Goal: Task Accomplishment & Management: Manage account settings

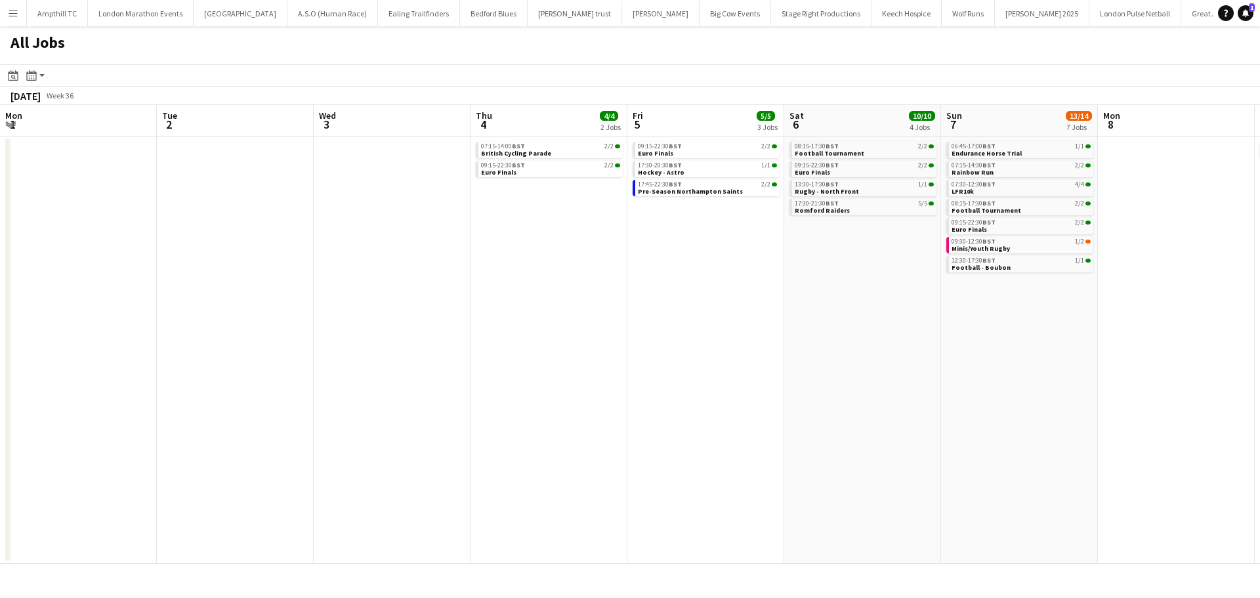
scroll to position [0, 281]
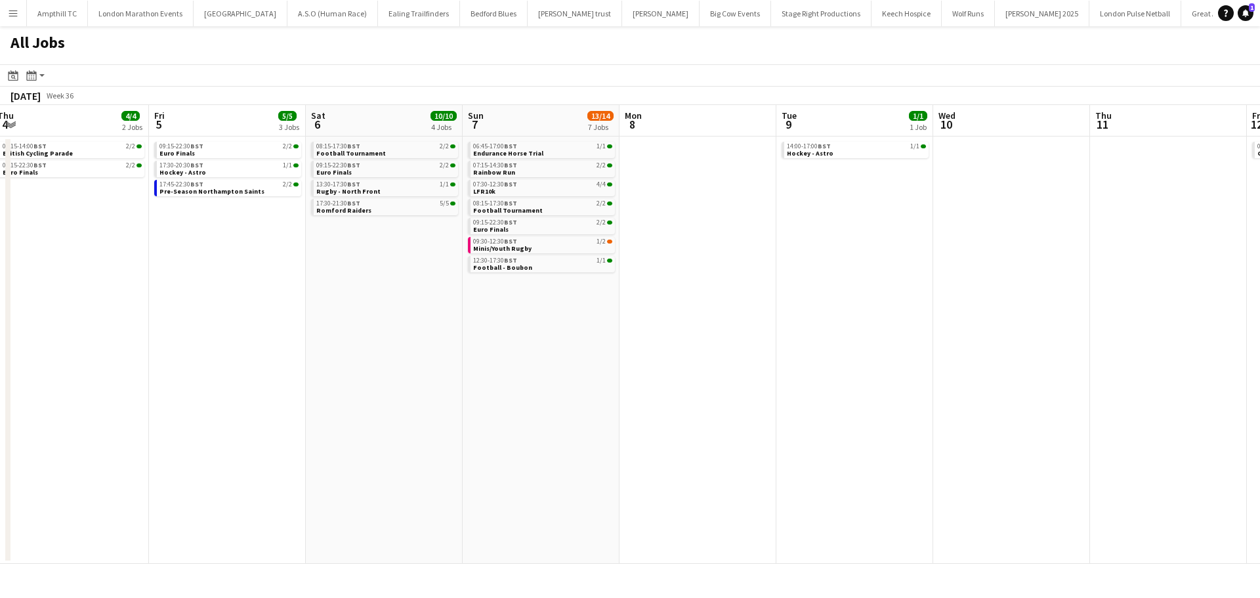
drag, startPoint x: 963, startPoint y: 297, endPoint x: 374, endPoint y: 342, distance: 590.9
click at [102, 342] on app-calendar-viewport "Mon 1 Tue 2 Wed 3 Thu 4 4/4 2 Jobs Fri 5 5/5 3 Jobs Sat 6 10/10 4 Jobs Sun 7 13…" at bounding box center [630, 334] width 1260 height 459
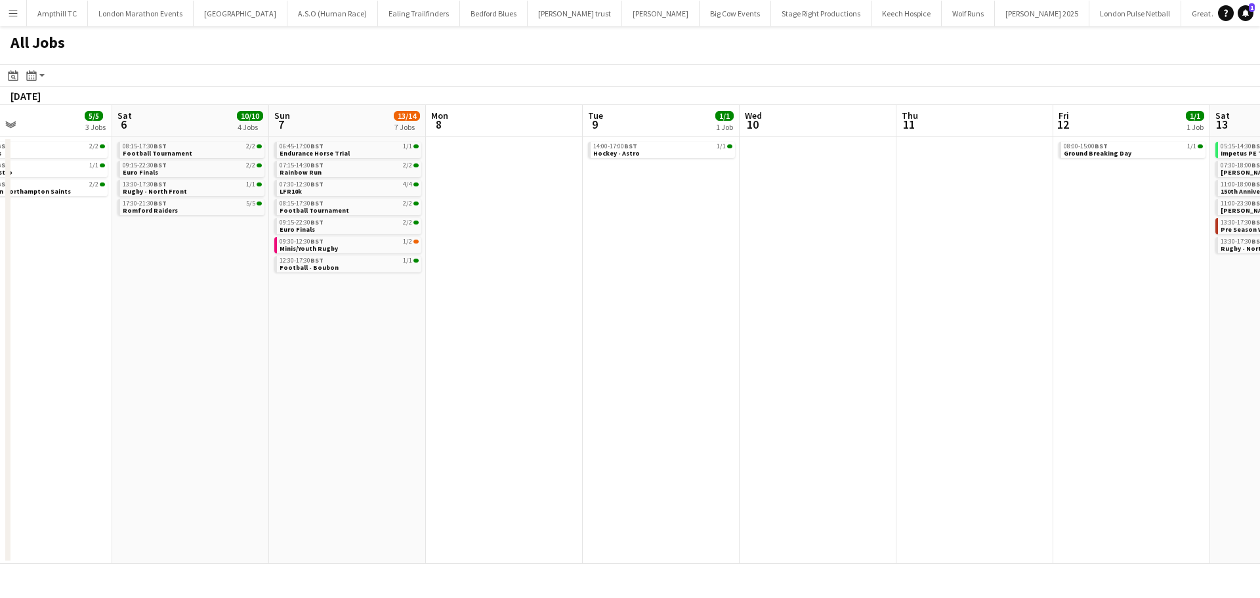
click at [784, 342] on app-calendar-viewport "Mon 1 Tue 2 Wed 3 Thu 4 4/4 2 Jobs Fri 5 5/5 3 Jobs Sat 6 10/10 4 Jobs Sun 7 13…" at bounding box center [630, 334] width 1260 height 459
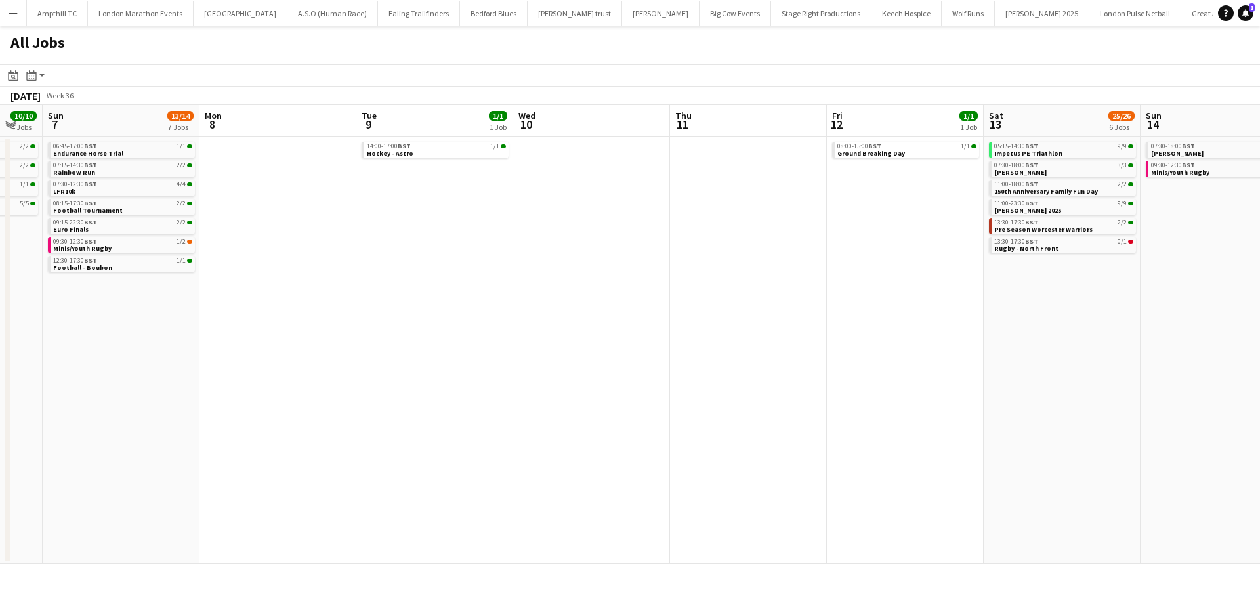
drag, startPoint x: 702, startPoint y: 342, endPoint x: 82, endPoint y: 335, distance: 620.0
click at [96, 335] on app-calendar-viewport "Thu 4 4/4 2 Jobs Fri 5 5/5 3 Jobs Sat 6 10/10 4 Jobs Sun 7 13/14 7 Jobs Mon 8 T…" at bounding box center [630, 334] width 1260 height 459
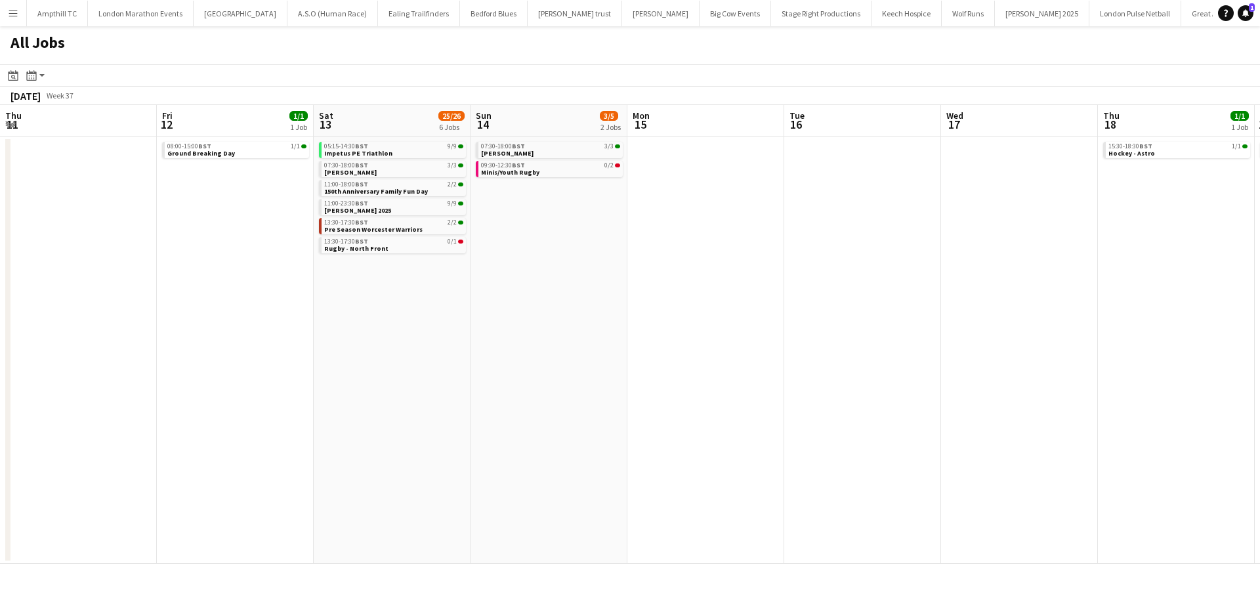
click at [0, 347] on app-all-jobs "All Jobs Date picker AUG 2025 AUG 2025 Monday M Tuesday T Wednesday W Thursday …" at bounding box center [630, 294] width 1260 height 537
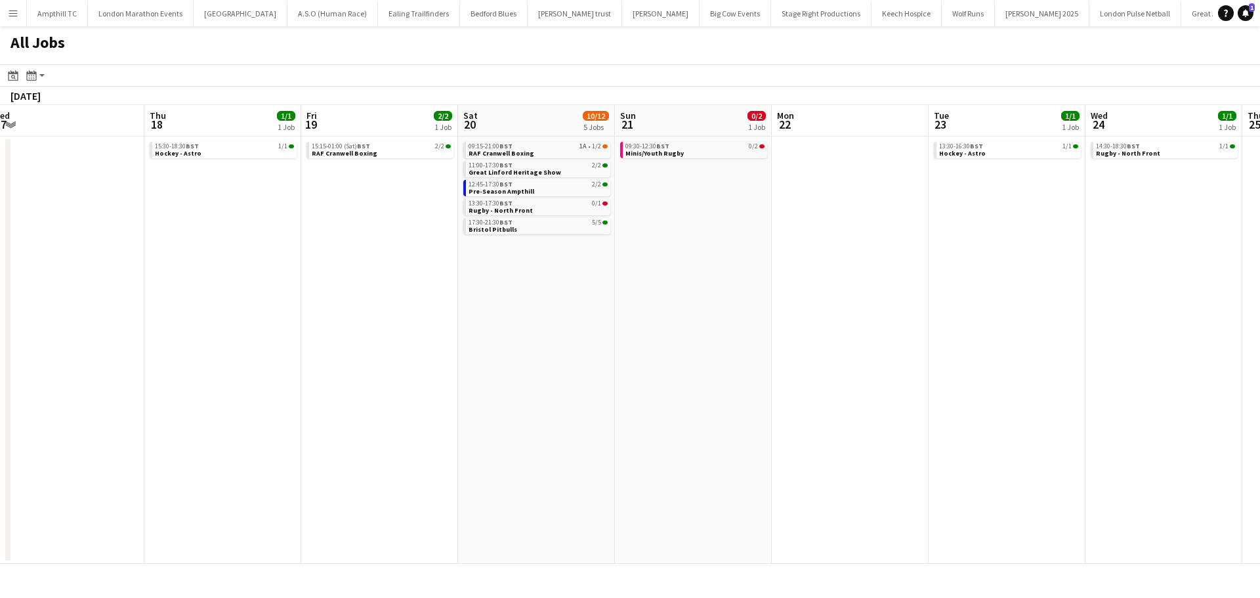
drag, startPoint x: 585, startPoint y: 340, endPoint x: 120, endPoint y: 340, distance: 465.1
click at [202, 340] on app-calendar-viewport "Fri 12 1/1 1 Job Sat 13 25/26 6 Jobs Sun 14 3/5 2 Jobs Mon 15 Tue 16 Wed 17 Thu…" at bounding box center [630, 334] width 1260 height 459
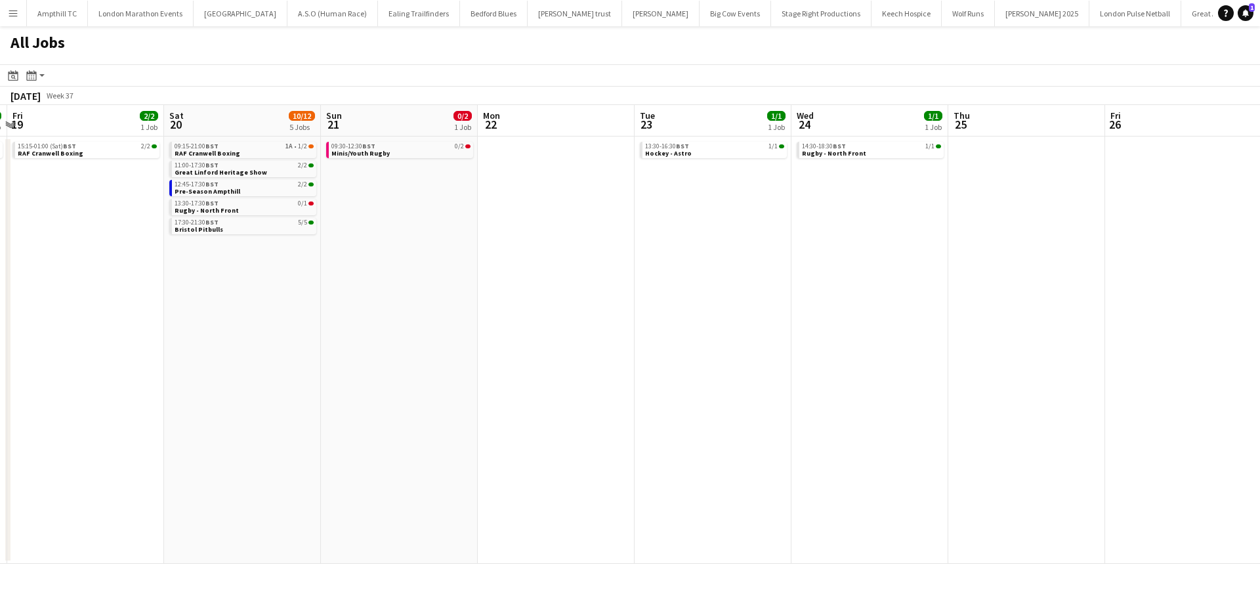
click at [113, 373] on app-all-jobs "All Jobs Date picker AUG 2025 AUG 2025 Monday M Tuesday T Wednesday W Thursday …" at bounding box center [630, 294] width 1260 height 537
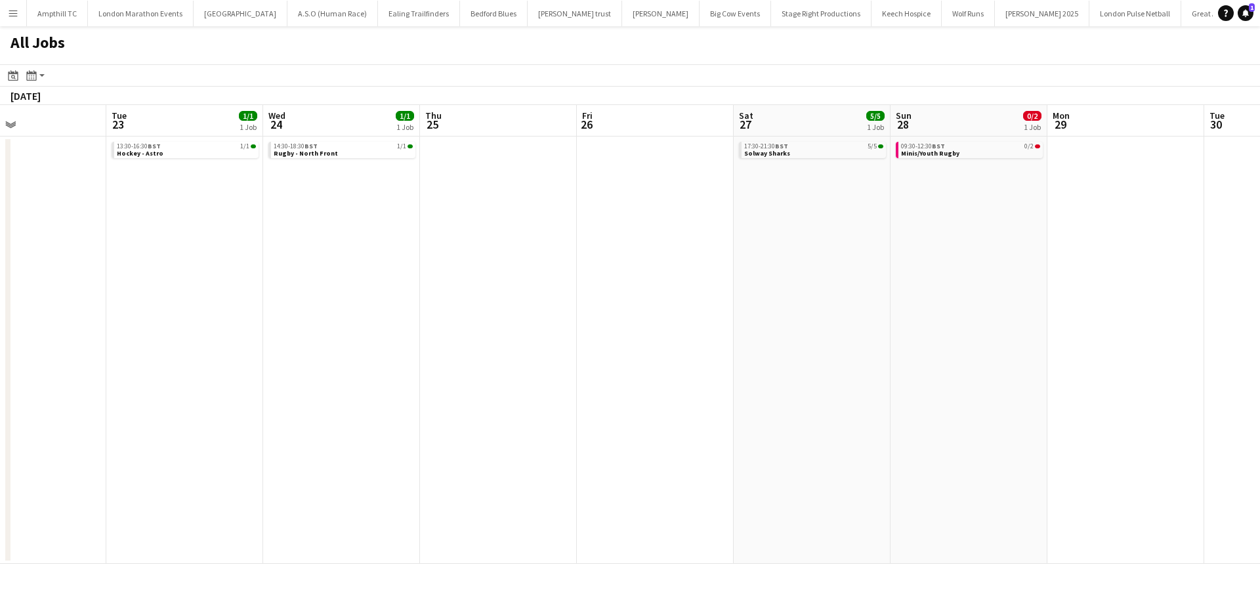
click at [239, 358] on app-calendar-viewport "Thu 18 1/1 1 Job Fri 19 2/2 1 Job Sat 20 10/12 5 Jobs Sun 21 0/2 1 Job Mon 22 T…" at bounding box center [630, 334] width 1260 height 459
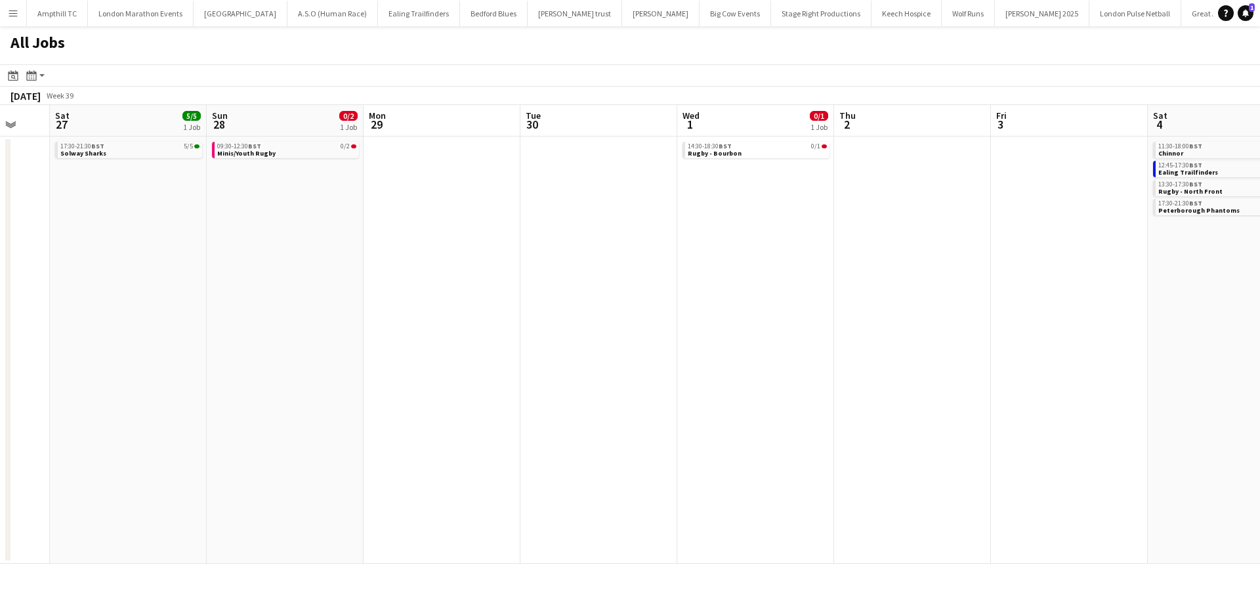
click at [29, 373] on app-all-jobs "All Jobs Date picker AUG 2025 AUG 2025 Monday M Tuesday T Wednesday W Thursday …" at bounding box center [630, 294] width 1260 height 537
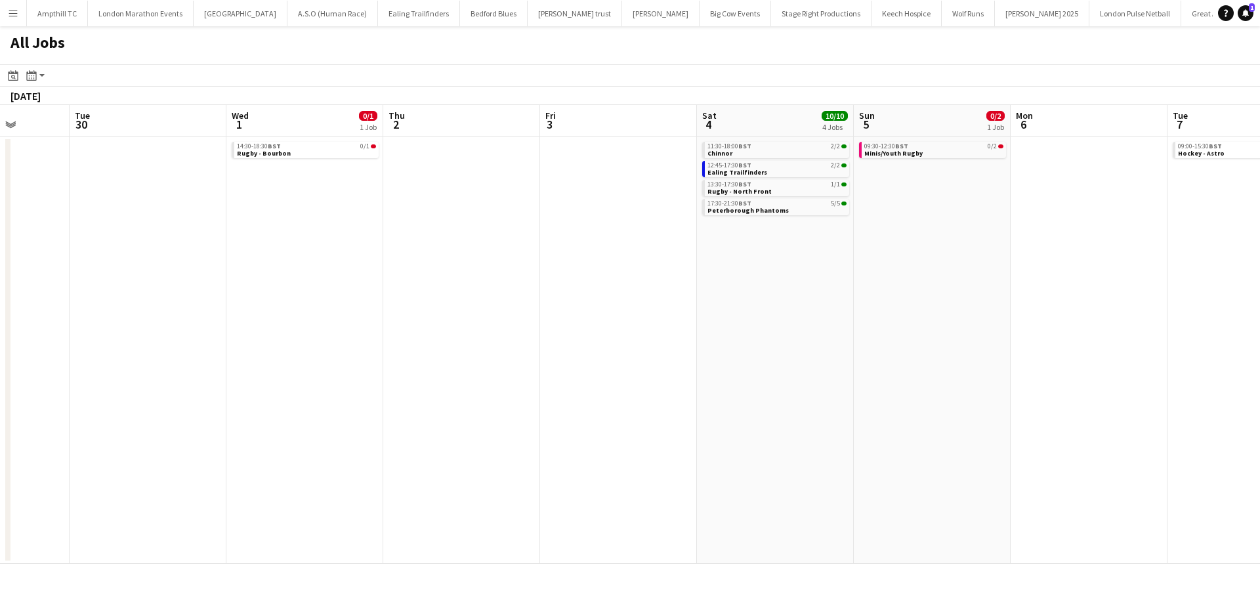
drag, startPoint x: 688, startPoint y: 344, endPoint x: 331, endPoint y: 339, distance: 356.3
click at [211, 363] on app-calendar-viewport "Fri 26 Sat 27 5/5 1 Job Sun 28 0/2 1 Job Mon 29 Tue 30 Wed 1 0/1 1 Job Thu 2 Fr…" at bounding box center [630, 334] width 1260 height 459
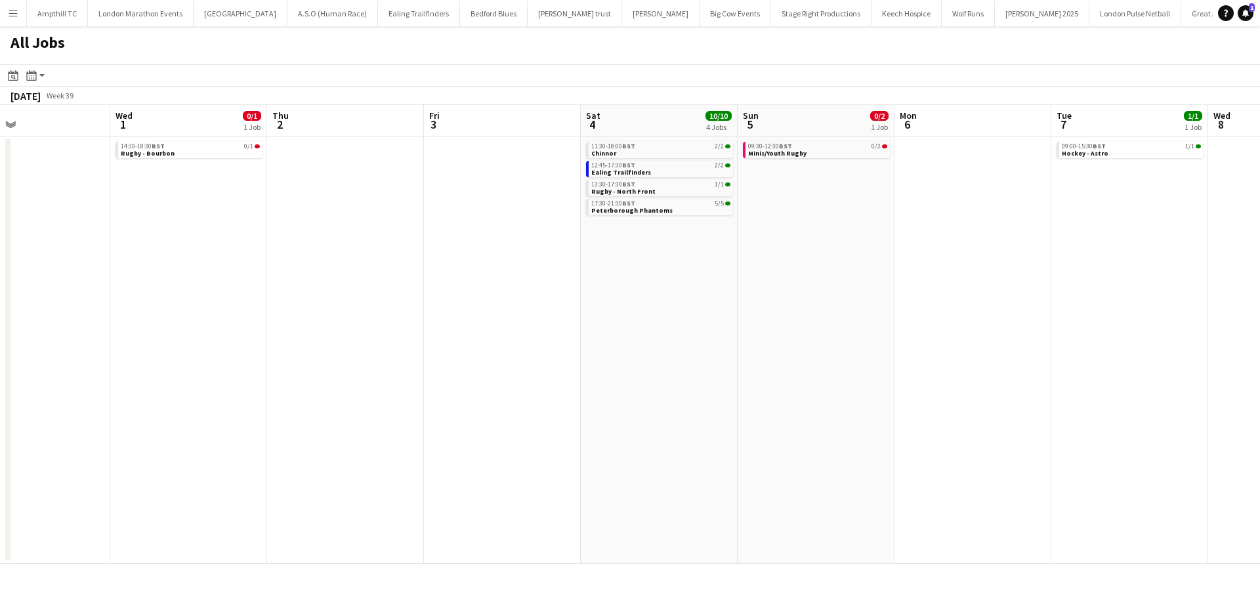
drag, startPoint x: 701, startPoint y: 342, endPoint x: 281, endPoint y: 327, distance: 420.8
click at [166, 352] on app-calendar-viewport "Sun 28 0/2 1 Job Mon 29 Tue 30 Wed 1 0/1 1 Job Thu 2 Fri 3 Sat 4 10/10 4 Jobs S…" at bounding box center [630, 334] width 1260 height 459
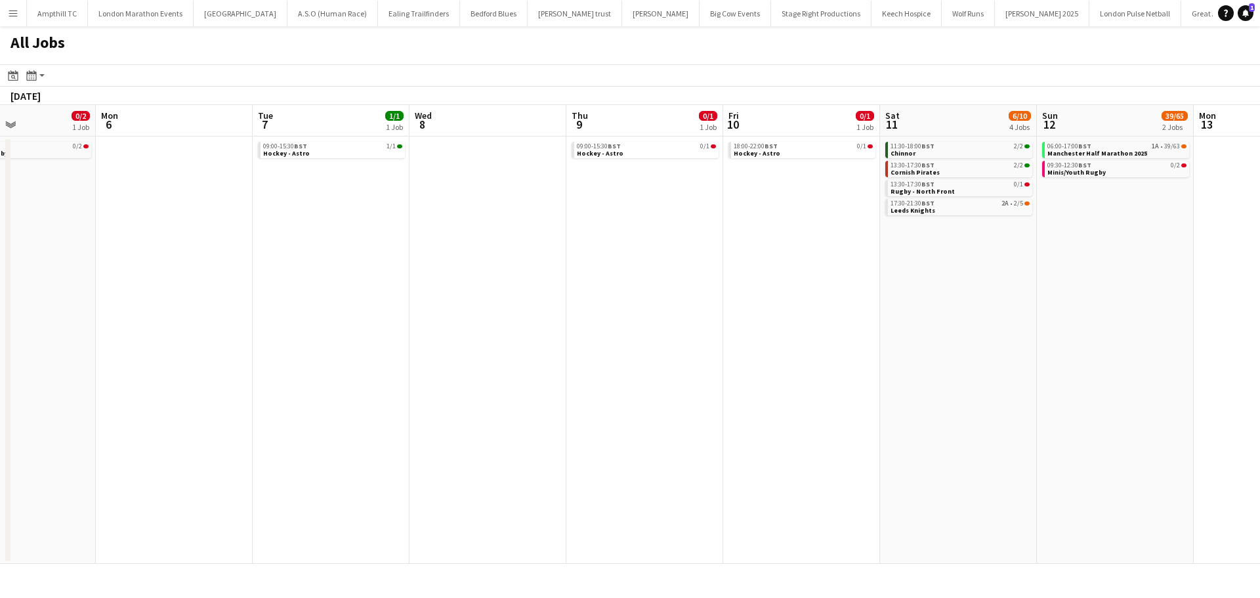
click at [287, 330] on app-all-jobs "All Jobs Date picker AUG 2025 AUG 2025 Monday M Tuesday T Wednesday W Thursday …" at bounding box center [630, 294] width 1260 height 537
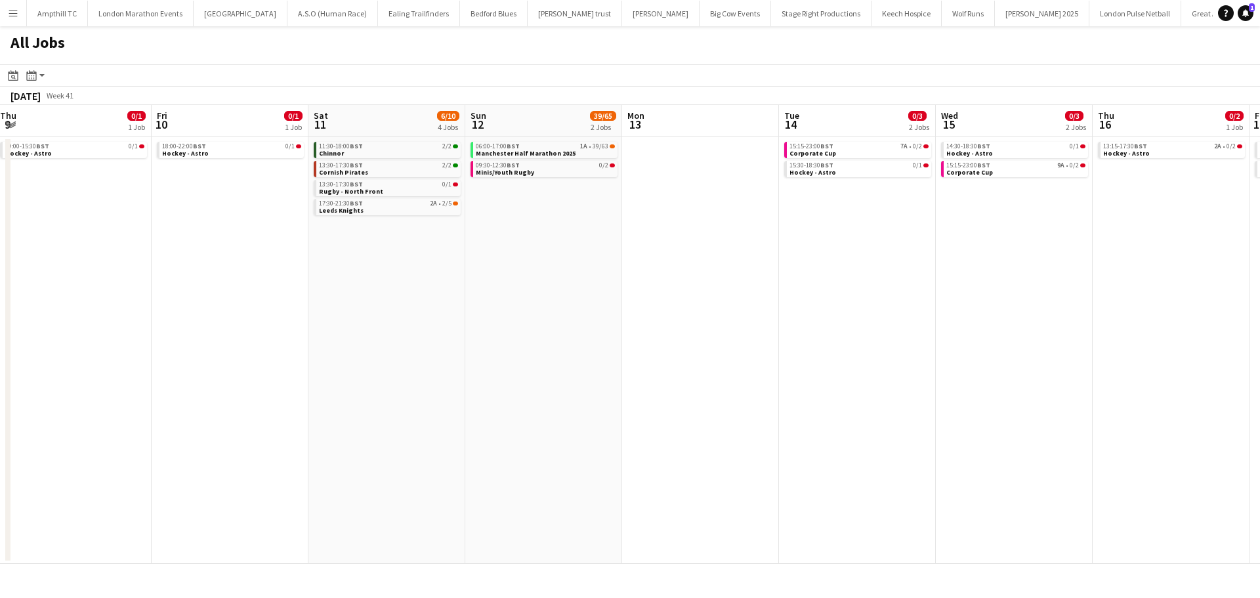
drag, startPoint x: 974, startPoint y: 293, endPoint x: 505, endPoint y: 293, distance: 469.1
click at [505, 293] on app-calendar-viewport "Sun 5 0/2 1 Job Mon 6 Tue 7 1/1 1 Job Wed 8 Thu 9 0/1 1 Job Fri 10 0/1 1 Job Sa…" at bounding box center [630, 334] width 1260 height 459
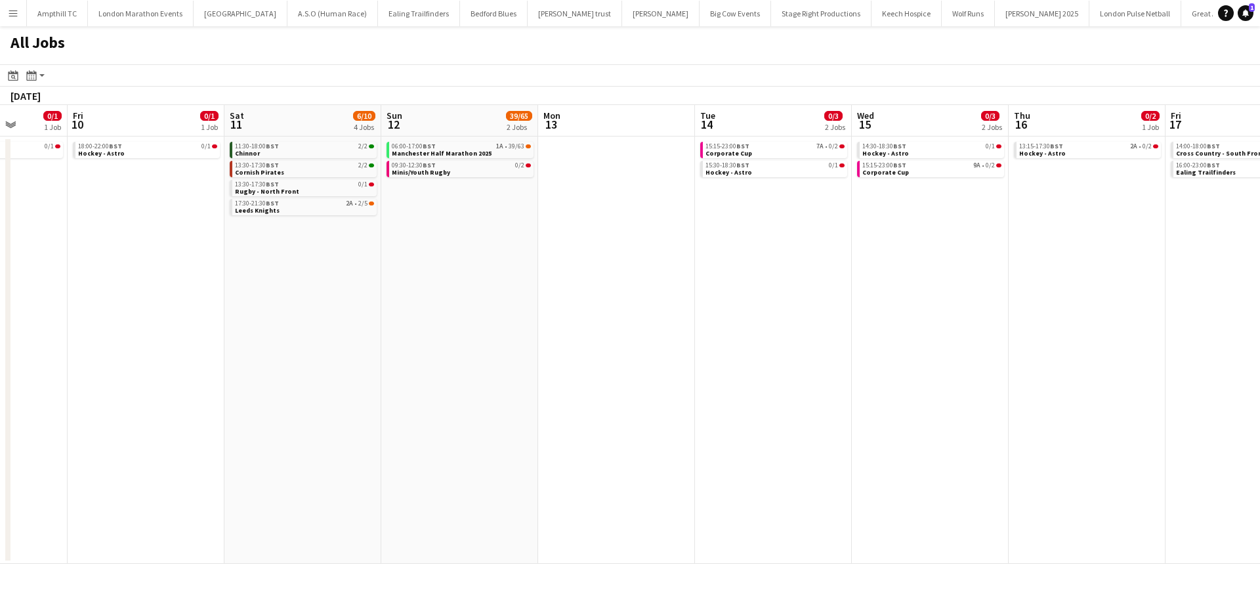
drag, startPoint x: 869, startPoint y: 258, endPoint x: 346, endPoint y: 318, distance: 526.3
click at [346, 318] on app-calendar-viewport "Tue 7 1/1 1 Job Wed 8 Thu 9 0/1 1 Job Fri 10 0/1 1 Job Sat 11 6/10 4 Jobs Sun 1…" at bounding box center [630, 334] width 1260 height 459
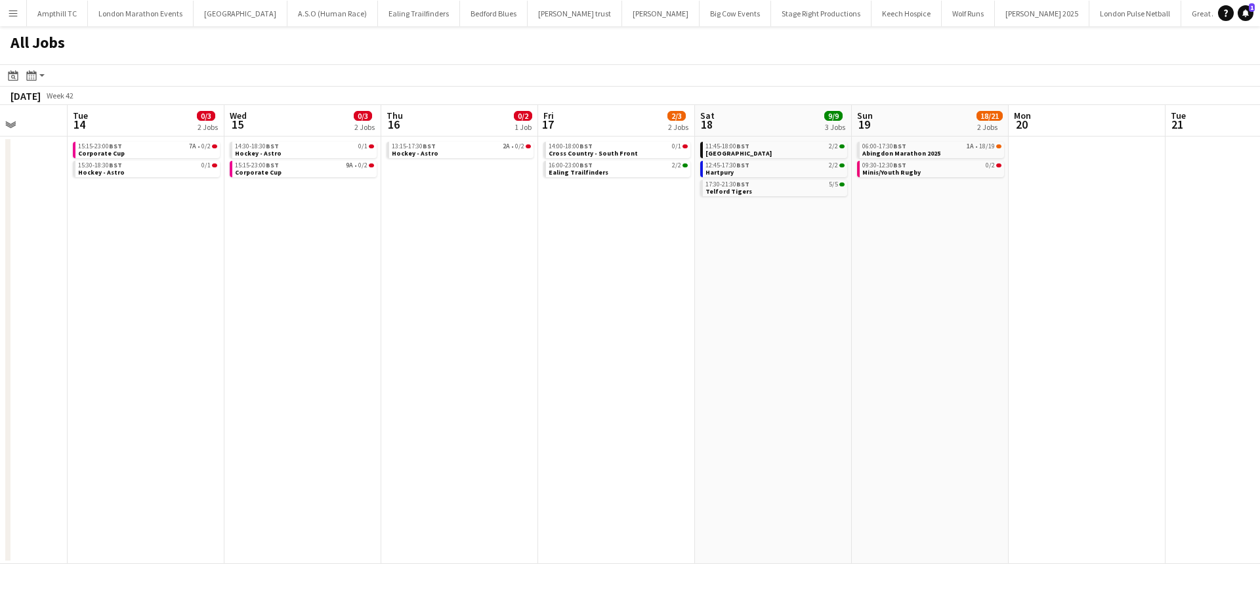
scroll to position [0, 424]
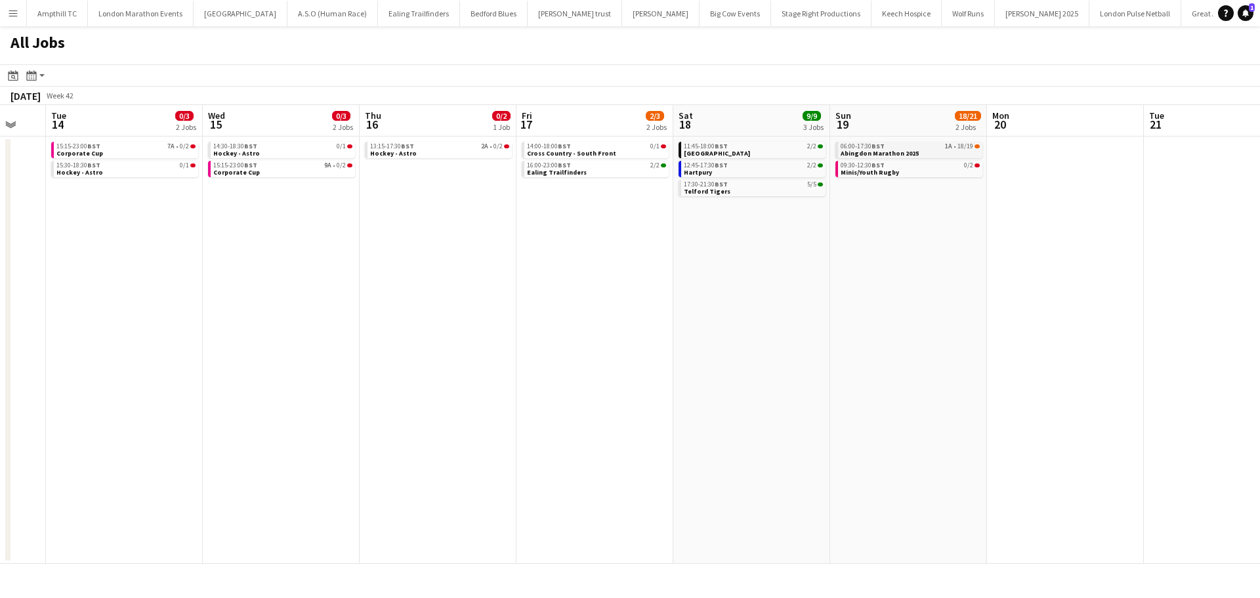
click at [917, 148] on div "06:00-17:30 BST 1A • 18/19" at bounding box center [909, 146] width 139 height 7
click at [428, 152] on link "13:15-17:30 BST 2A • 0/2 Hockey - Astro" at bounding box center [439, 149] width 139 height 15
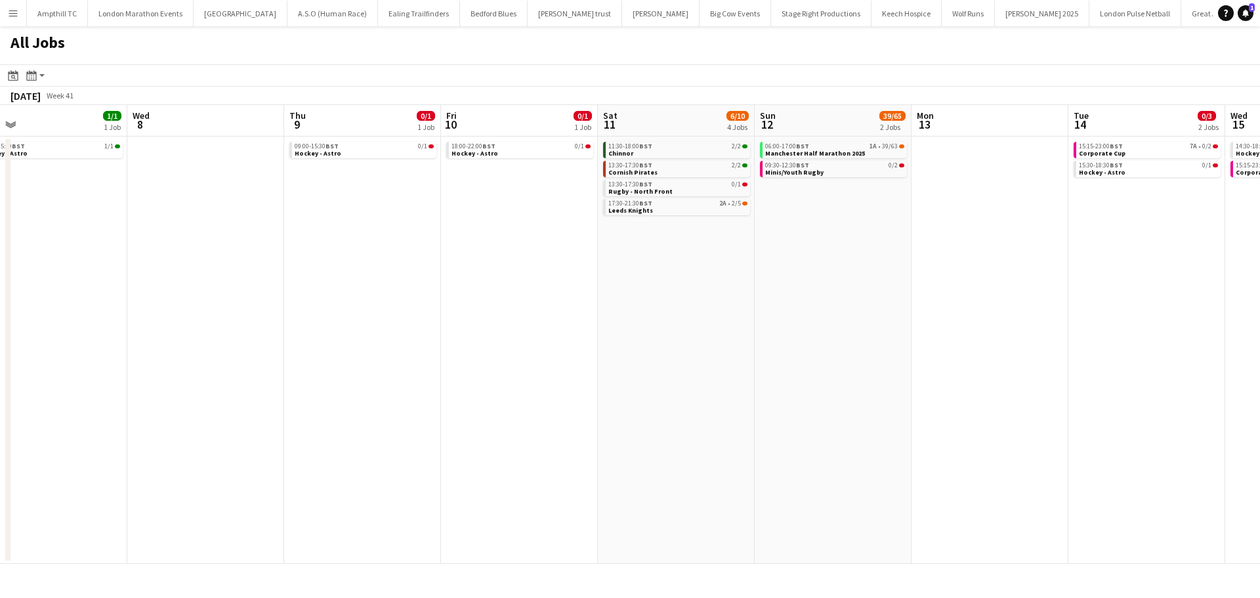
scroll to position [0, 336]
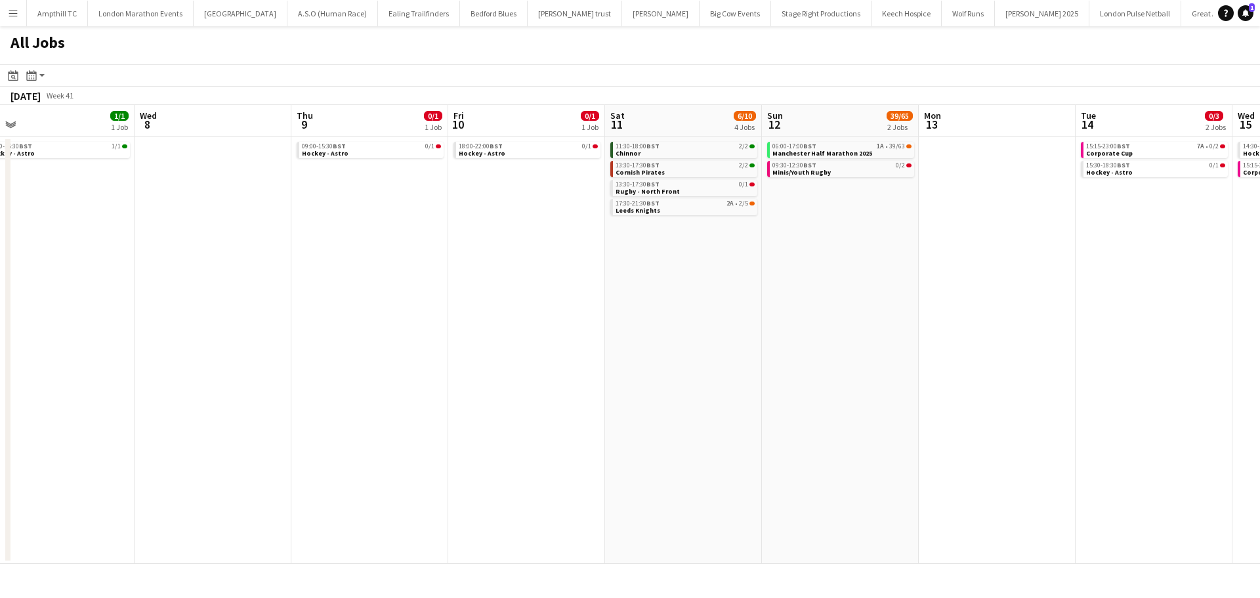
drag, startPoint x: 113, startPoint y: 241, endPoint x: 1142, endPoint y: 235, distance: 1028.7
click at [1142, 235] on app-calendar-viewport "Sun 5 0/2 1 Job Mon 6 Tue 7 1/1 1 Job Wed 8 Thu 9 0/1 1 Job Fri 10 0/1 1 Job Sa…" at bounding box center [630, 334] width 1260 height 459
click at [703, 209] on link "17:30-21:30 BST 2A • 2/5 Leeds Knights" at bounding box center [684, 206] width 139 height 15
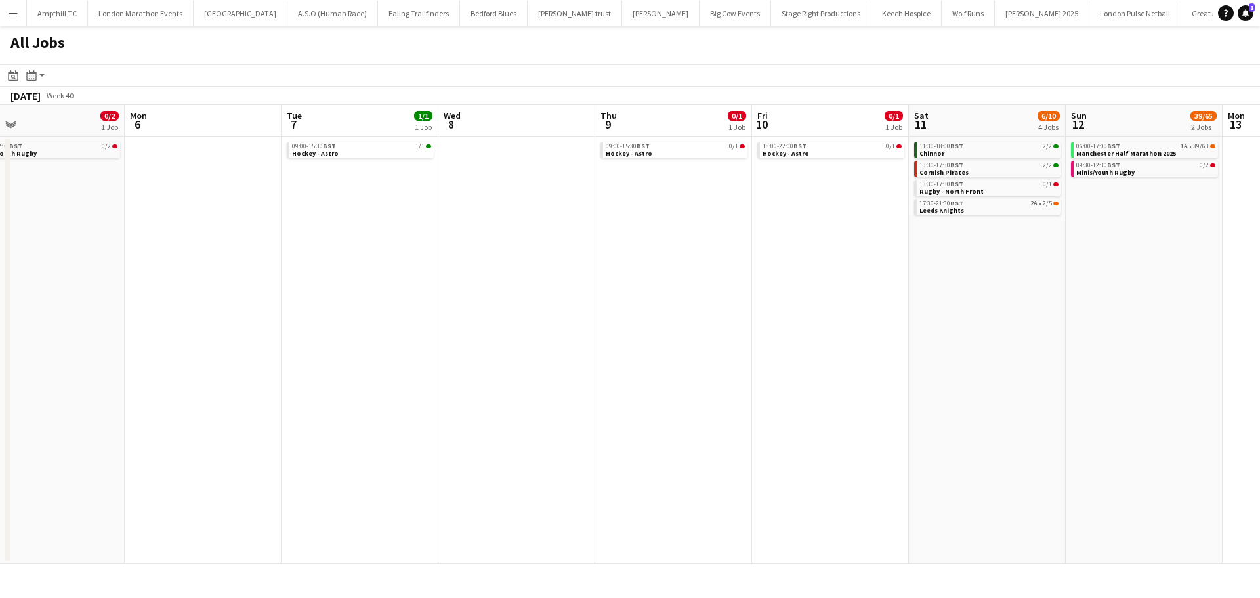
drag, startPoint x: 424, startPoint y: 321, endPoint x: 621, endPoint y: 321, distance: 196.8
click at [730, 321] on app-calendar-viewport "Fri 3 Sat 4 10/10 4 Jobs Sun 5 0/2 1 Job Mon 6 Tue 7 1/1 1 Job Wed 8 Thu 9 0/1 …" at bounding box center [630, 334] width 1260 height 459
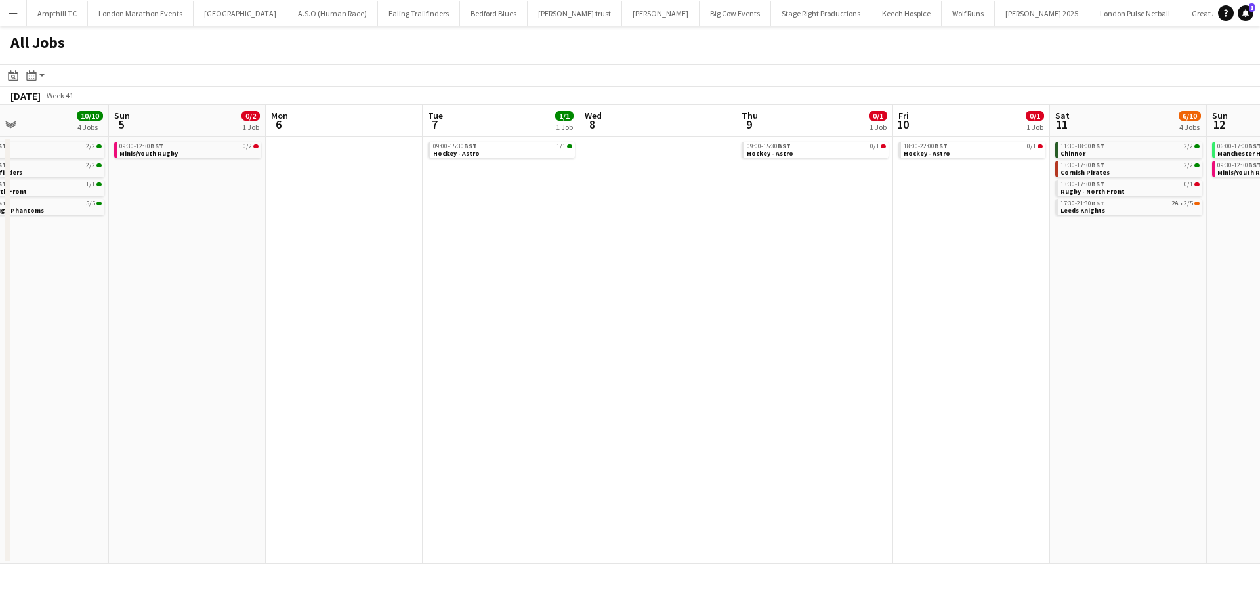
drag, startPoint x: 239, startPoint y: 321, endPoint x: 793, endPoint y: 314, distance: 554.4
click at [795, 314] on app-calendar-viewport "Thu 2 Fri 3 Sat 4 10/10 4 Jobs Sun 5 0/2 1 Job Mon 6 Tue 7 1/1 1 Job Wed 8 Thu …" at bounding box center [630, 334] width 1260 height 459
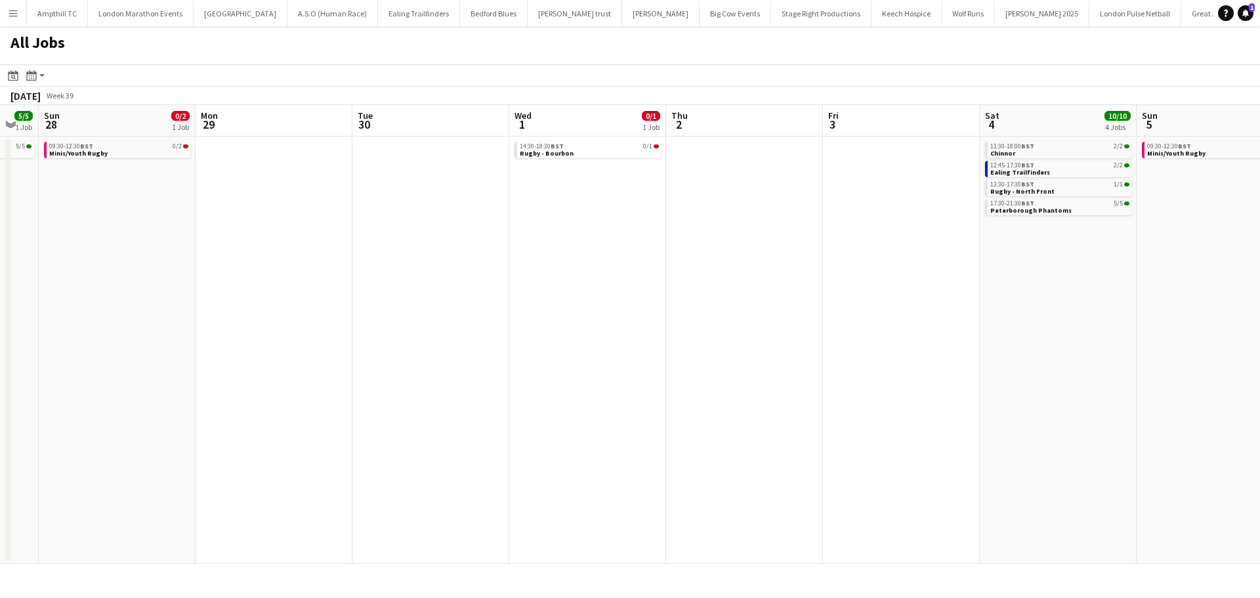
drag, startPoint x: 863, startPoint y: 320, endPoint x: 823, endPoint y: 320, distance: 40.0
click at [865, 320] on app-calendar-viewport "Fri 26 Sat 27 5/5 1 Job Sun 28 0/2 1 Job Mon 29 Tue 30 Wed 1 0/1 1 Job Thu 2 Fr…" at bounding box center [630, 334] width 1260 height 459
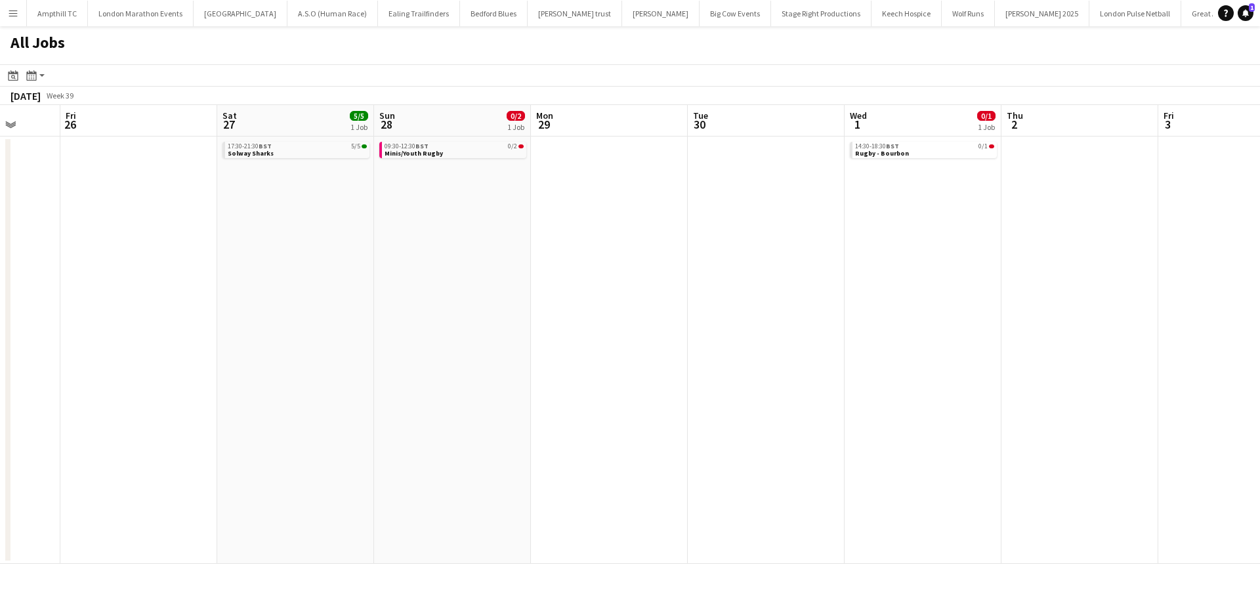
drag, startPoint x: 557, startPoint y: 325, endPoint x: 657, endPoint y: 318, distance: 100.0
click at [874, 318] on app-calendar-viewport "Tue 23 1/1 1 Job Wed 24 1/1 1 Job Thu 25 Fri 26 Sat 27 5/5 1 Job Sun 28 0/2 1 J…" at bounding box center [630, 334] width 1260 height 459
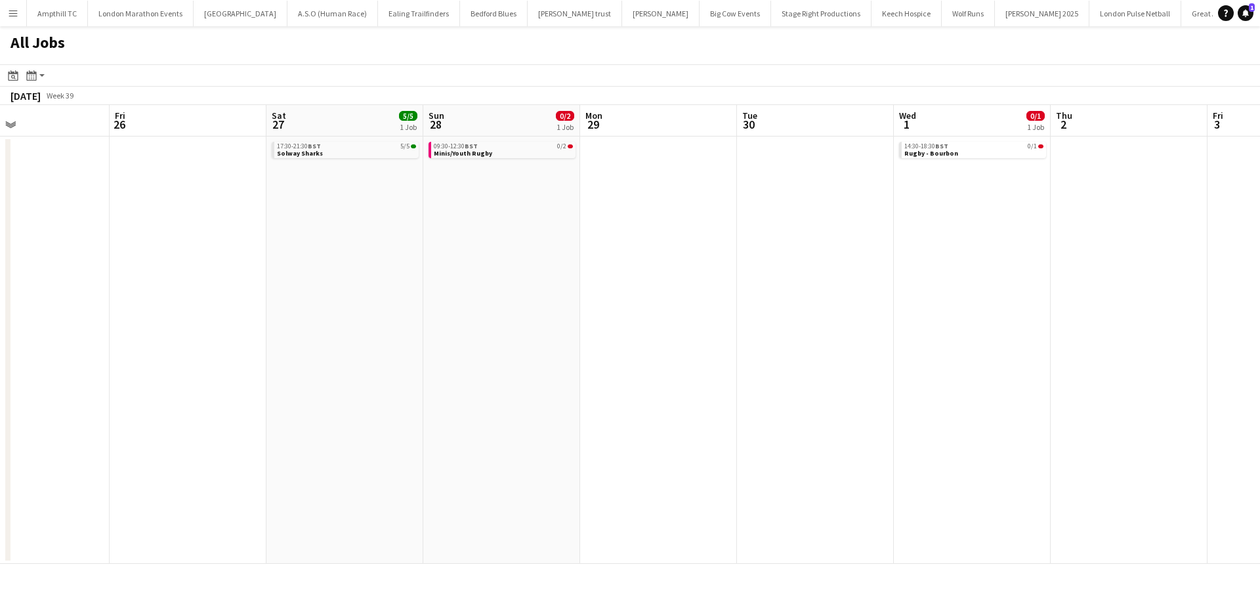
drag, startPoint x: 529, startPoint y: 318, endPoint x: 709, endPoint y: 318, distance: 179.8
click at [714, 318] on app-calendar-viewport "Tue 23 1/1 1 Job Wed 24 1/1 1 Job Thu 25 Fri 26 Sat 27 5/5 1 Job Sun 28 0/2 1 J…" at bounding box center [630, 334] width 1260 height 459
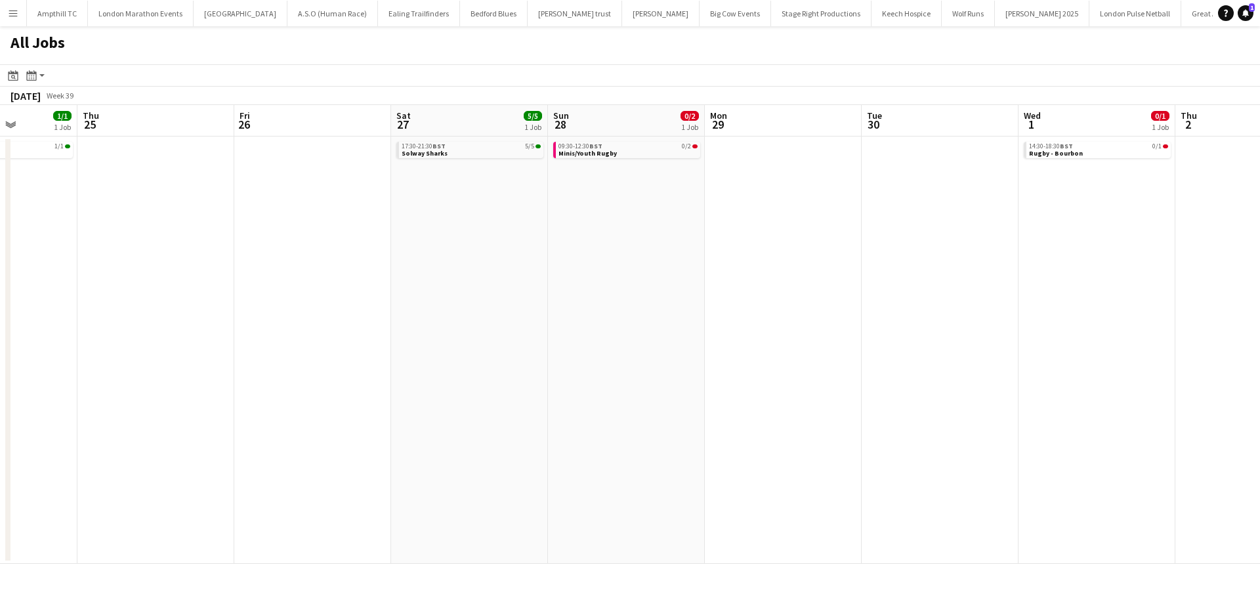
drag, startPoint x: 772, startPoint y: 318, endPoint x: 784, endPoint y: 318, distance: 12.5
click at [782, 318] on app-calendar-viewport "Mon 22 Tue 23 1/1 1 Job Wed 24 1/1 1 Job Thu 25 Fri 26 Sat 27 5/5 1 Job Sun 28 …" at bounding box center [630, 334] width 1260 height 459
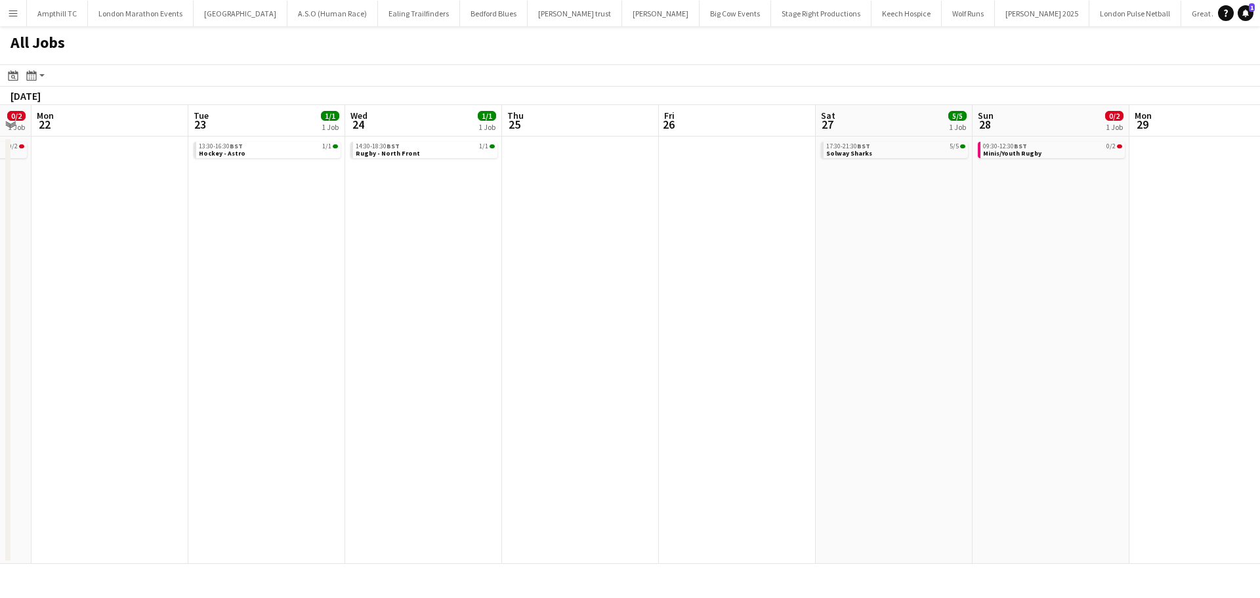
drag, startPoint x: 535, startPoint y: 321, endPoint x: 770, endPoint y: 321, distance: 234.9
click at [787, 321] on app-calendar-viewport "Sat 20 10/12 5 Jobs Sun 21 0/2 1 Job Mon 22 Tue 23 1/1 1 Job Wed 24 1/1 1 Job T…" at bounding box center [630, 334] width 1260 height 459
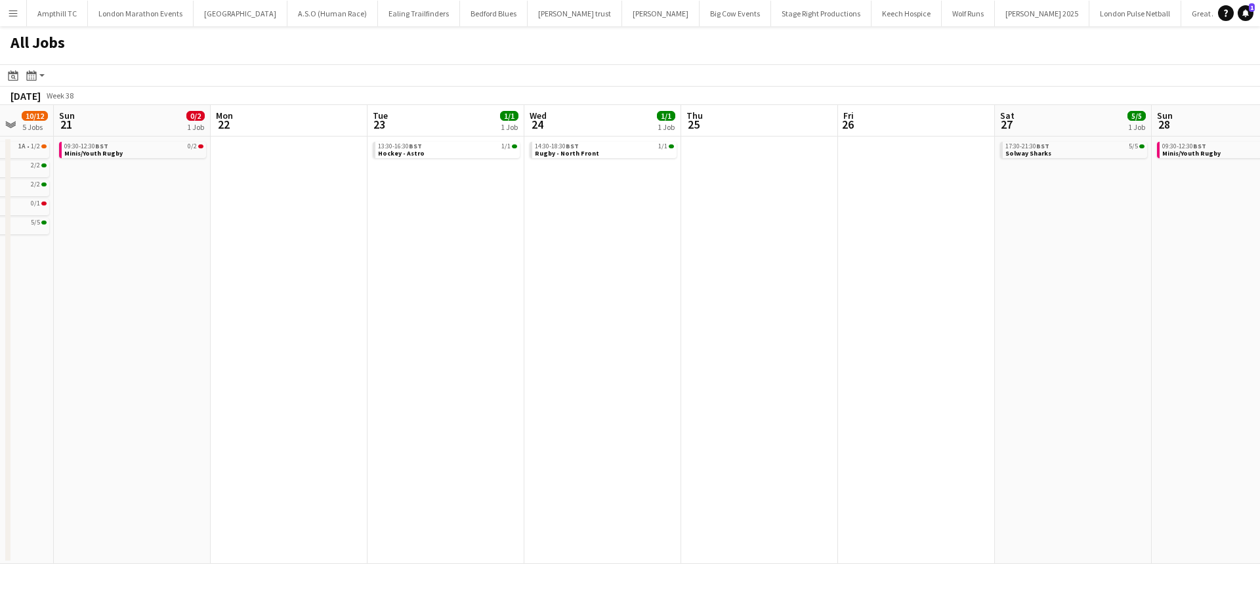
drag, startPoint x: 556, startPoint y: 321, endPoint x: 490, endPoint y: 321, distance: 66.3
click at [739, 321] on app-calendar-viewport "Thu 18 1/1 1 Job Fri 19 2/2 1 Job Sat 20 10/12 5 Jobs Sun 21 0/2 1 Job Mon 22 T…" at bounding box center [630, 334] width 1260 height 459
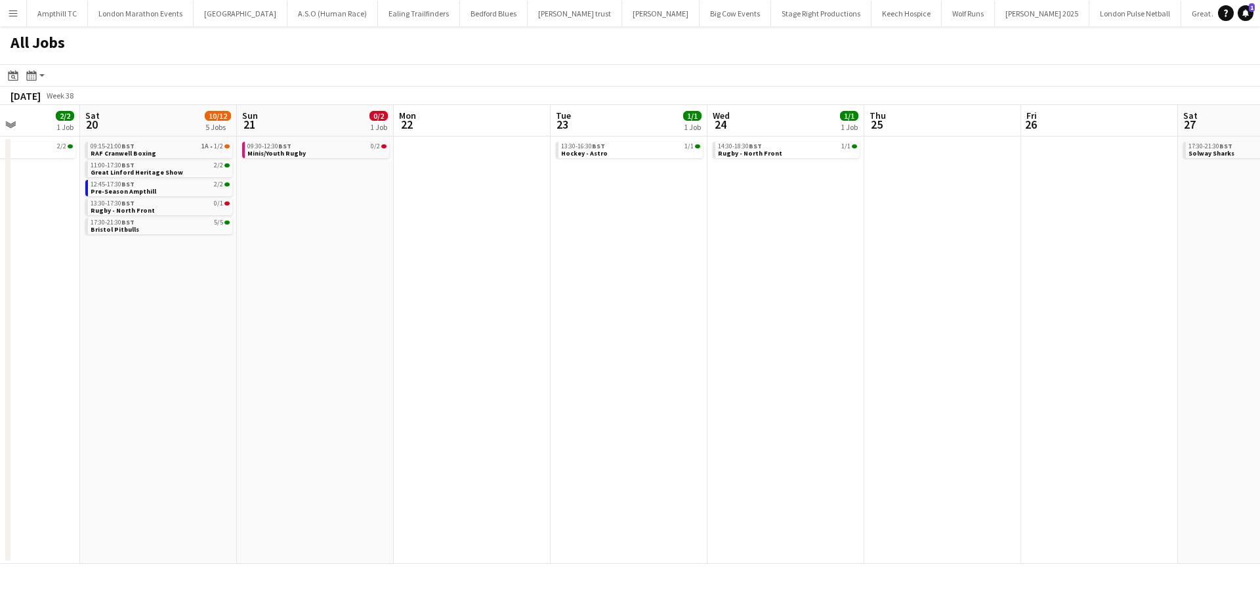
drag, startPoint x: 463, startPoint y: 321, endPoint x: 581, endPoint y: 321, distance: 118.1
click at [589, 321] on app-calendar-viewport "Wed 17 Thu 18 1/1 1 Job Fri 19 2/2 1 Job Sat 20 10/12 5 Jobs Sun 21 0/2 1 Job M…" at bounding box center [630, 334] width 1260 height 459
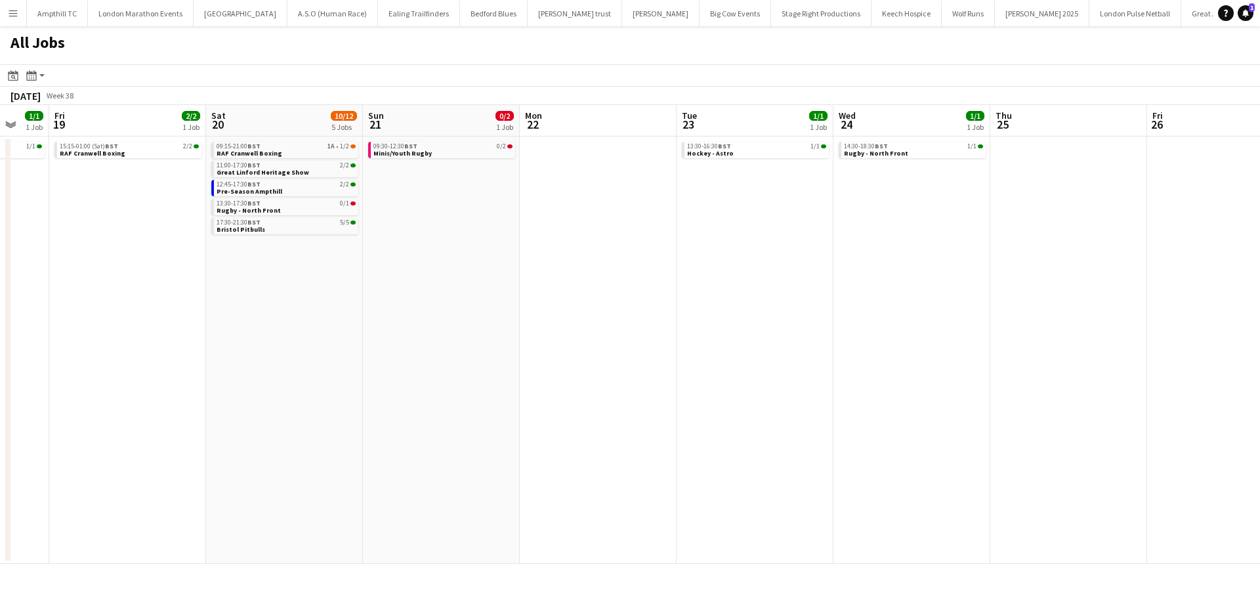
click at [476, 321] on app-calendar-viewport "Wed 17 Thu 18 1/1 1 Job Fri 19 2/2 1 Job Sat 20 10/12 5 Jobs Sun 21 0/2 1 Job M…" at bounding box center [630, 334] width 1260 height 459
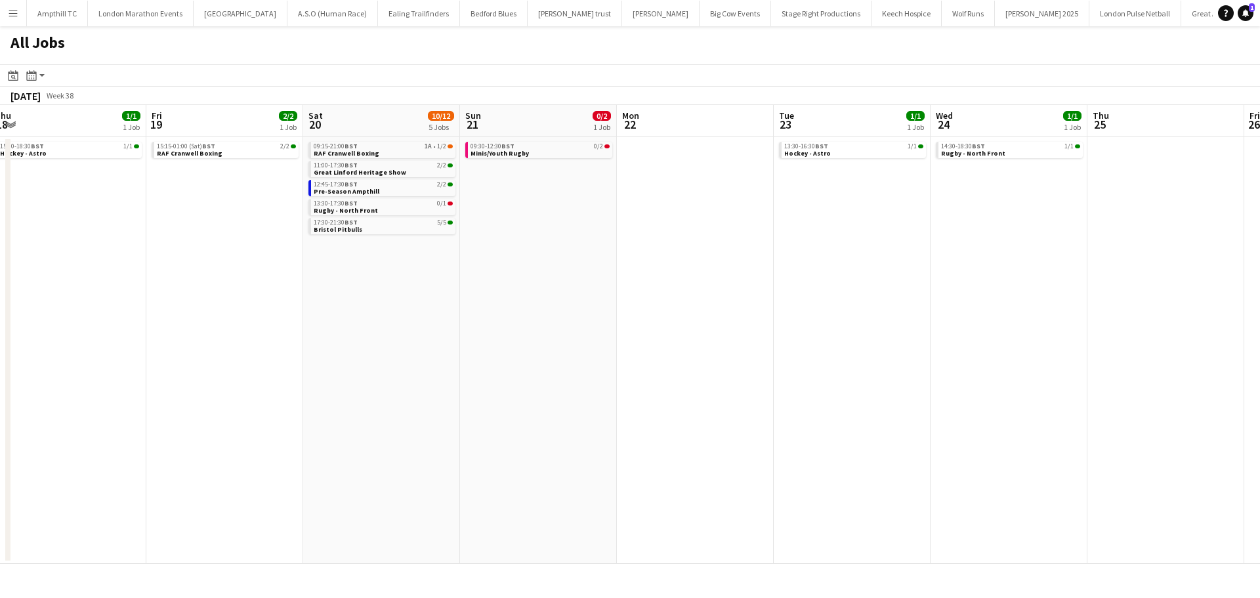
scroll to position [0, 319]
click at [451, 321] on app-calendar-viewport "Tue 16 Wed 17 Thu 18 1/1 1 Job Fri 19 2/2 1 Job Sat 20 10/12 5 Jobs Sun 21 0/2 …" at bounding box center [630, 334] width 1260 height 459
drag, startPoint x: 360, startPoint y: 275, endPoint x: 697, endPoint y: 278, distance: 337.2
click at [697, 277] on app-calendar-viewport "Tue 16 Wed 17 Thu 18 1/1 1 Job Fri 19 2/2 1 Job Sat 20 10/12 5 Jobs Sun 21 0/2 …" at bounding box center [630, 334] width 1260 height 459
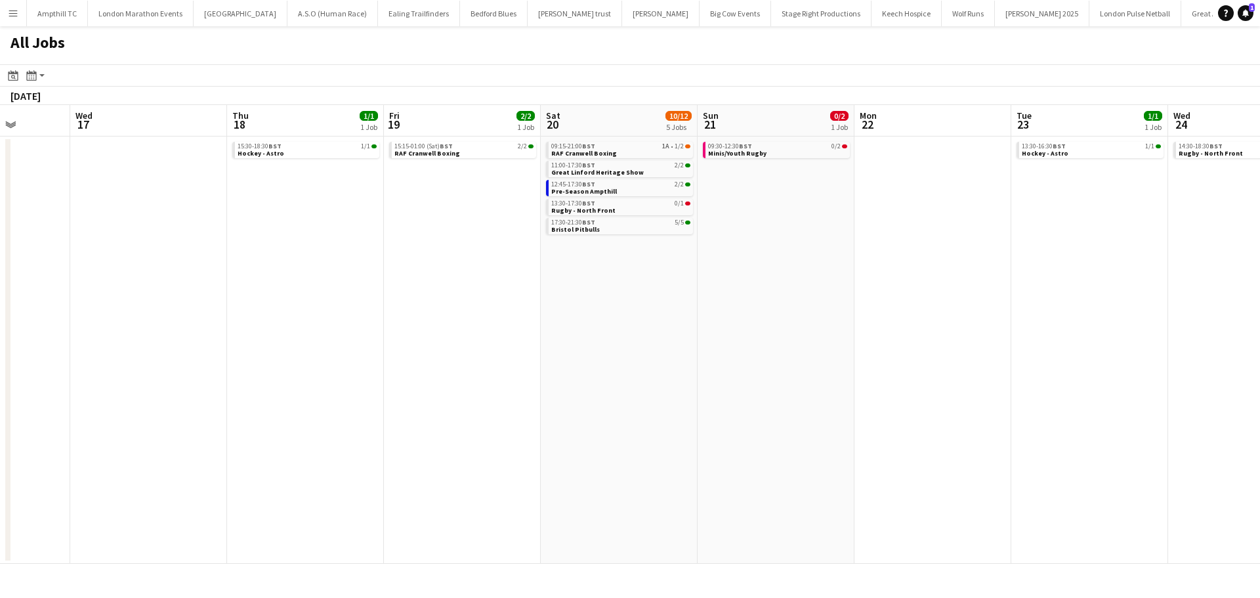
drag, startPoint x: 421, startPoint y: 279, endPoint x: 741, endPoint y: 283, distance: 320.2
click at [746, 283] on app-calendar-viewport "Sun 14 3/5 2 Jobs Mon 15 Tue 16 Wed 17 Thu 18 1/1 1 Job Fri 19 2/2 1 Job Sat 20…" at bounding box center [630, 334] width 1260 height 459
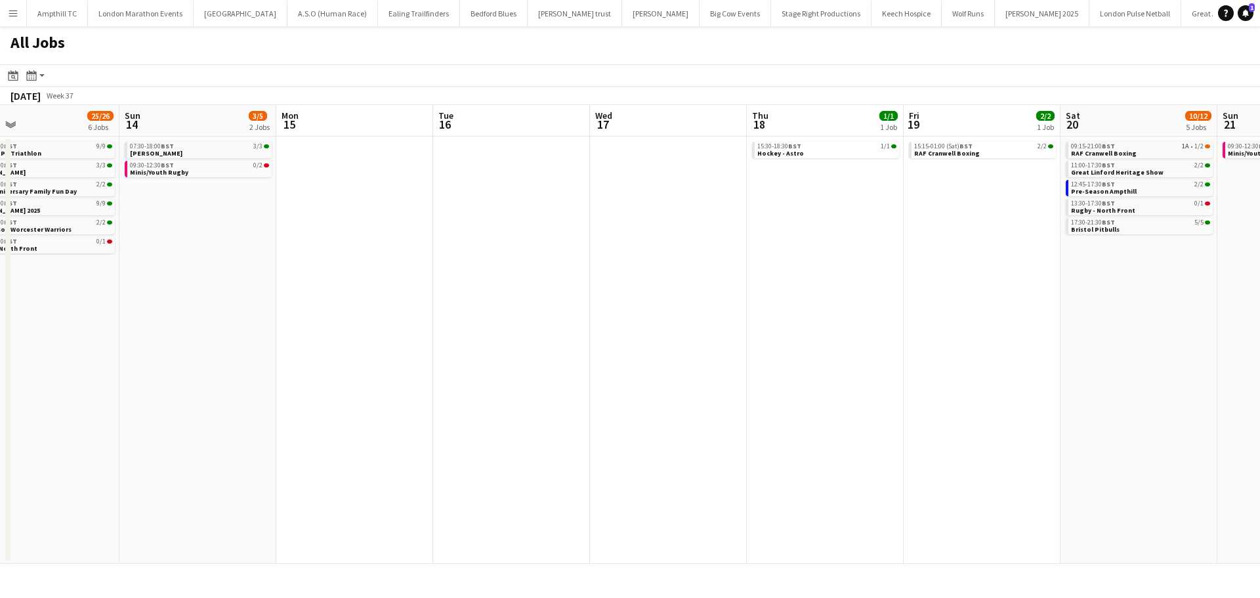
drag, startPoint x: 549, startPoint y: 297, endPoint x: 390, endPoint y: 297, distance: 159.4
click at [632, 297] on app-calendar-viewport "Thu 11 Fri 12 1/1 1 Job Sat 13 25/26 6 Jobs Sun 14 3/5 2 Jobs Mon 15 Tue 16 Wed…" at bounding box center [630, 334] width 1260 height 459
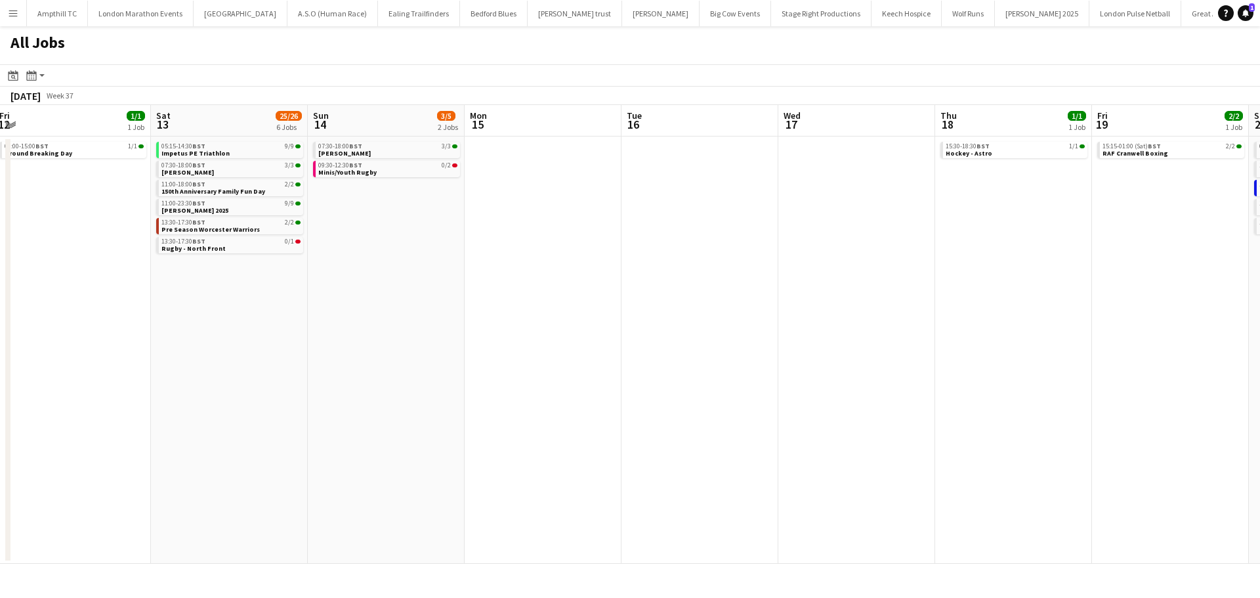
drag, startPoint x: 384, startPoint y: 297, endPoint x: 563, endPoint y: 297, distance: 178.4
click at [560, 297] on app-calendar-viewport "Wed 10 Thu 11 Fri 12 1/1 1 Job Sat 13 25/26 6 Jobs Sun 14 3/5 2 Jobs Mon 15 Tue…" at bounding box center [630, 334] width 1260 height 459
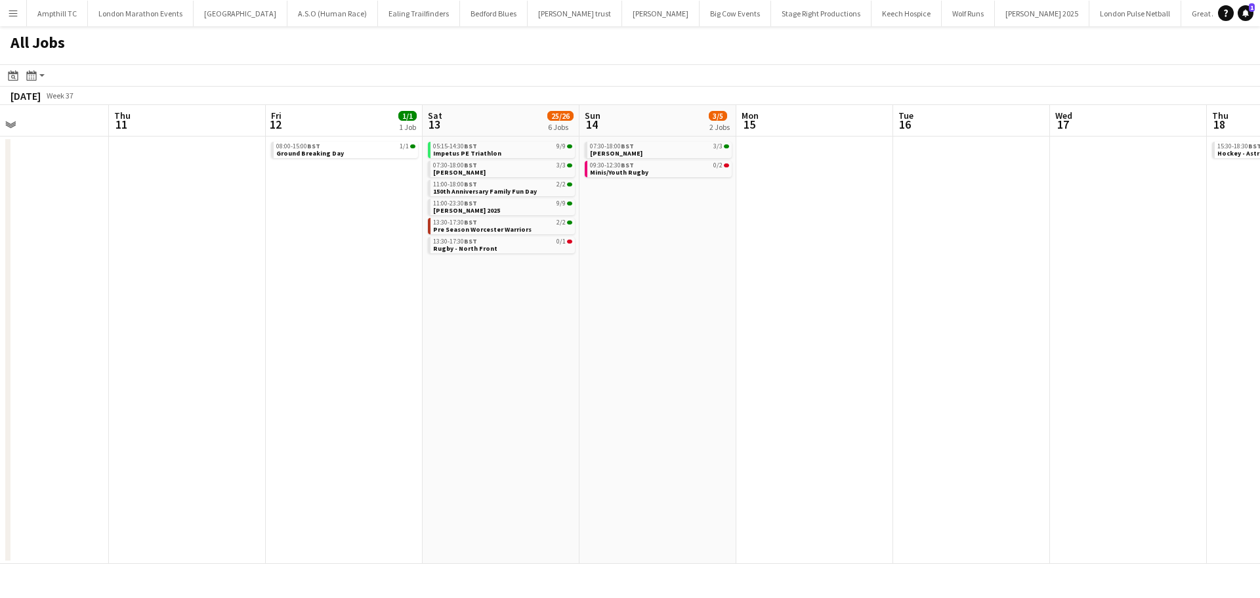
scroll to position [0, 358]
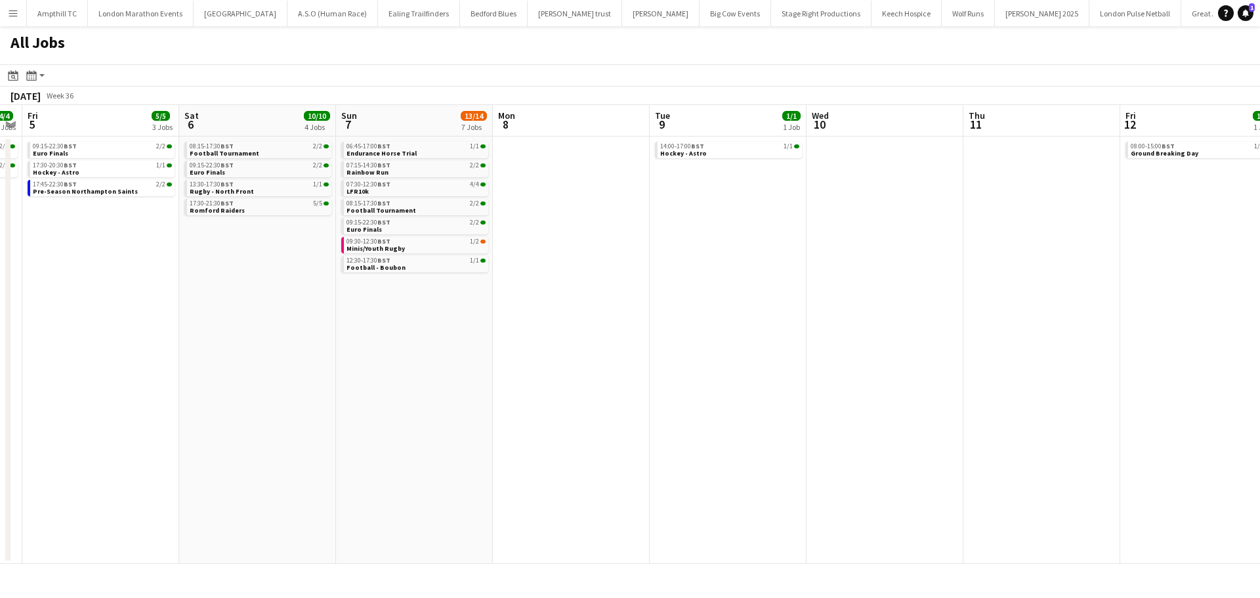
drag, startPoint x: 182, startPoint y: 299, endPoint x: 981, endPoint y: 299, distance: 798.4
click at [1133, 301] on app-calendar-viewport "Wed 3 Thu 4 4/4 2 Jobs Fri 5 5/5 3 Jobs Sat 6 10/10 4 Jobs Sun 7 13/14 7 Jobs M…" at bounding box center [630, 334] width 1260 height 459
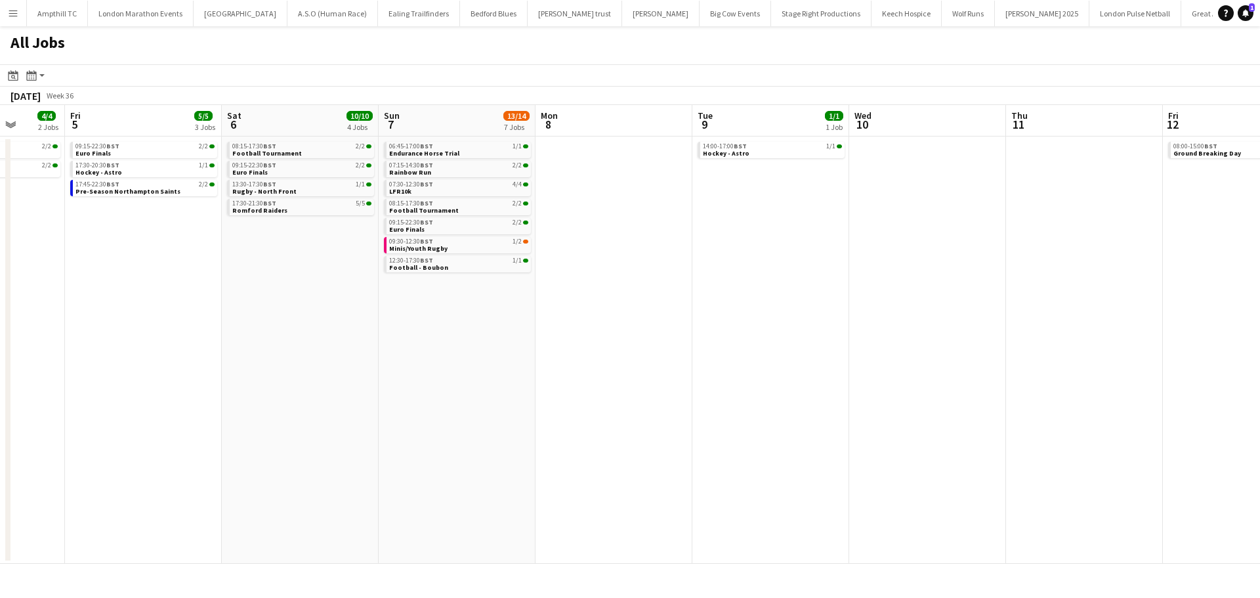
drag, startPoint x: 733, startPoint y: 285, endPoint x: 1231, endPoint y: 282, distance: 497.3
click at [1238, 282] on app-calendar-viewport "Tue 2 Wed 3 Thu 4 4/4 2 Jobs Fri 5 5/5 3 Jobs Sat 6 10/10 4 Jobs Sun 7 13/14 7 …" at bounding box center [630, 334] width 1260 height 459
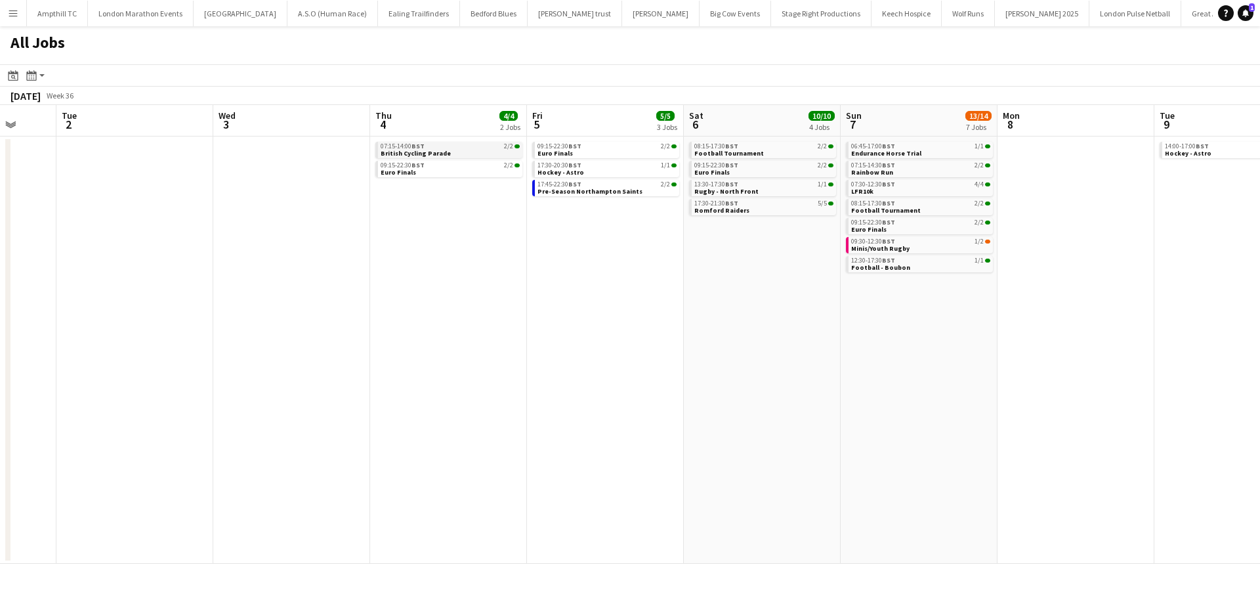
click at [480, 148] on div "07:15-14:00 BST 2/2" at bounding box center [450, 146] width 139 height 7
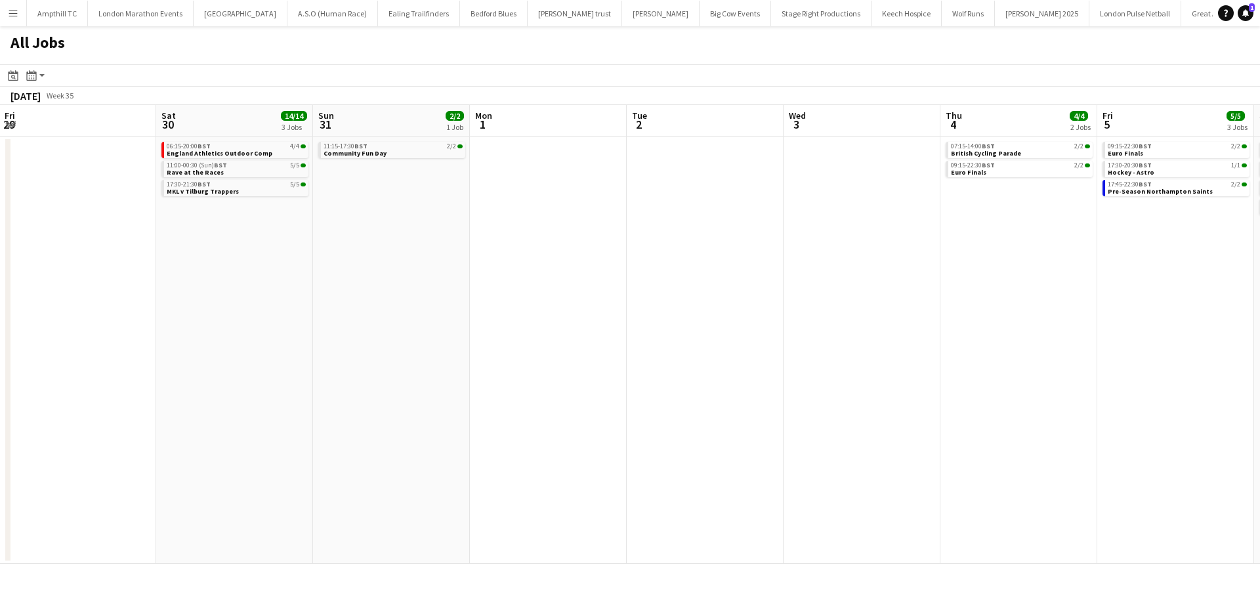
drag, startPoint x: 589, startPoint y: 317, endPoint x: 1159, endPoint y: 317, distance: 569.5
click at [1160, 317] on app-calendar-viewport "Wed 27 Thu 28 Fri 29 Sat 30 14/14 3 Jobs Sun 31 2/2 1 Job Mon 1 Tue 2 Wed 3 Thu…" at bounding box center [630, 334] width 1260 height 459
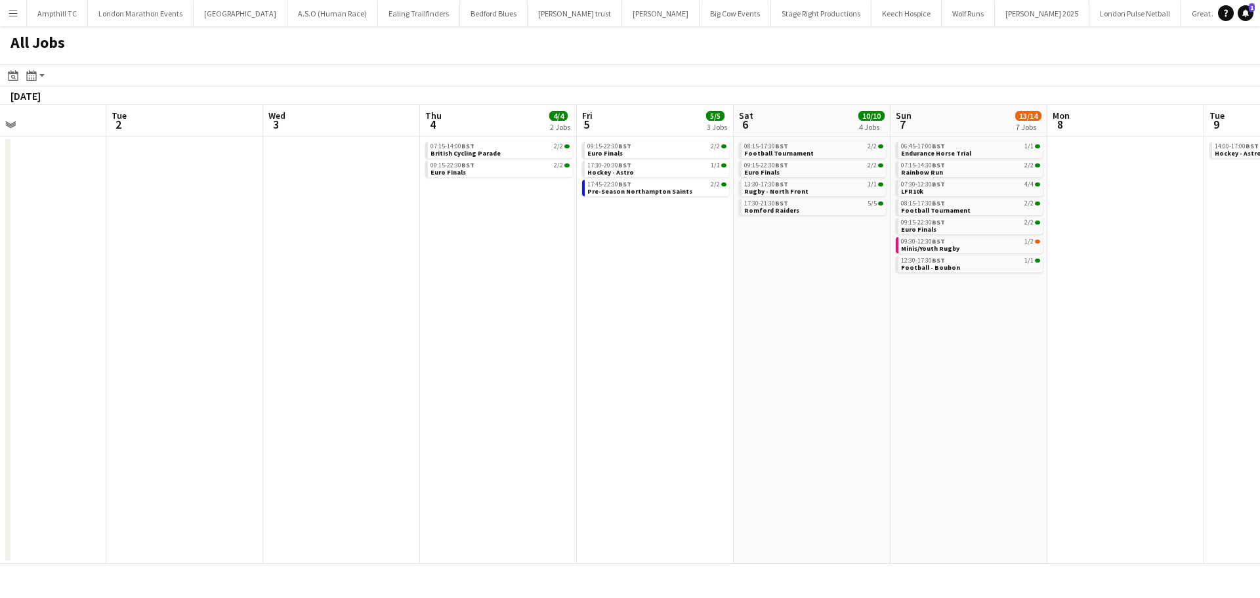
scroll to position [0, 475]
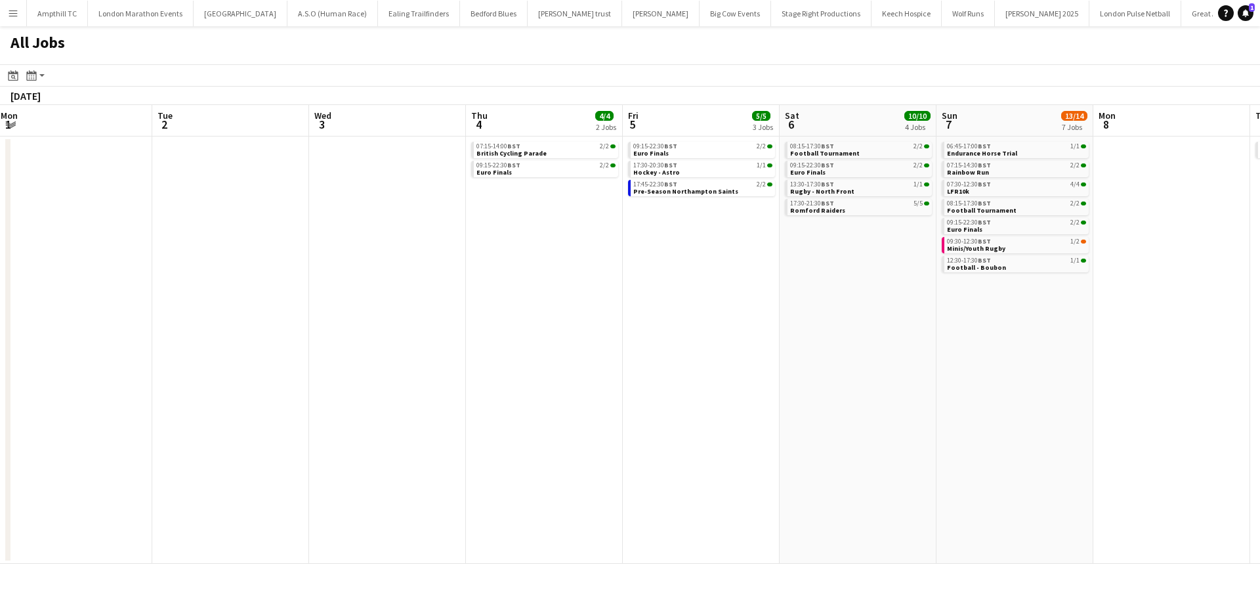
drag, startPoint x: 821, startPoint y: 300, endPoint x: 346, endPoint y: 325, distance: 475.6
click at [346, 325] on app-calendar-viewport "Fri 29 Sat 30 14/14 3 Jobs Sun 31 2/2 1 Job Mon 1 Tue 2 Wed 3 Thu 4 4/4 2 Jobs …" at bounding box center [630, 334] width 1260 height 459
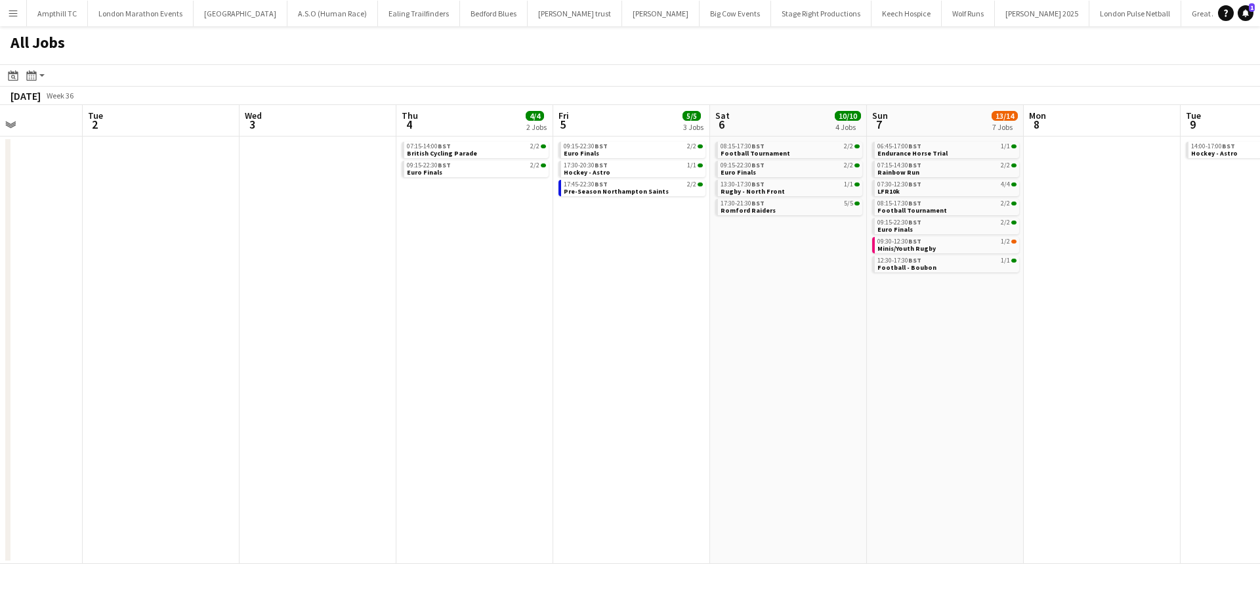
drag, startPoint x: 914, startPoint y: 345, endPoint x: 743, endPoint y: 352, distance: 170.7
click at [739, 352] on app-calendar-viewport "Fri 29 Sat 30 14/14 3 Jobs Sun 31 2/2 1 Job Mon 1 Tue 2 Wed 3 Thu 4 4/4 2 Jobs …" at bounding box center [630, 334] width 1260 height 459
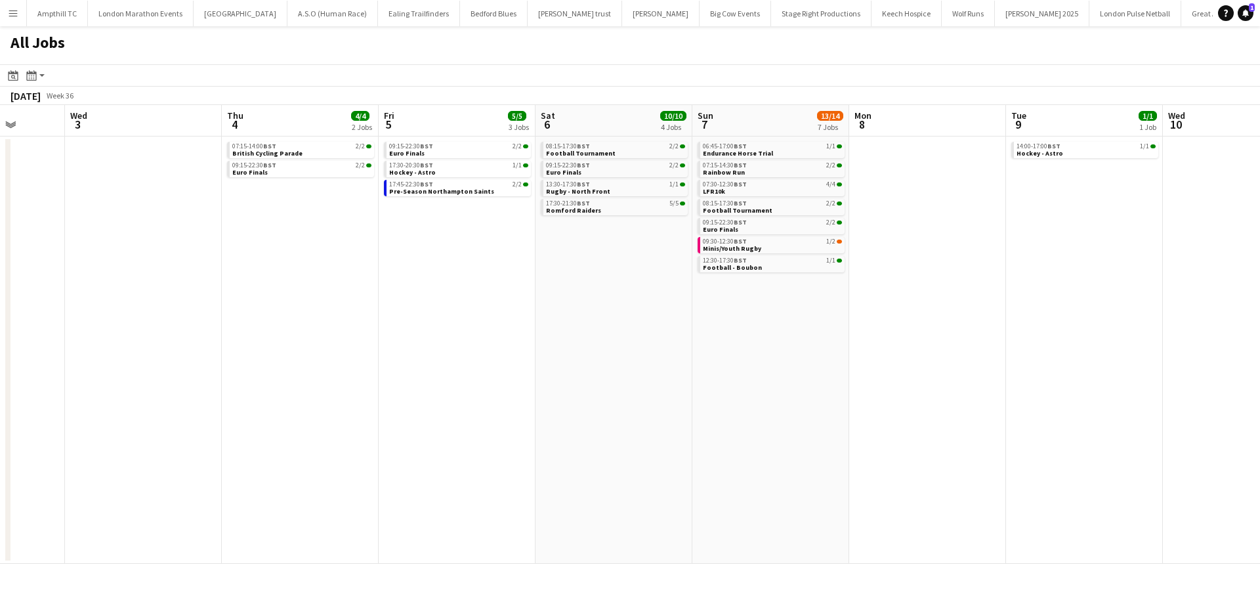
scroll to position [0, 604]
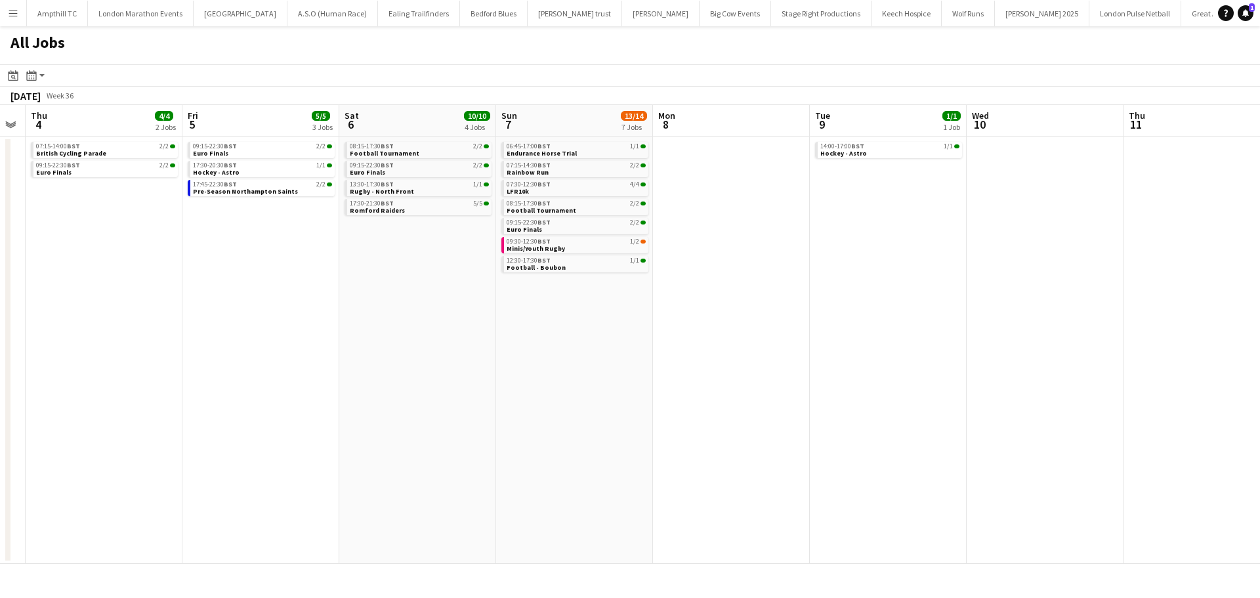
drag, startPoint x: 955, startPoint y: 350, endPoint x: 765, endPoint y: 346, distance: 190.3
click at [765, 346] on app-calendar-viewport "Sun 31 2/2 1 Job Mon 1 Tue 2 Wed 3 Thu 4 4/4 2 Jobs Fri 5 5/5 3 Jobs Sat 6 10/1…" at bounding box center [630, 334] width 1260 height 459
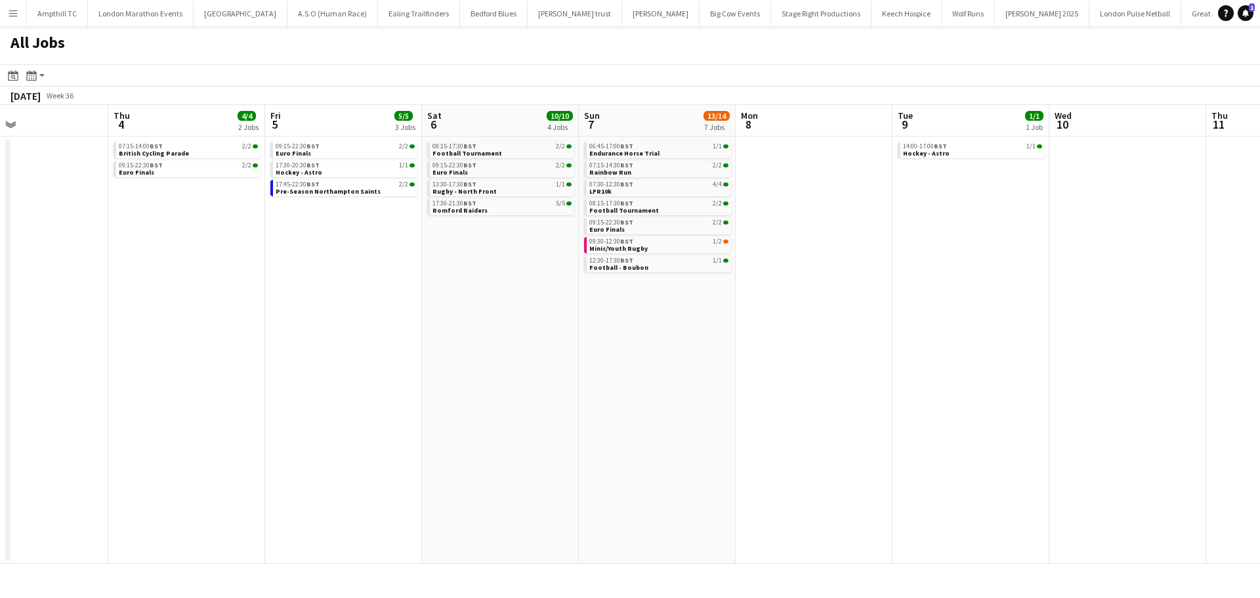
drag, startPoint x: 885, startPoint y: 352, endPoint x: 396, endPoint y: 355, distance: 488.8
click at [407, 355] on app-calendar-viewport "Sun 31 2/2 1 Job Mon 1 Tue 2 Wed 3 Thu 4 4/4 2 Jobs Fri 5 5/5 3 Jobs Sat 6 10/1…" at bounding box center [630, 334] width 1260 height 459
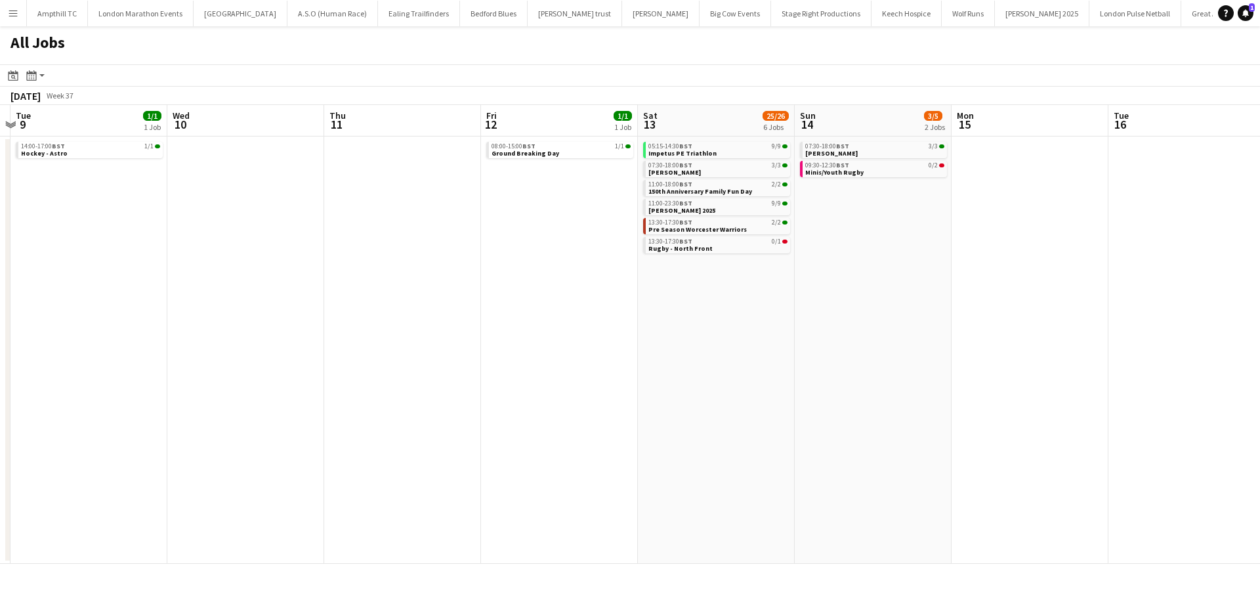
drag, startPoint x: 604, startPoint y: 371, endPoint x: 491, endPoint y: 371, distance: 112.8
click at [491, 371] on app-calendar-viewport "Sat 6 10/10 4 Jobs Sun 7 13/14 7 Jobs Mon 8 Tue 9 1/1 1 Job Wed 10 Thu 11 Fri 1…" at bounding box center [630, 334] width 1260 height 459
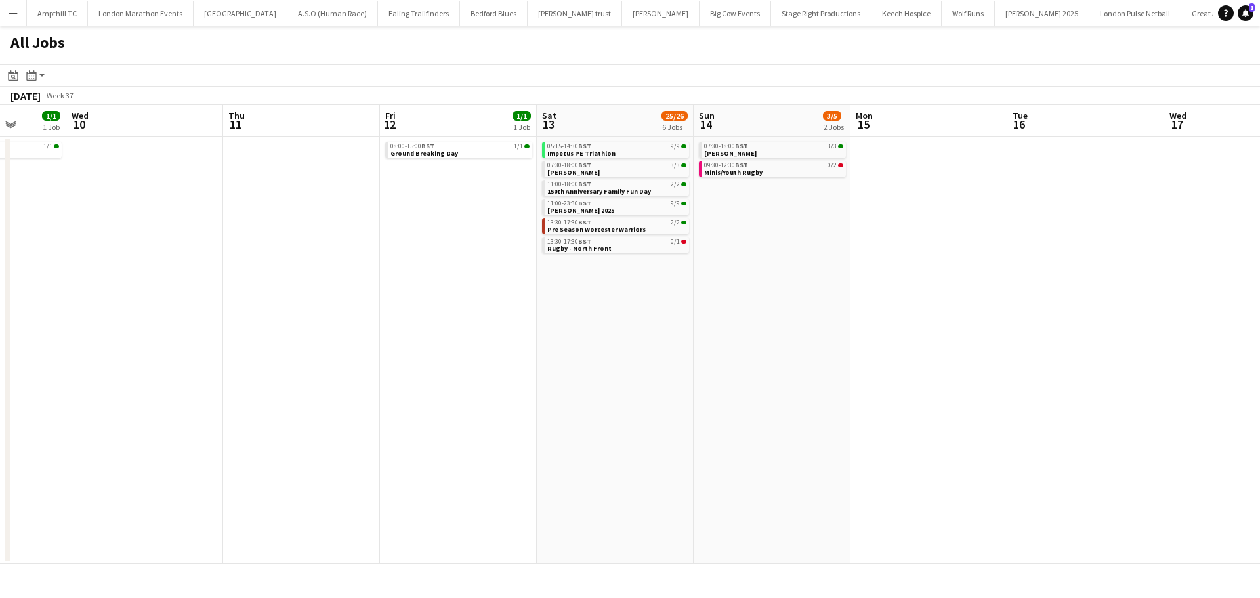
drag, startPoint x: 944, startPoint y: 264, endPoint x: 409, endPoint y: 396, distance: 550.7
click at [419, 394] on app-calendar-viewport "Sat 6 10/10 4 Jobs Sun 7 13/14 7 Jobs Mon 8 Tue 9 1/1 1 Job Wed 10 Thu 11 Fri 1…" at bounding box center [630, 334] width 1260 height 459
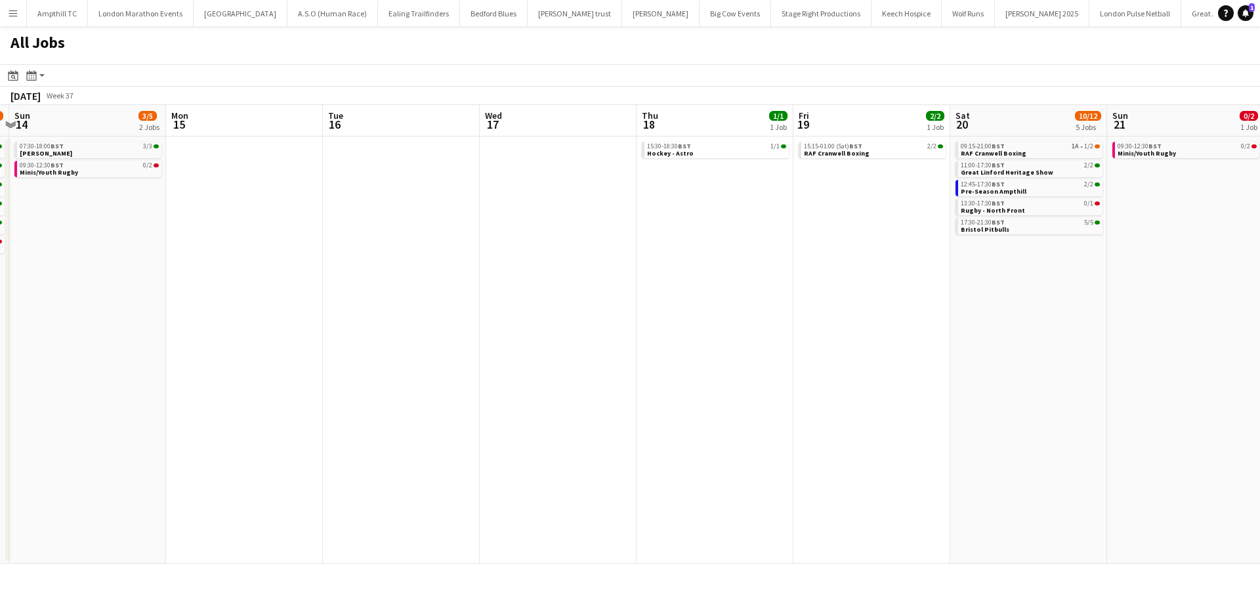
drag, startPoint x: 850, startPoint y: 358, endPoint x: 594, endPoint y: 358, distance: 255.9
click at [596, 358] on app-calendar-viewport "Wed 10 Thu 11 Fri 12 1/1 1 Job Sat 13 25/26 6 Jobs Sun 14 3/5 2 Jobs Mon 15 Tue…" at bounding box center [630, 334] width 1260 height 459
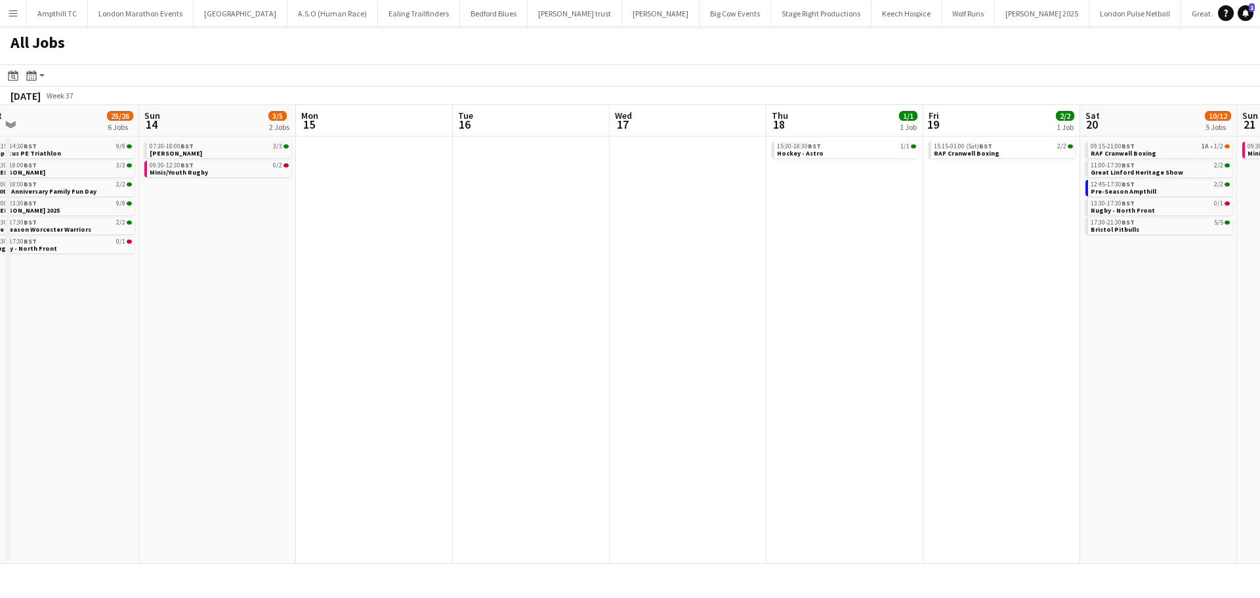
drag, startPoint x: 510, startPoint y: 345, endPoint x: 707, endPoint y: 394, distance: 202.2
click at [679, 403] on app-calendar-viewport "Tue 9 1/1 1 Job Wed 10 Thu 11 Fri 12 1/1 1 Job Sat 13 25/26 6 Jobs Sun 14 3/5 2…" at bounding box center [630, 334] width 1260 height 459
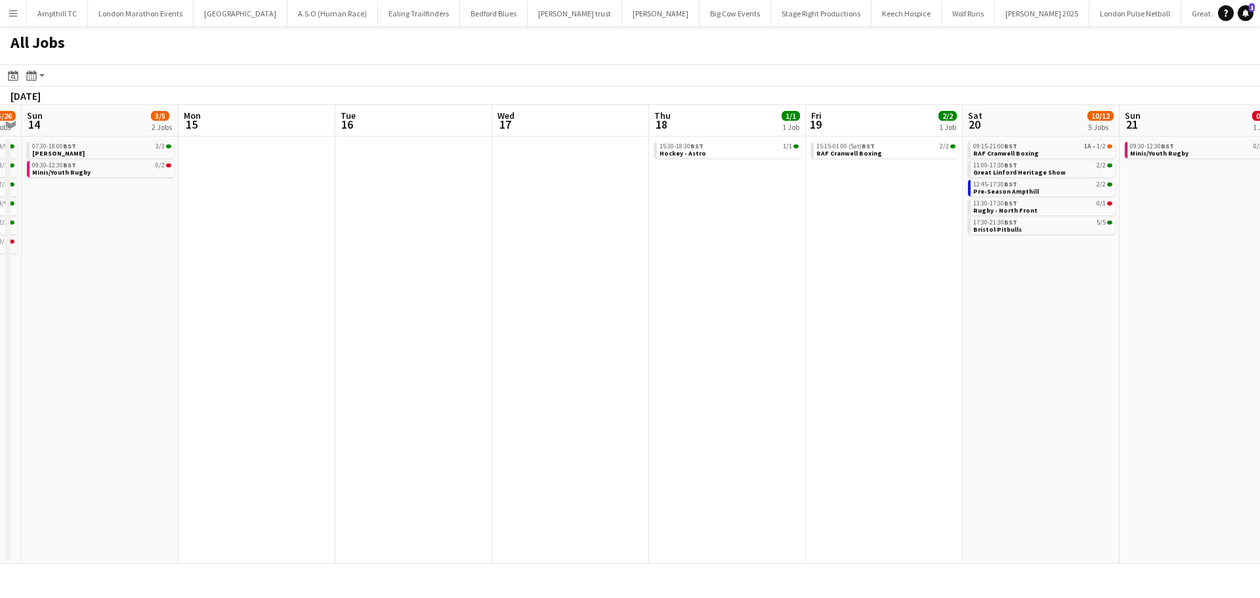
drag, startPoint x: 1009, startPoint y: 361, endPoint x: 580, endPoint y: 371, distance: 429.2
click at [580, 371] on app-calendar-viewport "Thu 11 Fri 12 1/1 1 Job Sat 13 25/26 6 Jobs Sun 14 3/5 2 Jobs Mon 15 Tue 16 Wed…" at bounding box center [630, 334] width 1260 height 459
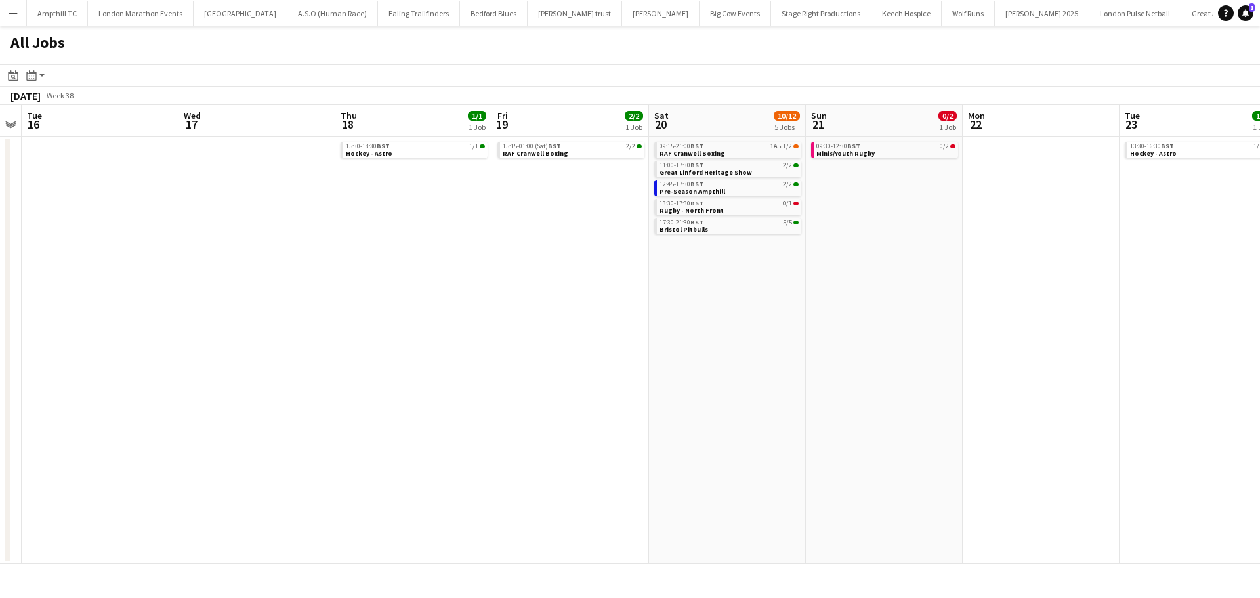
scroll to position [0, 451]
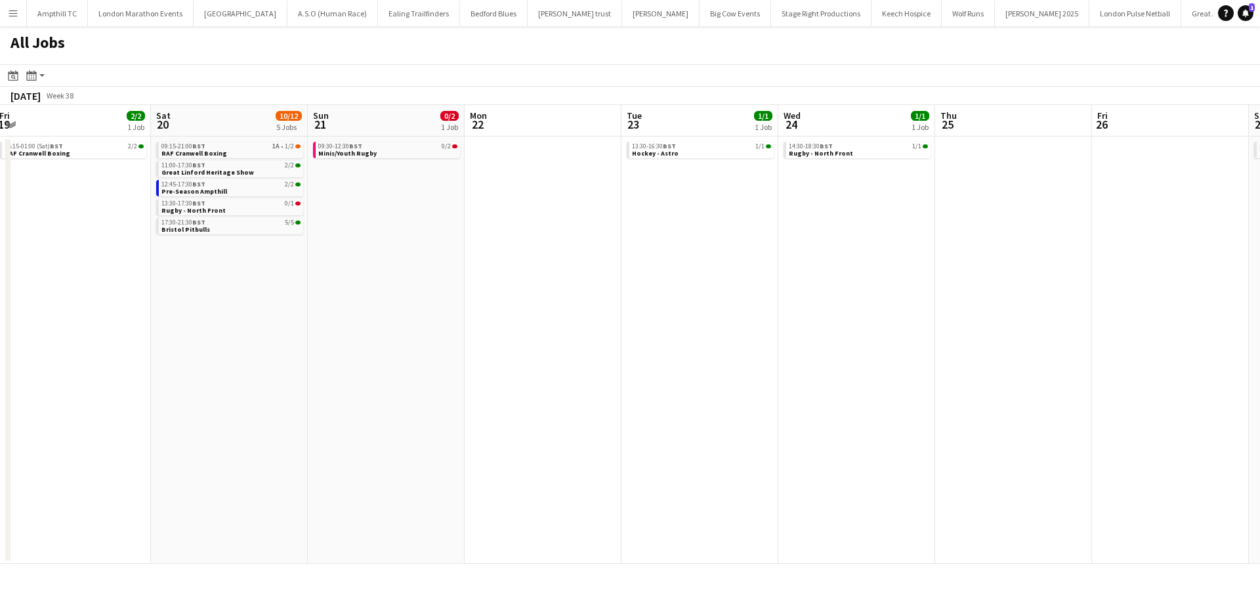
drag, startPoint x: 1018, startPoint y: 248, endPoint x: 855, endPoint y: 279, distance: 166.4
click at [708, 310] on app-calendar-viewport "Mon 15 Tue 16 Wed 17 Thu 18 1/1 1 Job Fri 19 2/2 1 Job Sat 20 10/12 5 Jobs Sun …" at bounding box center [630, 334] width 1260 height 459
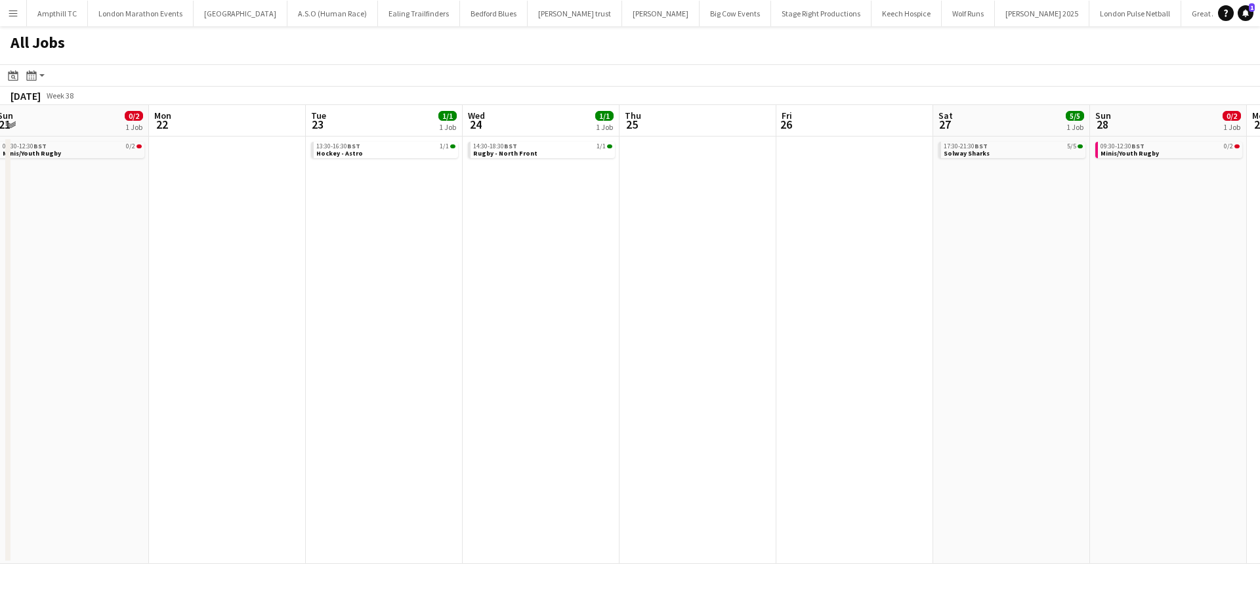
drag, startPoint x: 1061, startPoint y: 278, endPoint x: 734, endPoint y: 324, distance: 329.9
click at [734, 324] on app-calendar-viewport "Wed 17 Thu 18 1/1 1 Job Fri 19 2/2 1 Job Sat 20 10/12 5 Jobs Sun 21 0/2 1 Job M…" at bounding box center [630, 334] width 1260 height 459
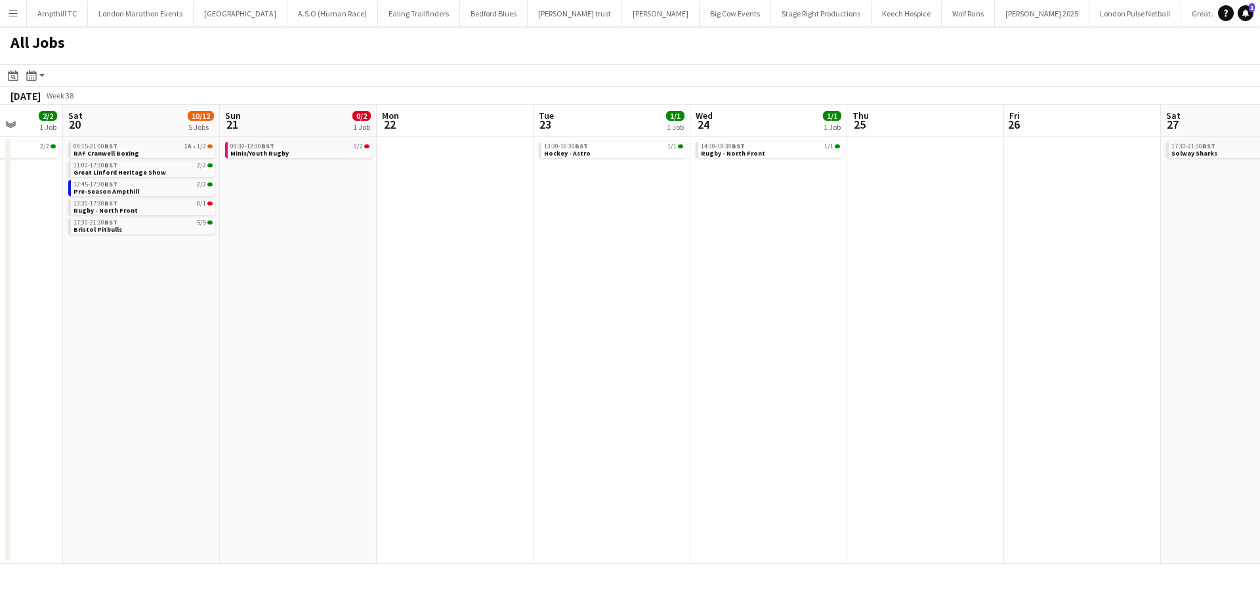
drag, startPoint x: 693, startPoint y: 295, endPoint x: 688, endPoint y: 276, distance: 20.4
click at [634, 295] on app-calendar-viewport "Wed 17 Thu 18 1/1 1 Job Fri 19 2/2 1 Job Sat 20 10/12 5 Jobs Sun 21 0/2 1 Job M…" at bounding box center [630, 334] width 1260 height 459
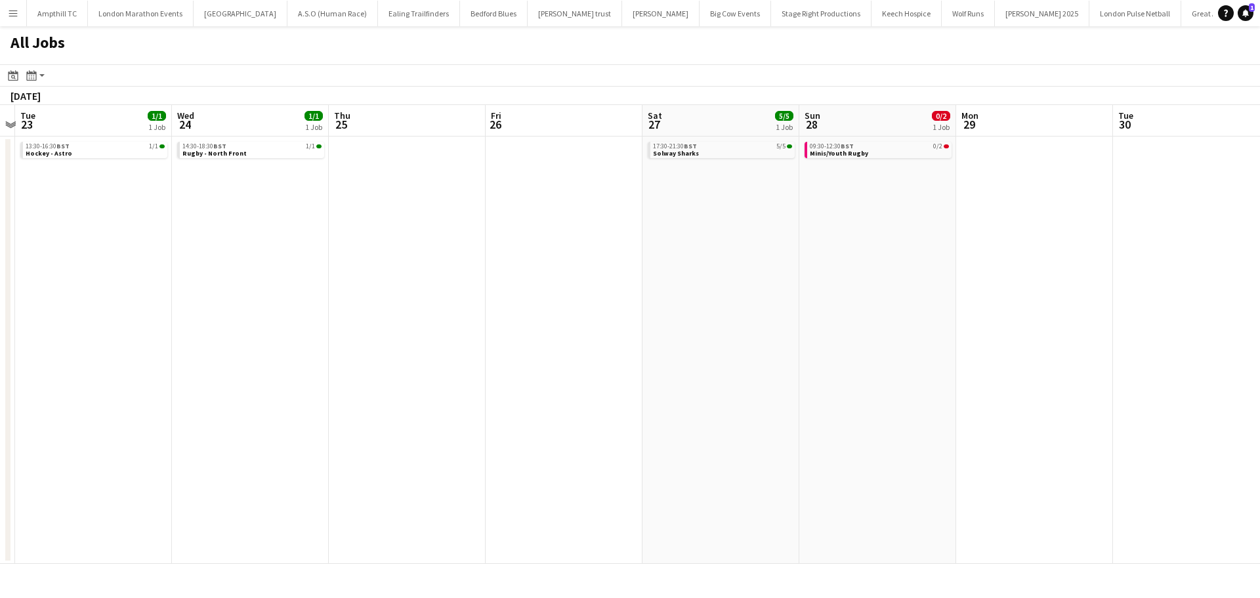
drag, startPoint x: 911, startPoint y: 264, endPoint x: 672, endPoint y: 280, distance: 239.3
click at [678, 280] on app-calendar-viewport "Fri 19 2/2 1 Job Sat 20 10/12 5 Jobs Sun 21 0/2 1 Job Mon 22 Tue 23 1/1 1 Job W…" at bounding box center [630, 334] width 1260 height 459
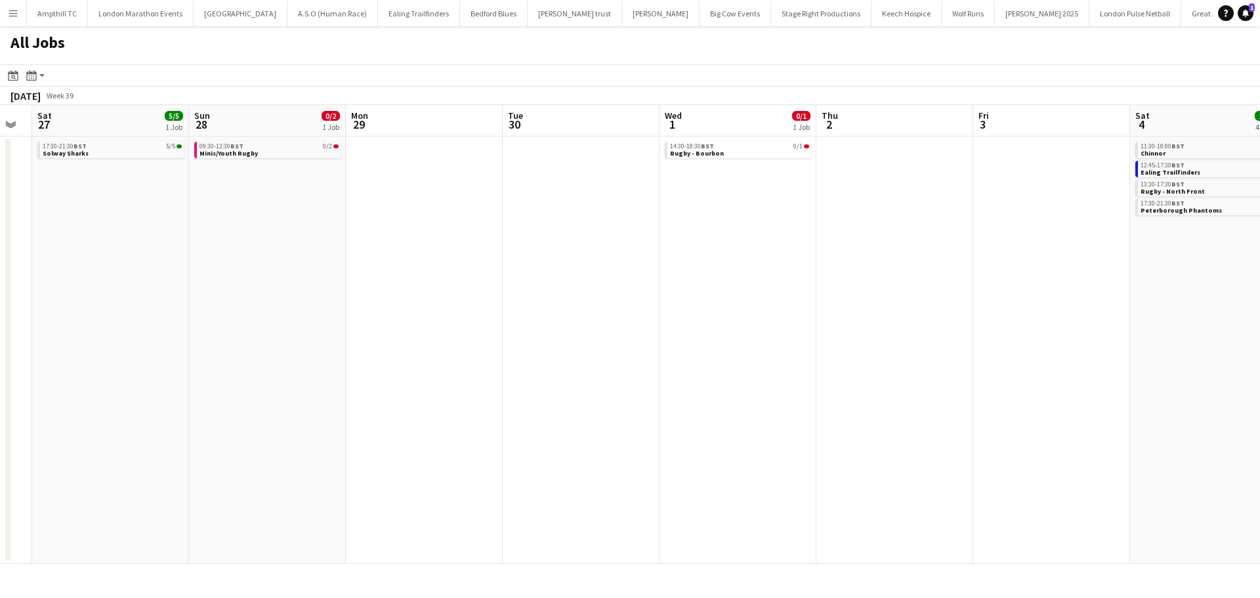
drag, startPoint x: 796, startPoint y: 269, endPoint x: 628, endPoint y: 263, distance: 168.1
click at [603, 270] on app-calendar-viewport "Tue 23 1/1 1 Job Wed 24 1/1 1 Job Thu 25 Fri 26 Sat 27 5/5 1 Job Sun 28 0/2 1 J…" at bounding box center [630, 334] width 1260 height 459
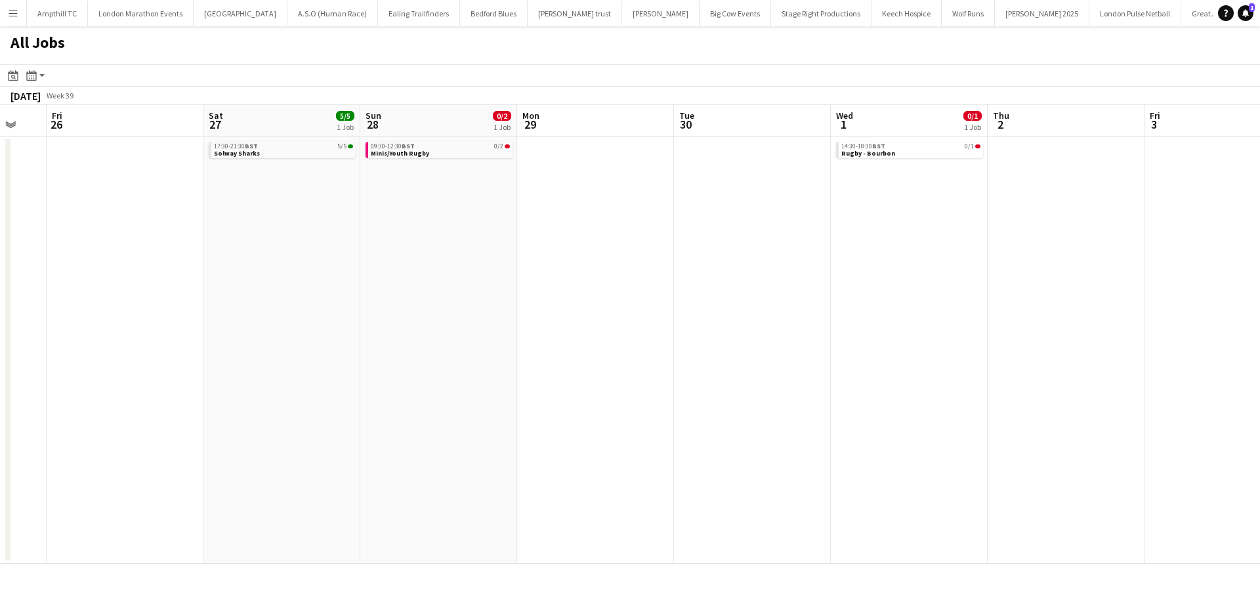
drag, startPoint x: 529, startPoint y: 276, endPoint x: 603, endPoint y: 254, distance: 77.2
click at [520, 277] on app-calendar-viewport "Tue 23 1/1 1 Job Wed 24 1/1 1 Job Thu 25 Fri 26 Sat 27 5/5 1 Job Sun 28 0/2 1 J…" at bounding box center [630, 334] width 1260 height 459
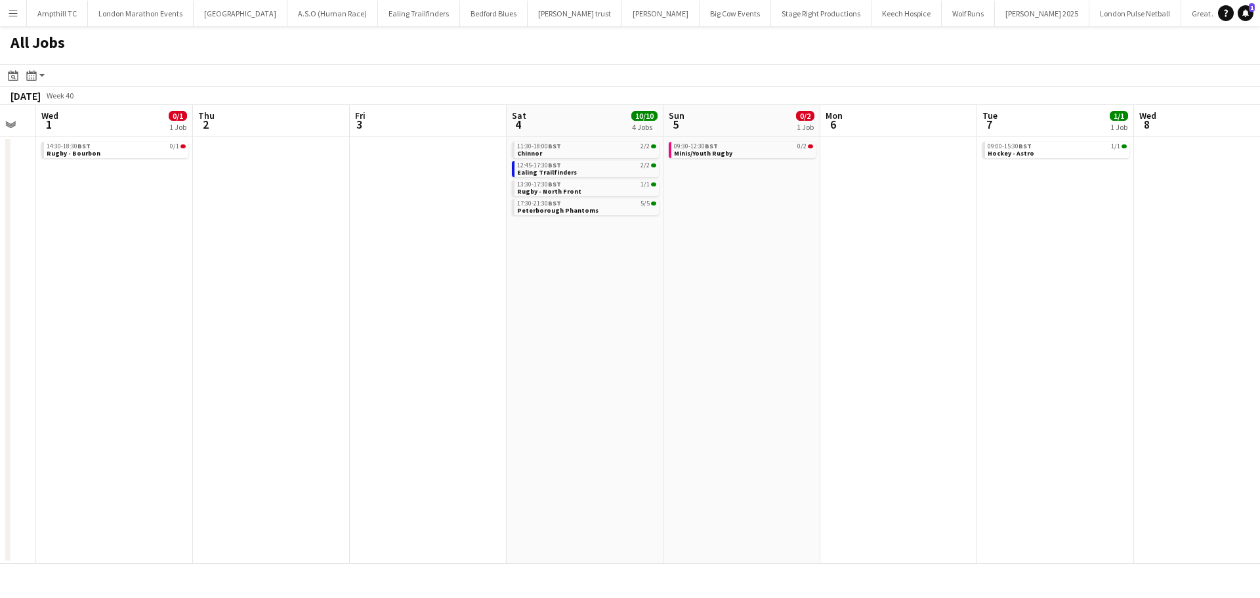
drag, startPoint x: 554, startPoint y: 300, endPoint x: 709, endPoint y: 270, distance: 157.7
click at [493, 299] on app-calendar-viewport "Sun 28 0/2 1 Job Mon 29 Tue 30 Wed 1 0/1 1 Job Thu 2 Fri 3 Sat 4 10/10 4 Jobs S…" at bounding box center [630, 334] width 1260 height 459
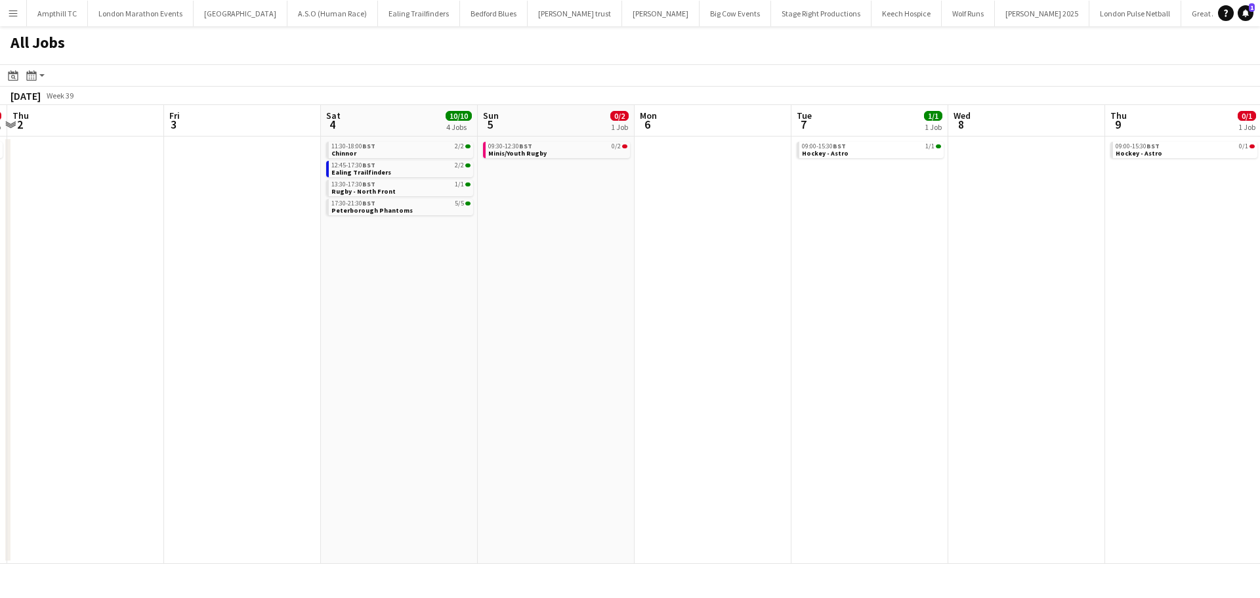
click at [556, 288] on app-calendar-viewport "Sun 28 0/2 1 Job Mon 29 Tue 30 Wed 1 0/1 1 Job Thu 2 Fri 3 Sat 4 10/10 4 Jobs S…" at bounding box center [630, 334] width 1260 height 459
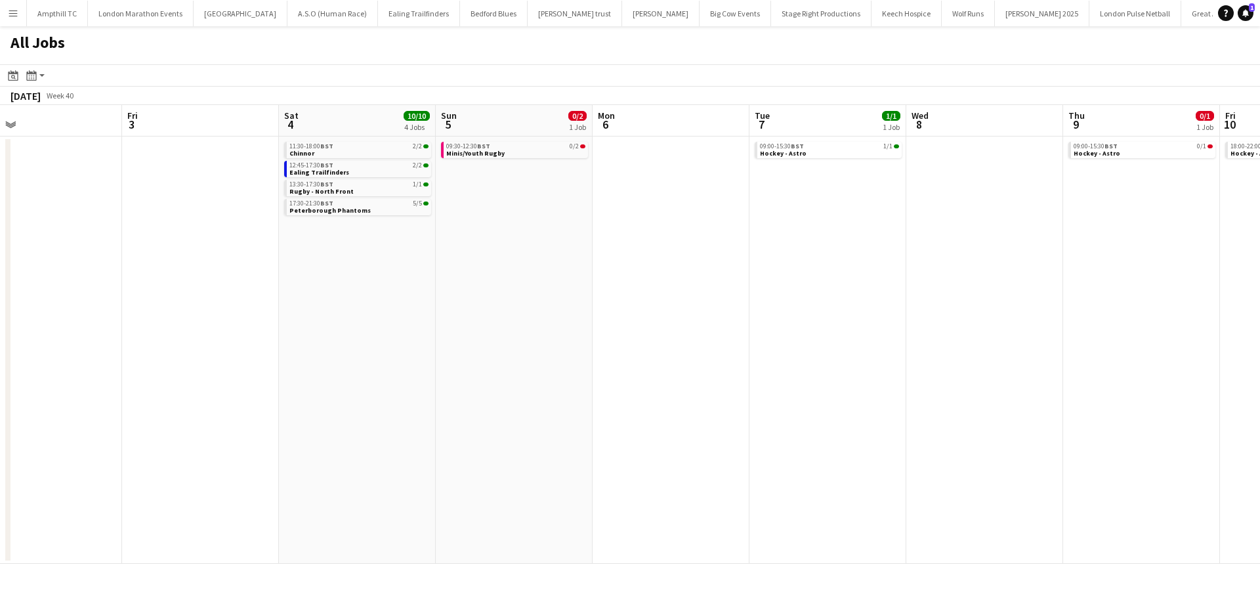
drag, startPoint x: 958, startPoint y: 265, endPoint x: 735, endPoint y: 285, distance: 223.3
click at [594, 285] on app-calendar-viewport "Sun 28 0/2 1 Job Mon 29 Tue 30 Wed 1 0/1 1 Job Thu 2 Fri 3 Sat 4 10/10 4 Jobs S…" at bounding box center [630, 334] width 1260 height 459
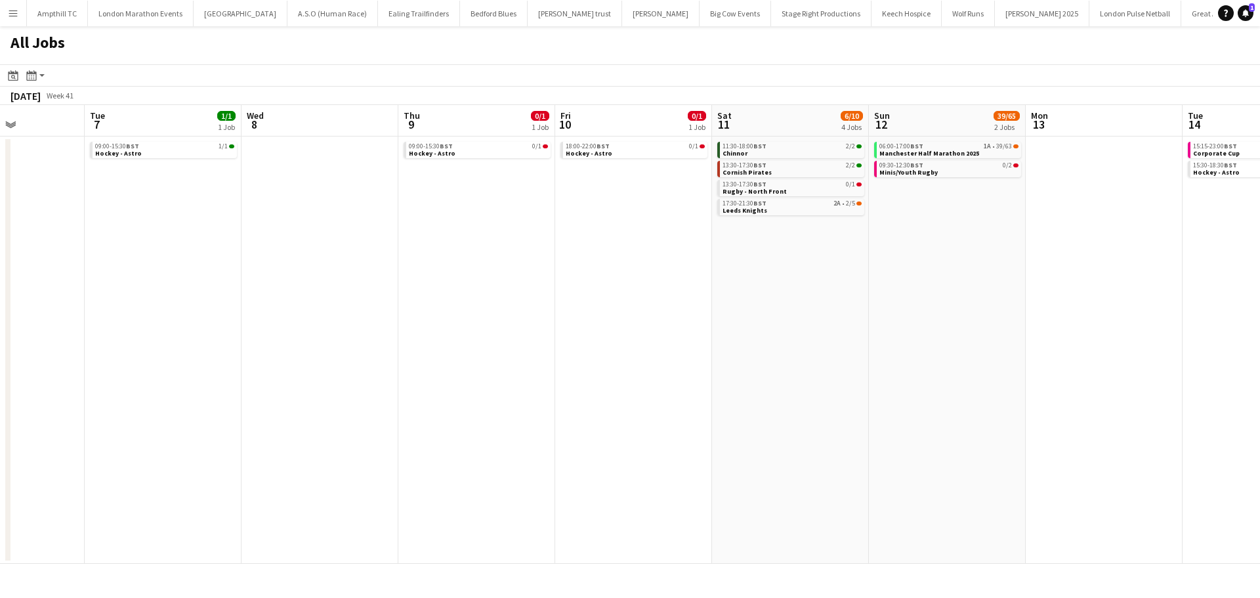
drag, startPoint x: 596, startPoint y: 292, endPoint x: 501, endPoint y: 275, distance: 96.0
click at [433, 292] on app-calendar-viewport "Sat 4 10/10 4 Jobs Sun 5 0/2 1 Job Mon 6 Tue 7 1/1 1 Job Wed 8 Thu 9 0/1 1 Job …" at bounding box center [630, 334] width 1260 height 459
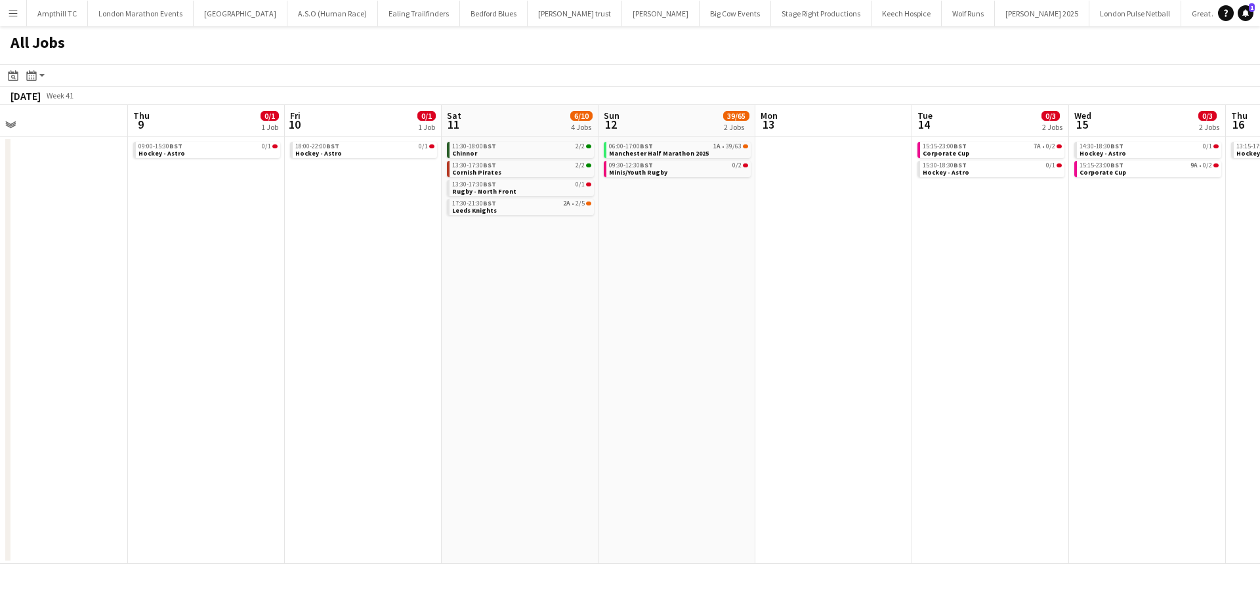
drag, startPoint x: 932, startPoint y: 257, endPoint x: 400, endPoint y: 267, distance: 532.2
click at [406, 267] on app-calendar-viewport "Sat 4 10/10 4 Jobs Sun 5 0/2 1 Job Mon 6 Tue 7 1/1 1 Job Wed 8 Thu 9 0/1 1 Job …" at bounding box center [630, 334] width 1260 height 459
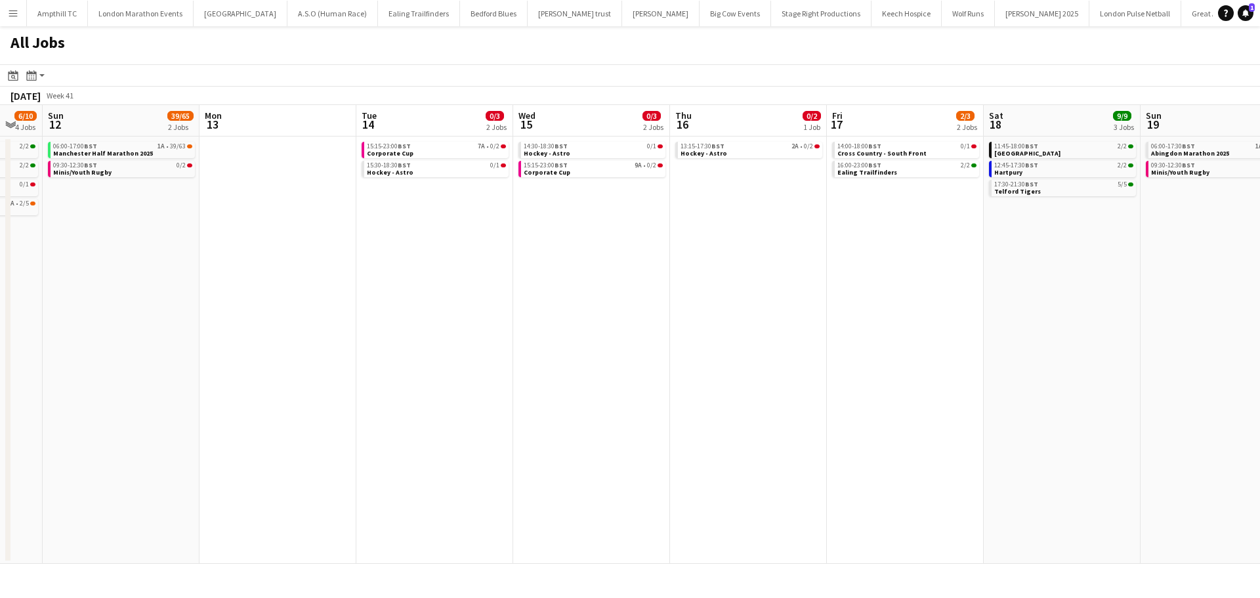
drag, startPoint x: 780, startPoint y: 259, endPoint x: 640, endPoint y: 263, distance: 140.5
click at [640, 263] on app-calendar-viewport "Wed 8 Thu 9 0/1 1 Job Fri 10 0/1 1 Job Sat 11 6/10 4 Jobs Sun 12 39/65 2 Jobs M…" at bounding box center [630, 334] width 1260 height 459
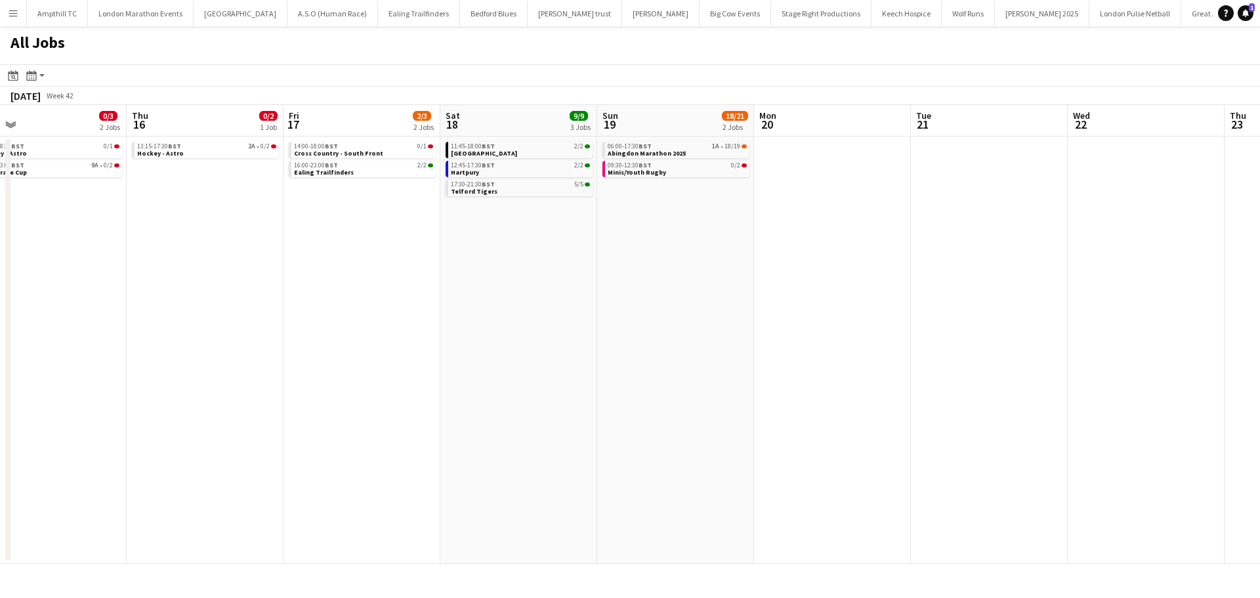
drag, startPoint x: 1192, startPoint y: 251, endPoint x: 703, endPoint y: 246, distance: 489.4
click at [650, 262] on app-calendar-viewport "Sun 12 39/65 2 Jobs Mon 13 Tue 14 0/3 2 Jobs Wed 15 0/3 2 Jobs Thu 16 0/2 1 Job…" at bounding box center [630, 334] width 1260 height 459
click at [384, 213] on app-all-jobs "All Jobs Date picker AUG 2025 AUG 2025 Monday M Tuesday T Wednesday W Thursday …" at bounding box center [630, 294] width 1260 height 537
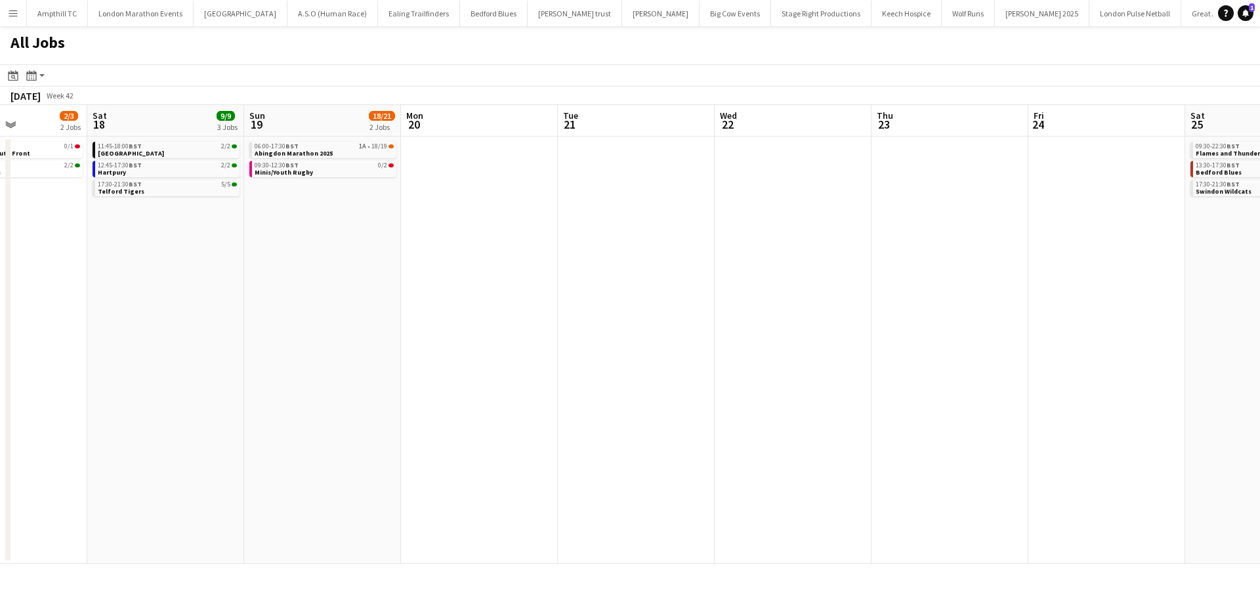
drag, startPoint x: 549, startPoint y: 230, endPoint x: 380, endPoint y: 234, distance: 169.3
click at [390, 232] on app-calendar-viewport "Wed 15 0/3 2 Jobs Thu 16 0/2 1 Job Fri 17 2/3 2 Jobs Sat 18 9/9 3 Jobs Sun 19 1…" at bounding box center [630, 334] width 1260 height 459
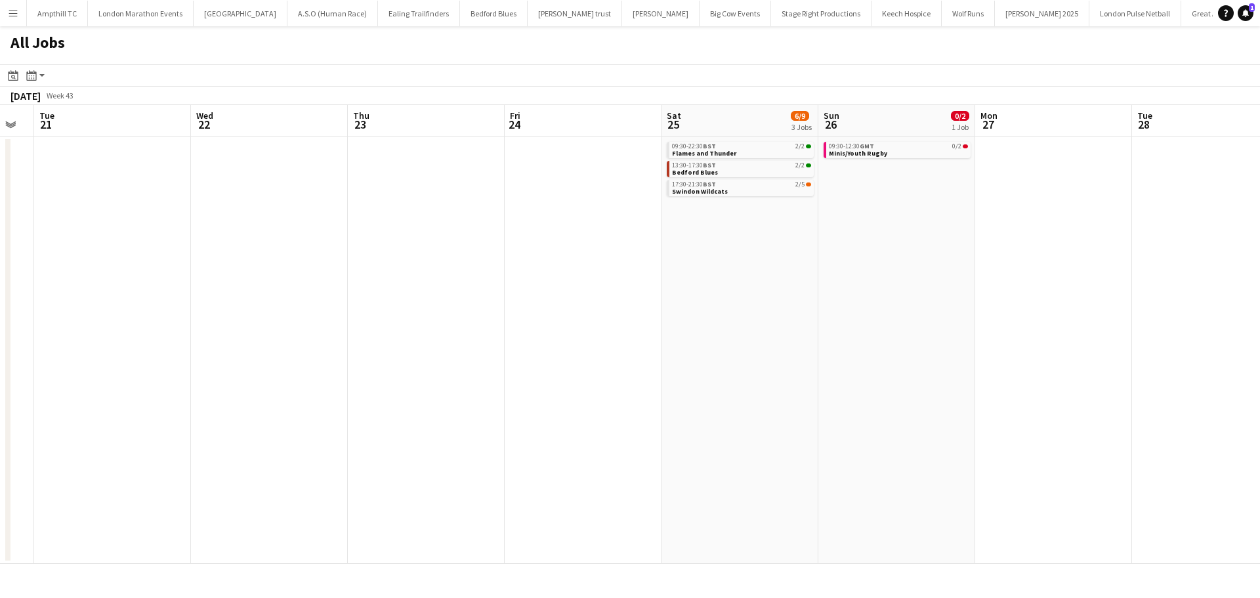
click at [372, 230] on app-all-jobs "All Jobs Date picker AUG 2025 AUG 2025 Monday M Tuesday T Wednesday W Thursday …" at bounding box center [630, 294] width 1260 height 537
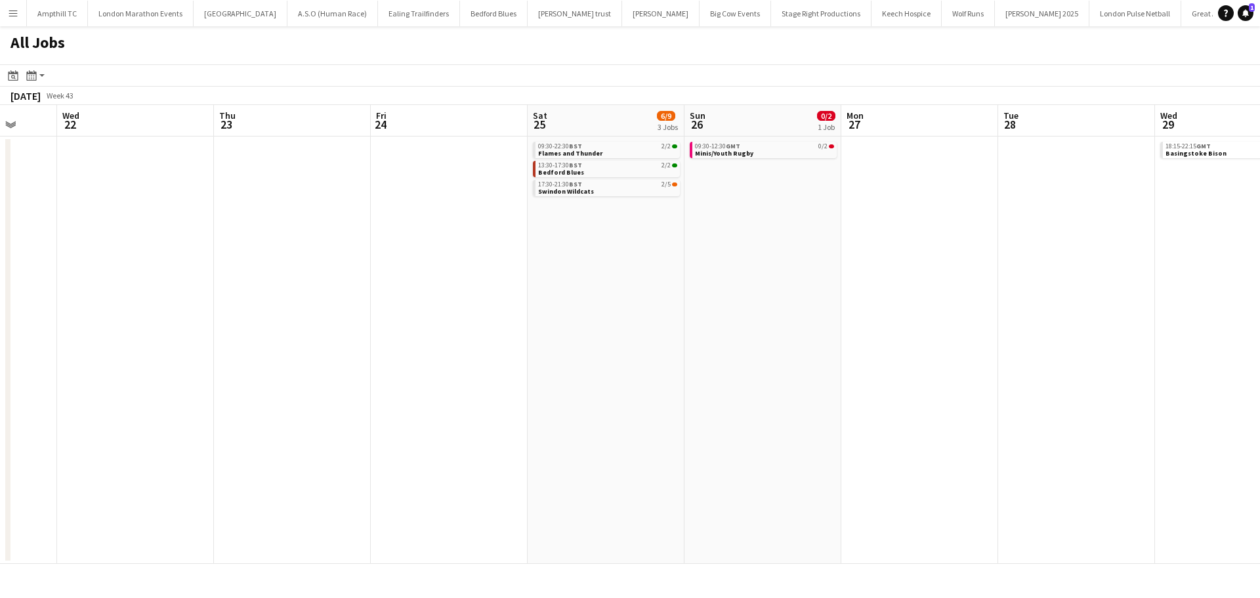
drag, startPoint x: 901, startPoint y: 222, endPoint x: 416, endPoint y: 228, distance: 485.5
click at [416, 228] on app-calendar-viewport "Sun 19 18/21 2 Jobs Mon 20 Tue 21 Wed 22 Thu 23 Fri 24 Sat 25 6/9 3 Jobs Sun 26…" at bounding box center [630, 334] width 1260 height 459
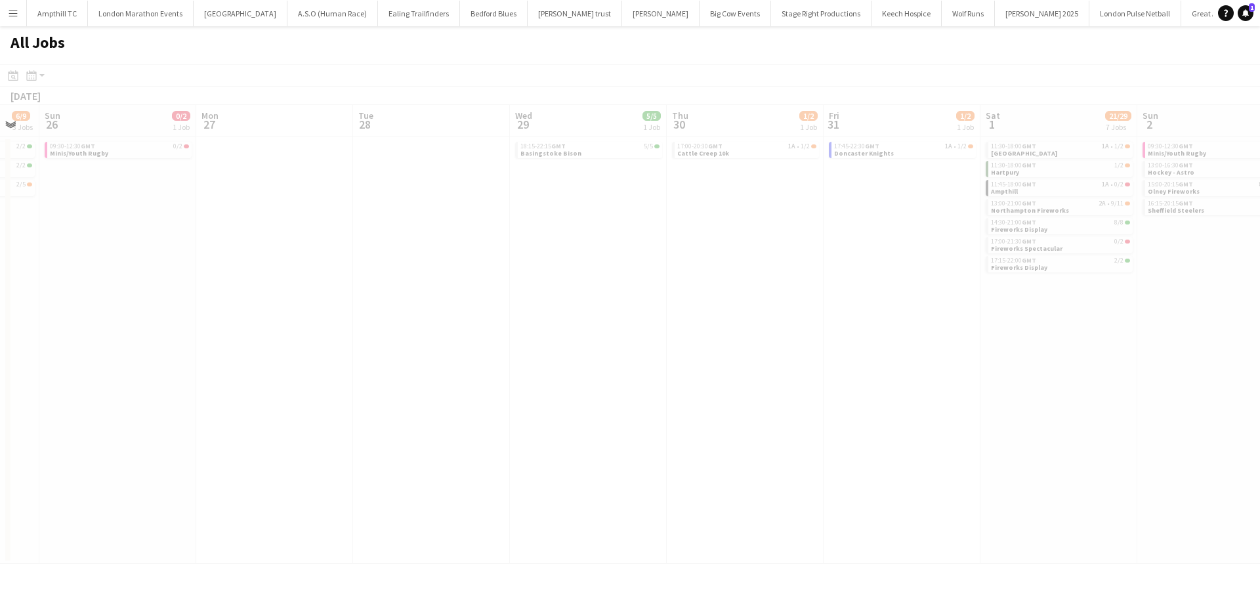
drag, startPoint x: 999, startPoint y: 218, endPoint x: 571, endPoint y: 253, distance: 428.5
click at [566, 255] on app-calendar-viewport "Thu 23 Fri 24 Sat 25 6/9 3 Jobs Sun 26 0/2 1 Job Mon 27 Tue 28 Wed 29 5/5 1 Job…" at bounding box center [630, 334] width 1260 height 459
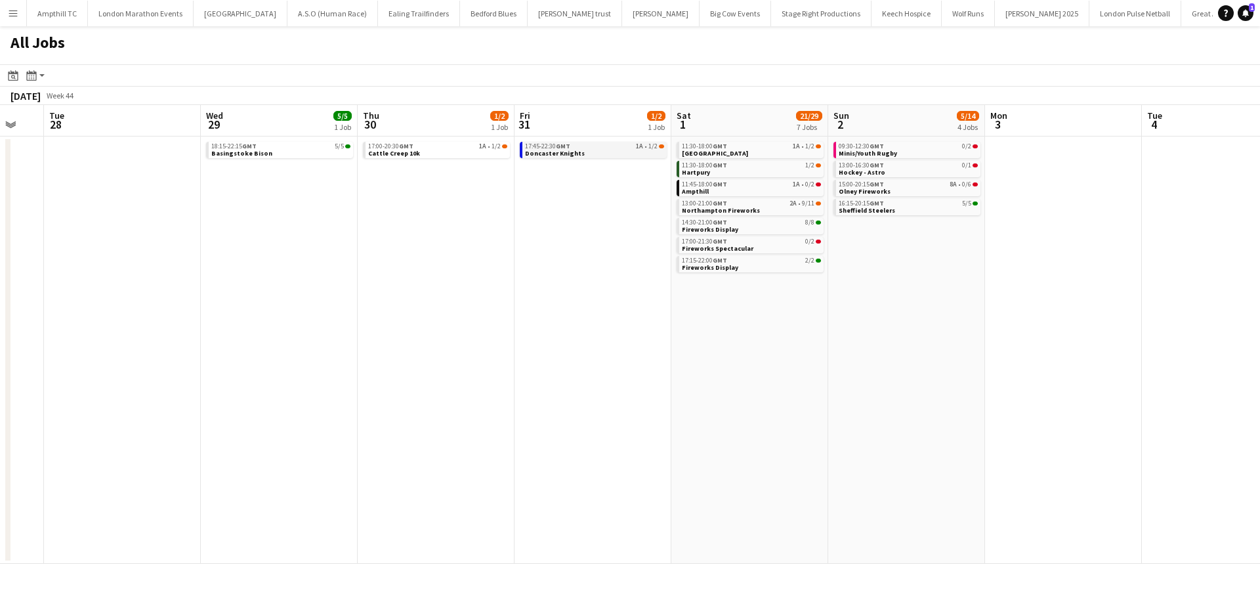
click at [627, 152] on link "17:45-22:30 GMT 1A • 1/2 Doncaster Knights" at bounding box center [594, 149] width 139 height 15
click at [749, 149] on div "11:30-18:00 GMT 1A • 1/2" at bounding box center [751, 146] width 139 height 7
click at [798, 190] on link "11:45-18:00 GMT 1A • 0/2 Ampthill" at bounding box center [751, 187] width 139 height 15
click at [782, 207] on link "13:00-21:00 GMT 2A • 9/11 Northampton Fireworks" at bounding box center [753, 206] width 139 height 15
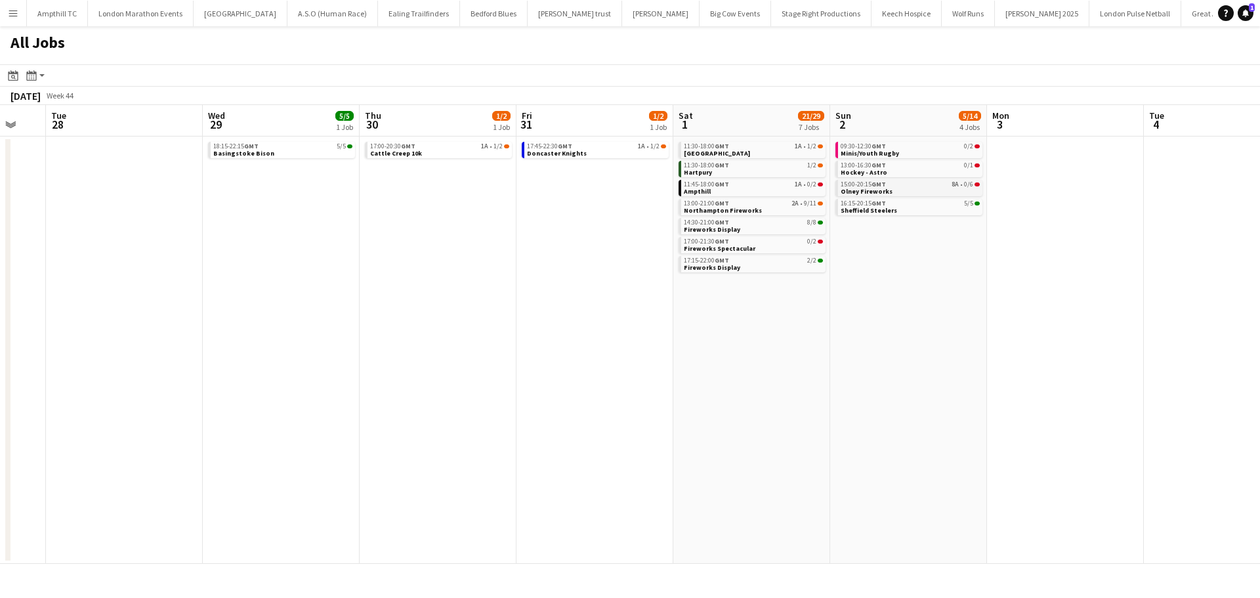
click at [907, 183] on div "15:00-20:15 GMT 8A • 0/6" at bounding box center [909, 184] width 139 height 7
click at [927, 146] on div "09:30-12:30 GMT 0/2" at bounding box center [909, 146] width 139 height 7
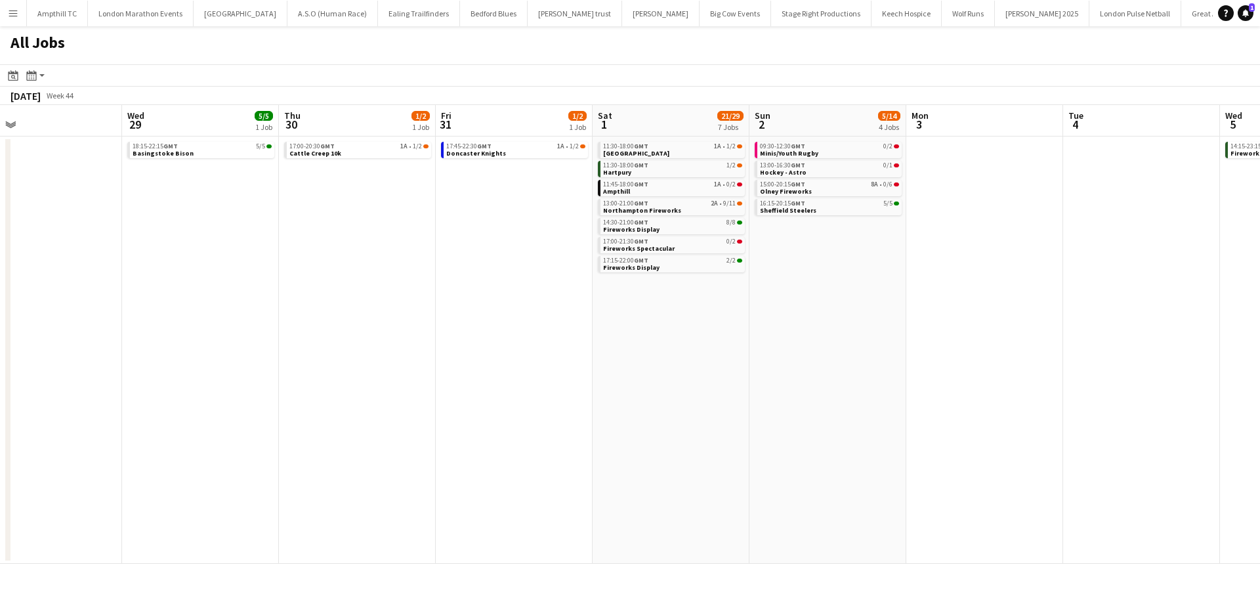
click at [611, 279] on app-all-jobs "All Jobs Date picker AUG 2025 AUG 2025 Monday M Tuesday T Wednesday W Thursday …" at bounding box center [630, 294] width 1260 height 537
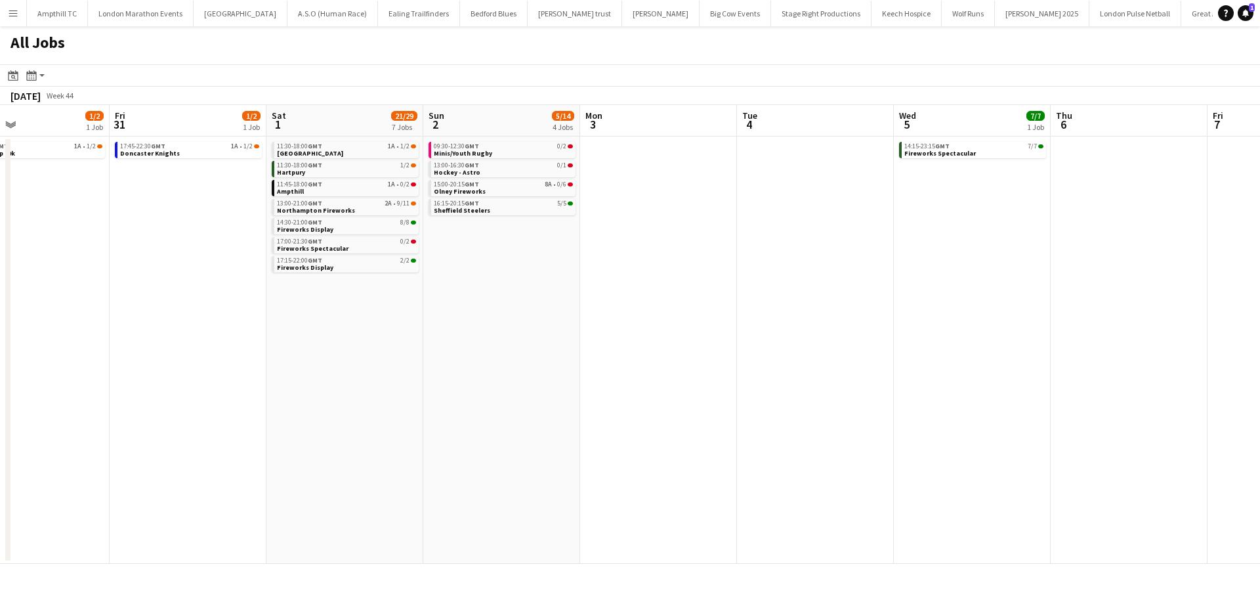
drag, startPoint x: 953, startPoint y: 286, endPoint x: 602, endPoint y: 283, distance: 351.0
click at [652, 285] on app-calendar-viewport "Mon 27 Tue 28 Wed 29 5/5 1 Job Thu 30 1/2 1 Job Fri 31 1/2 1 Job Sat 1 21/29 7 …" at bounding box center [630, 334] width 1260 height 459
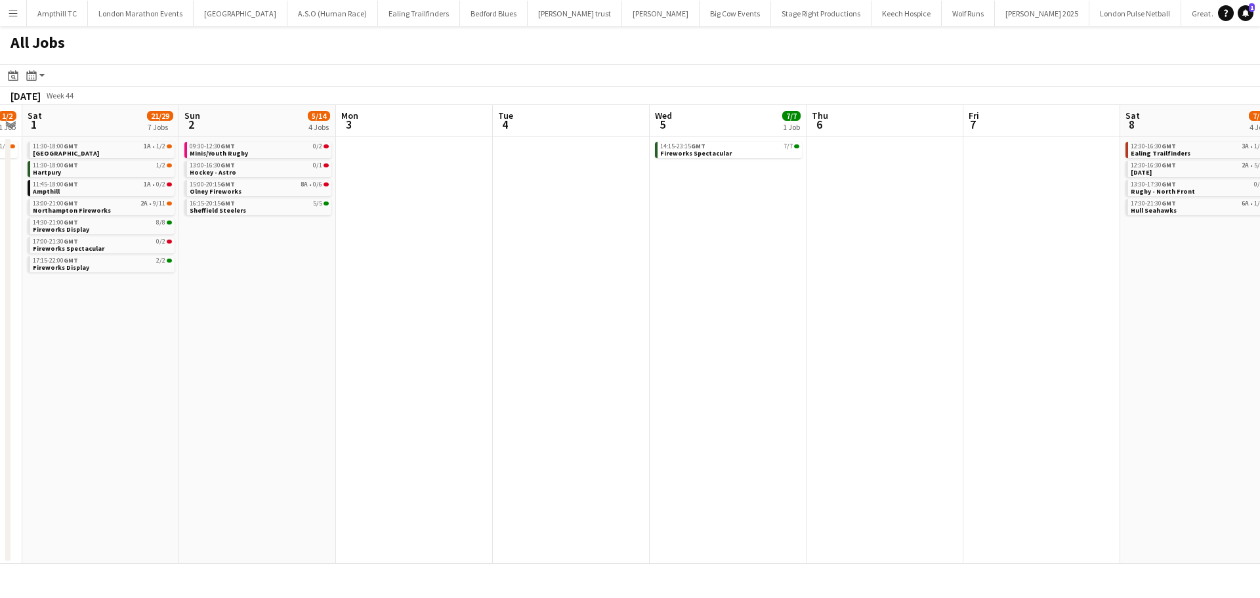
drag, startPoint x: 854, startPoint y: 271, endPoint x: 653, endPoint y: 273, distance: 200.8
click at [701, 273] on app-calendar-viewport "Wed 29 5/5 1 Job Thu 30 1/2 1 Job Fri 31 1/2 1 Job Sat 1 21/29 7 Jobs Sun 2 5/1…" at bounding box center [630, 334] width 1260 height 459
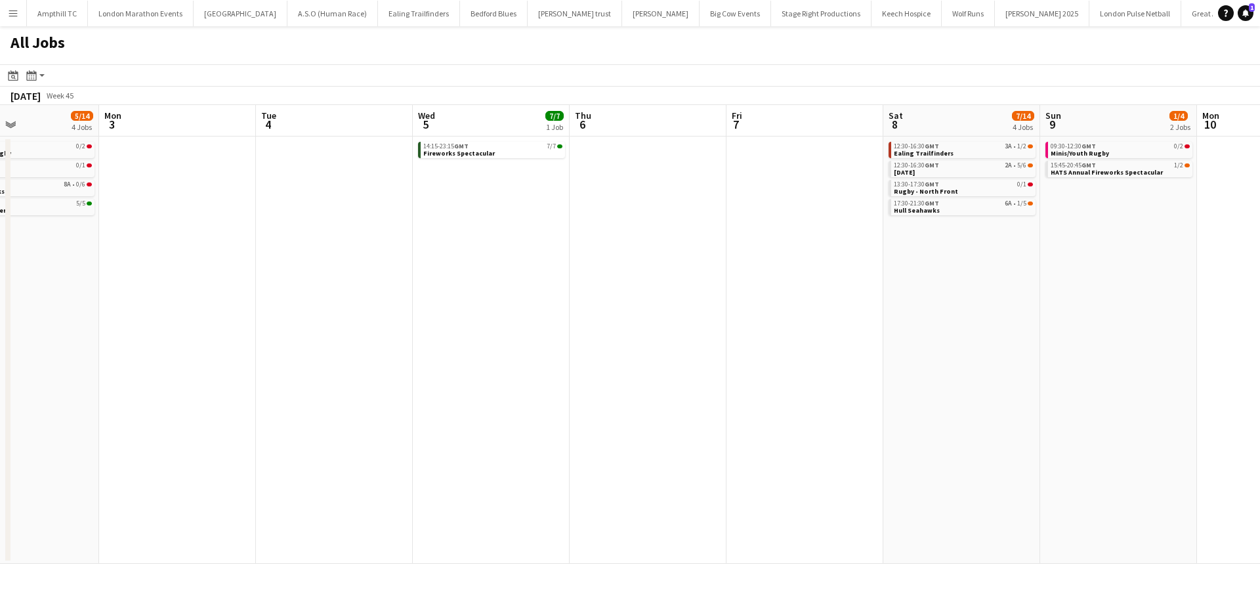
drag, startPoint x: 984, startPoint y: 285, endPoint x: 588, endPoint y: 280, distance: 396.3
click at [590, 284] on app-calendar-viewport "Fri 31 1/2 1 Job Sat 1 21/29 7 Jobs Sun 2 5/14 4 Jobs Mon 3 Tue 4 Wed 5 7/7 1 J…" at bounding box center [630, 334] width 1260 height 459
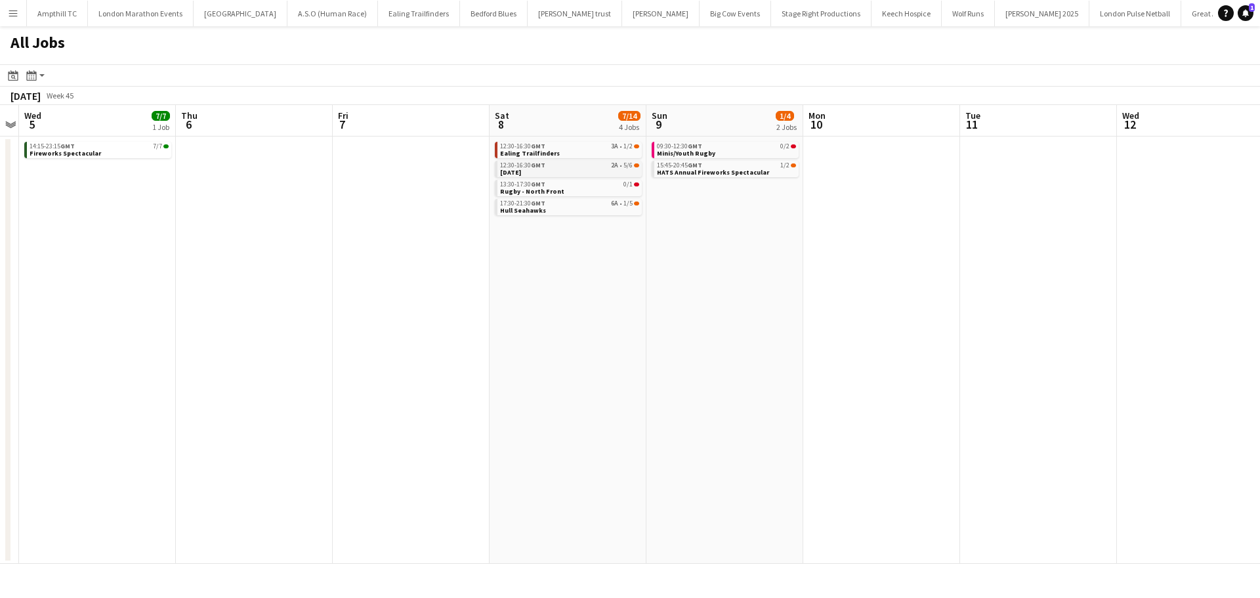
click at [611, 169] on link "12:30-16:30 GMT 2A • 5/6 Remembrance Day" at bounding box center [569, 168] width 139 height 15
click at [619, 207] on link "17:30-21:30 GMT 6A • 1/5 Hull Seahawks" at bounding box center [569, 206] width 139 height 15
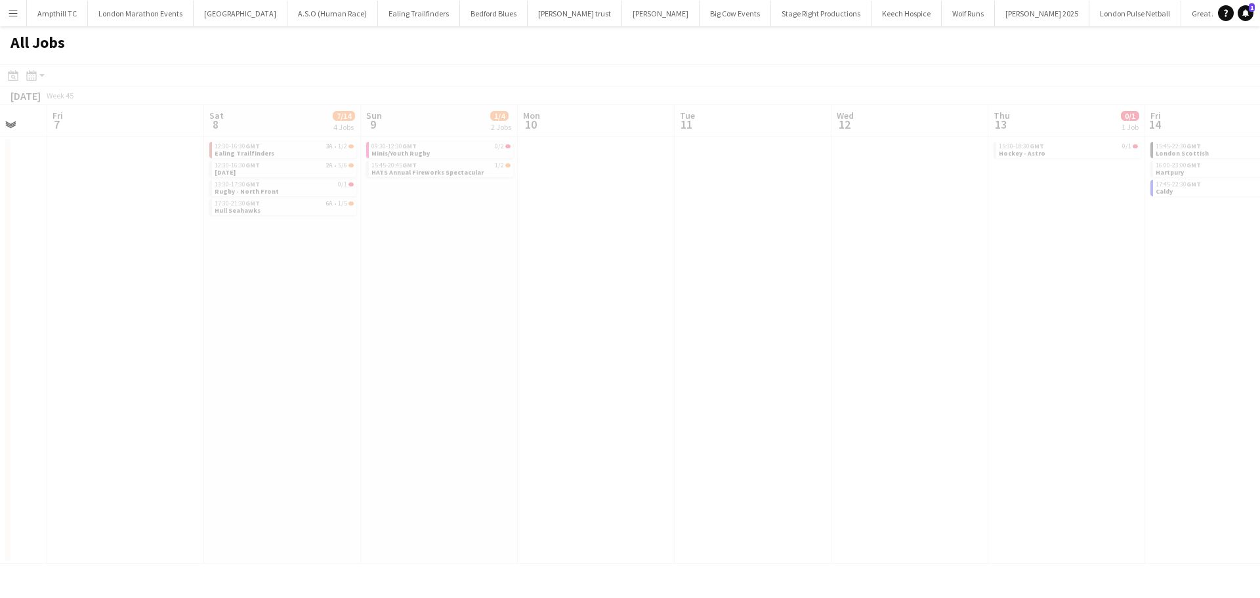
drag, startPoint x: 897, startPoint y: 241, endPoint x: 527, endPoint y: 298, distance: 374.3
click at [501, 305] on app-calendar-viewport "Tue 4 Wed 5 7/7 1 Job Thu 6 Fri 7 Sat 8 7/14 4 Jobs Sun 9 1/4 2 Jobs Mon 10 Tue…" at bounding box center [630, 334] width 1260 height 459
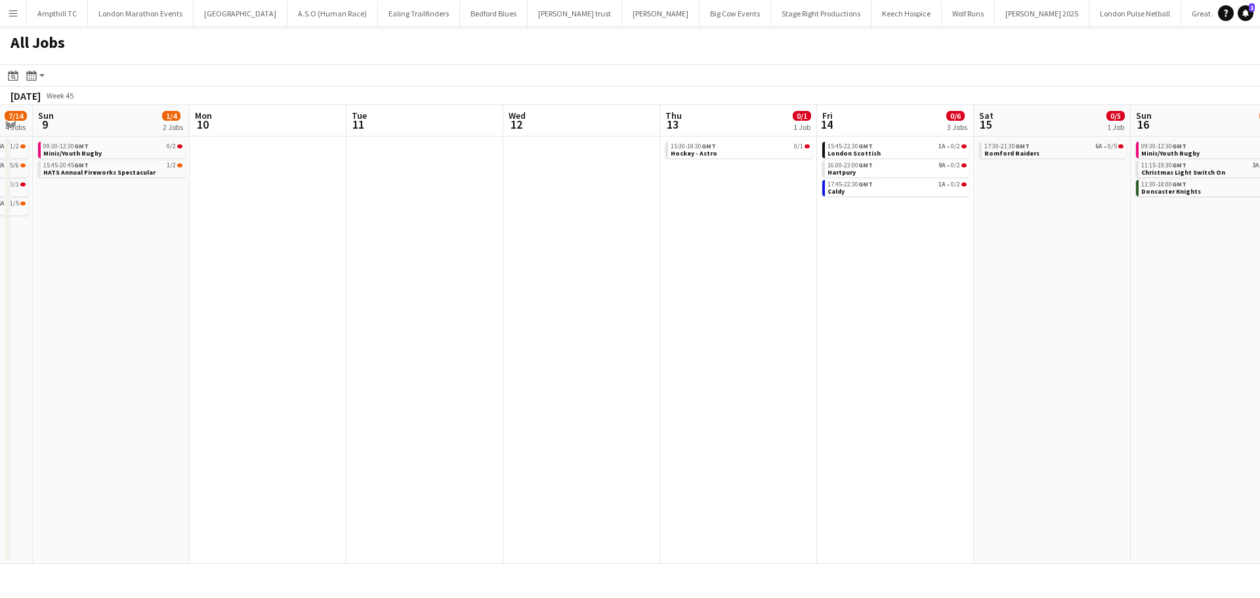
drag, startPoint x: 699, startPoint y: 297, endPoint x: 373, endPoint y: 276, distance: 326.8
click at [325, 306] on app-calendar-viewport "Thu 6 Fri 7 Sat 8 7/14 4 Jobs Sun 9 1/4 2 Jobs Mon 10 Tue 11 Wed 12 Thu 13 0/1 …" at bounding box center [630, 334] width 1260 height 459
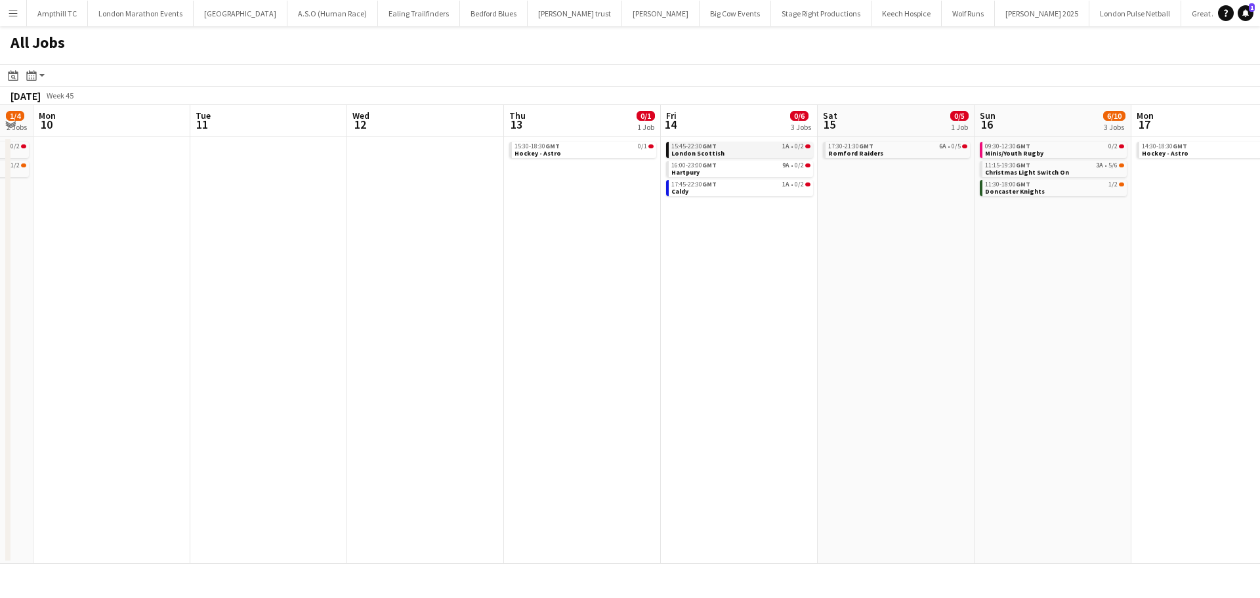
scroll to position [0, 593]
click at [770, 151] on link "15:45-22:30 GMT 1A • 0/2 London Scottish" at bounding box center [741, 149] width 139 height 15
click at [772, 174] on link "16:00-23:00 GMT 9A • 0/2 Hartpury" at bounding box center [741, 168] width 139 height 15
click at [772, 186] on div "17:45-22:30 GMT 1A • 0/2" at bounding box center [741, 184] width 139 height 7
click at [761, 154] on link "15:45-22:30 GMT 1A • 0/2 London Scottish" at bounding box center [741, 149] width 139 height 15
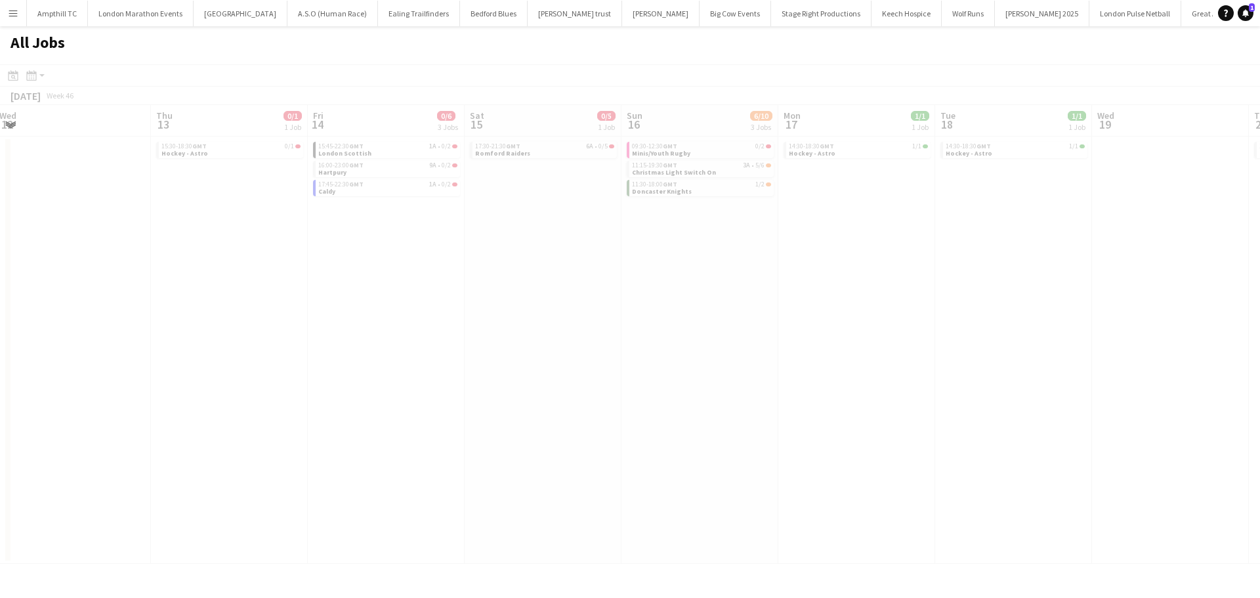
scroll to position [0, 622]
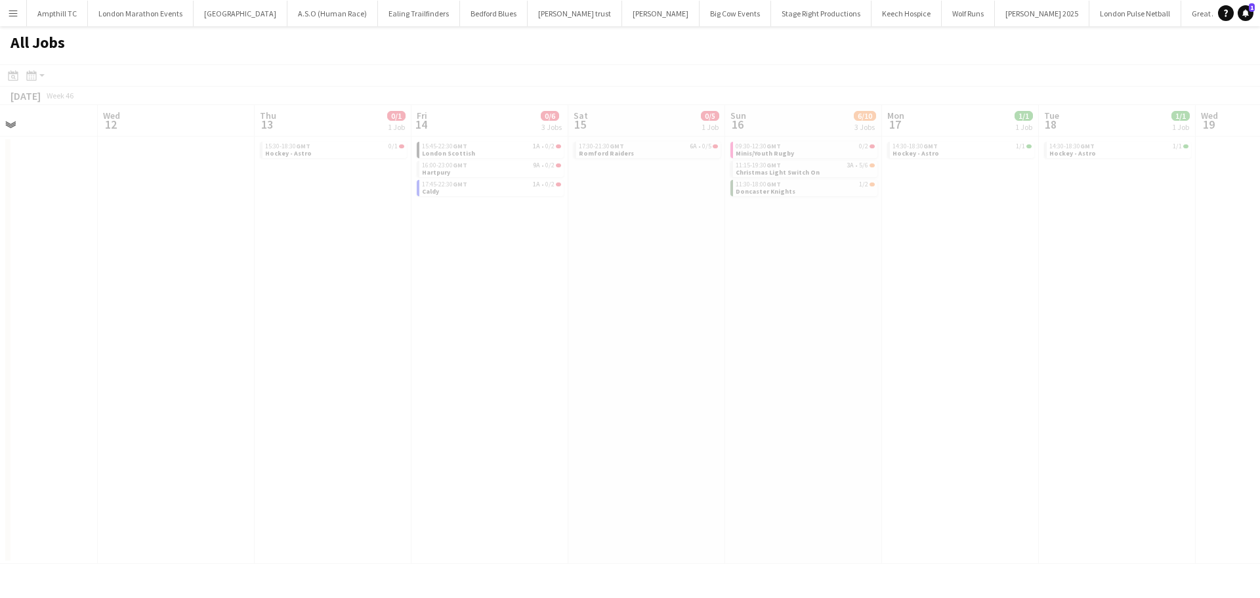
drag, startPoint x: 855, startPoint y: 263, endPoint x: 513, endPoint y: 267, distance: 341.8
click at [512, 276] on app-calendar-viewport "Sat 8 7/14 4 Jobs Sun 9 1/4 2 Jobs Mon 10 Tue 11 Wed 12 Thu 13 0/1 1 Job Fri 14…" at bounding box center [630, 334] width 1260 height 459
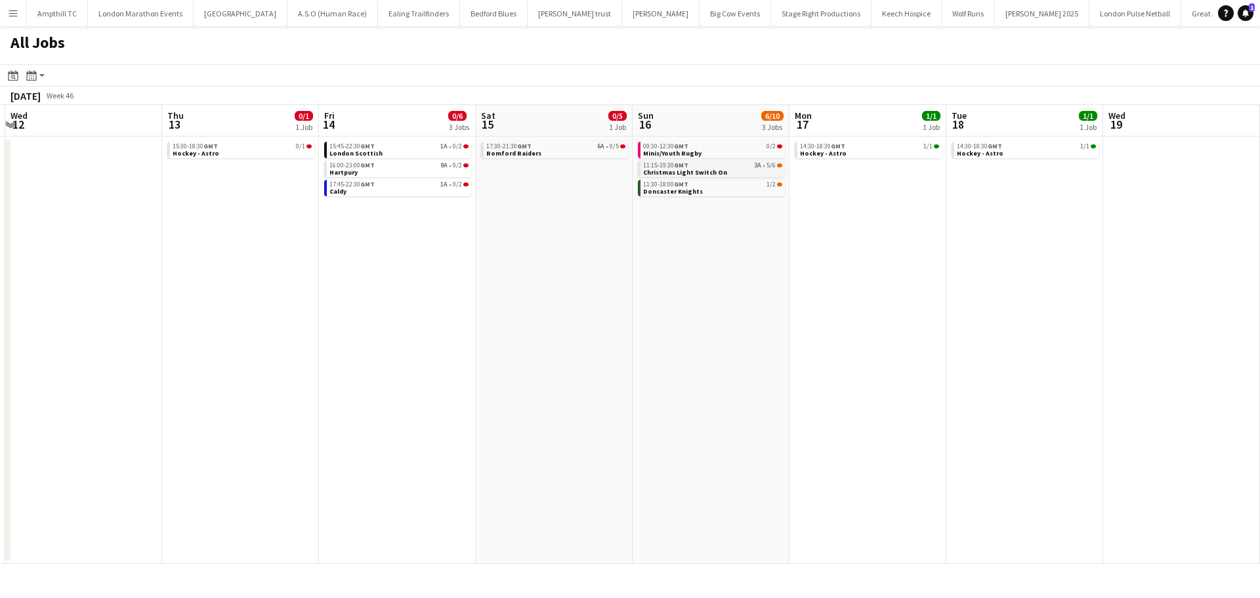
click at [747, 171] on link "11:15-19:30 GMT 3A • 5/6 Christmas Light Switch On" at bounding box center [712, 168] width 139 height 15
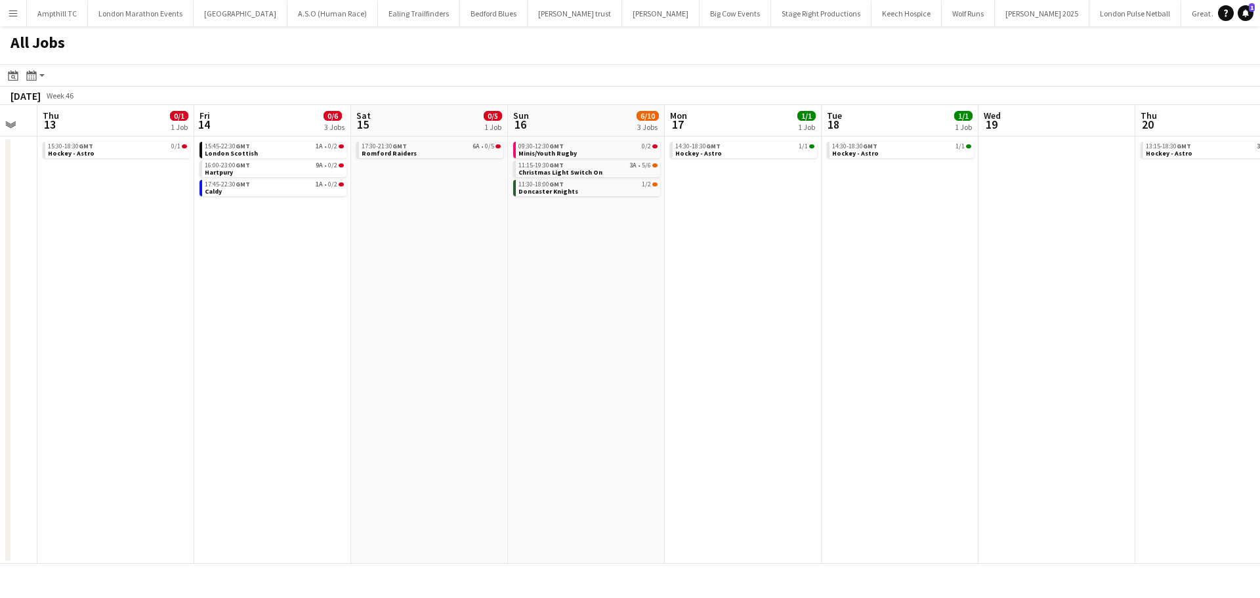
drag, startPoint x: 1041, startPoint y: 251, endPoint x: 530, endPoint y: 320, distance: 515.8
click at [530, 320] on app-calendar-viewport "Mon 10 Tue 11 Wed 12 Thu 13 0/1 1 Job Fri 14 0/6 3 Jobs Sat 15 0/5 1 Job Sun 16…" at bounding box center [630, 334] width 1260 height 459
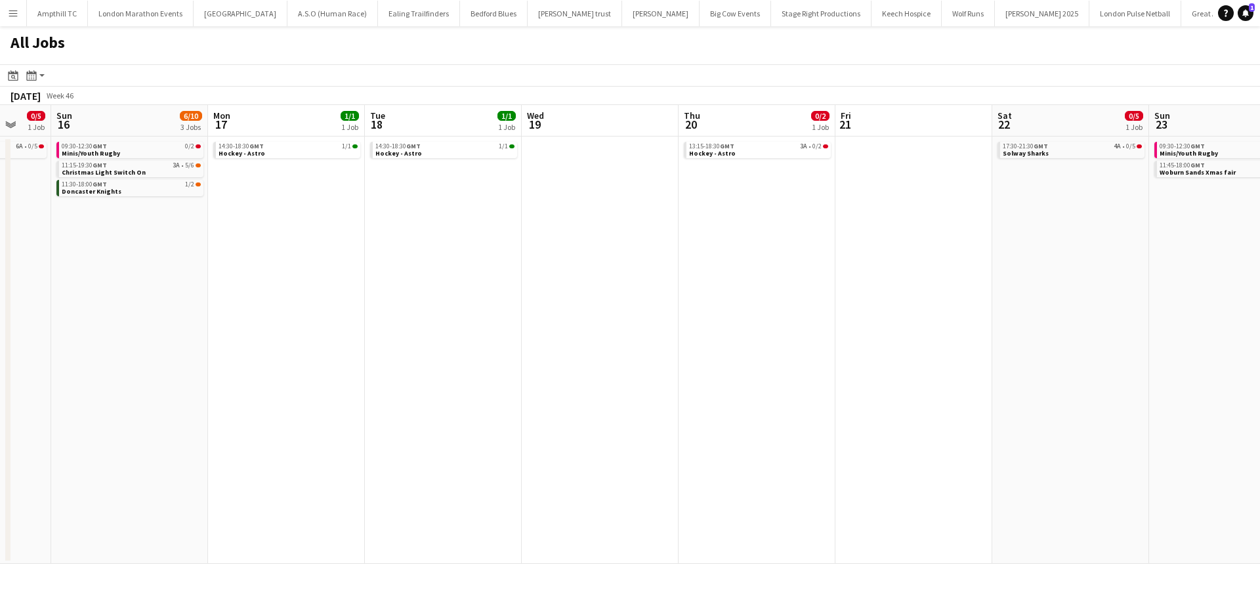
drag, startPoint x: 955, startPoint y: 287, endPoint x: 854, endPoint y: 287, distance: 101.0
click at [856, 287] on app-calendar-viewport "Wed 12 Thu 13 0/1 1 Job Fri 14 0/6 3 Jobs Sat 15 0/5 1 Job Sun 16 6/10 3 Jobs M…" at bounding box center [630, 334] width 1260 height 459
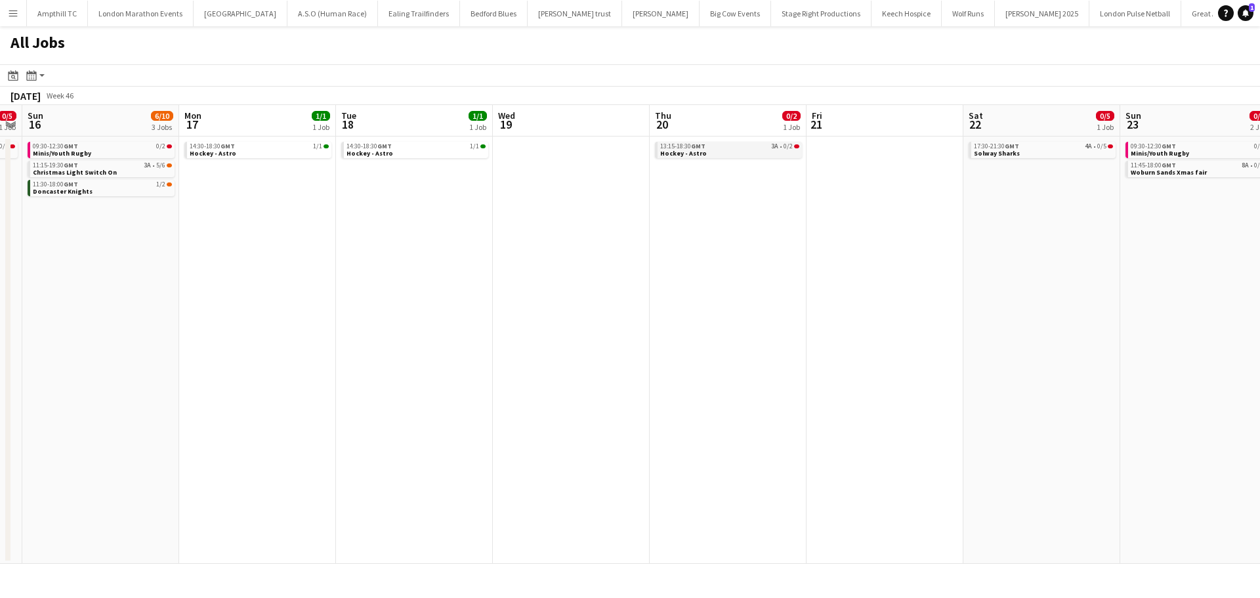
click at [768, 152] on link "13:15-18:30 GMT 3A • 0/2 Hockey - Astro" at bounding box center [729, 149] width 139 height 15
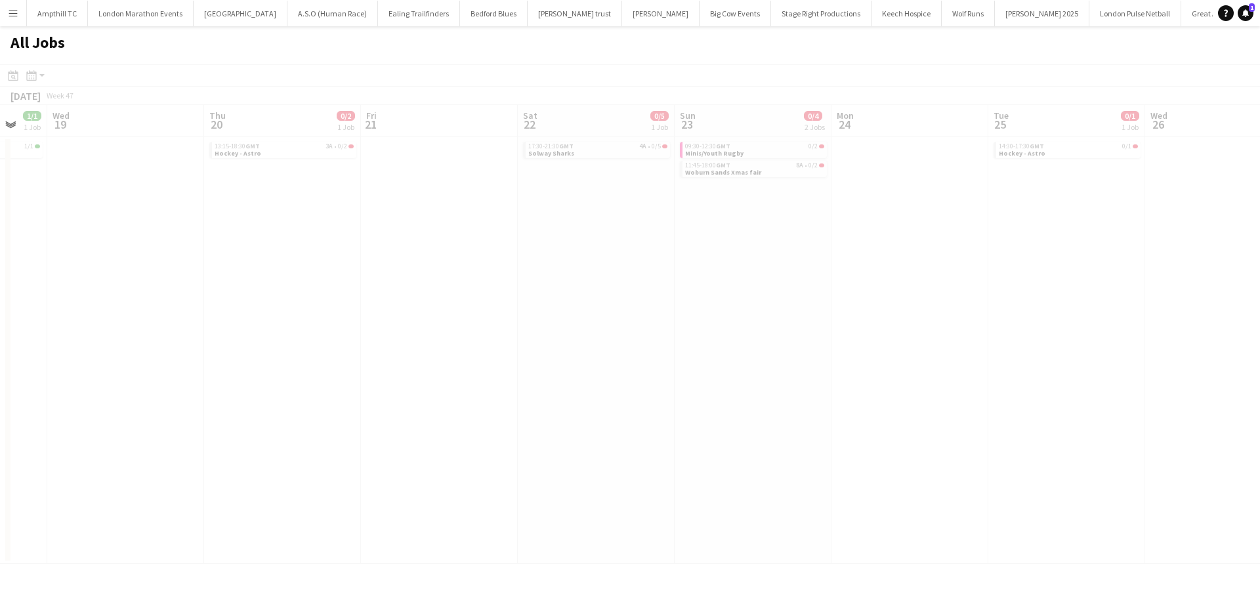
scroll to position [0, 421]
drag, startPoint x: 917, startPoint y: 421, endPoint x: 603, endPoint y: 421, distance: 313.6
click at [608, 421] on app-all-jobs "All Jobs Date picker AUG 2025 AUG 2025 Monday M Tuesday T Wednesday W Thursday …" at bounding box center [630, 294] width 1260 height 537
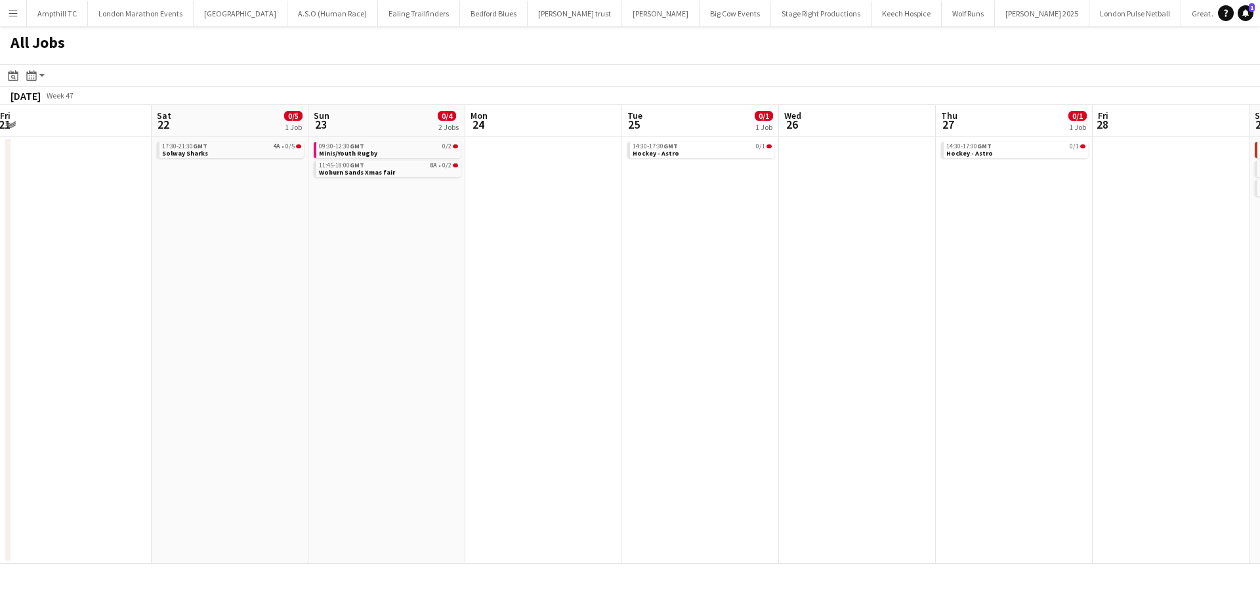
scroll to position [0, 404]
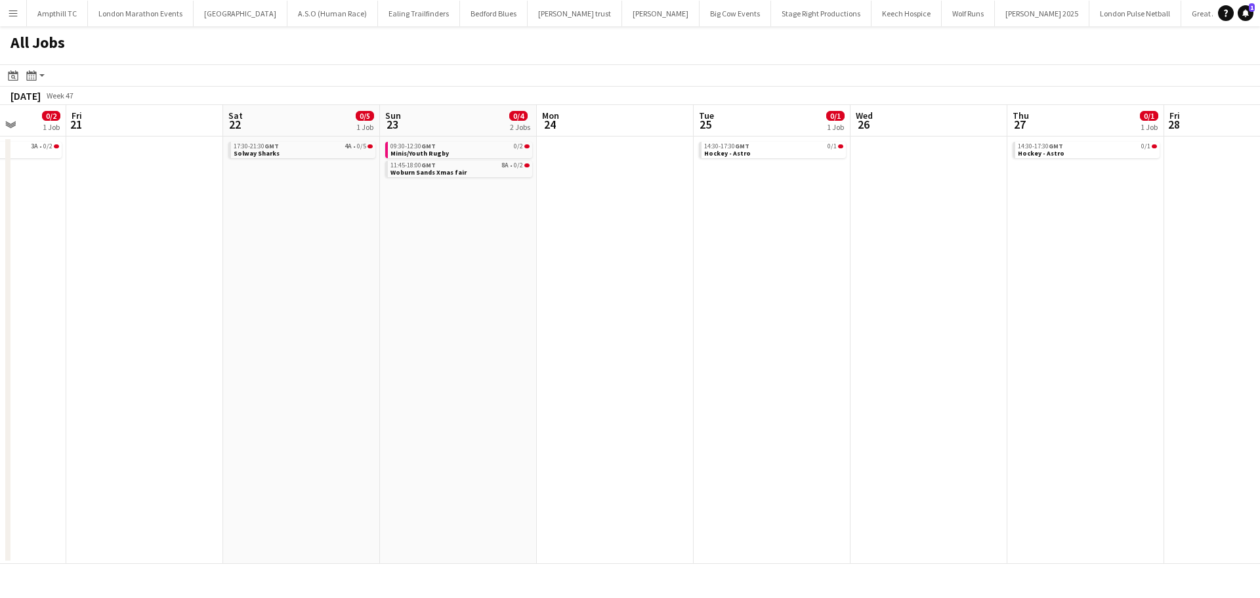
drag, startPoint x: 1089, startPoint y: 238, endPoint x: 479, endPoint y: 331, distance: 617.2
click at [394, 348] on app-calendar-viewport "Tue 18 1/1 1 Job Wed 19 Thu 20 0/2 1 Job Fri 21 Sat 22 0/5 1 Job Sun 23 0/4 2 J…" at bounding box center [630, 334] width 1260 height 459
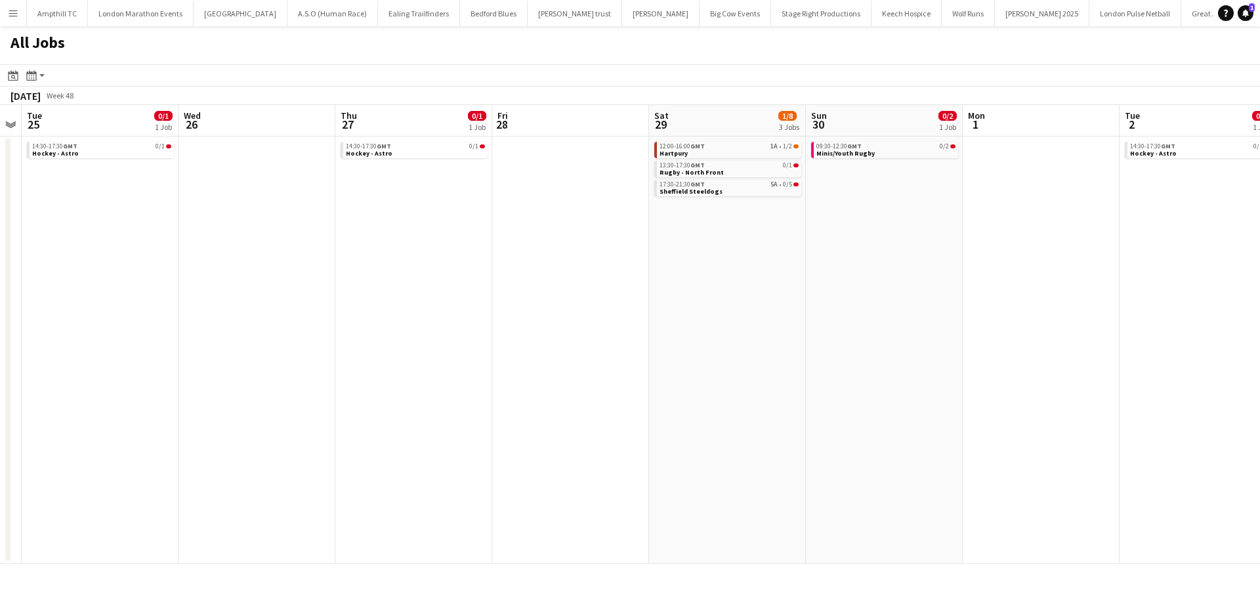
scroll to position [0, 488]
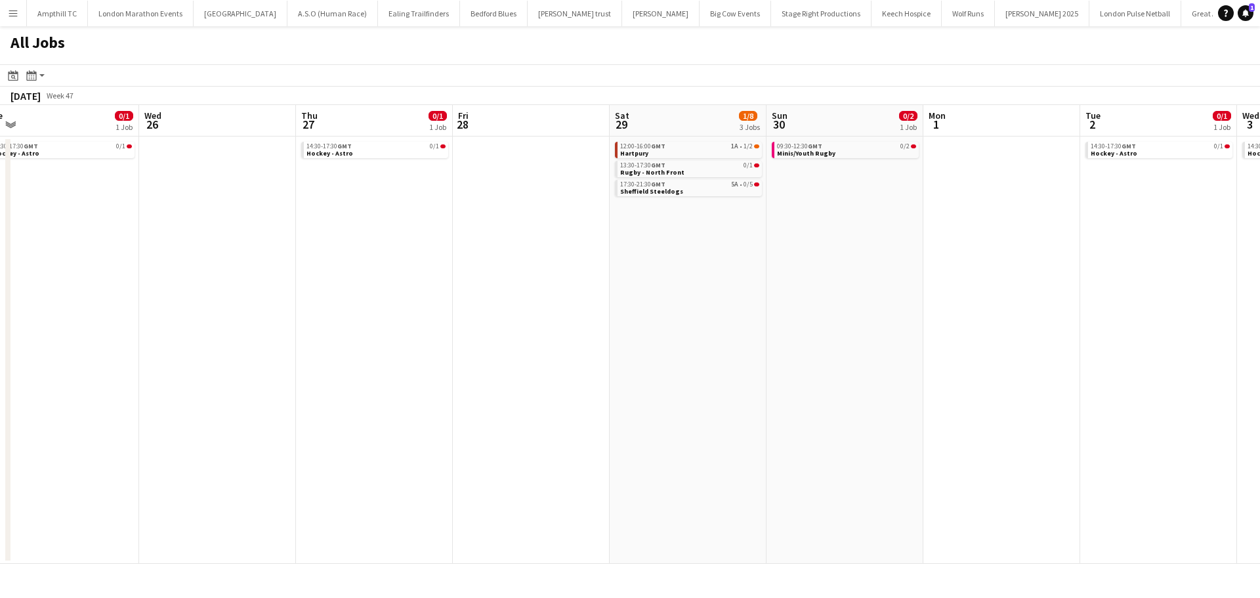
drag, startPoint x: 967, startPoint y: 344, endPoint x: 569, endPoint y: 391, distance: 400.4
click at [569, 391] on app-calendar-viewport "Sat 22 0/5 1 Job Sun 23 0/4 2 Jobs Mon 24 Tue 25 0/1 1 Job Wed 26 Thu 27 0/1 1 …" at bounding box center [630, 334] width 1260 height 459
click at [725, 149] on div "12:00-16:00 GMT 1A • 1/2" at bounding box center [689, 146] width 139 height 7
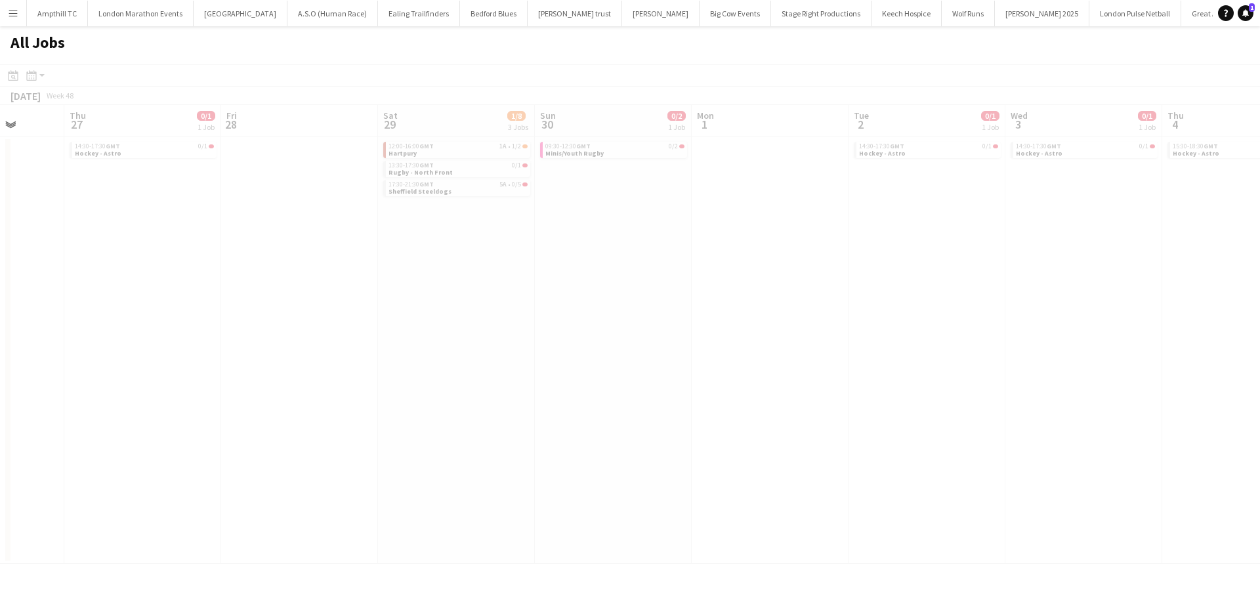
drag, startPoint x: 924, startPoint y: 228, endPoint x: 493, endPoint y: 248, distance: 431.5
click at [463, 254] on app-calendar-viewport "Mon 24 Tue 25 0/1 1 Job Wed 26 Thu 27 0/1 1 Job Fri 28 Sat 29 1/8 3 Jobs Sun 30…" at bounding box center [630, 334] width 1260 height 459
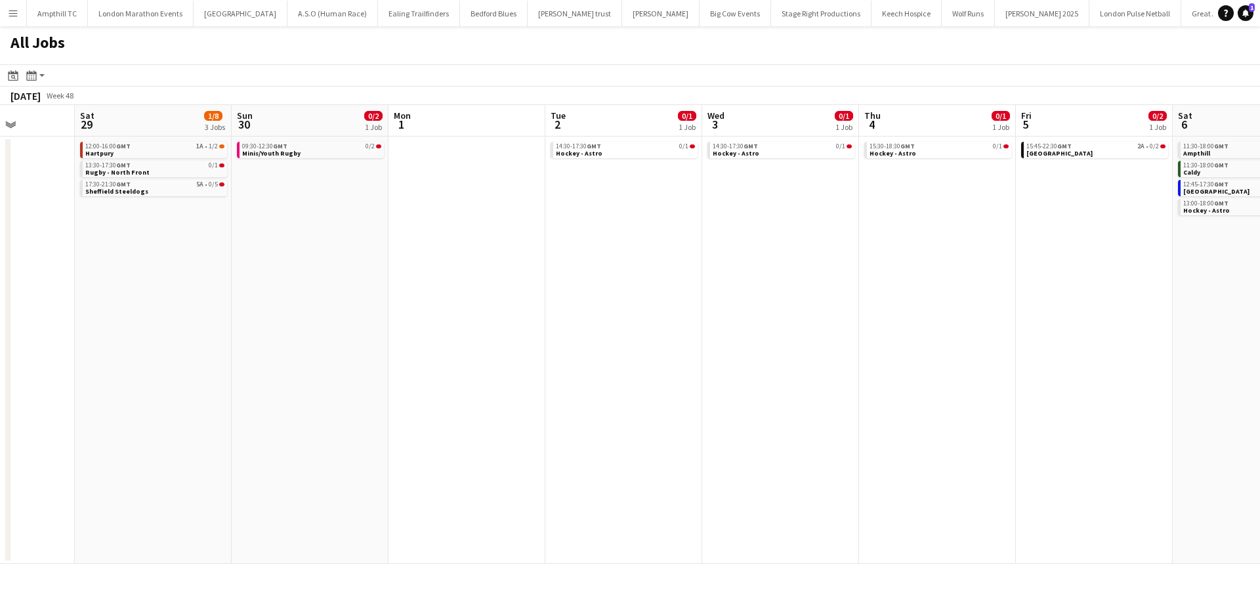
drag, startPoint x: 837, startPoint y: 243, endPoint x: 804, endPoint y: 282, distance: 51.7
click at [467, 293] on app-calendar-viewport "Wed 26 Thu 27 0/1 1 Job Fri 28 Sat 29 1/8 3 Jobs Sun 30 0/2 1 Job Mon 1 Tue 2 0…" at bounding box center [630, 334] width 1260 height 459
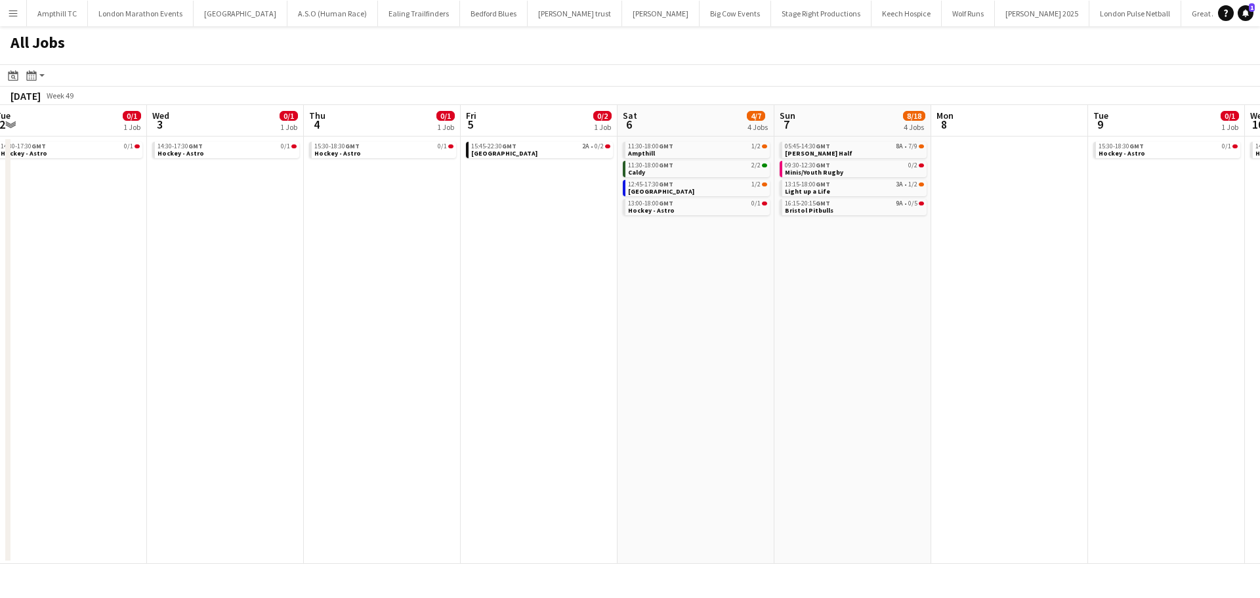
scroll to position [0, 422]
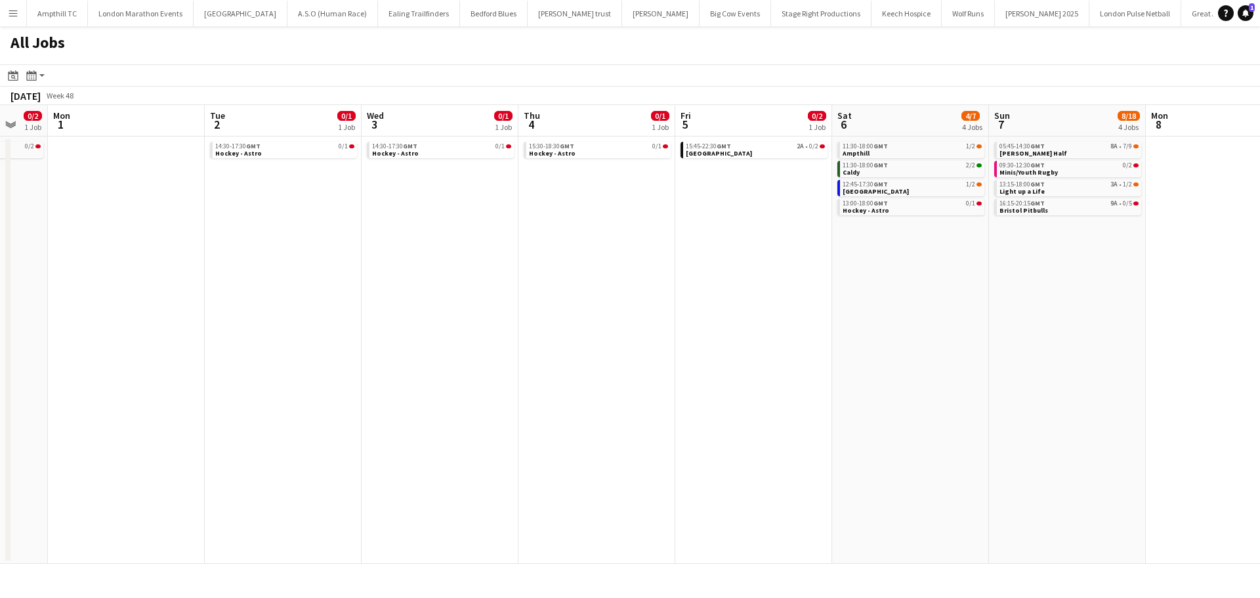
drag, startPoint x: 858, startPoint y: 295, endPoint x: 533, endPoint y: 299, distance: 324.8
click at [533, 299] on app-calendar-viewport "Fri 28 Sat 29 1/8 3 Jobs Sun 30 0/2 1 Job Mon 1 Tue 2 0/1 1 Job Wed 3 0/1 1 Job…" at bounding box center [630, 334] width 1260 height 459
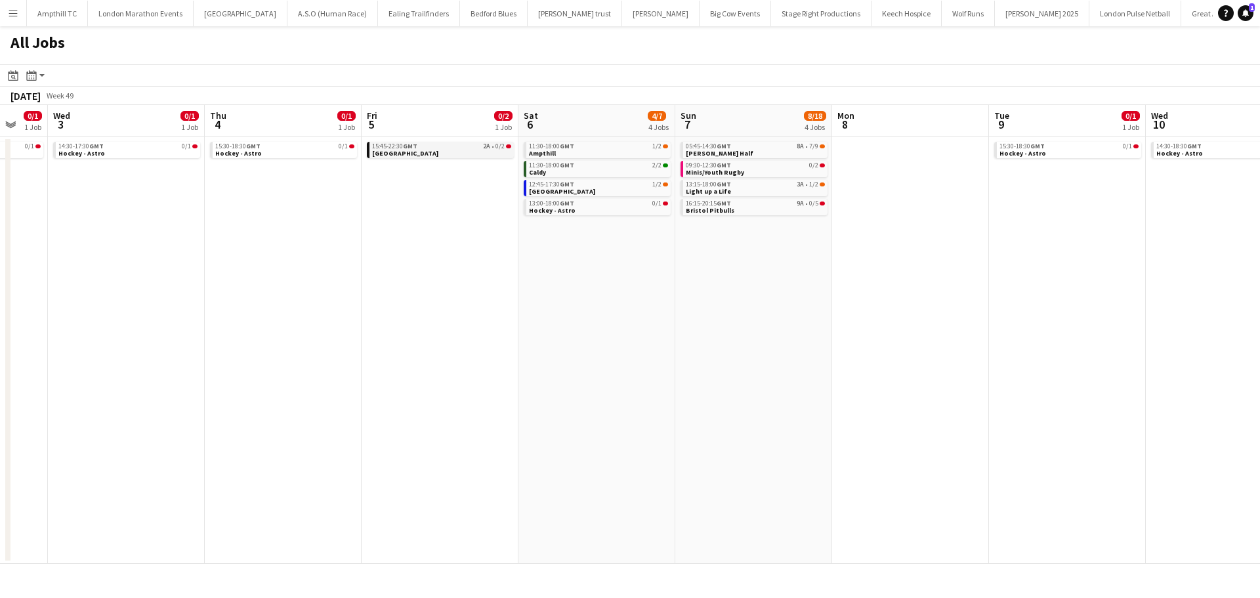
click at [449, 146] on div "15:45-22:30 GMT 2A • 0/2" at bounding box center [441, 146] width 139 height 7
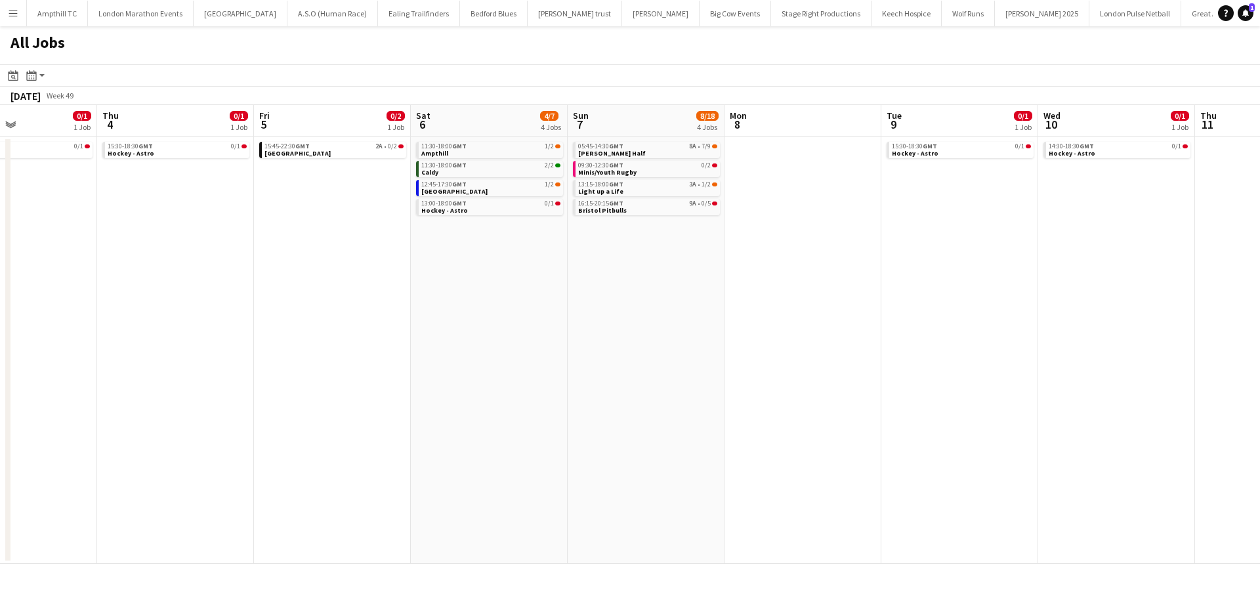
drag, startPoint x: 1015, startPoint y: 243, endPoint x: 470, endPoint y: 281, distance: 546.6
click at [432, 291] on app-calendar-viewport "Sun 30 0/2 1 Job Mon 1 Tue 2 0/1 1 Job Wed 3 0/1 1 Job Thu 4 0/1 1 Job Fri 5 0/…" at bounding box center [630, 334] width 1260 height 459
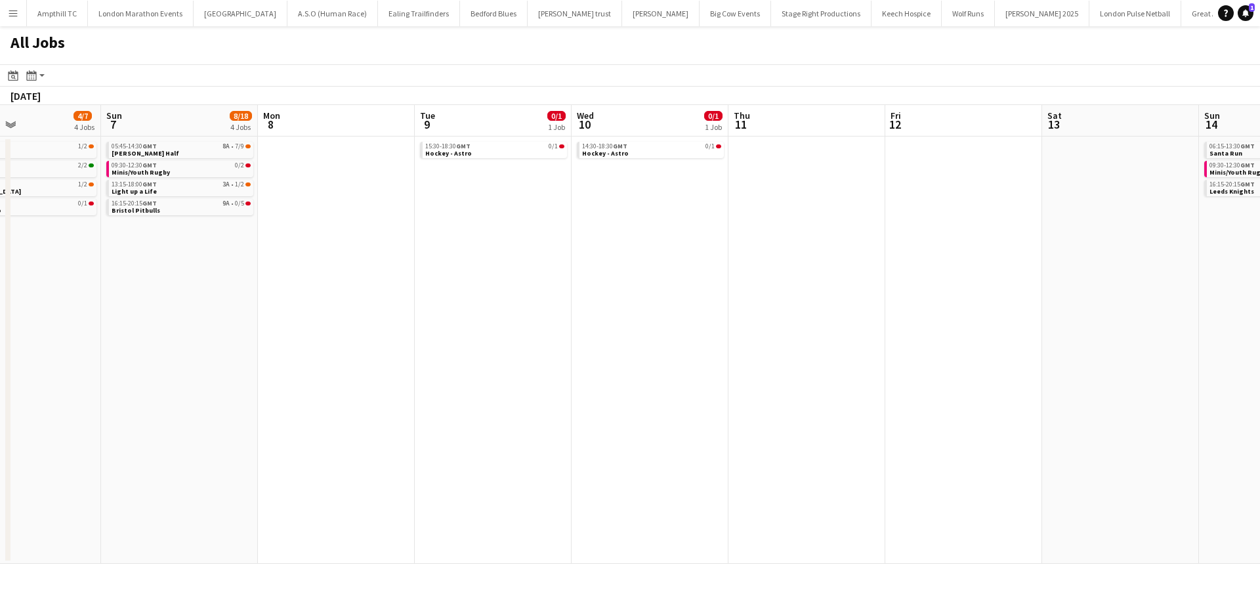
click at [458, 324] on app-all-jobs "All Jobs Date picker AUG 2025 AUG 2025 Monday M Tuesday T Wednesday W Thursday …" at bounding box center [630, 294] width 1260 height 537
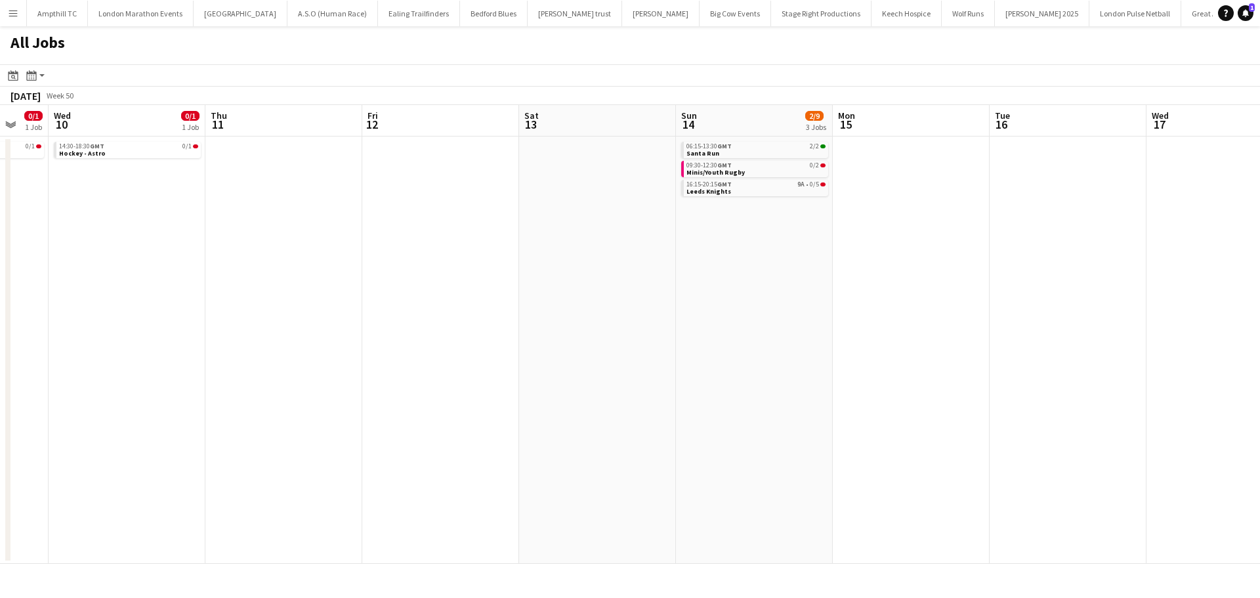
drag, startPoint x: 866, startPoint y: 320, endPoint x: 421, endPoint y: 323, distance: 445.5
click at [453, 323] on app-calendar-viewport "Sat 6 4/7 4 Jobs Sun 7 8/18 4 Jobs Mon 8 Tue 9 0/1 1 Job Wed 10 0/1 1 Job Thu 1…" at bounding box center [630, 334] width 1260 height 459
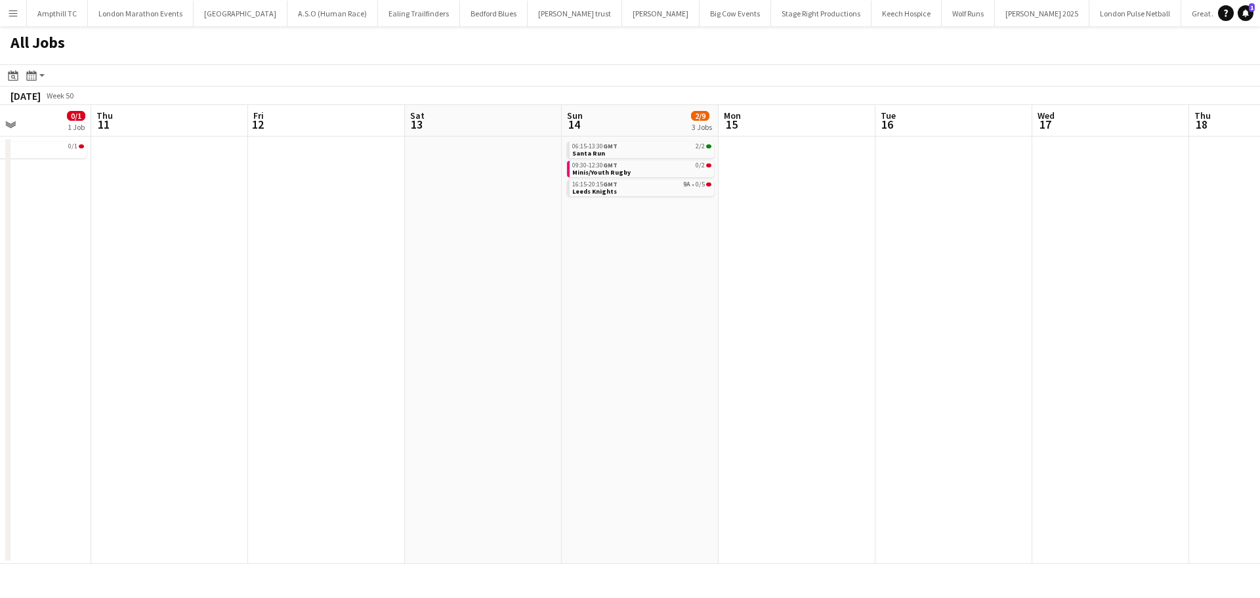
drag, startPoint x: 782, startPoint y: 325, endPoint x: 542, endPoint y: 328, distance: 240.1
click at [472, 334] on app-calendar-viewport "Mon 8 Tue 9 0/1 1 Job Wed 10 0/1 1 Job Thu 11 Fri 12 Sat 13 Sun 14 2/9 3 Jobs M…" at bounding box center [630, 334] width 1260 height 459
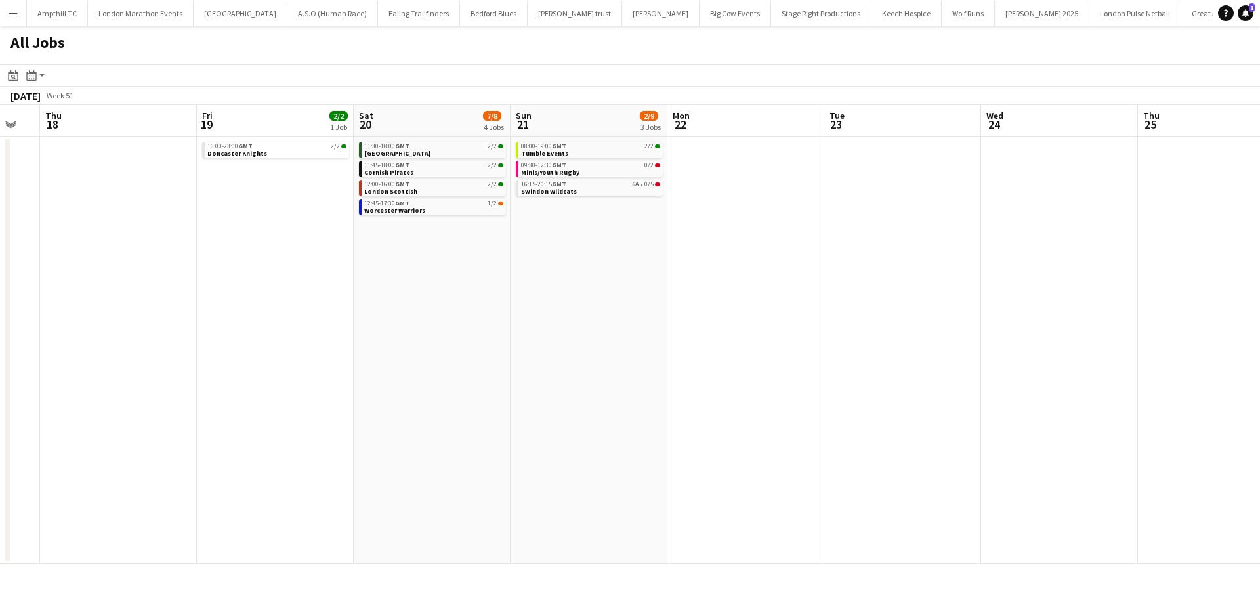
scroll to position [0, 618]
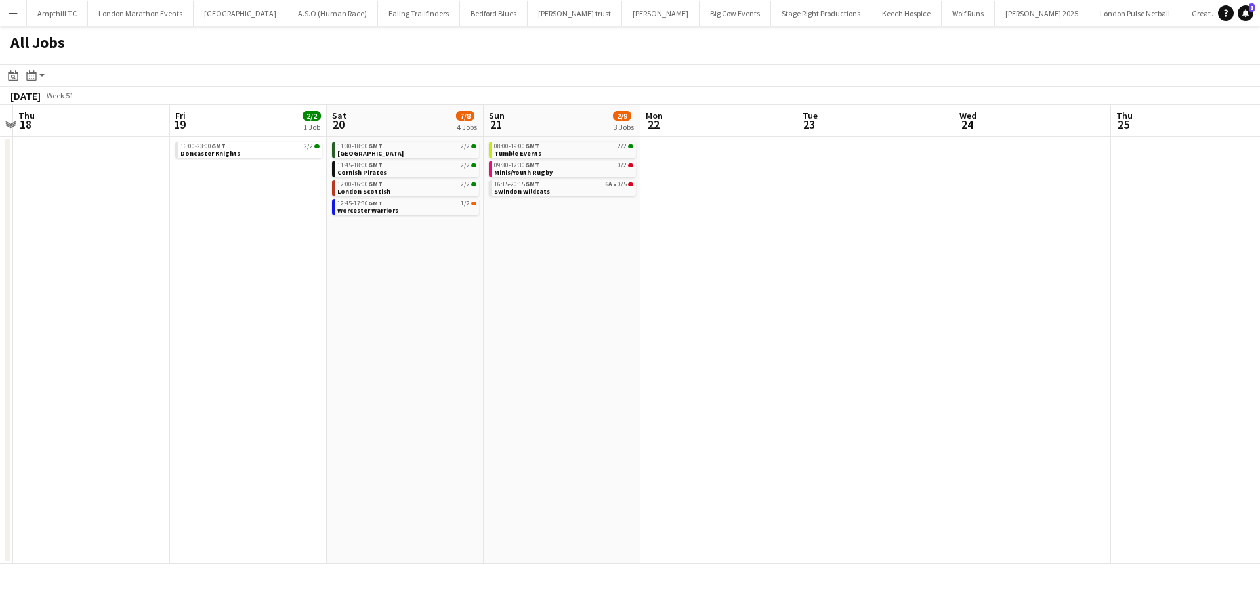
drag, startPoint x: 986, startPoint y: 335, endPoint x: 374, endPoint y: 361, distance: 612.7
click at [365, 365] on app-calendar-viewport "Sun 14 2/9 3 Jobs Mon 15 Tue 16 Wed 17 Thu 18 Fri 19 2/2 1 Job Sat 20 7/8 4 Job…" at bounding box center [630, 334] width 1260 height 459
click at [589, 191] on link "16:15-20:15 GMT 6A • 0/5 Swindon Wildcats" at bounding box center [559, 187] width 139 height 15
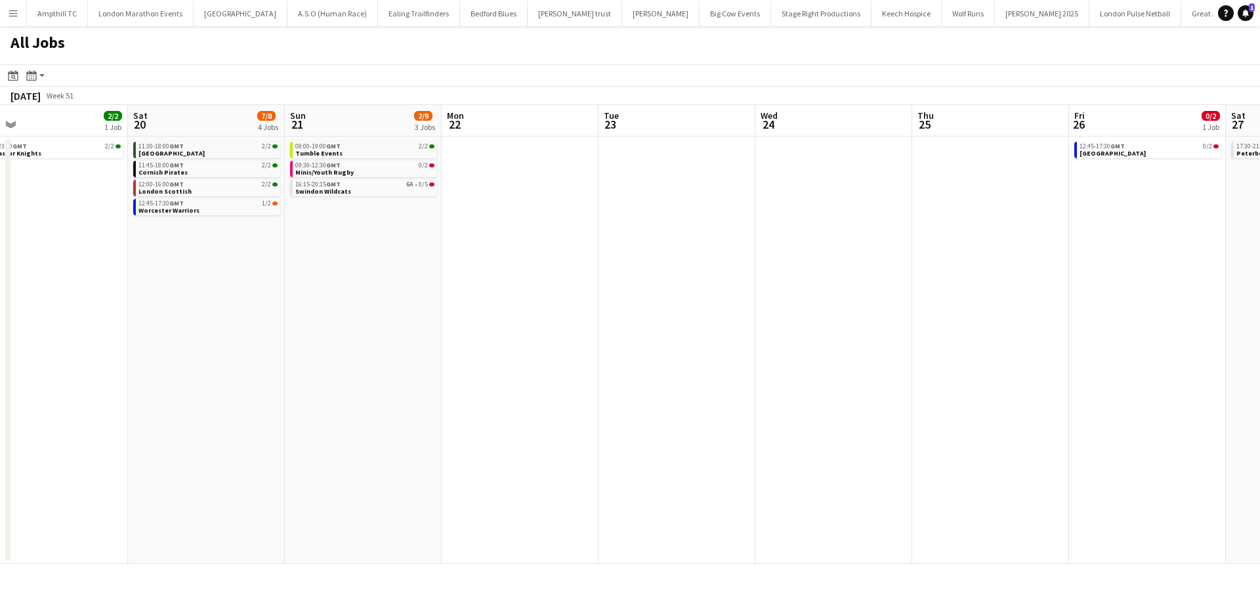
click at [339, 245] on app-all-jobs "All Jobs Date picker AUG 2025 AUG 2025 Monday M Tuesday T Wednesday W Thursday …" at bounding box center [630, 294] width 1260 height 537
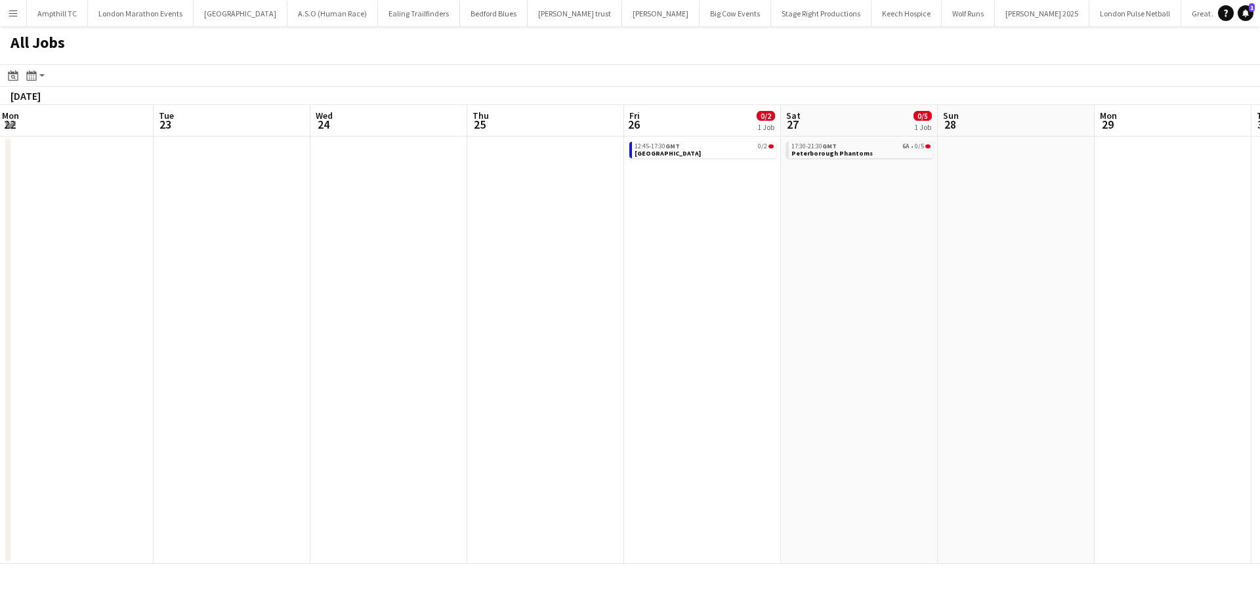
drag, startPoint x: 669, startPoint y: 253, endPoint x: 255, endPoint y: 257, distance: 413.3
click at [255, 257] on app-calendar-viewport "Thu 18 Fri 19 2/2 1 Job Sat 20 7/8 4 Jobs Sun 21 2/9 3 Jobs Mon 22 Tue 23 Wed 2…" at bounding box center [630, 334] width 1260 height 459
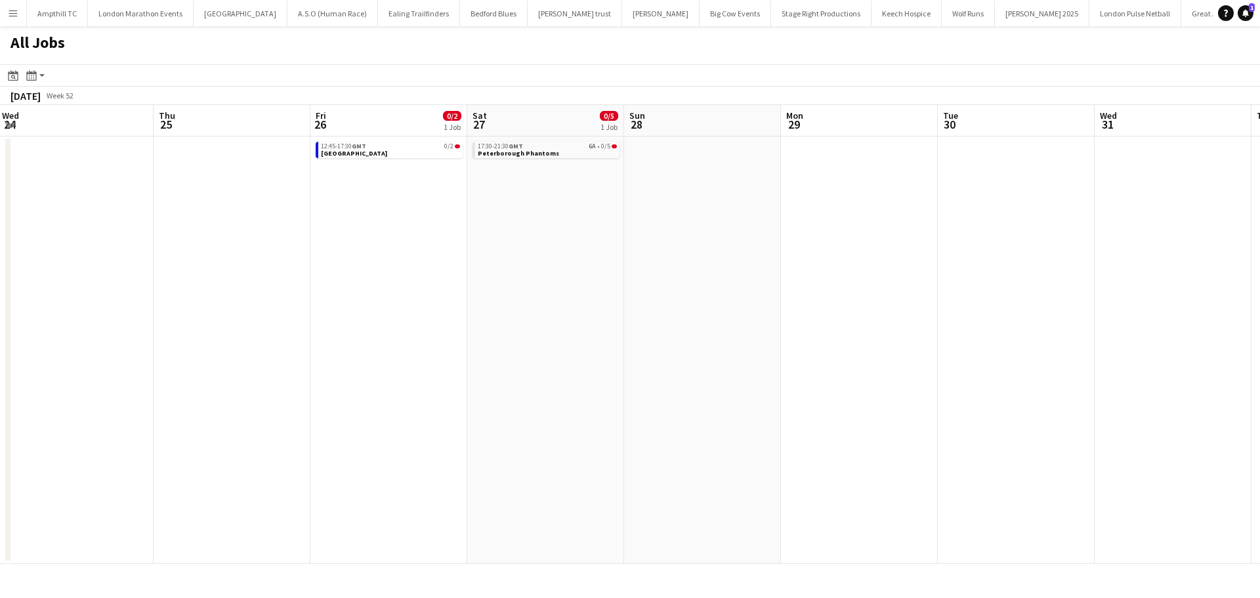
scroll to position [0, 550]
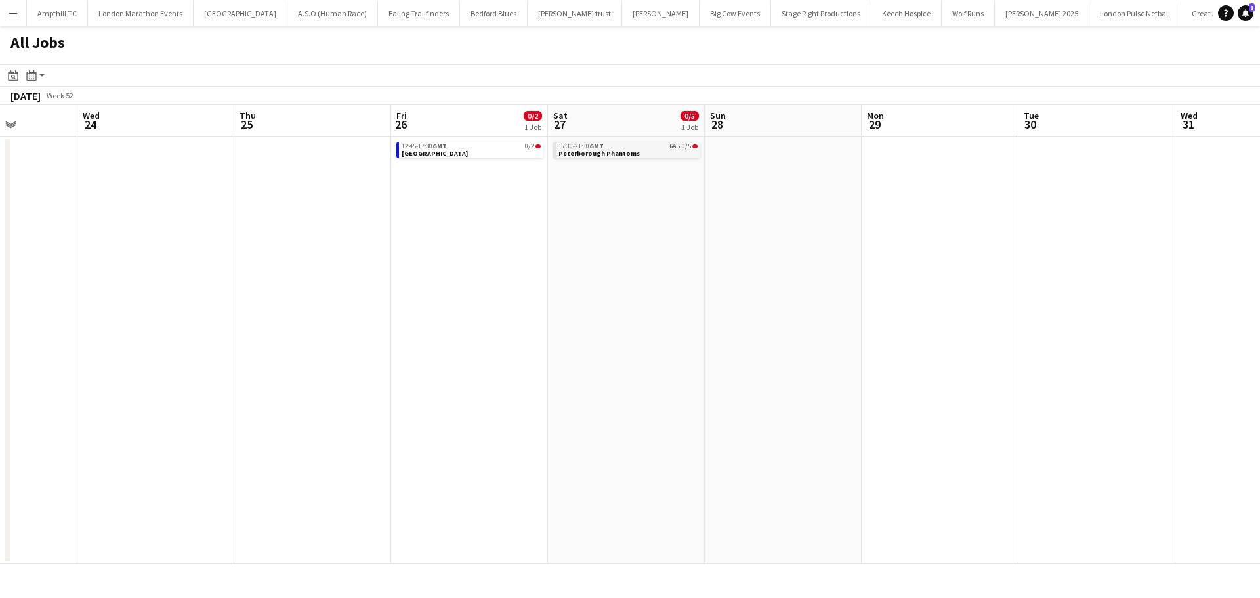
click at [651, 151] on link "17:30-21:30 GMT 6A • 0/5 Peterborough Phantoms" at bounding box center [627, 149] width 139 height 15
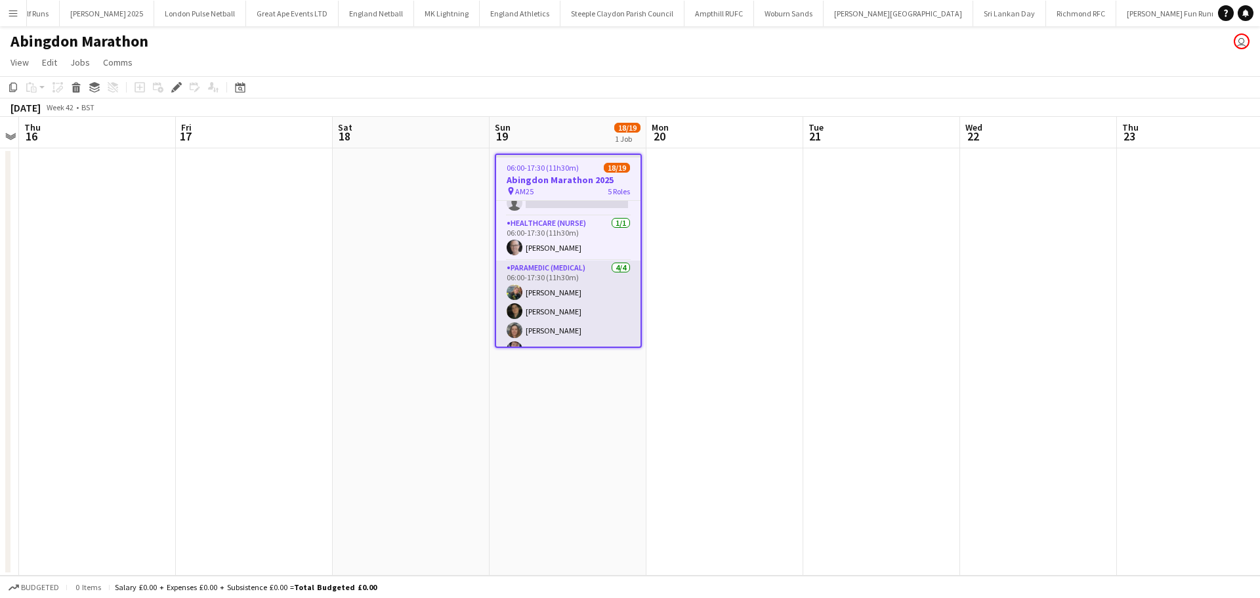
scroll to position [262, 0]
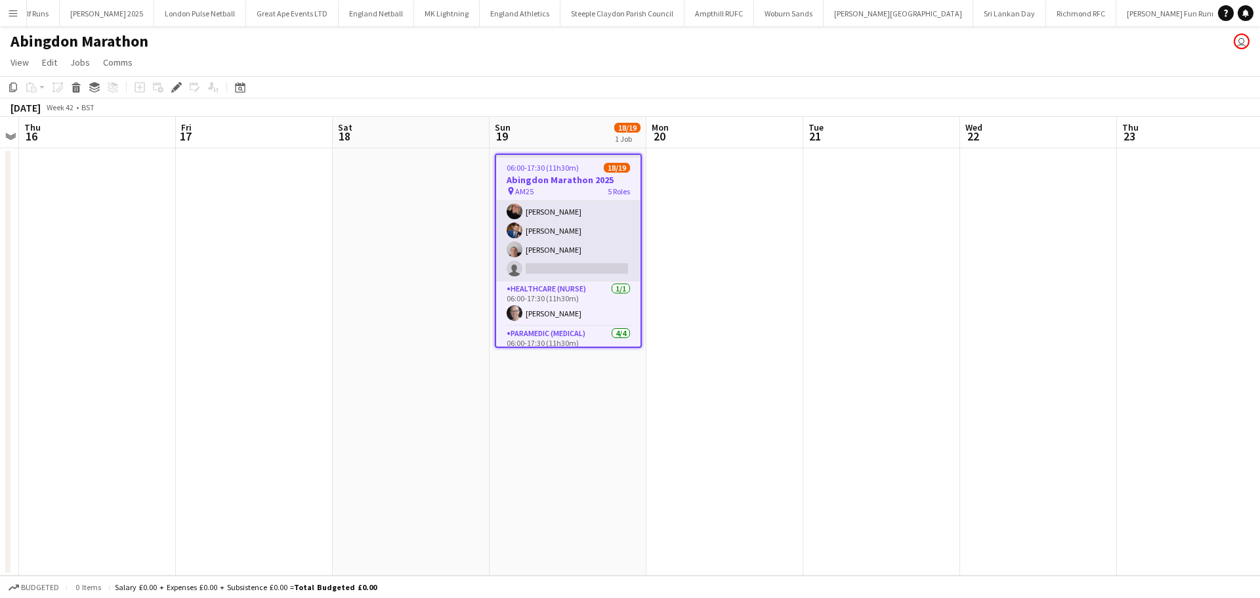
click at [575, 270] on app-card-role "First Responder (Medical) 1A 8/9 06:00-17:30 (11h30m) Sarah Rose Charlotte Barr…" at bounding box center [568, 183] width 144 height 197
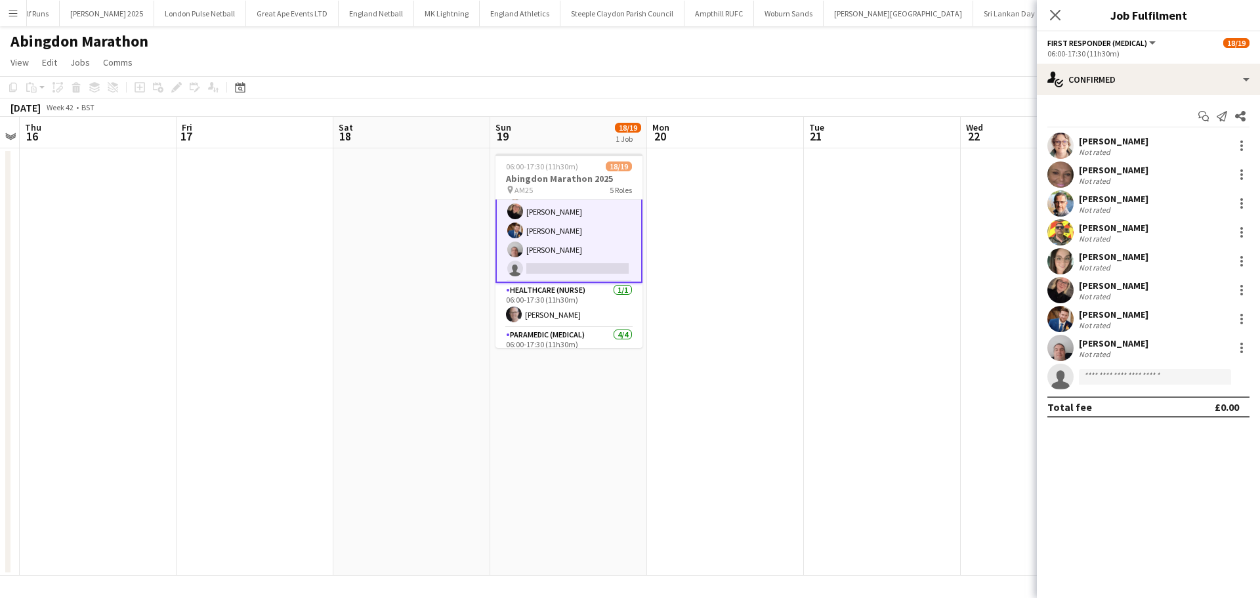
scroll to position [264, 0]
click at [1140, 377] on input at bounding box center [1155, 377] width 152 height 16
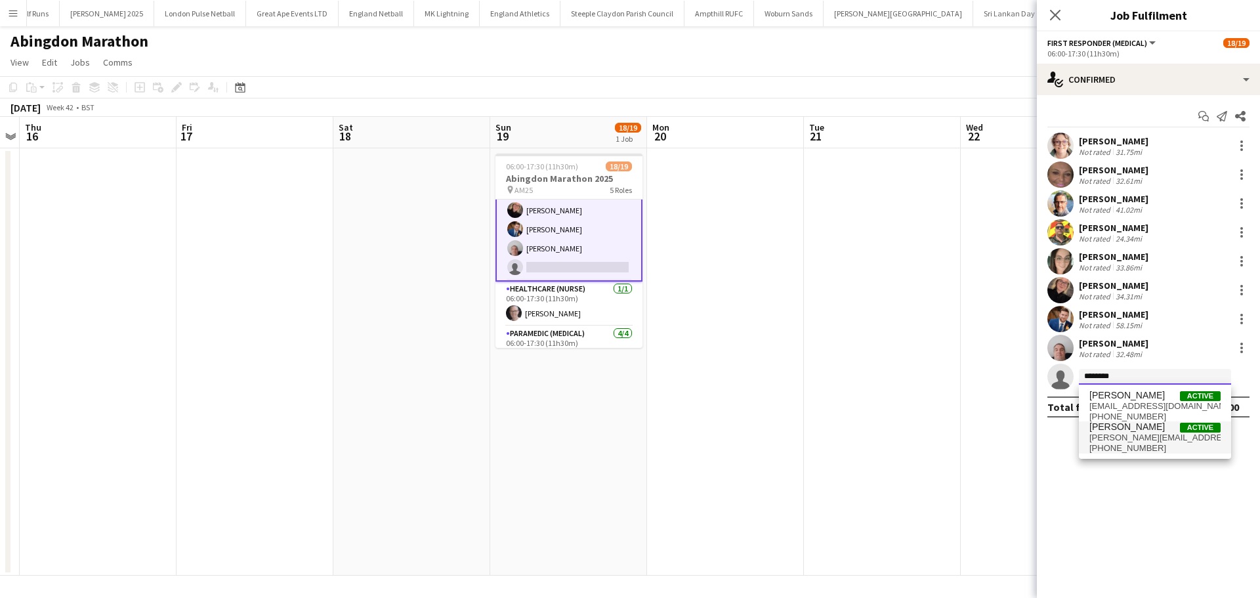
type input "********"
click at [1167, 441] on span "martin.sussex01@gmail.com" at bounding box center [1154, 437] width 131 height 10
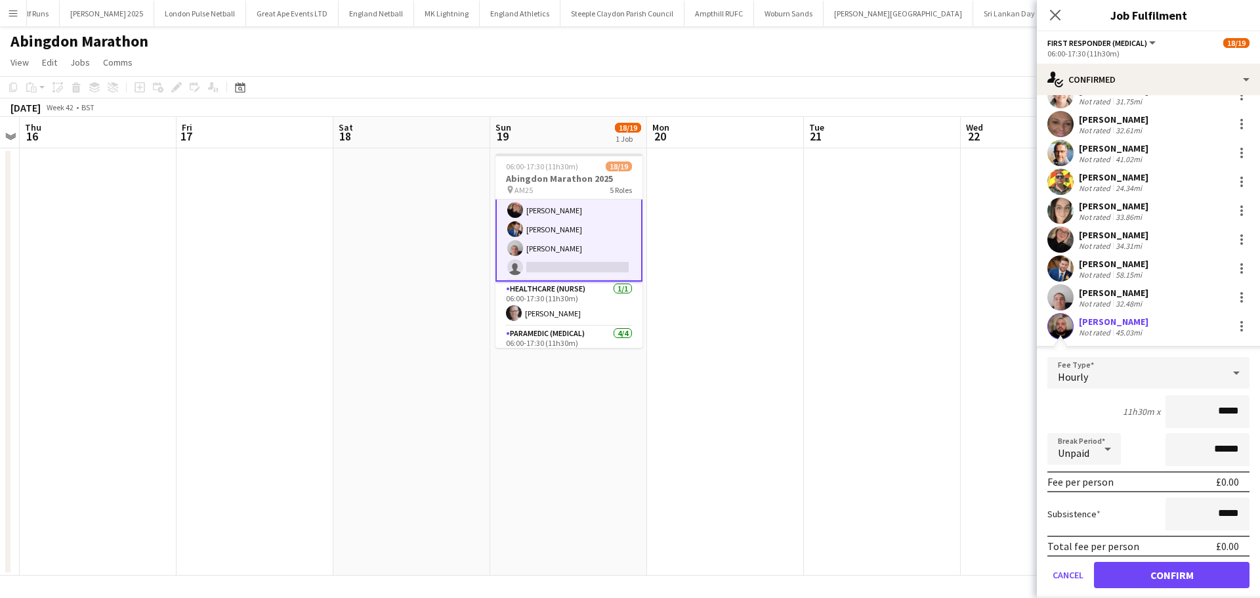
scroll to position [90, 0]
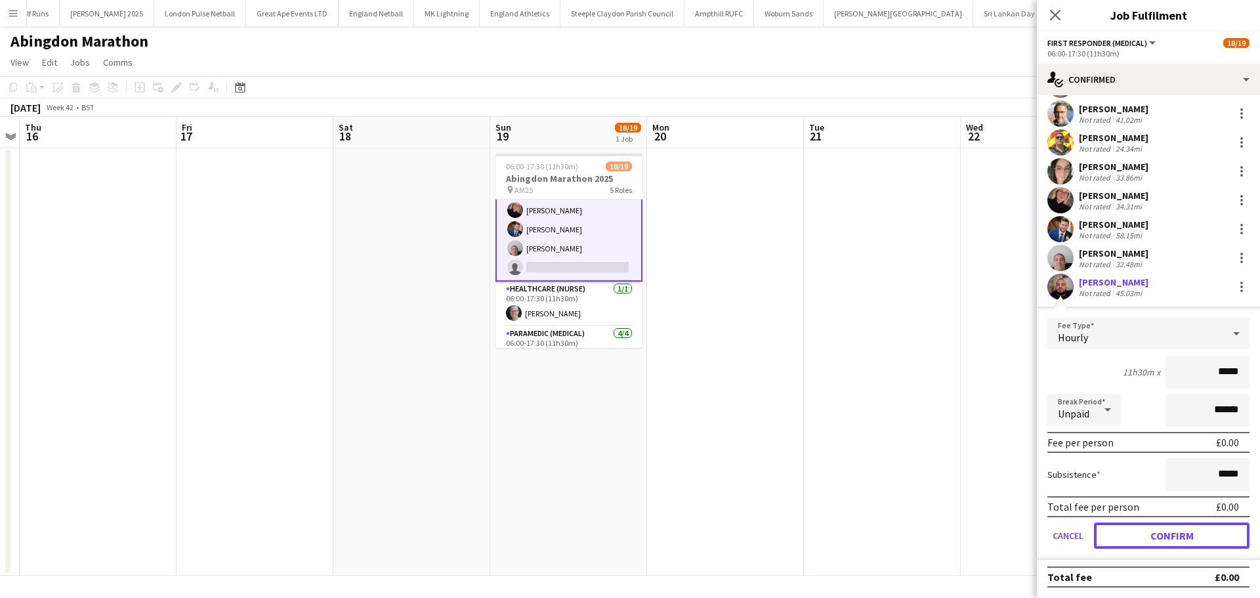
click at [1170, 530] on button "Confirm" at bounding box center [1171, 535] width 155 height 26
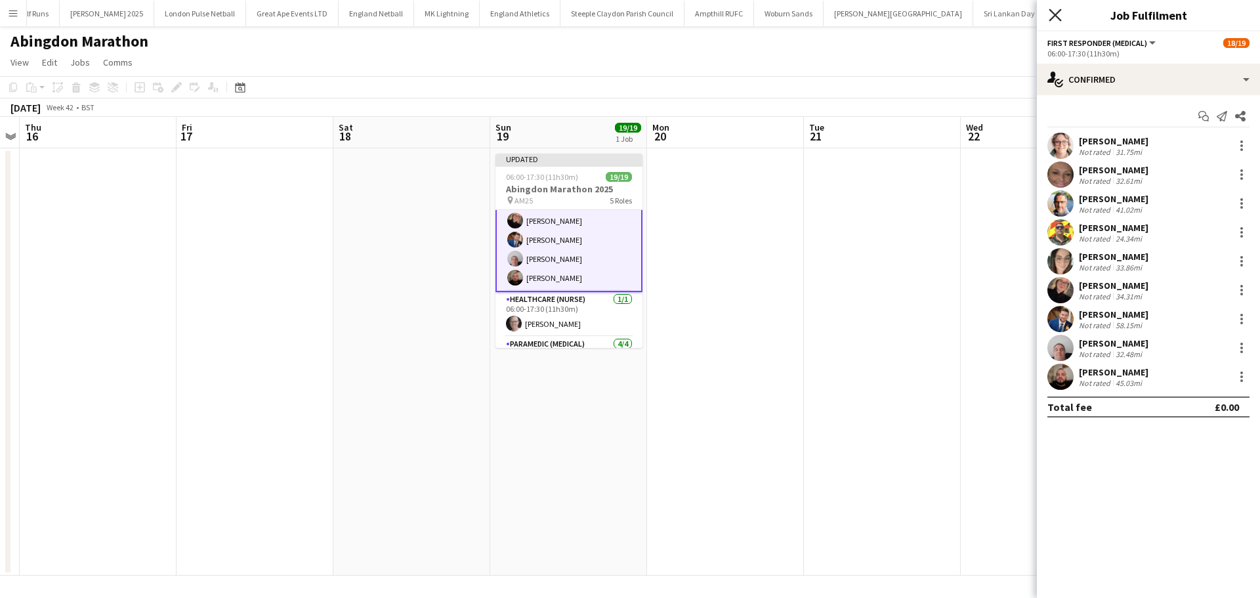
click at [1052, 12] on icon at bounding box center [1054, 15] width 12 height 12
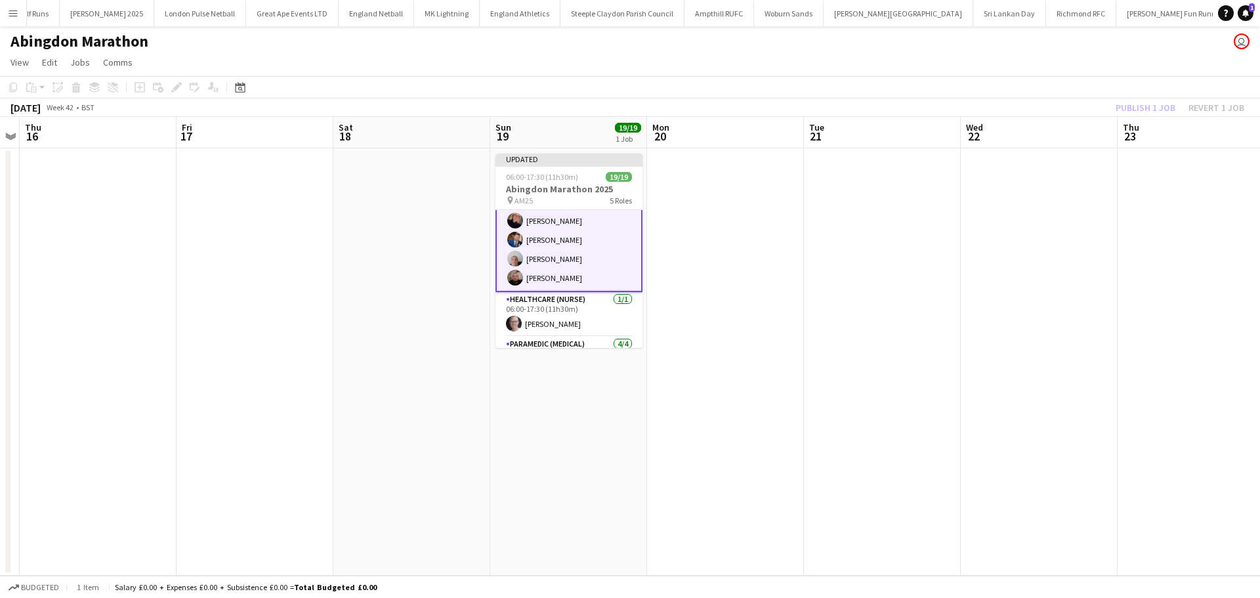
click at [1139, 106] on div "Publish 1 job Revert 1 job" at bounding box center [1180, 107] width 160 height 17
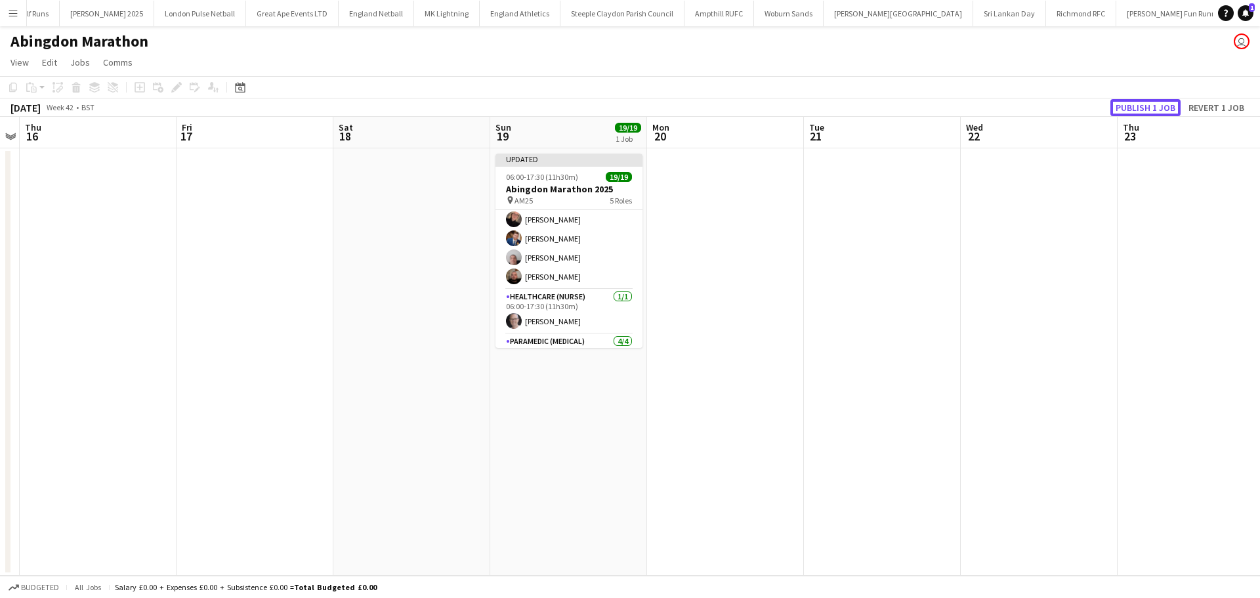
scroll to position [262, 0]
click at [1139, 106] on button "Publish 1 job" at bounding box center [1145, 107] width 70 height 17
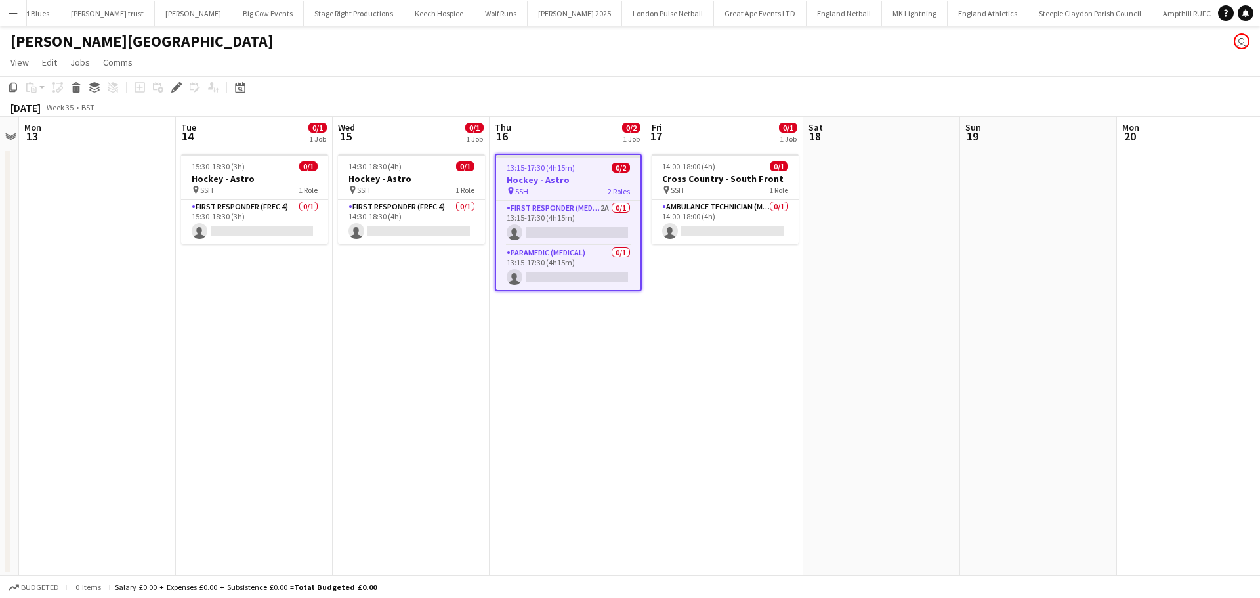
scroll to position [0, 517]
click at [579, 215] on app-card-role "First Responder (Medical) 2A 0/1 13:15-17:30 (4h15m) single-neutral-actions" at bounding box center [568, 223] width 144 height 45
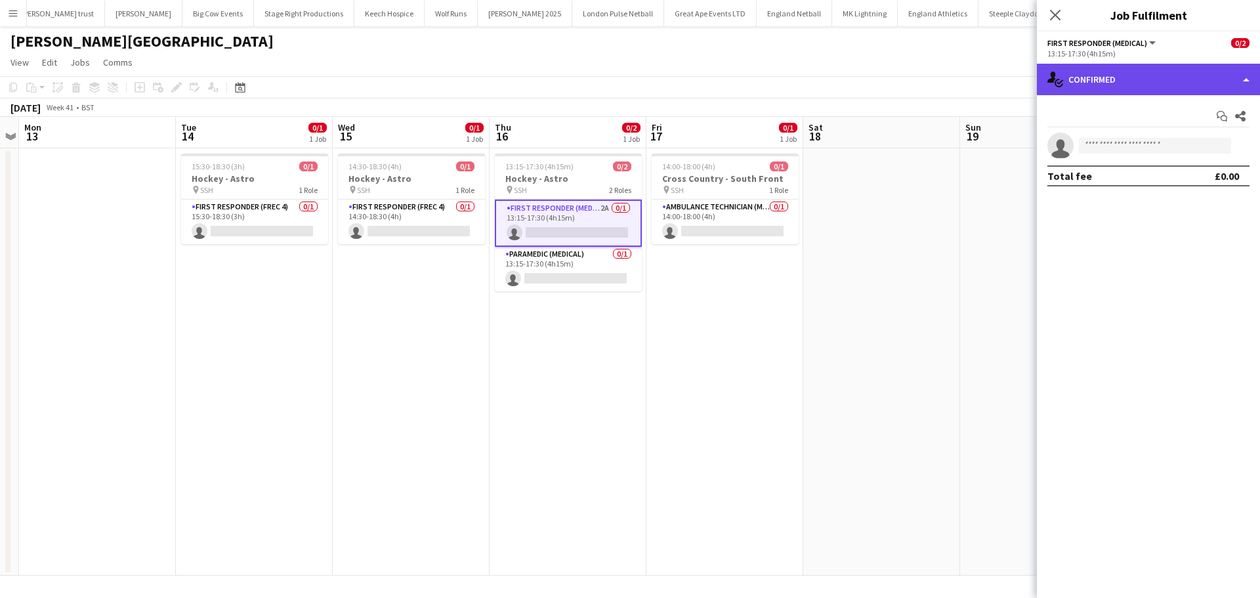
click at [1203, 89] on div "single-neutral-actions-check-2 Confirmed" at bounding box center [1148, 79] width 223 height 31
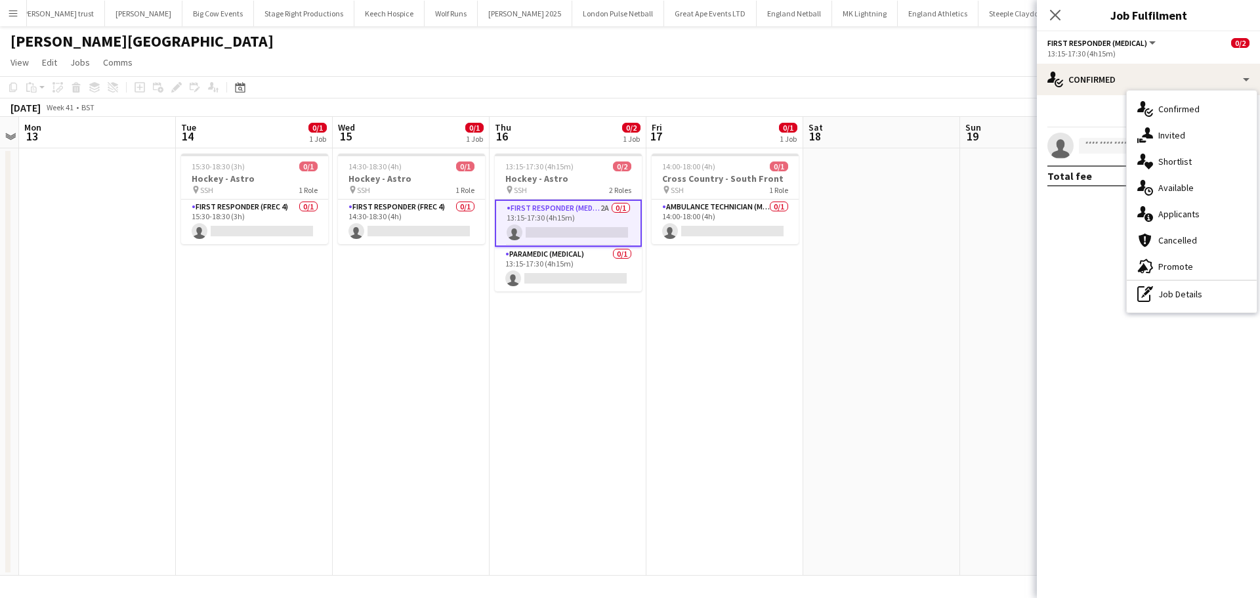
click at [1197, 223] on div "single-neutral-actions-information Applicants" at bounding box center [1191, 214] width 130 height 26
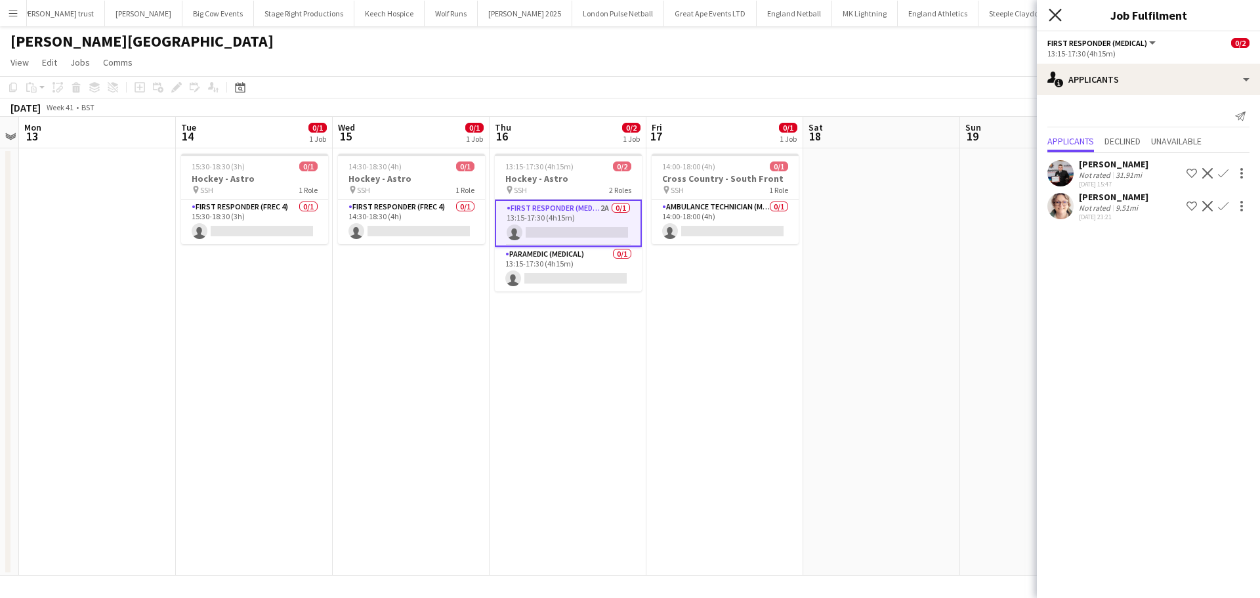
click at [1052, 18] on icon at bounding box center [1054, 15] width 12 height 12
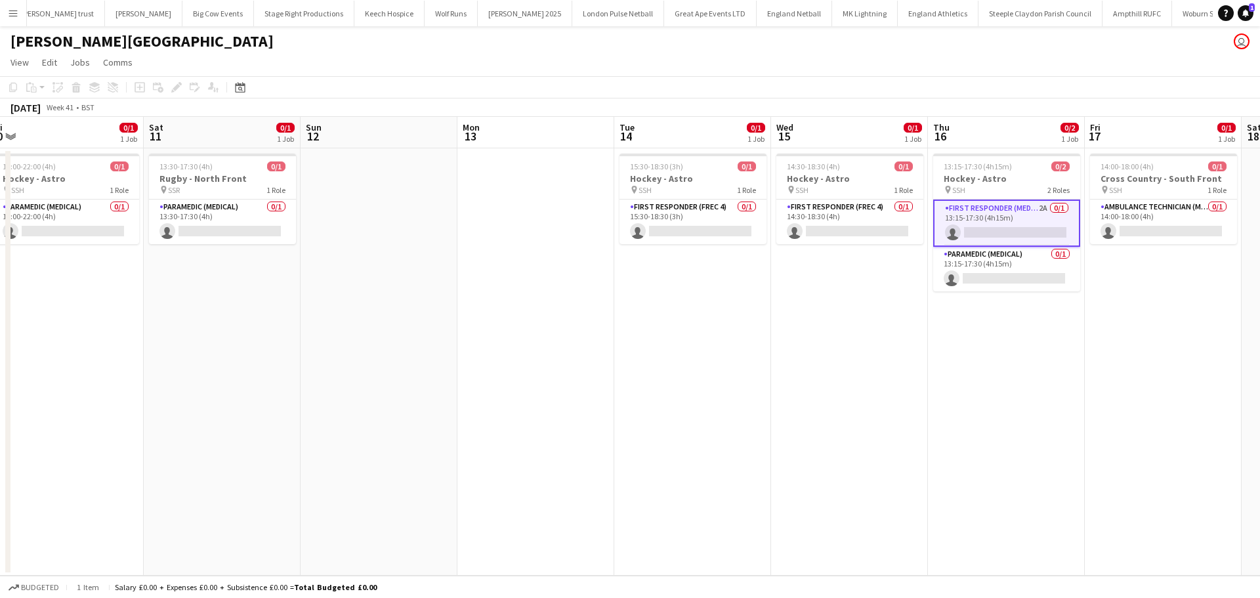
drag, startPoint x: 324, startPoint y: 318, endPoint x: 747, endPoint y: 315, distance: 423.2
click at [747, 315] on app-calendar-viewport "Wed 8 Thu 9 0/1 1 Job Fri 10 0/1 1 Job Sat 11 0/1 1 Job Sun 12 Mon 13 Tue 14 0/…" at bounding box center [630, 346] width 1260 height 459
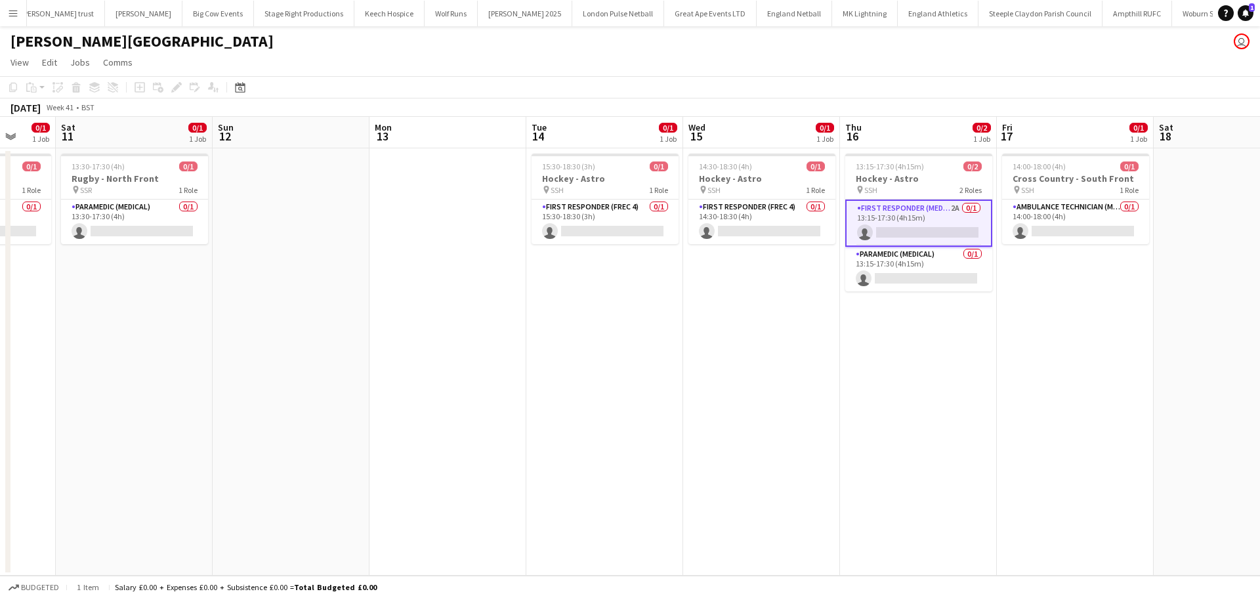
drag, startPoint x: 459, startPoint y: 324, endPoint x: 823, endPoint y: 316, distance: 364.2
click at [833, 316] on app-calendar-viewport "Wed 8 Thu 9 0/1 1 Job Fri 10 0/1 1 Job Sat 11 0/1 1 Job Sun 12 Mon 13 Tue 14 0/…" at bounding box center [630, 346] width 1260 height 459
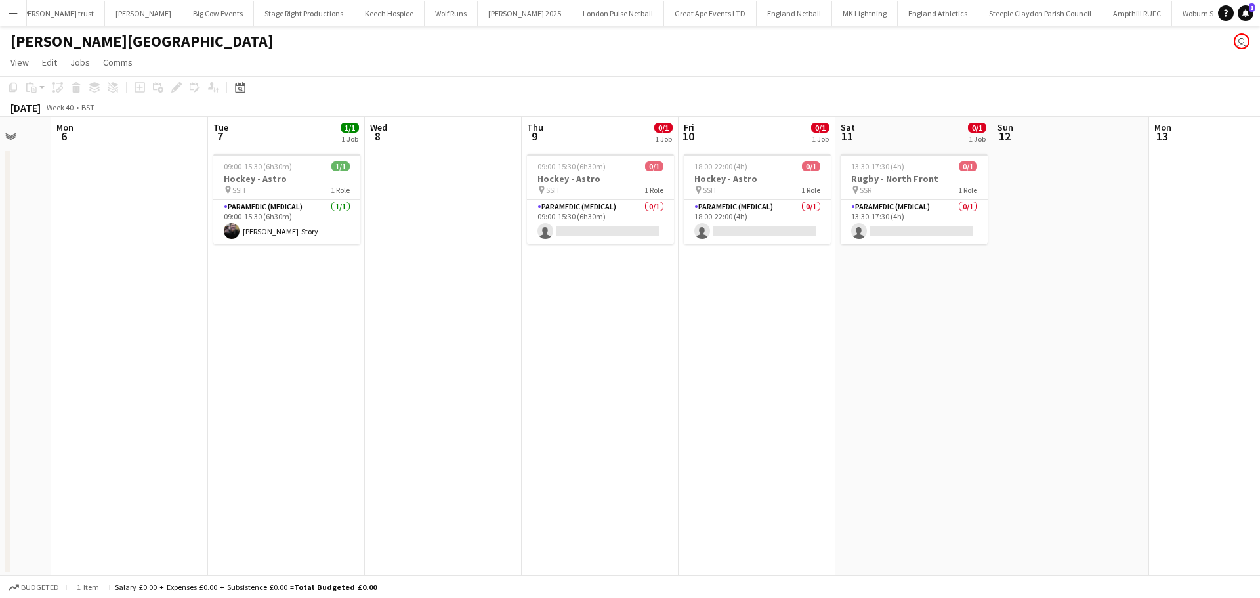
scroll to position [0, 323]
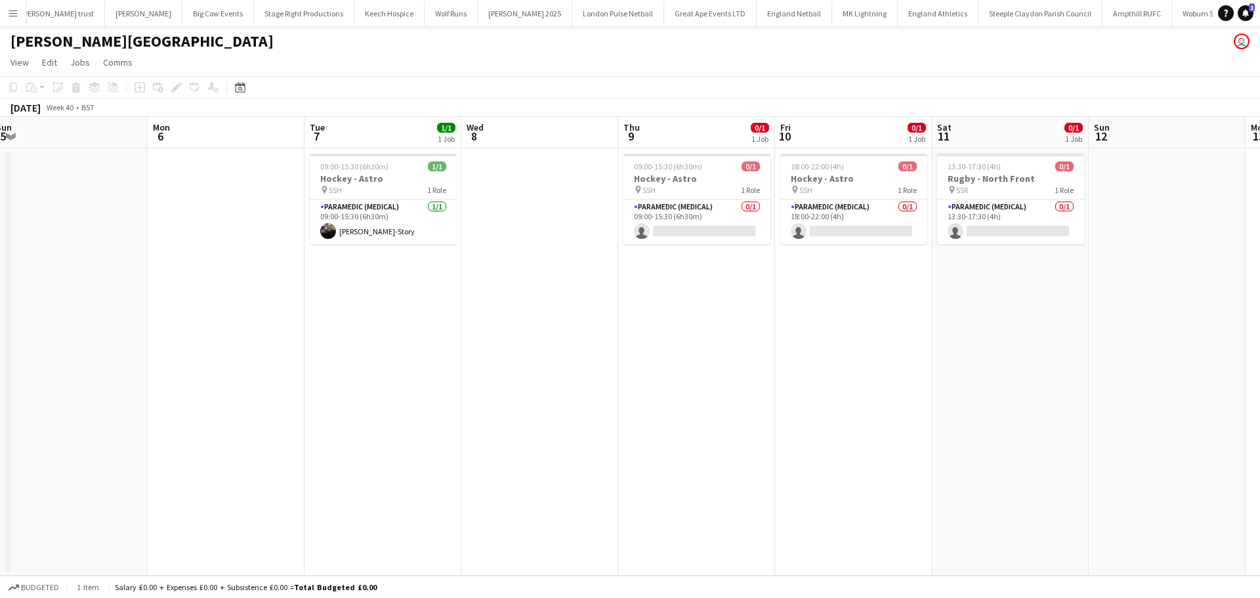
drag, startPoint x: 681, startPoint y: 340, endPoint x: 637, endPoint y: 352, distance: 45.7
click at [745, 340] on app-calendar-viewport "Fri 3 Sat 4 Sun 5 Mon 6 Tue 7 1/1 1 Job Wed 8 Thu 9 0/1 1 Job Fri 10 0/1 1 Job …" at bounding box center [630, 346] width 1260 height 459
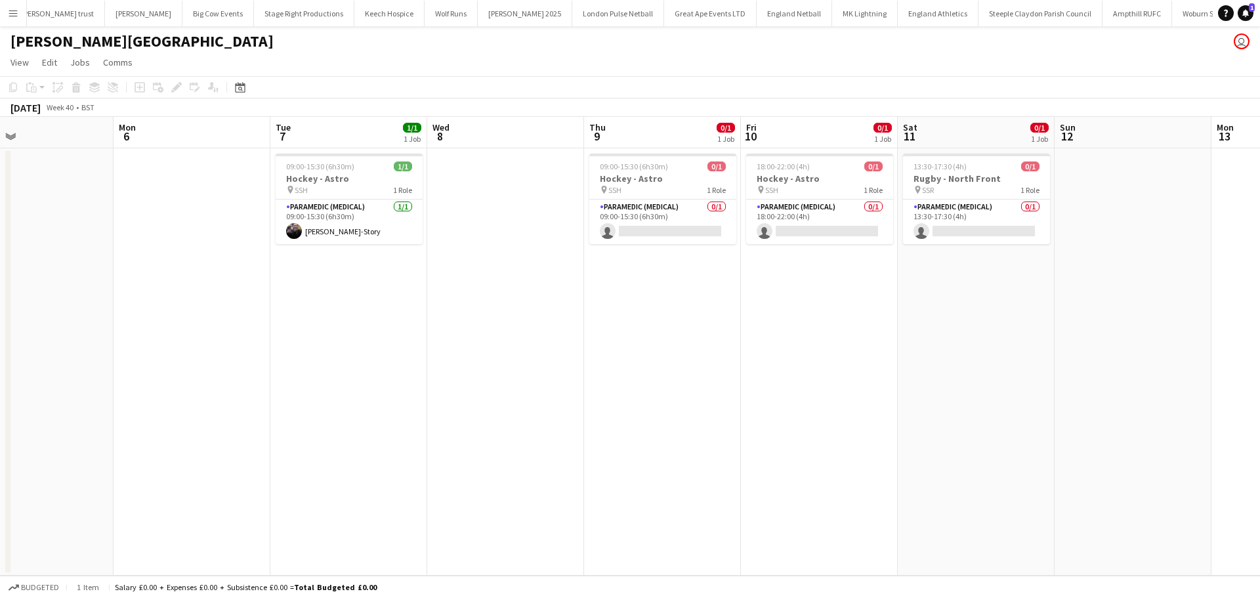
drag, startPoint x: 583, startPoint y: 352, endPoint x: 857, endPoint y: 348, distance: 273.6
click at [857, 348] on app-calendar-viewport "Fri 3 Sat 4 1/1 1 Job Sun 5 Mon 6 Tue 7 1/1 1 Job Wed 8 Thu 9 0/1 1 Job Fri 10 …" at bounding box center [630, 346] width 1260 height 459
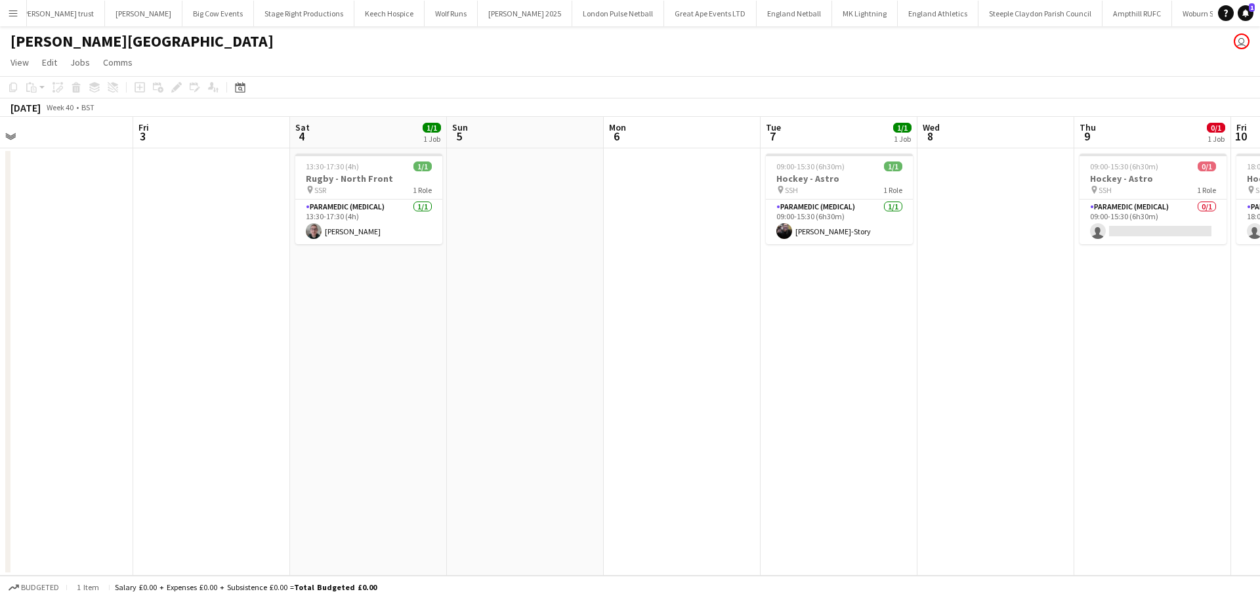
drag, startPoint x: 669, startPoint y: 350, endPoint x: 867, endPoint y: 347, distance: 198.8
click at [924, 343] on app-calendar-viewport "Tue 30 Wed 1 0/1 1 Job Thu 2 Fri 3 Sat 4 1/1 1 Job Sun 5 Mon 6 Tue 7 1/1 1 Job …" at bounding box center [630, 346] width 1260 height 459
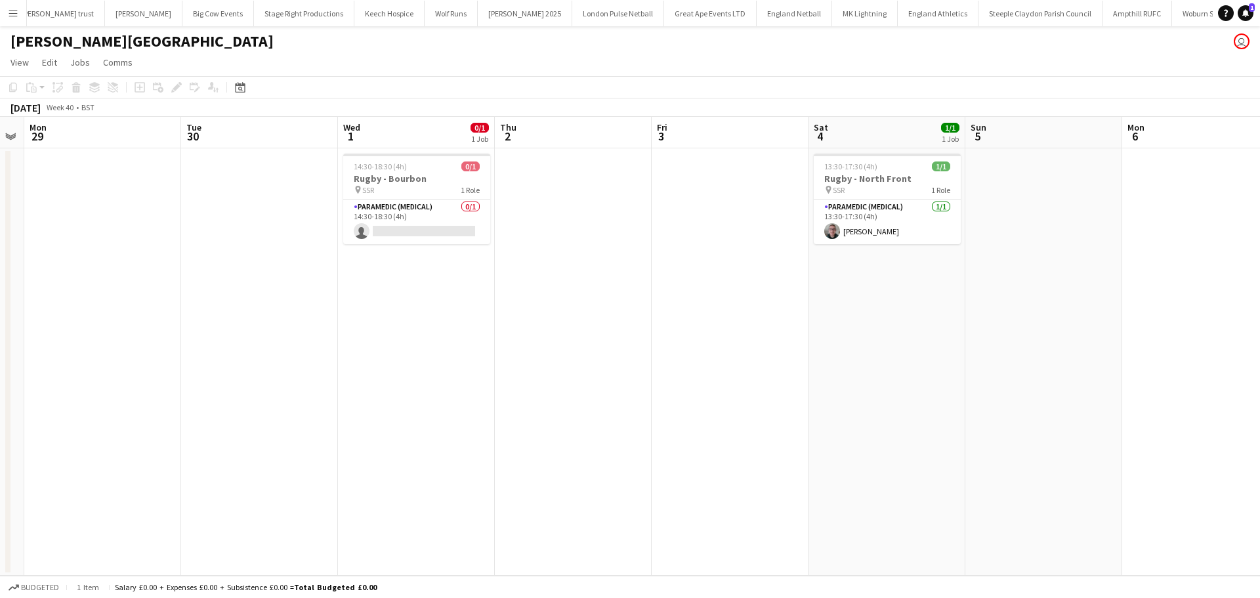
drag, startPoint x: 649, startPoint y: 360, endPoint x: 1039, endPoint y: 359, distance: 389.7
click at [1039, 359] on app-calendar-viewport "Sat 27 Sun 28 Mon 29 Tue 30 Wed 1 0/1 1 Job Thu 2 Fri 3 Sat 4 1/1 1 Job Sun 5 M…" at bounding box center [630, 346] width 1260 height 459
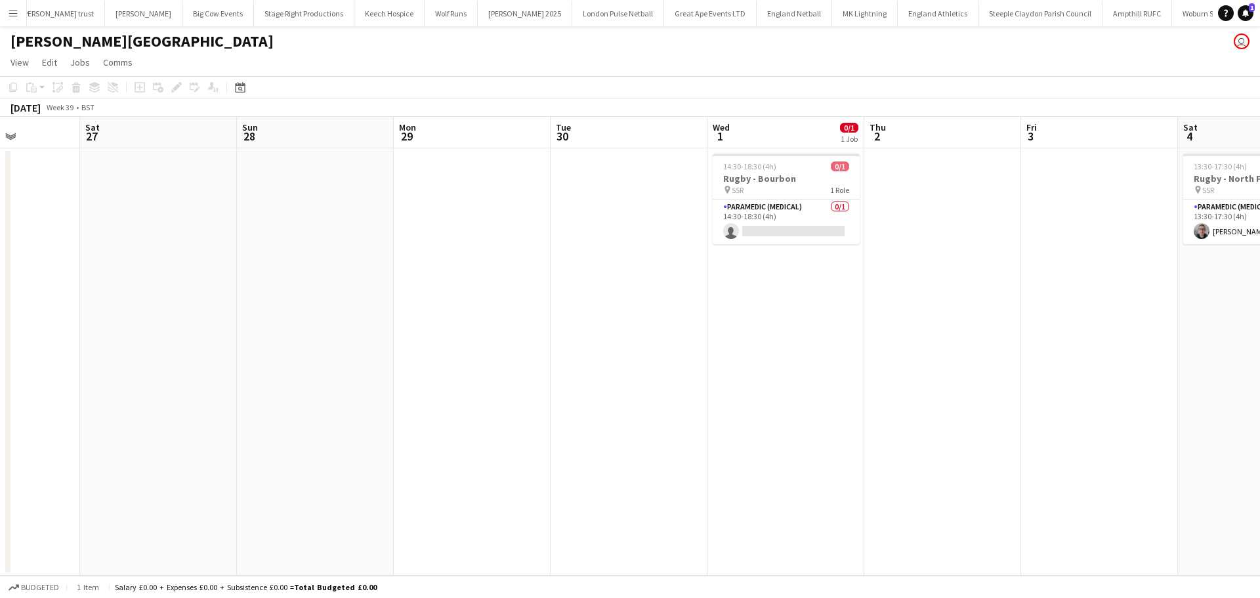
drag, startPoint x: 992, startPoint y: 348, endPoint x: 901, endPoint y: 349, distance: 91.2
click at [1058, 348] on app-calendar-viewport "Wed 24 1/1 1 Job Thu 25 Fri 26 Sat 27 Sun 28 Mon 29 Tue 30 Wed 1 0/1 1 Job Thu …" at bounding box center [630, 346] width 1260 height 459
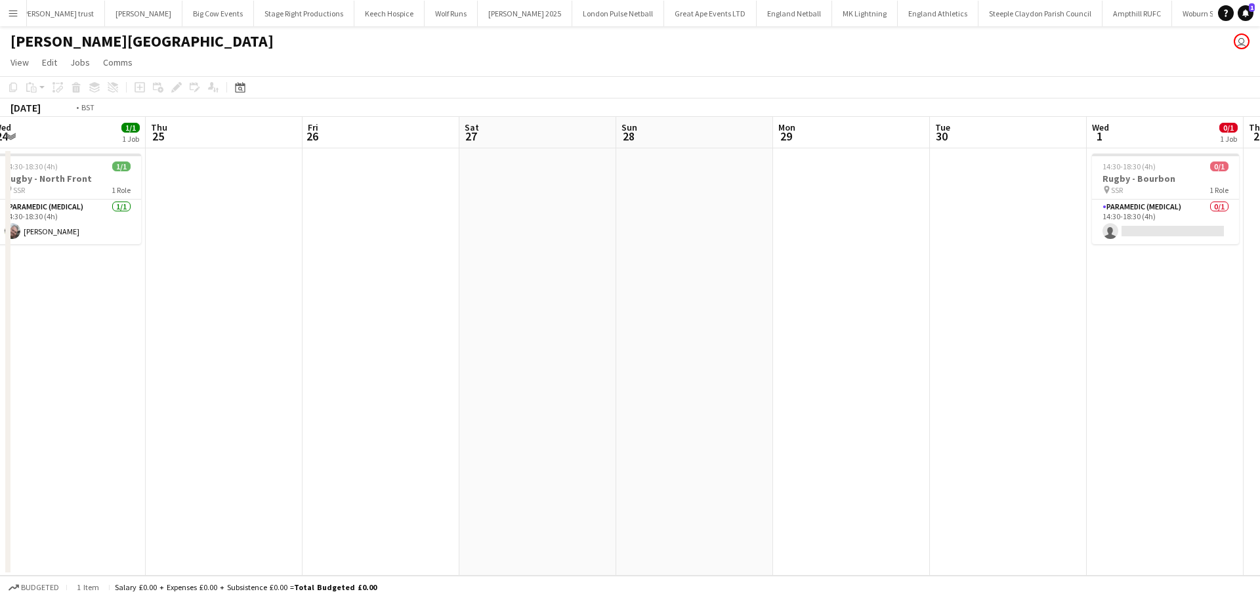
drag, startPoint x: 549, startPoint y: 361, endPoint x: 876, endPoint y: 347, distance: 327.7
click at [882, 347] on app-calendar-viewport "Mon 22 Tue 23 1/1 1 Job Wed 24 1/1 1 Job Thu 25 Fri 26 Sat 27 Sun 28 Mon 29 Tue…" at bounding box center [630, 346] width 1260 height 459
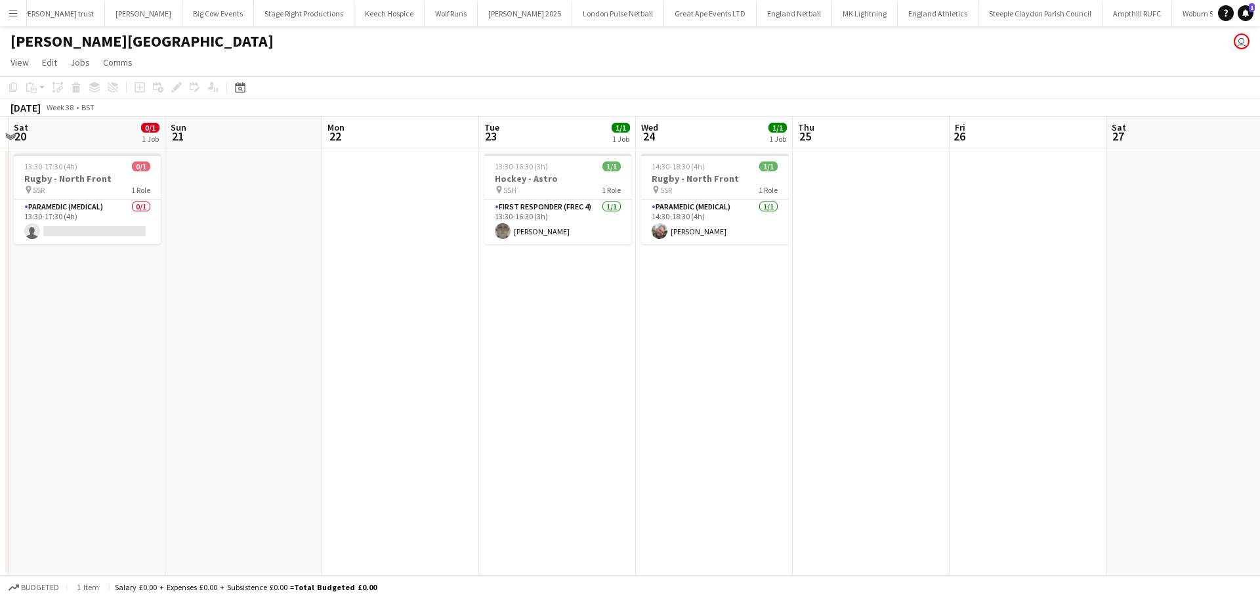
drag, startPoint x: 808, startPoint y: 342, endPoint x: 469, endPoint y: 345, distance: 339.2
click at [812, 342] on app-calendar-viewport "Thu 18 Fri 19 Sat 20 0/1 1 Job Sun 21 Mon 22 Tue 23 1/1 1 Job Wed 24 1/1 1 Job …" at bounding box center [630, 346] width 1260 height 459
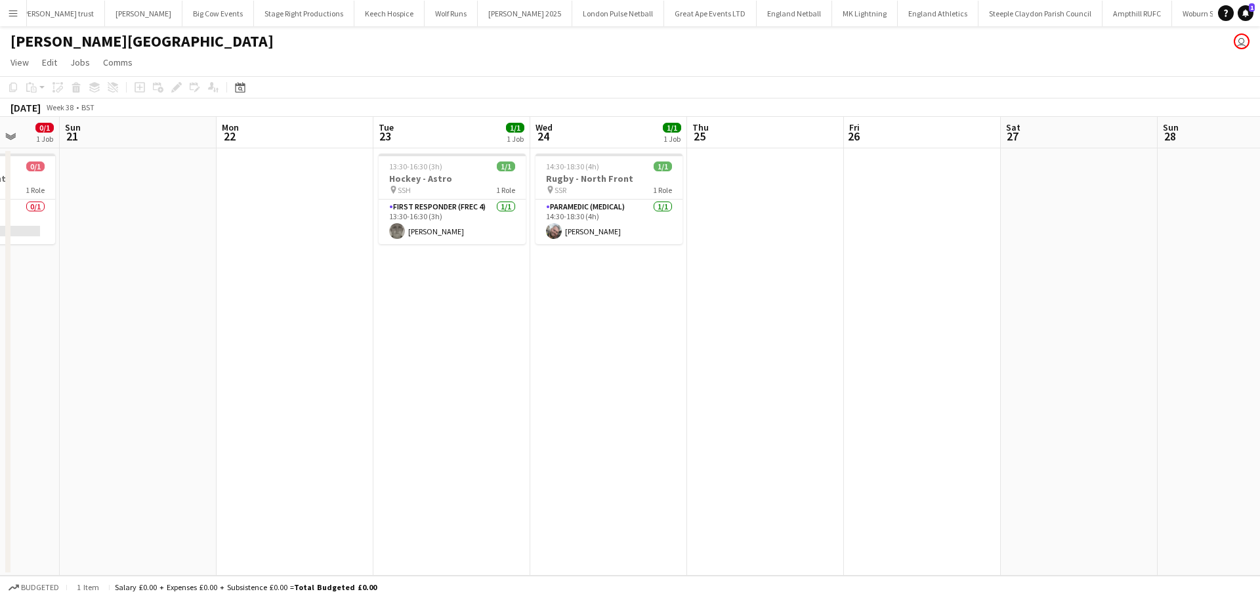
drag, startPoint x: 436, startPoint y: 345, endPoint x: 788, endPoint y: 333, distance: 351.9
click at [807, 333] on app-calendar-viewport "Thu 18 1/1 1 Job Fri 19 Sat 20 0/1 1 Job Sun 21 Mon 22 Tue 23 1/1 1 Job Wed 24 …" at bounding box center [630, 346] width 1260 height 459
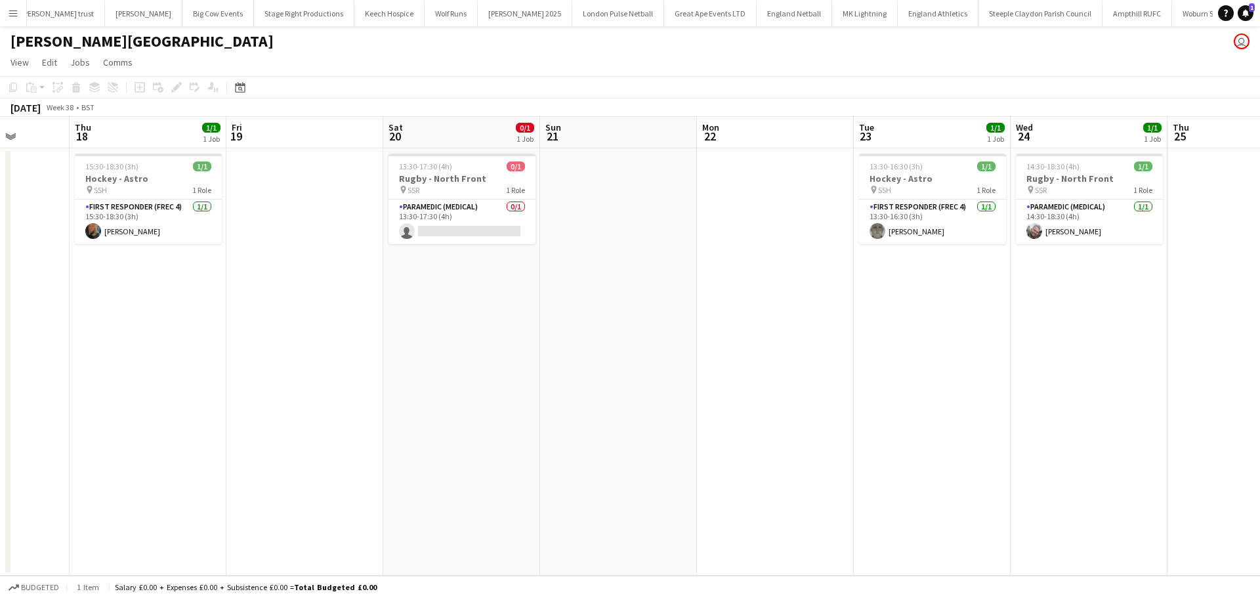
scroll to position [0, 301]
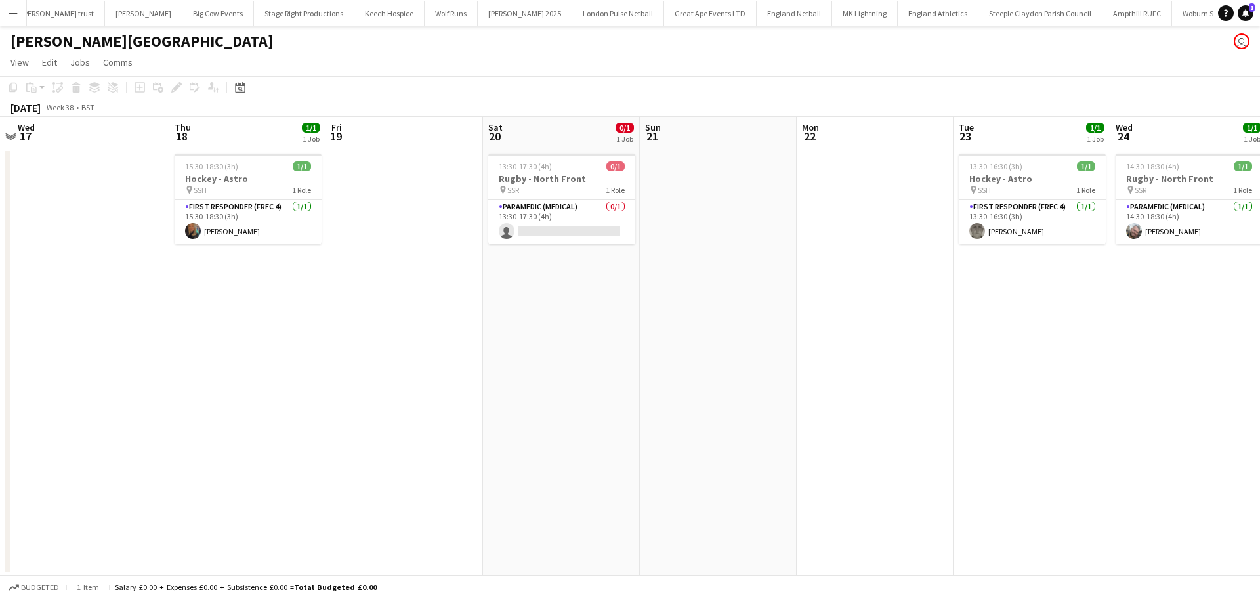
drag, startPoint x: 535, startPoint y: 338, endPoint x: 385, endPoint y: 289, distance: 157.3
click at [568, 338] on app-calendar-viewport "Mon 15 Tue 16 Wed 17 Thu 18 1/1 1 Job Fri 19 Sat 20 0/1 1 Job Sun 21 Mon 22 Tue…" at bounding box center [630, 346] width 1260 height 459
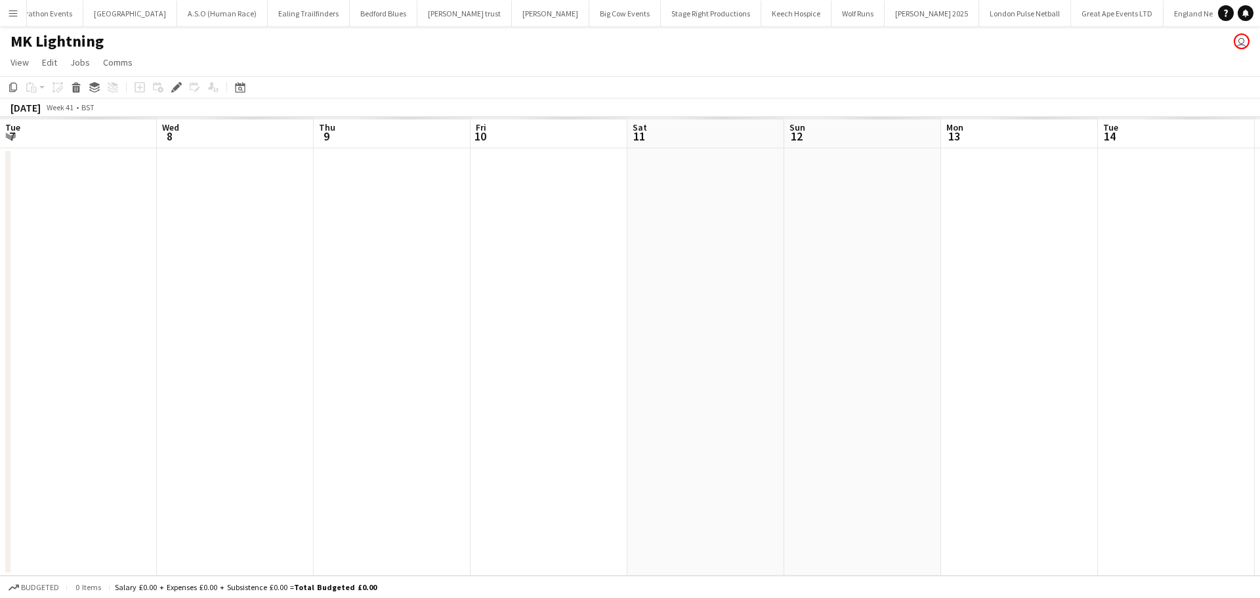
scroll to position [0, 451]
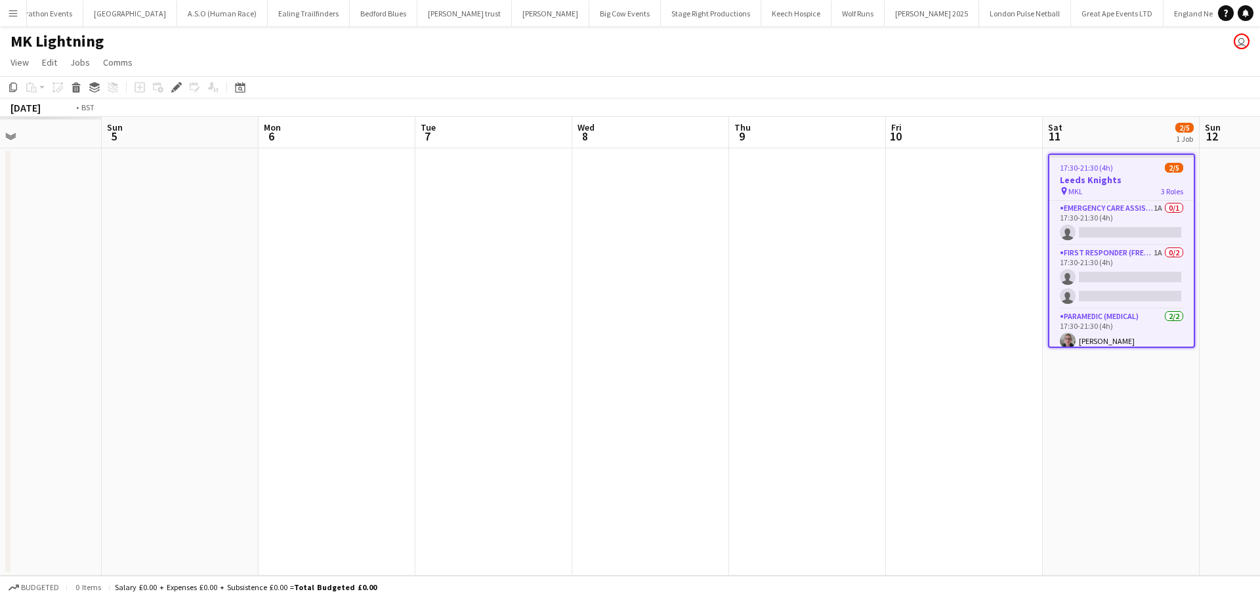
drag, startPoint x: 267, startPoint y: 343, endPoint x: 857, endPoint y: 342, distance: 590.4
click at [857, 342] on app-calendar-viewport "Sat 4 Sun 5 Mon 6 Tue 7 Wed 8 Thu 9 Fri 10 Sat 11 2/5 1 Job Sun 12 Mon 13 Tue 1…" at bounding box center [630, 346] width 1260 height 459
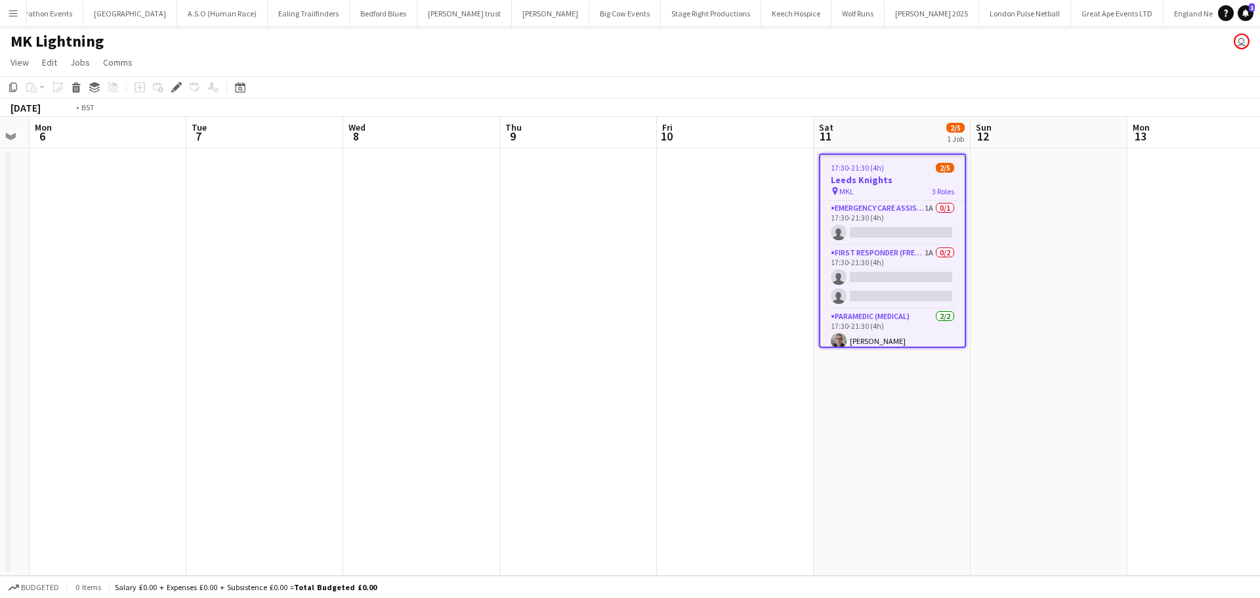
drag, startPoint x: 786, startPoint y: 344, endPoint x: 213, endPoint y: 348, distance: 572.7
click at [243, 348] on app-calendar-viewport "Thu 2 Fri 3 Sat 4 5/5 1 Job Sun 5 Mon 6 Tue 7 Wed 8 Thu 9 Fri 10 Sat 11 2/5 1 J…" at bounding box center [630, 346] width 1260 height 459
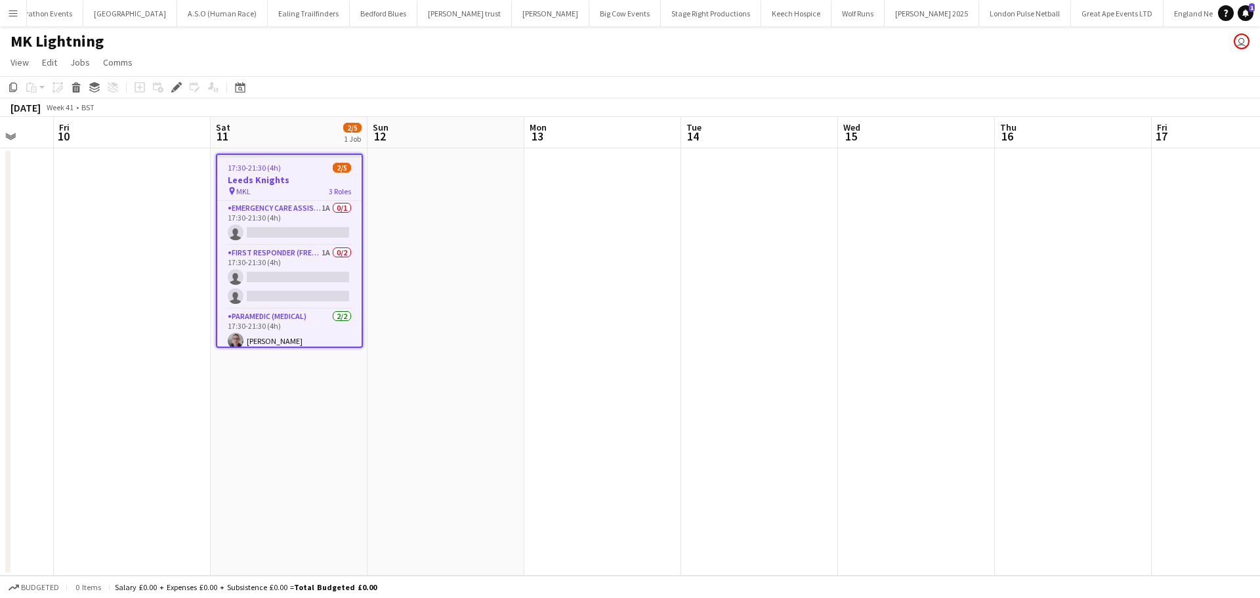
drag, startPoint x: 859, startPoint y: 322, endPoint x: 519, endPoint y: 394, distance: 347.4
click at [302, 397] on app-calendar-viewport "Tue 7 Wed 8 Thu 9 Fri 10 Sat 11 2/5 1 Job Sun 12 Mon 13 Tue 14 Wed 15 Thu 16 Fr…" at bounding box center [630, 346] width 1260 height 459
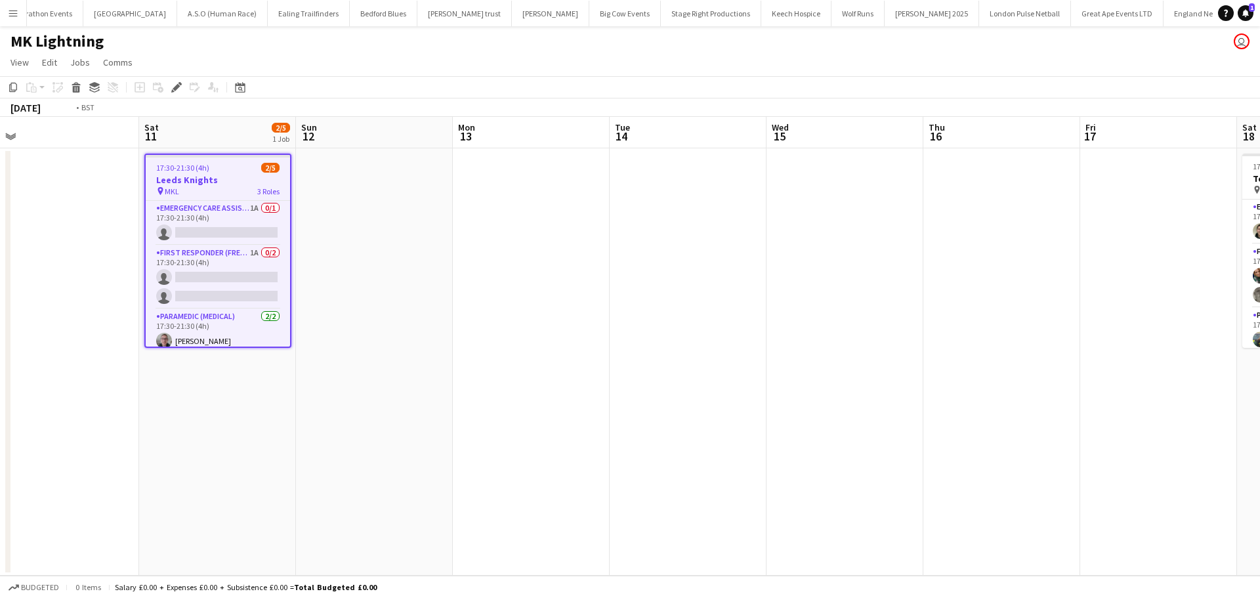
drag, startPoint x: 909, startPoint y: 394, endPoint x: 374, endPoint y: 411, distance: 535.6
click at [374, 411] on app-calendar-viewport "Tue 7 Wed 8 Thu 9 Fri 10 Sat 11 2/5 1 Job Sun 12 Mon 13 Tue 14 Wed 15 Thu 16 Fr…" at bounding box center [630, 346] width 1260 height 459
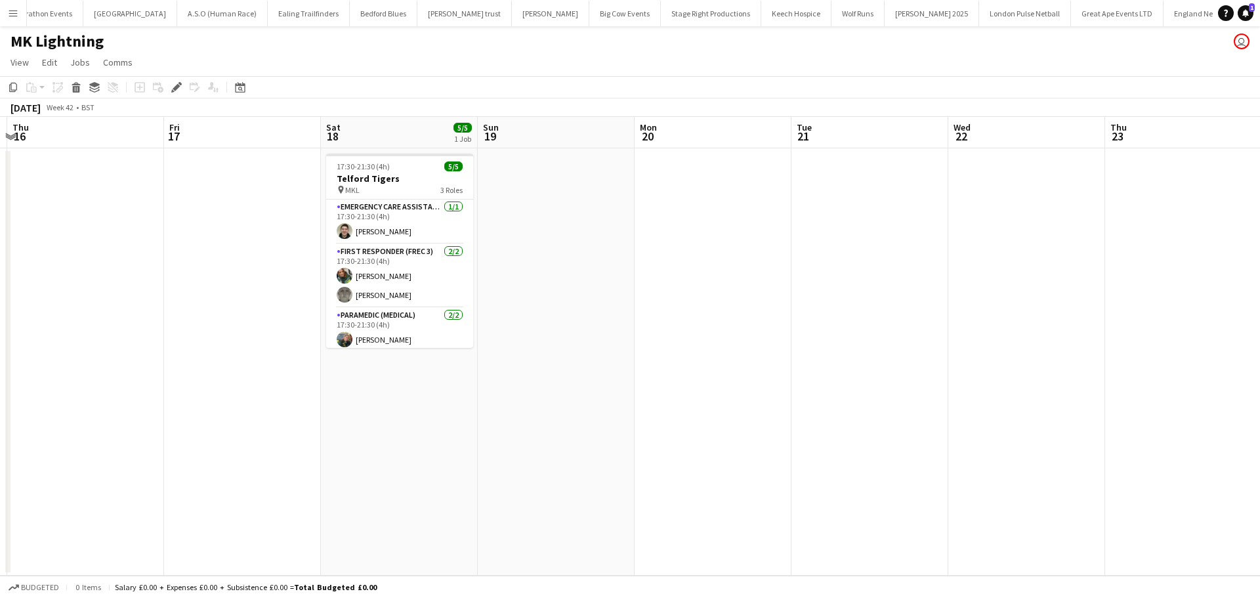
drag, startPoint x: 579, startPoint y: 382, endPoint x: 407, endPoint y: 380, distance: 171.9
click at [402, 382] on app-calendar-viewport "Mon 13 Tue 14 Wed 15 Thu 16 Fri 17 Sat 18 5/5 1 Job Sun 19 Mon 20 Tue 21 Wed 22…" at bounding box center [630, 346] width 1260 height 459
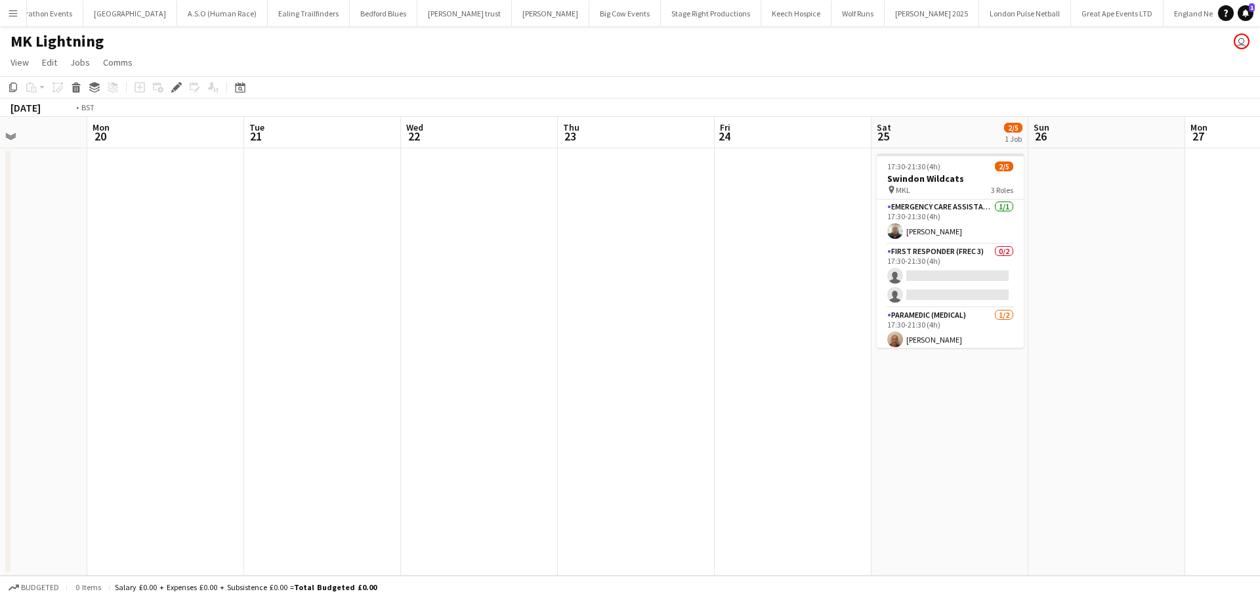
drag, startPoint x: 621, startPoint y: 372, endPoint x: 291, endPoint y: 372, distance: 330.7
click at [292, 372] on app-calendar-viewport "Fri 17 Sat 18 5/5 1 Job Sun 19 Mon 20 Tue 21 Wed 22 Thu 23 Fri 24 Sat 25 2/5 1 …" at bounding box center [630, 346] width 1260 height 459
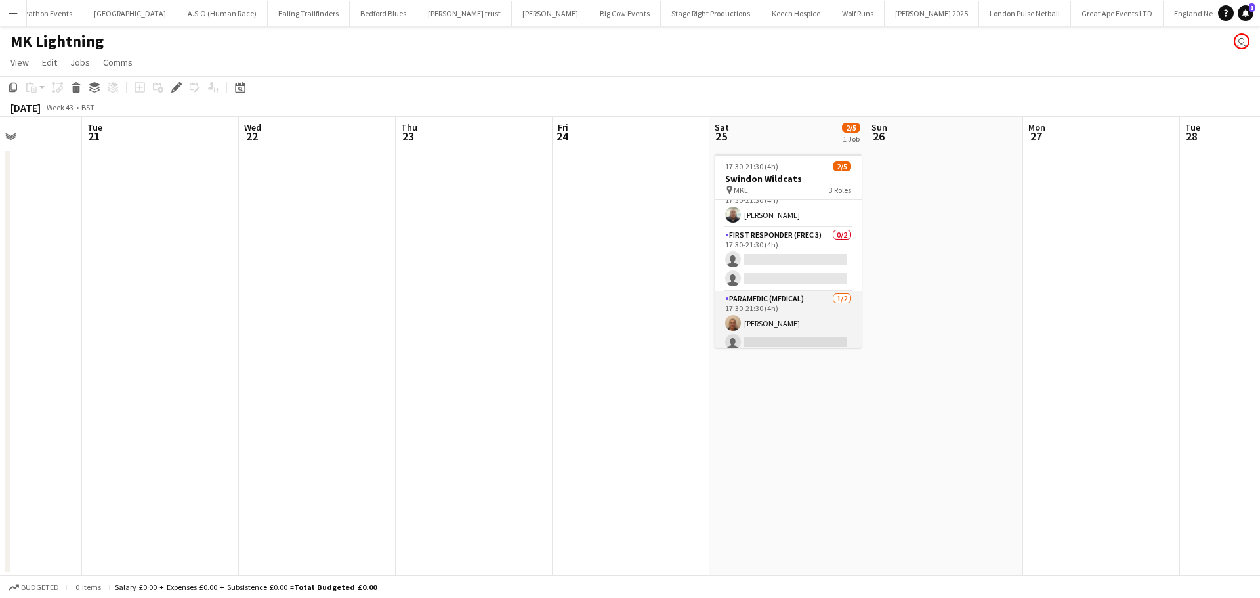
scroll to position [24, 0]
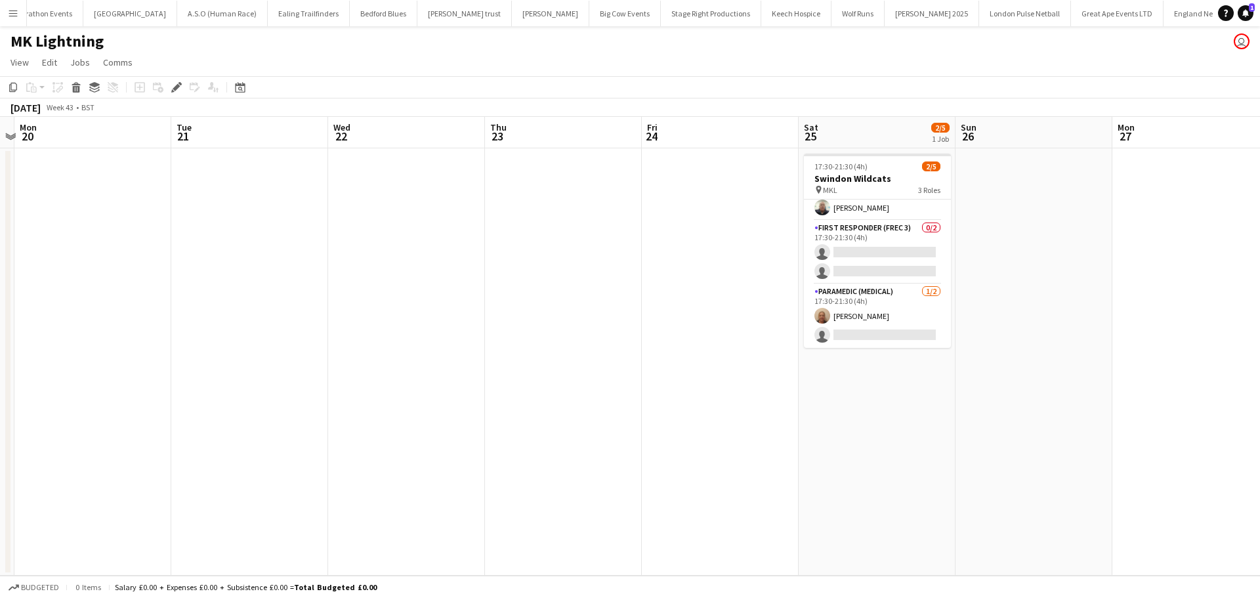
drag, startPoint x: 964, startPoint y: 297, endPoint x: 415, endPoint y: 306, distance: 549.2
click at [424, 306] on app-calendar-viewport "Fri 17 Sat 18 5/5 1 Job Sun 19 Mon 20 Tue 21 Wed 22 Thu 23 Fri 24 Sat 25 2/5 1 …" at bounding box center [630, 346] width 1260 height 459
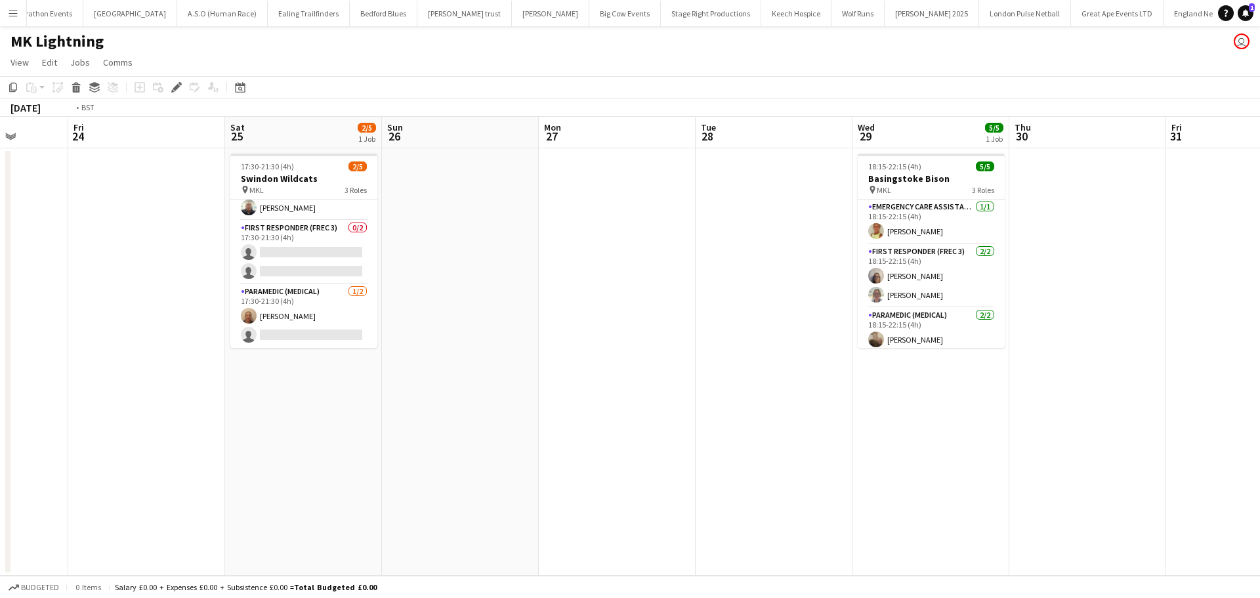
drag, startPoint x: 1015, startPoint y: 289, endPoint x: 525, endPoint y: 308, distance: 489.8
click at [463, 319] on app-calendar-viewport "Tue 21 Wed 22 Thu 23 Fri 24 Sat 25 2/5 1 Job Sun 26 Mon 27 Tue 28 Wed 29 5/5 1 …" at bounding box center [630, 346] width 1260 height 459
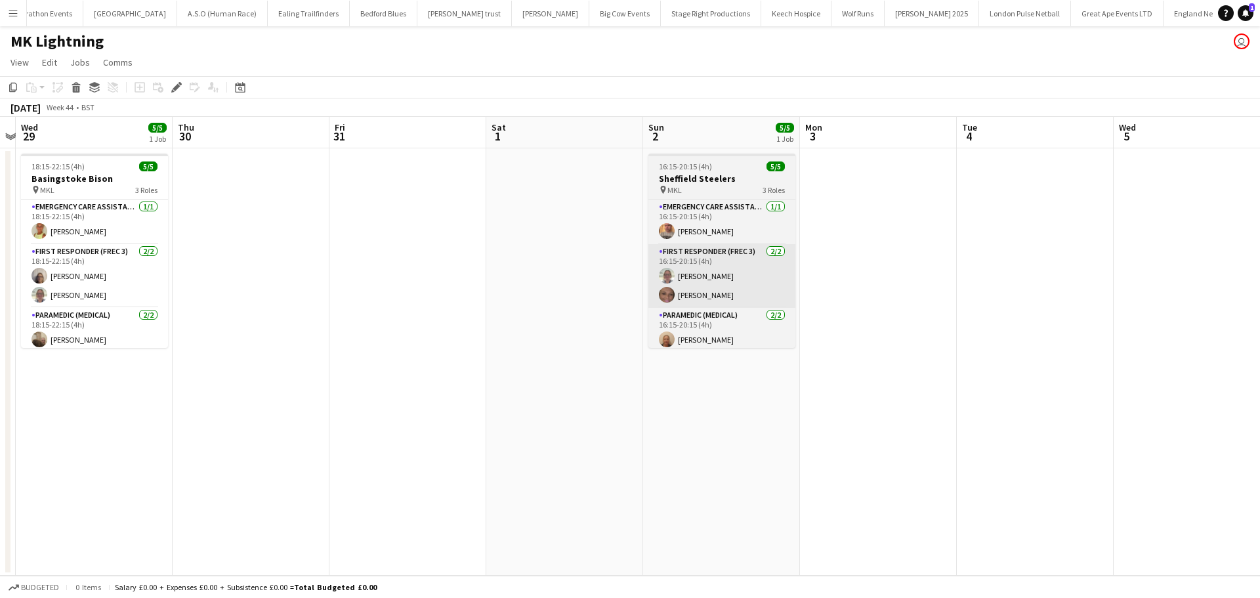
drag, startPoint x: 850, startPoint y: 302, endPoint x: 513, endPoint y: 301, distance: 337.2
click at [501, 302] on app-calendar-viewport "Sat 25 2/5 1 Job Sun 26 Mon 27 Tue 28 Wed 29 5/5 1 Job Thu 30 Fri 31 Sat 1 Sun …" at bounding box center [630, 346] width 1260 height 459
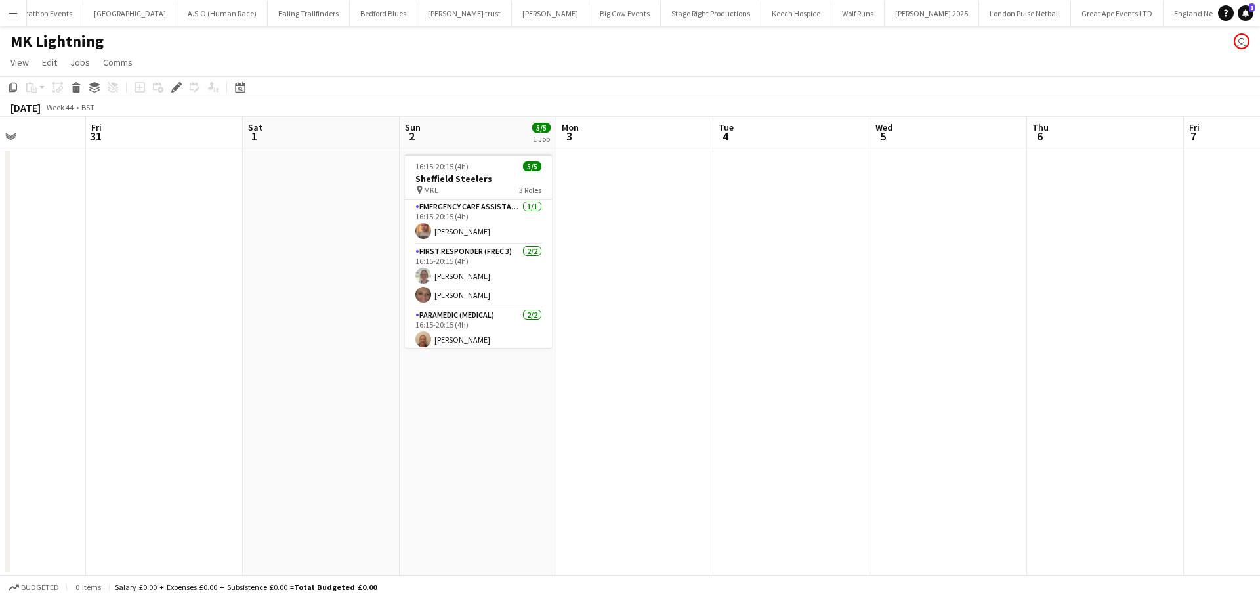
drag, startPoint x: 696, startPoint y: 304, endPoint x: 509, endPoint y: 307, distance: 187.0
click at [440, 310] on app-calendar-viewport "Mon 27 Tue 28 Wed 29 5/5 1 Job Thu 30 Fri 31 Sat 1 Sun 2 5/5 1 Job Mon 3 Tue 4 …" at bounding box center [630, 346] width 1260 height 459
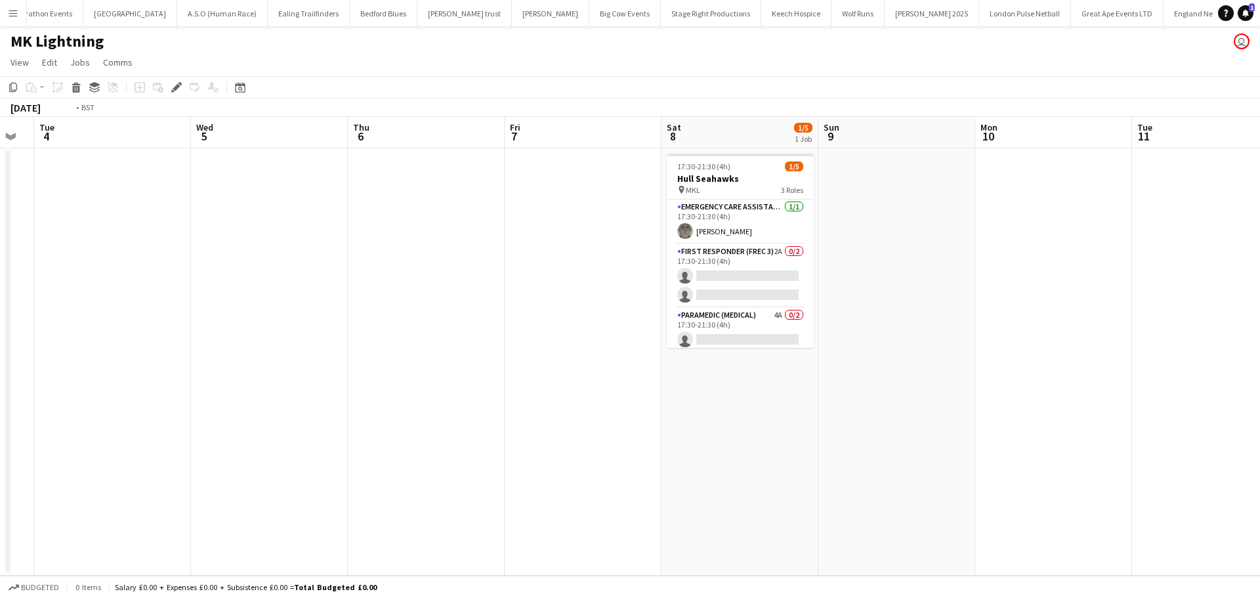
drag, startPoint x: 596, startPoint y: 307, endPoint x: 508, endPoint y: 296, distance: 88.0
click at [372, 307] on app-calendar-viewport "Fri 31 Sat 1 Sun 2 5/5 1 Job Mon 3 Tue 4 Wed 5 Thu 6 Fri 7 Sat 8 1/5 1 Job Sun …" at bounding box center [630, 346] width 1260 height 459
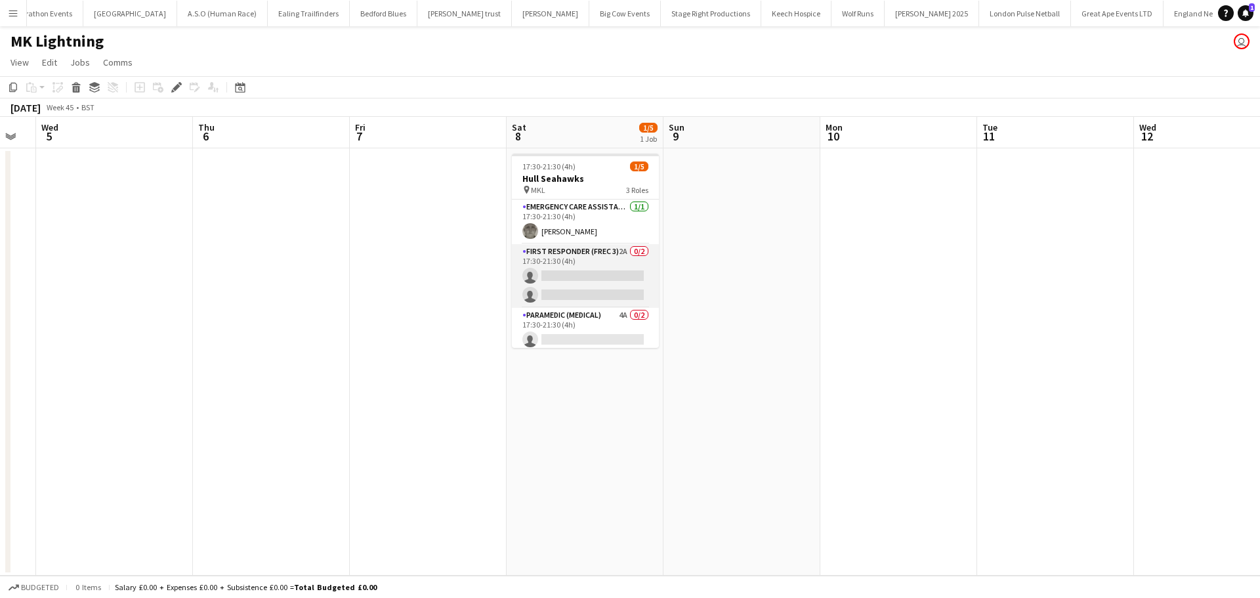
click at [603, 249] on app-card-role "First Responder (FREC 3) 2A 0/2 17:30-21:30 (4h) single-neutral-actions single-…" at bounding box center [585, 276] width 147 height 64
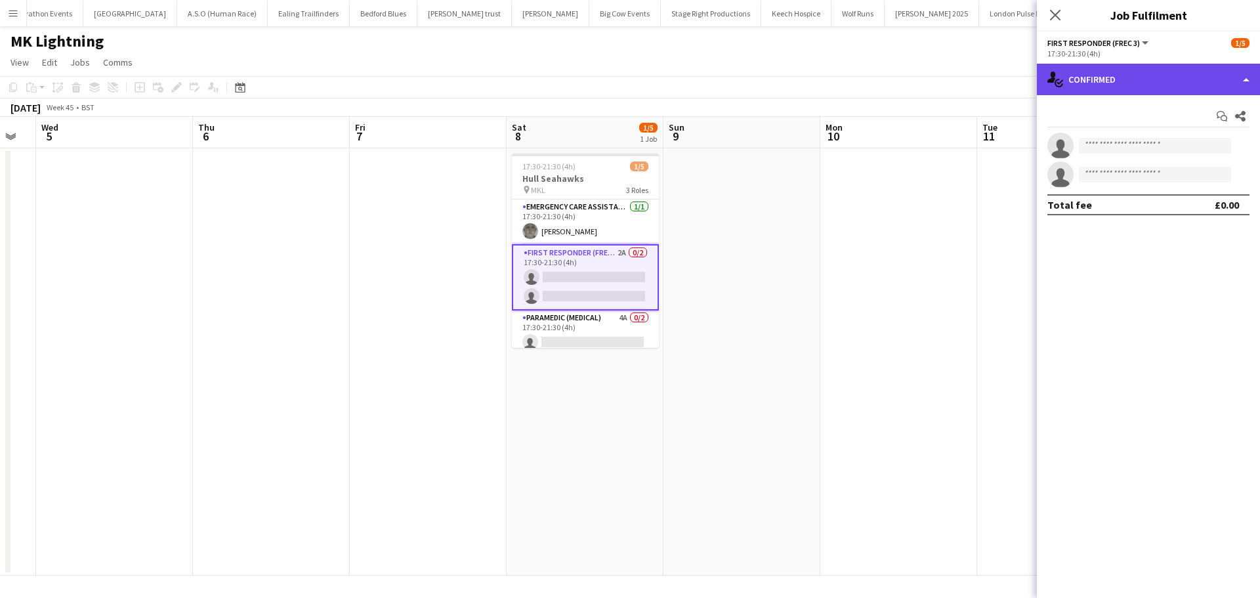
click at [1205, 79] on div "single-neutral-actions-check-2 Confirmed" at bounding box center [1148, 79] width 223 height 31
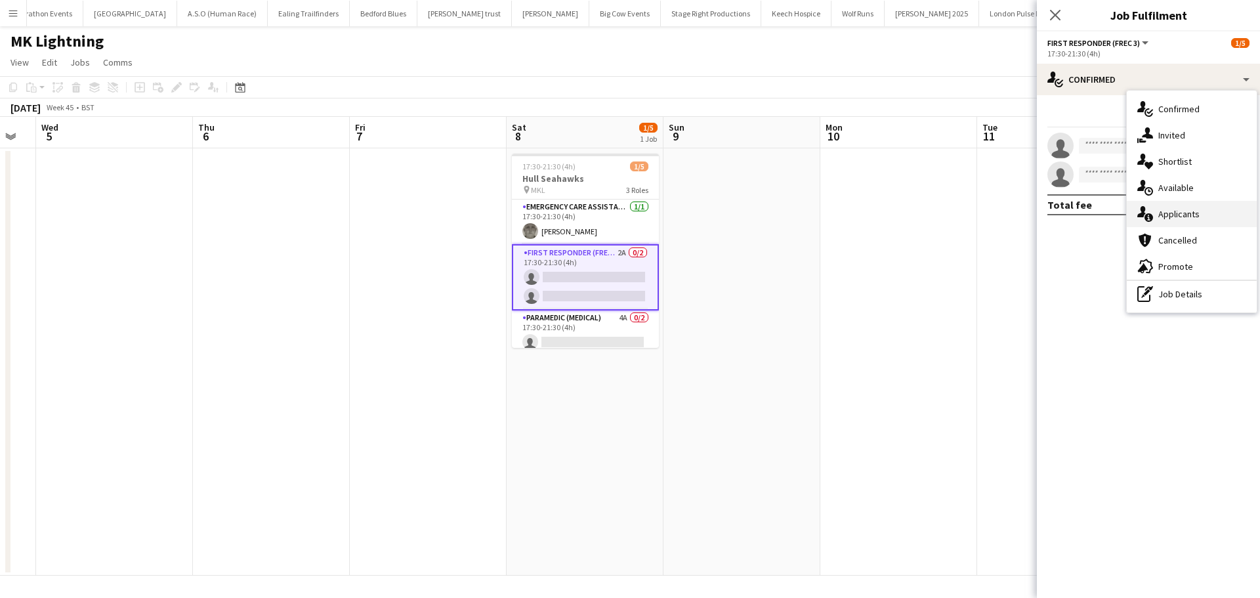
click at [1214, 217] on div "single-neutral-actions-information Applicants" at bounding box center [1191, 214] width 130 height 26
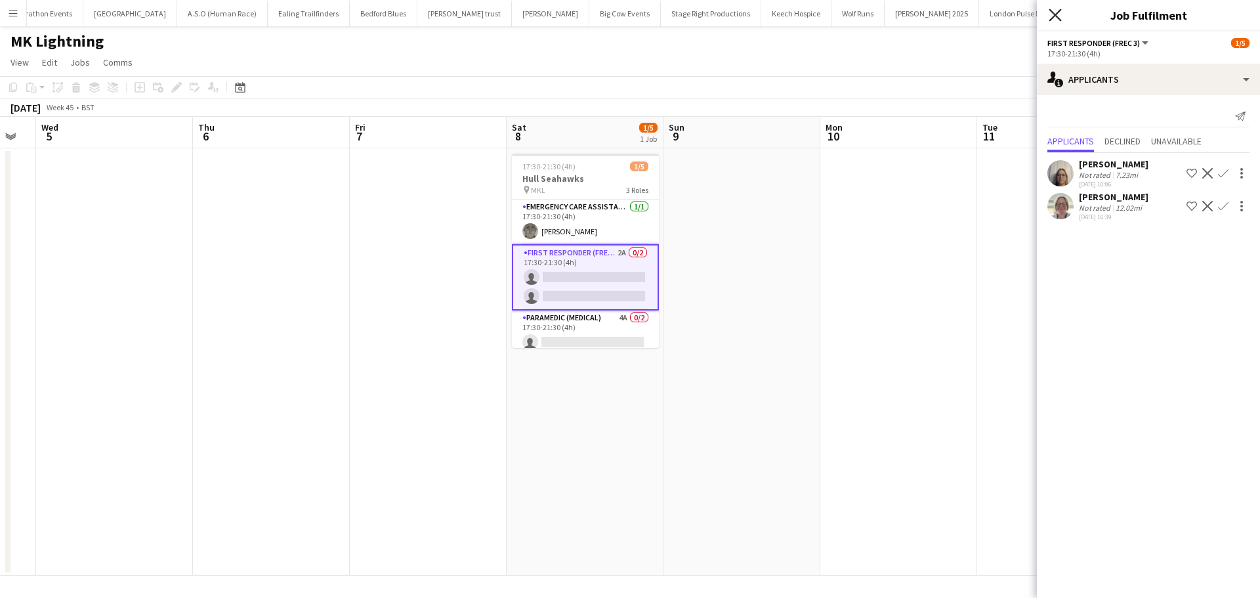
click at [1057, 18] on icon at bounding box center [1054, 15] width 12 height 12
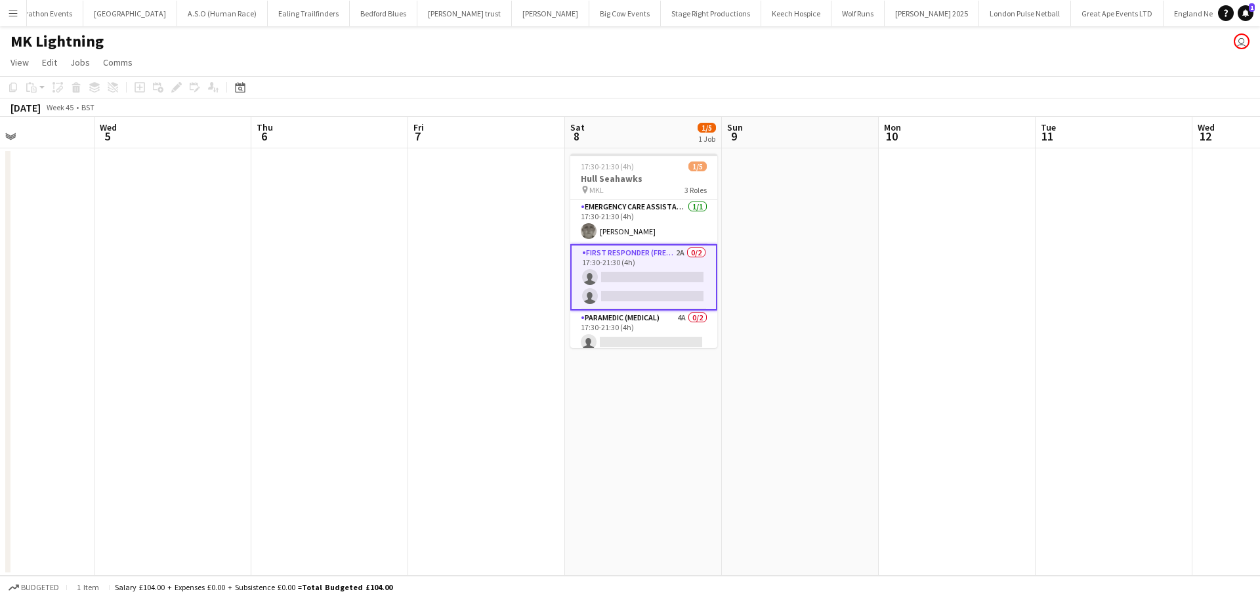
drag, startPoint x: 804, startPoint y: 295, endPoint x: 448, endPoint y: 286, distance: 355.7
click at [423, 295] on app-calendar-viewport "Sun 2 5/5 1 Job Mon 3 Tue 4 Wed 5 Thu 6 Fri 7 Sat 8 1/5 1 Job Sun 9 Mon 10 Tue …" at bounding box center [630, 346] width 1260 height 459
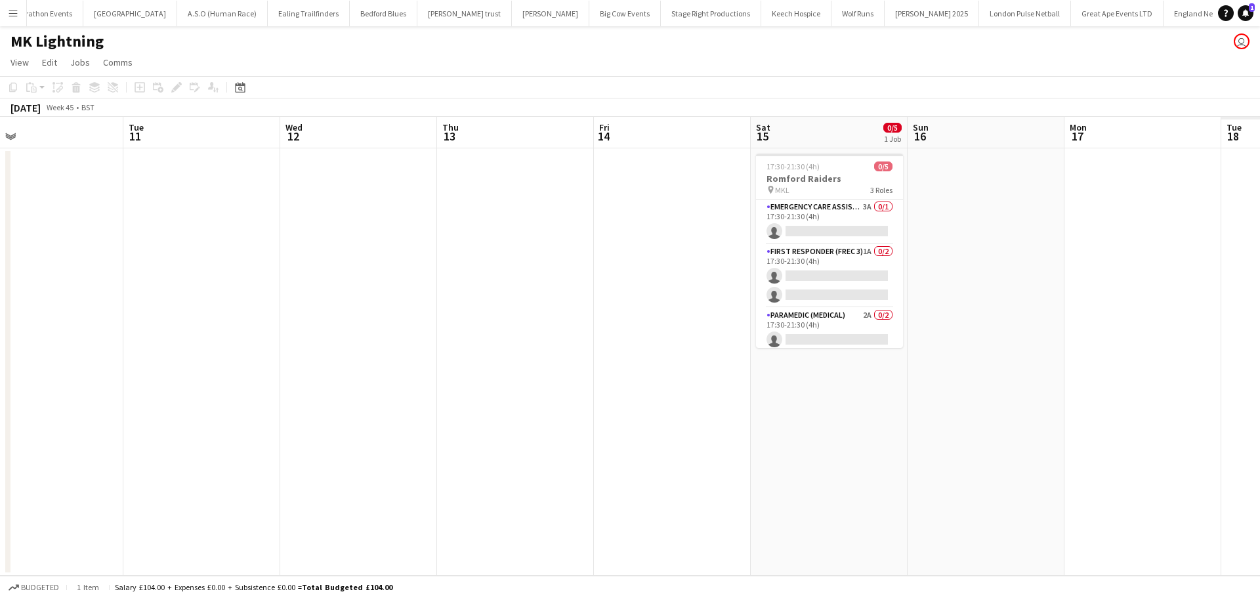
drag, startPoint x: 815, startPoint y: 277, endPoint x: 441, endPoint y: 277, distance: 374.0
click at [455, 277] on app-calendar-viewport "Thu 6 Fri 7 Sat 8 1/5 1 Job Sun 9 Mon 10 Tue 11 Wed 12 Thu 13 Fri 14 Sat 15 0/5…" at bounding box center [630, 346] width 1260 height 459
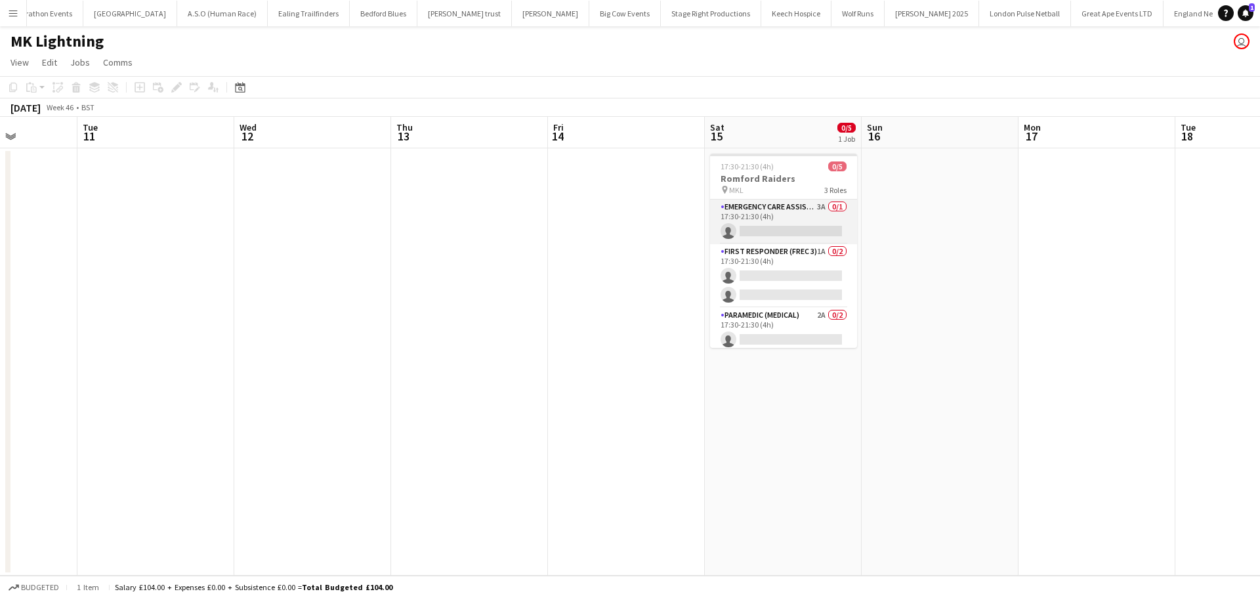
click at [766, 215] on app-card-role "Emergency Care Assistant (Medical) 3A 0/1 17:30-21:30 (4h) single-neutral-actio…" at bounding box center [783, 221] width 147 height 45
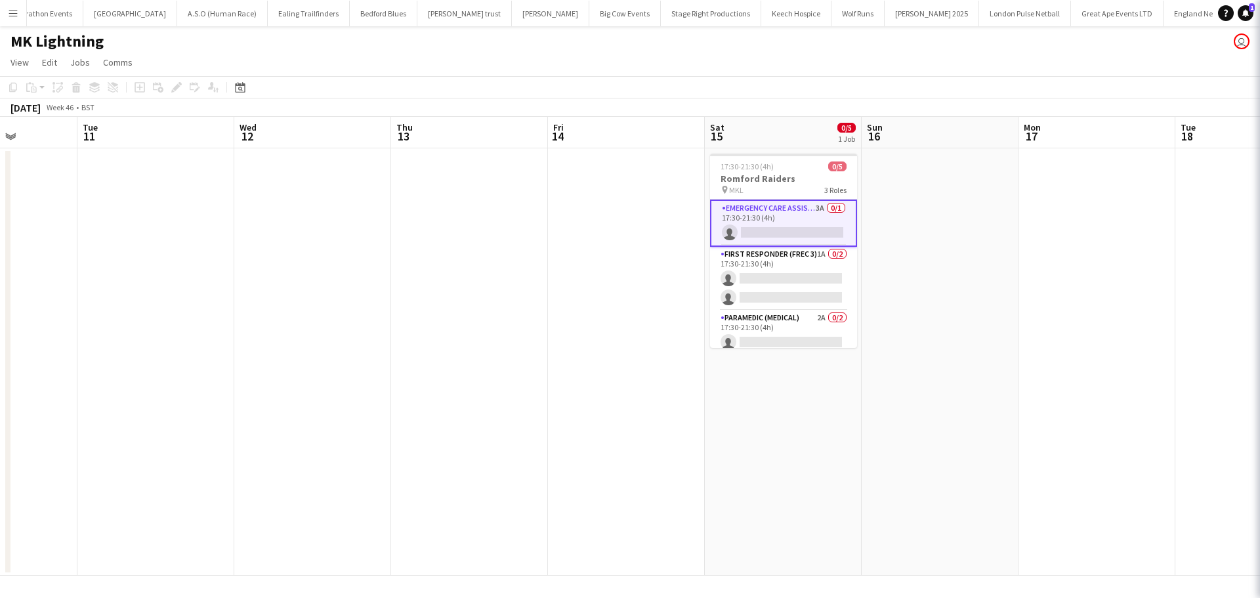
scroll to position [0, 392]
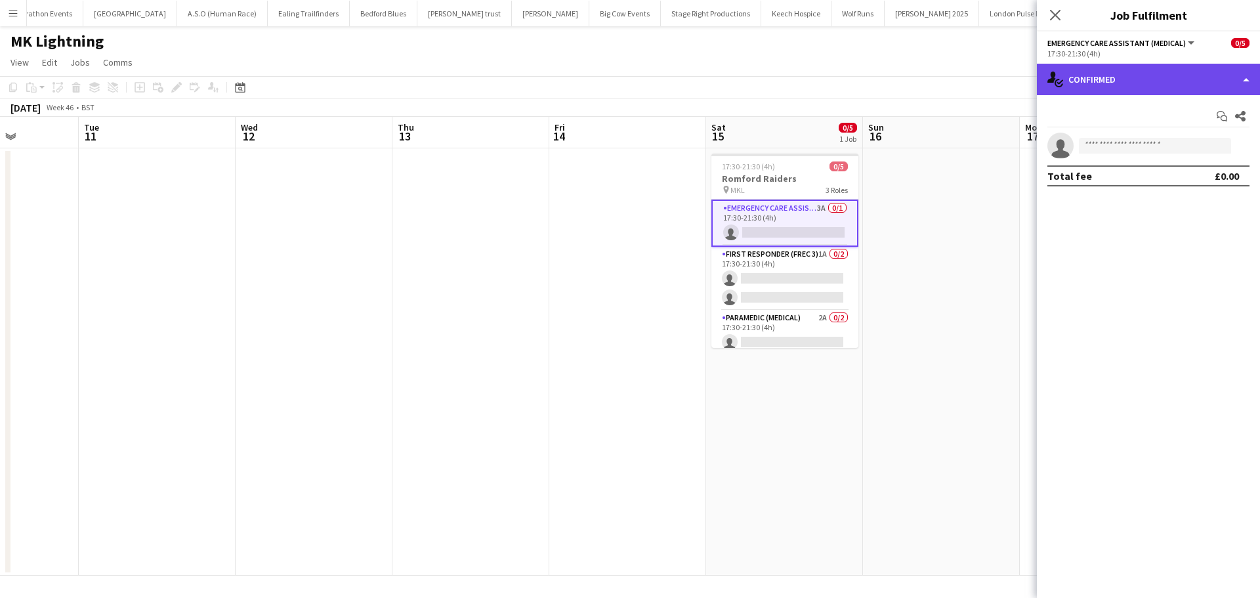
drag, startPoint x: 1162, startPoint y: 83, endPoint x: 1159, endPoint y: 118, distance: 34.9
click at [1163, 83] on div "single-neutral-actions-check-2 Confirmed" at bounding box center [1148, 79] width 223 height 31
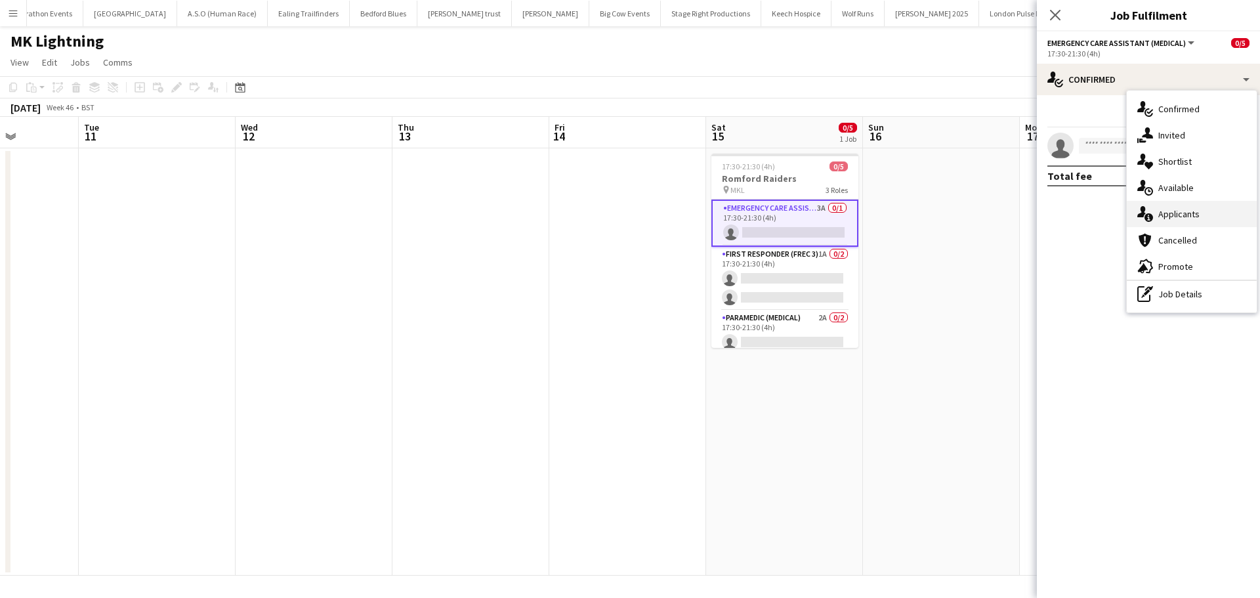
click at [1170, 211] on div "single-neutral-actions-information Applicants" at bounding box center [1191, 214] width 130 height 26
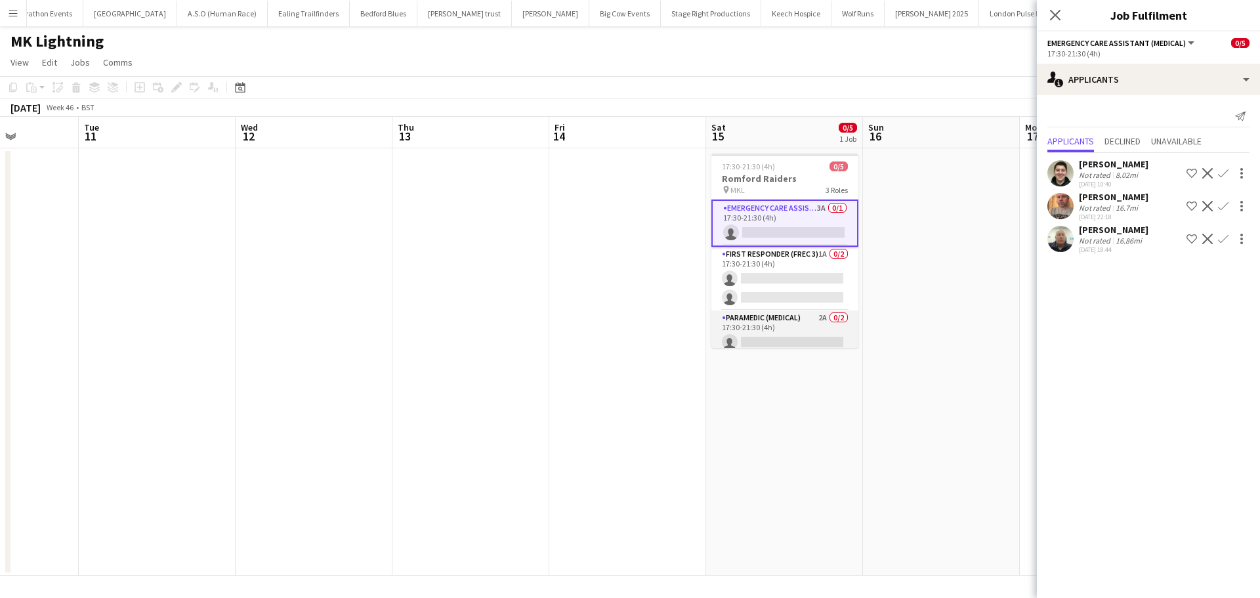
click at [782, 321] on app-card-role "Paramedic (Medical) 2A 0/2 17:30-21:30 (4h) single-neutral-actions single-neutr…" at bounding box center [784, 342] width 147 height 64
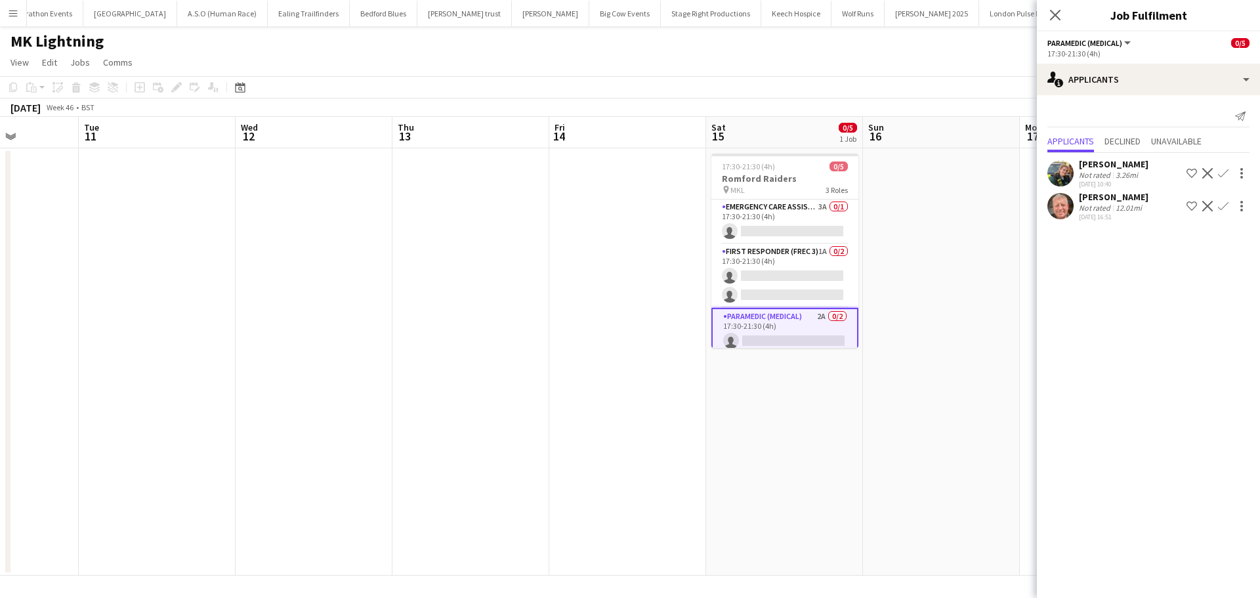
click at [1222, 175] on app-icon "Confirm" at bounding box center [1223, 173] width 10 height 10
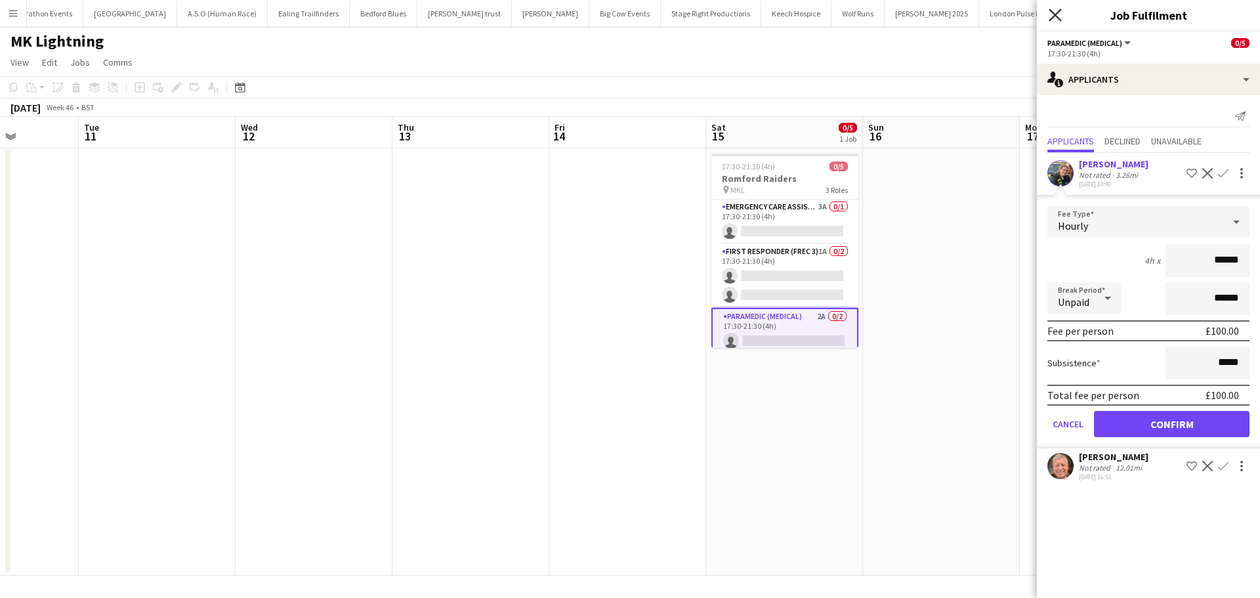
click at [1055, 16] on icon at bounding box center [1054, 15] width 12 height 12
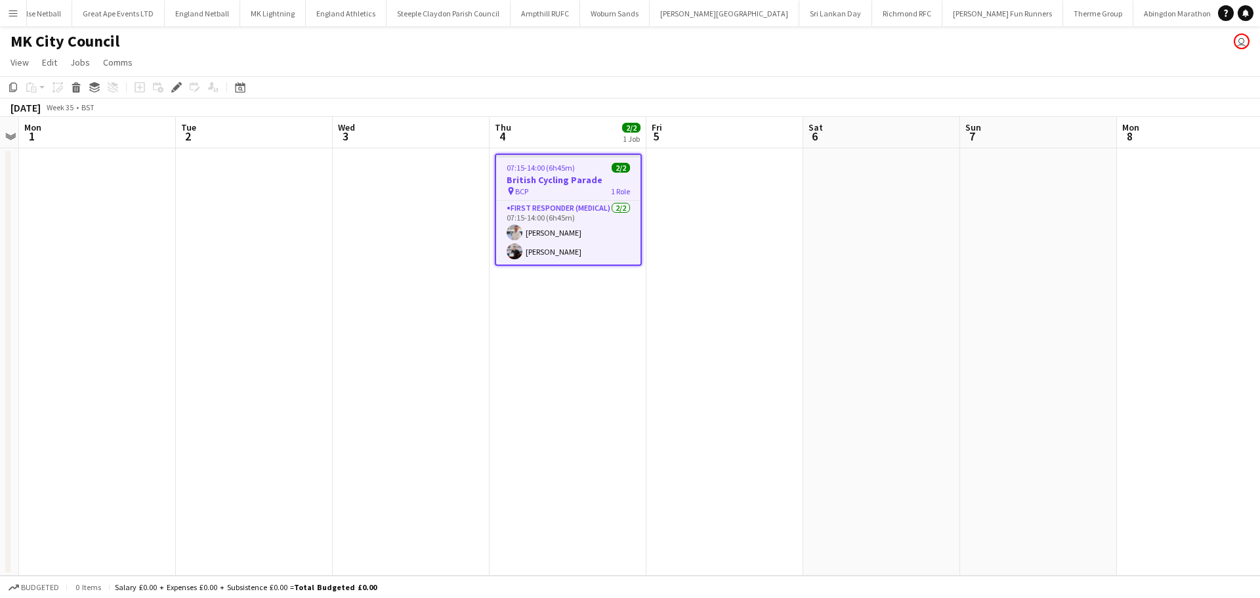
scroll to position [0, 1110]
drag, startPoint x: 559, startPoint y: 177, endPoint x: 521, endPoint y: 177, distance: 38.1
click at [559, 177] on h3 "British Cycling Parade" at bounding box center [568, 180] width 144 height 12
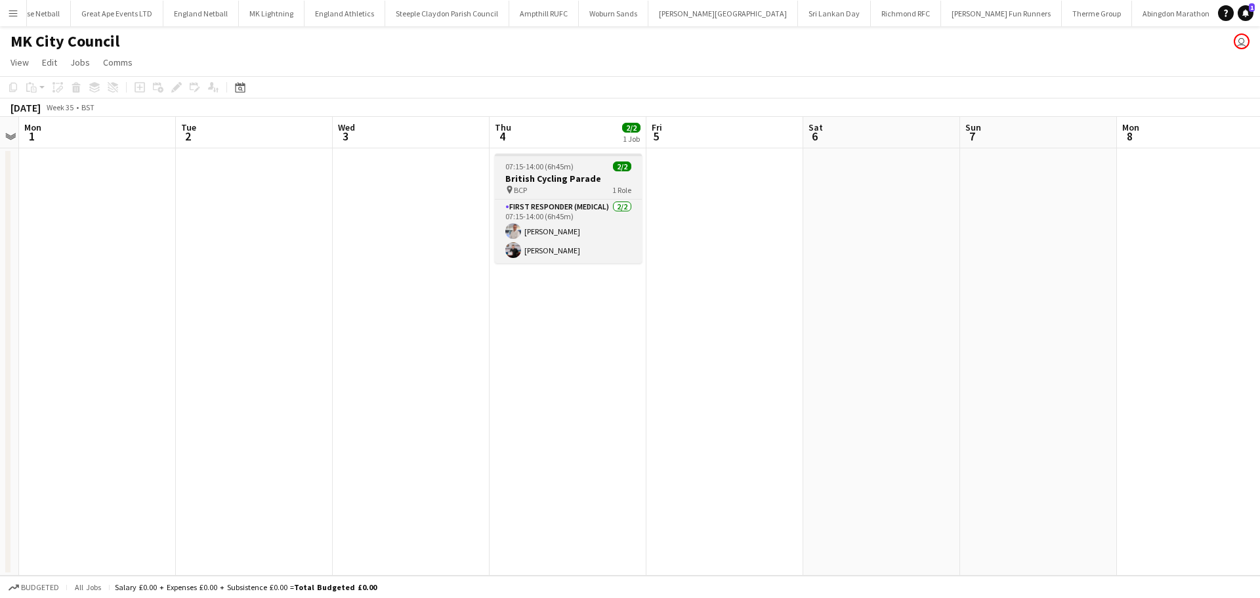
click at [550, 177] on h3 "British Cycling Parade" at bounding box center [568, 179] width 147 height 12
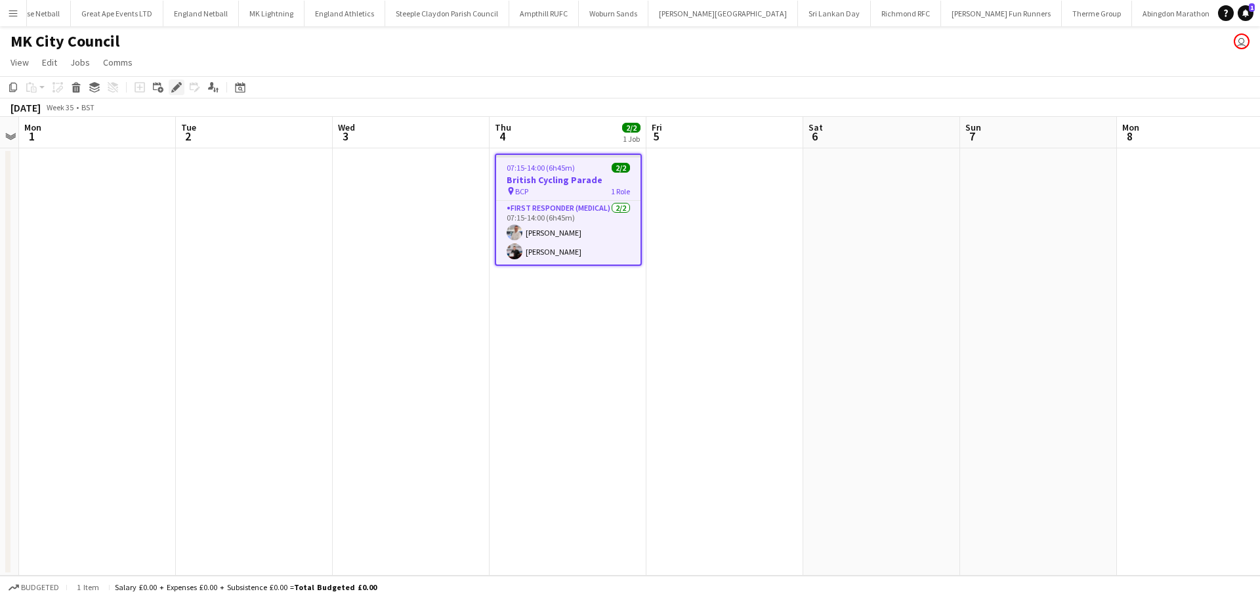
click at [179, 93] on icon "Edit" at bounding box center [176, 87] width 10 height 10
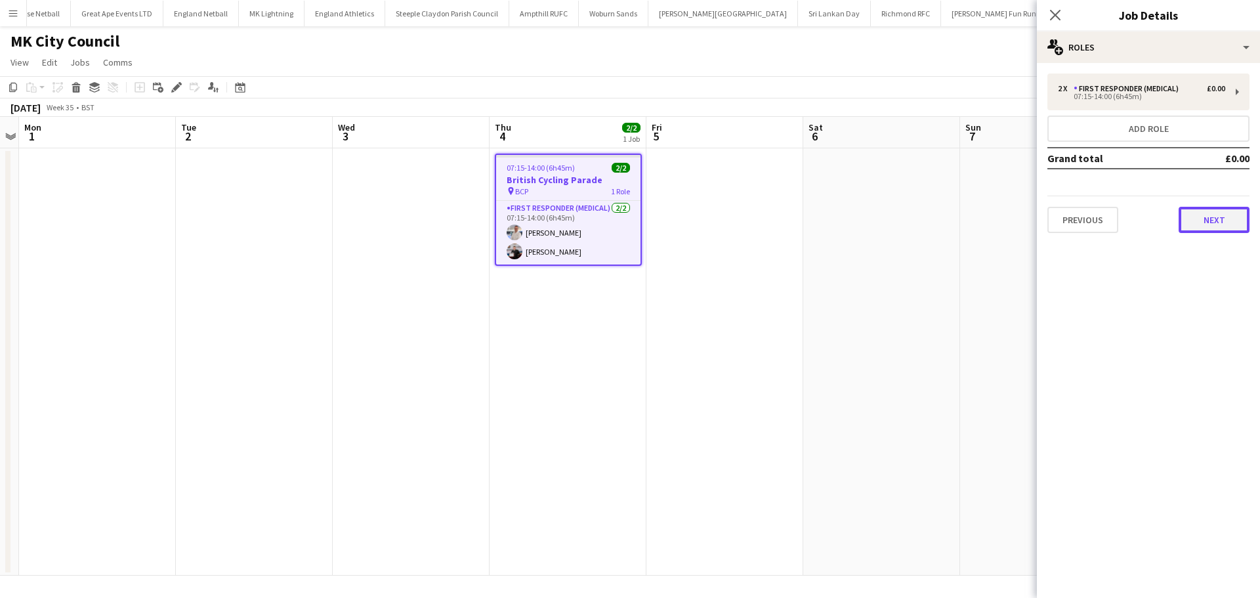
click at [1206, 213] on button "Next" at bounding box center [1213, 220] width 71 height 26
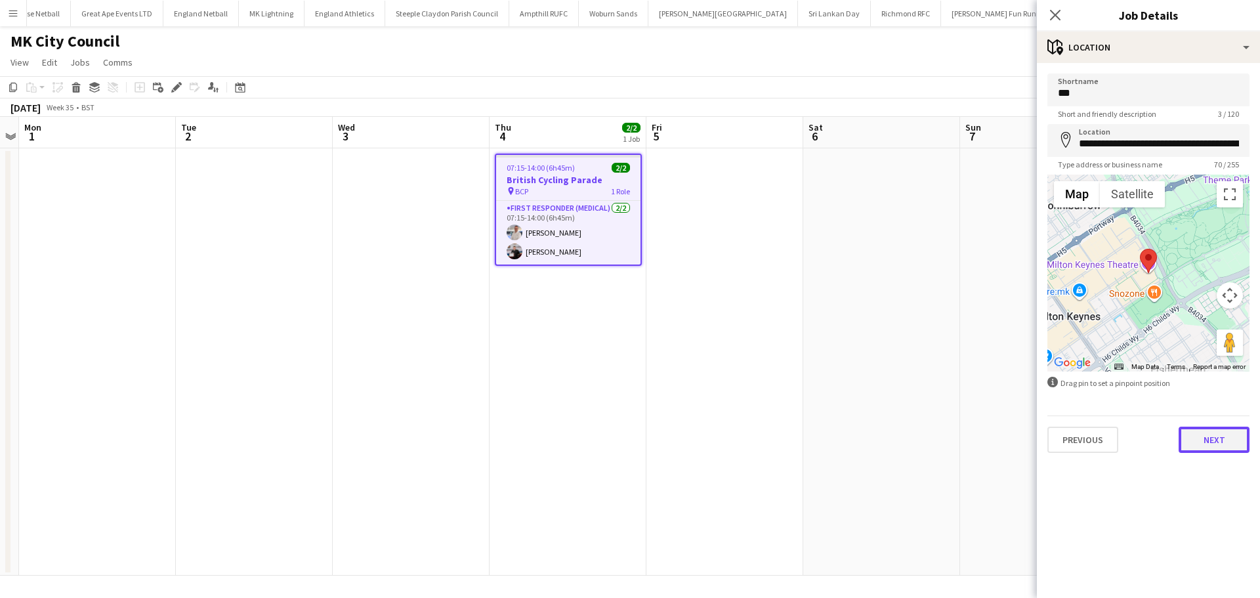
click at [1227, 432] on button "Next" at bounding box center [1213, 439] width 71 height 26
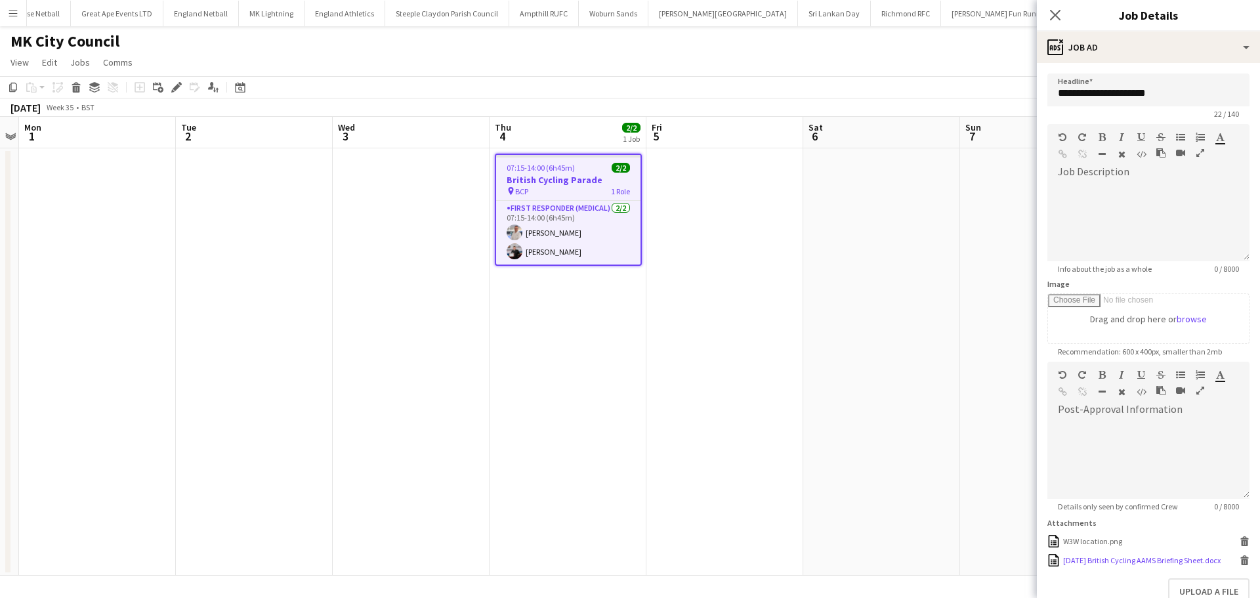
click at [1241, 565] on icon at bounding box center [1244, 562] width 7 height 6
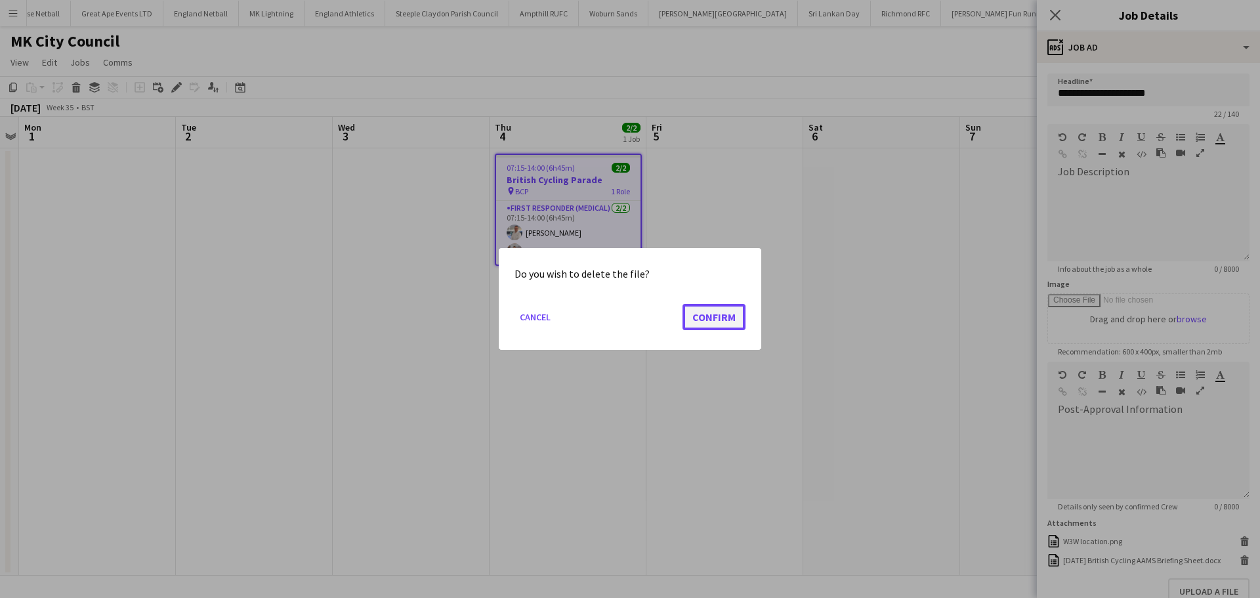
click at [714, 318] on button "Confirm" at bounding box center [713, 317] width 63 height 26
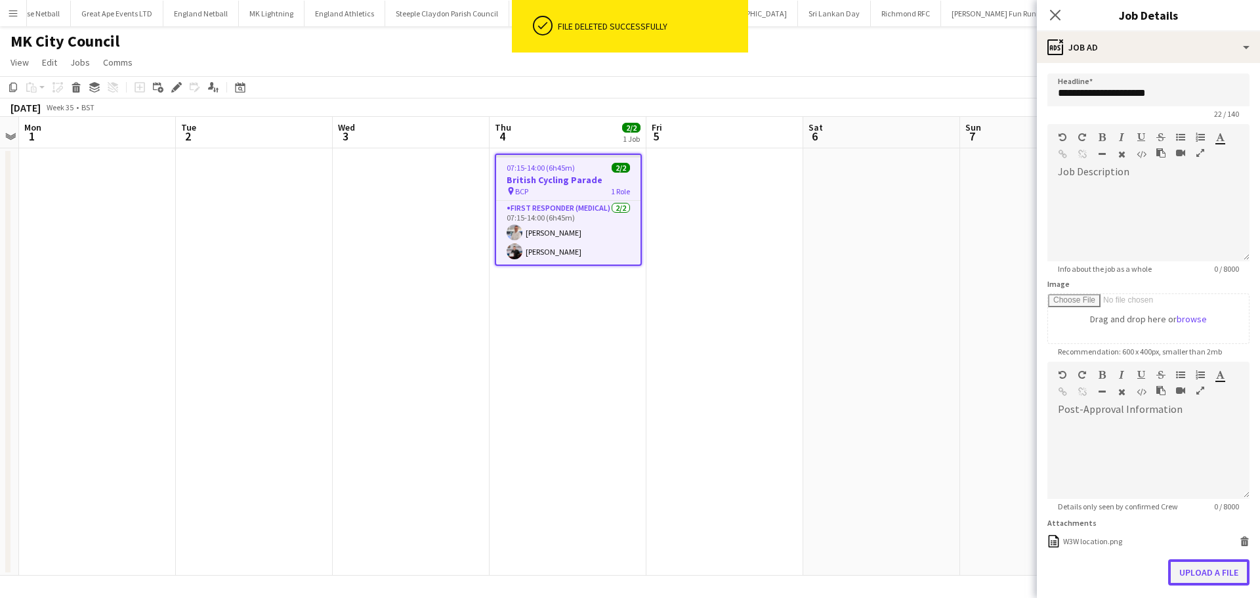
click at [1182, 579] on button "Upload a file" at bounding box center [1208, 572] width 81 height 26
click at [1060, 18] on icon "Close pop-in" at bounding box center [1054, 15] width 12 height 12
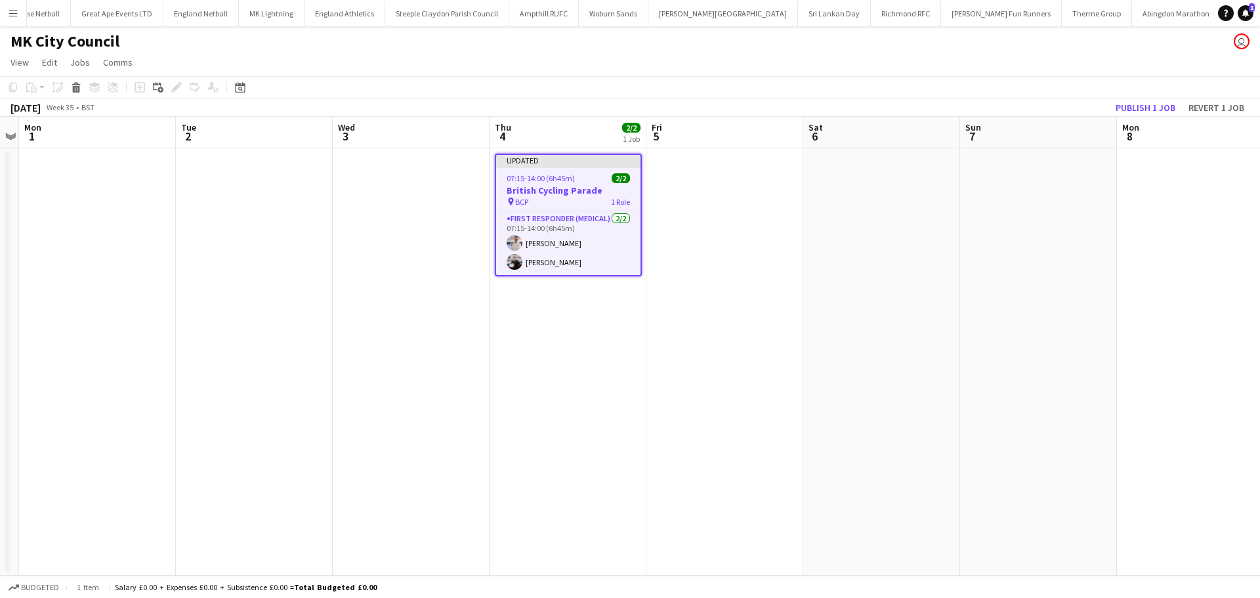
click at [1004, 191] on app-date-cell at bounding box center [1038, 361] width 157 height 427
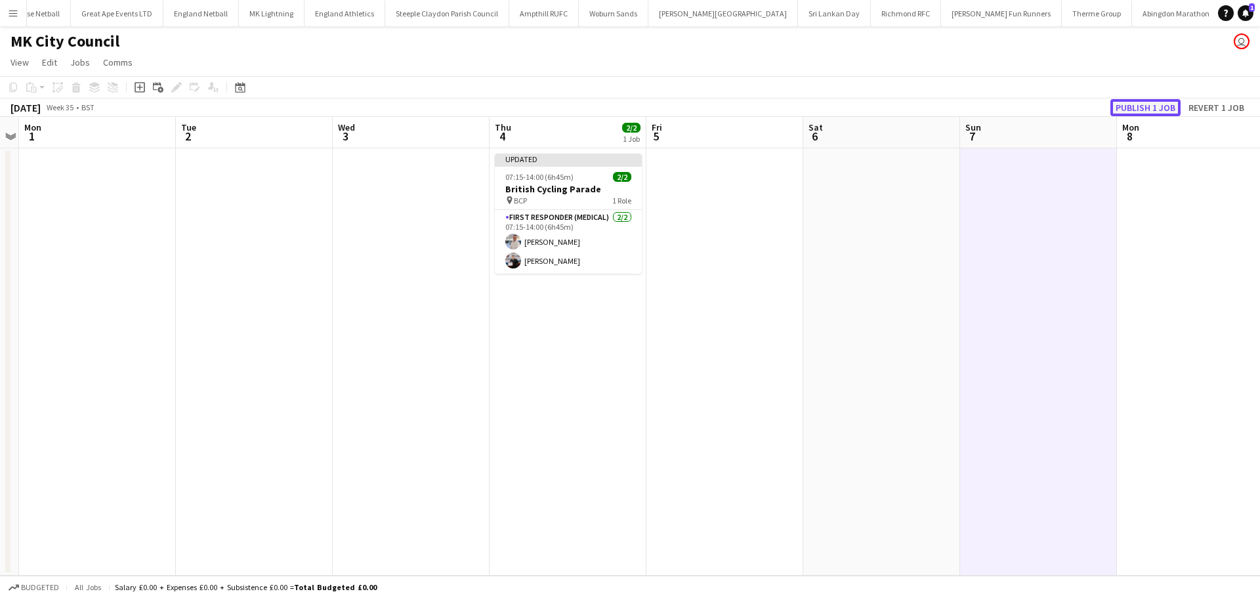
click at [1129, 104] on button "Publish 1 job" at bounding box center [1145, 107] width 70 height 17
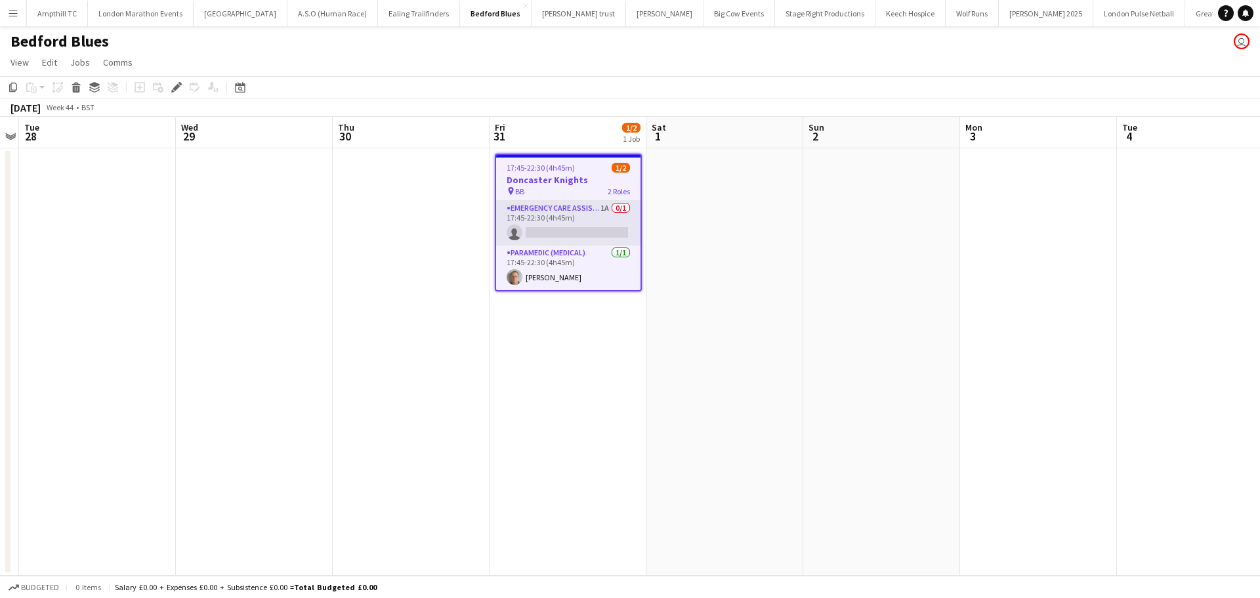
click at [575, 216] on app-card-role "Emergency Care Assistant (Medical) 1A 0/1 17:45-22:30 (4h45m) single-neutral-ac…" at bounding box center [568, 223] width 144 height 45
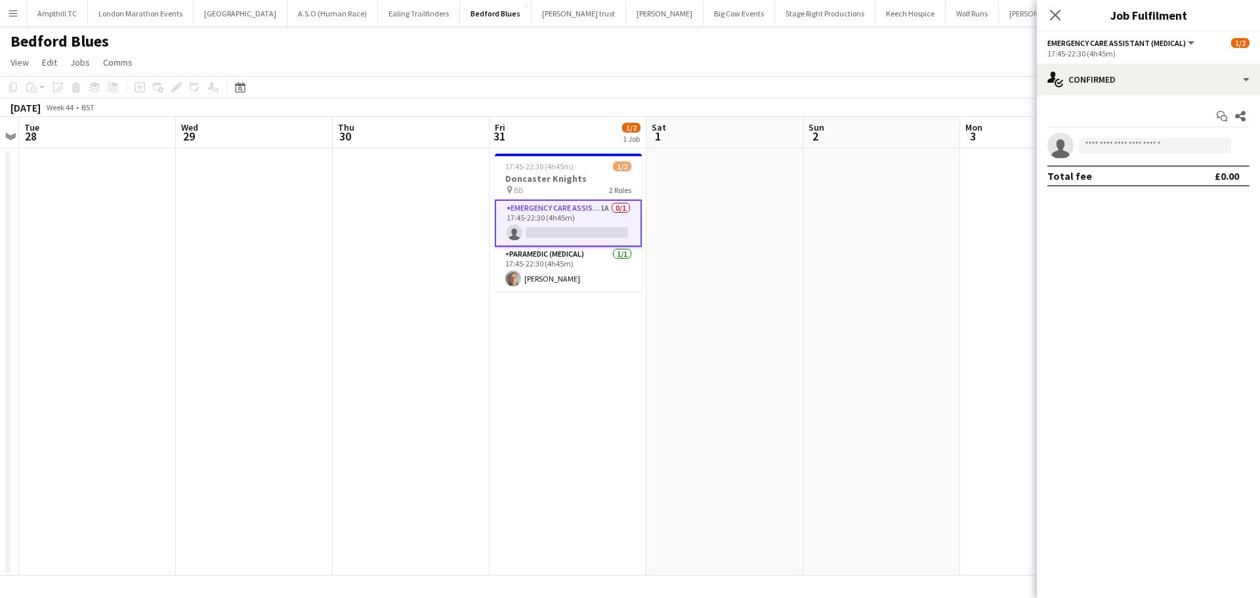
drag, startPoint x: 1117, startPoint y: 98, endPoint x: 1164, endPoint y: 98, distance: 47.2
click at [1119, 97] on div "Start chat Share single-neutral-actions Total fee £0.00" at bounding box center [1148, 146] width 223 height 102
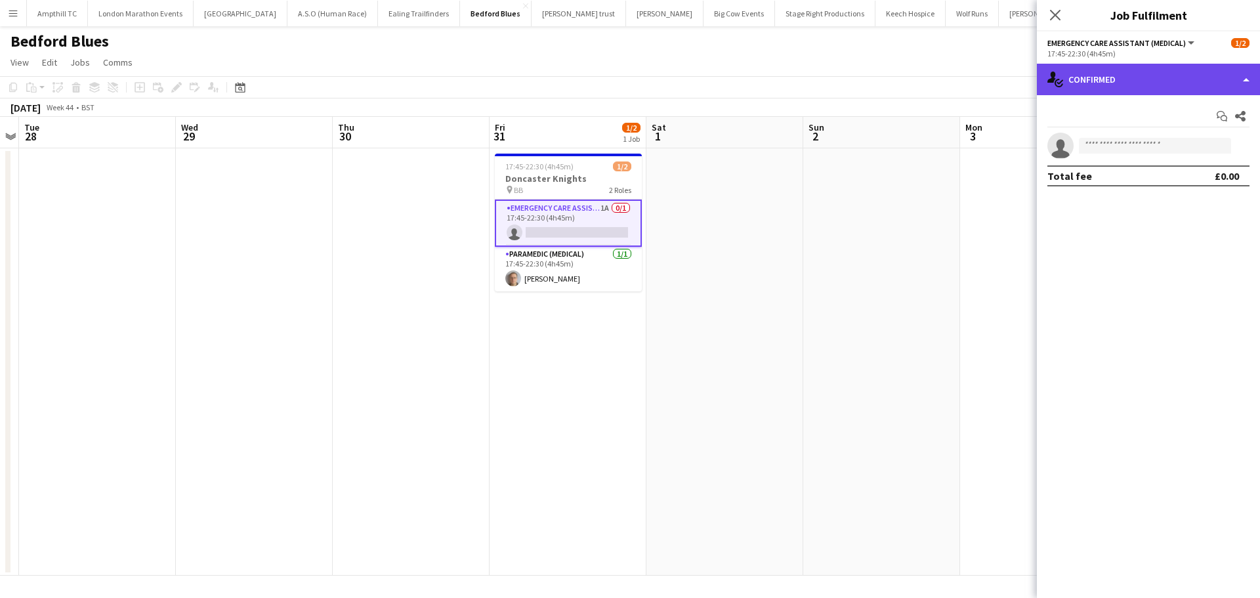
click at [1170, 86] on div "single-neutral-actions-check-2 Confirmed" at bounding box center [1148, 79] width 223 height 31
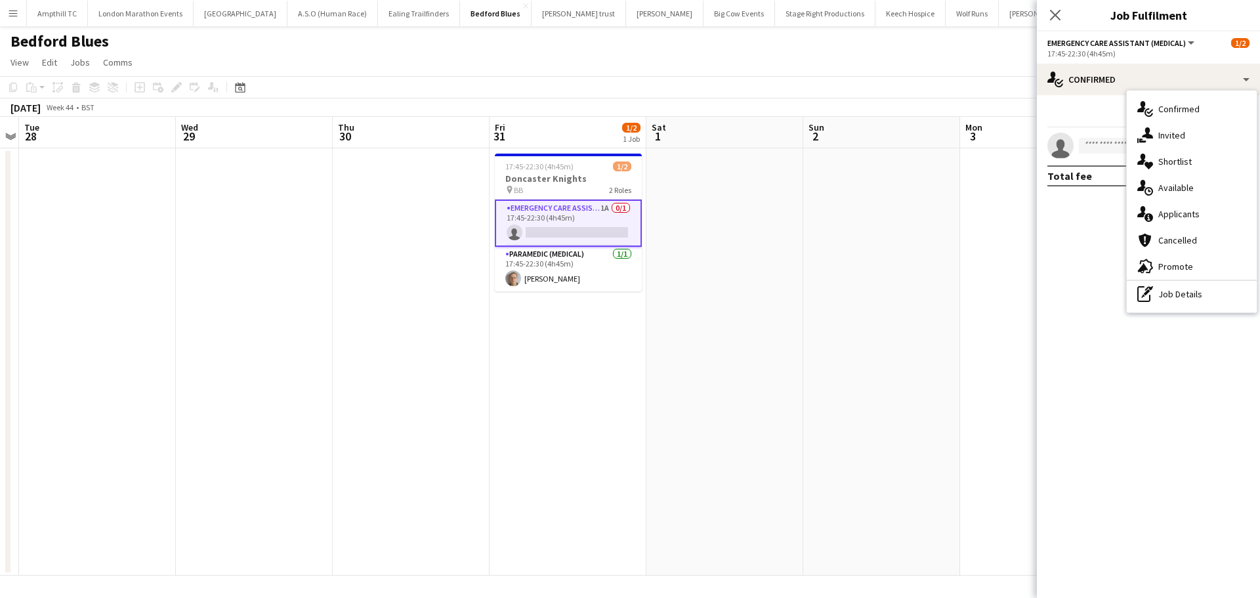
click at [1206, 207] on div "single-neutral-actions-information Applicants" at bounding box center [1191, 214] width 130 height 26
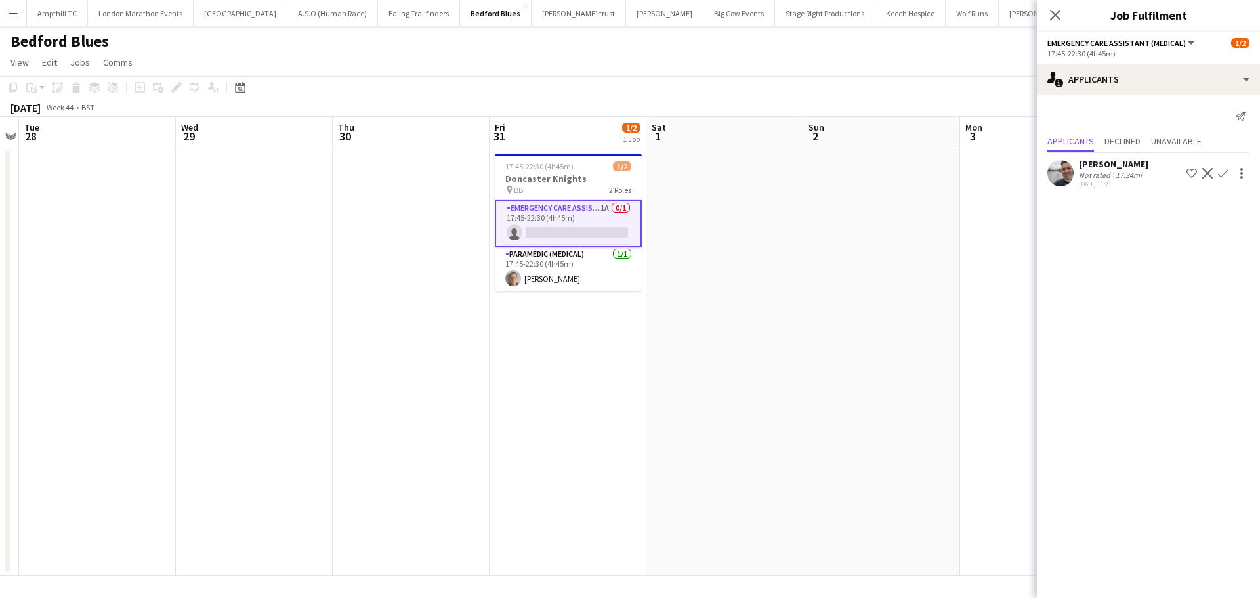
click at [1225, 171] on app-icon "Confirm" at bounding box center [1223, 173] width 10 height 10
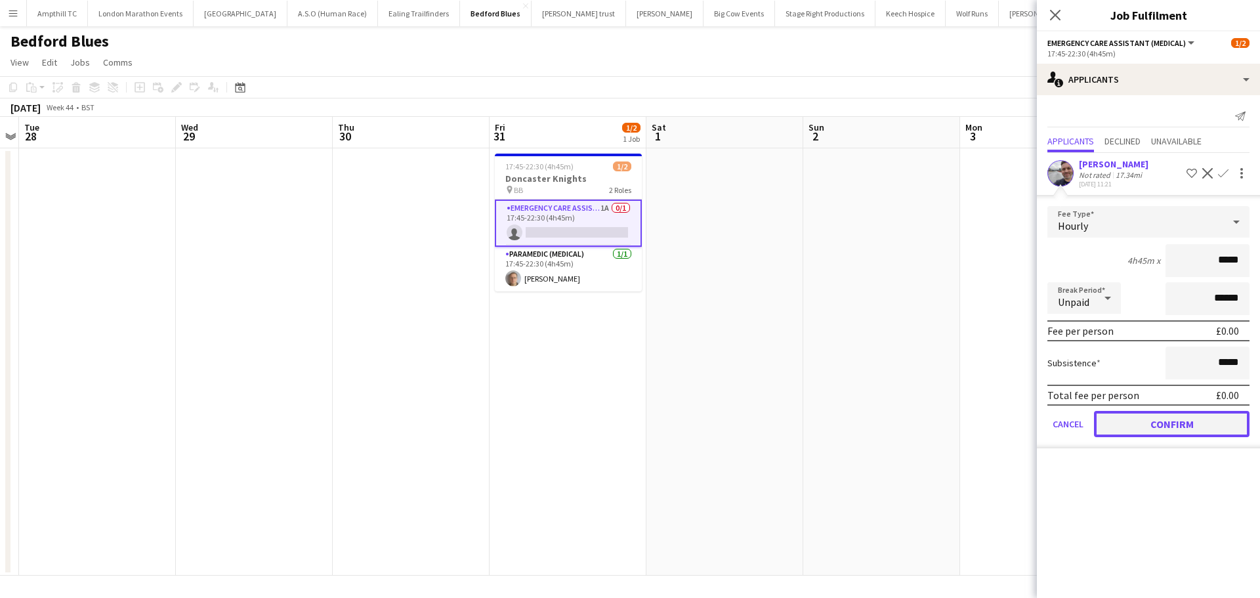
click at [1191, 415] on button "Confirm" at bounding box center [1171, 424] width 155 height 26
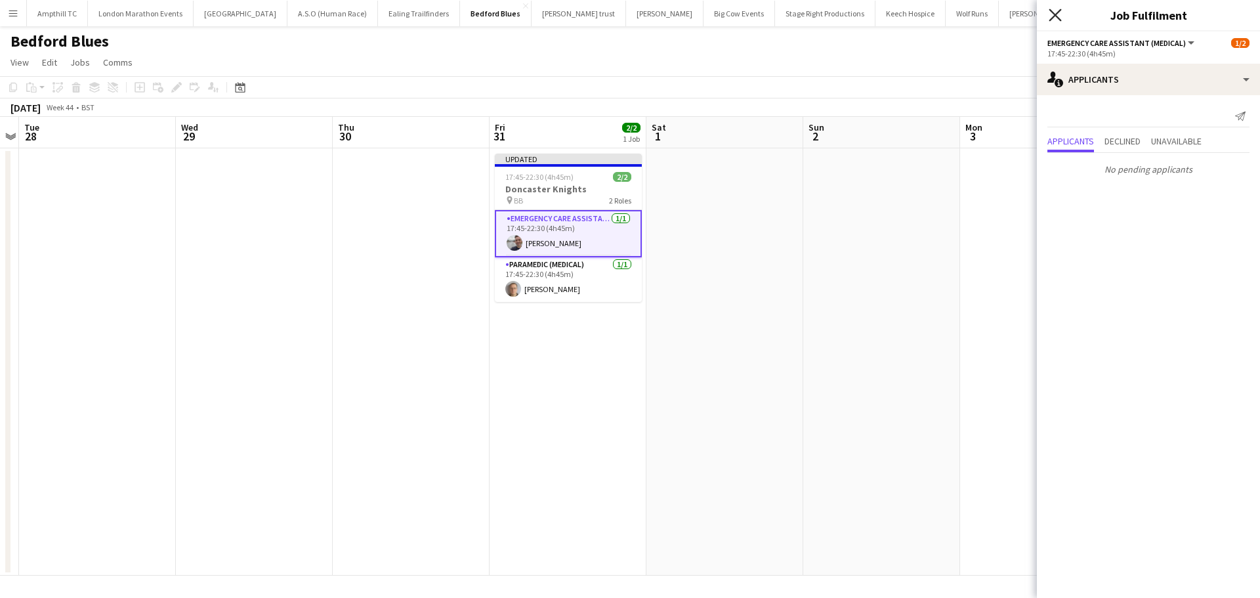
click at [1052, 14] on icon "Close pop-in" at bounding box center [1054, 15] width 12 height 12
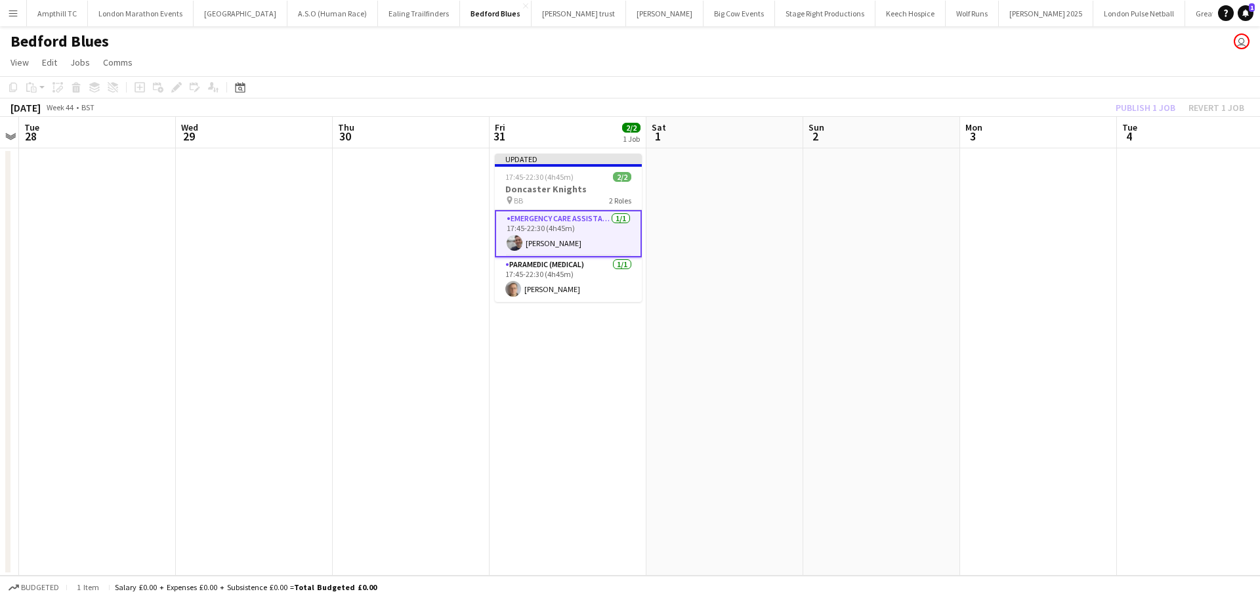
drag, startPoint x: 1041, startPoint y: 113, endPoint x: 1061, endPoint y: 111, distance: 19.9
click at [1042, 113] on div "October 2025 Week 44 • BST Publish 1 job Revert 1 job" at bounding box center [630, 107] width 1260 height 18
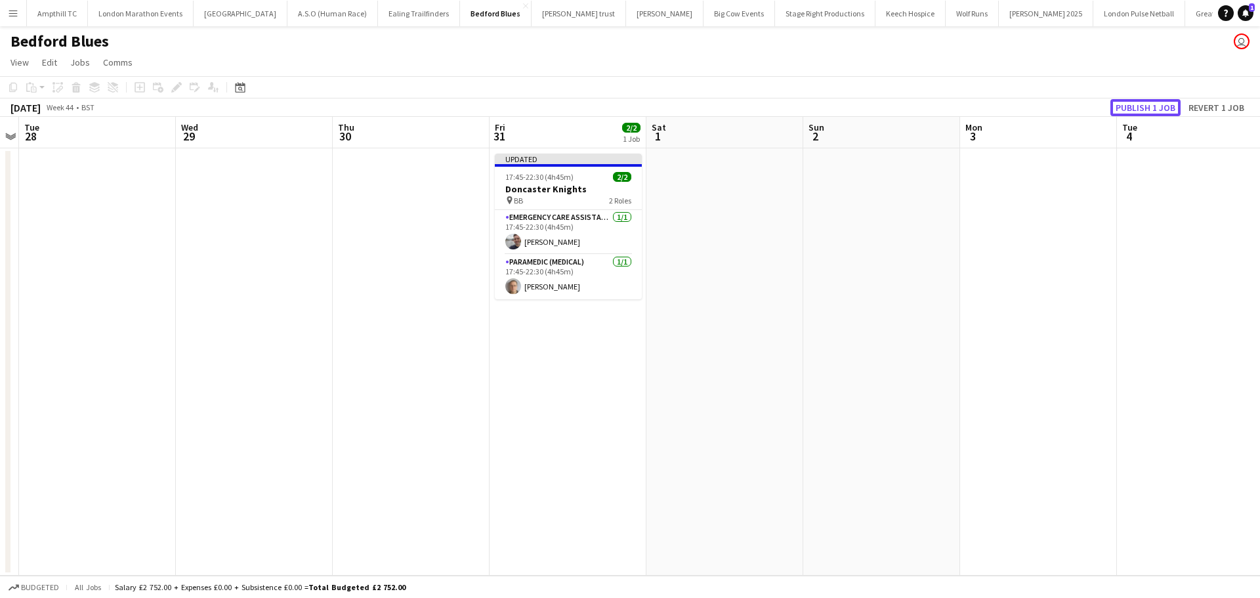
drag, startPoint x: 1125, startPoint y: 106, endPoint x: 1007, endPoint y: 136, distance: 121.7
click at [1125, 107] on button "Publish 1 job" at bounding box center [1145, 107] width 70 height 17
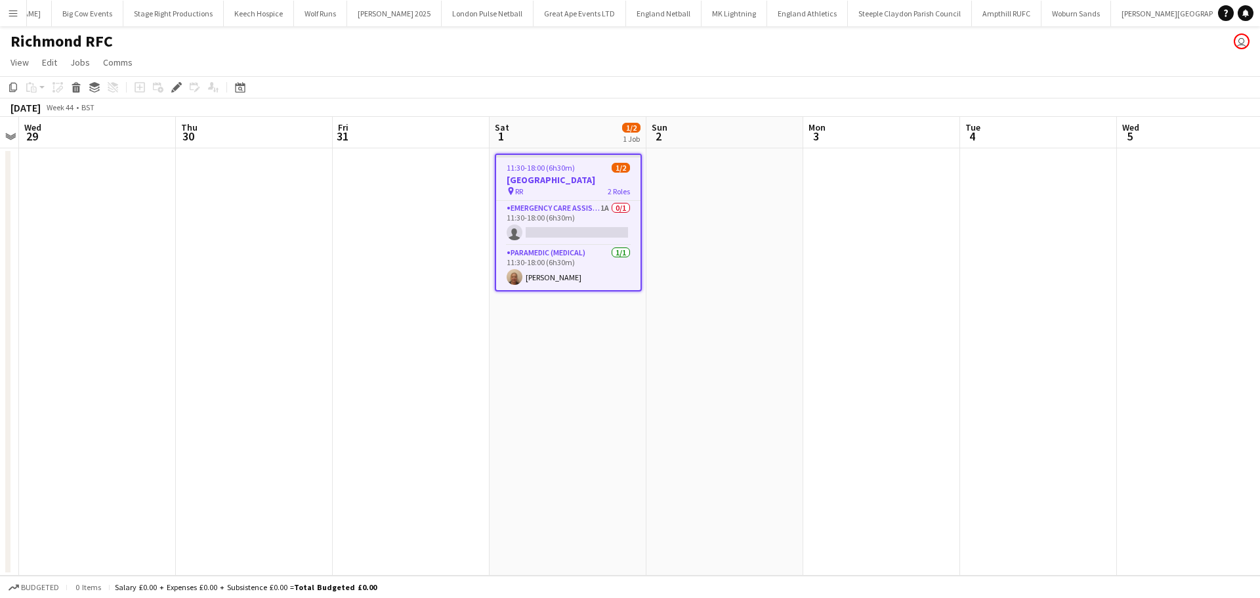
scroll to position [0, 657]
click at [585, 211] on app-card-role "Emergency Care Assistant (Medical) 1A 0/1 11:30-18:00 (6h30m) single-neutral-ac…" at bounding box center [568, 223] width 144 height 45
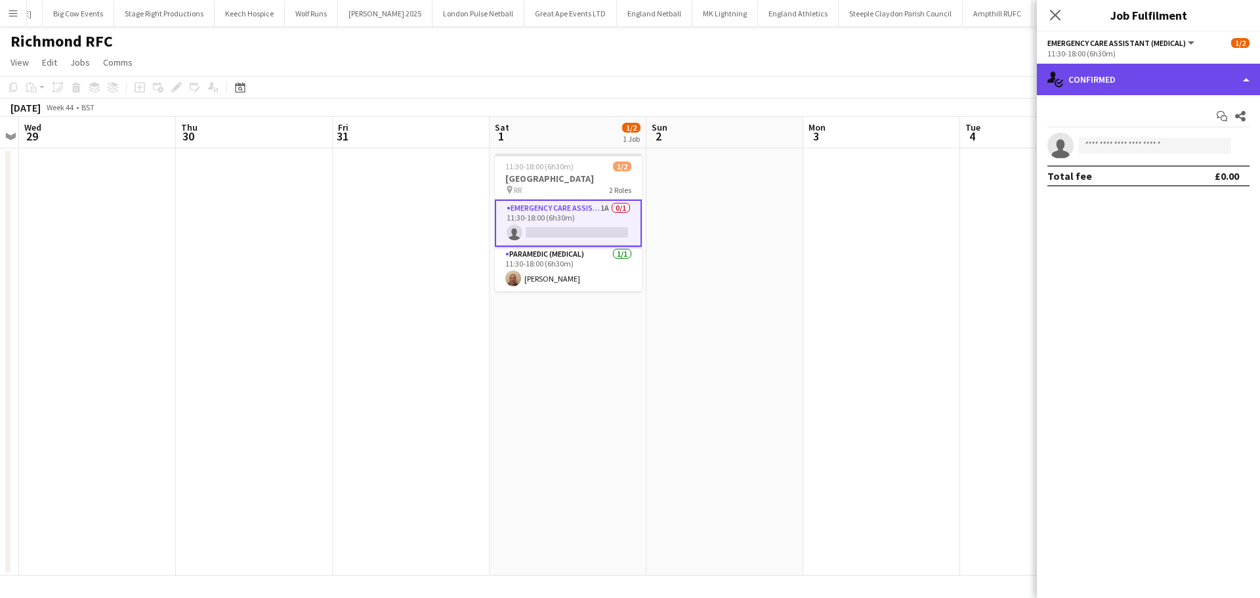
click at [1134, 77] on div "single-neutral-actions-check-2 Confirmed" at bounding box center [1148, 79] width 223 height 31
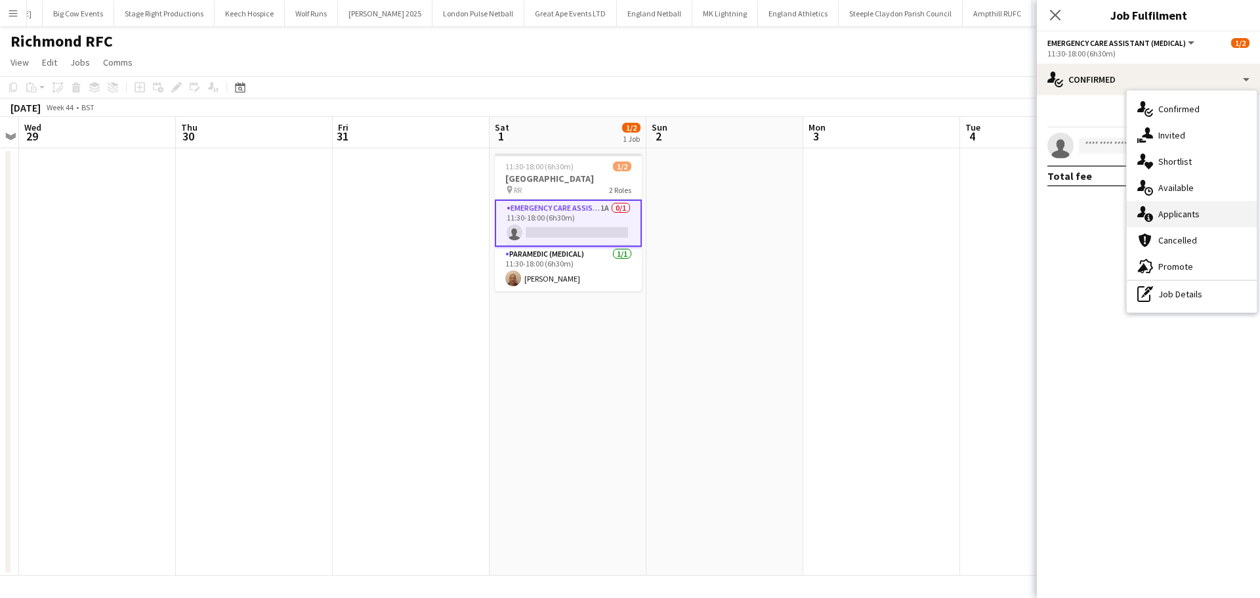
click at [1190, 211] on div "single-neutral-actions-information Applicants" at bounding box center [1191, 214] width 130 height 26
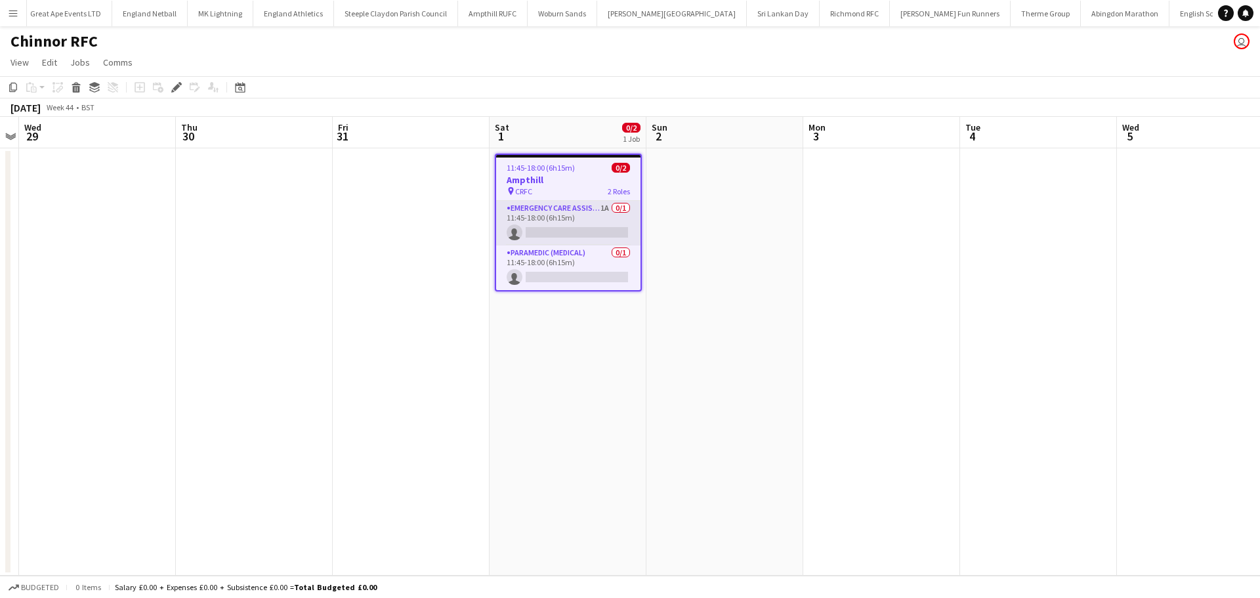
scroll to position [0, 1172]
click at [593, 221] on app-card-role "Emergency Care Assistant (Medical) 1A 0/1 11:45-18:00 (6h15m) single-neutral-ac…" at bounding box center [568, 223] width 144 height 45
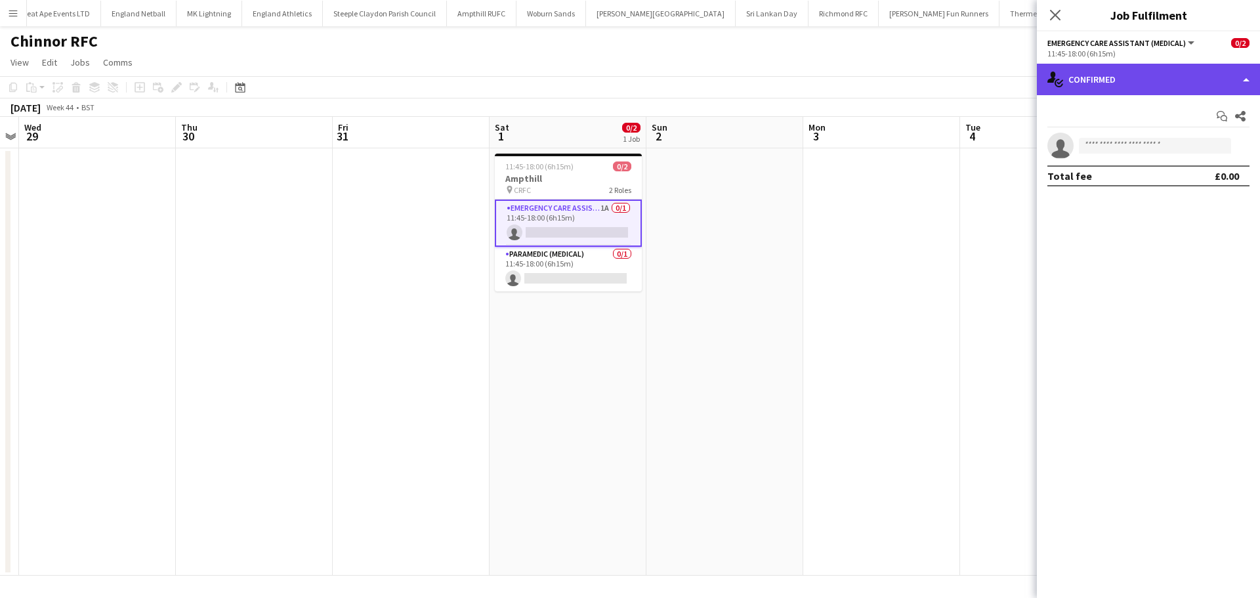
click at [1146, 86] on div "single-neutral-actions-check-2 Confirmed" at bounding box center [1148, 79] width 223 height 31
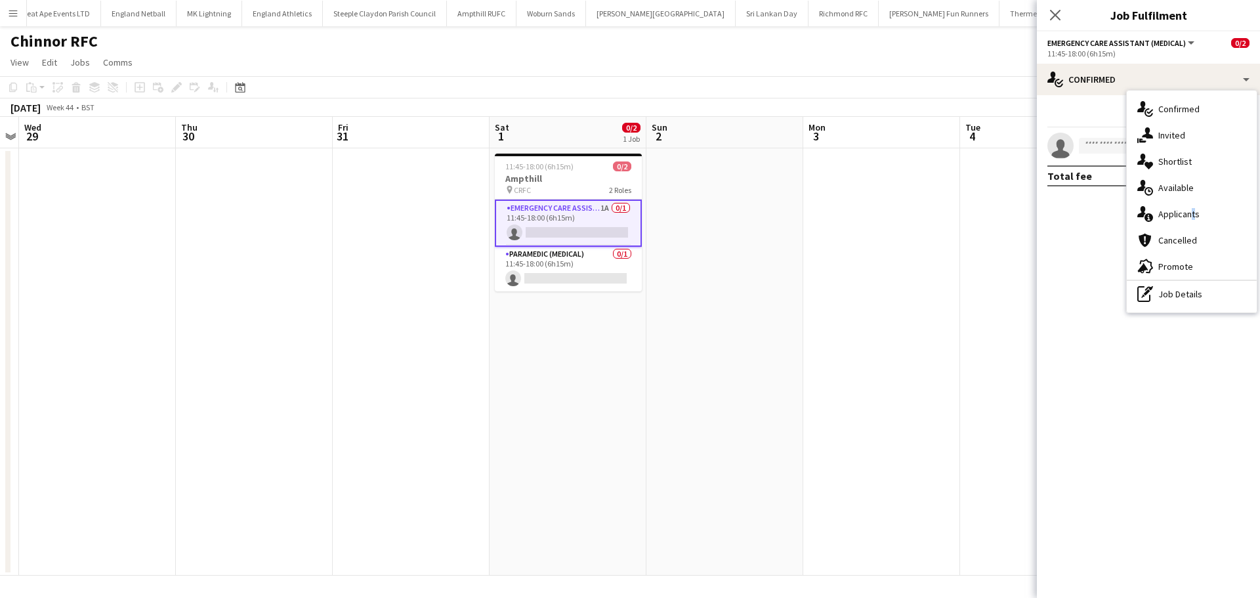
click at [1189, 214] on div "single-neutral-actions-information Applicants" at bounding box center [1191, 214] width 130 height 26
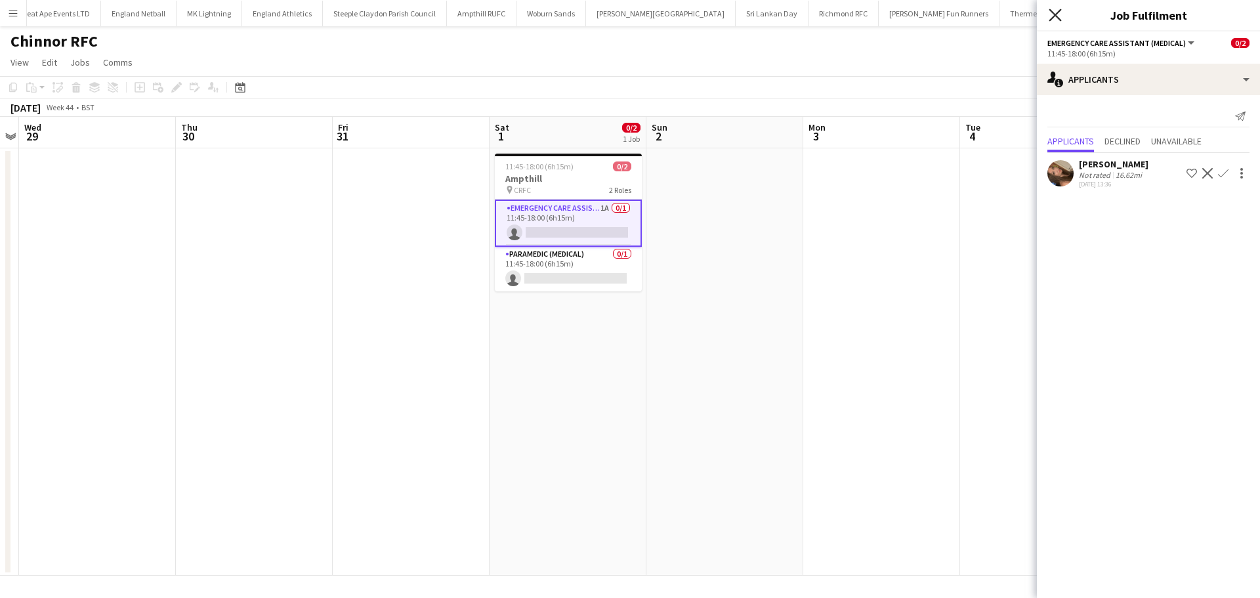
click at [1058, 14] on icon "Close pop-in" at bounding box center [1054, 15] width 12 height 12
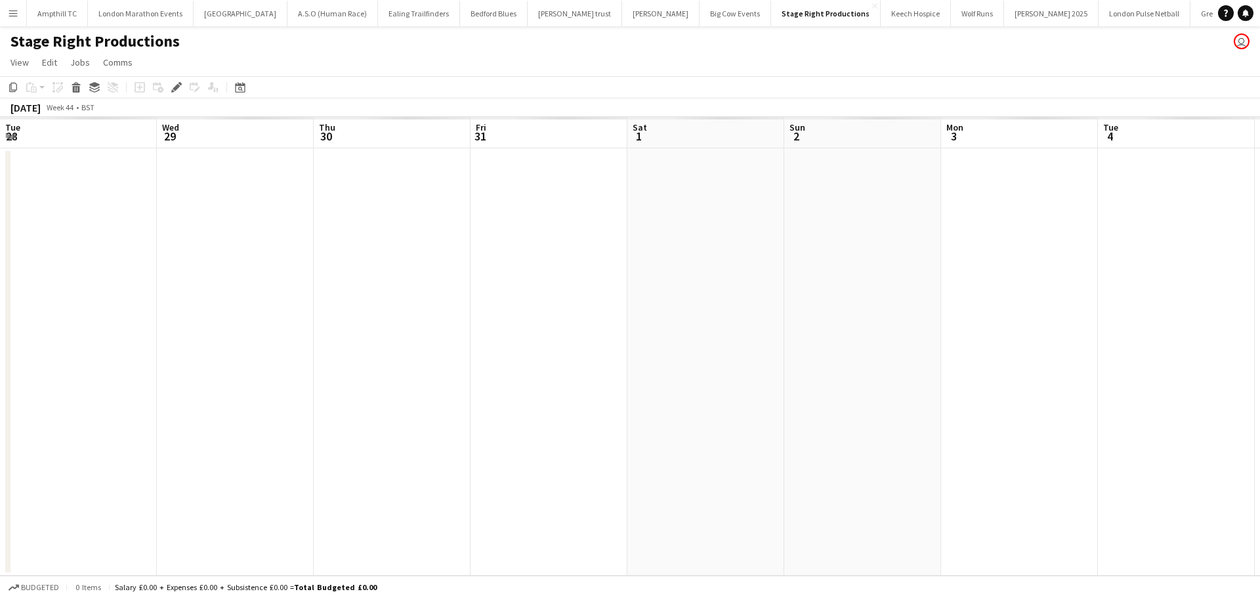
scroll to position [0, 451]
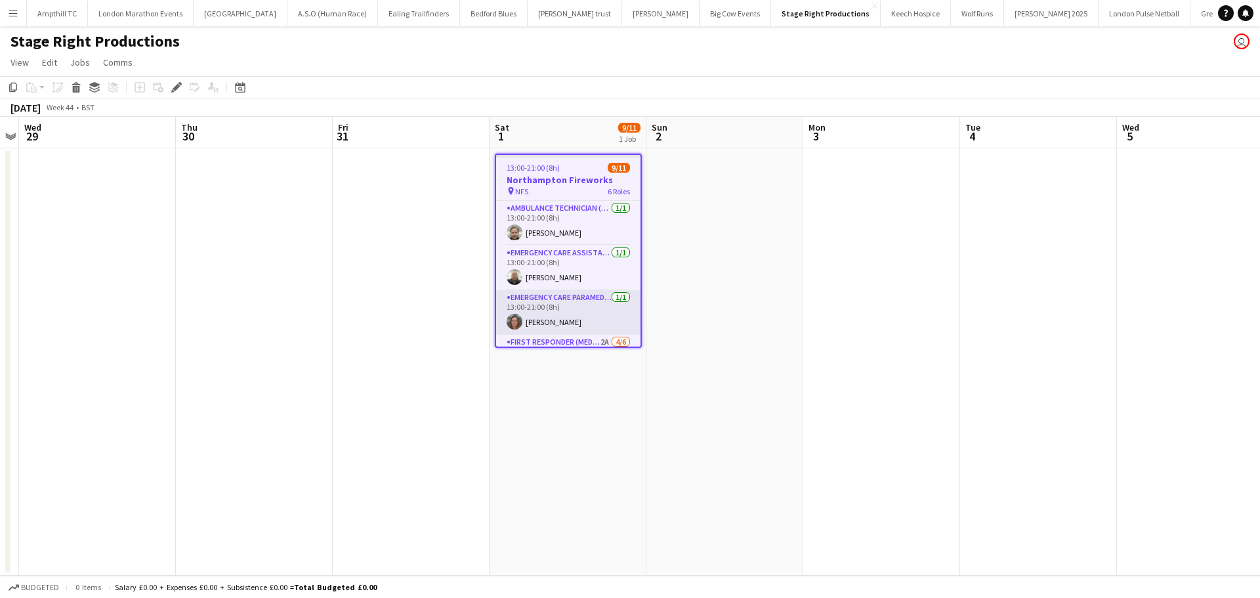
click at [569, 334] on app-card-role "Emergency Care Paramedic (Medical) 1/1 13:00-21:00 (8h) Elizabeth Wright" at bounding box center [568, 312] width 144 height 45
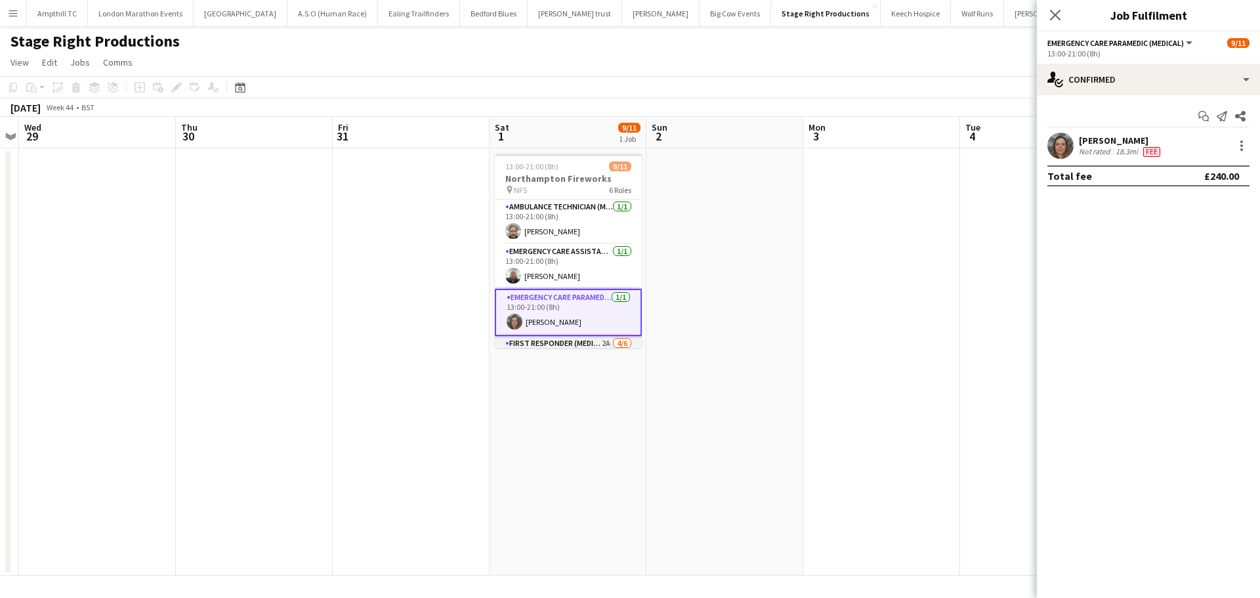
click at [571, 342] on app-card-role "First Responder (Medical) 2A 4/6 13:00-21:00 (8h) Charlotte Barrow Natasha Evan…" at bounding box center [568, 406] width 147 height 140
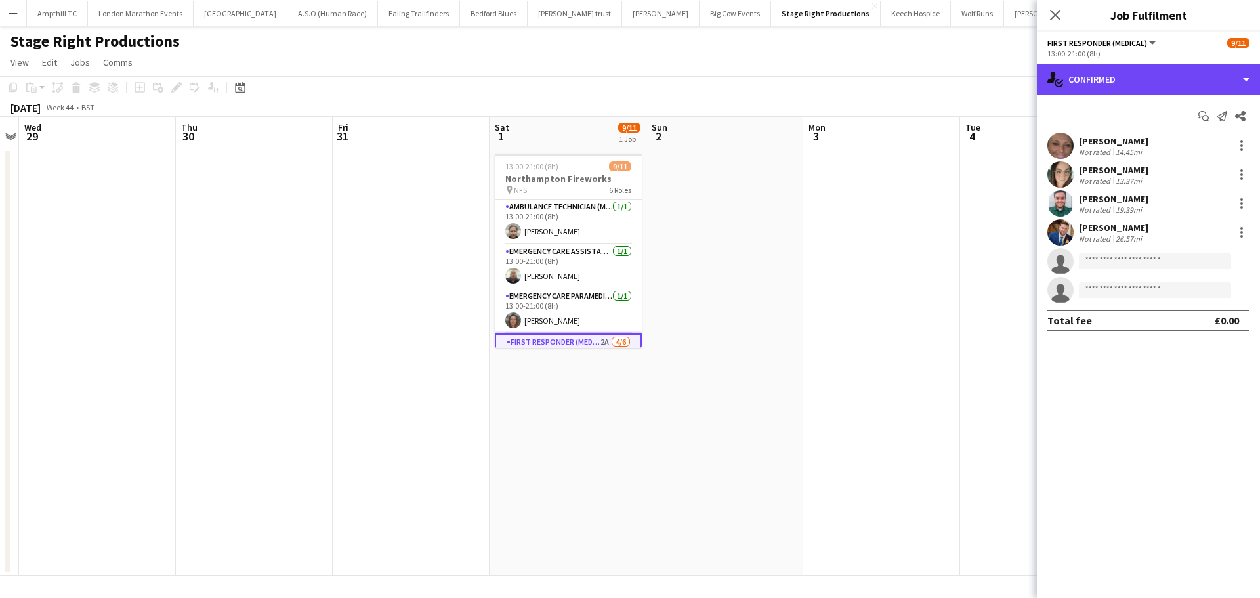
drag, startPoint x: 1175, startPoint y: 90, endPoint x: 1176, endPoint y: 100, distance: 9.9
click at [1176, 89] on div "single-neutral-actions-check-2 Confirmed" at bounding box center [1148, 79] width 223 height 31
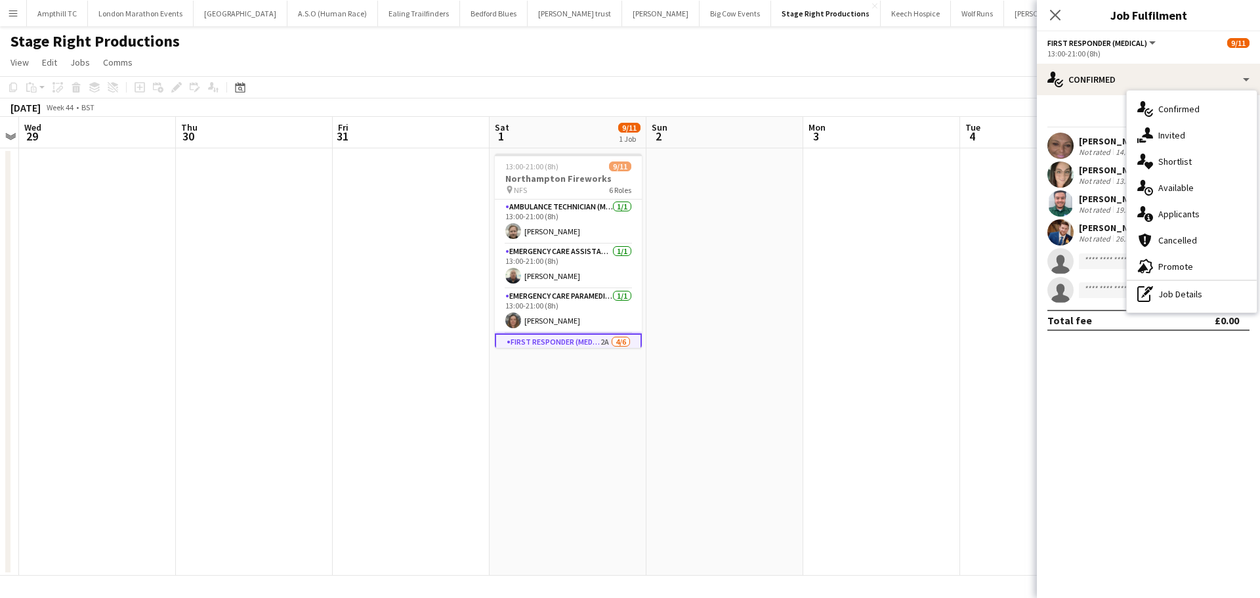
click at [1181, 211] on div "single-neutral-actions-information Applicants" at bounding box center [1191, 214] width 130 height 26
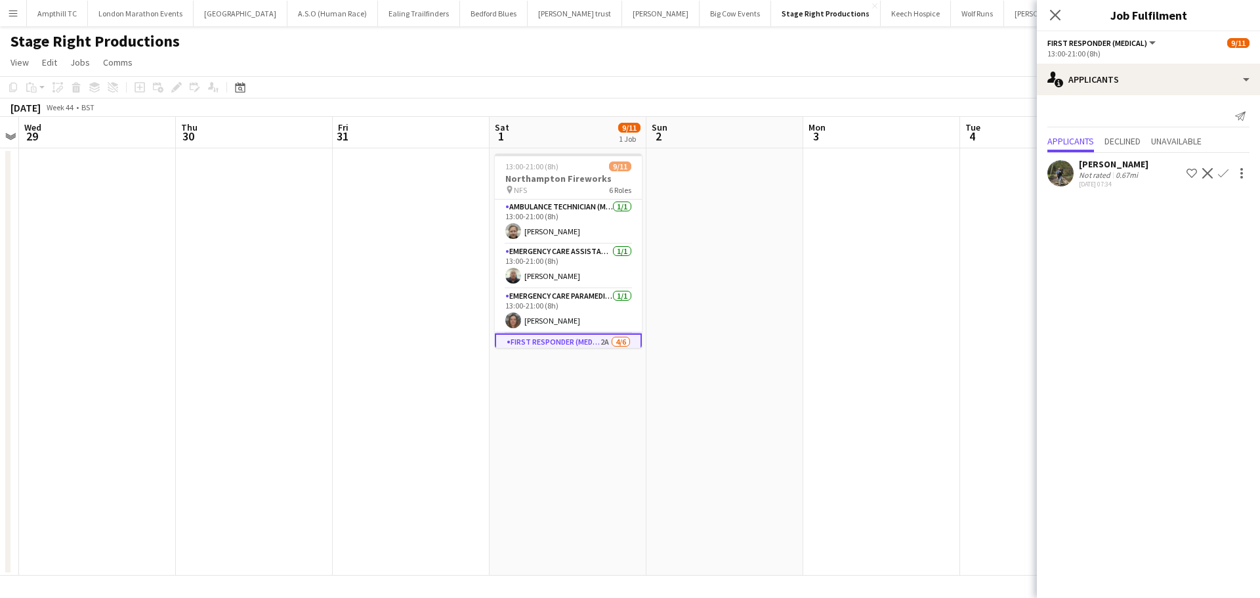
click at [1224, 172] on app-icon "Confirm" at bounding box center [1223, 173] width 10 height 10
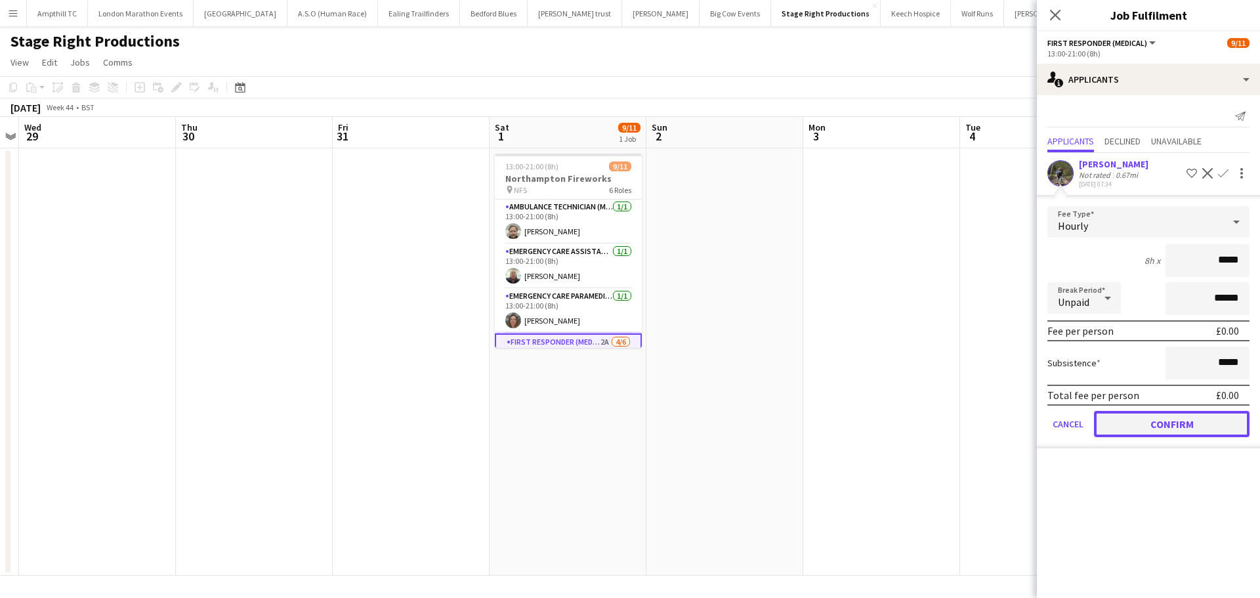
click at [1159, 425] on button "Confirm" at bounding box center [1171, 424] width 155 height 26
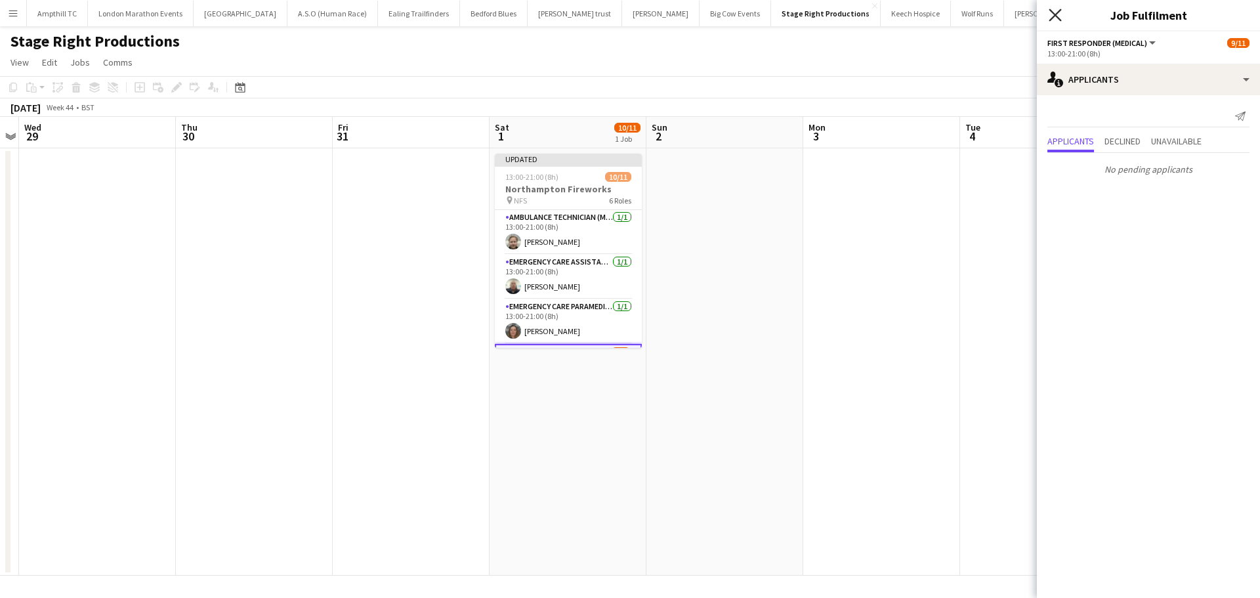
click at [1051, 19] on icon at bounding box center [1054, 15] width 12 height 12
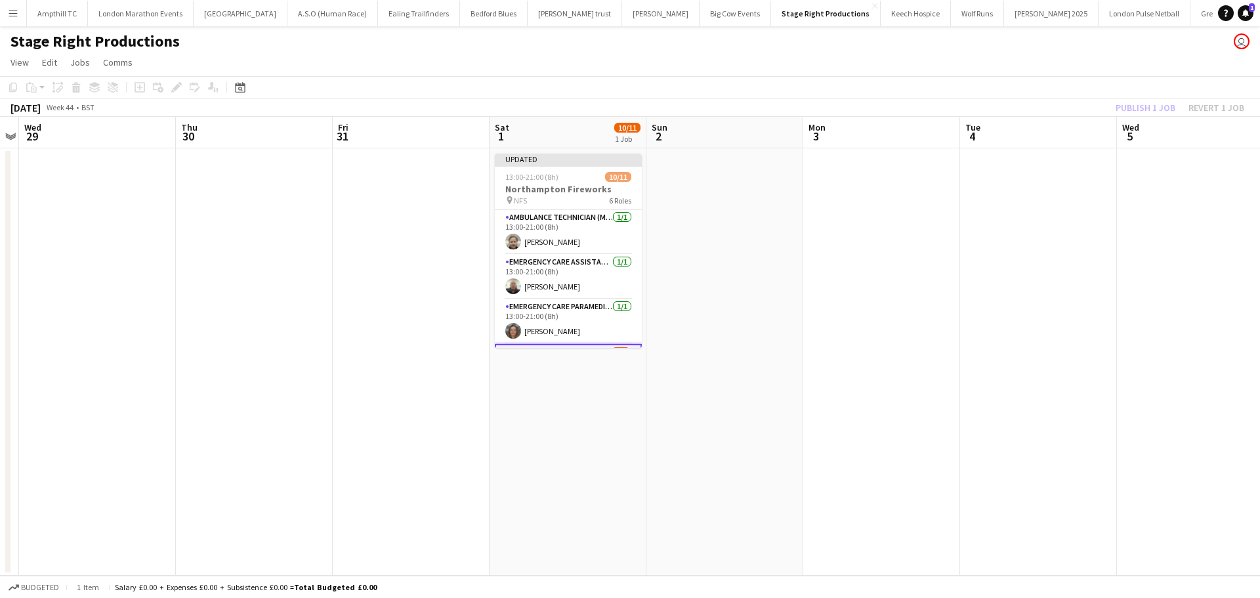
click at [1123, 108] on div "Publish 1 job Revert 1 job" at bounding box center [1180, 107] width 160 height 17
click at [1123, 108] on button "Publish 1 job" at bounding box center [1145, 107] width 70 height 17
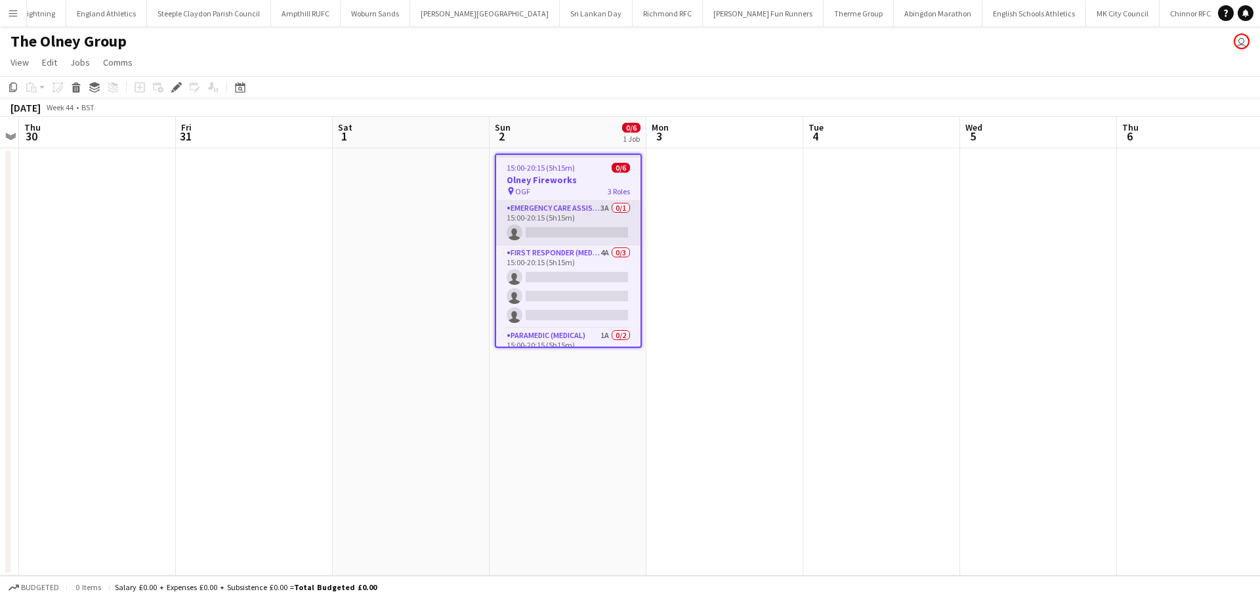
scroll to position [0, 1372]
drag, startPoint x: 585, startPoint y: 216, endPoint x: 655, endPoint y: 196, distance: 72.9
click at [585, 215] on app-card-role "Emergency Care Assistant (Medical) 3A 0/1 15:00-20:15 (5h15m) single-neutral-ac…" at bounding box center [568, 223] width 144 height 45
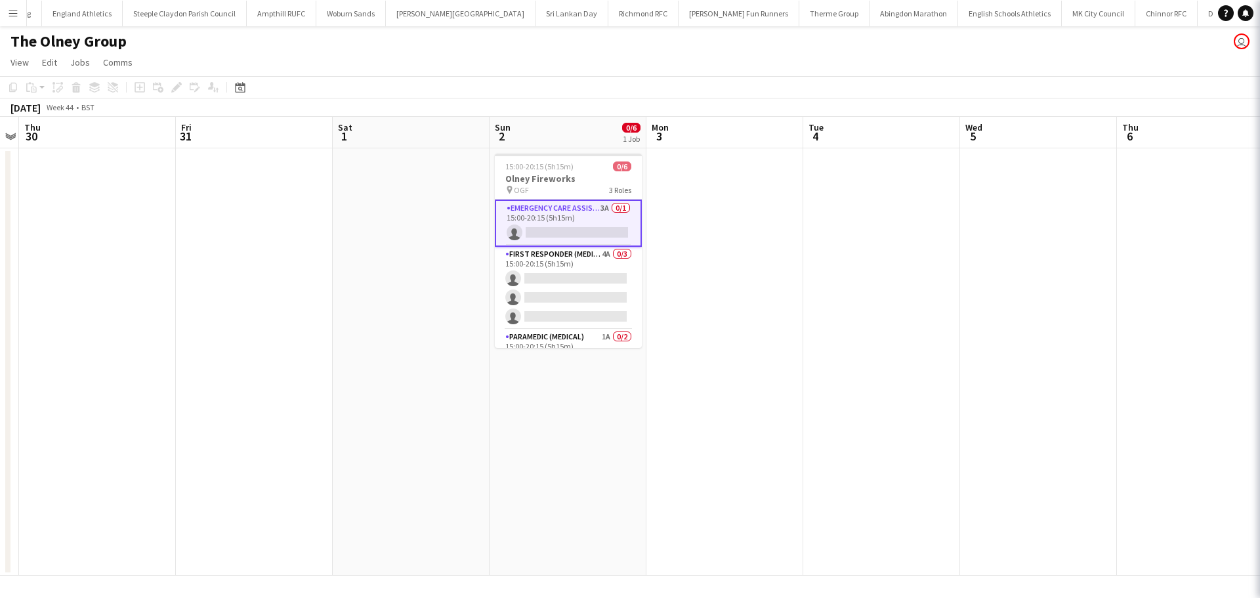
scroll to position [0, 451]
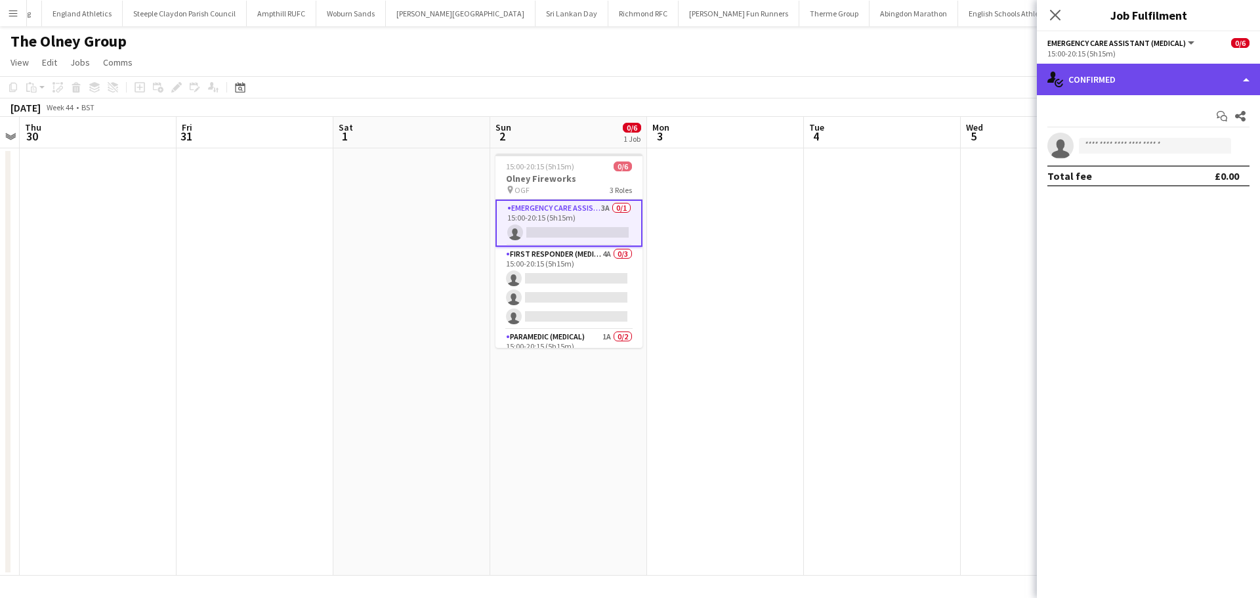
click at [1168, 90] on div "single-neutral-actions-check-2 Confirmed" at bounding box center [1148, 79] width 223 height 31
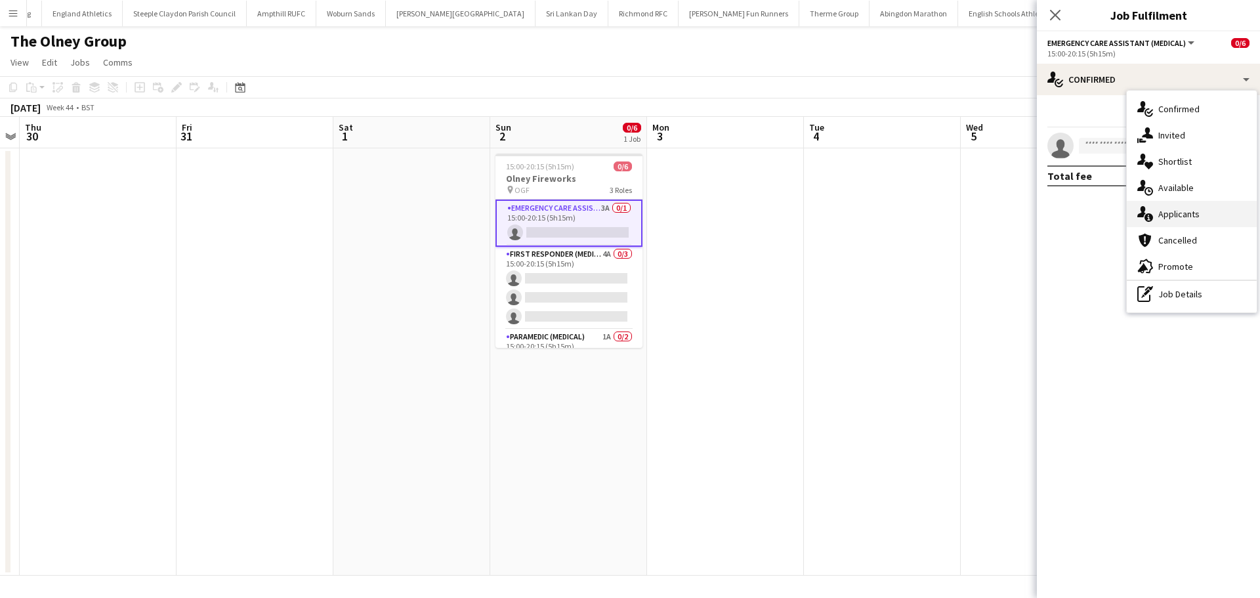
click at [1178, 222] on div "single-neutral-actions-information Applicants" at bounding box center [1191, 214] width 130 height 26
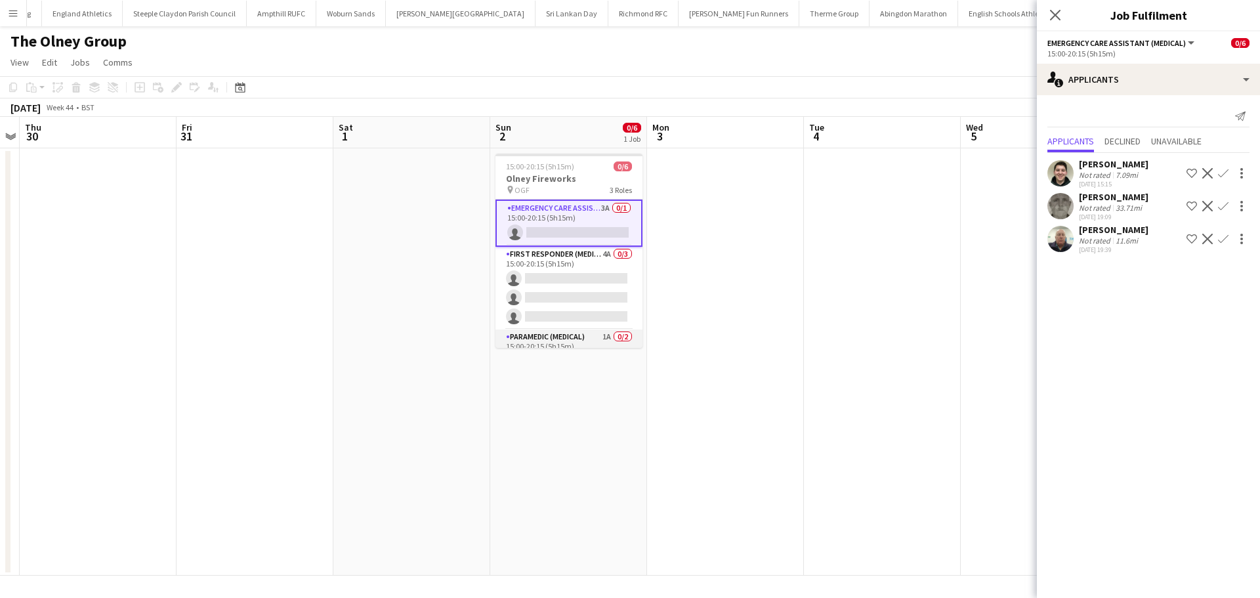
click at [538, 339] on app-card-role "Paramedic (Medical) 1A 0/2 15:00-20:15 (5h15m) single-neutral-actions single-ne…" at bounding box center [568, 361] width 147 height 64
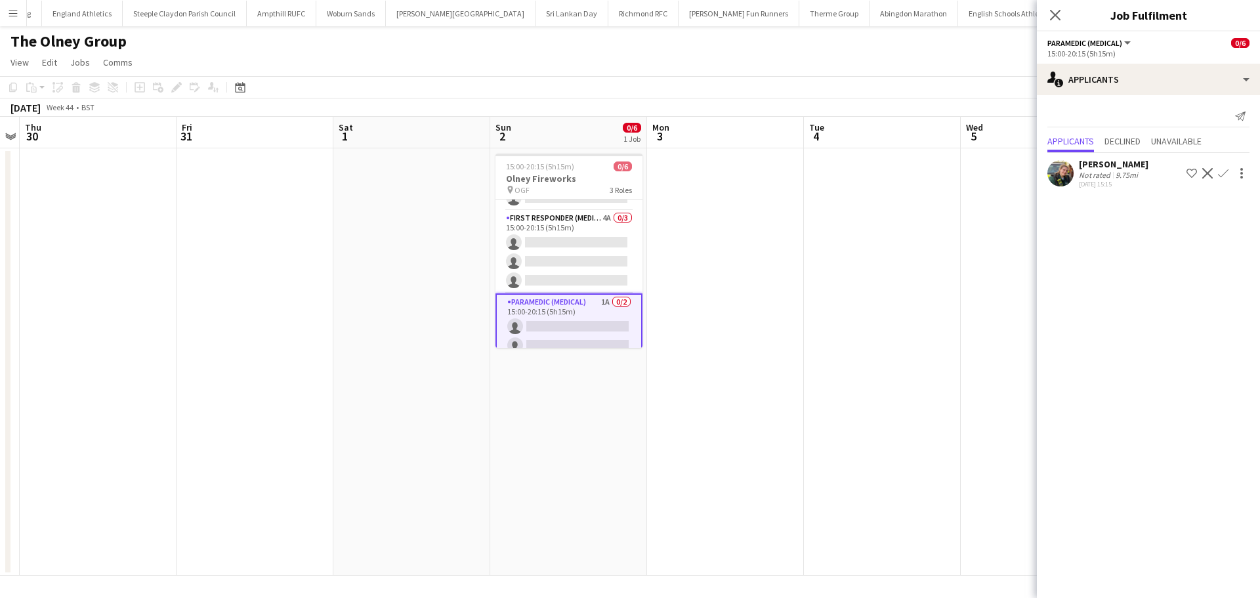
scroll to position [45, 0]
click at [1225, 173] on app-icon "Confirm" at bounding box center [1223, 173] width 10 height 10
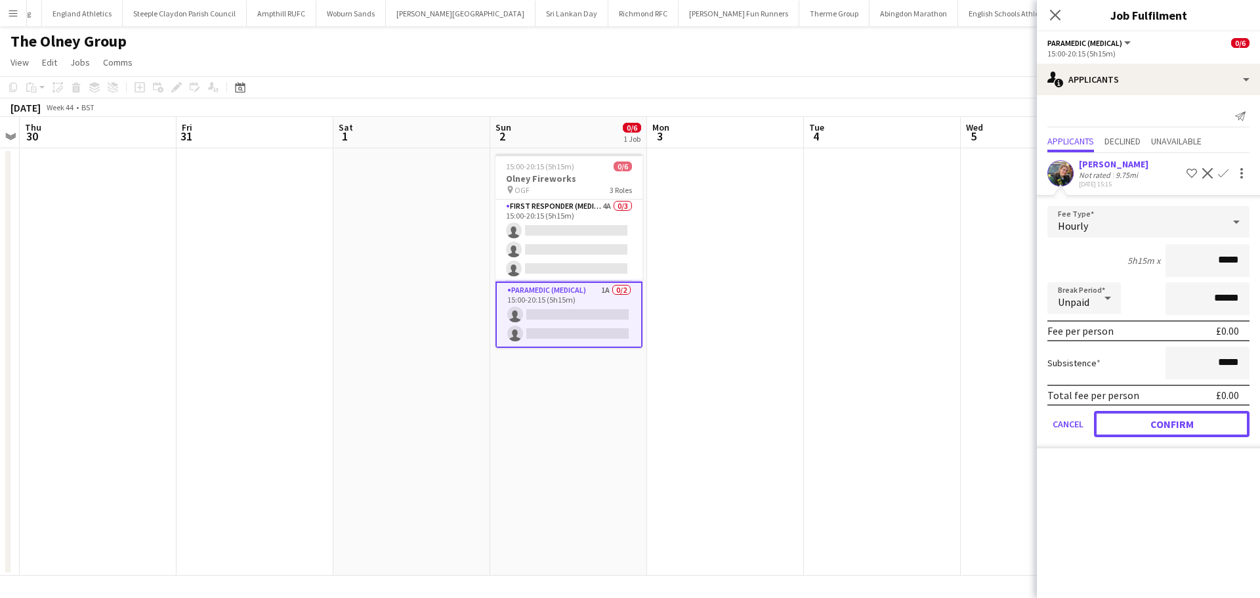
click at [1177, 422] on button "Confirm" at bounding box center [1171, 424] width 155 height 26
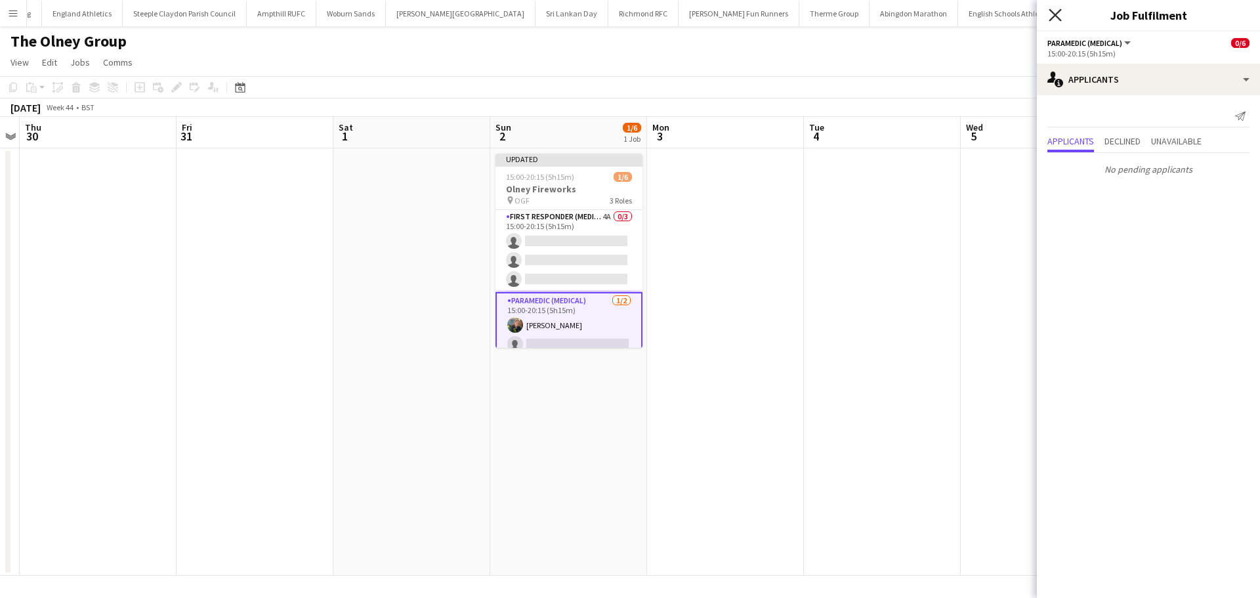
click at [1048, 16] on icon "Close pop-in" at bounding box center [1054, 15] width 12 height 12
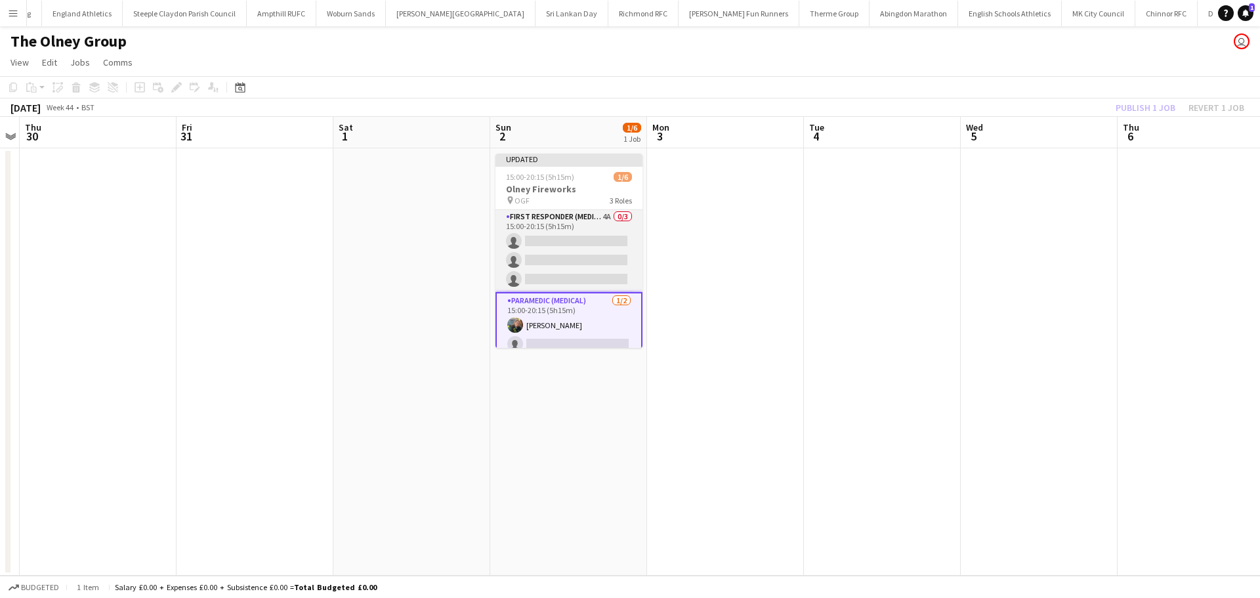
click at [565, 232] on app-card-role "First Responder (Medical) 4A 0/3 15:00-20:15 (5h15m) single-neutral-actions sin…" at bounding box center [568, 250] width 147 height 83
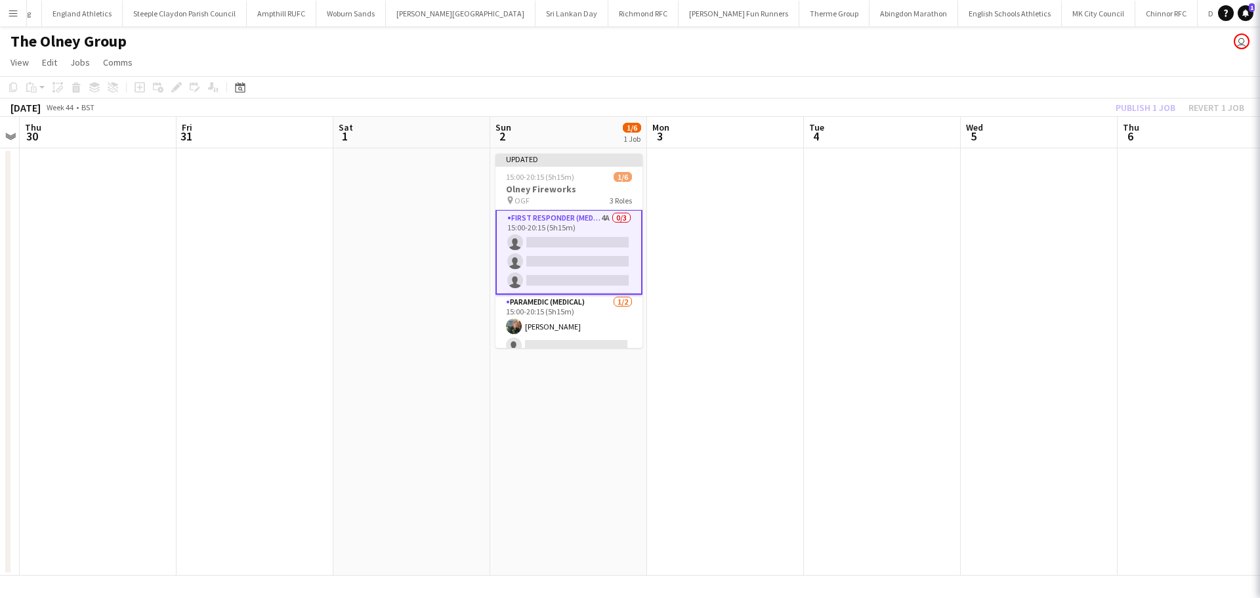
scroll to position [47, 0]
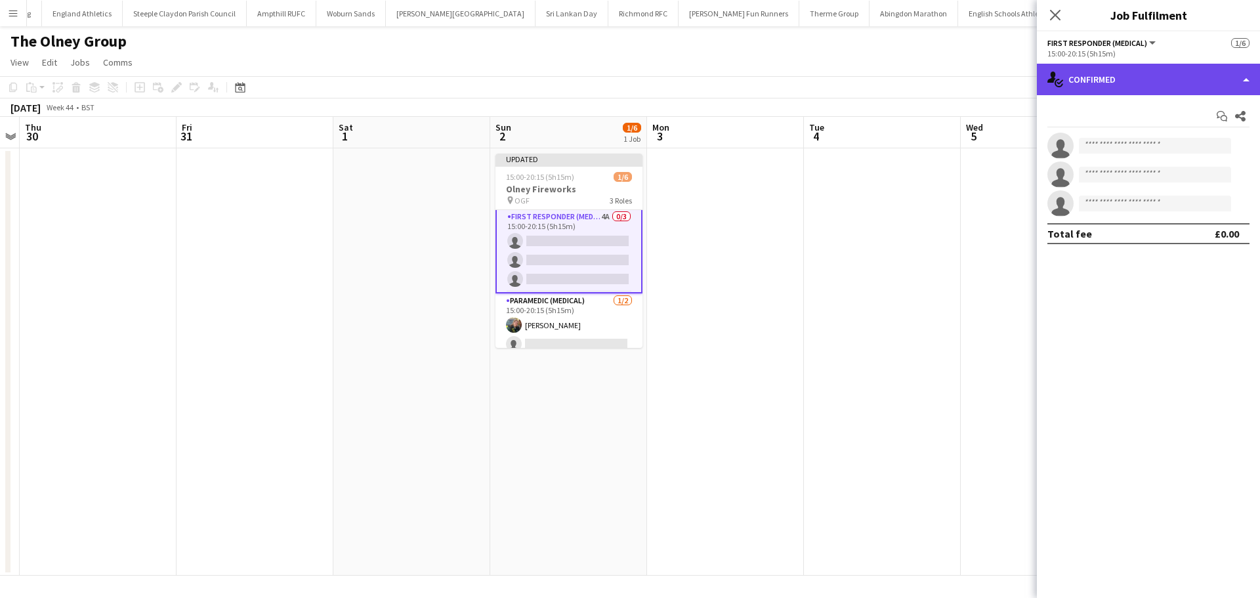
click at [1150, 87] on div "single-neutral-actions-check-2 Confirmed" at bounding box center [1148, 79] width 223 height 31
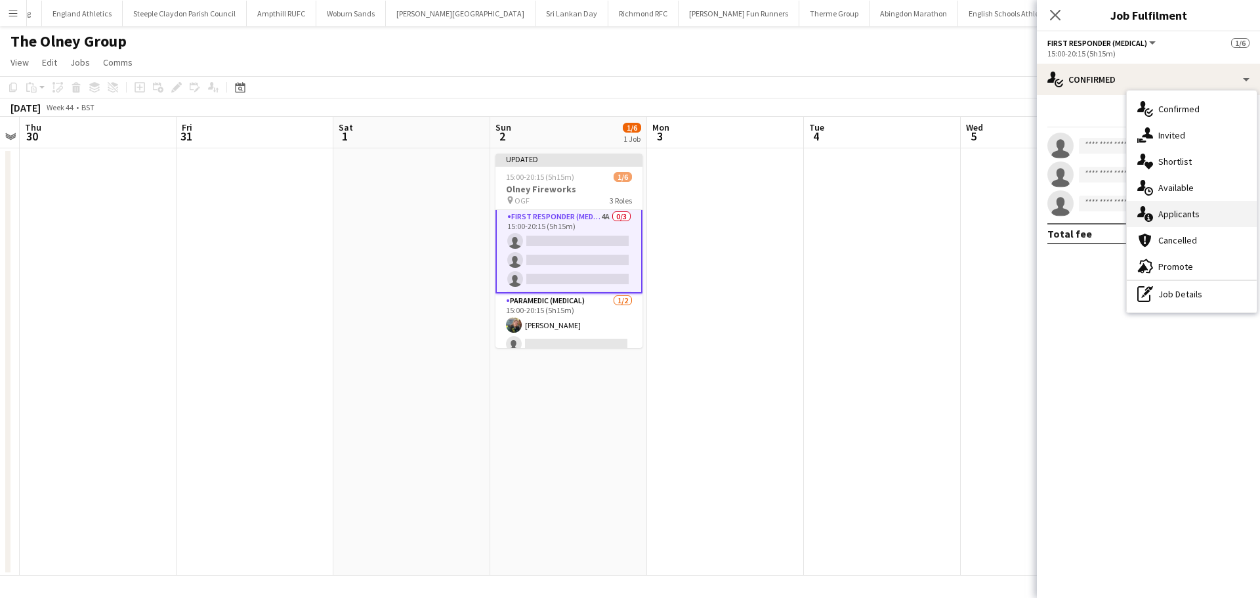
click at [1172, 208] on div "single-neutral-actions-information Applicants" at bounding box center [1191, 214] width 130 height 26
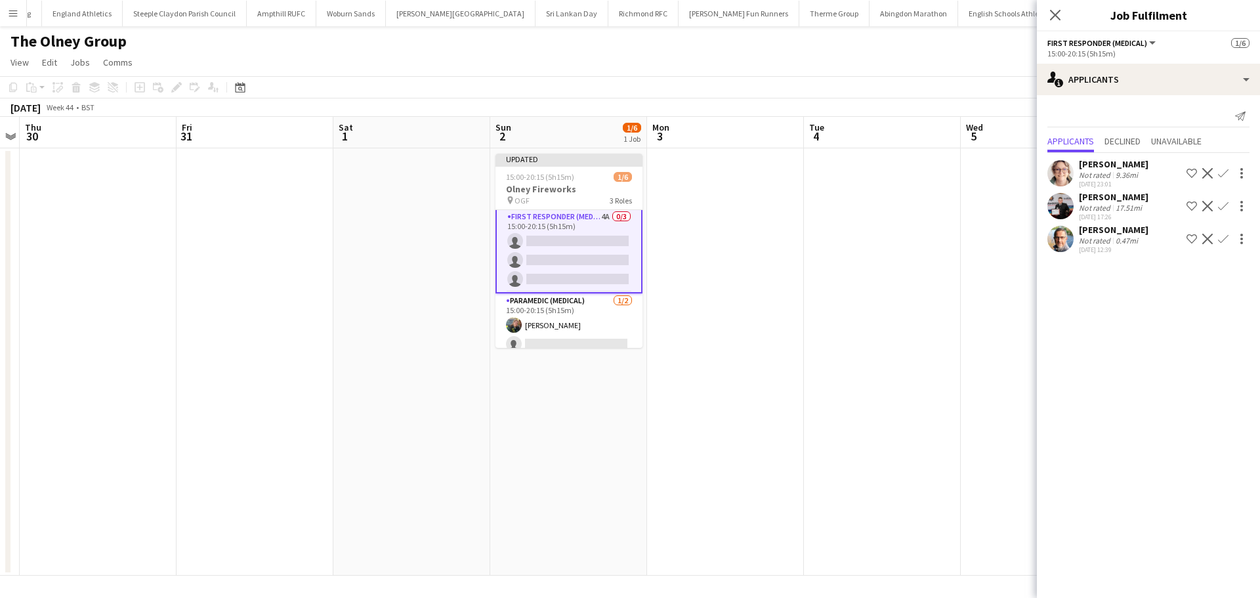
click at [1222, 173] on app-icon "Confirm" at bounding box center [1223, 173] width 10 height 10
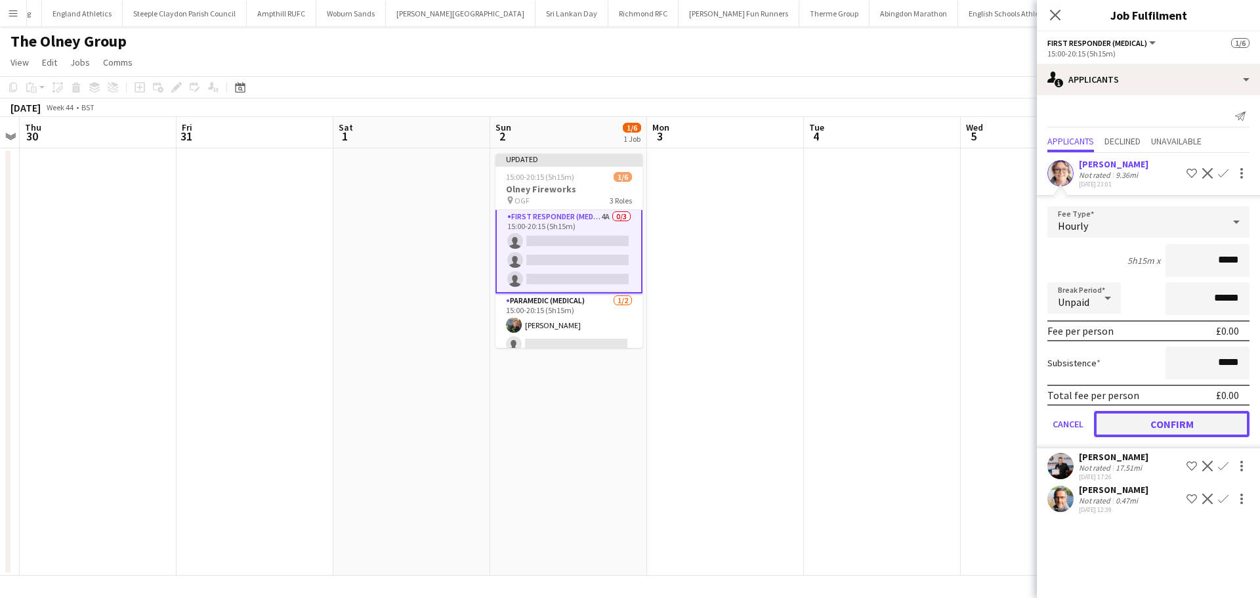
click at [1130, 429] on button "Confirm" at bounding box center [1171, 424] width 155 height 26
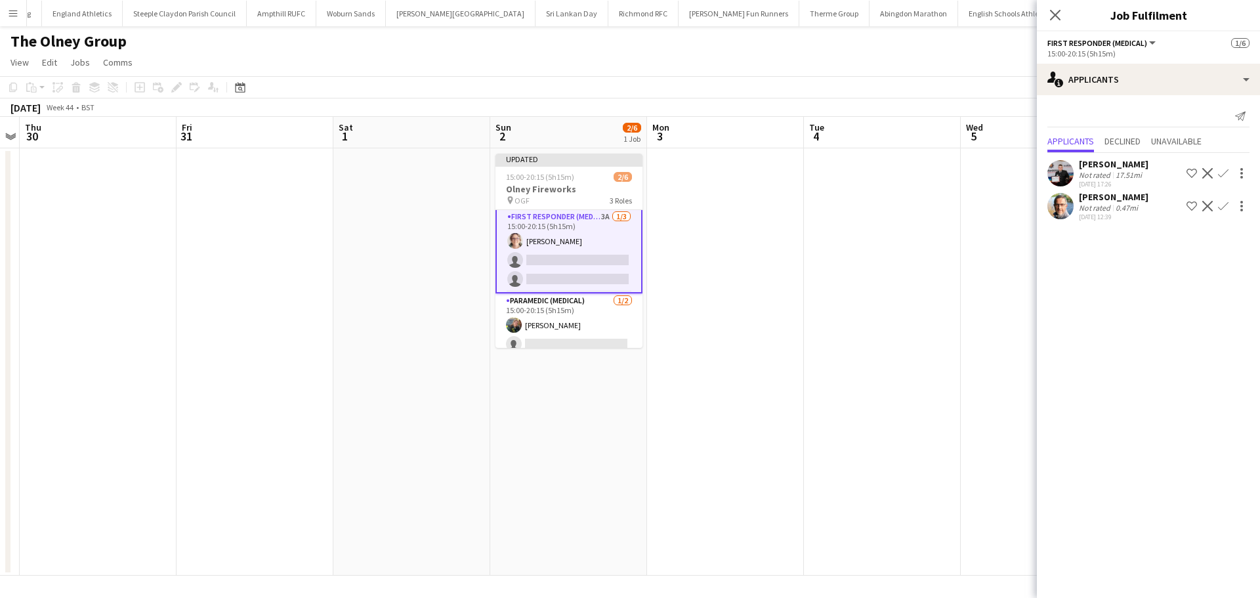
click at [1216, 173] on button "Confirm" at bounding box center [1223, 173] width 16 height 16
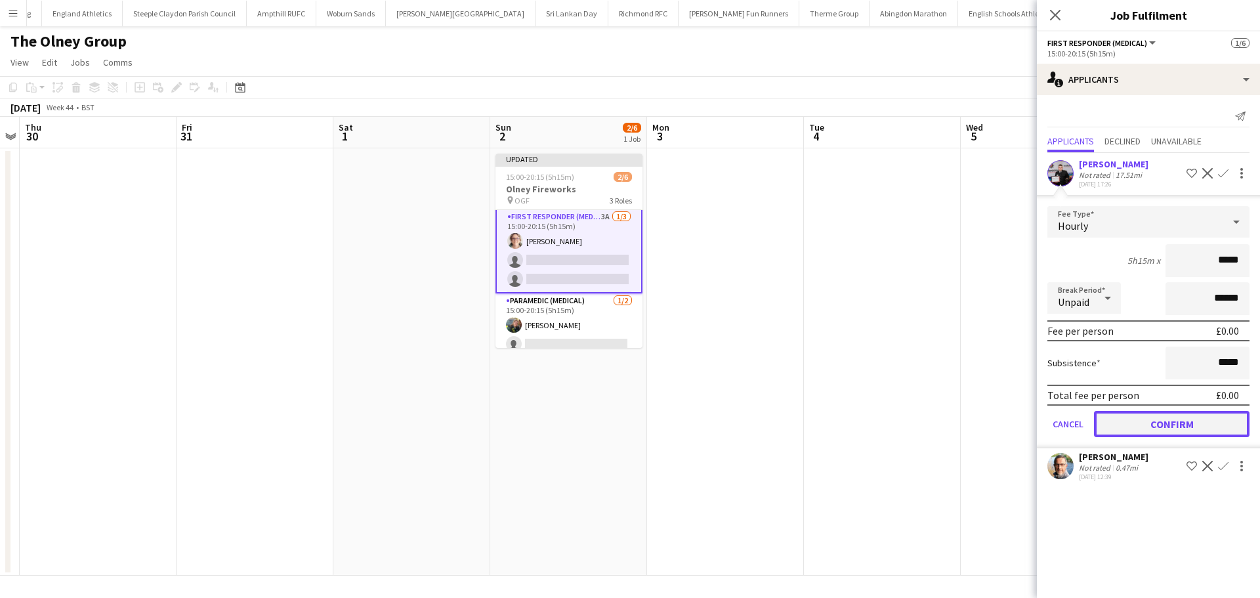
click at [1166, 420] on button "Confirm" at bounding box center [1171, 424] width 155 height 26
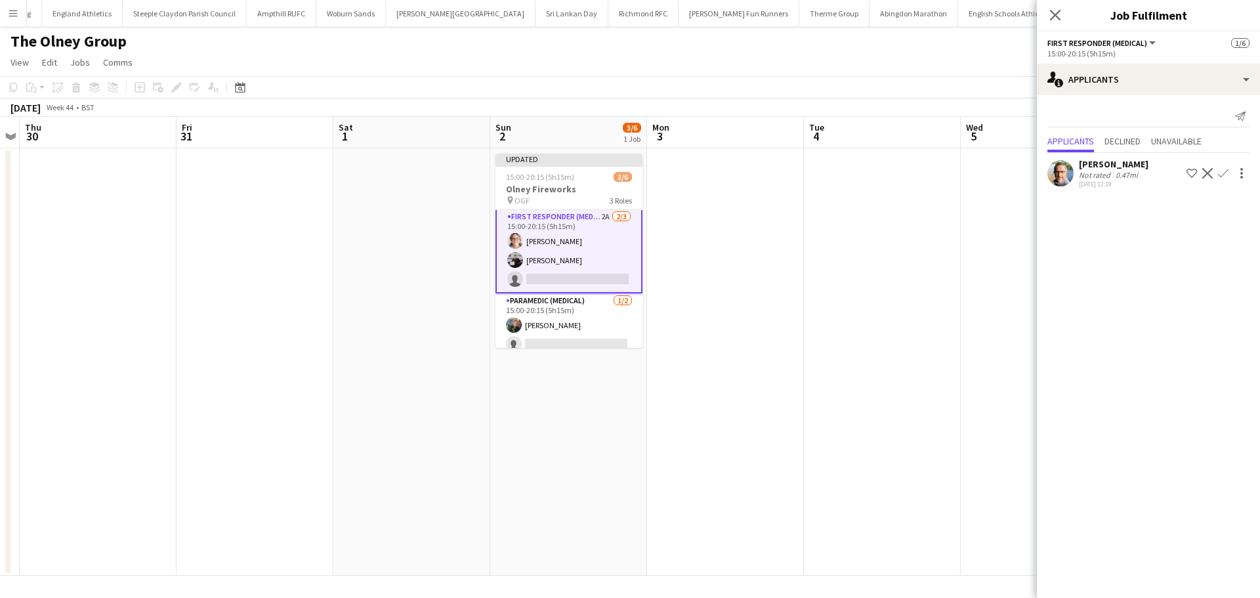
drag, startPoint x: 1223, startPoint y: 173, endPoint x: 1223, endPoint y: 190, distance: 17.1
click at [1223, 175] on app-icon "Confirm" at bounding box center [1223, 173] width 10 height 10
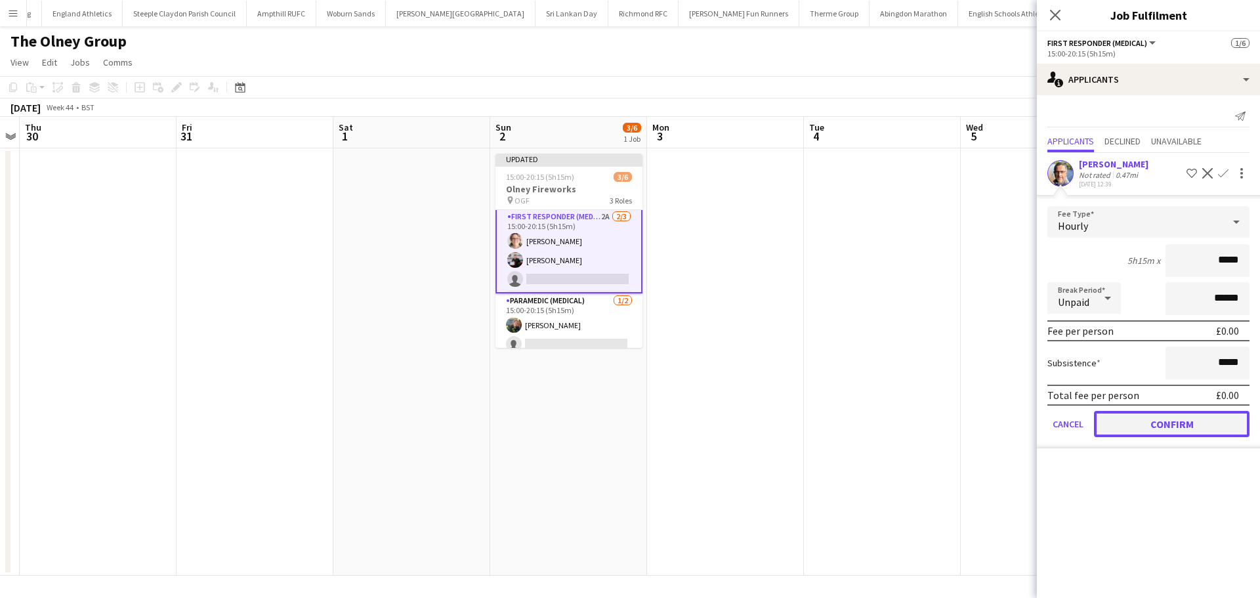
click at [1177, 422] on button "Confirm" at bounding box center [1171, 424] width 155 height 26
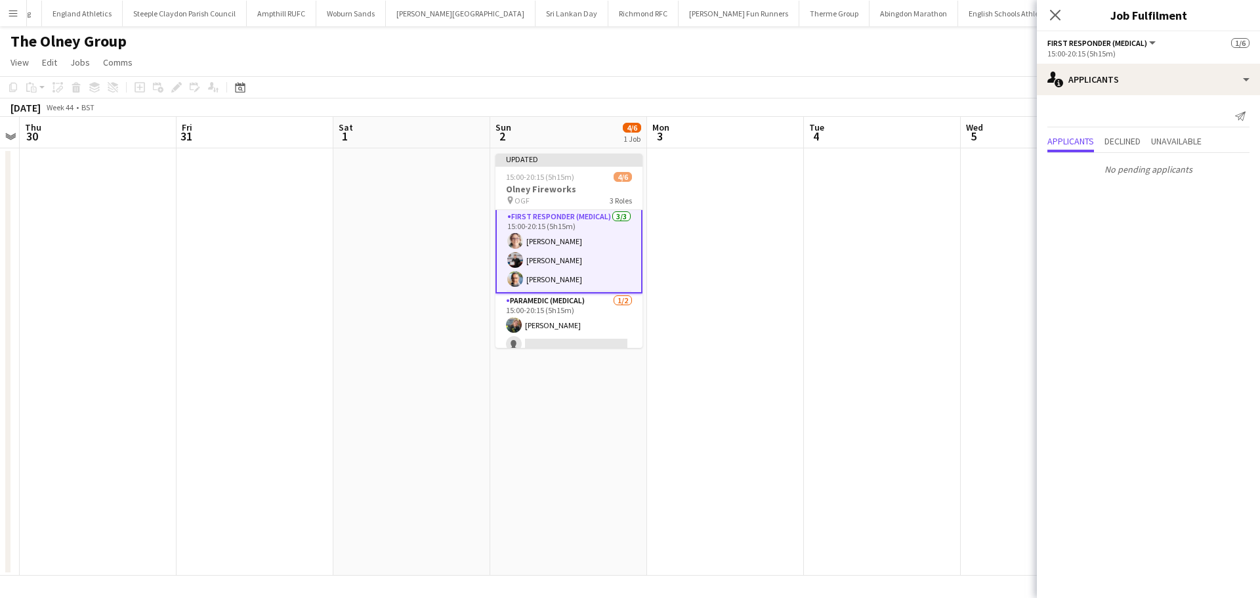
scroll to position [0, 0]
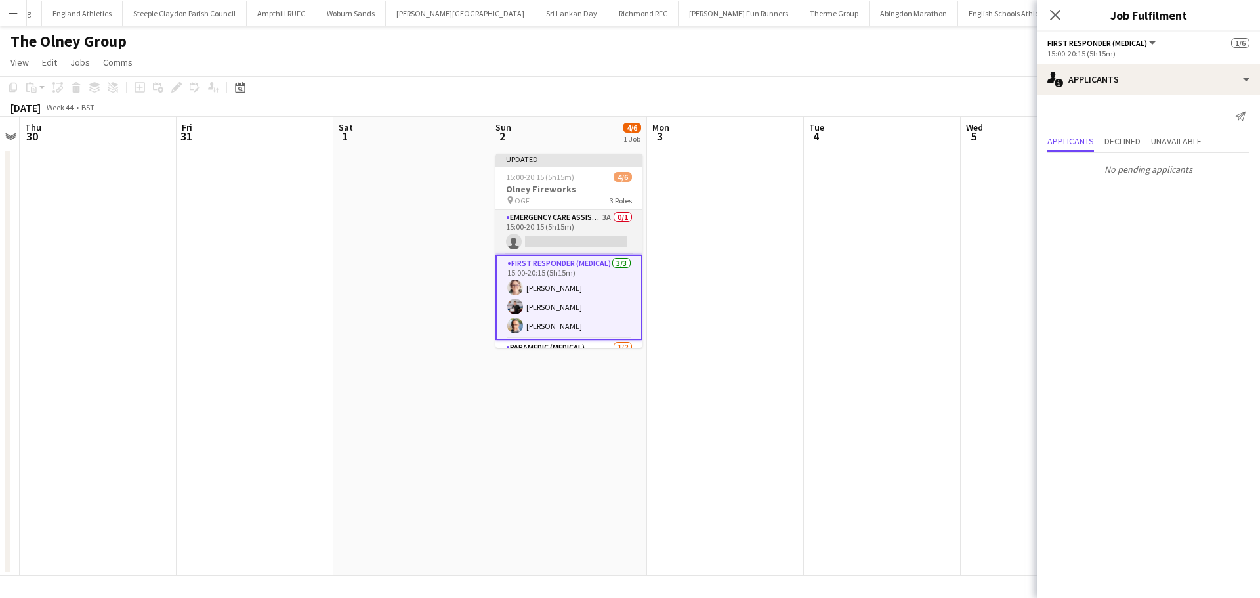
click at [580, 225] on app-card-role "Emergency Care Assistant (Medical) 3A 0/1 15:00-20:15 (5h15m) single-neutral-ac…" at bounding box center [568, 232] width 147 height 45
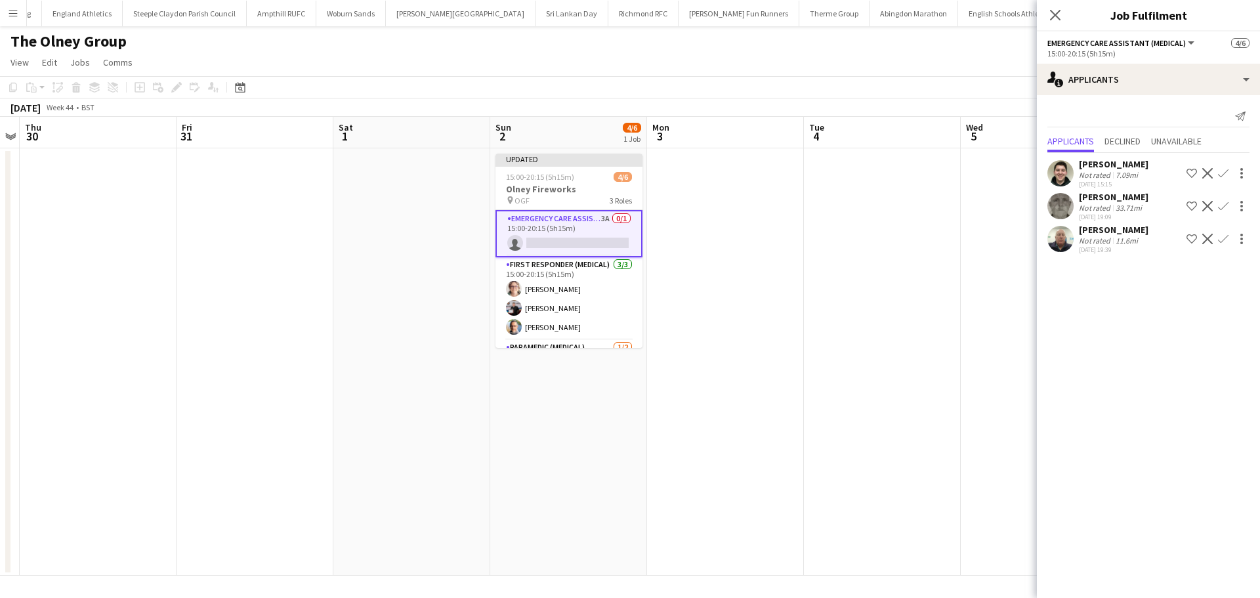
click at [1227, 170] on app-icon "Confirm" at bounding box center [1223, 173] width 10 height 10
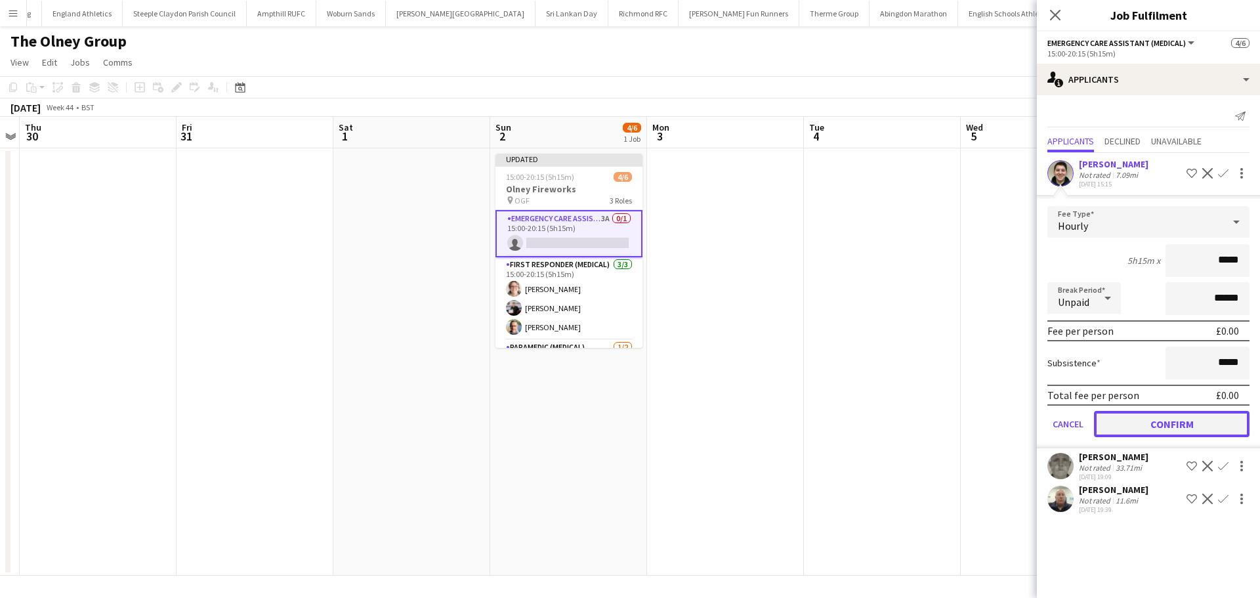
click at [1182, 422] on button "Confirm" at bounding box center [1171, 424] width 155 height 26
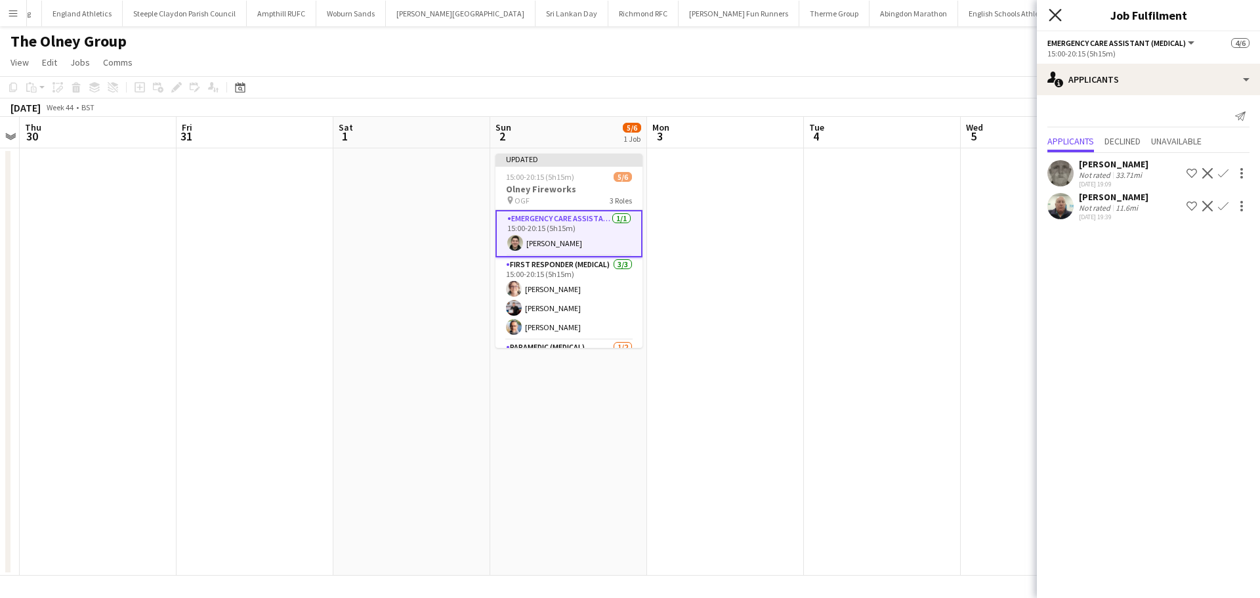
click at [1049, 12] on icon "Close pop-in" at bounding box center [1054, 15] width 12 height 12
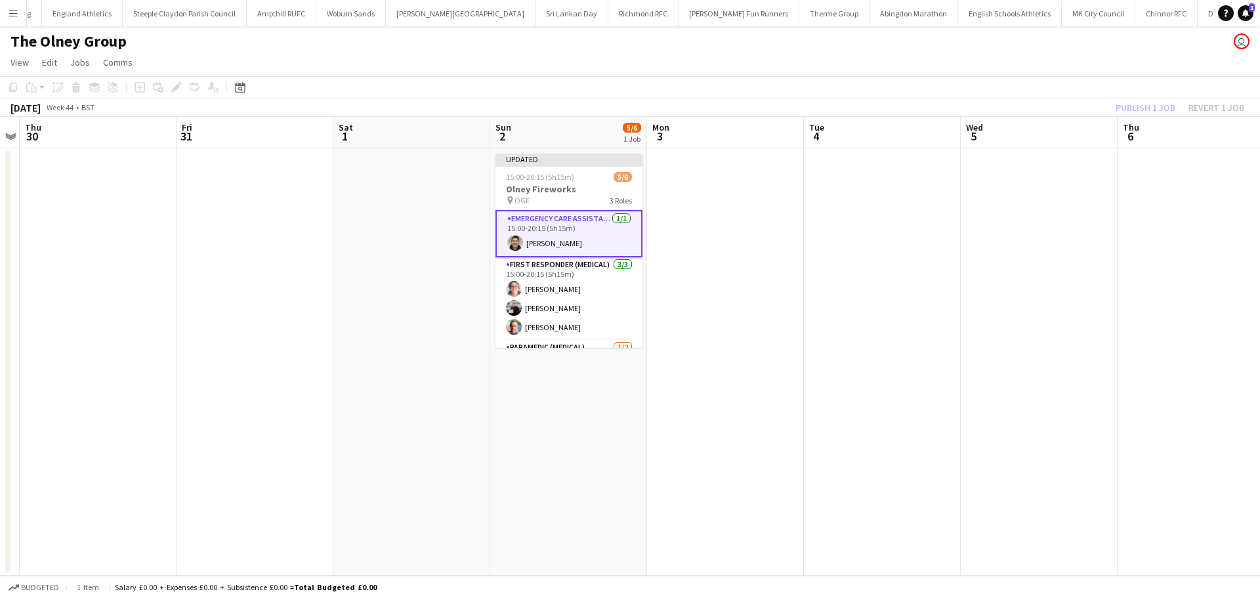
click at [1155, 102] on div "Publish 1 job Revert 1 job" at bounding box center [1180, 107] width 160 height 17
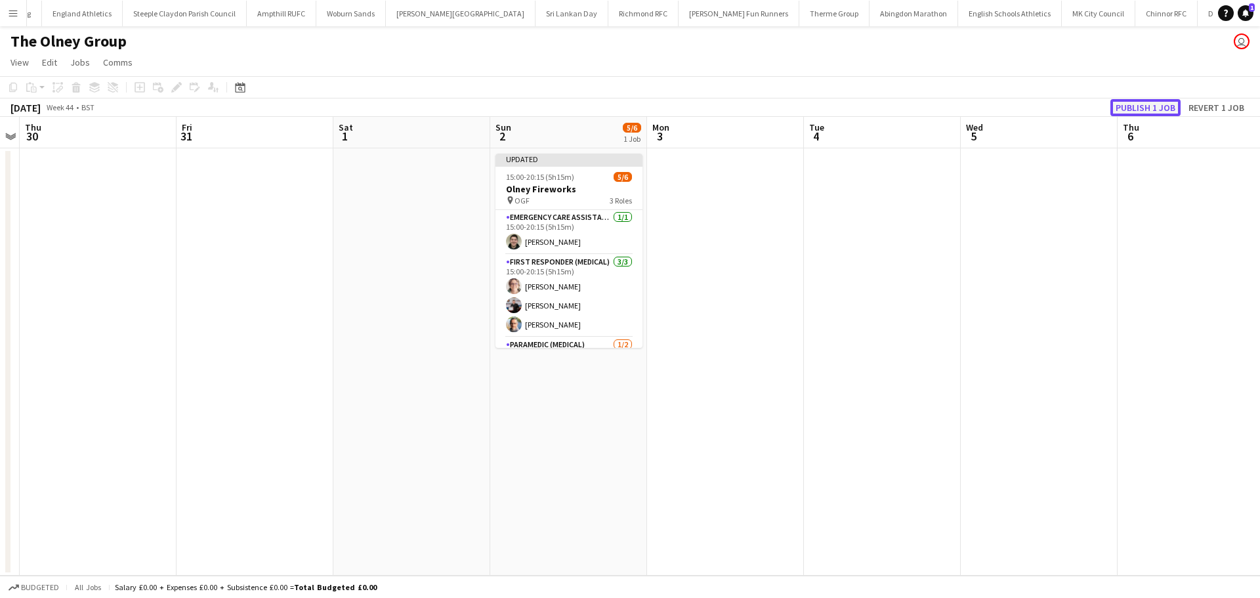
click at [1156, 110] on button "Publish 1 job" at bounding box center [1145, 107] width 70 height 17
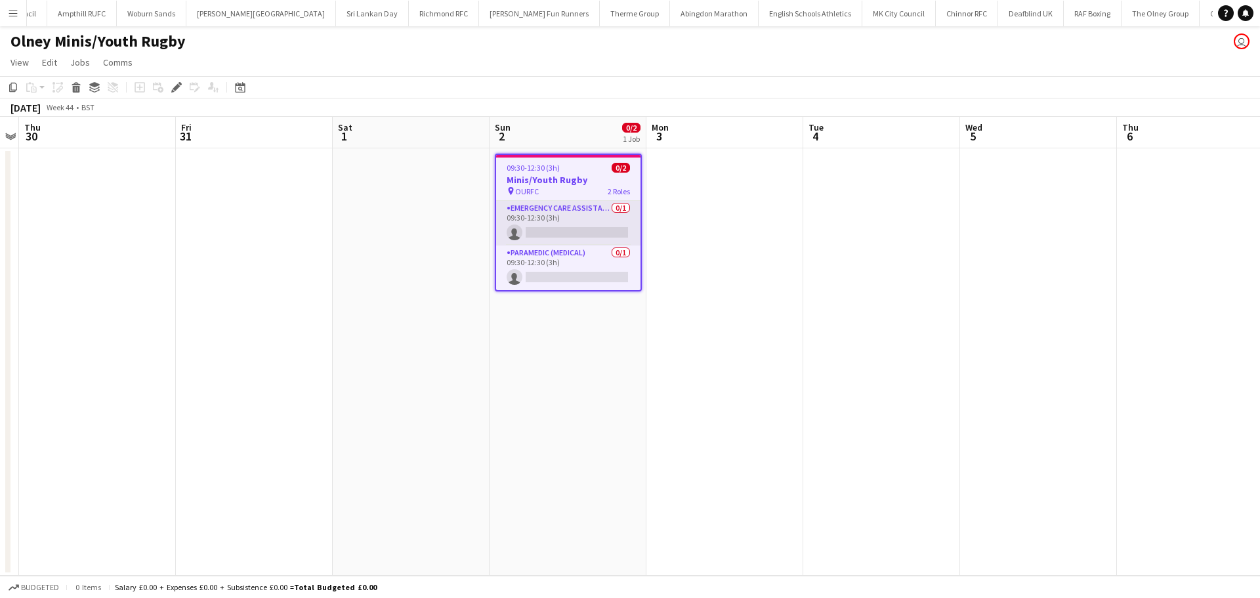
scroll to position [0, 1574]
click at [577, 228] on app-card-role "Emergency Care Assistant (Medical) 0/1 09:30-12:30 (3h) single-neutral-actions" at bounding box center [568, 223] width 144 height 45
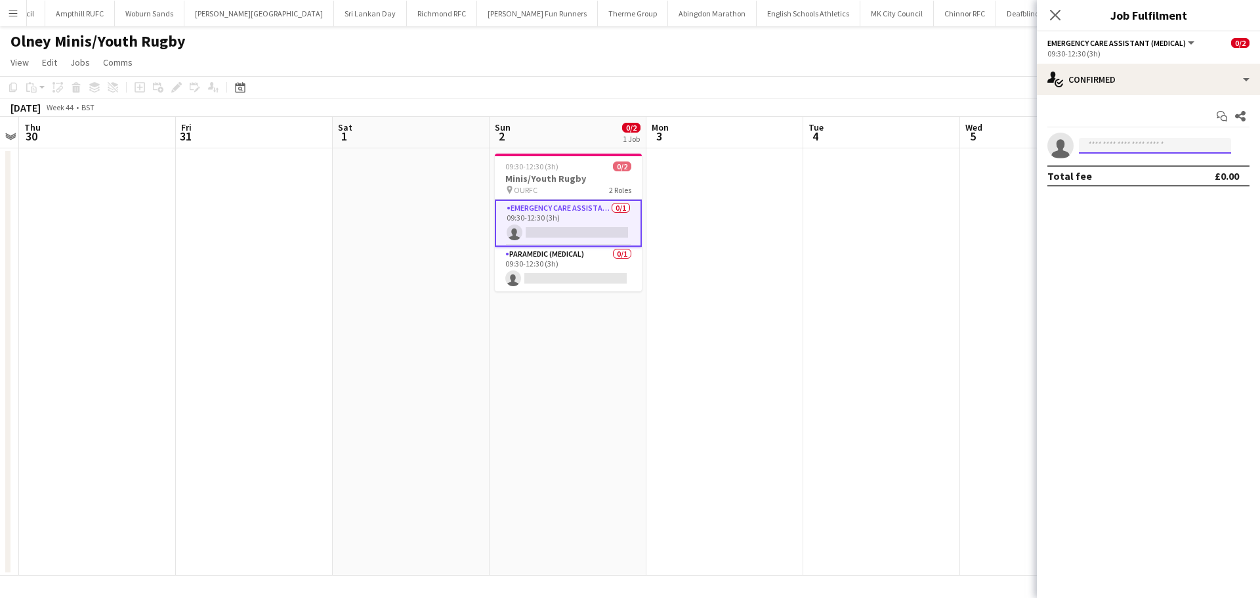
click at [1149, 150] on input at bounding box center [1155, 146] width 152 height 16
type input "****"
click at [1170, 182] on span "+447899808292" at bounding box center [1154, 185] width 131 height 10
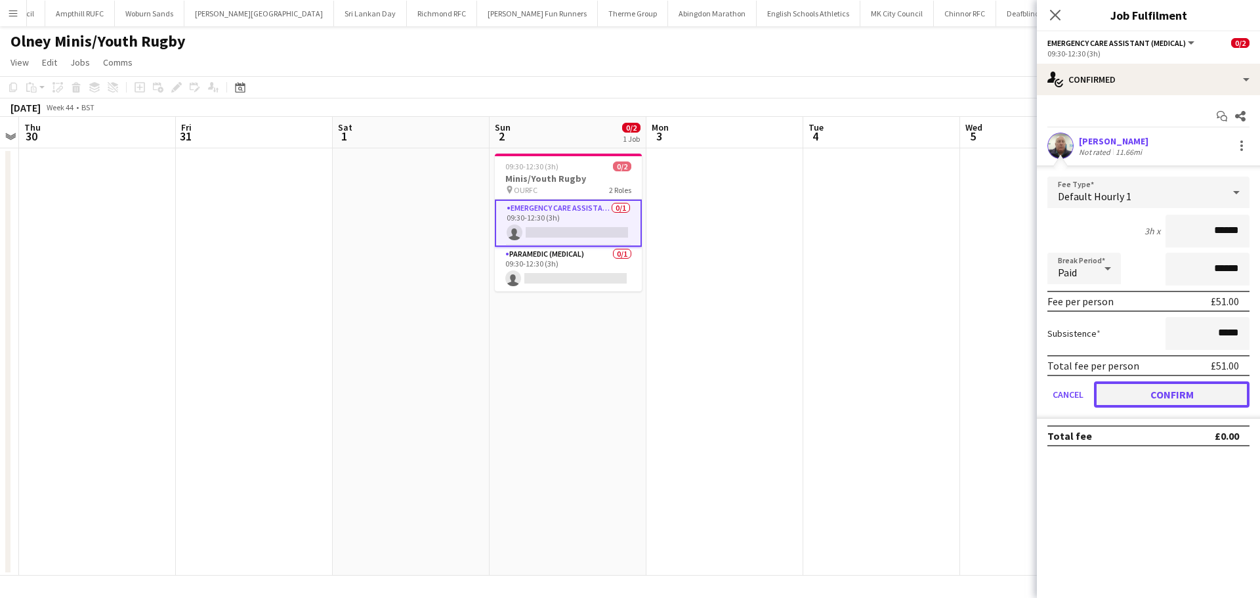
click at [1184, 391] on button "Confirm" at bounding box center [1171, 394] width 155 height 26
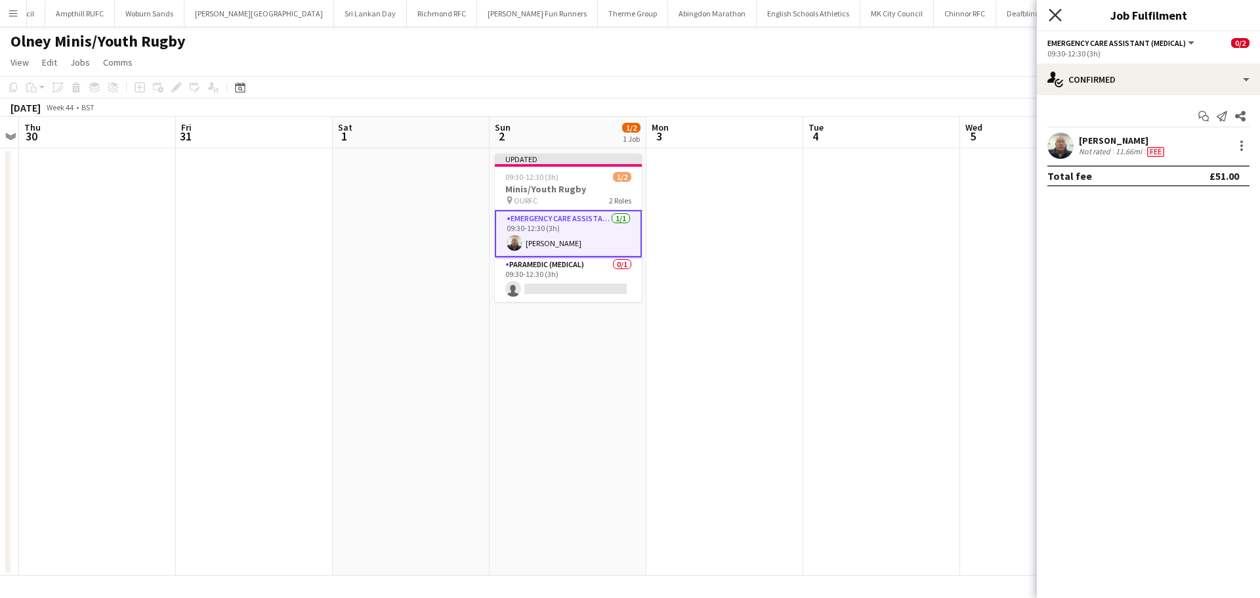
click at [1055, 20] on icon "Close pop-in" at bounding box center [1054, 15] width 12 height 12
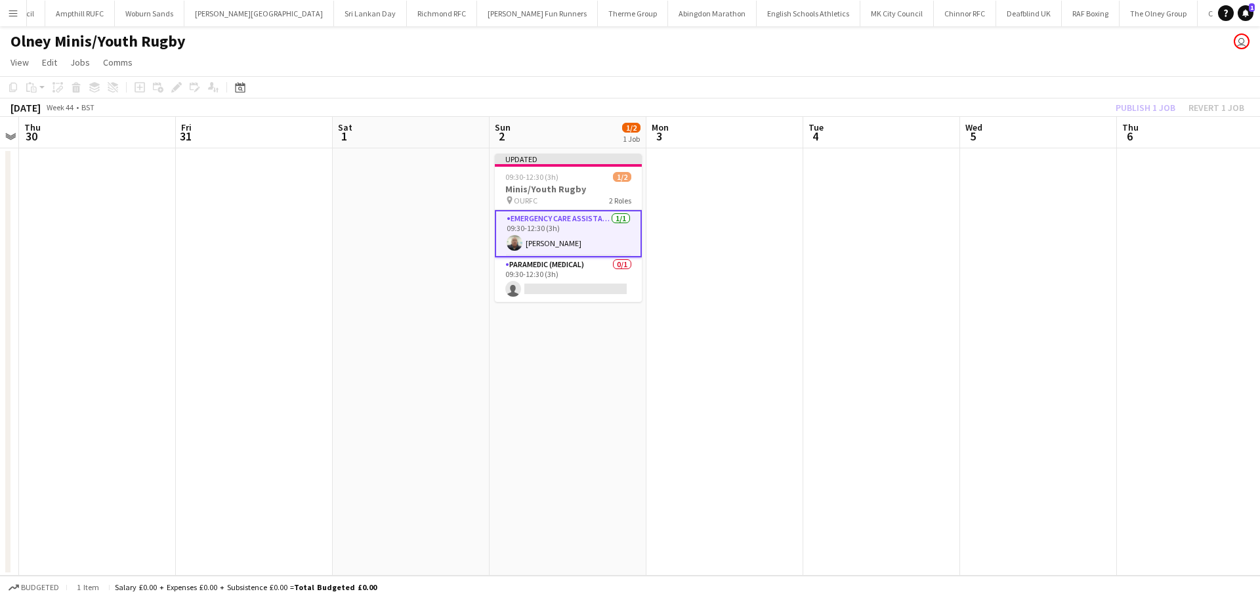
click at [1094, 90] on app-toolbar "Copy Paste Paste Ctrl+V Paste with crew Ctrl+Shift+V Paste linked Job Delete Gr…" at bounding box center [630, 87] width 1260 height 22
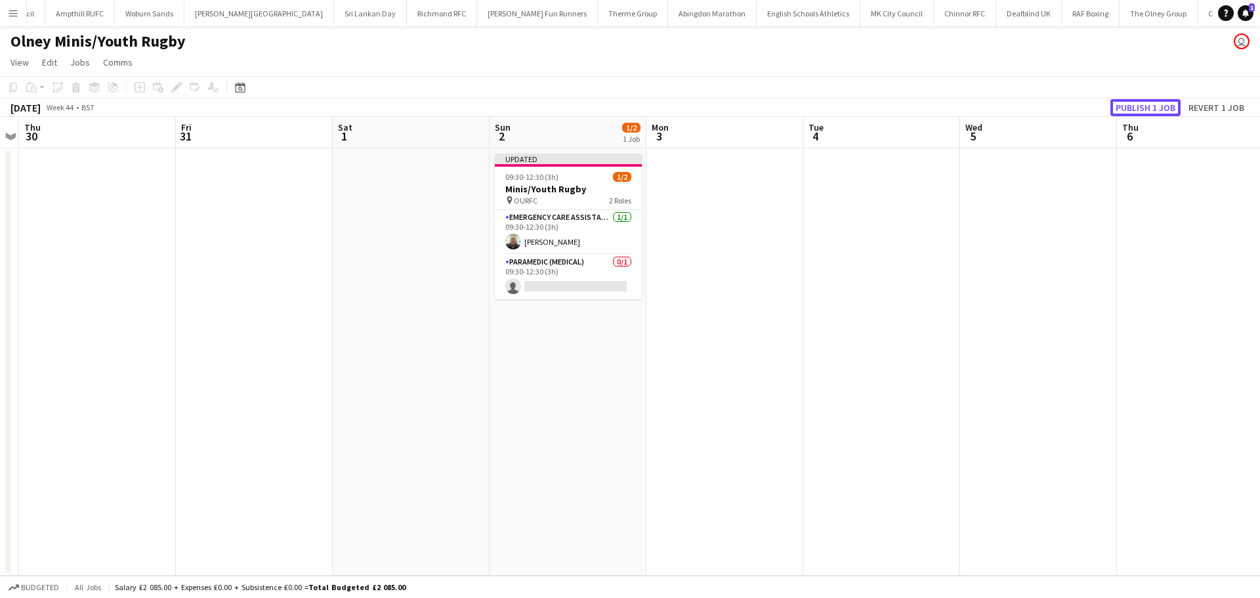
click at [1127, 106] on button "Publish 1 job" at bounding box center [1145, 107] width 70 height 17
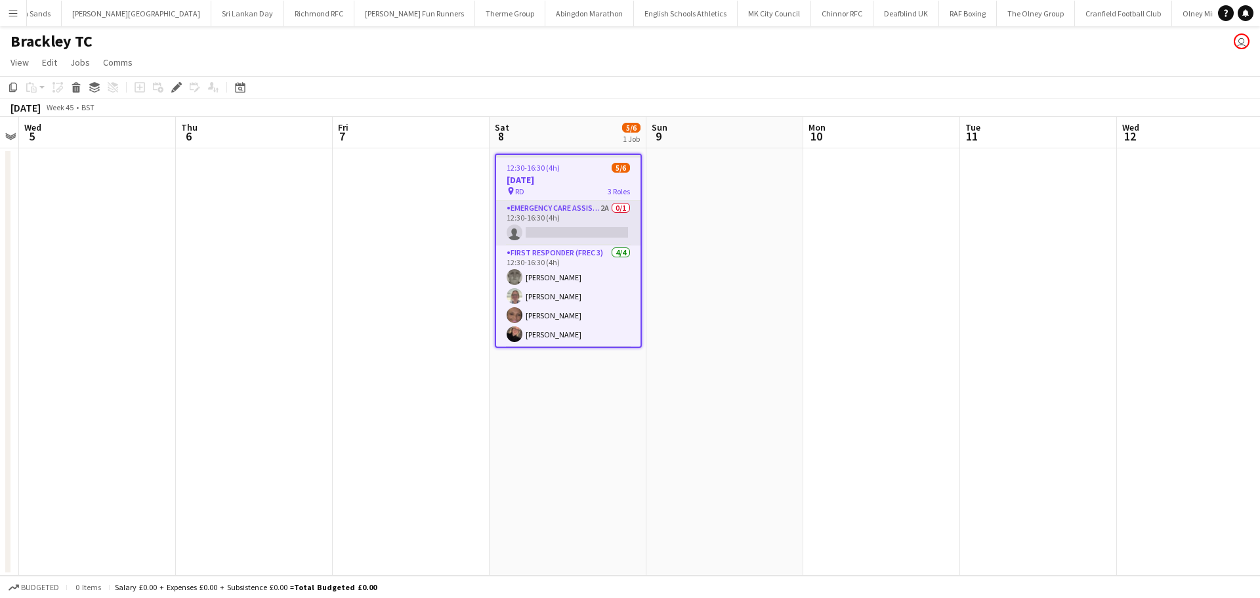
click at [563, 208] on app-card-role "Emergency Care Assistant (Medical) 2A 0/1 12:30-16:30 (4h) single-neutral-actio…" at bounding box center [568, 223] width 144 height 45
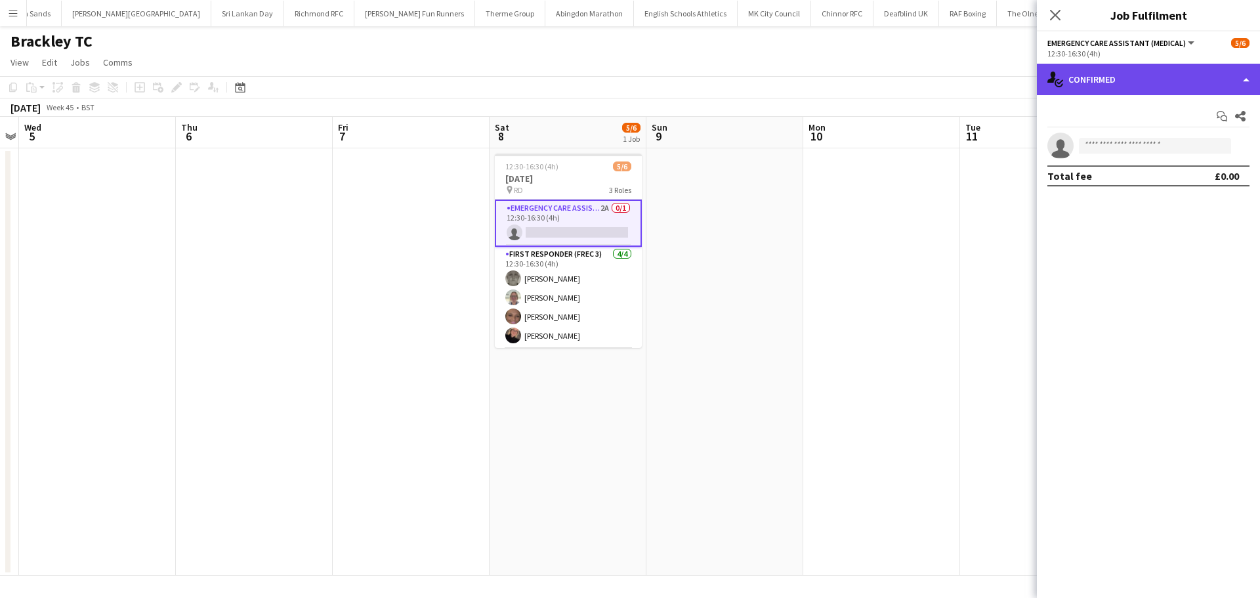
drag, startPoint x: 1065, startPoint y: 85, endPoint x: 1079, endPoint y: 91, distance: 14.1
click at [1067, 85] on div "single-neutral-actions-check-2 Confirmed" at bounding box center [1148, 79] width 223 height 31
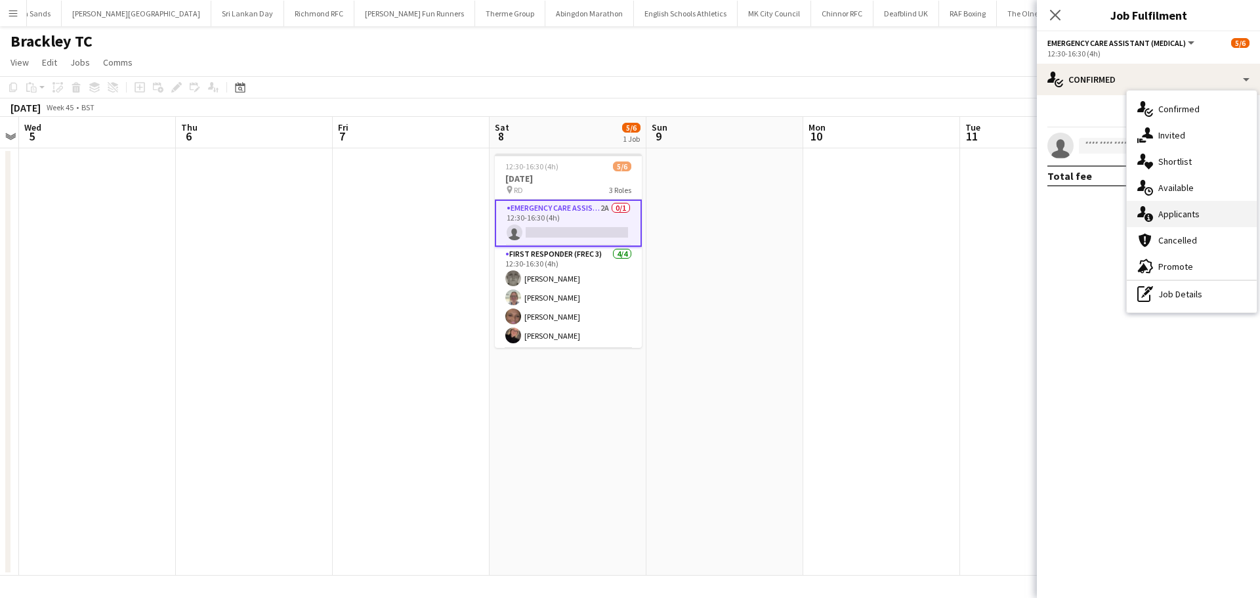
click at [1159, 224] on div "single-neutral-actions-information Applicants" at bounding box center [1191, 214] width 130 height 26
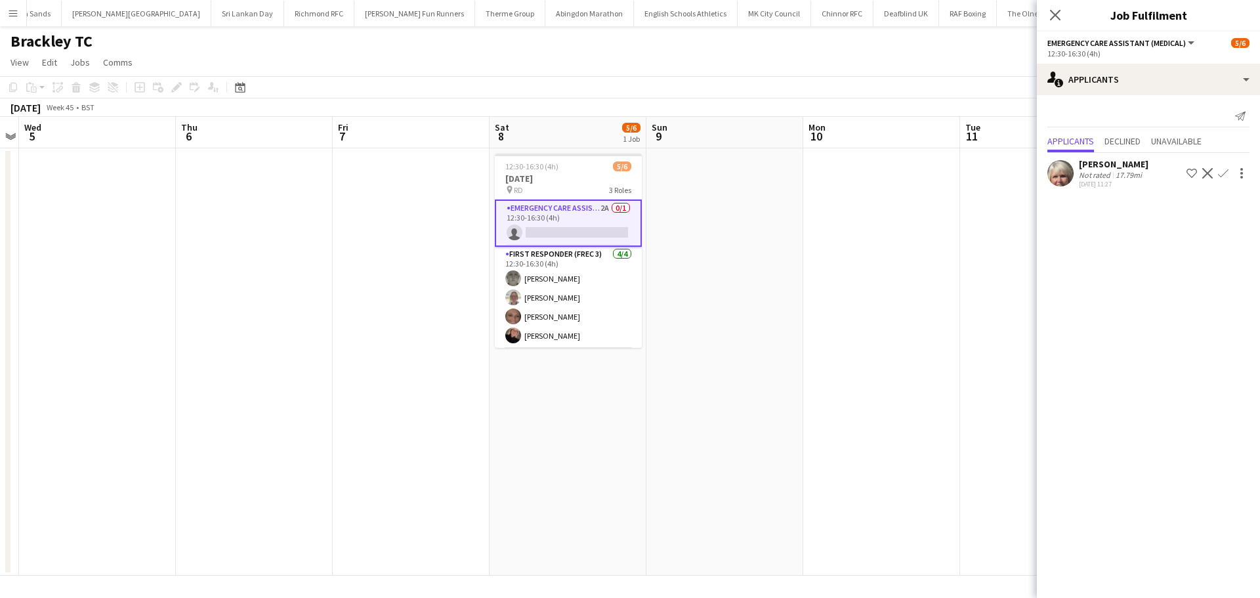
click at [1227, 174] on app-icon "Confirm" at bounding box center [1223, 173] width 10 height 10
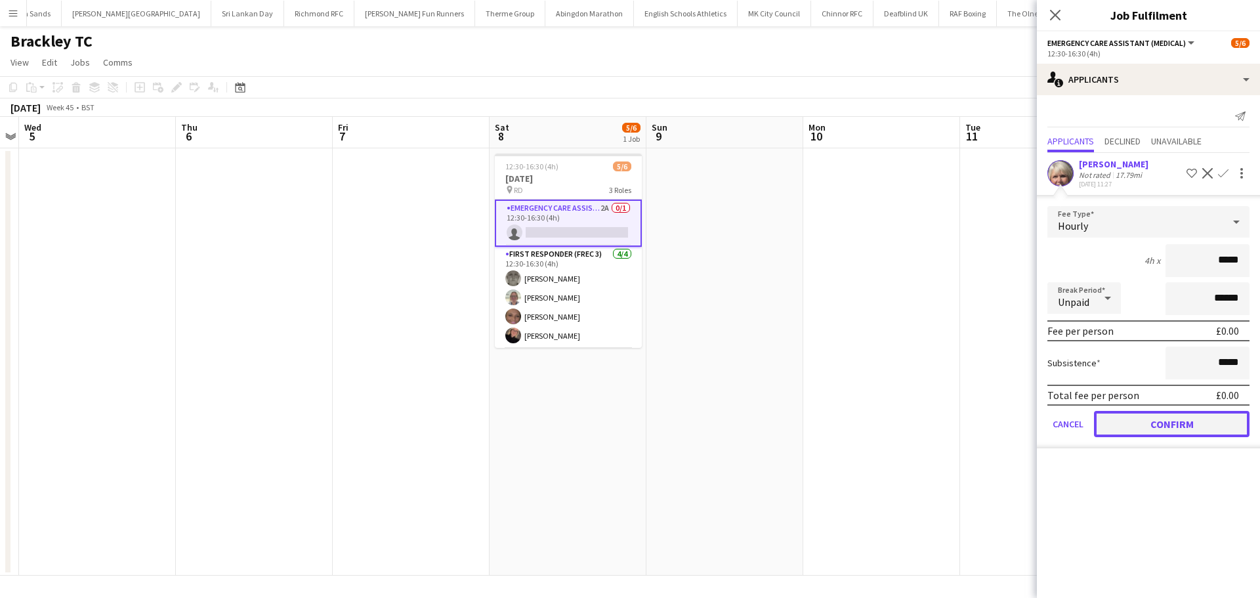
click at [1173, 422] on button "Confirm" at bounding box center [1171, 424] width 155 height 26
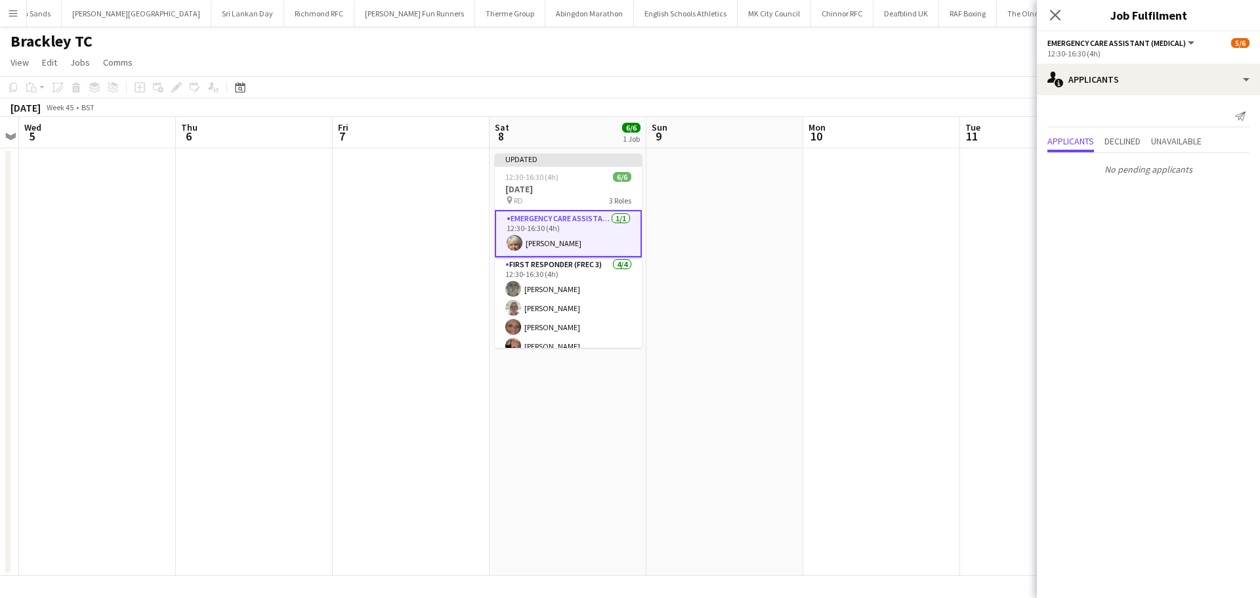
click at [1054, 14] on icon at bounding box center [1055, 15] width 10 height 10
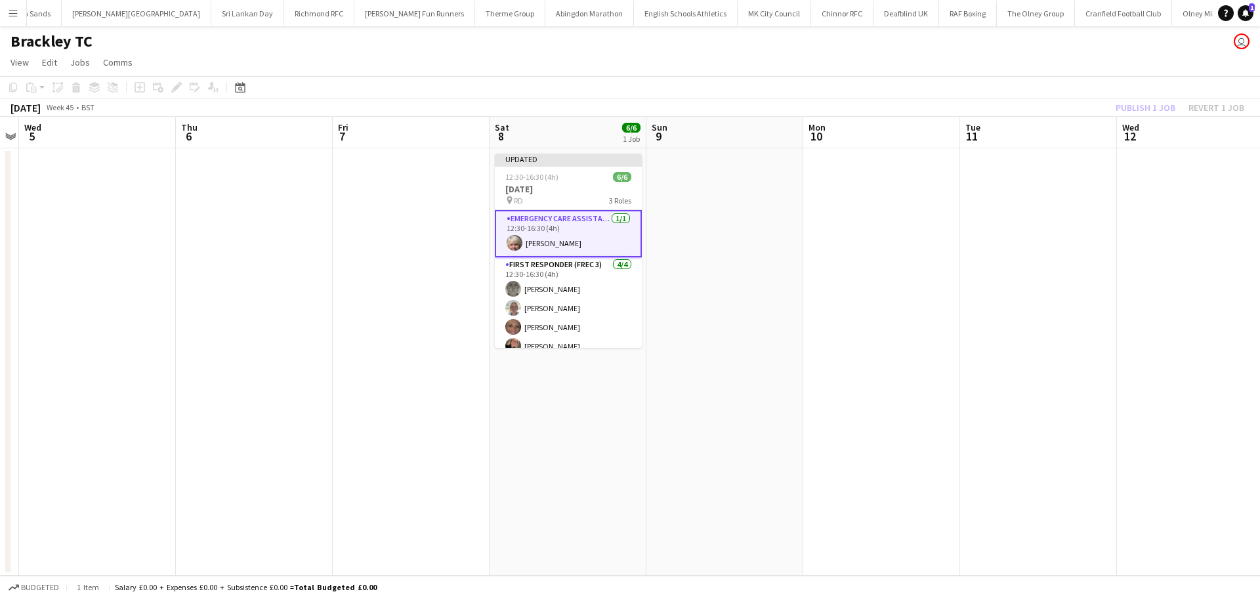
click at [1103, 114] on div "Publish 1 job Revert 1 job" at bounding box center [1180, 107] width 160 height 17
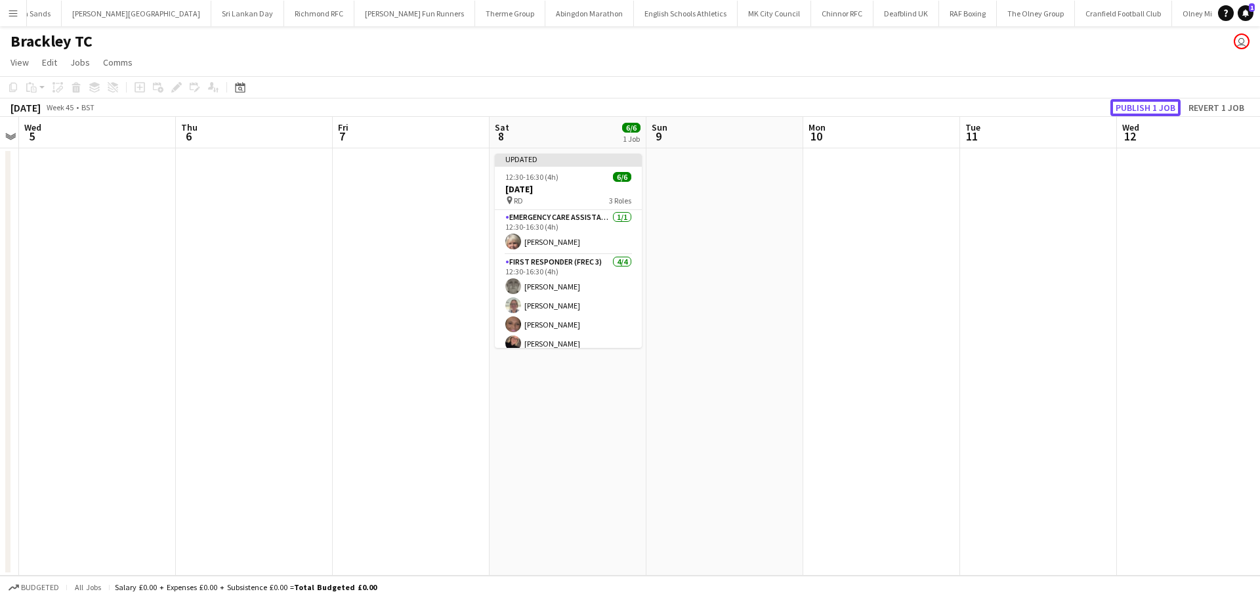
click at [1122, 107] on button "Publish 1 job" at bounding box center [1145, 107] width 70 height 17
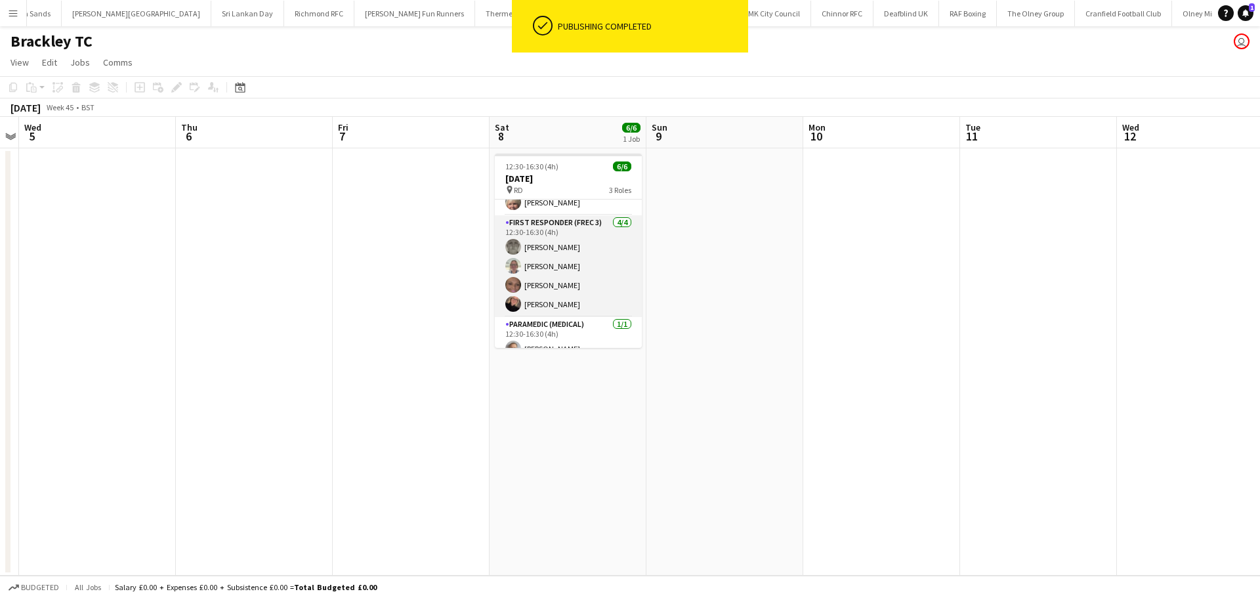
scroll to position [43, 0]
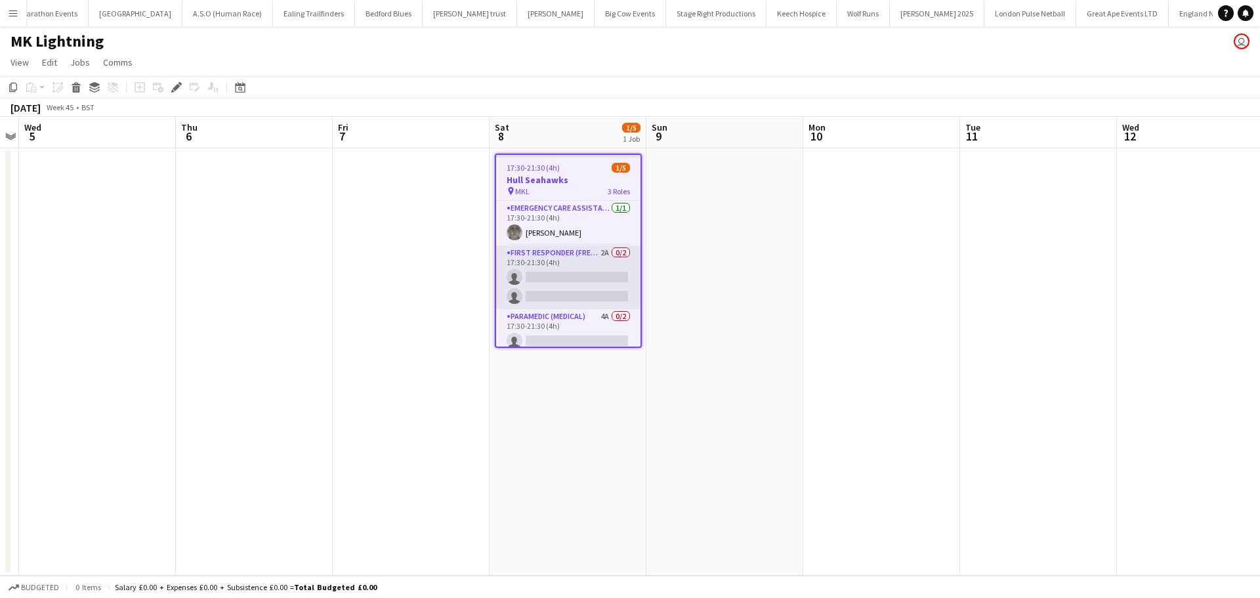
scroll to position [0, 110]
click at [598, 329] on app-card-role "Paramedic (Medical) 4A 0/2 17:30-21:30 (4h) single-neutral-actions single-neutr…" at bounding box center [568, 341] width 144 height 64
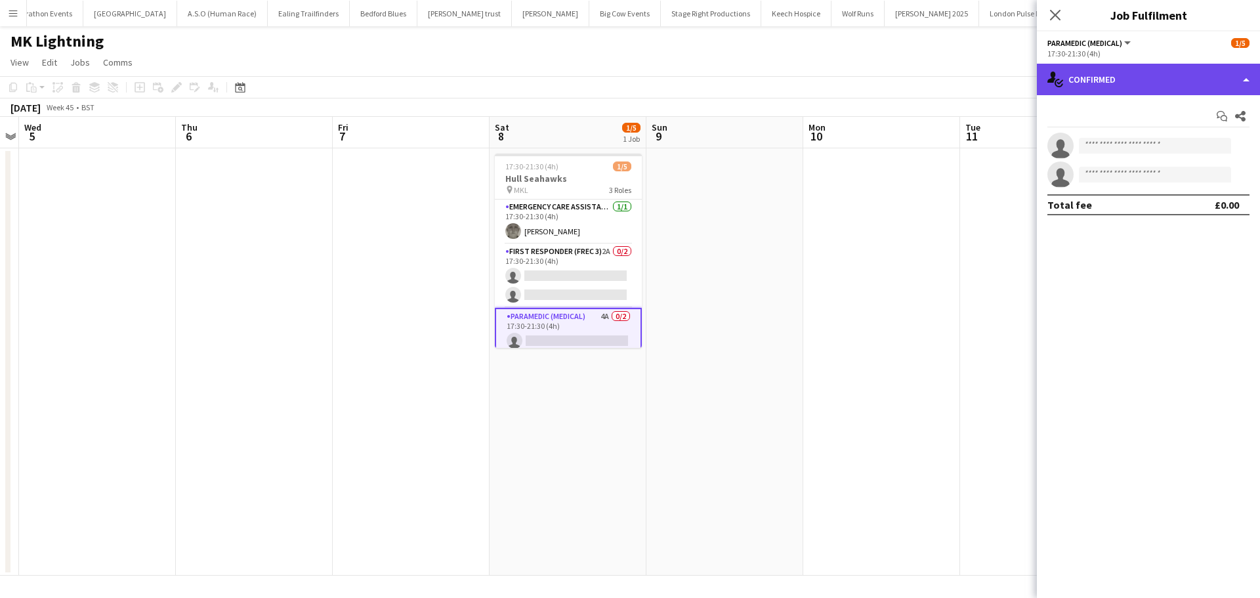
drag, startPoint x: 1230, startPoint y: 75, endPoint x: 1226, endPoint y: 99, distance: 24.6
click at [1230, 74] on div "single-neutral-actions-check-2 Confirmed" at bounding box center [1148, 79] width 223 height 31
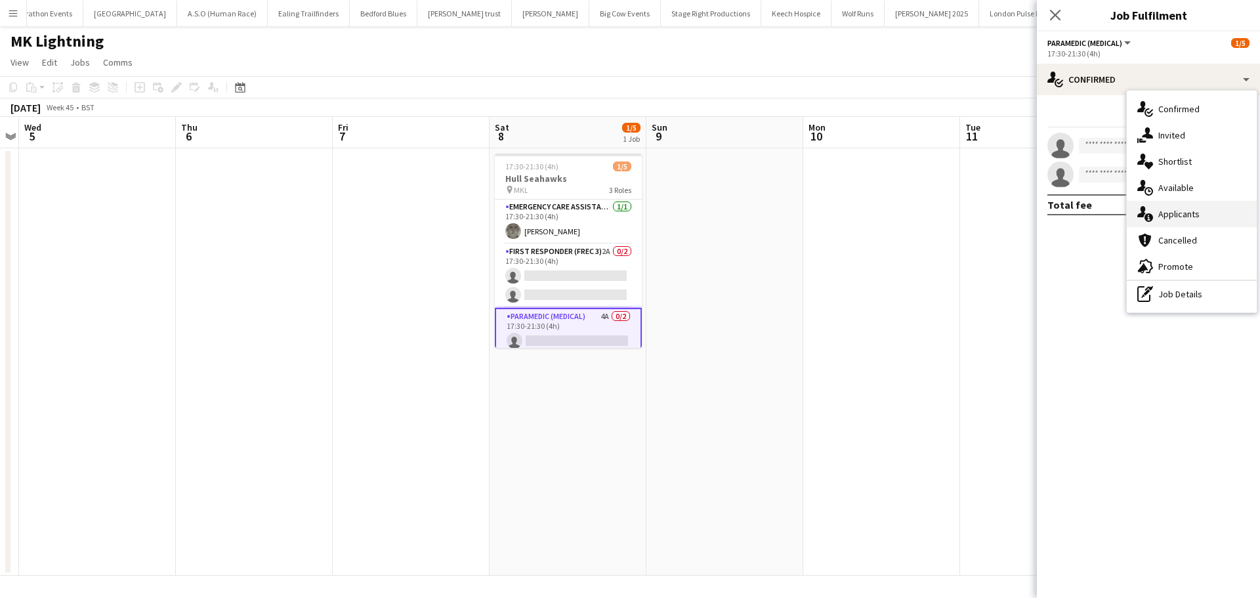
click at [1206, 216] on div "single-neutral-actions-information Applicants" at bounding box center [1191, 214] width 130 height 26
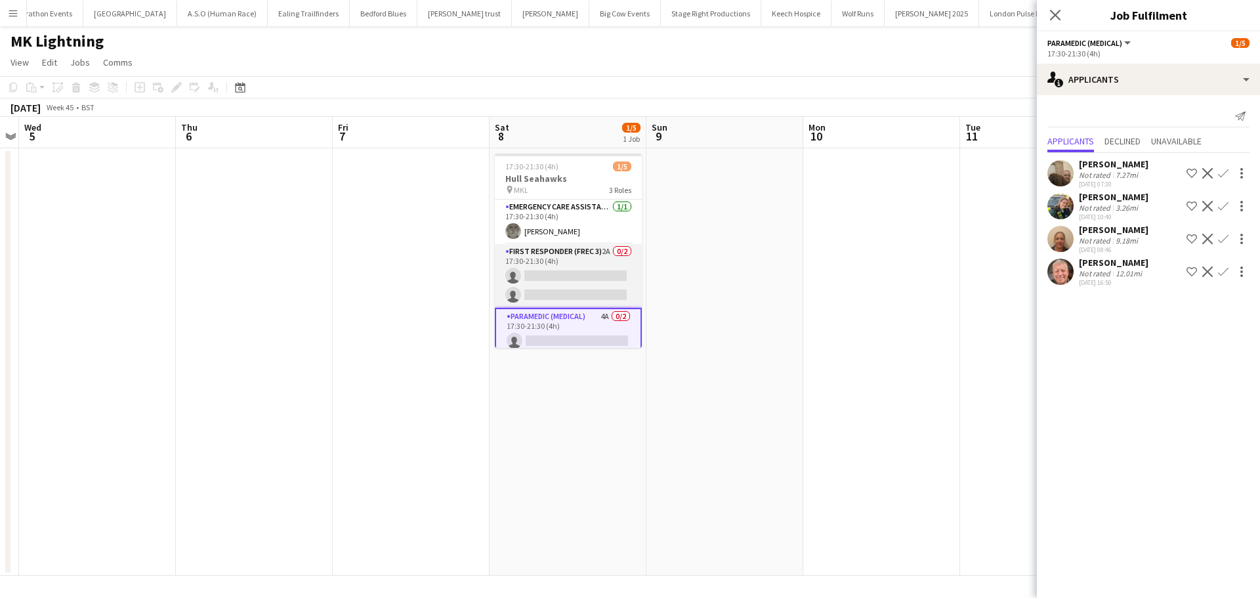
click at [569, 257] on app-card-role "First Responder (FREC 3) 2A 0/2 17:30-21:30 (4h) single-neutral-actions single-…" at bounding box center [568, 276] width 147 height 64
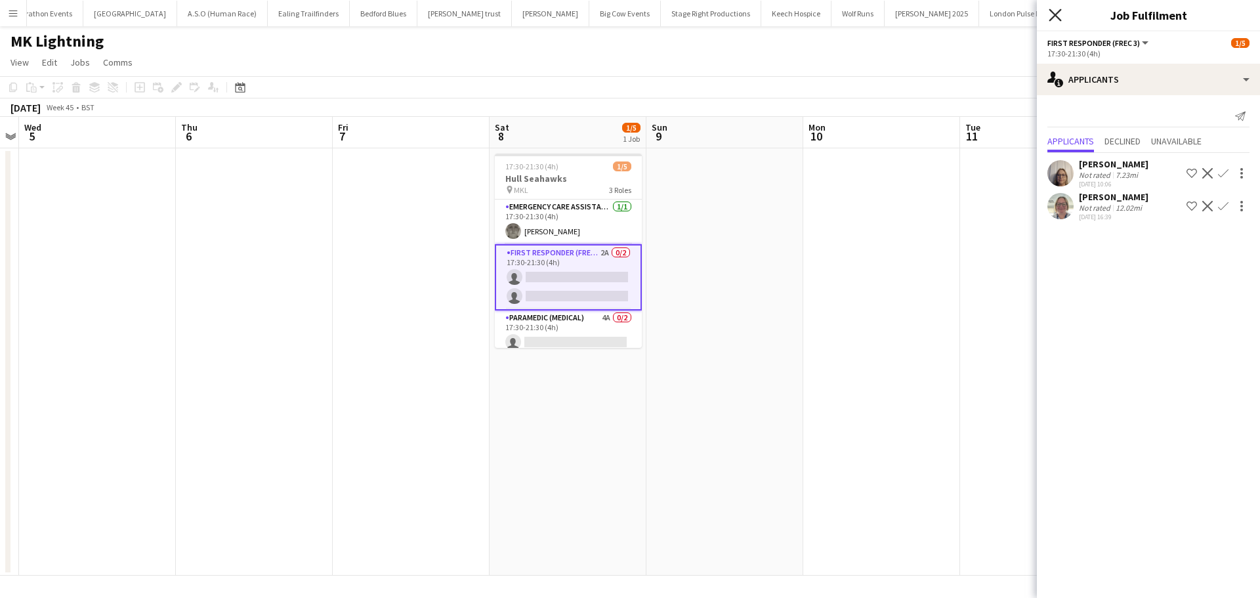
click at [1058, 12] on icon at bounding box center [1054, 15] width 12 height 12
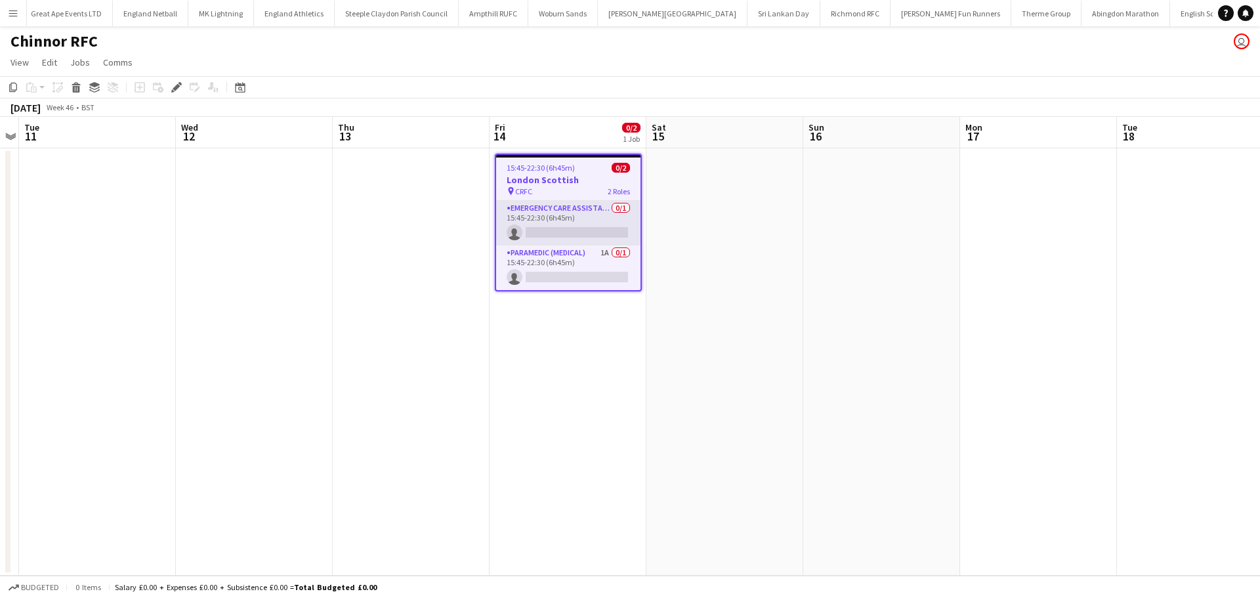
scroll to position [0, 1172]
click at [594, 259] on app-card-role "Paramedic (Medical) 1A 0/1 15:45-22:30 (6h45m) single-neutral-actions" at bounding box center [568, 267] width 144 height 45
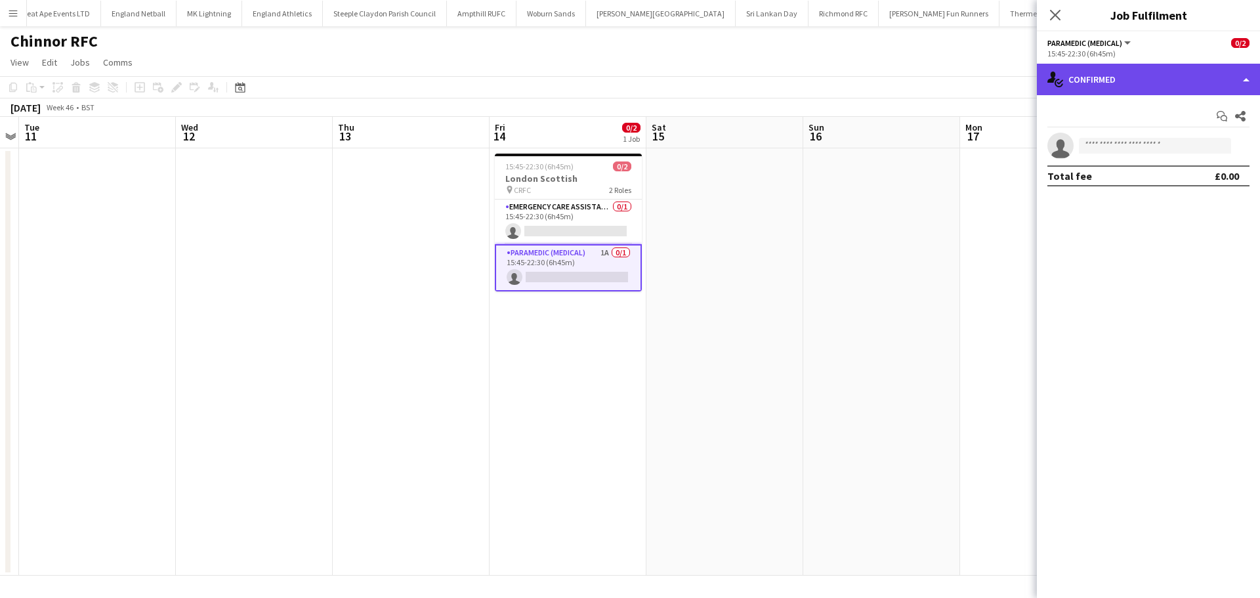
click at [1136, 88] on div "single-neutral-actions-check-2 Confirmed" at bounding box center [1148, 79] width 223 height 31
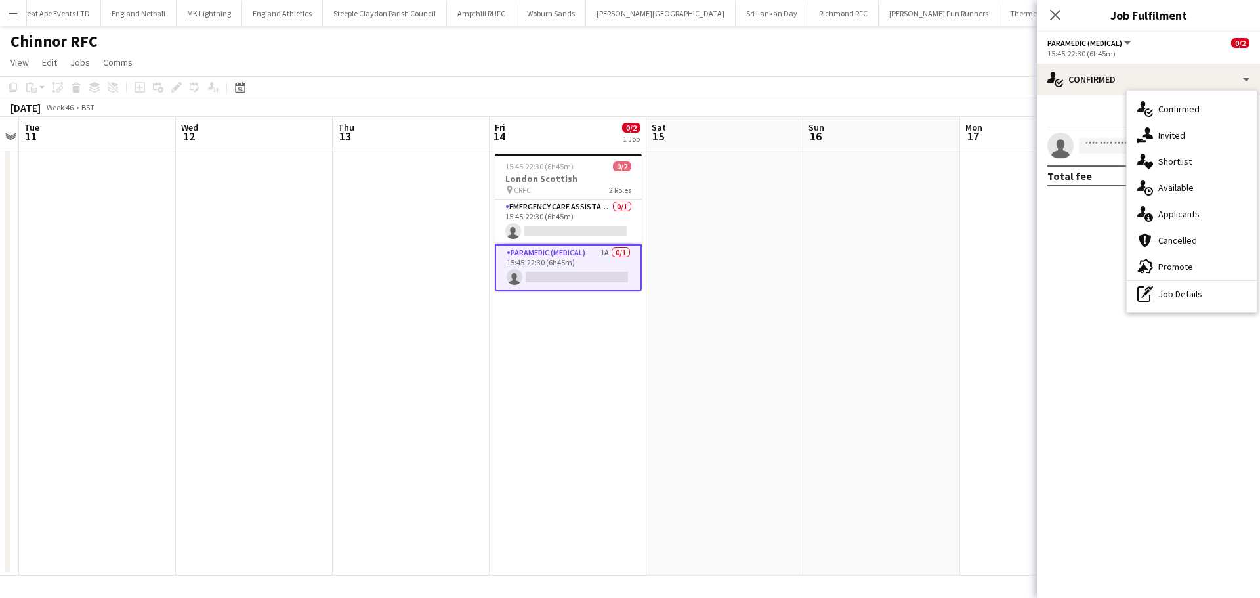
click at [1168, 214] on div "single-neutral-actions-information Applicants" at bounding box center [1191, 214] width 130 height 26
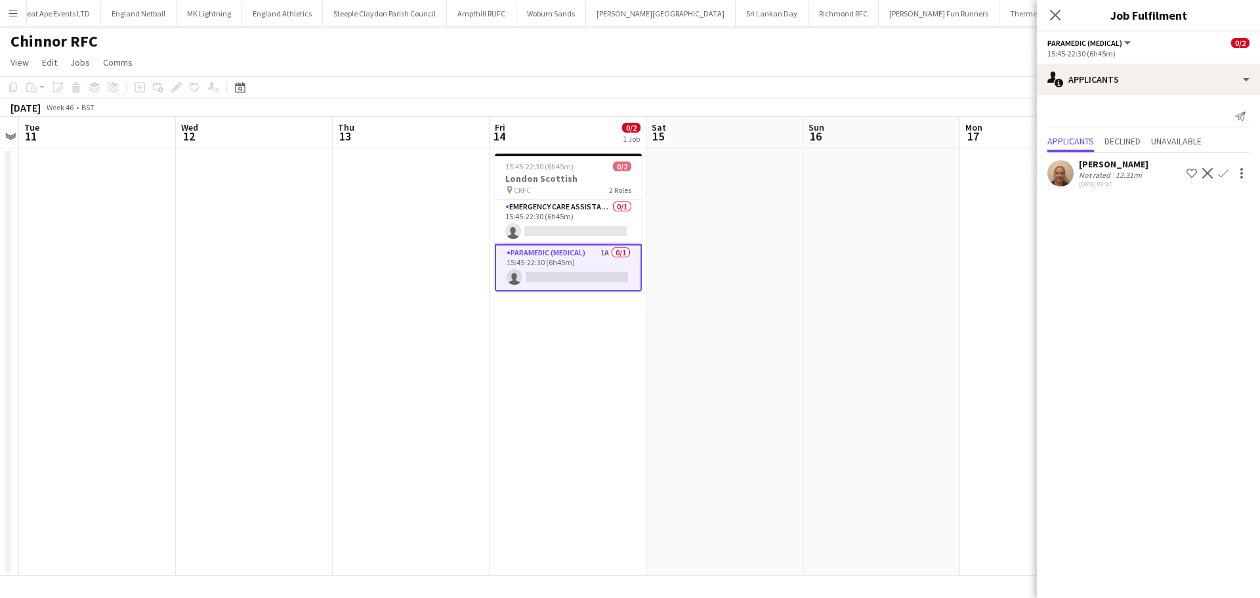
drag, startPoint x: 1218, startPoint y: 173, endPoint x: 1216, endPoint y: 187, distance: 14.5
click at [1218, 172] on app-icon "Confirm" at bounding box center [1223, 173] width 10 height 10
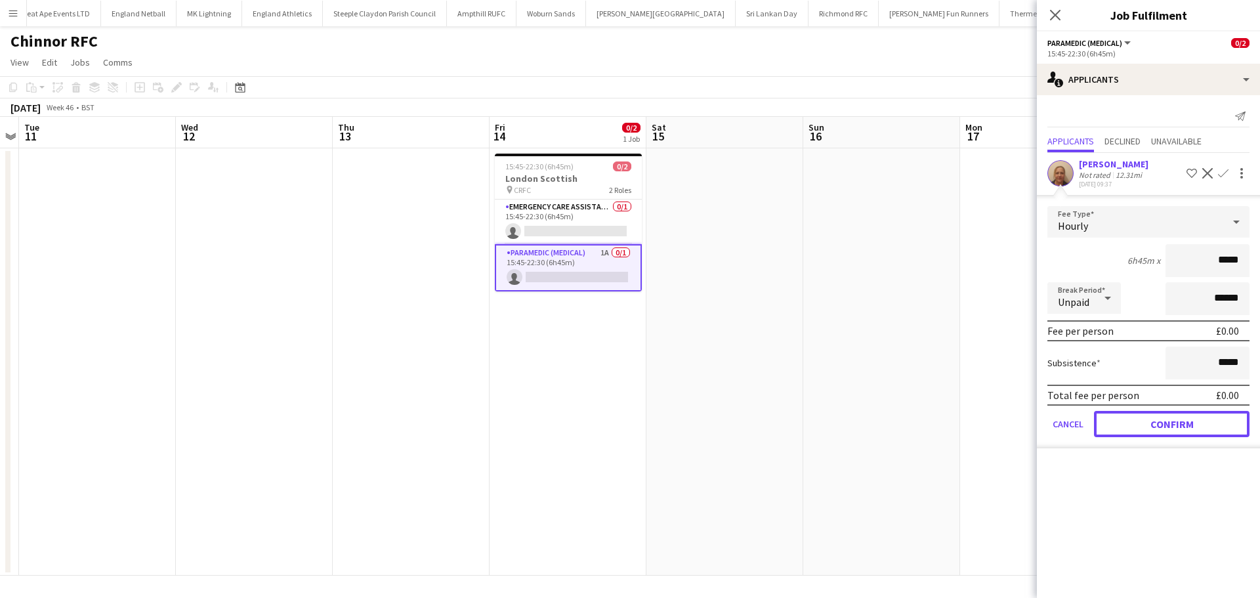
click at [1128, 422] on button "Confirm" at bounding box center [1171, 424] width 155 height 26
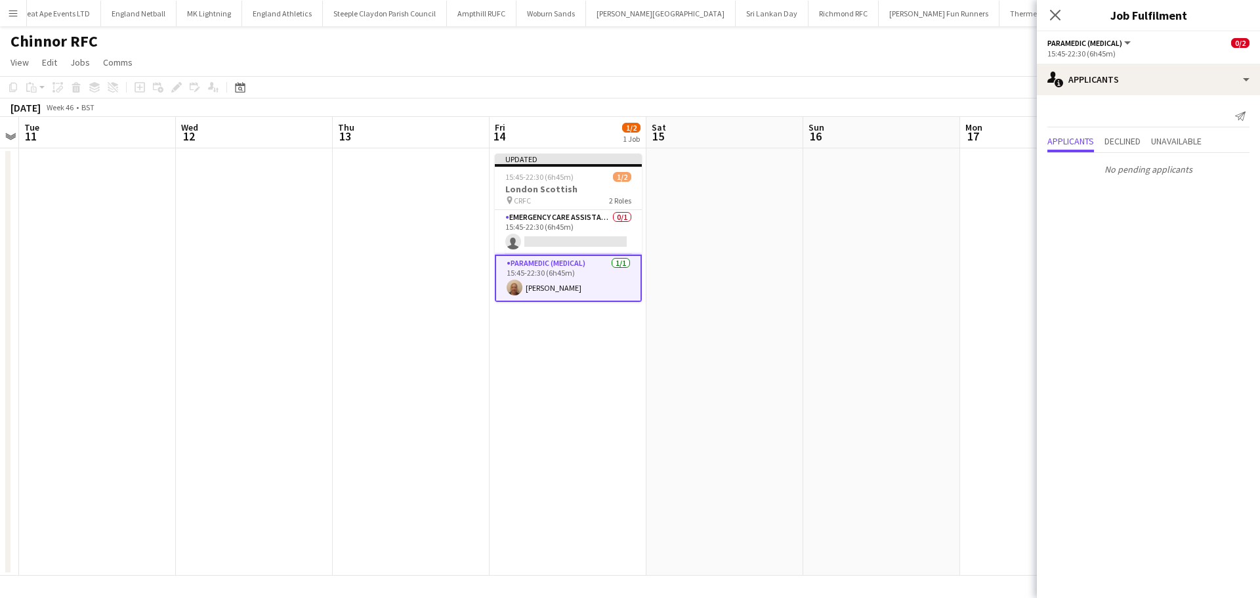
click at [1057, 12] on icon at bounding box center [1055, 15] width 10 height 10
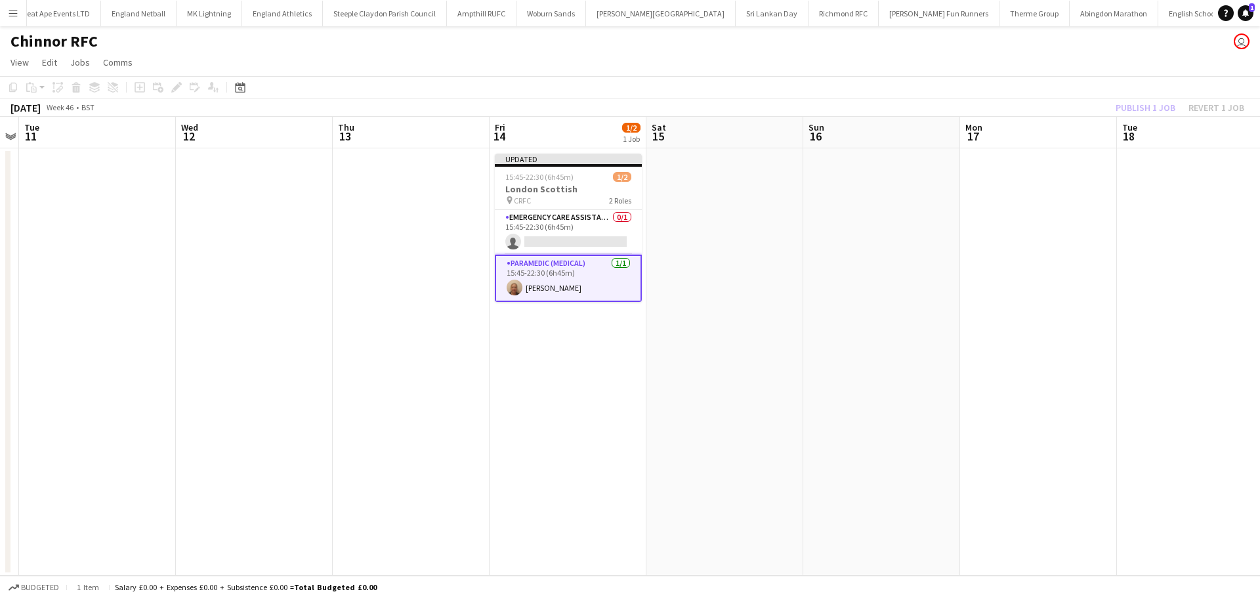
click at [1156, 114] on div "Publish 1 job Revert 1 job" at bounding box center [1180, 107] width 160 height 17
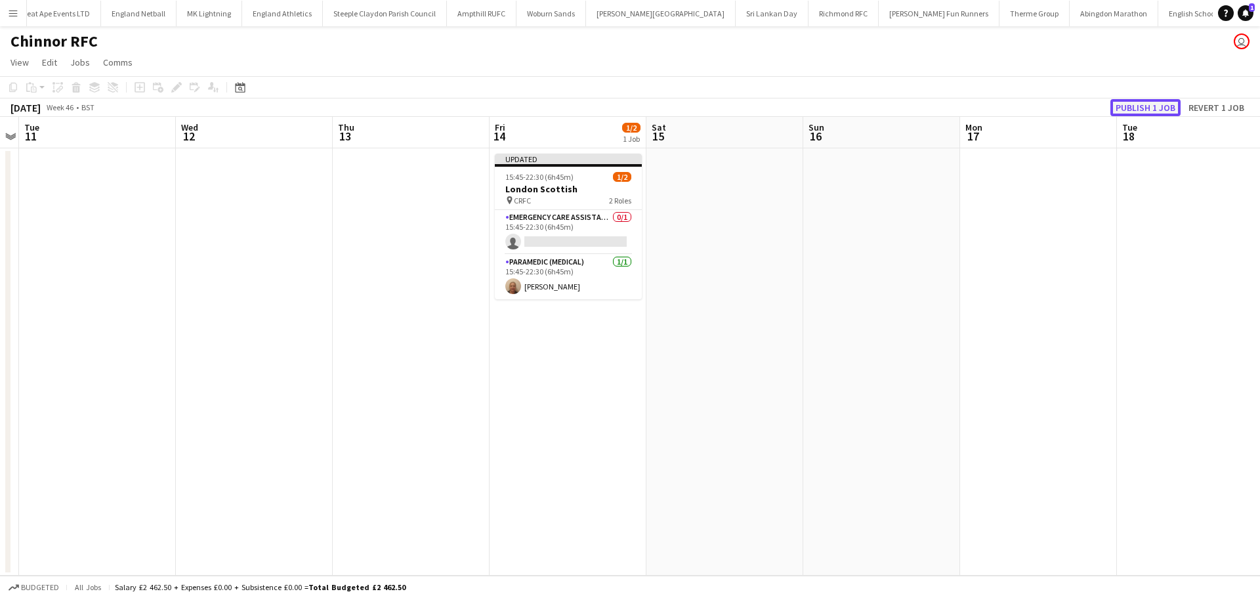
click at [1157, 105] on button "Publish 1 job" at bounding box center [1145, 107] width 70 height 17
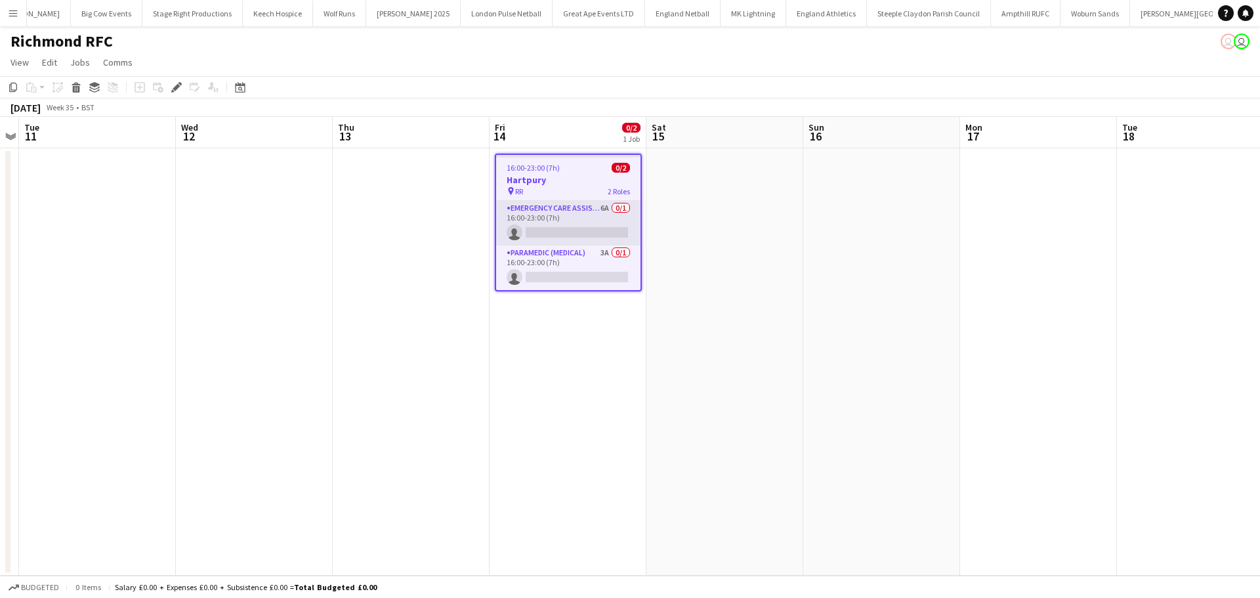
scroll to position [0, 657]
click at [574, 266] on app-card-role "Paramedic (Medical) 3A 0/1 16:00-23:00 (7h) single-neutral-actions" at bounding box center [568, 267] width 144 height 45
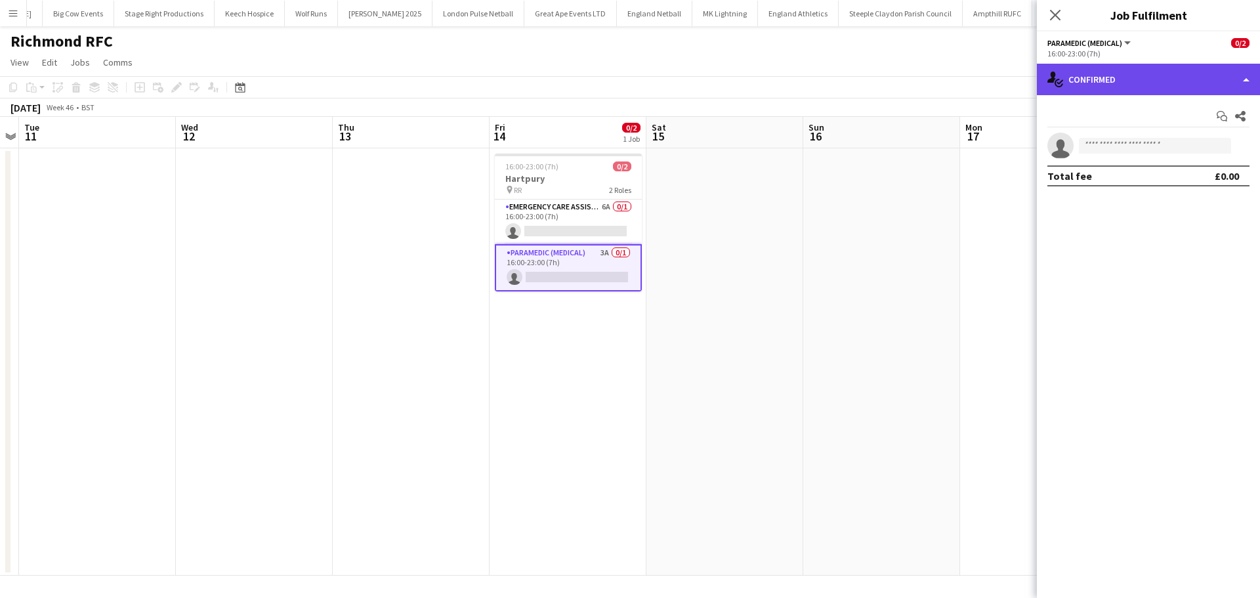
click at [1200, 81] on div "single-neutral-actions-check-2 Confirmed" at bounding box center [1148, 79] width 223 height 31
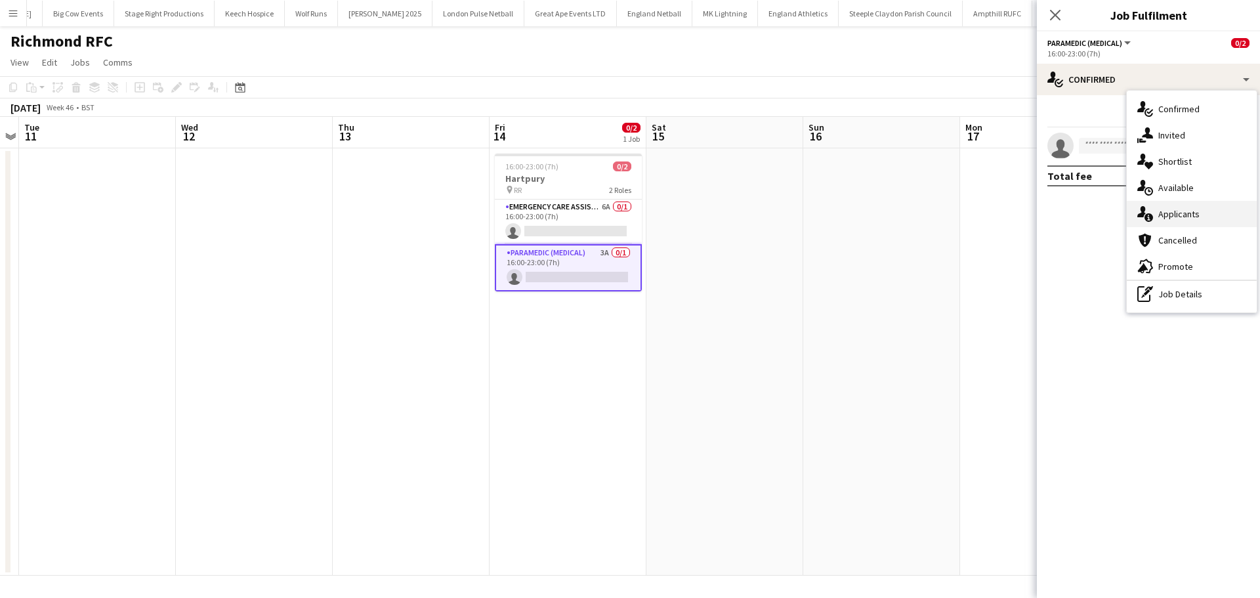
click at [1199, 207] on div "single-neutral-actions-information Applicants" at bounding box center [1191, 214] width 130 height 26
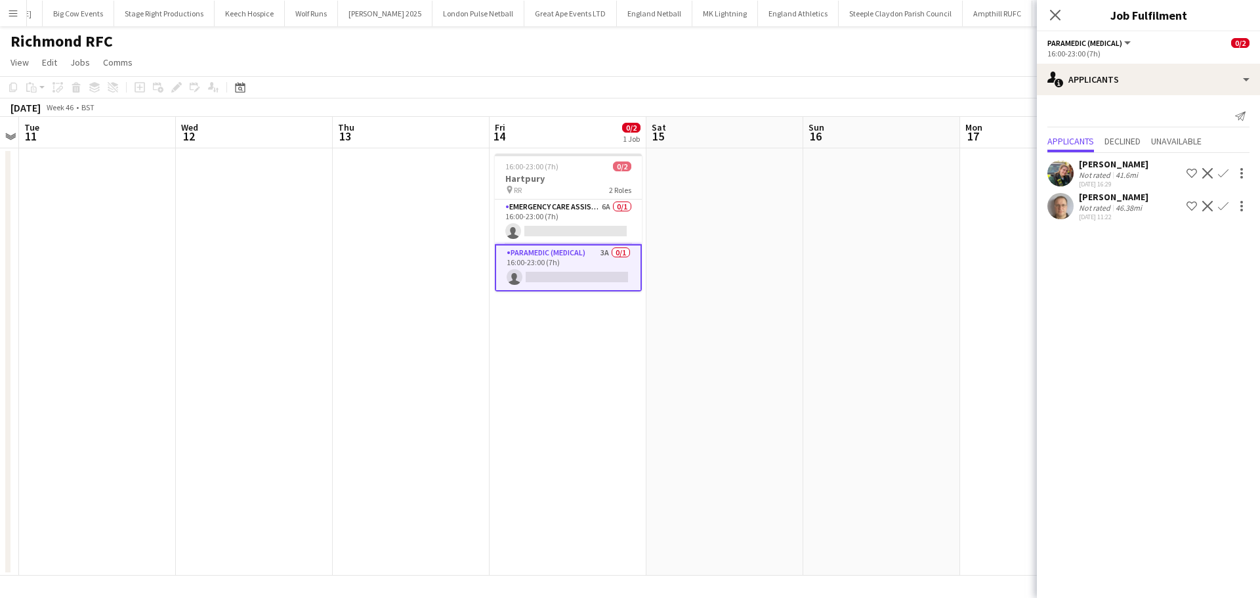
click at [1219, 207] on app-icon "Confirm" at bounding box center [1223, 206] width 10 height 10
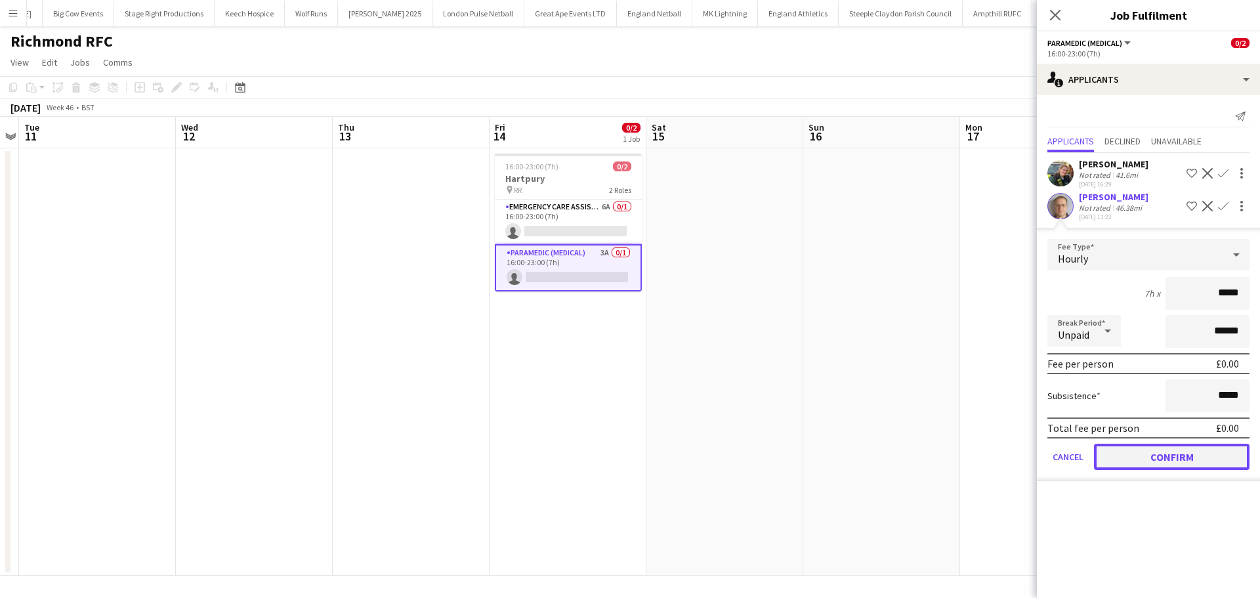
click at [1173, 459] on button "Confirm" at bounding box center [1171, 456] width 155 height 26
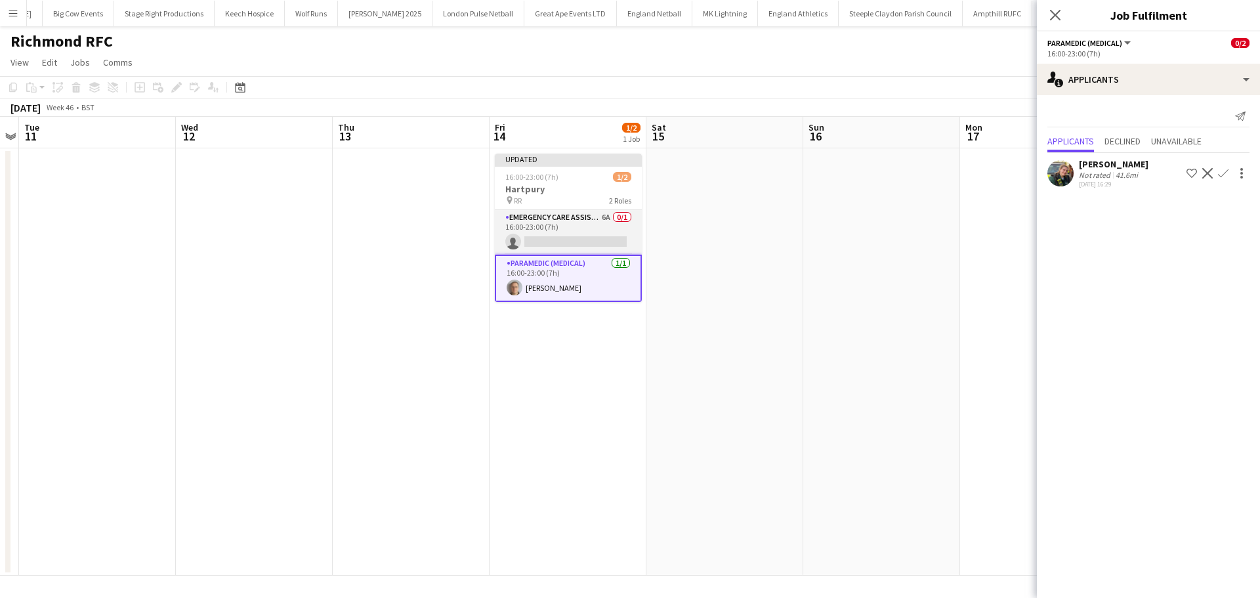
click at [573, 222] on app-card-role "Emergency Care Assistant (Medical) 6A 0/1 16:00-23:00 (7h) single-neutral-actio…" at bounding box center [568, 232] width 147 height 45
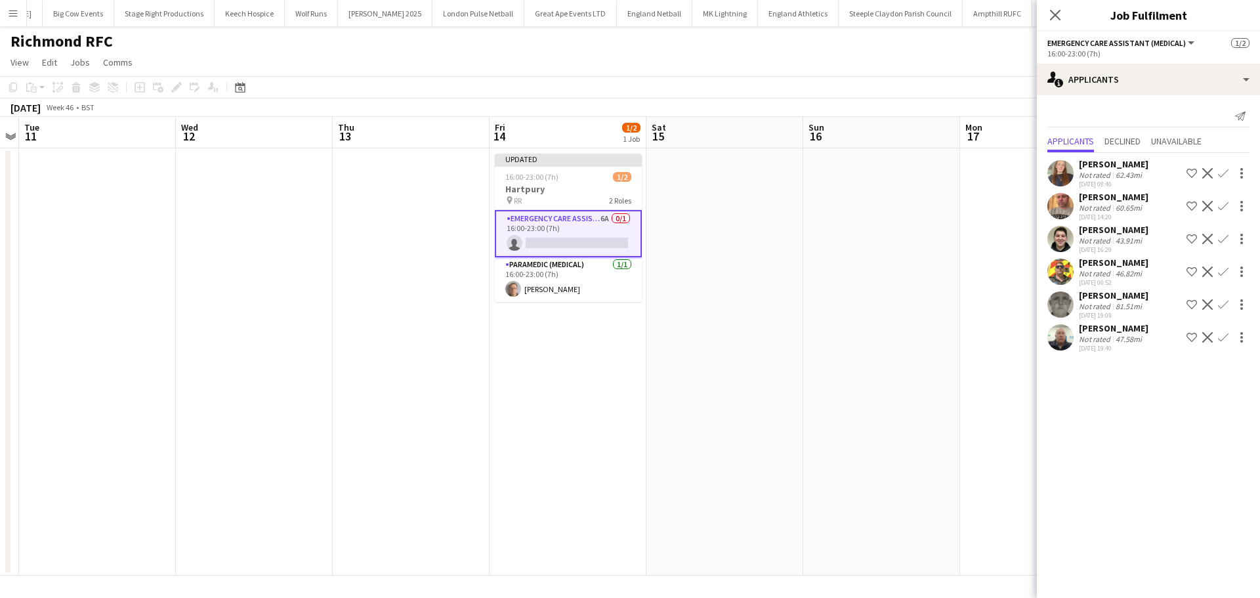
click at [1218, 301] on app-icon "Confirm" at bounding box center [1223, 304] width 10 height 10
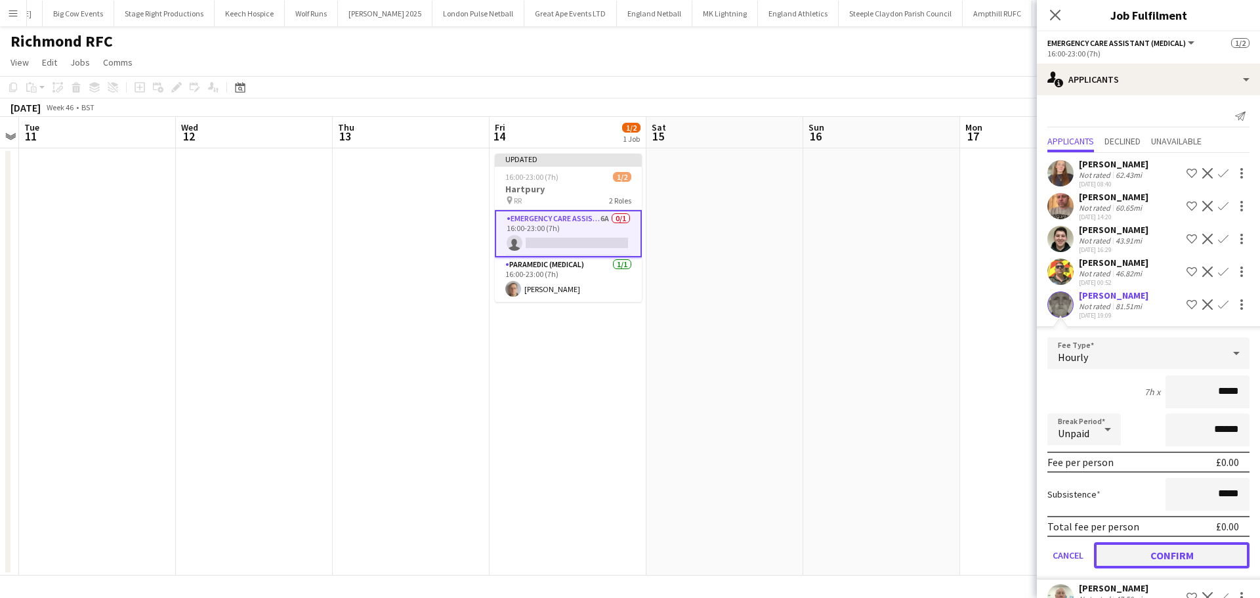
drag, startPoint x: 1114, startPoint y: 555, endPoint x: 1111, endPoint y: 539, distance: 16.1
click at [1113, 555] on button "Confirm" at bounding box center [1171, 555] width 155 height 26
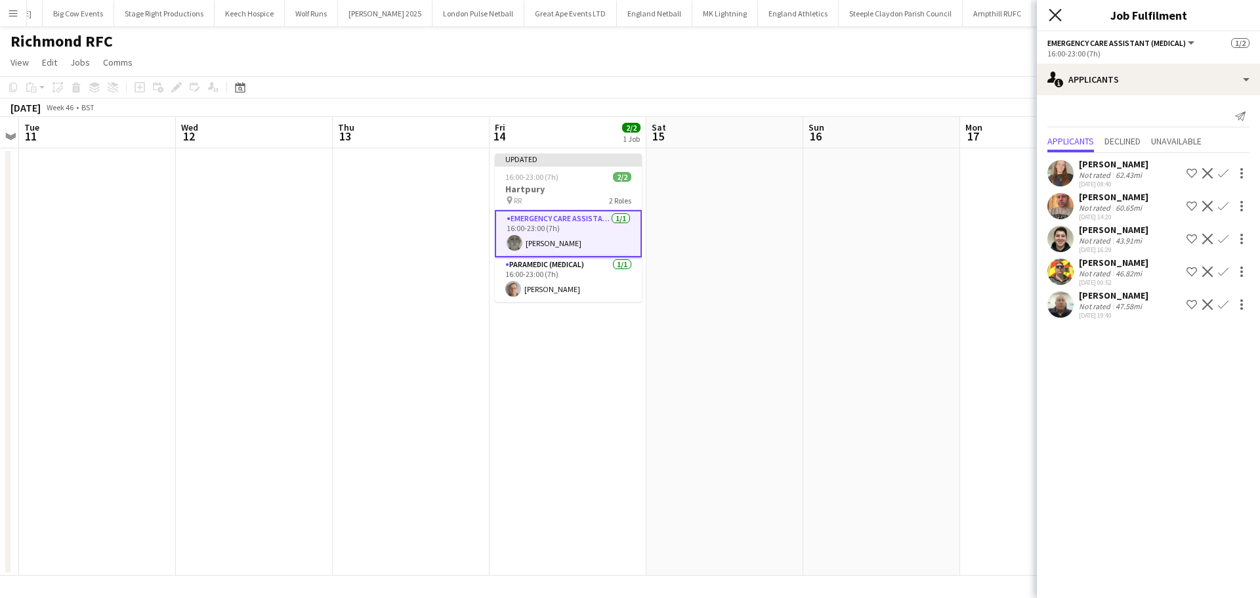
click at [1051, 13] on icon "Close pop-in" at bounding box center [1054, 15] width 12 height 12
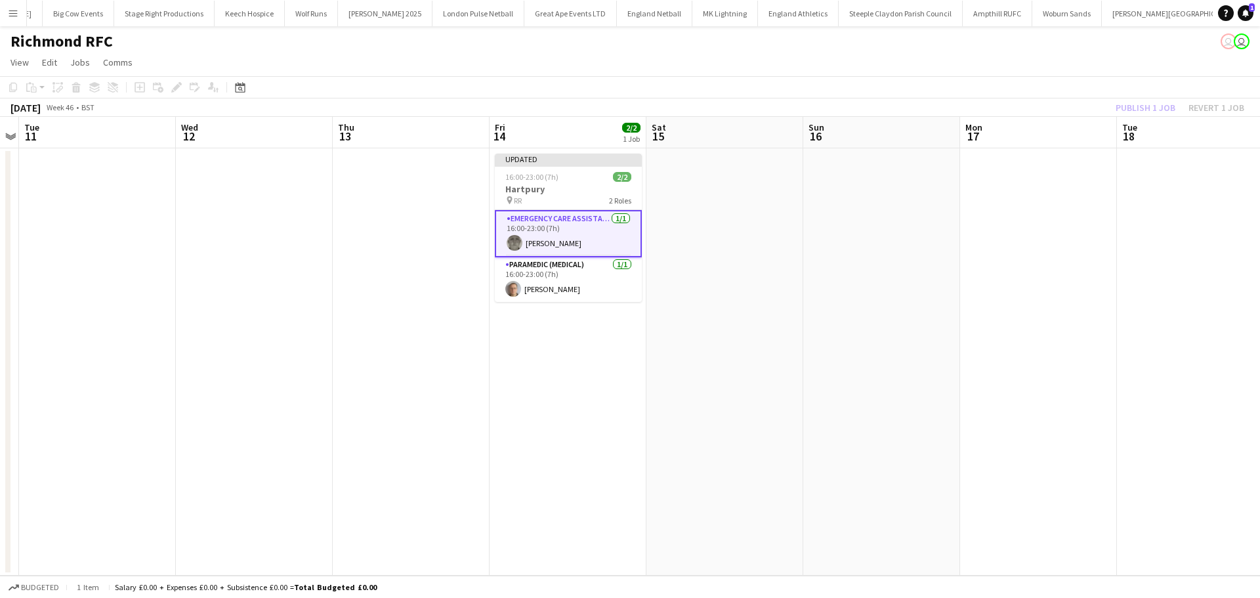
click at [1156, 107] on div "Publish 1 job Revert 1 job" at bounding box center [1180, 107] width 160 height 17
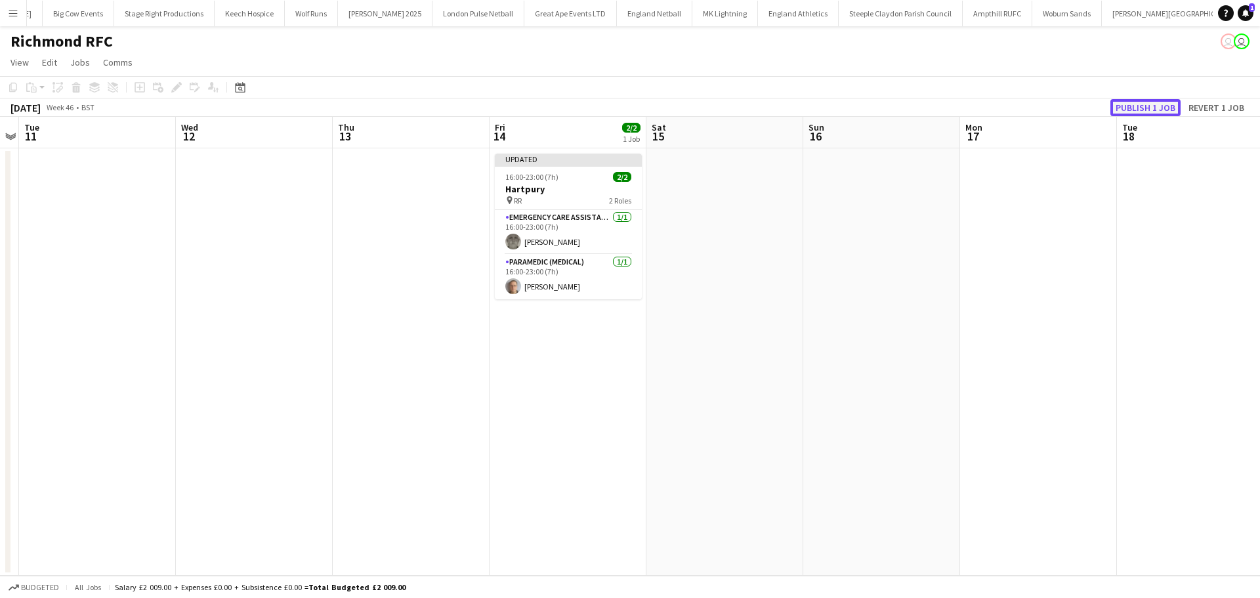
click at [1156, 107] on button "Publish 1 job" at bounding box center [1145, 107] width 70 height 17
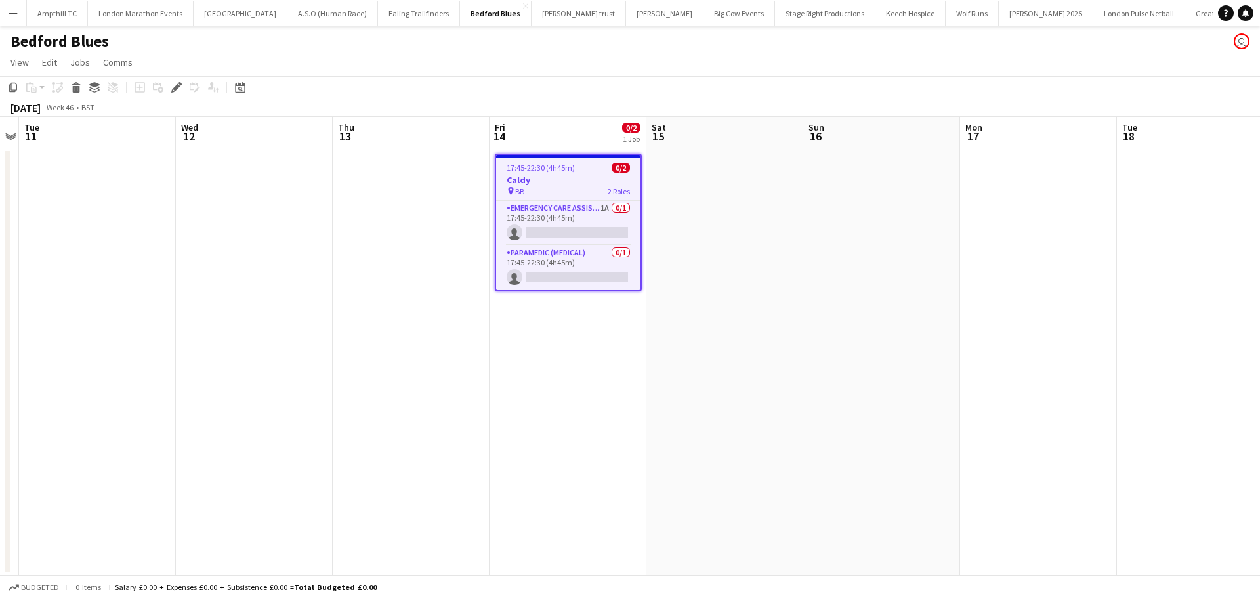
click at [595, 202] on app-card-role "Emergency Care Assistant (Medical) 1A 0/1 17:45-22:30 (4h45m) single-neutral-ac…" at bounding box center [568, 223] width 144 height 45
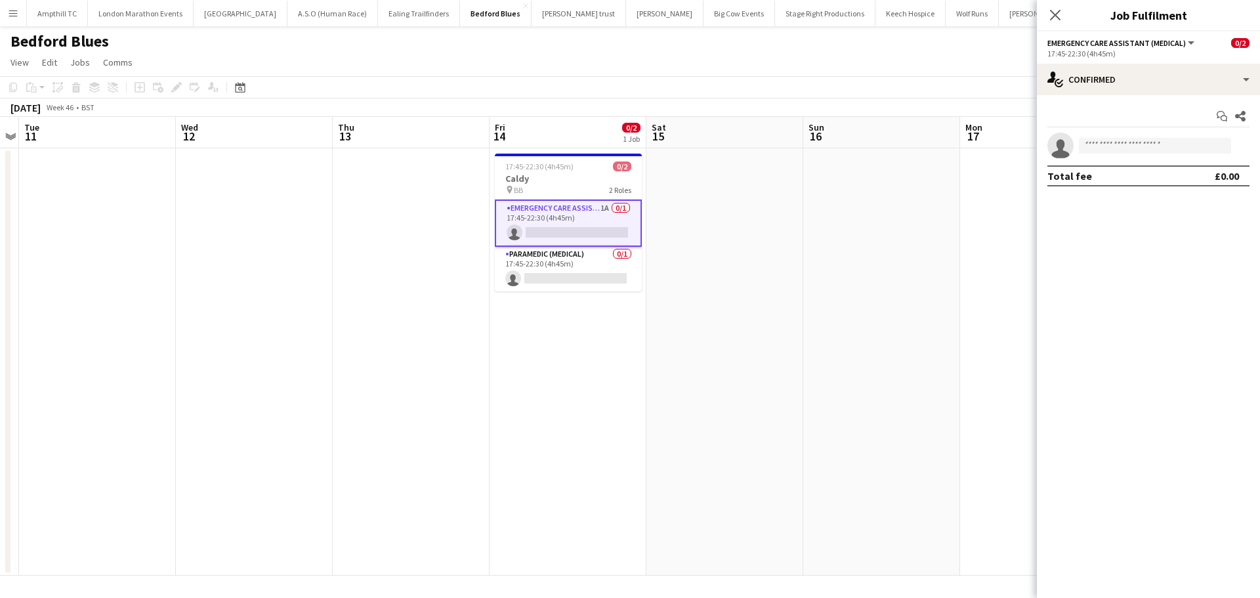
scroll to position [0, 451]
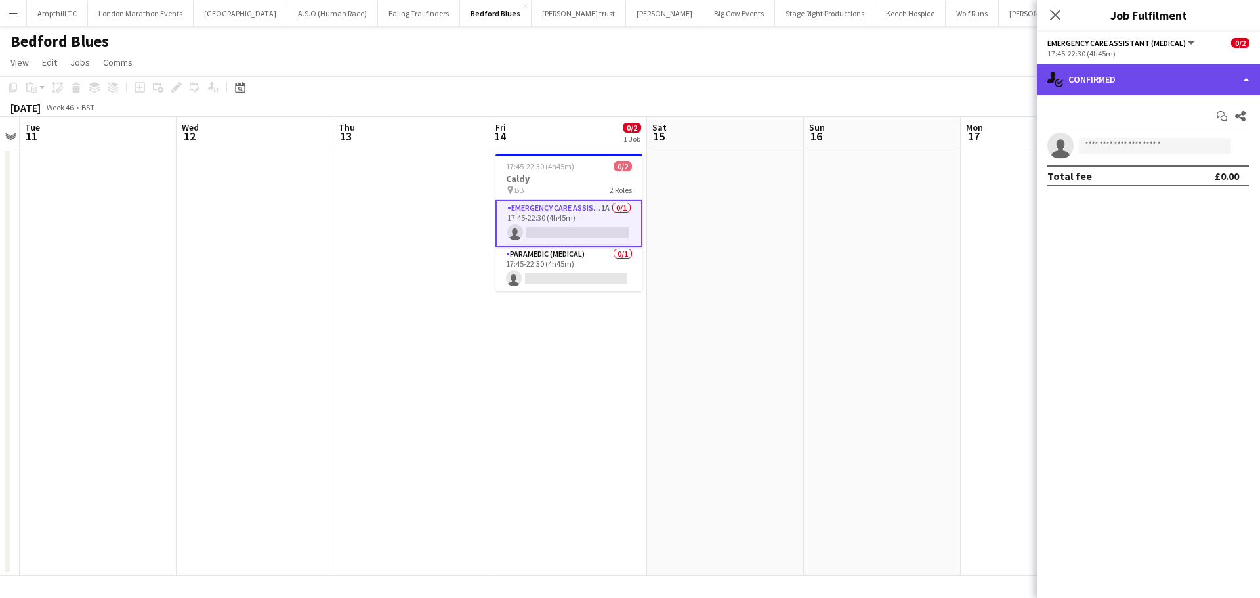
drag, startPoint x: 1128, startPoint y: 77, endPoint x: 1192, endPoint y: 144, distance: 93.3
click at [1129, 75] on div "single-neutral-actions-check-2 Confirmed" at bounding box center [1148, 79] width 223 height 31
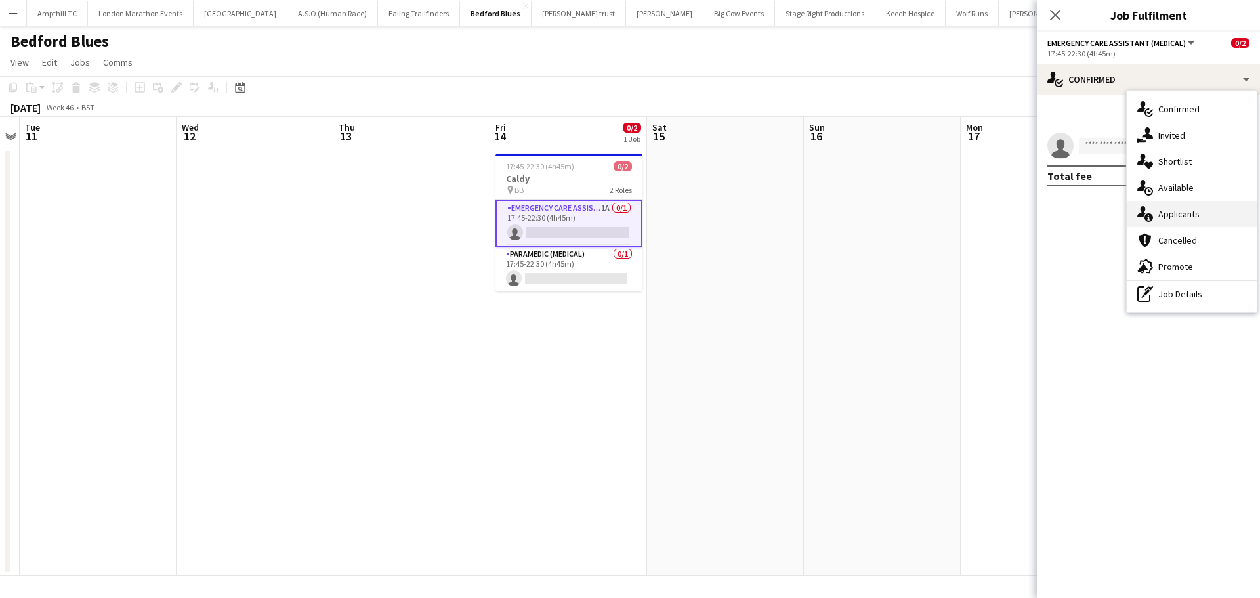
click at [1176, 216] on div "single-neutral-actions-information Applicants" at bounding box center [1191, 214] width 130 height 26
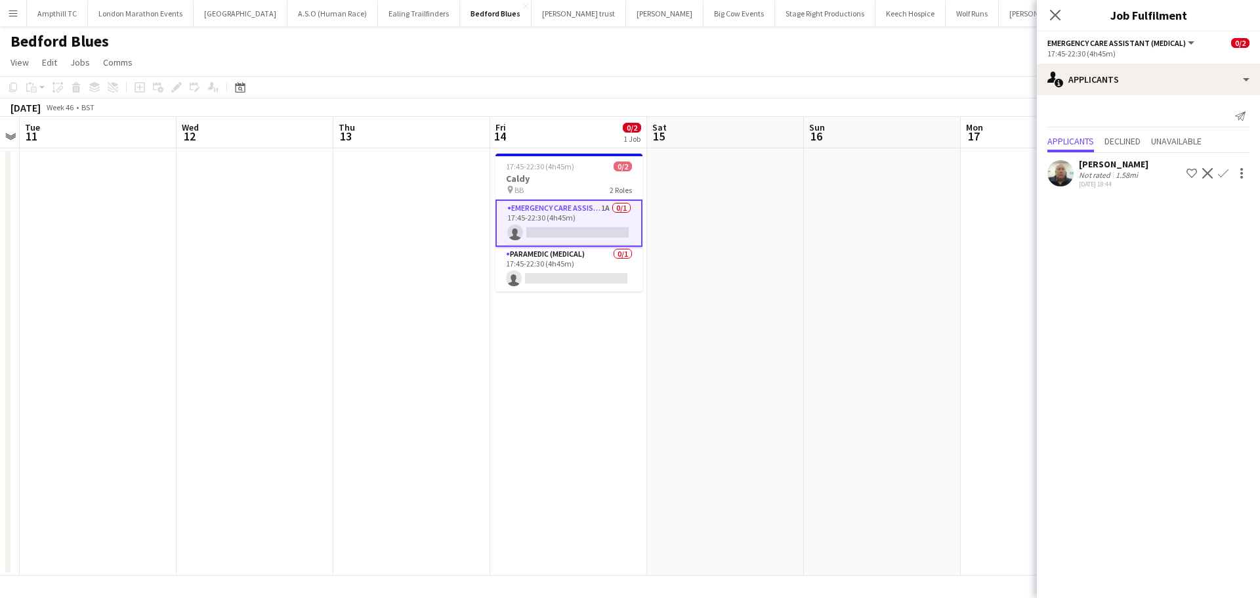
click at [1220, 175] on app-icon "Confirm" at bounding box center [1223, 173] width 10 height 10
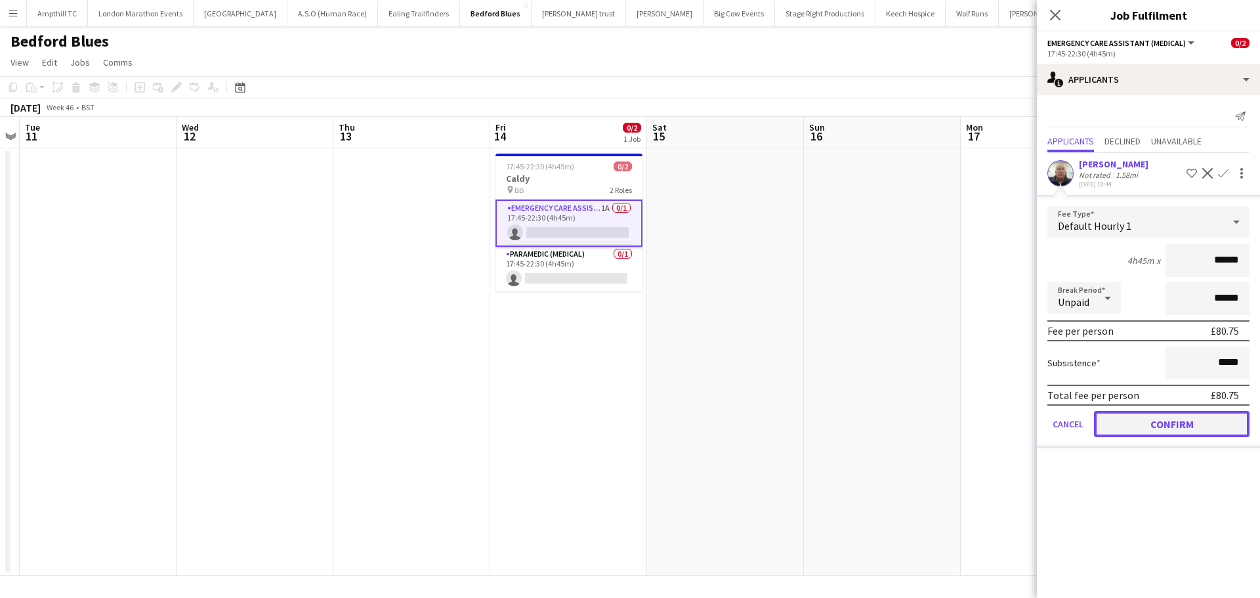
click at [1159, 424] on button "Confirm" at bounding box center [1171, 424] width 155 height 26
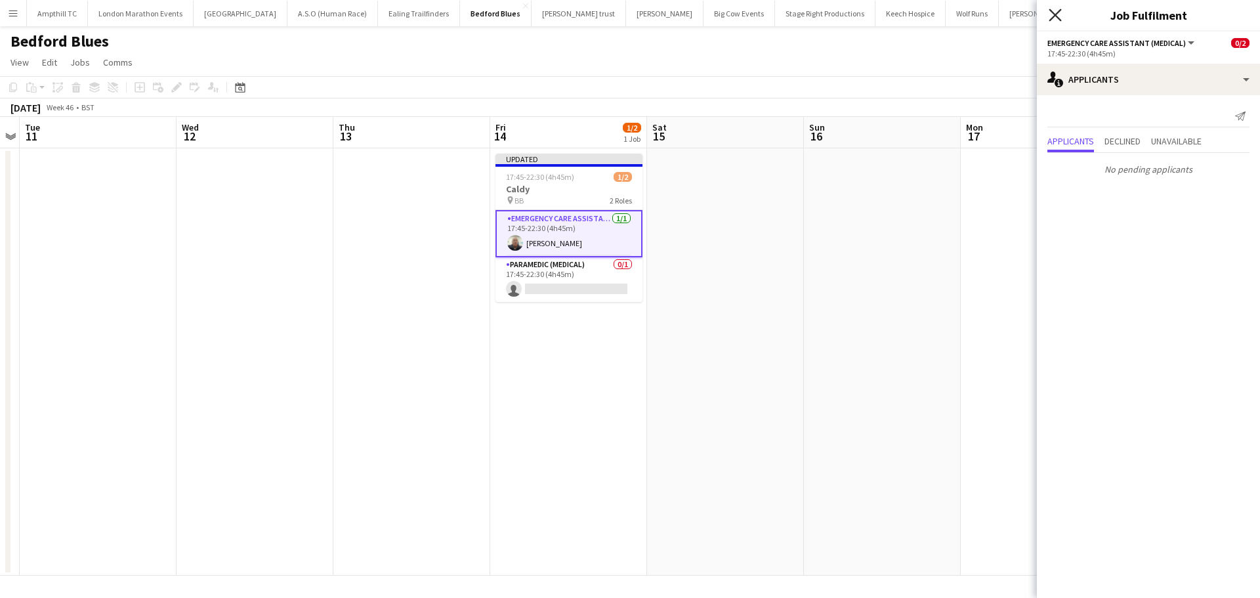
click at [1052, 18] on icon at bounding box center [1054, 15] width 12 height 12
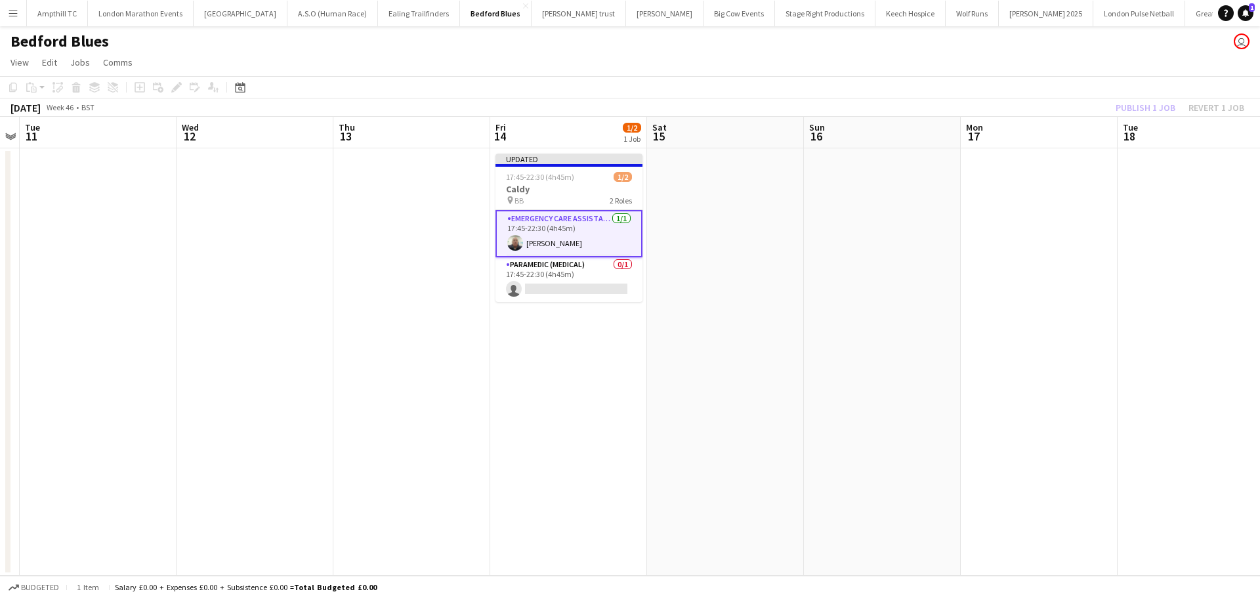
scroll to position [0, 445]
drag, startPoint x: 1065, startPoint y: 115, endPoint x: 1077, endPoint y: 112, distance: 12.3
click at [1073, 113] on app-calendar "Copy Paste Paste Ctrl+V Paste with crew Ctrl+Shift+V Paste linked Job [GEOGRAPH…" at bounding box center [630, 325] width 1260 height 499
click at [1121, 105] on div "Publish 1 job Revert 1 job" at bounding box center [1180, 107] width 160 height 17
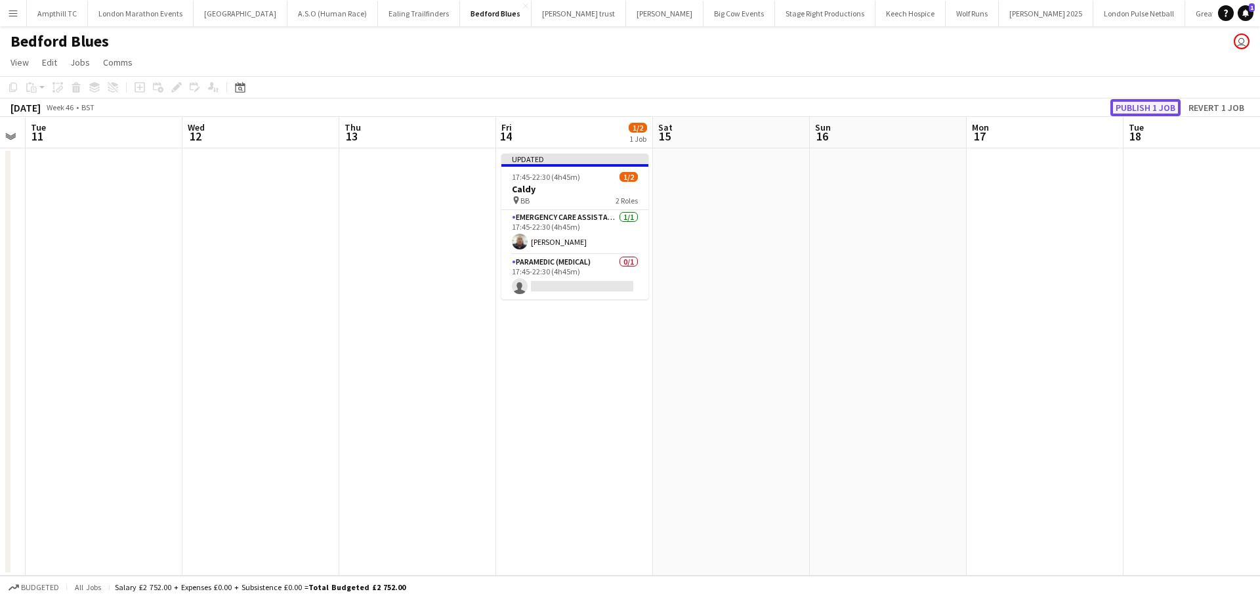
click at [1132, 106] on button "Publish 1 job" at bounding box center [1145, 107] width 70 height 17
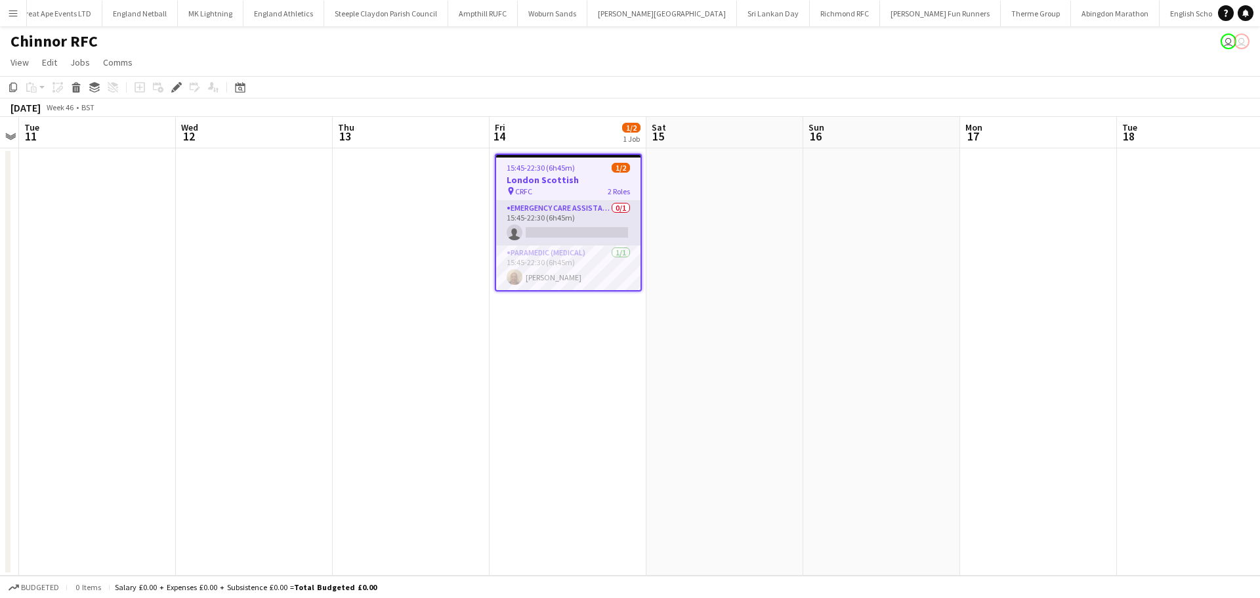
scroll to position [0, 1172]
click at [596, 211] on app-card-role "Emergency Care Assistant (Medical) 0/1 15:45-22:30 (6h45m) single-neutral-actio…" at bounding box center [568, 223] width 144 height 45
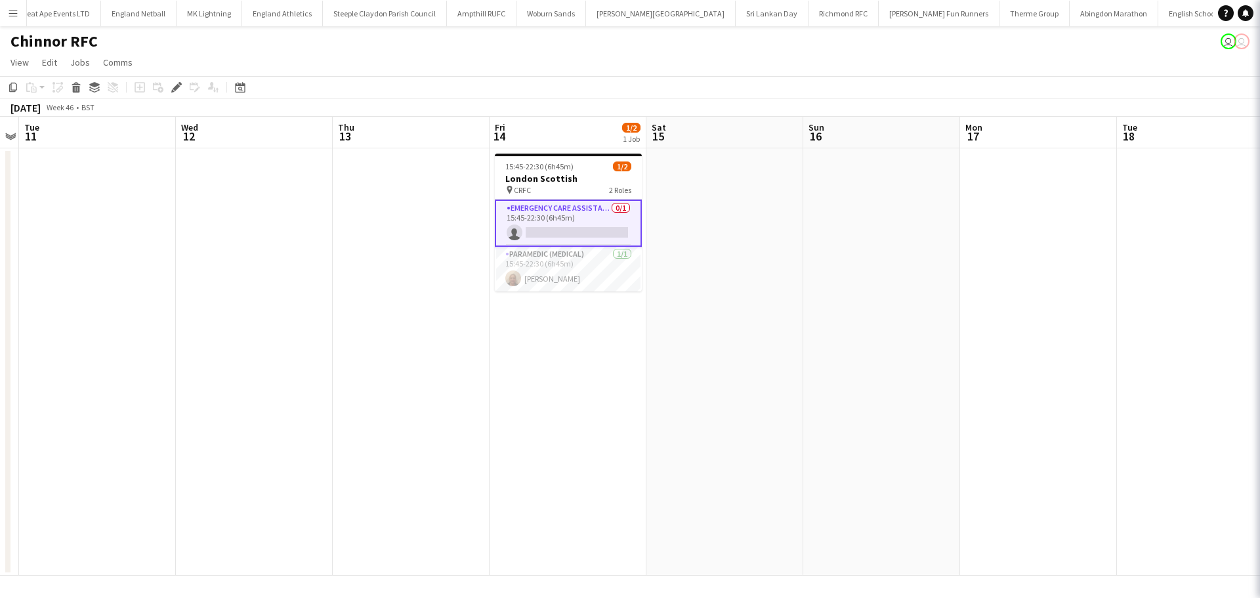
scroll to position [0, 451]
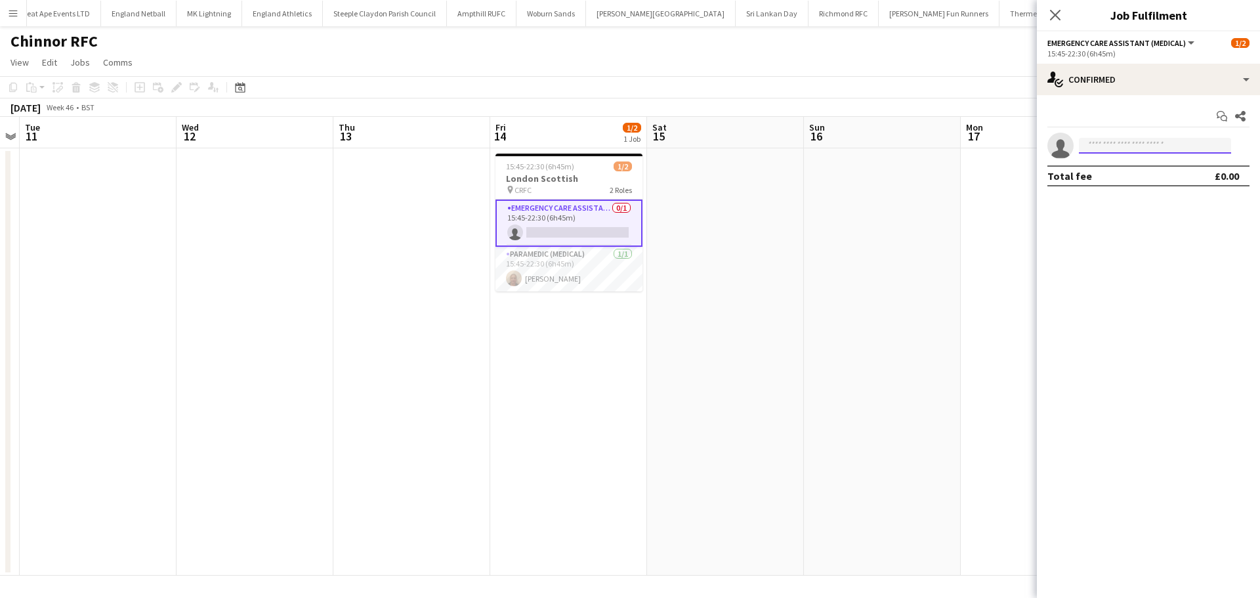
click at [1096, 148] on input at bounding box center [1155, 146] width 152 height 16
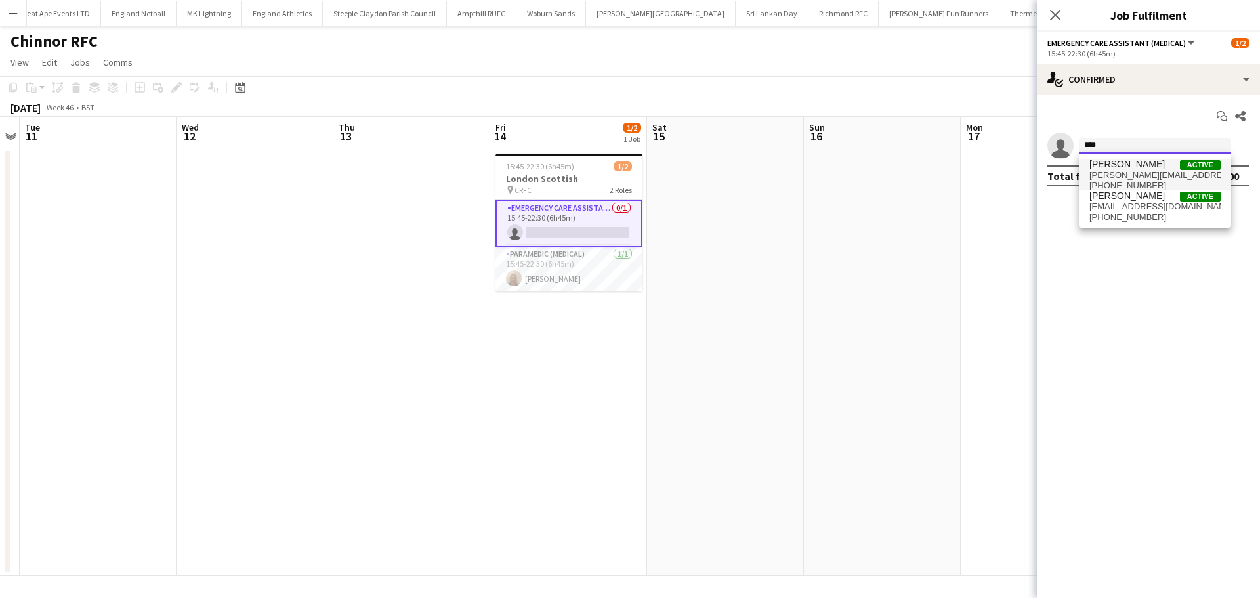
type input "****"
click at [1125, 163] on span "[PERSON_NAME]" at bounding box center [1126, 164] width 75 height 11
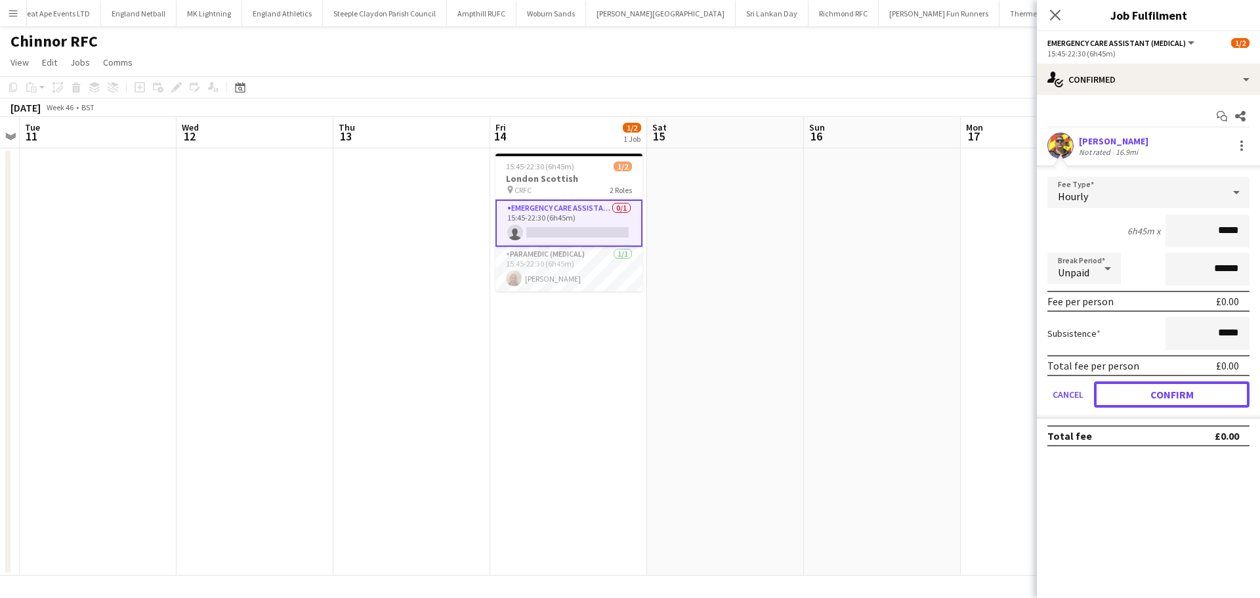
drag, startPoint x: 1141, startPoint y: 392, endPoint x: 1141, endPoint y: 354, distance: 38.1
click at [1141, 393] on button "Confirm" at bounding box center [1171, 394] width 155 height 26
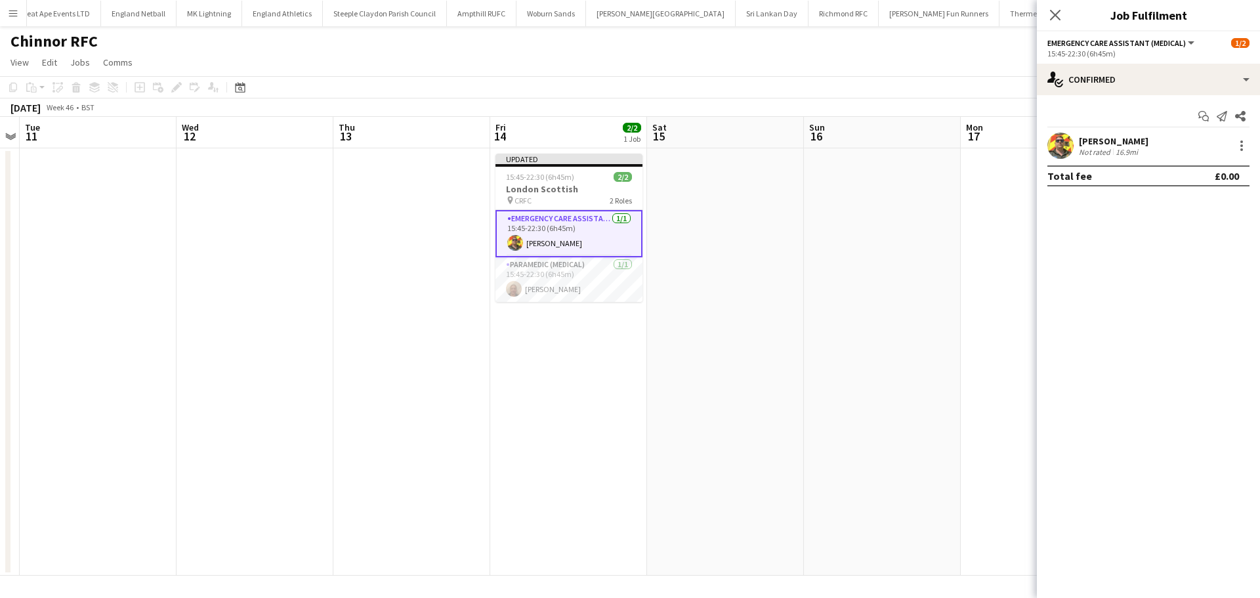
click at [1054, 11] on icon "Close pop-in" at bounding box center [1055, 15] width 10 height 10
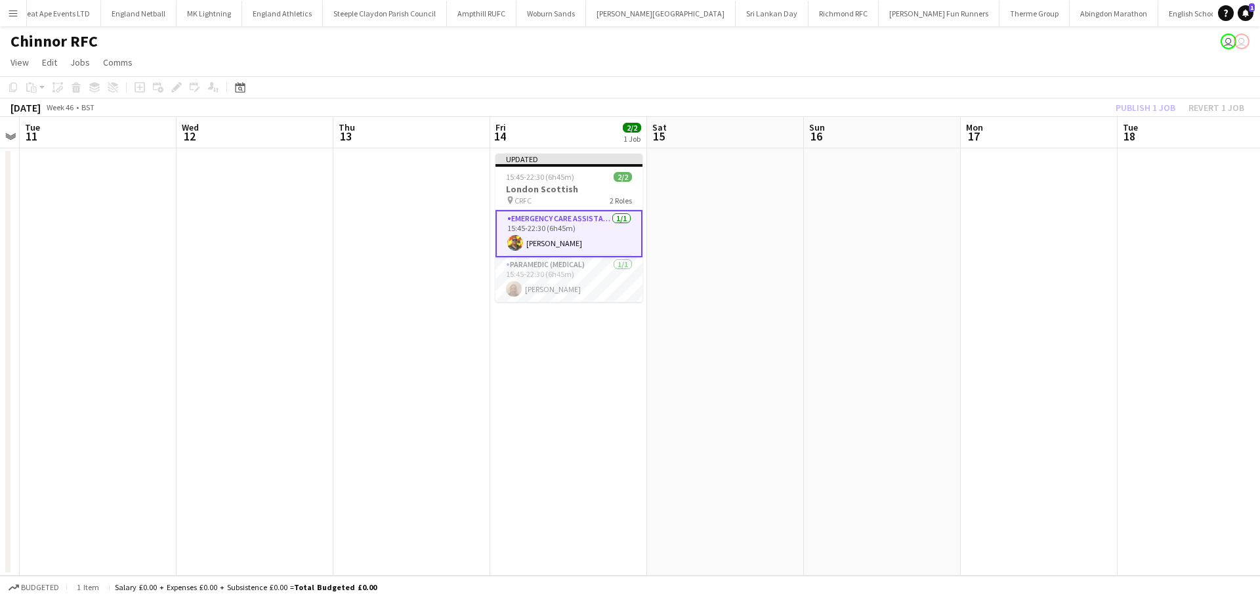
click at [1134, 112] on div "Publish 1 job Revert 1 job" at bounding box center [1180, 107] width 160 height 17
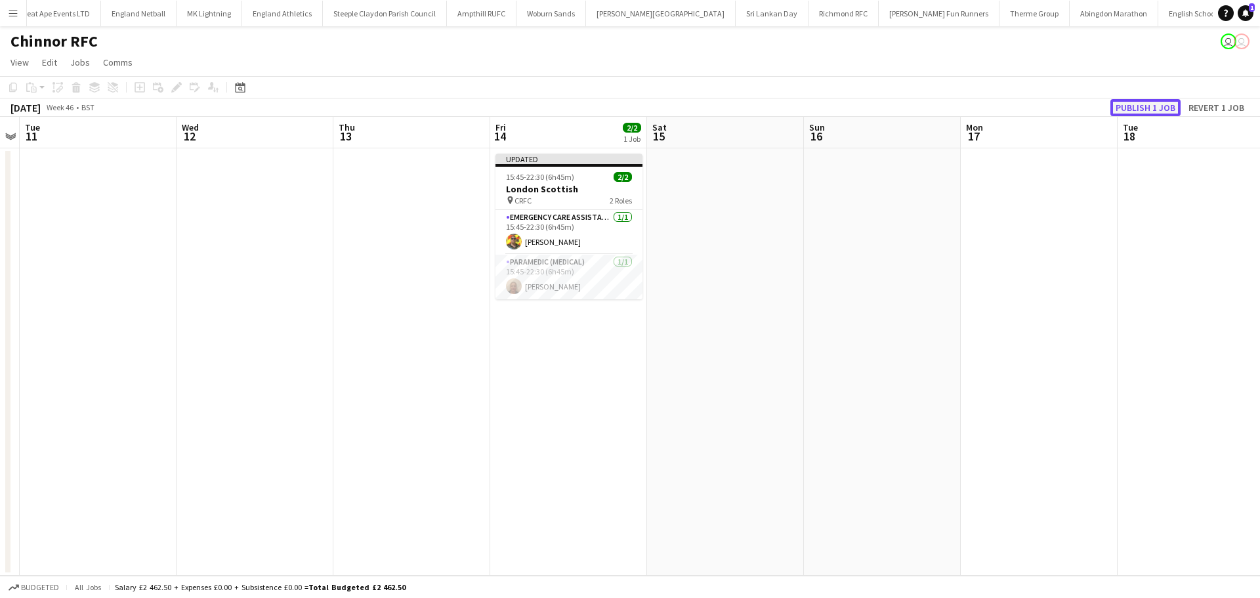
click at [1136, 112] on button "Publish 1 job" at bounding box center [1145, 107] width 70 height 17
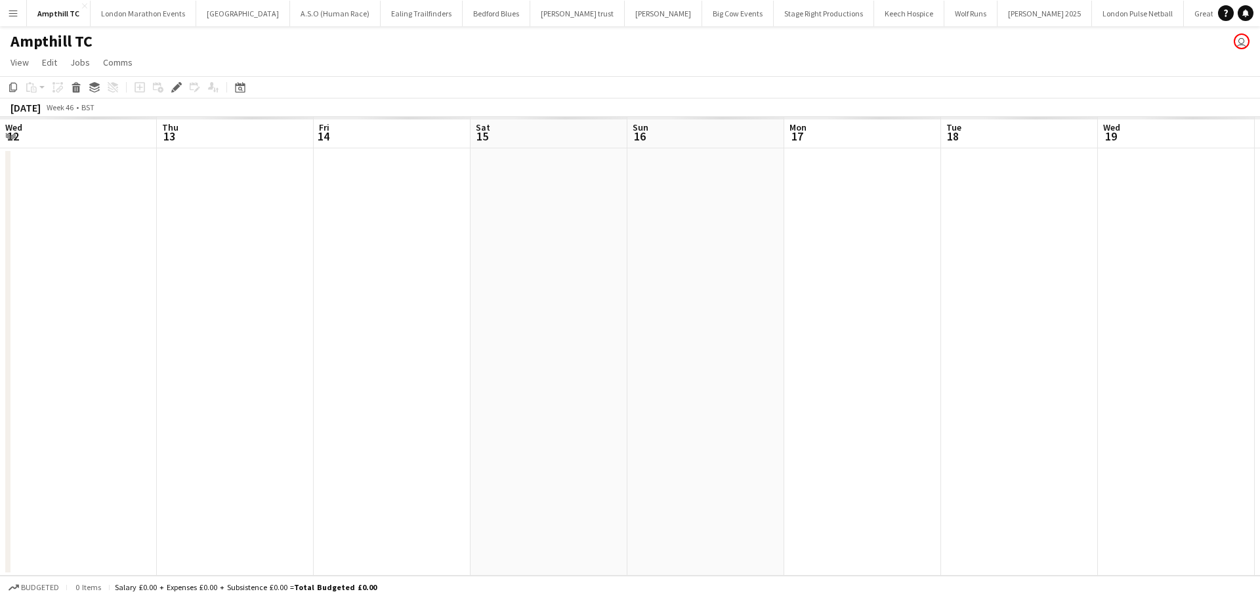
scroll to position [0, 451]
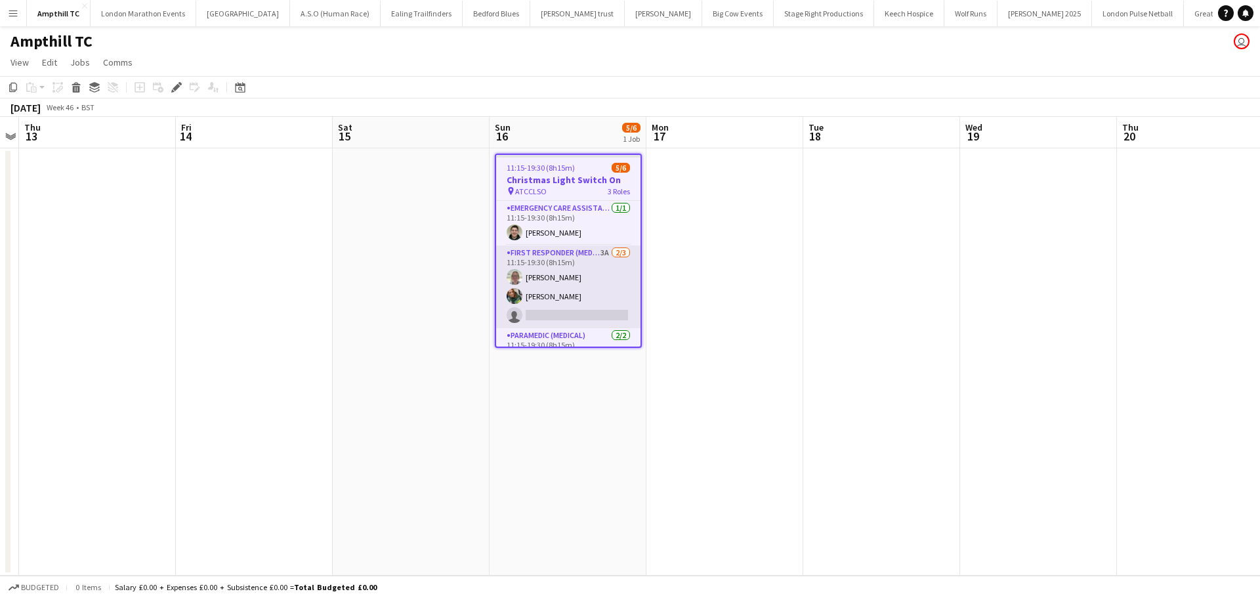
click at [583, 315] on app-card-role "First Responder (Medical) 3A [DATE] 11:15-19:30 (8h15m) [PERSON_NAME] [PERSON_N…" at bounding box center [568, 286] width 144 height 83
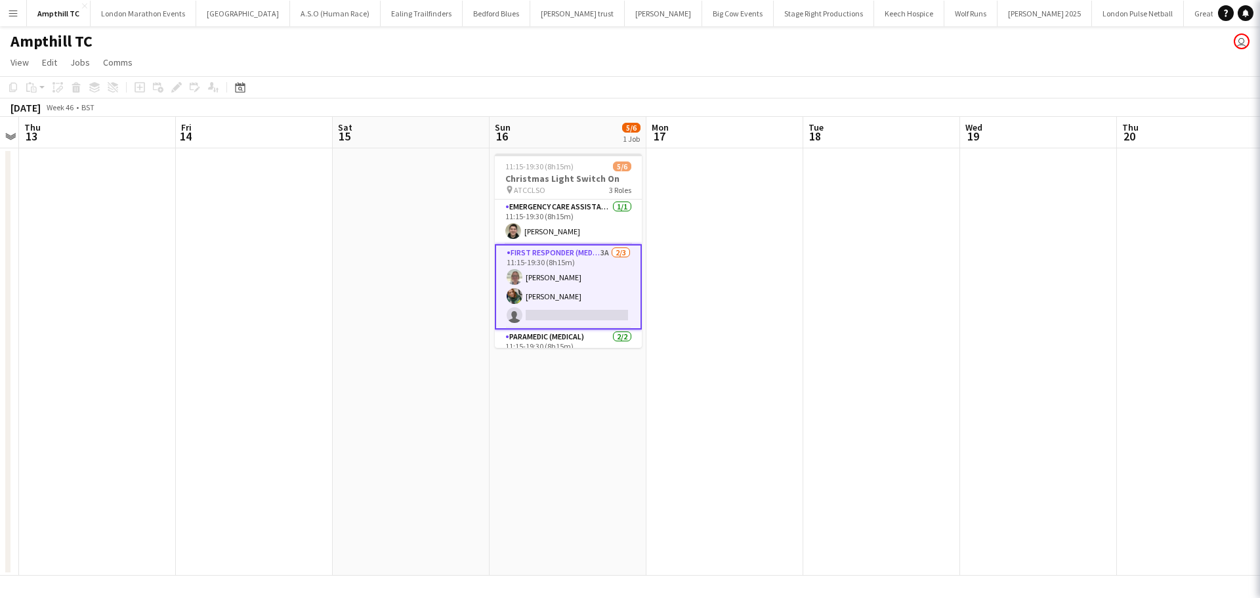
scroll to position [0, 451]
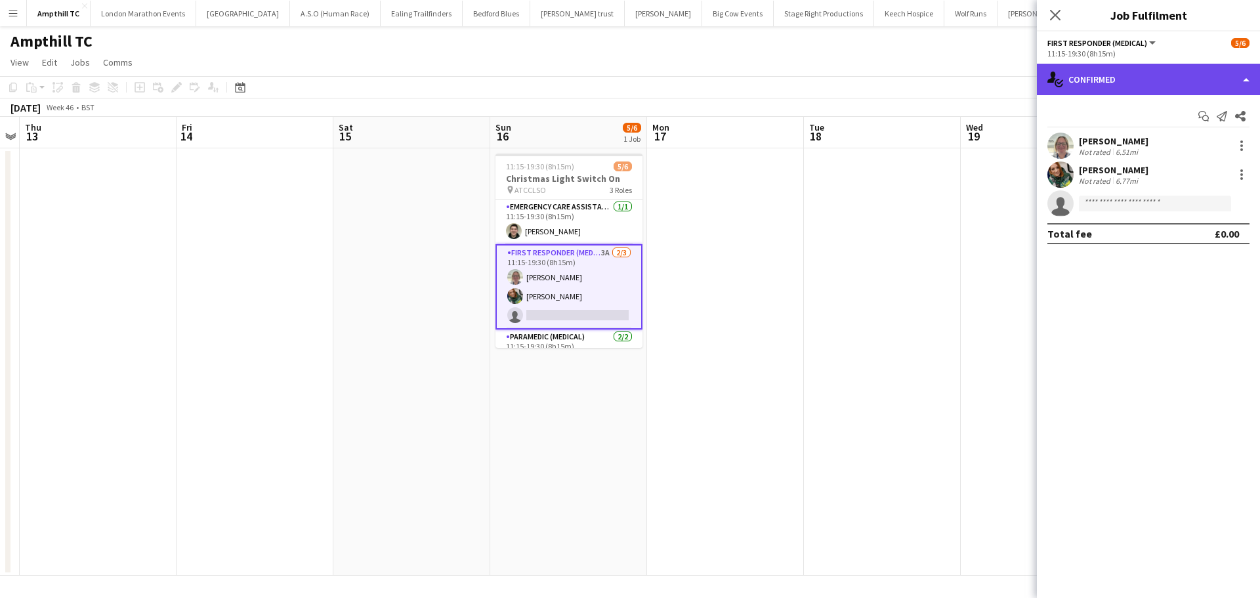
drag, startPoint x: 1132, startPoint y: 66, endPoint x: 1142, endPoint y: 75, distance: 13.5
click at [1134, 66] on div "single-neutral-actions-check-2 Confirmed" at bounding box center [1148, 79] width 223 height 31
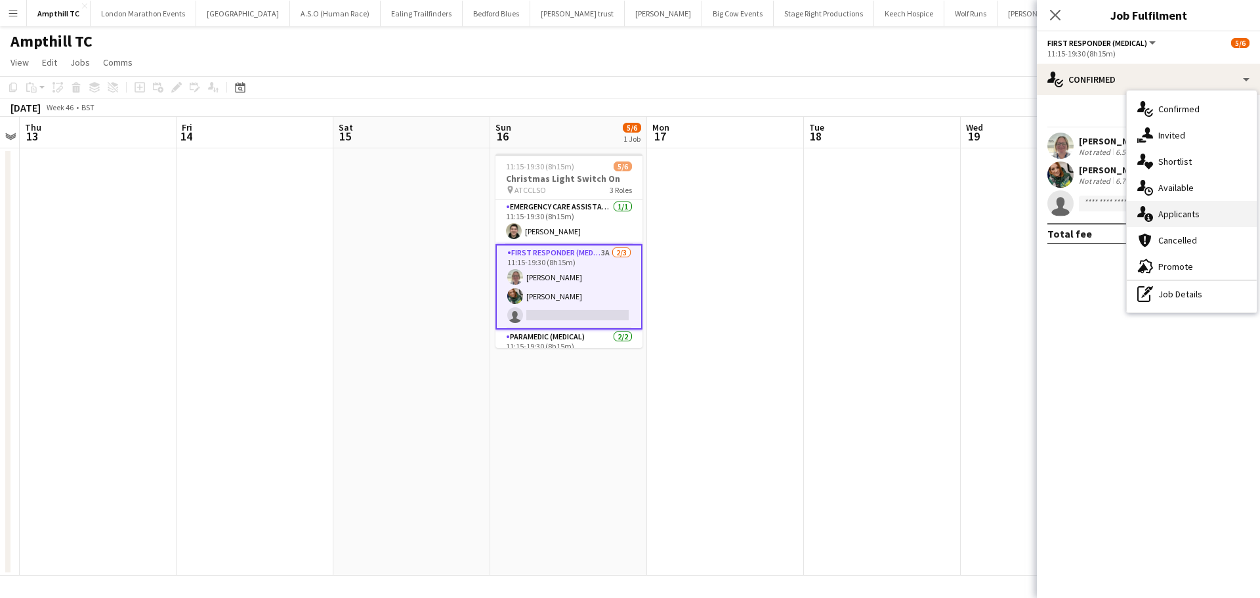
click at [1212, 212] on div "single-neutral-actions-information Applicants" at bounding box center [1191, 214] width 130 height 26
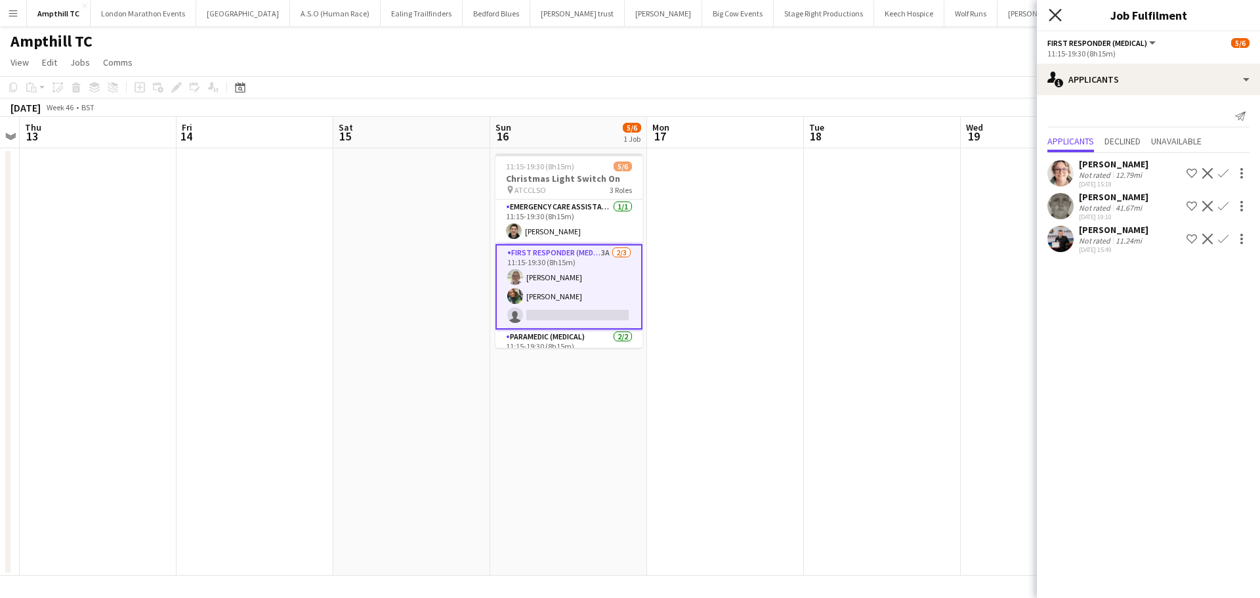
click at [1055, 16] on icon at bounding box center [1054, 15] width 12 height 12
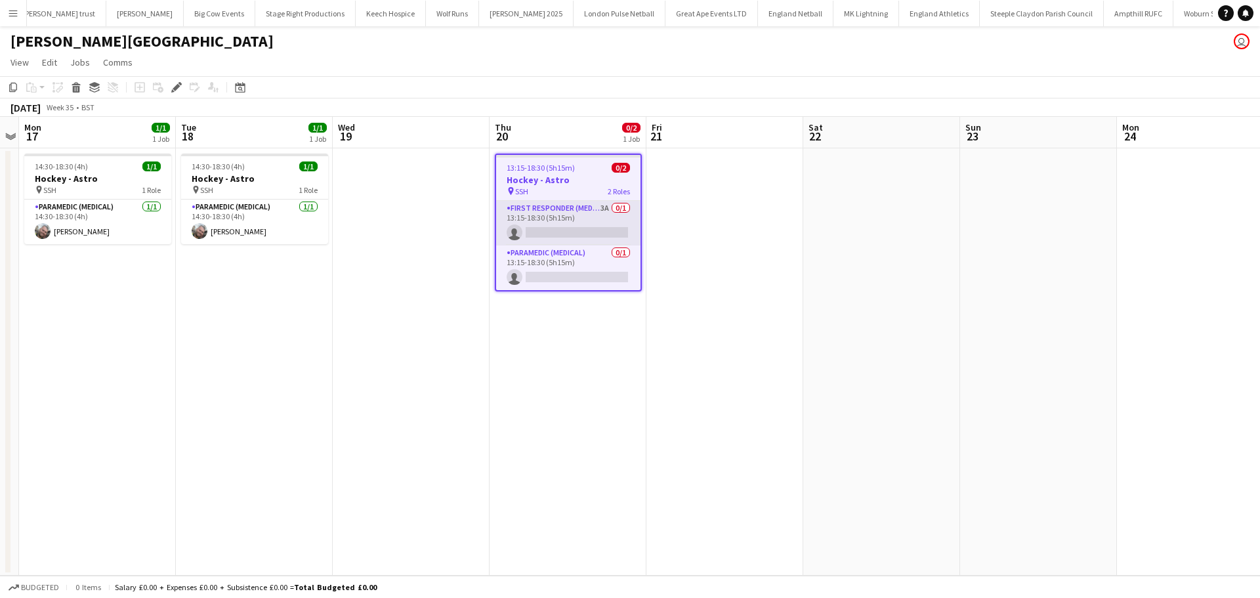
scroll to position [0, 517]
click at [566, 207] on app-card-role "First Responder (Medical) 3A 0/1 13:15-18:30 (5h15m) single-neutral-actions" at bounding box center [568, 223] width 144 height 45
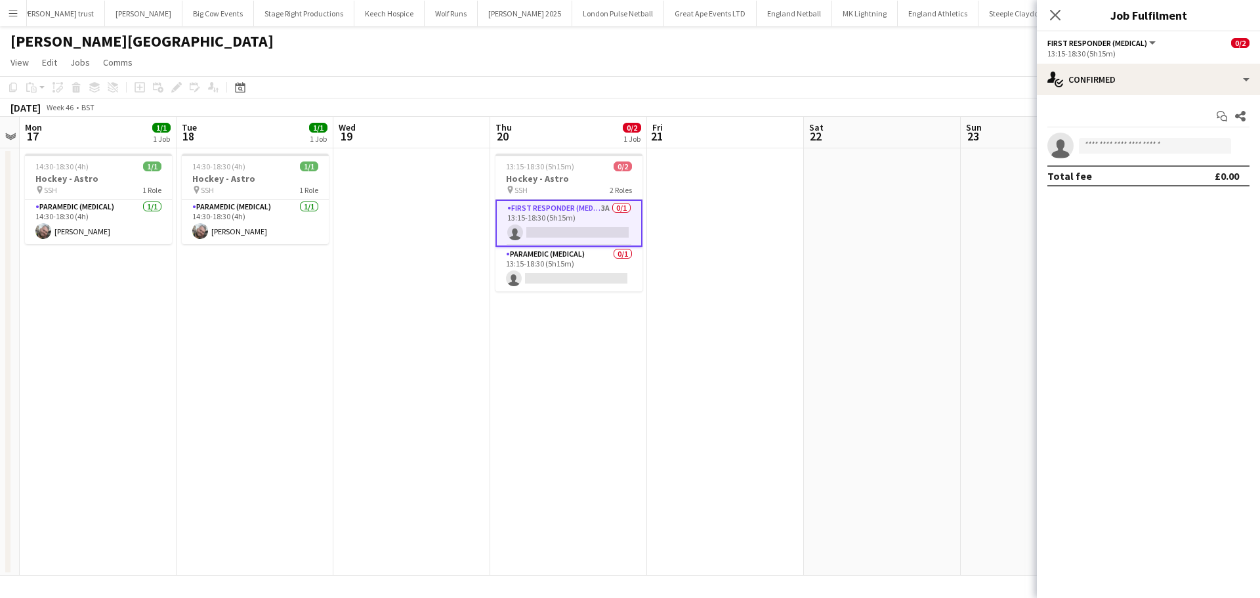
click at [1055, 16] on icon at bounding box center [1055, 15] width 10 height 10
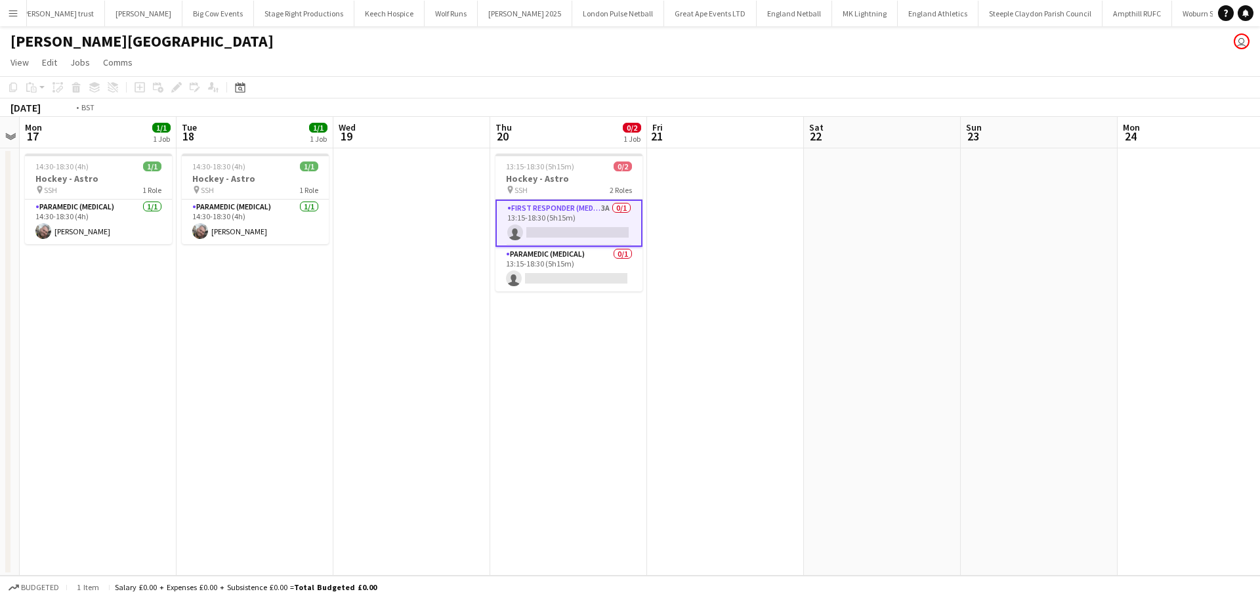
drag, startPoint x: 786, startPoint y: 299, endPoint x: 535, endPoint y: 339, distance: 253.8
click at [552, 339] on app-calendar-viewport "Fri 14 Sat 15 Sun 16 Mon 17 1/1 1 Job Tue 18 1/1 1 Job Wed 19 Thu 20 0/2 1 Job …" at bounding box center [630, 346] width 1260 height 459
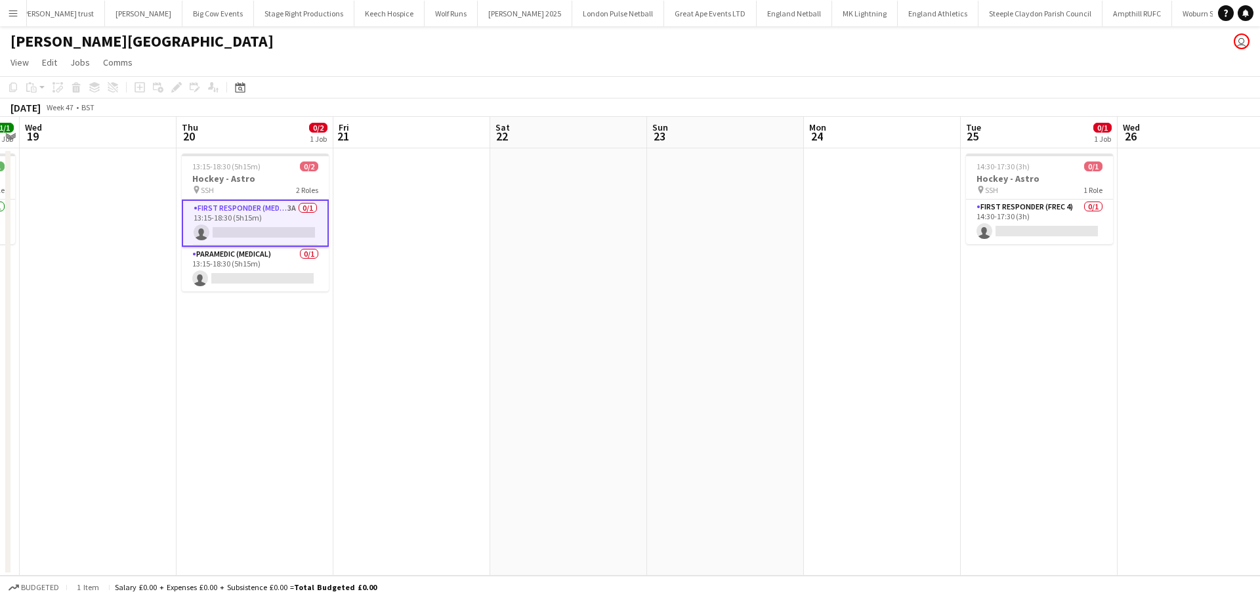
scroll to position [0, 371]
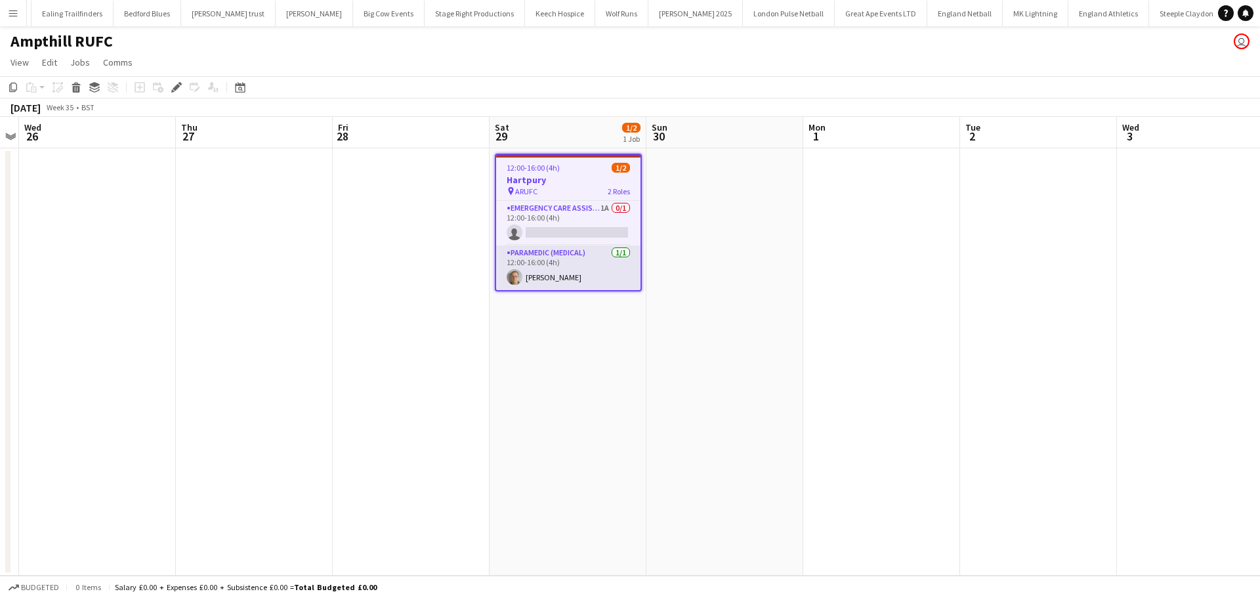
scroll to position [0, 381]
click at [571, 218] on app-card-role "Emergency Care Assistant (Medical) 1A 0/1 12:00-16:00 (4h) single-neutral-actio…" at bounding box center [568, 223] width 144 height 45
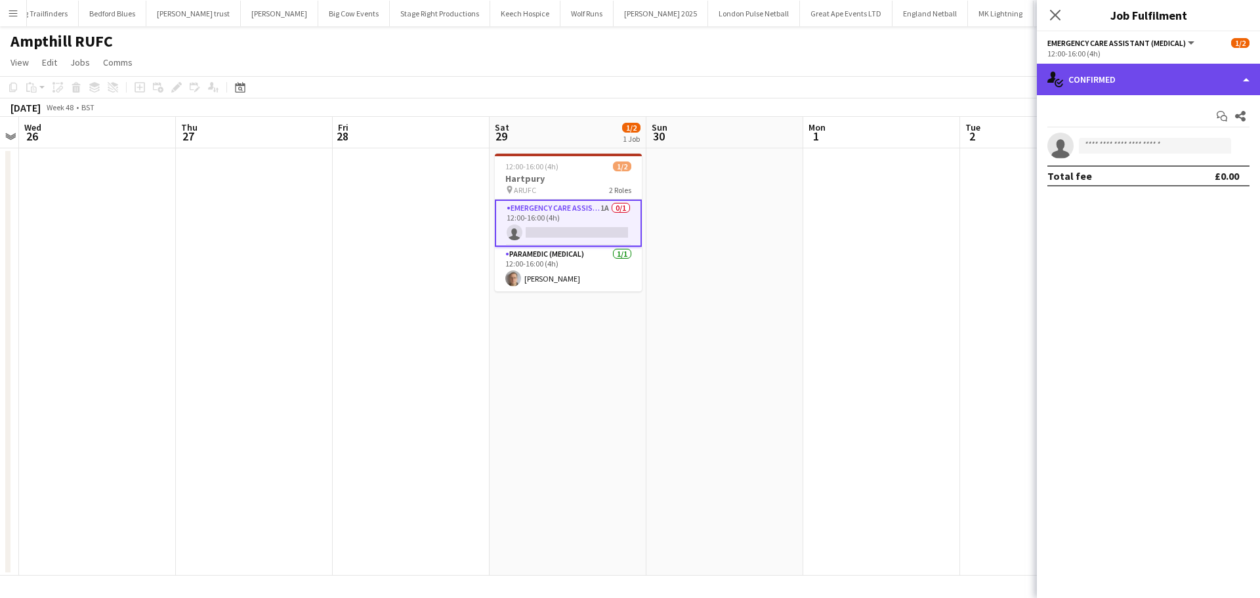
click at [1061, 88] on div "single-neutral-actions-check-2 Confirmed" at bounding box center [1148, 79] width 223 height 31
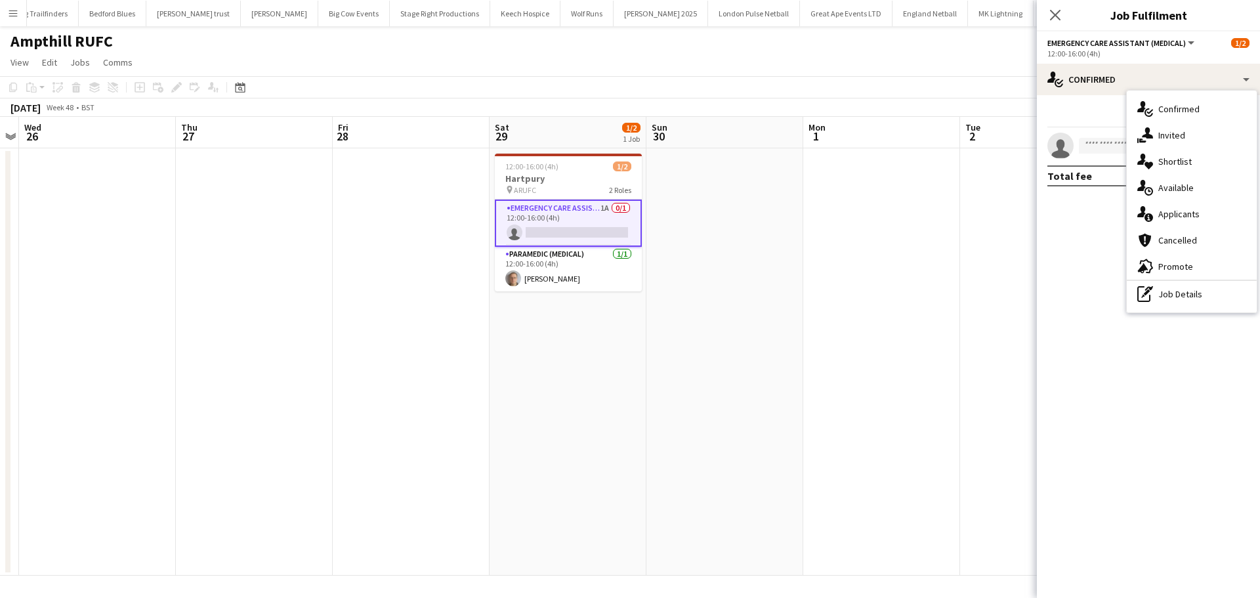
click at [1180, 208] on div "single-neutral-actions-information Applicants" at bounding box center [1191, 214] width 130 height 26
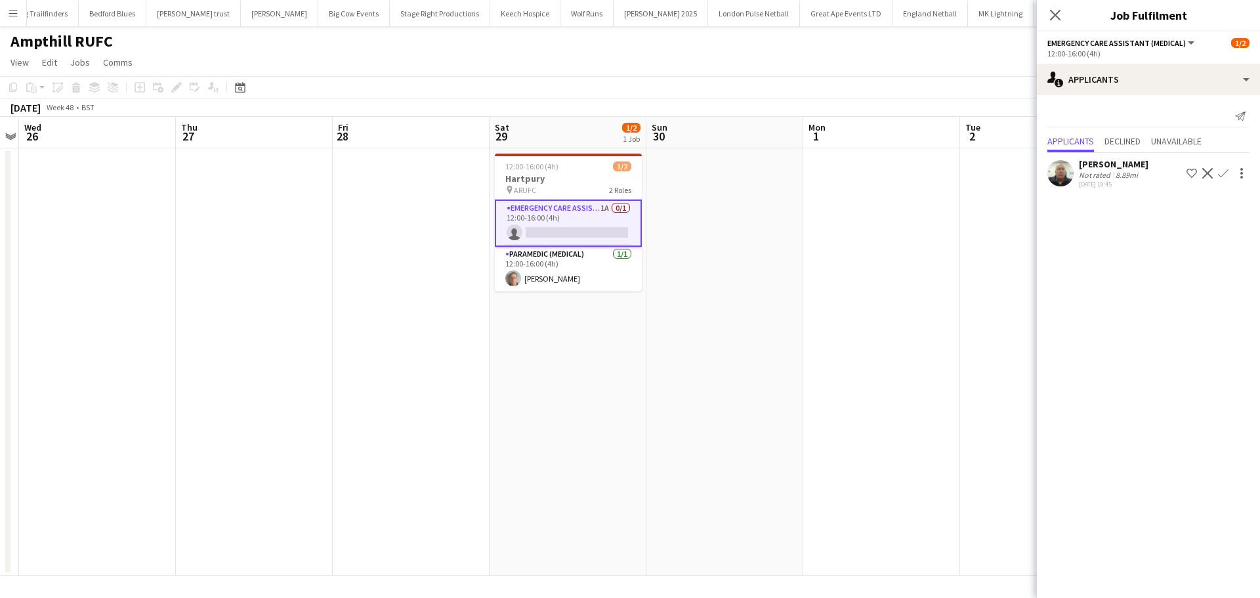
click at [1220, 173] on app-icon "Confirm" at bounding box center [1223, 173] width 10 height 10
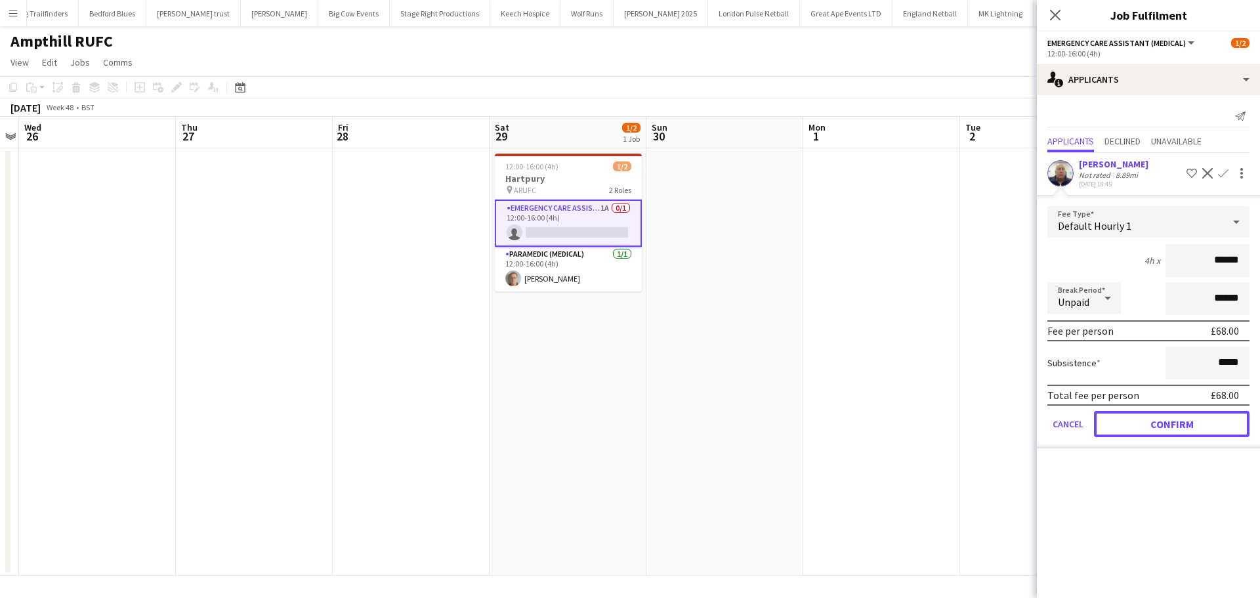
drag, startPoint x: 1185, startPoint y: 431, endPoint x: 1152, endPoint y: 350, distance: 87.1
click at [1185, 430] on button "Confirm" at bounding box center [1171, 424] width 155 height 26
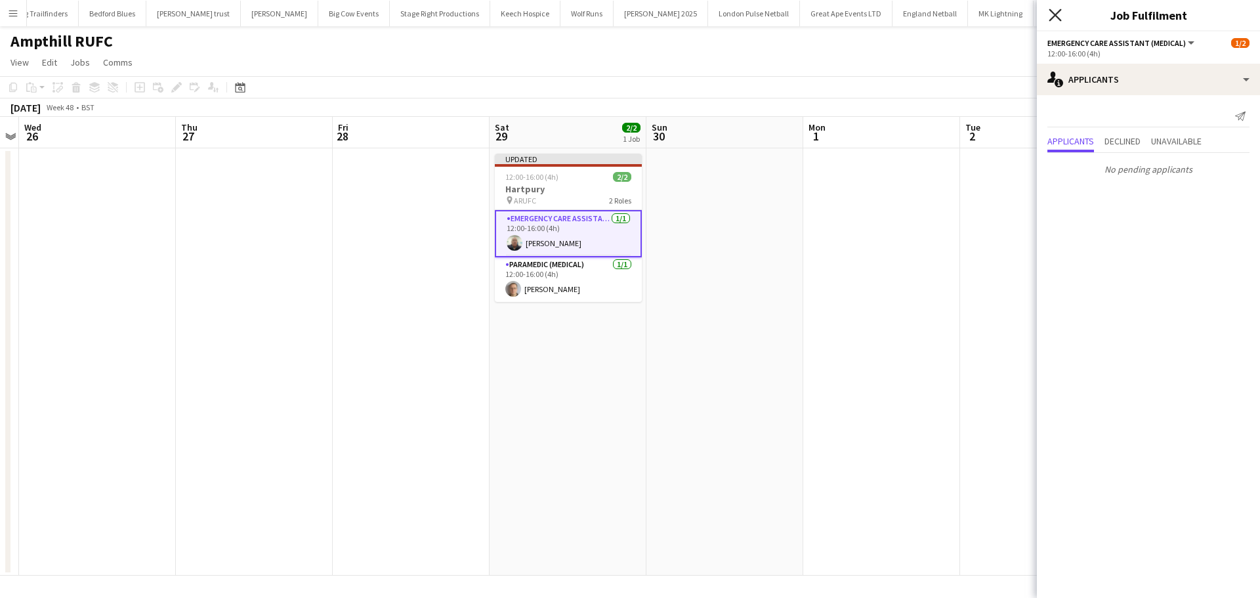
click at [1061, 20] on icon "Close pop-in" at bounding box center [1054, 15] width 12 height 12
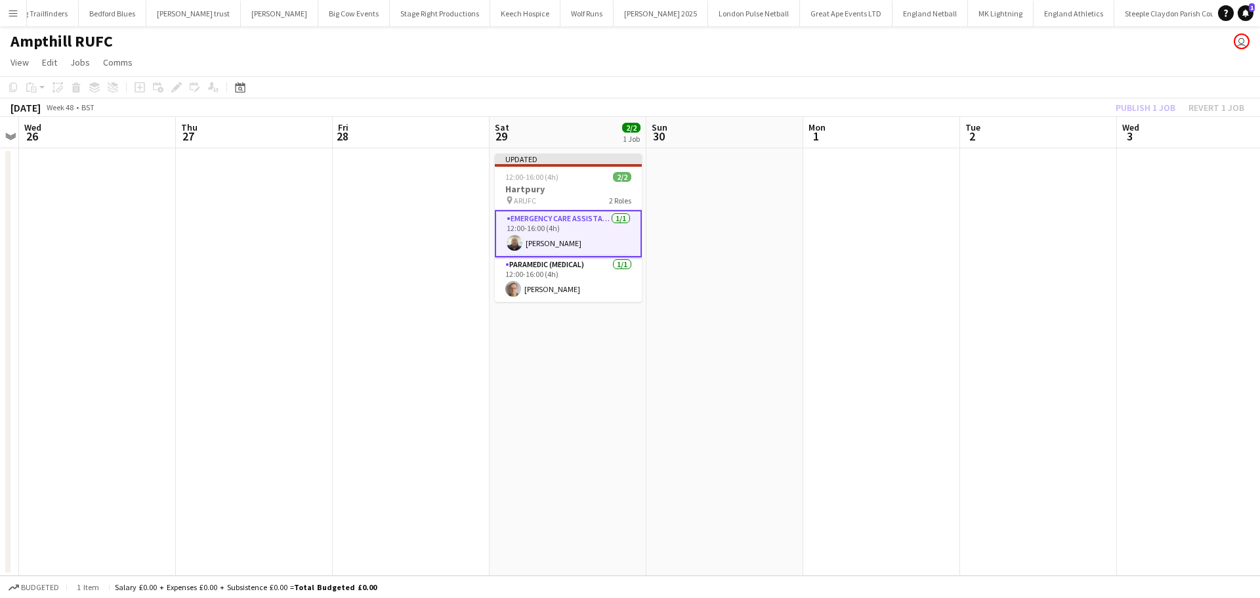
click at [1159, 105] on div "Publish 1 job Revert 1 job" at bounding box center [1180, 107] width 160 height 17
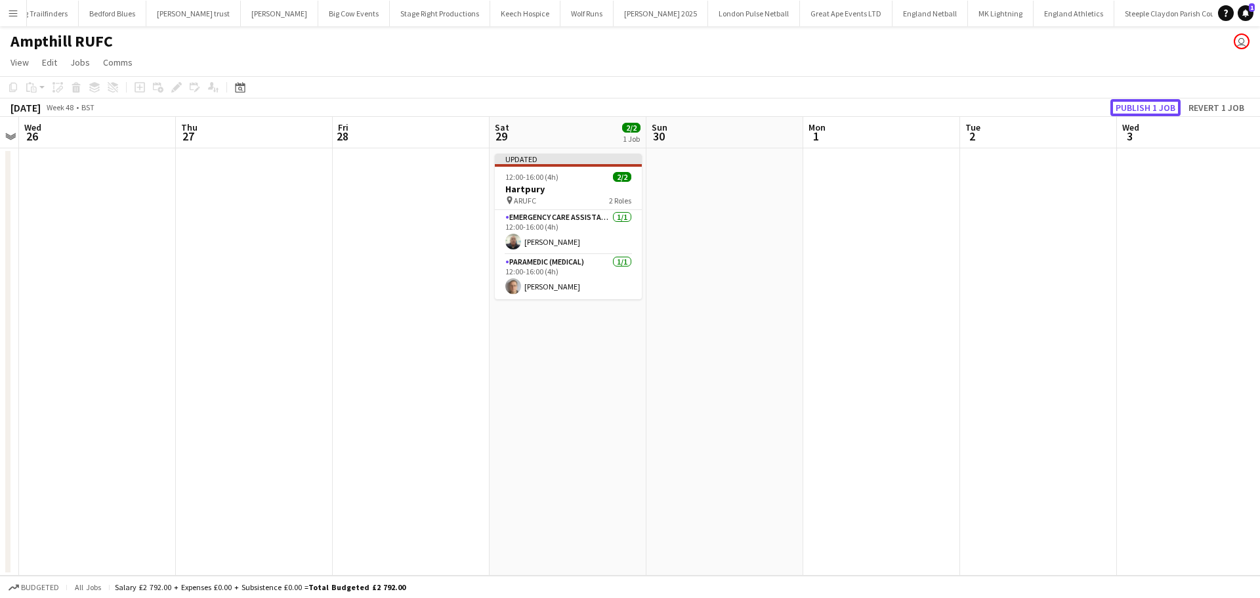
click at [1159, 105] on button "Publish 1 job" at bounding box center [1145, 107] width 70 height 17
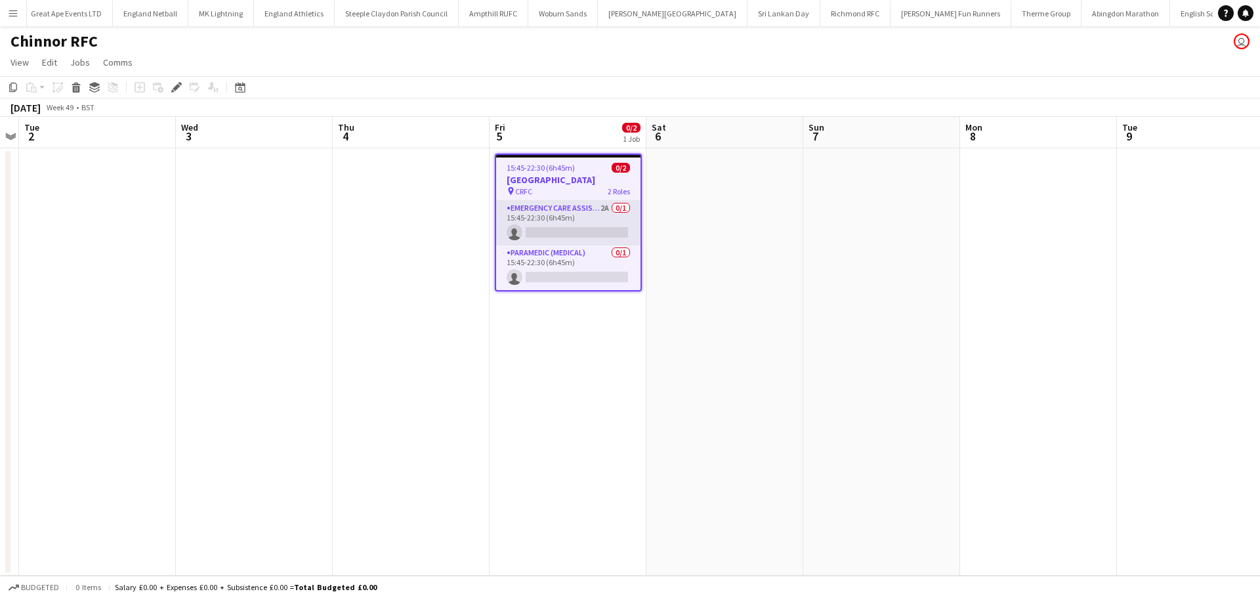
scroll to position [0, 1172]
click at [568, 216] on app-card-role "Emergency Care Assistant (Medical) 2A 0/1 15:45-22:30 (6h45m) single-neutral-ac…" at bounding box center [568, 223] width 144 height 45
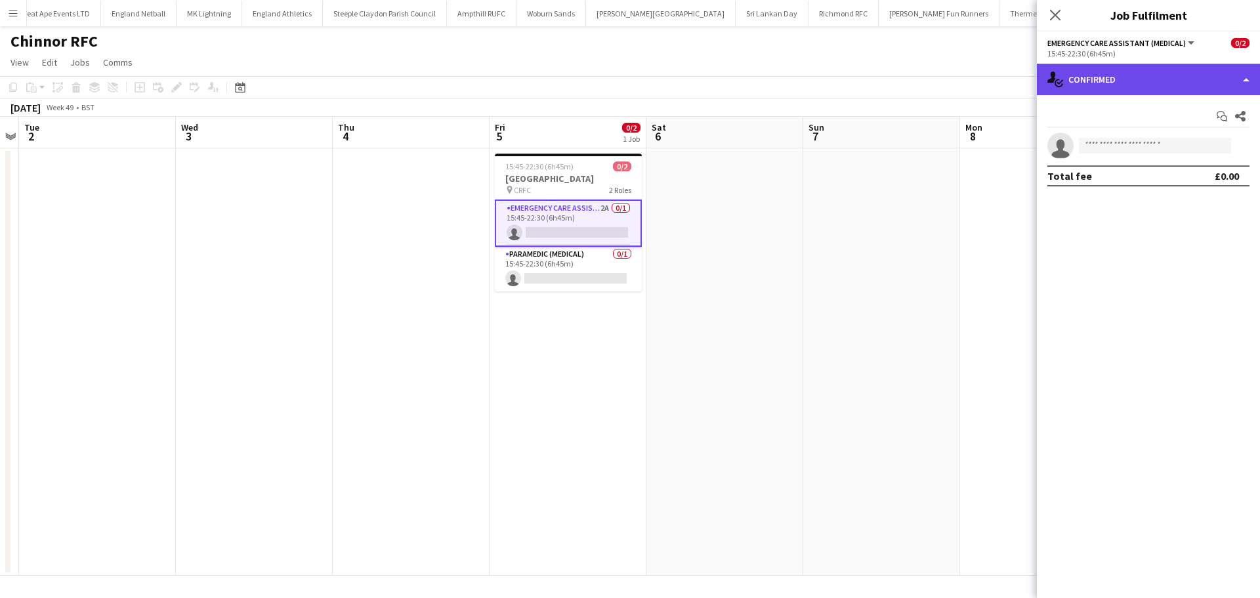
click at [1205, 88] on div "single-neutral-actions-check-2 Confirmed" at bounding box center [1148, 79] width 223 height 31
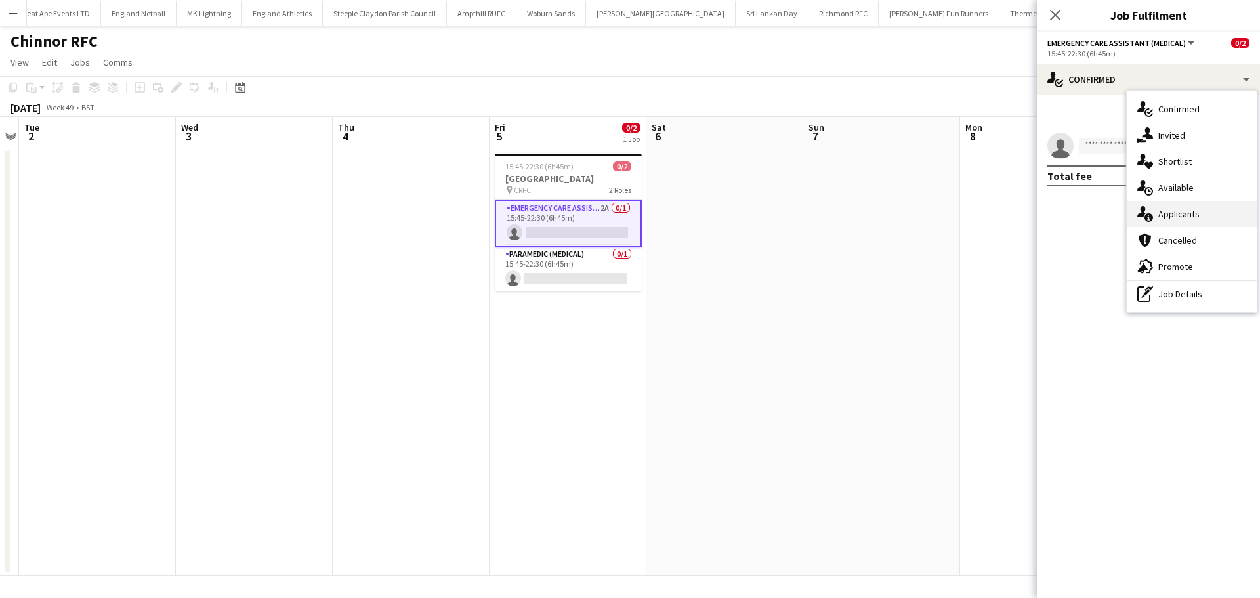
click at [1216, 213] on div "single-neutral-actions-information Applicants" at bounding box center [1191, 214] width 130 height 26
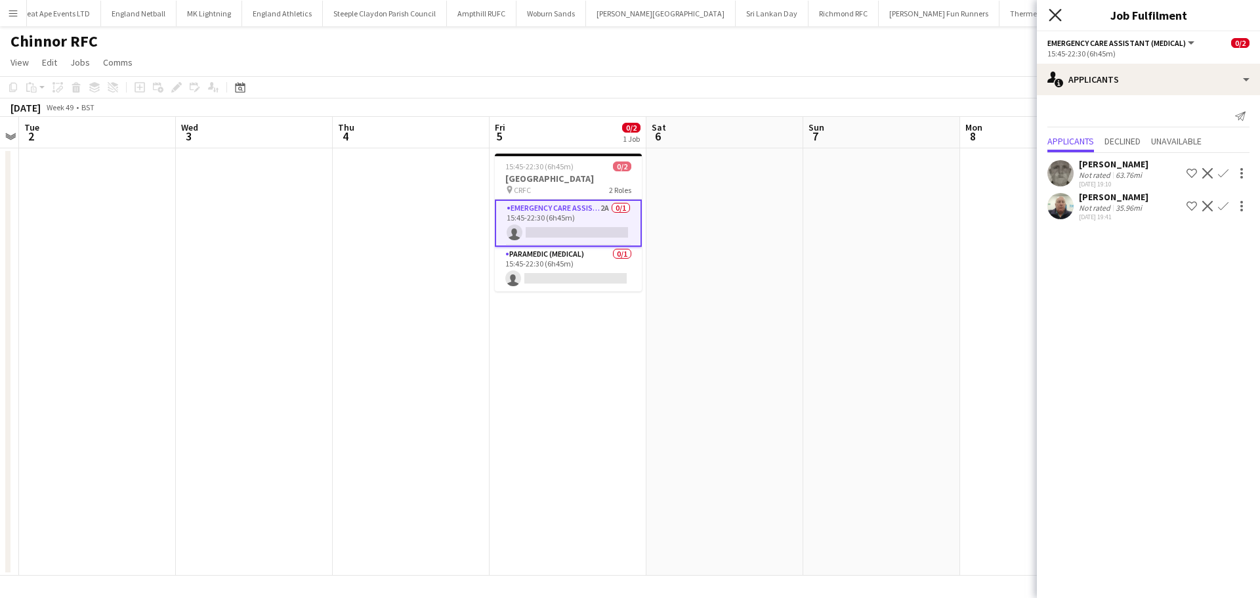
click at [1050, 20] on icon at bounding box center [1054, 15] width 12 height 12
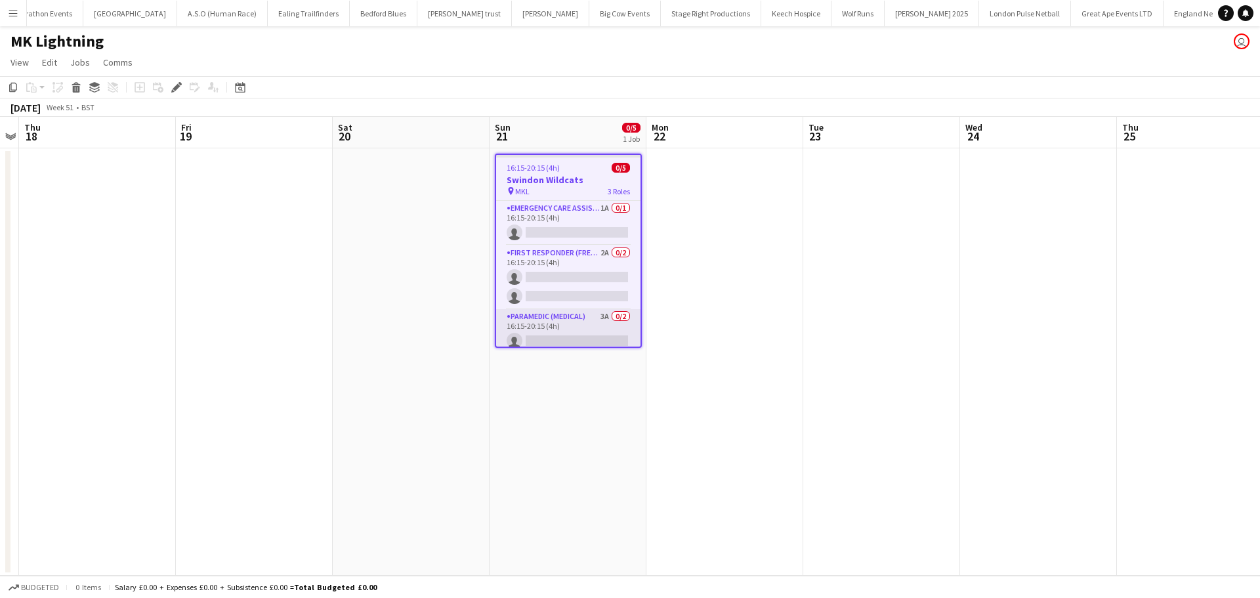
click at [594, 321] on app-card-role "Paramedic (Medical) 3A 0/2 16:15-20:15 (4h) single-neutral-actions single-neutr…" at bounding box center [568, 341] width 144 height 64
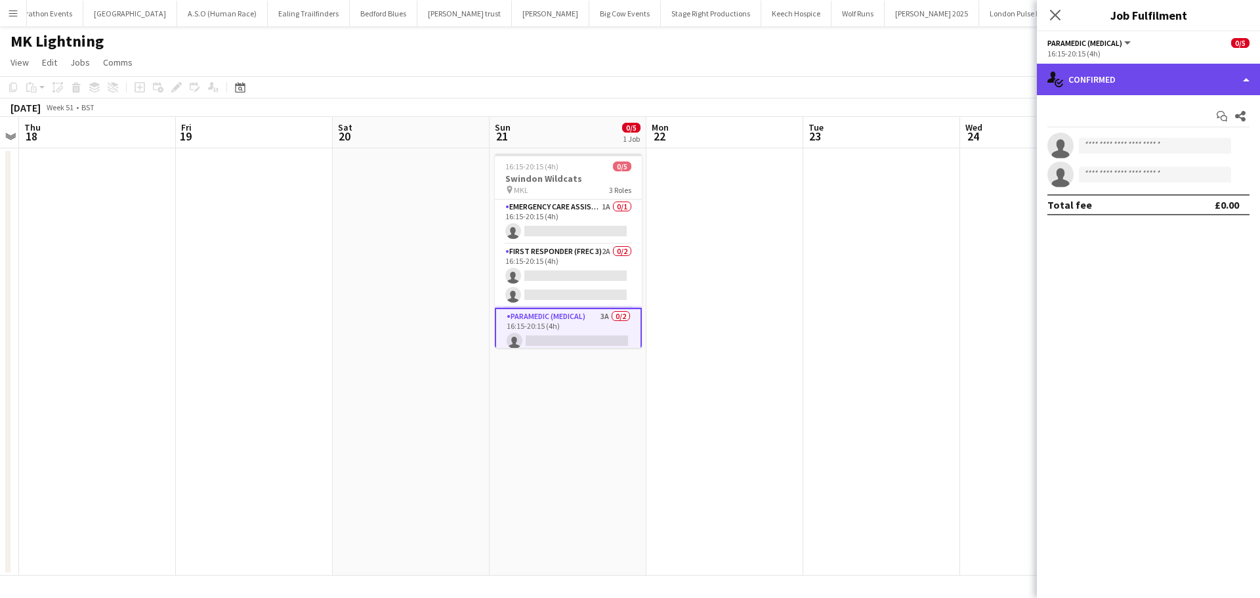
click at [1123, 75] on div "single-neutral-actions-check-2 Confirmed" at bounding box center [1148, 79] width 223 height 31
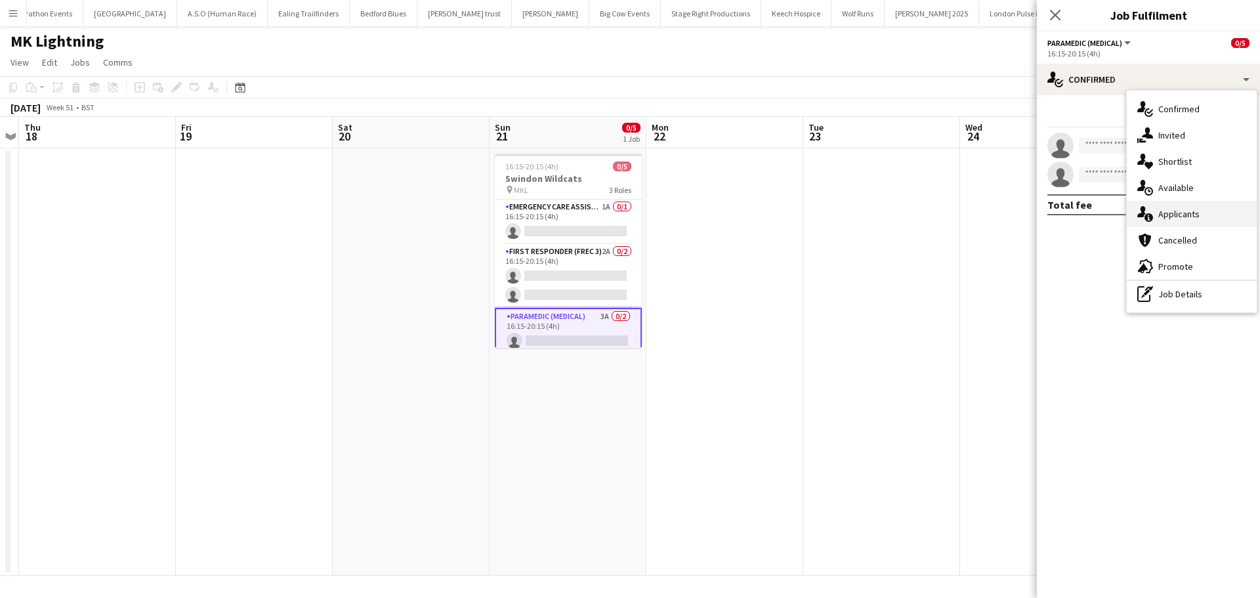
click at [1178, 218] on div "single-neutral-actions-information Applicants" at bounding box center [1191, 214] width 130 height 26
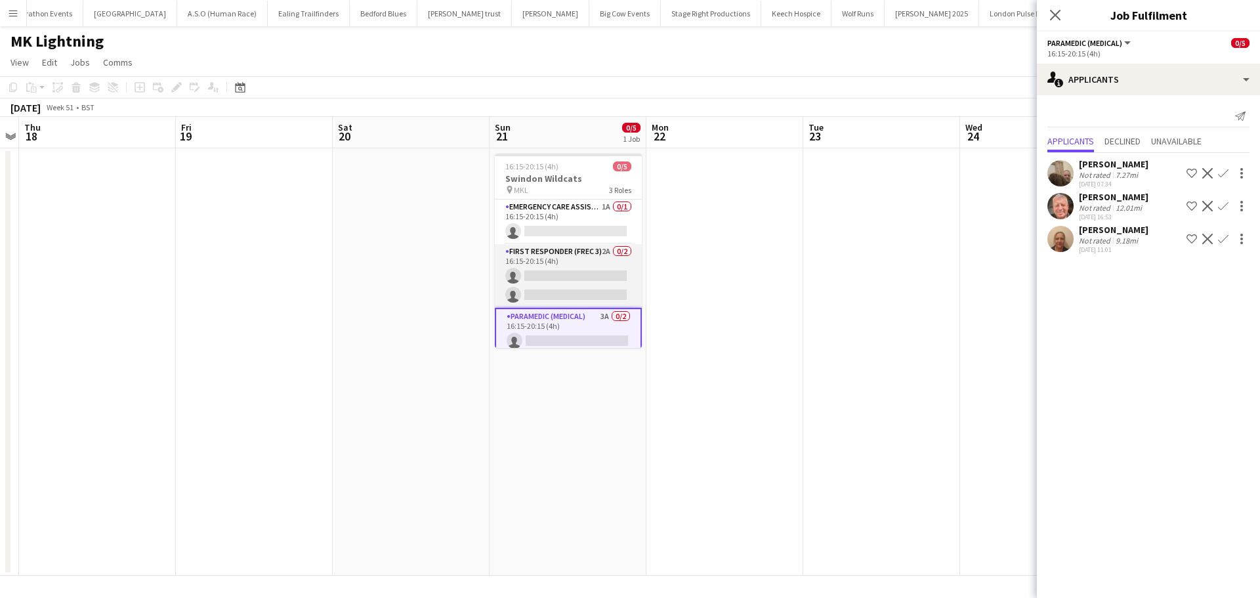
click at [583, 255] on app-card-role "First Responder (FREC 3) 2A 0/2 16:15-20:15 (4h) single-neutral-actions single-…" at bounding box center [568, 276] width 147 height 64
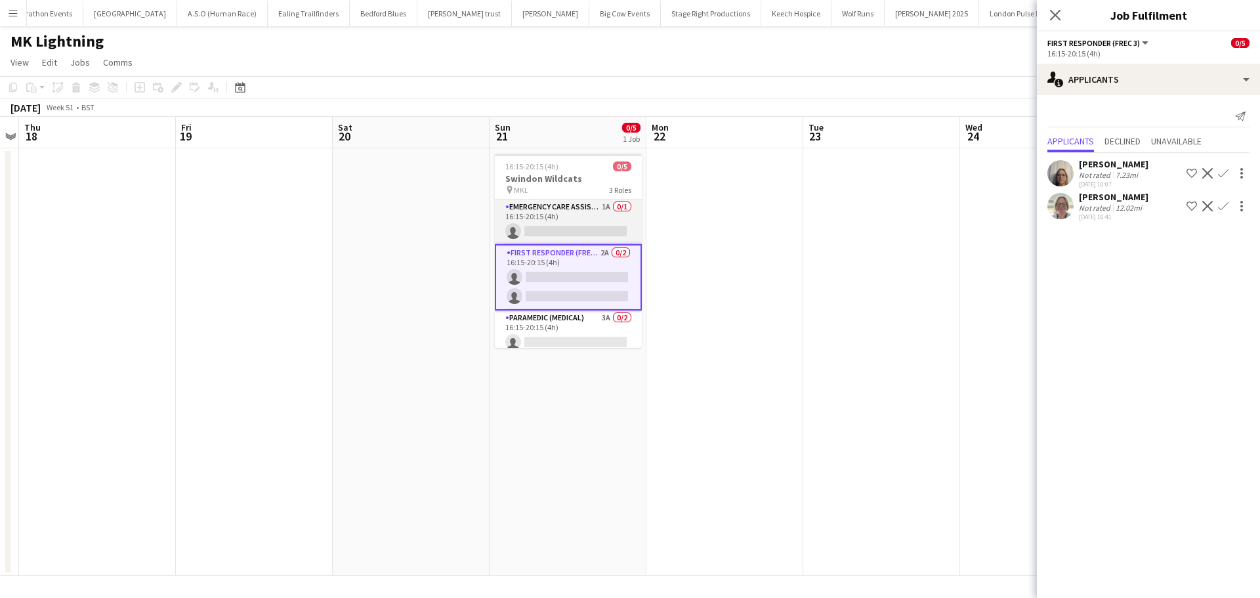
click at [583, 220] on app-card-role "Emergency Care Assistant (Medical) 1A 0/1 16:15-20:15 (4h) single-neutral-actio…" at bounding box center [568, 221] width 147 height 45
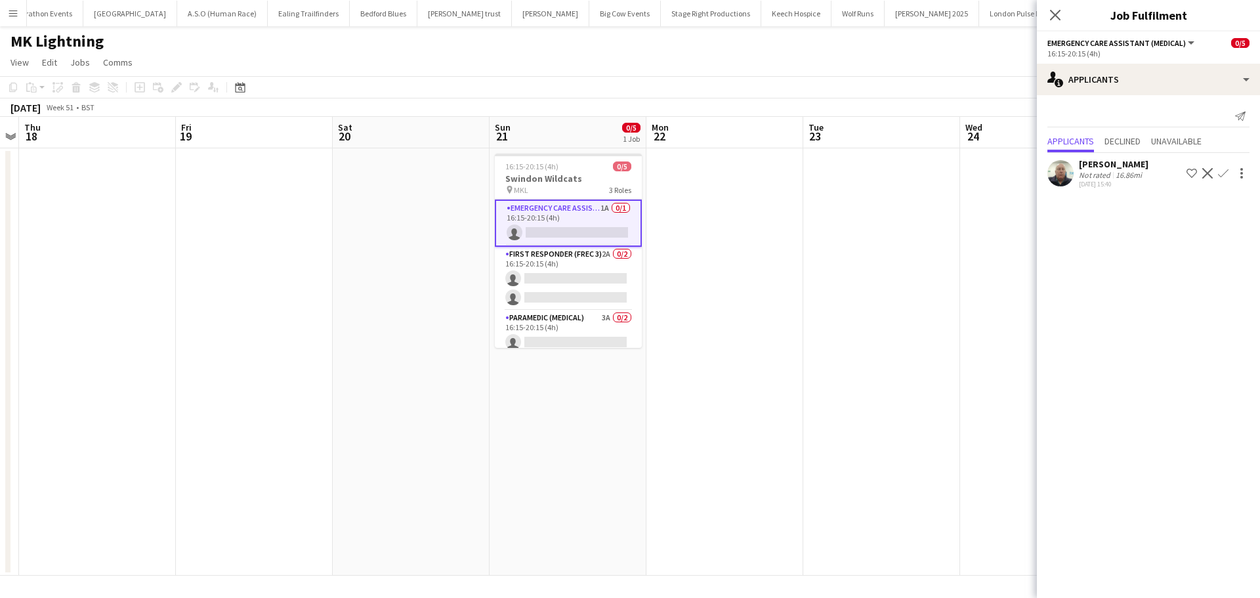
click at [1224, 175] on app-icon "Confirm" at bounding box center [1223, 173] width 10 height 10
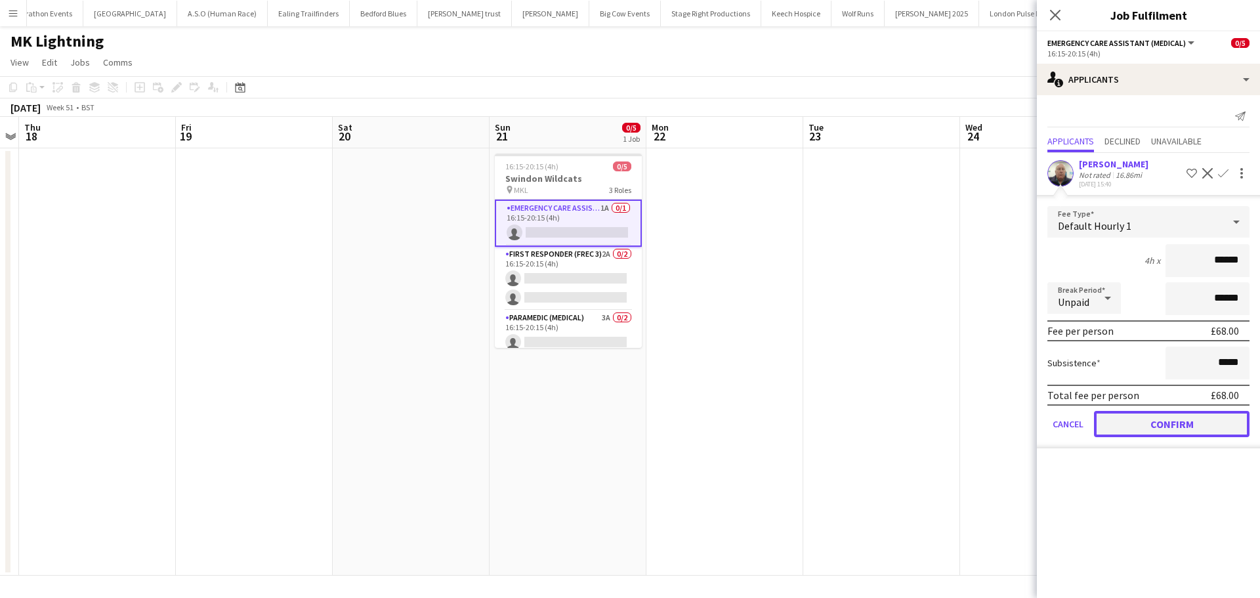
click at [1176, 422] on button "Confirm" at bounding box center [1171, 424] width 155 height 26
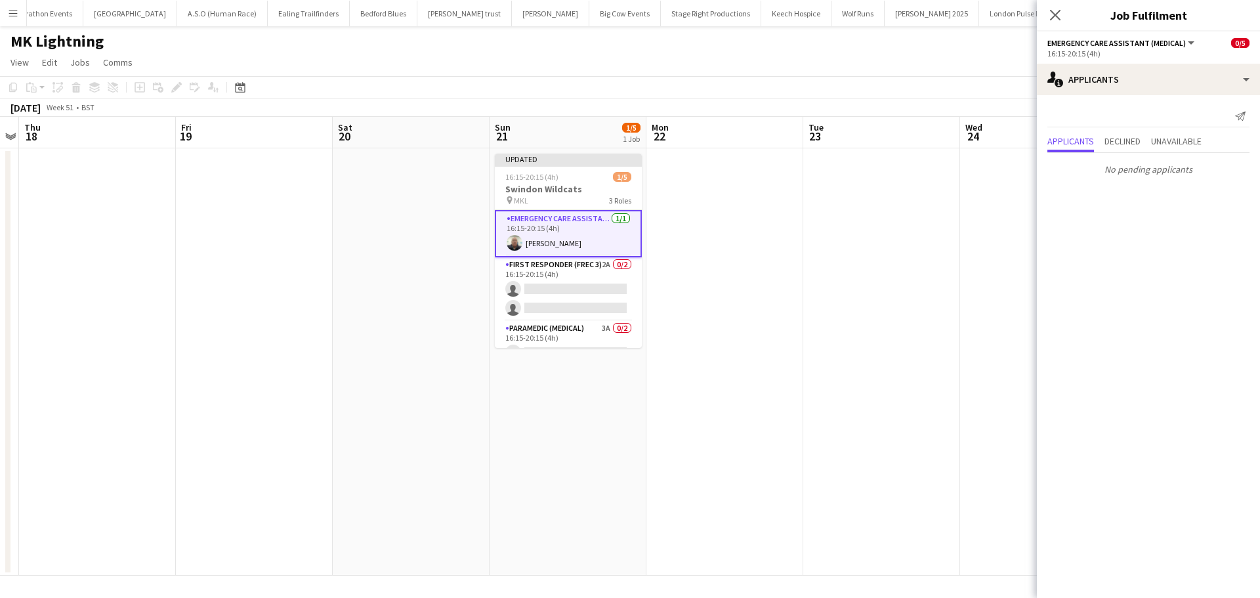
click at [1056, 12] on icon "Close pop-in" at bounding box center [1055, 15] width 10 height 10
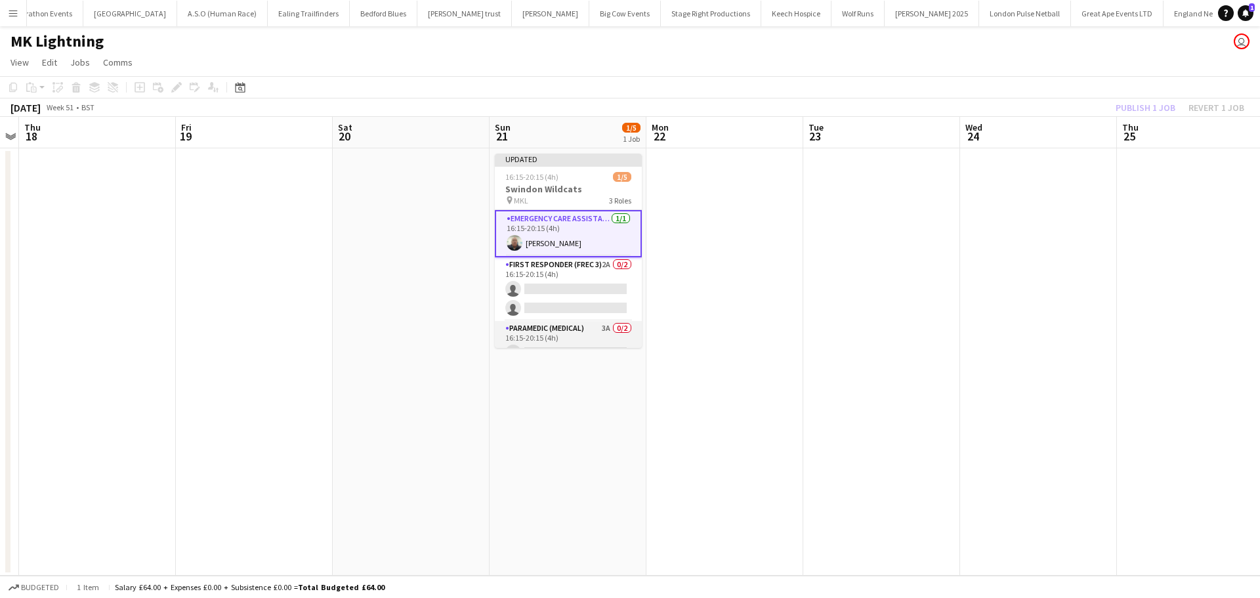
click at [585, 331] on app-card-role "Paramedic (Medical) 3A 0/2 16:15-20:15 (4h) single-neutral-actions single-neutr…" at bounding box center [568, 353] width 147 height 64
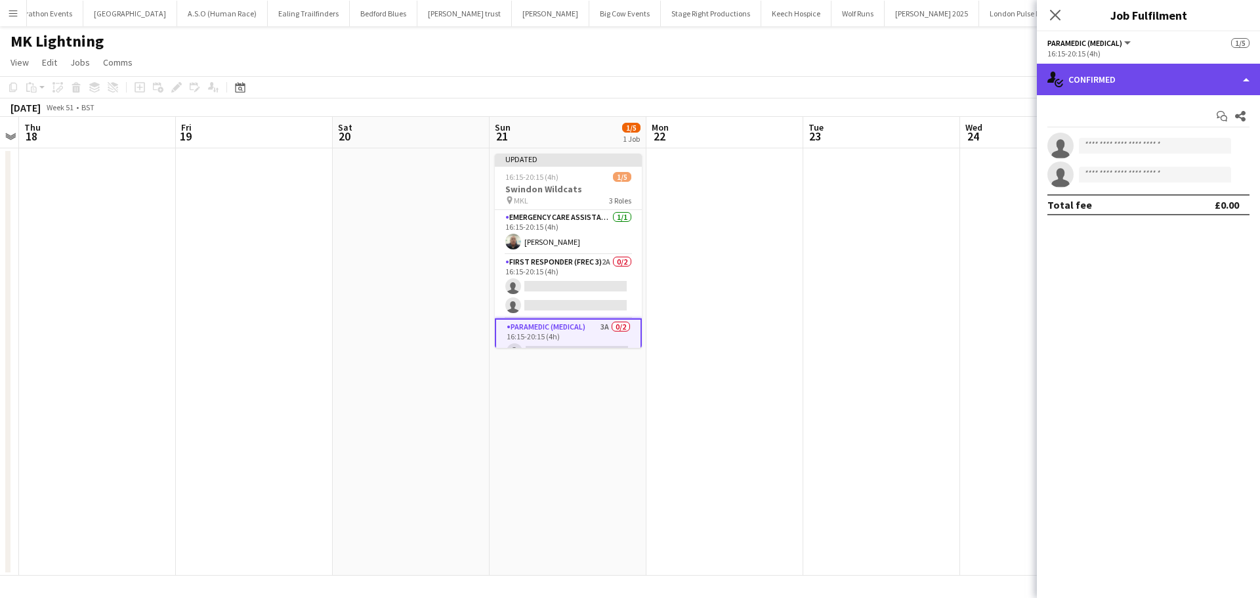
click at [1103, 89] on div "single-neutral-actions-check-2 Confirmed" at bounding box center [1148, 79] width 223 height 31
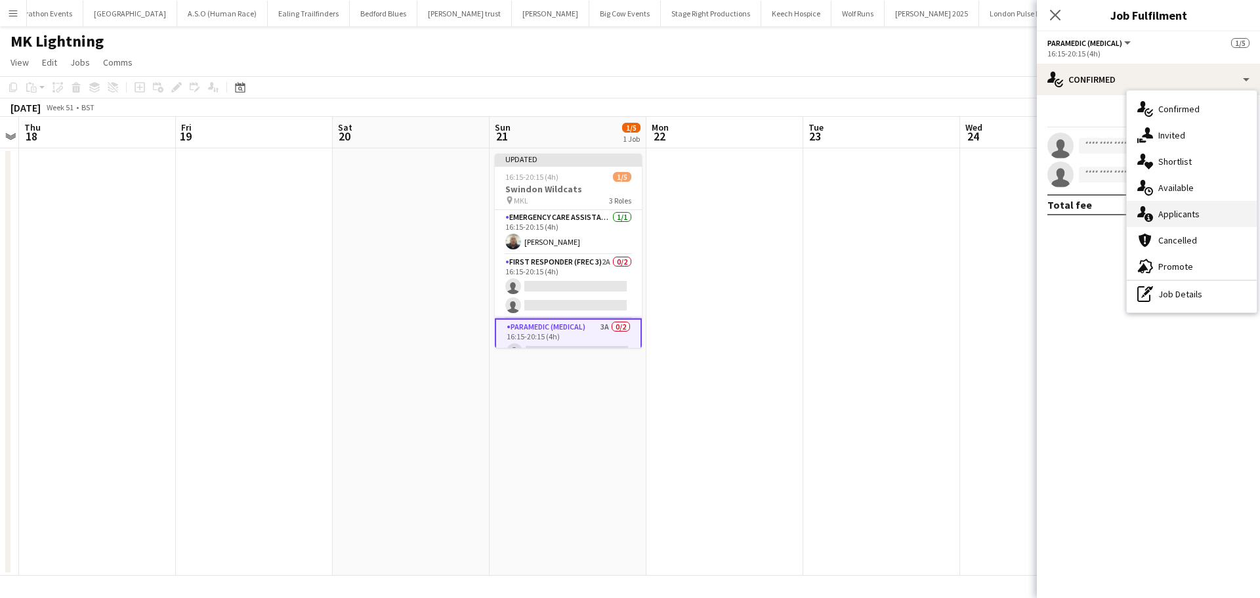
click at [1184, 215] on div "single-neutral-actions-information Applicants" at bounding box center [1191, 214] width 130 height 26
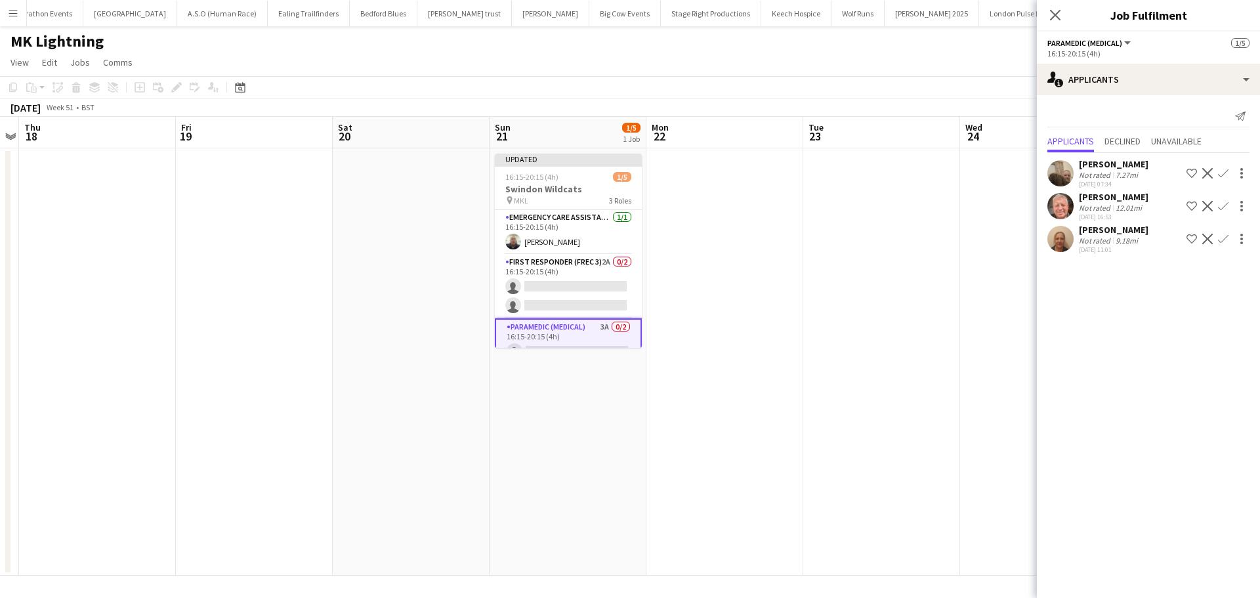
click at [1223, 240] on app-icon "Confirm" at bounding box center [1223, 239] width 10 height 10
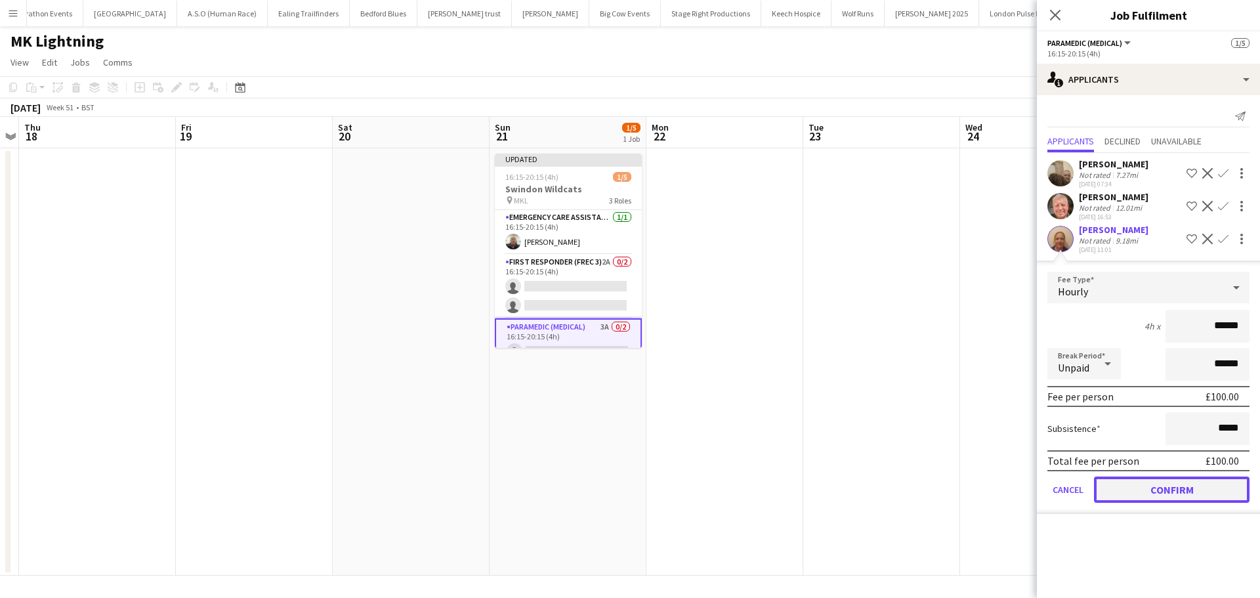
click at [1157, 489] on button "Confirm" at bounding box center [1171, 489] width 155 height 26
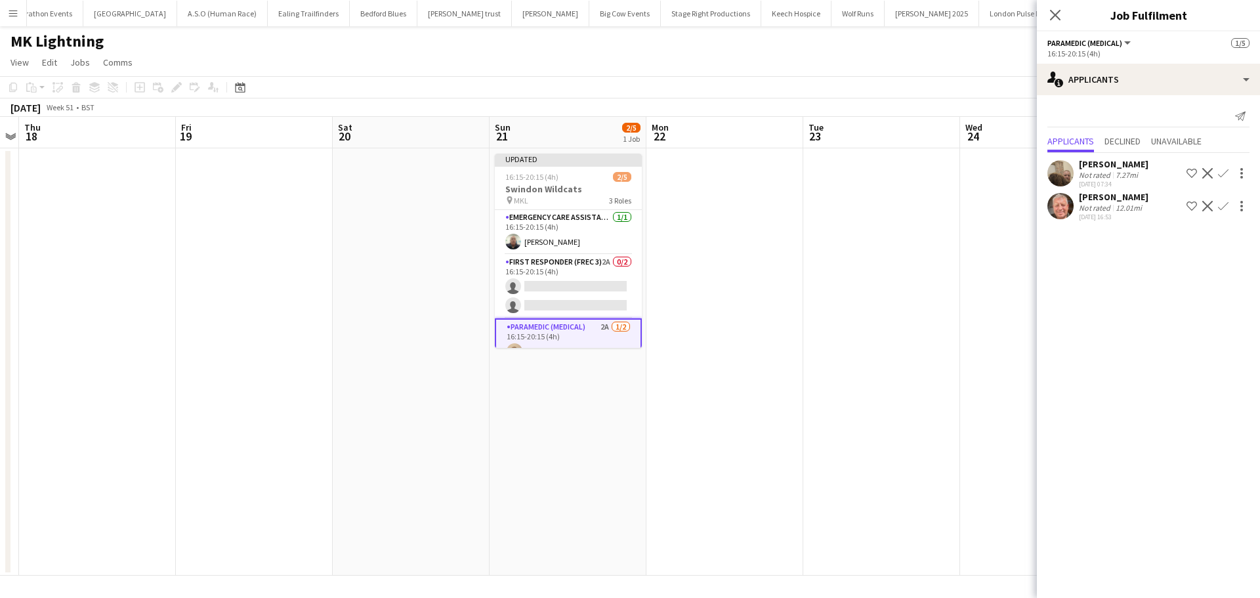
click at [1226, 173] on app-icon "Confirm" at bounding box center [1223, 173] width 10 height 10
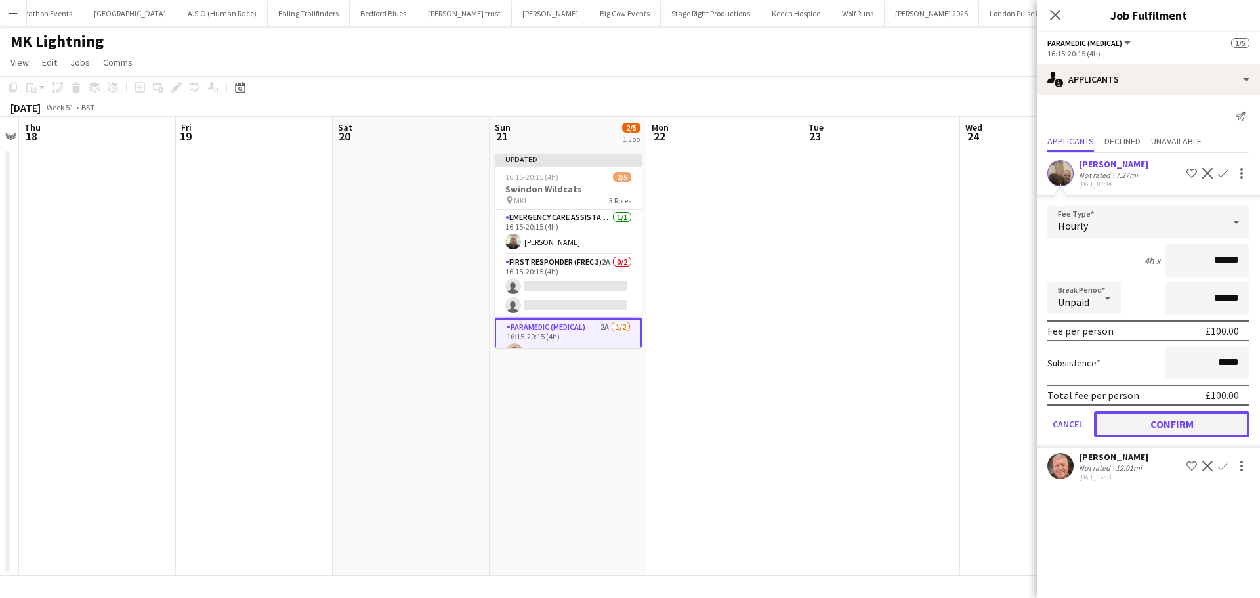
click at [1190, 421] on button "Confirm" at bounding box center [1171, 424] width 155 height 26
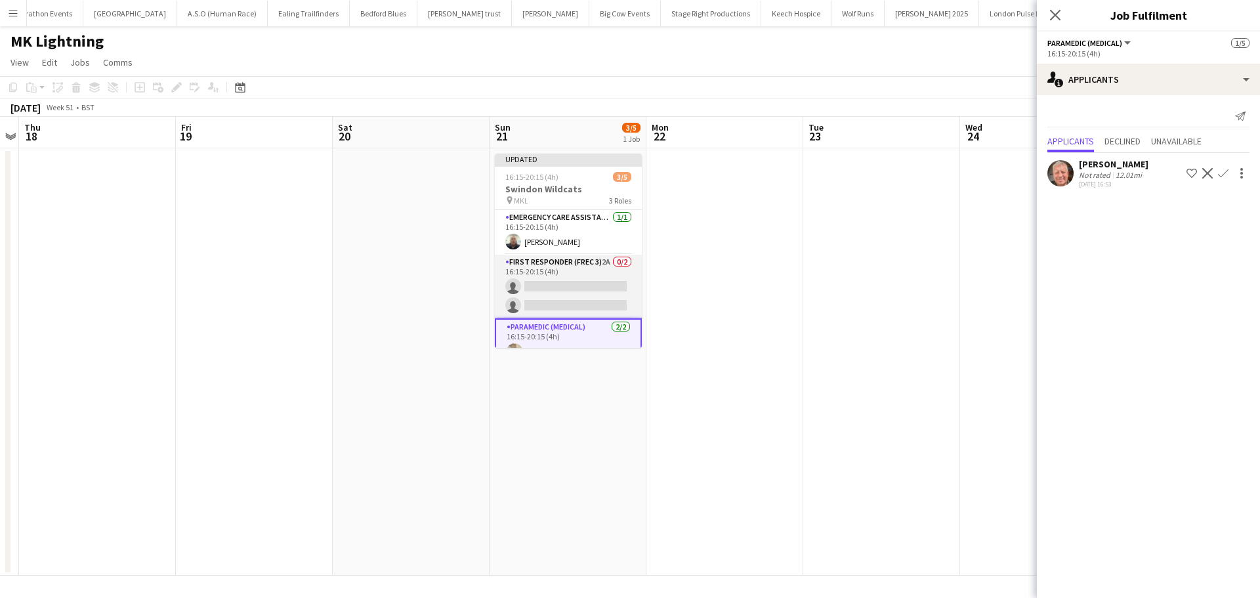
click at [581, 267] on app-card-role "First Responder (FREC 3) 2A 0/2 16:15-20:15 (4h) single-neutral-actions single-…" at bounding box center [568, 287] width 147 height 64
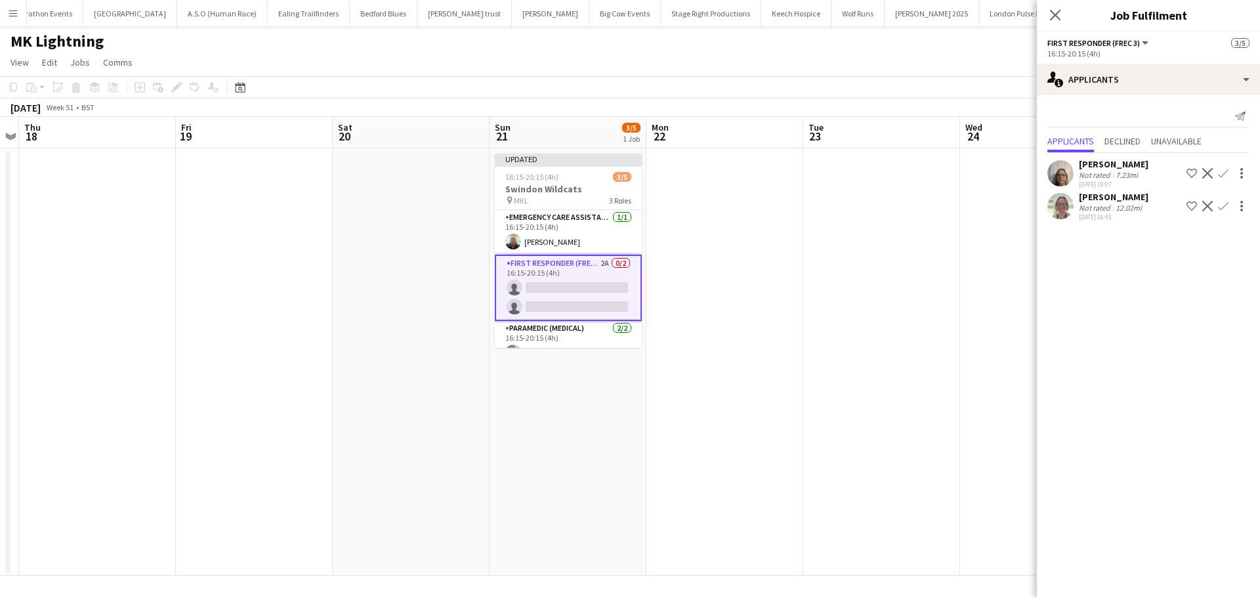
click at [1221, 175] on app-icon "Confirm" at bounding box center [1223, 173] width 10 height 10
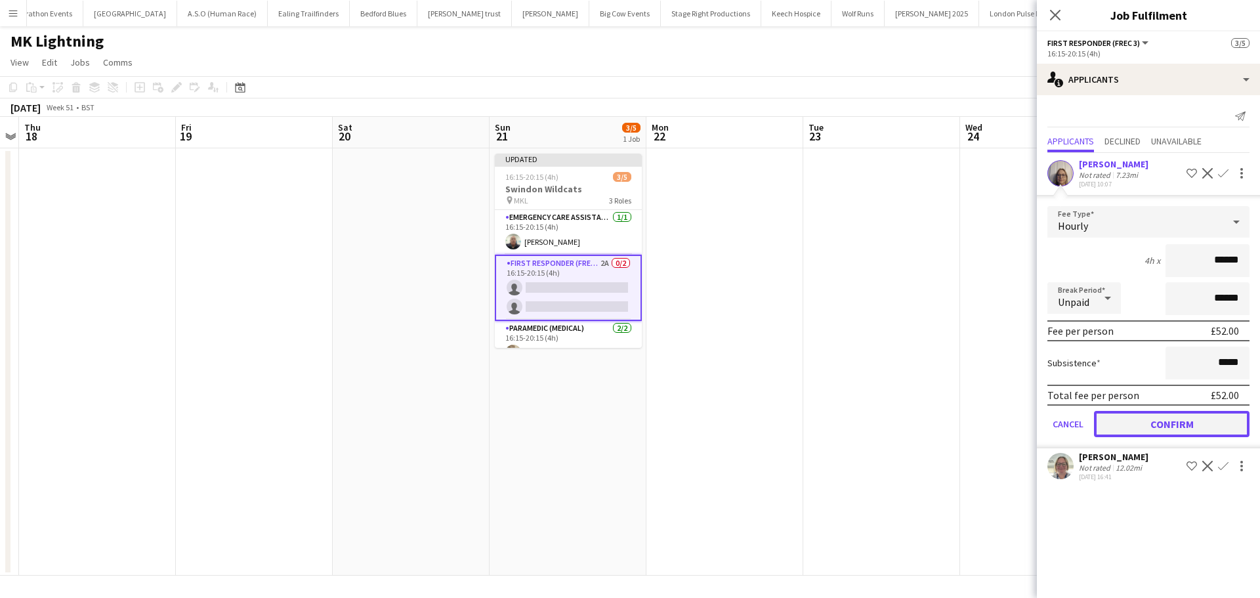
click at [1129, 417] on button "Confirm" at bounding box center [1171, 424] width 155 height 26
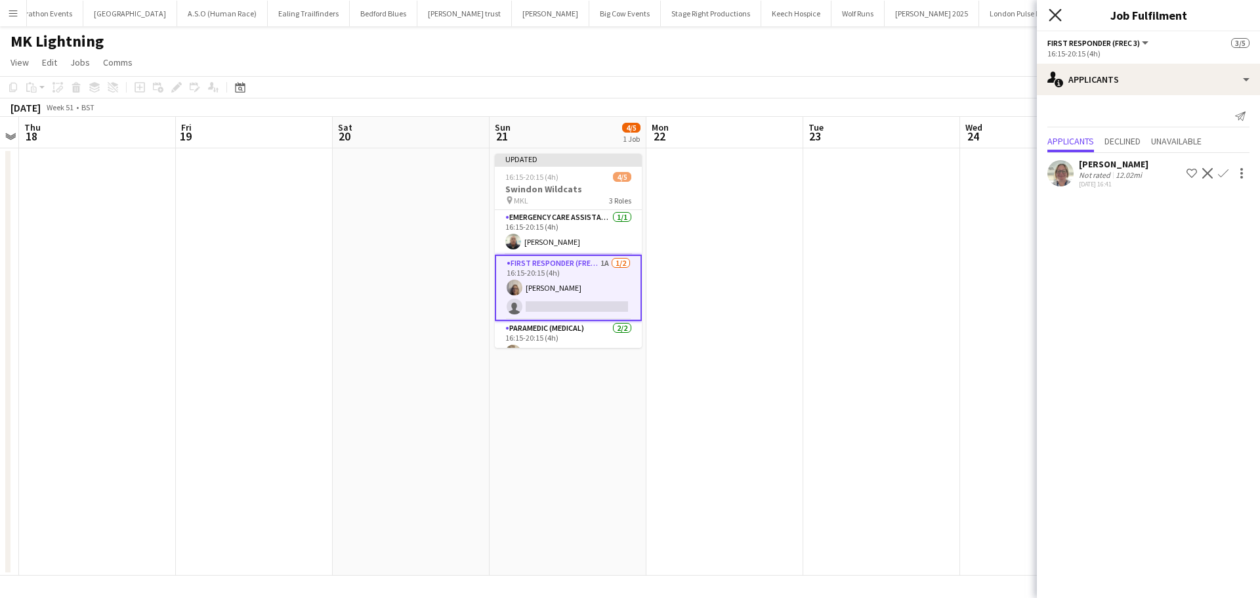
click at [1050, 12] on icon "Close pop-in" at bounding box center [1054, 15] width 12 height 12
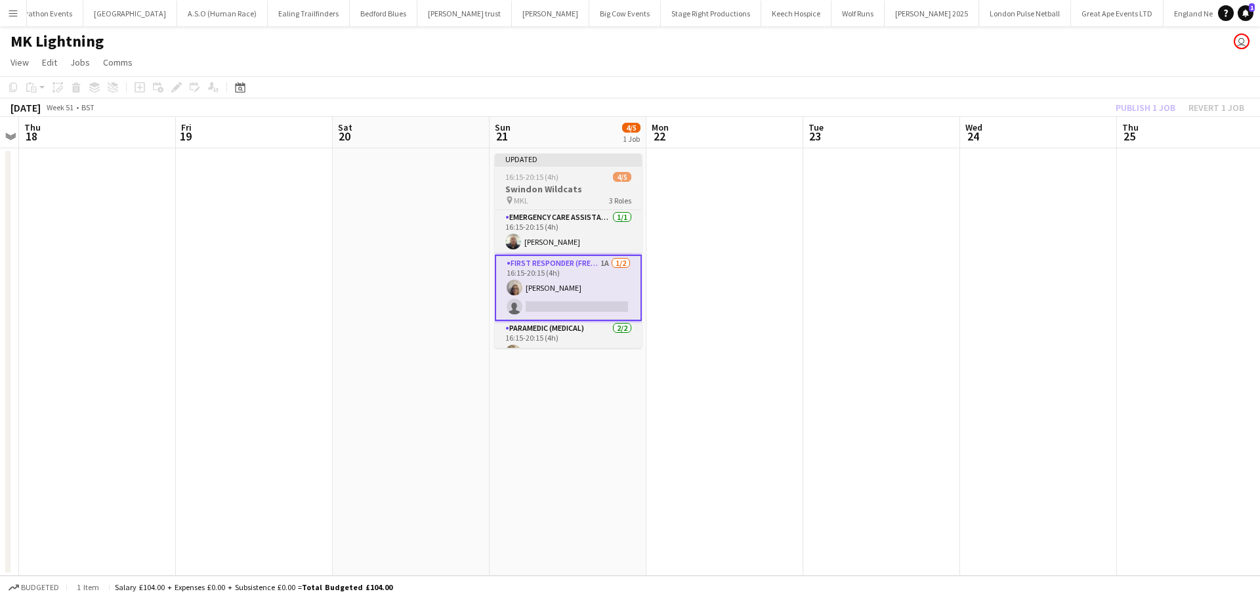
click at [550, 182] on app-job-card "Updated 16:15-20:15 (4h) 4/5 Swindon Wildcats pin MKL 3 Roles Emergency Care As…" at bounding box center [568, 251] width 147 height 194
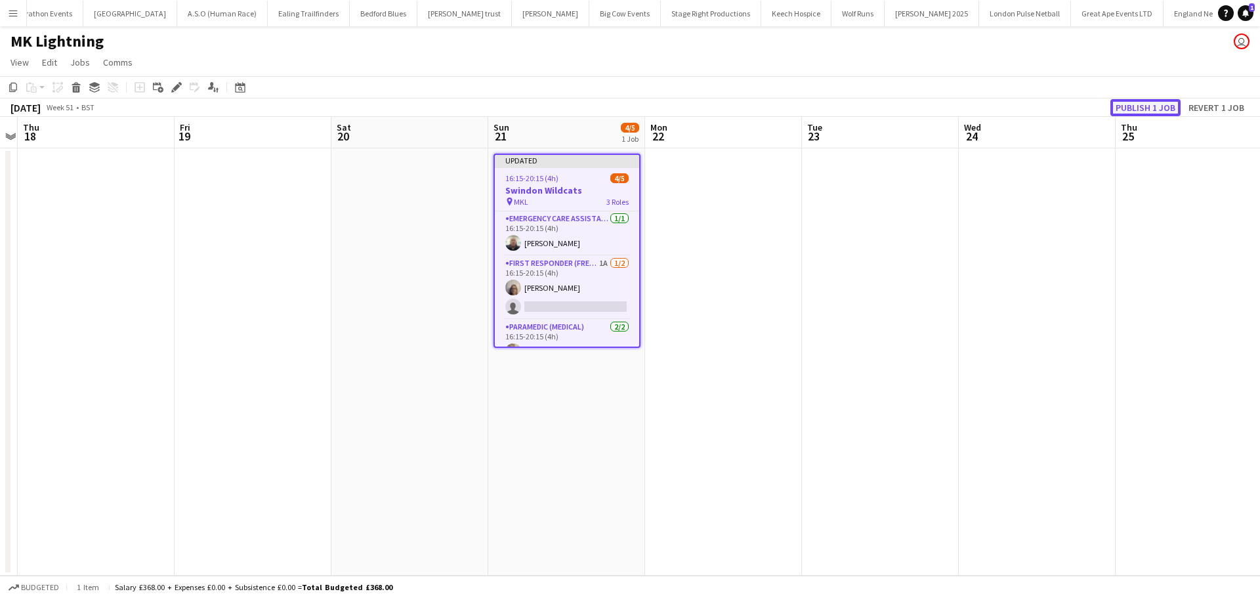
click at [1138, 106] on button "Publish 1 job" at bounding box center [1145, 107] width 70 height 17
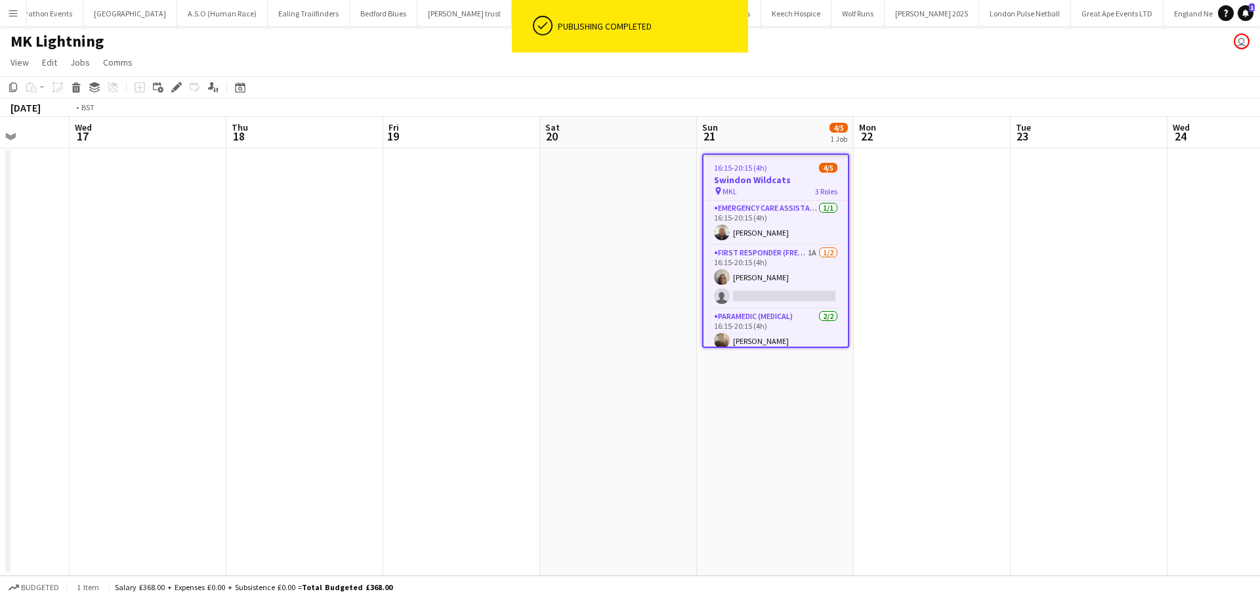
drag, startPoint x: 58, startPoint y: 237, endPoint x: 642, endPoint y: 230, distance: 583.9
click at [642, 230] on app-calendar-viewport "Mon 15 Tue 16 Wed 17 Thu 18 Fri 19 Sat 20 Sun 21 4/5 1 Job Mon 22 Tue 23 Wed 24…" at bounding box center [630, 346] width 1260 height 459
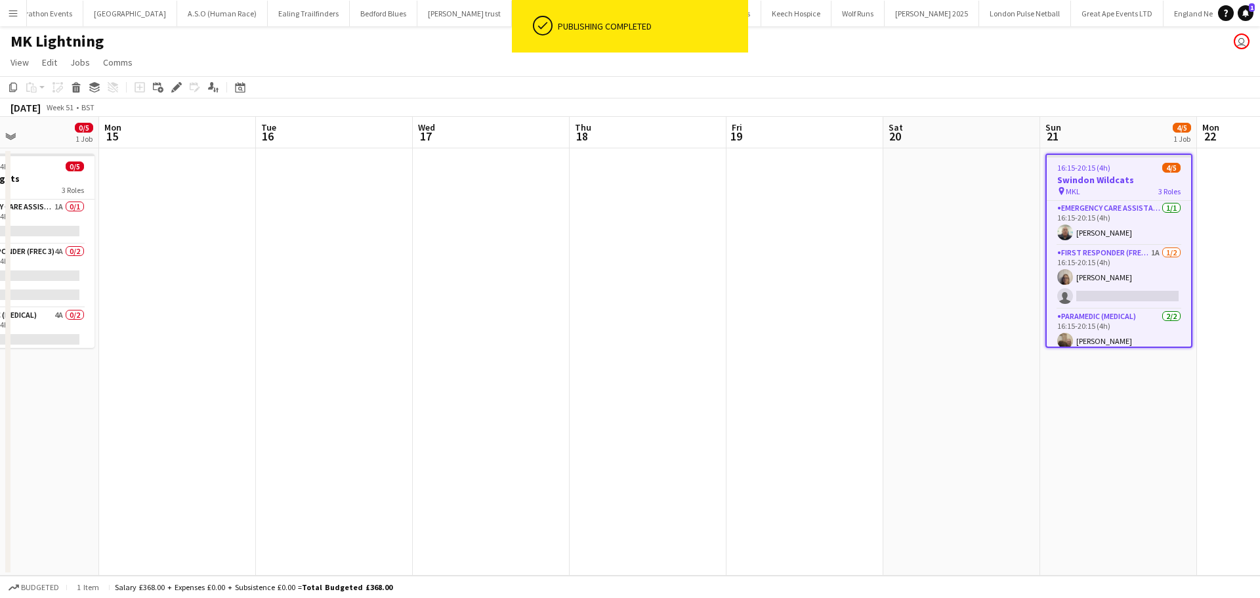
drag, startPoint x: 553, startPoint y: 285, endPoint x: 779, endPoint y: 285, distance: 226.3
click at [779, 285] on app-calendar-viewport "Fri 12 Sat 13 Sun 14 0/5 1 Job Mon 15 Tue 16 Wed 17 Thu 18 Fri 19 Sat 20 Sun 21…" at bounding box center [630, 346] width 1260 height 459
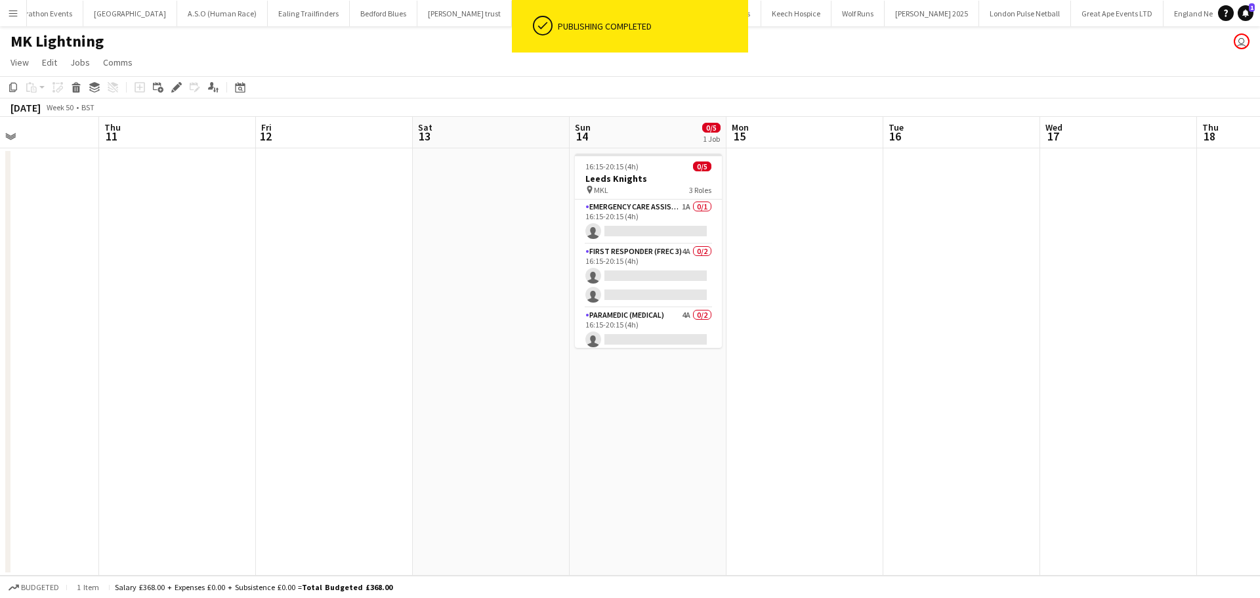
scroll to position [0, 407]
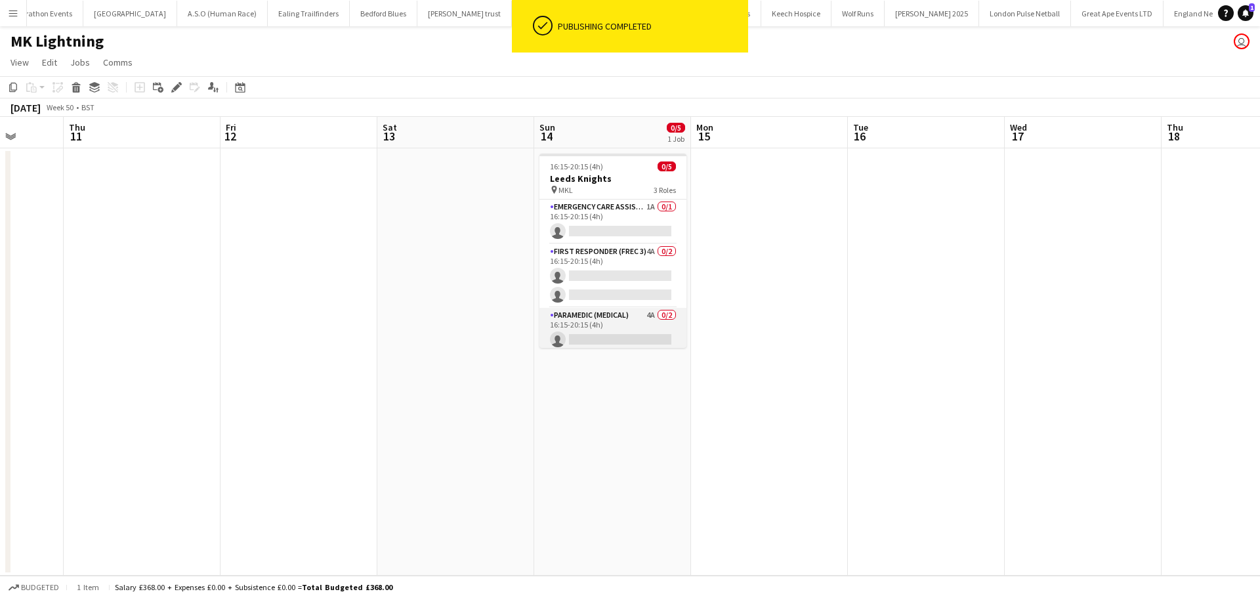
click at [608, 311] on app-card-role "Paramedic (Medical) 4A 0/2 16:15-20:15 (4h) single-neutral-actions single-neutr…" at bounding box center [612, 340] width 147 height 64
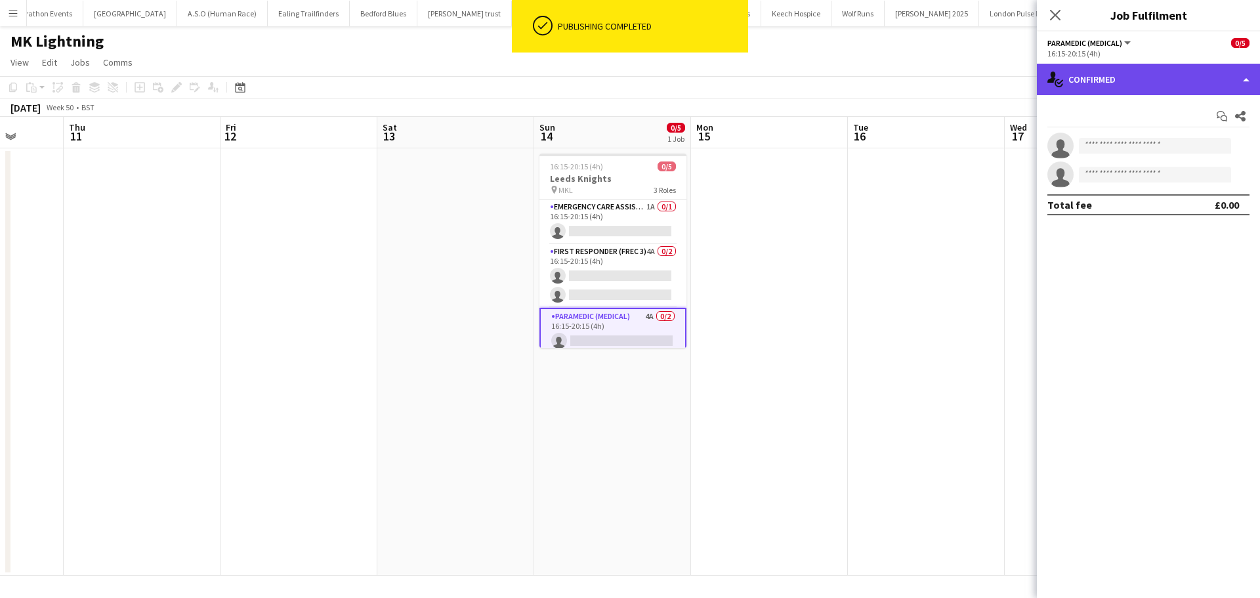
click at [1123, 79] on div "single-neutral-actions-check-2 Confirmed" at bounding box center [1148, 79] width 223 height 31
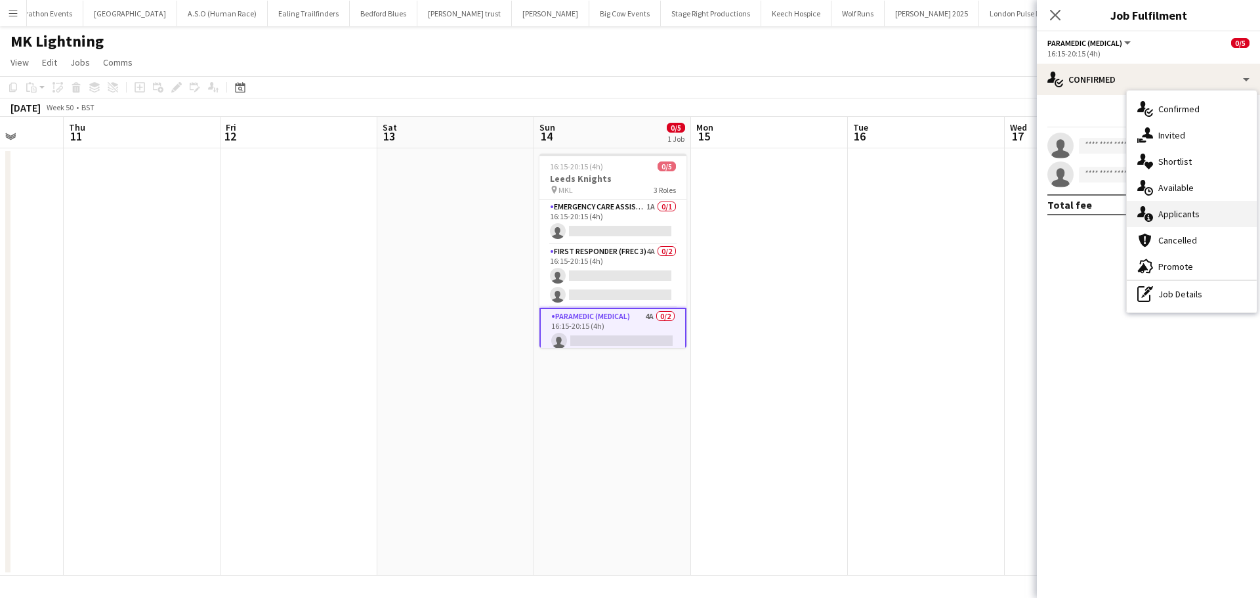
click at [1182, 218] on div "single-neutral-actions-information Applicants" at bounding box center [1191, 214] width 130 height 26
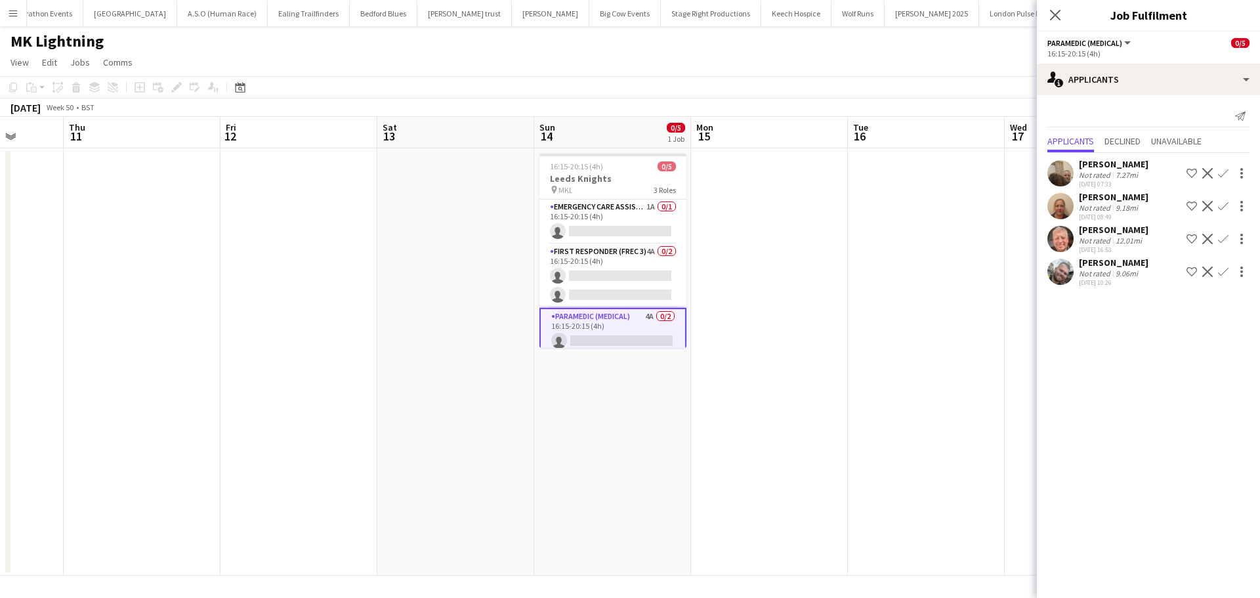
drag, startPoint x: 1224, startPoint y: 236, endPoint x: 1227, endPoint y: 246, distance: 10.8
click at [1224, 236] on app-icon "Confirm" at bounding box center [1223, 239] width 10 height 10
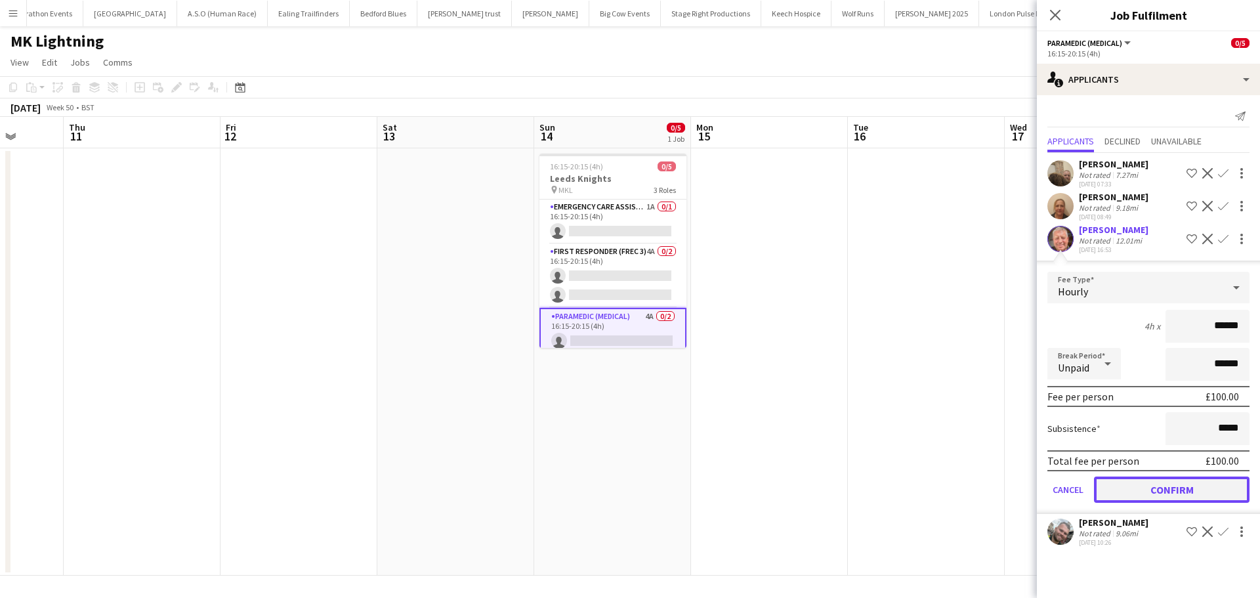
click at [1144, 488] on button "Confirm" at bounding box center [1171, 489] width 155 height 26
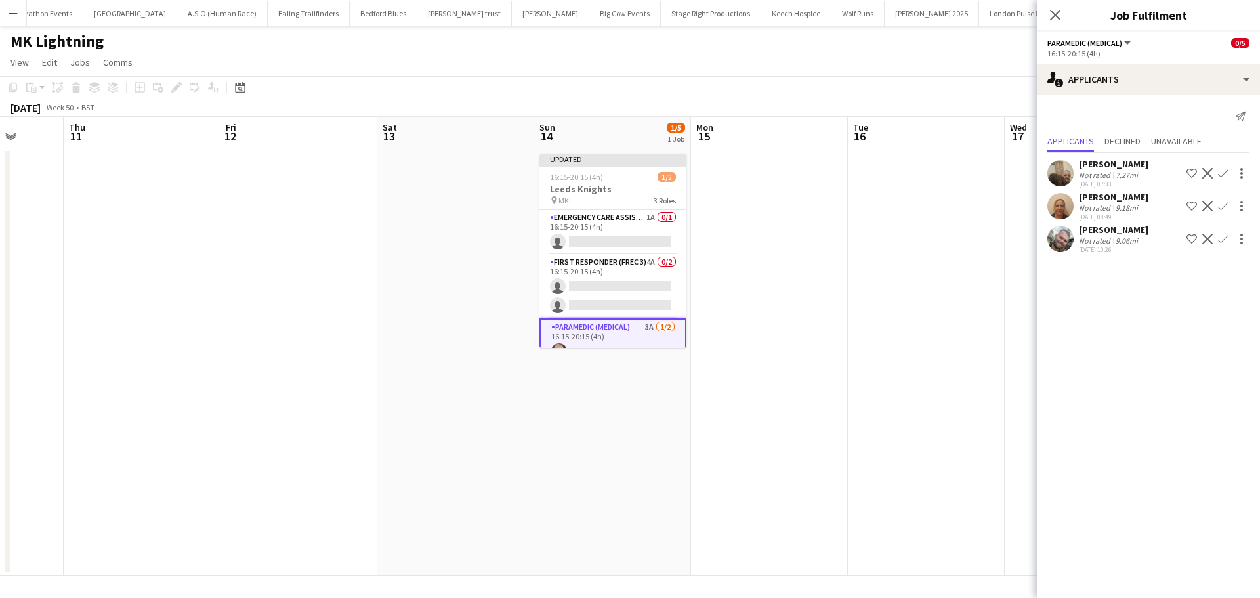
click at [1223, 232] on button "Confirm" at bounding box center [1223, 239] width 16 height 16
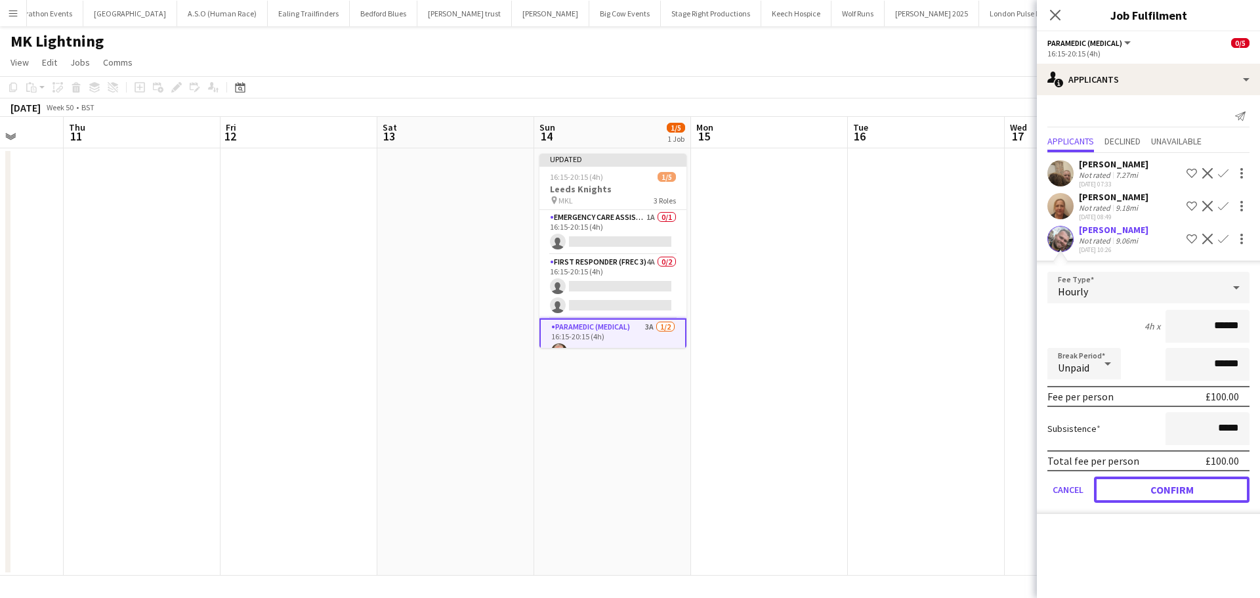
click at [1176, 489] on button "Confirm" at bounding box center [1171, 489] width 155 height 26
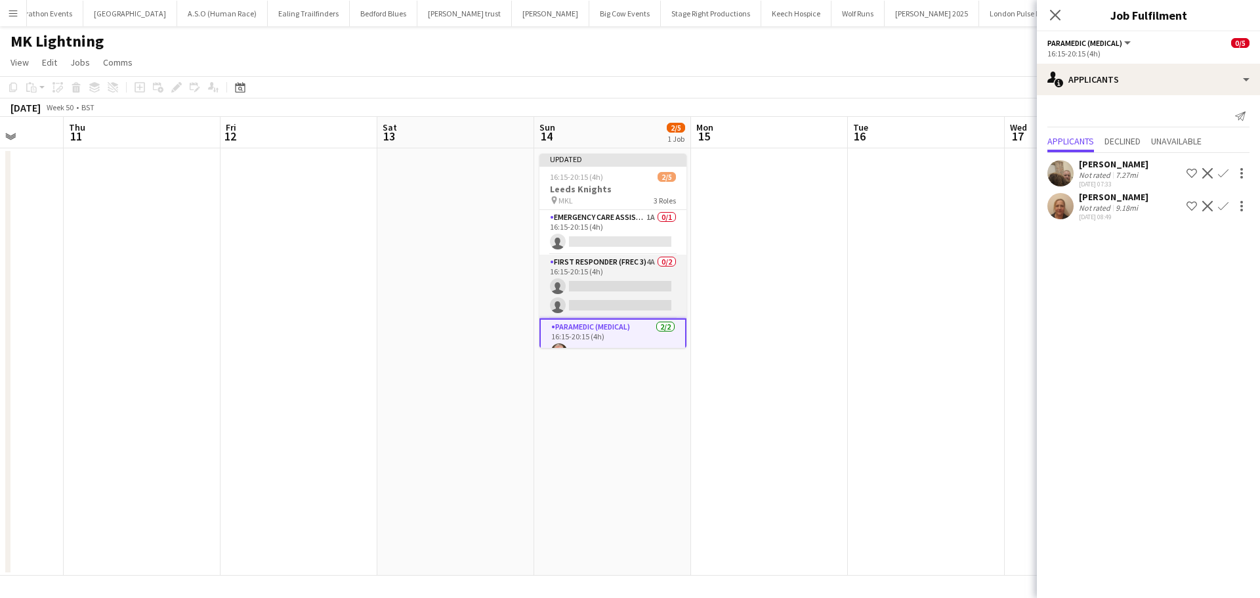
click at [594, 267] on app-card-role "First Responder (FREC 3) 4A 0/2 16:15-20:15 (4h) single-neutral-actions single-…" at bounding box center [612, 287] width 147 height 64
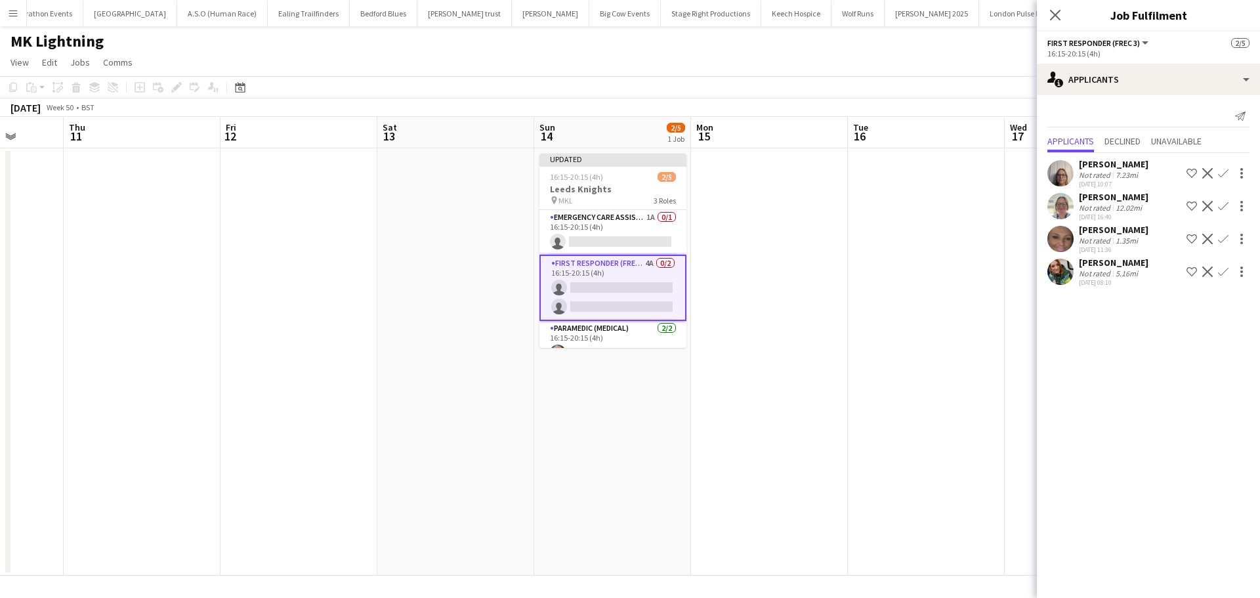
click at [1220, 271] on app-icon "Confirm" at bounding box center [1223, 271] width 10 height 10
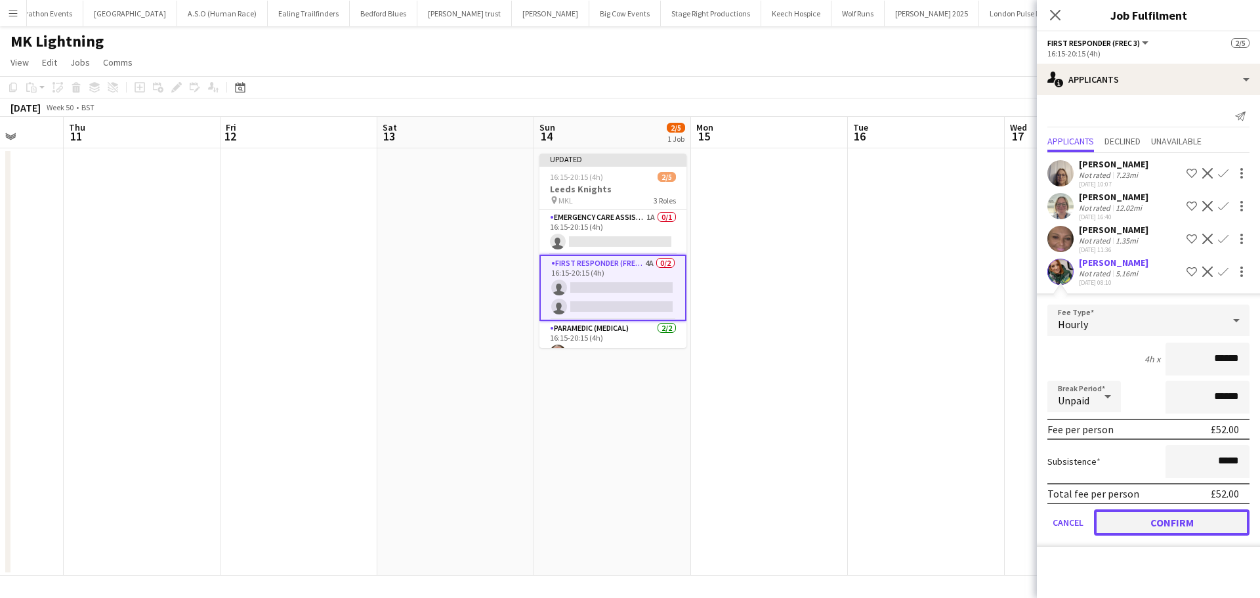
click at [1141, 516] on button "Confirm" at bounding box center [1171, 522] width 155 height 26
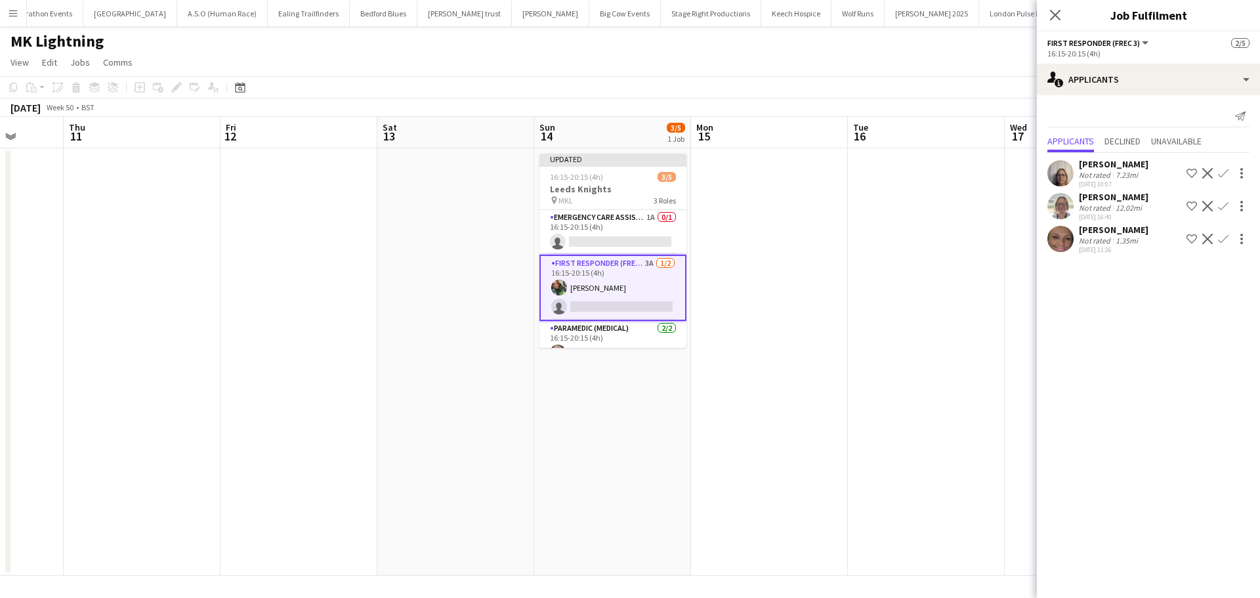
click at [1224, 202] on app-icon "Confirm" at bounding box center [1223, 206] width 10 height 10
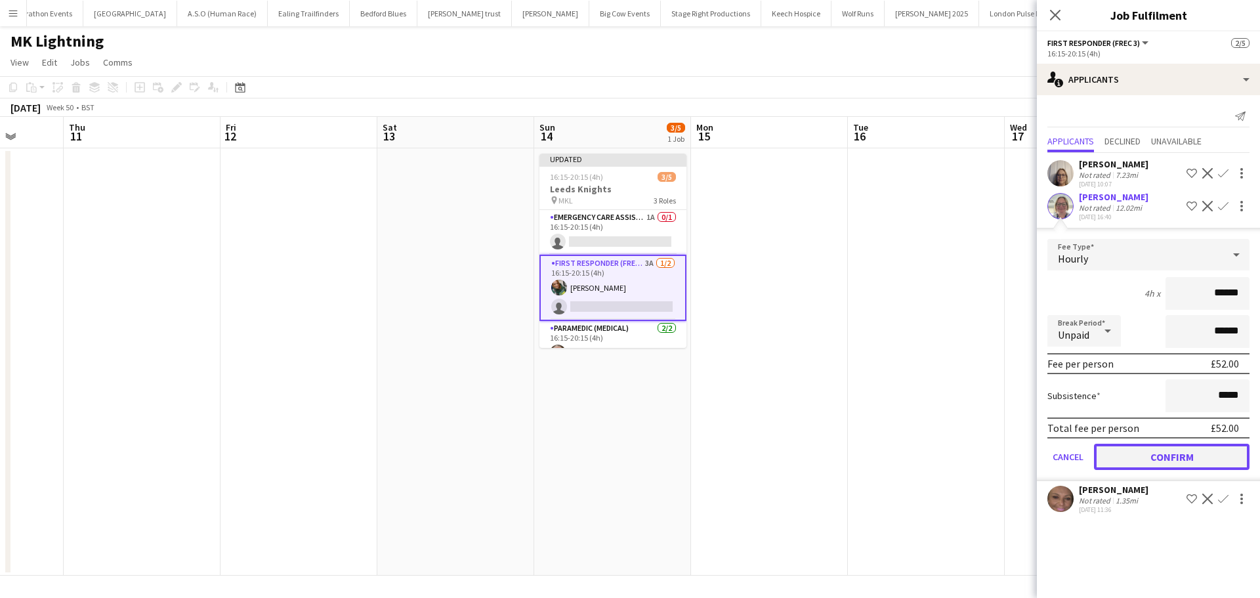
click at [1151, 450] on button "Confirm" at bounding box center [1171, 456] width 155 height 26
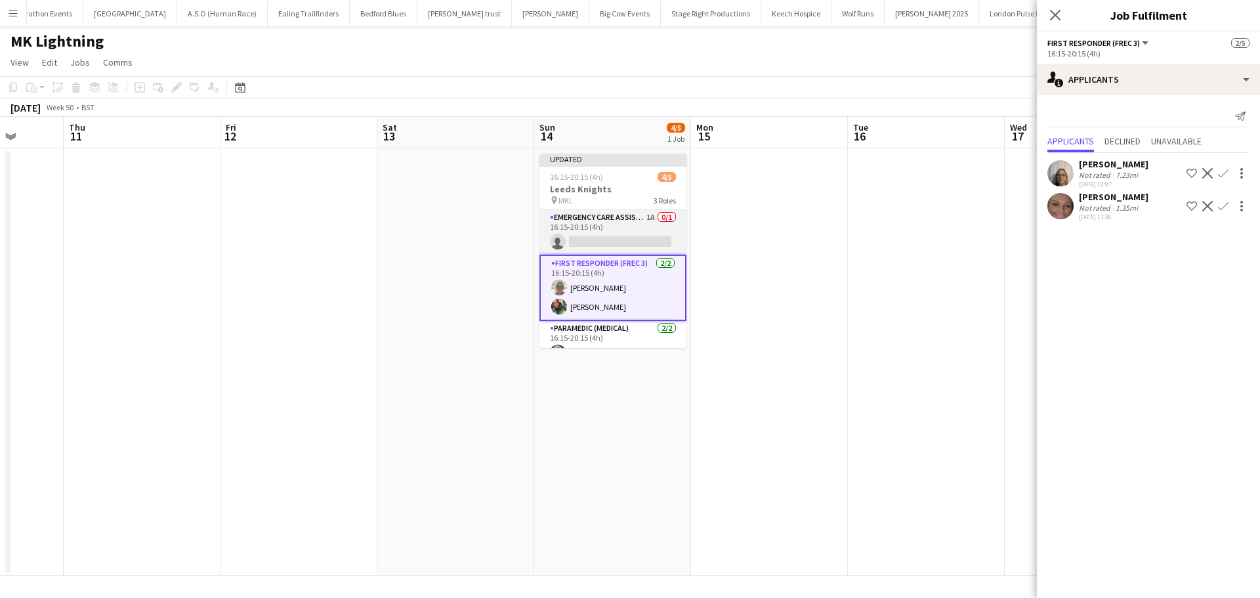
drag, startPoint x: 634, startPoint y: 220, endPoint x: 642, endPoint y: 217, distance: 9.1
click at [634, 220] on app-card-role "Emergency Care Assistant (Medical) 1A 0/1 16:15-20:15 (4h) single-neutral-actio…" at bounding box center [612, 232] width 147 height 45
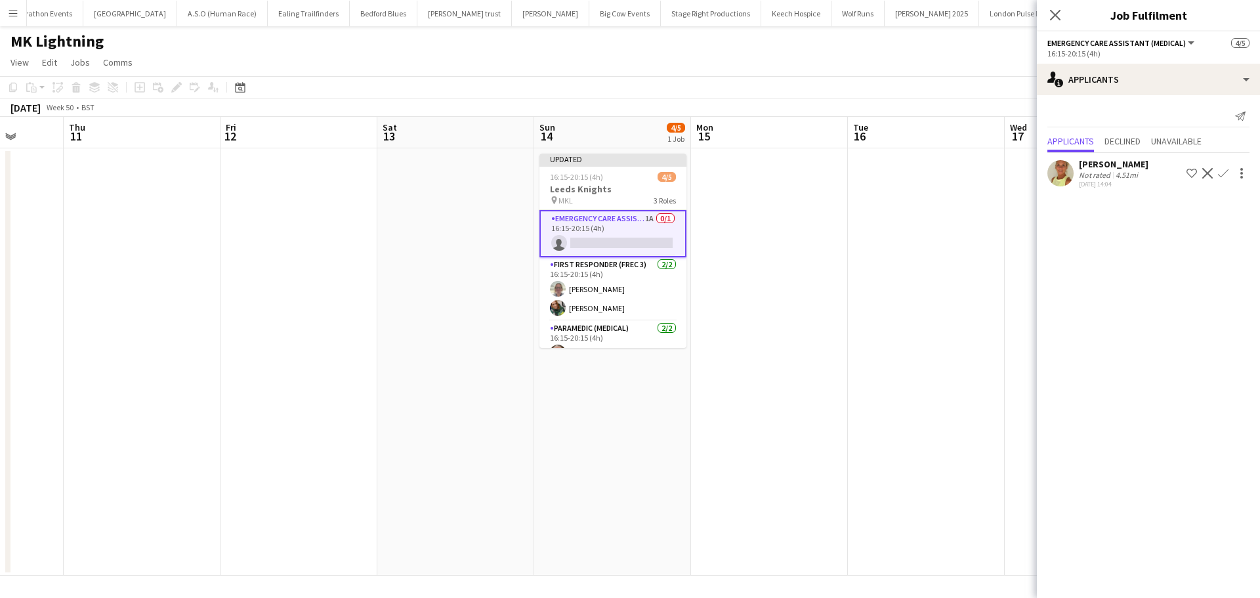
click at [1222, 177] on app-icon "Confirm" at bounding box center [1223, 173] width 10 height 10
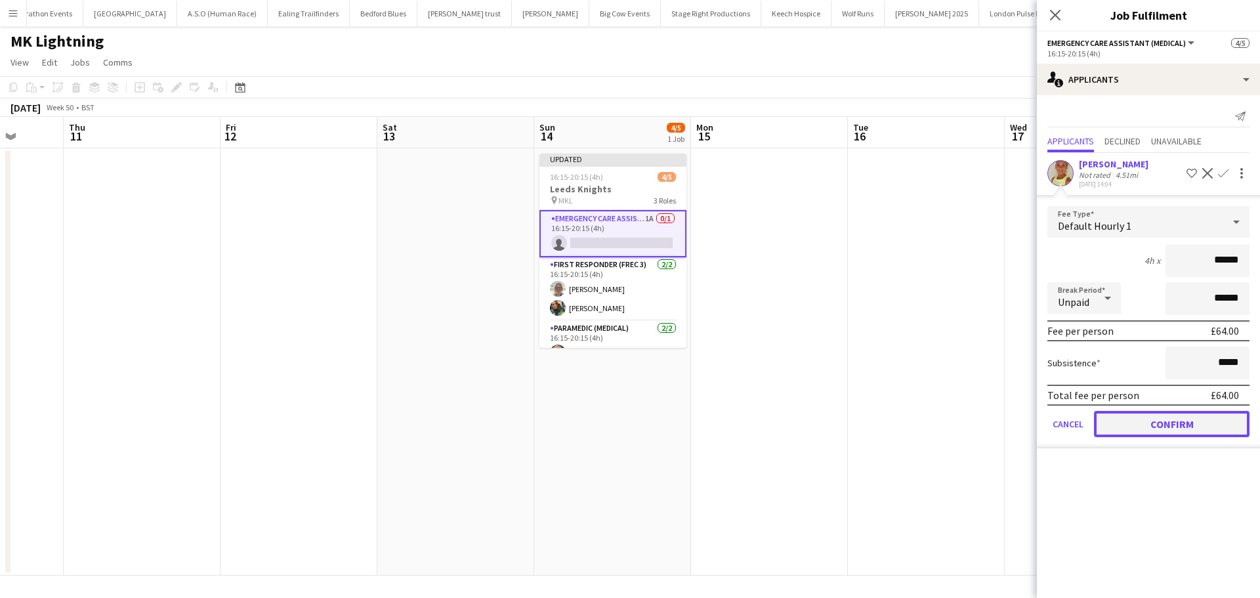
click at [1164, 421] on button "Confirm" at bounding box center [1171, 424] width 155 height 26
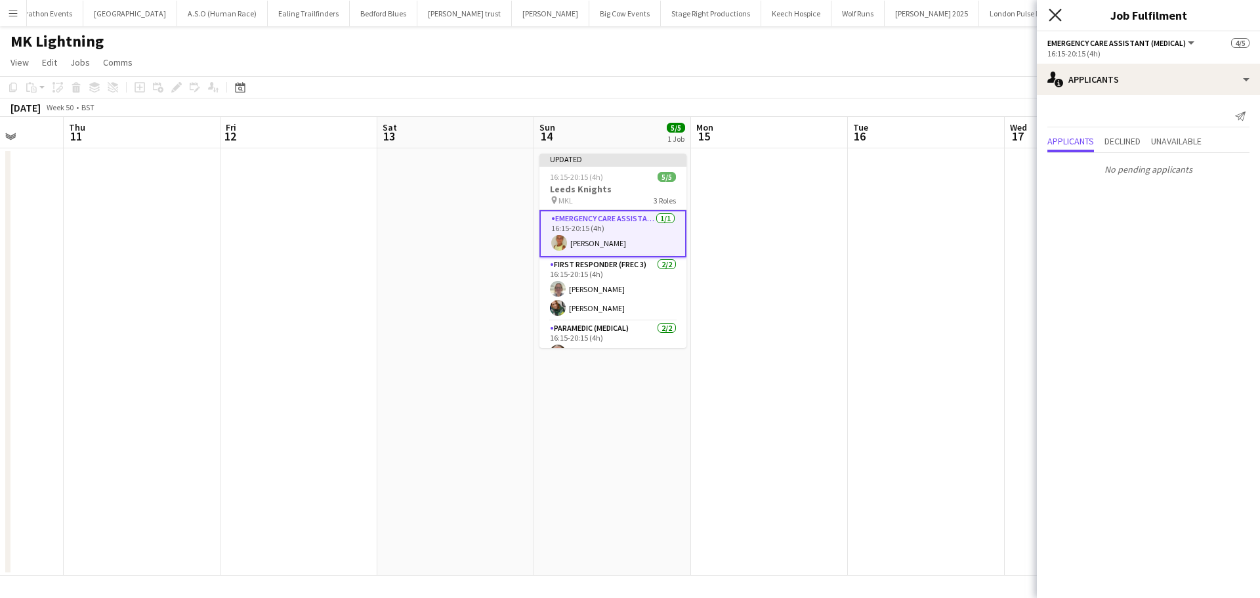
click at [1056, 12] on icon "Close pop-in" at bounding box center [1054, 15] width 12 height 12
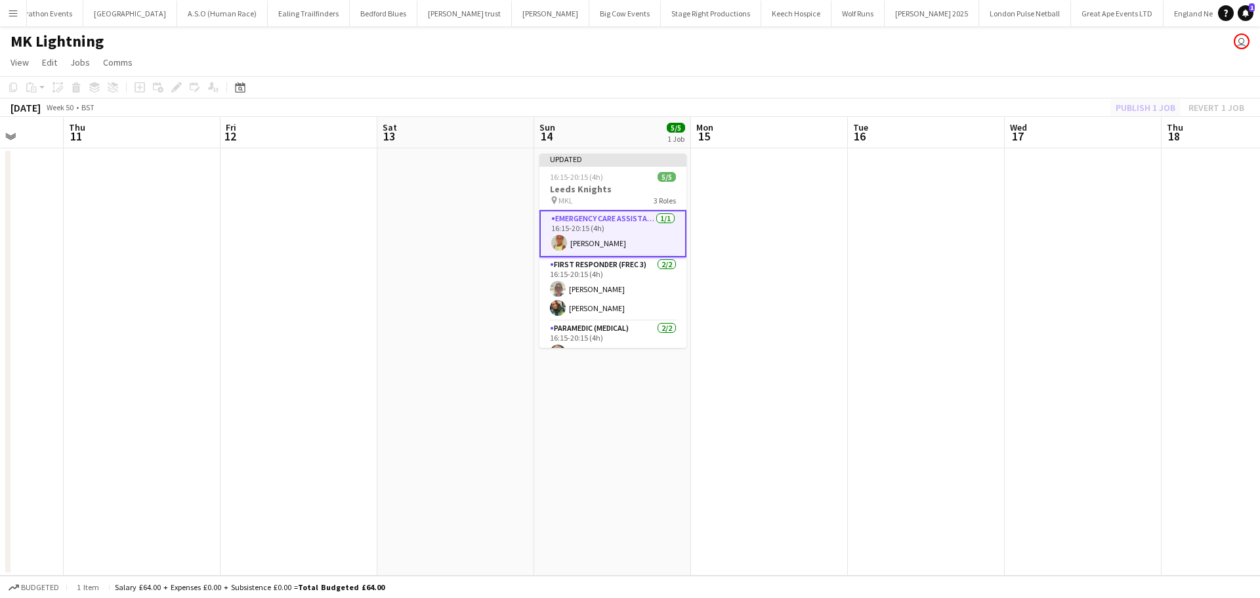
click at [1115, 105] on div "Publish 1 job Revert 1 job" at bounding box center [1180, 107] width 160 height 17
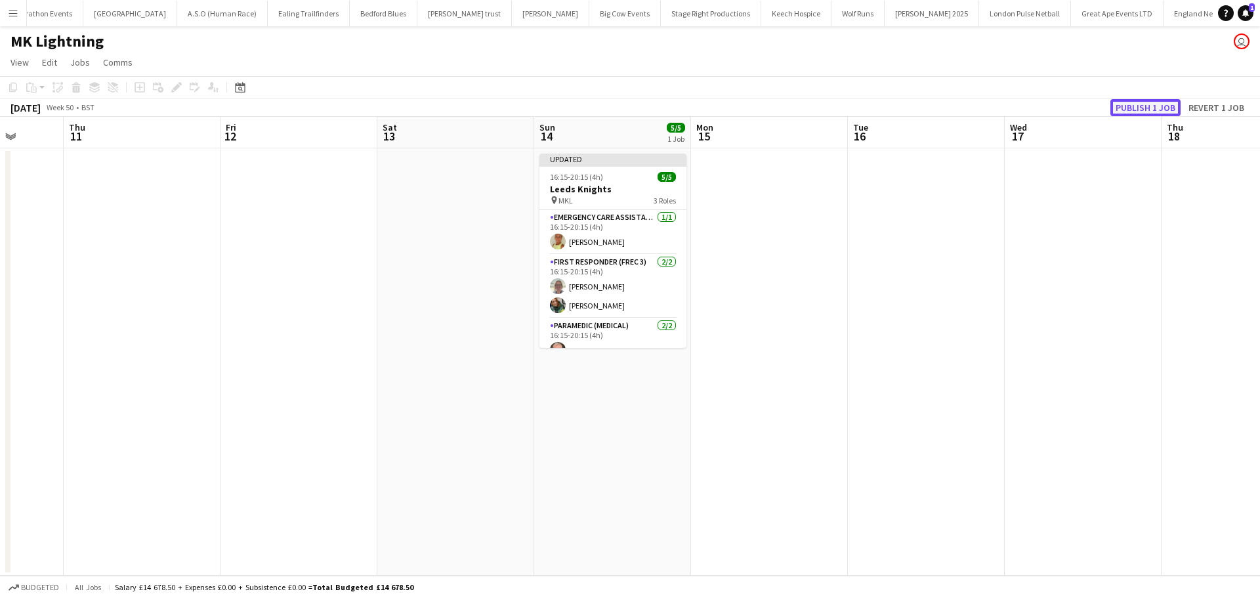
click at [1123, 104] on button "Publish 1 job" at bounding box center [1145, 107] width 70 height 17
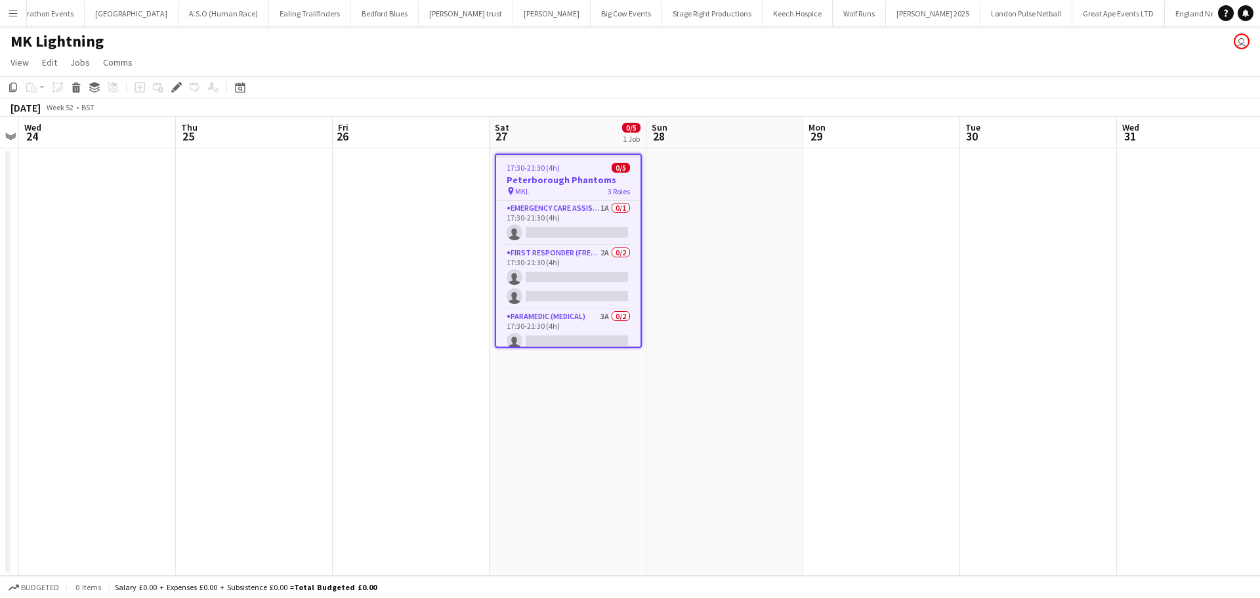
scroll to position [0, 110]
click at [578, 321] on app-card-role "Paramedic (Medical) 3A 0/2 17:30-21:30 (4h) single-neutral-actions single-neutr…" at bounding box center [568, 341] width 144 height 64
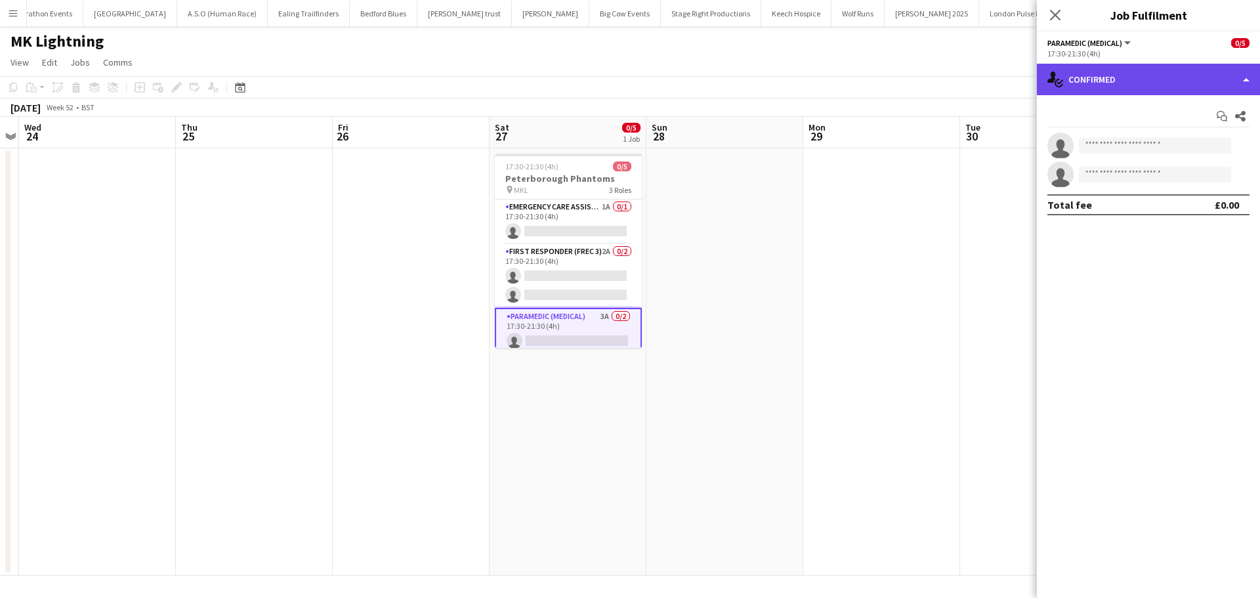
click at [1188, 76] on div "single-neutral-actions-check-2 Confirmed" at bounding box center [1148, 79] width 223 height 31
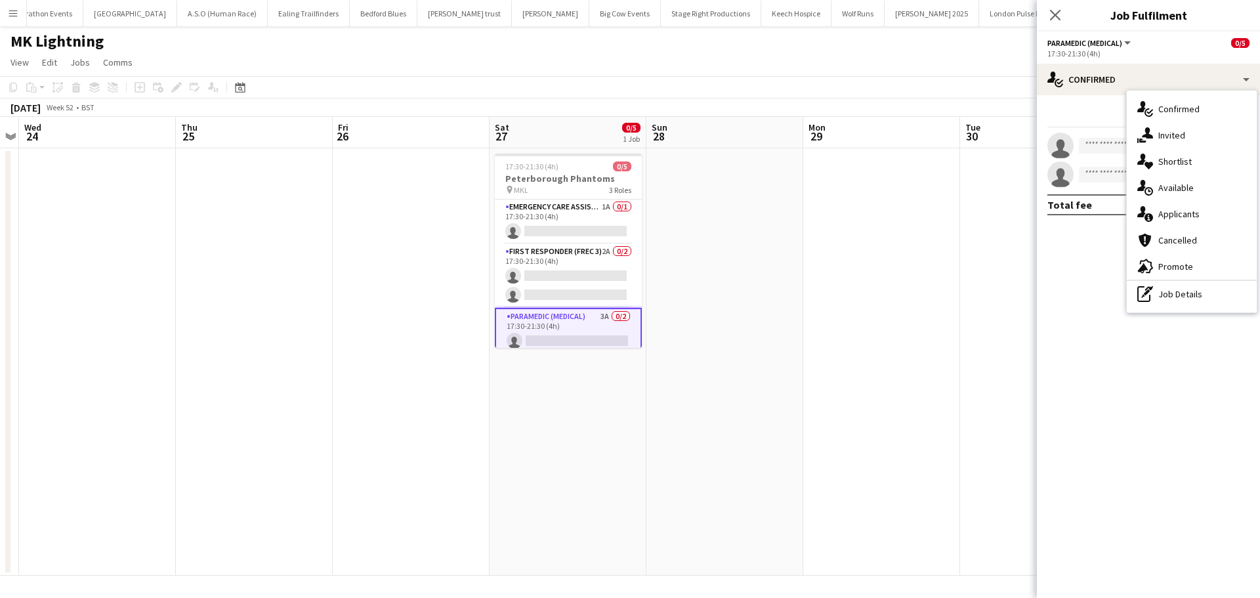
click at [1195, 215] on div "single-neutral-actions-information Applicants" at bounding box center [1191, 214] width 130 height 26
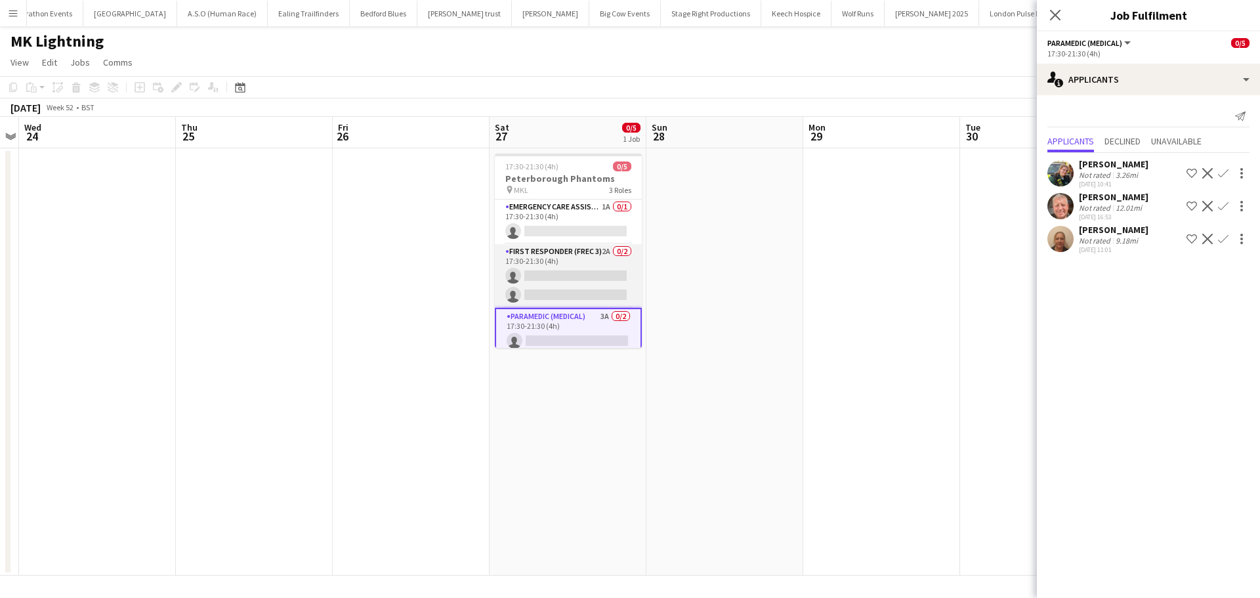
drag, startPoint x: 576, startPoint y: 255, endPoint x: 609, endPoint y: 258, distance: 32.9
click at [577, 255] on app-card-role "First Responder (FREC 3) 2A 0/2 17:30-21:30 (4h) single-neutral-actions single-…" at bounding box center [568, 276] width 147 height 64
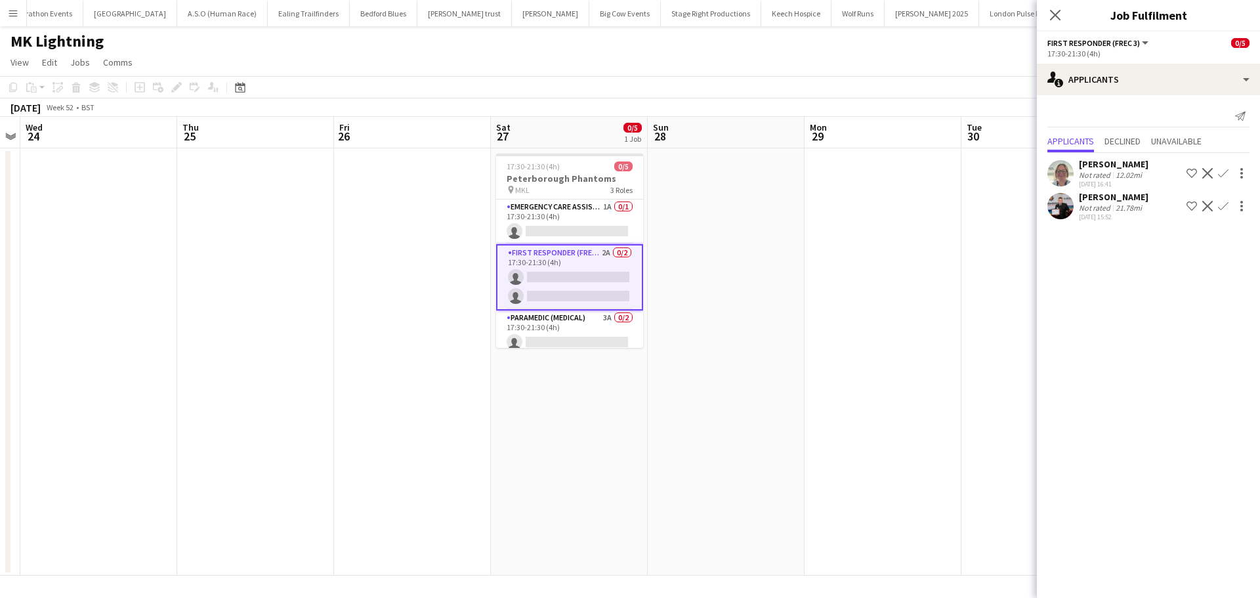
click at [1222, 209] on app-icon "Confirm" at bounding box center [1223, 206] width 10 height 10
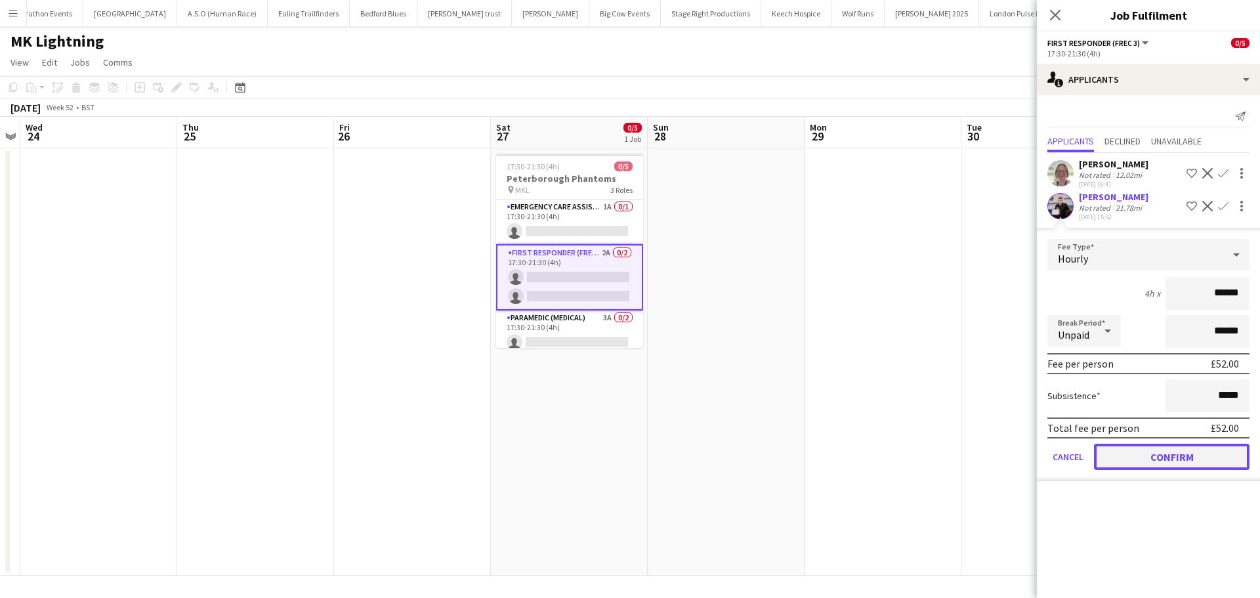
click at [1166, 451] on button "Confirm" at bounding box center [1171, 456] width 155 height 26
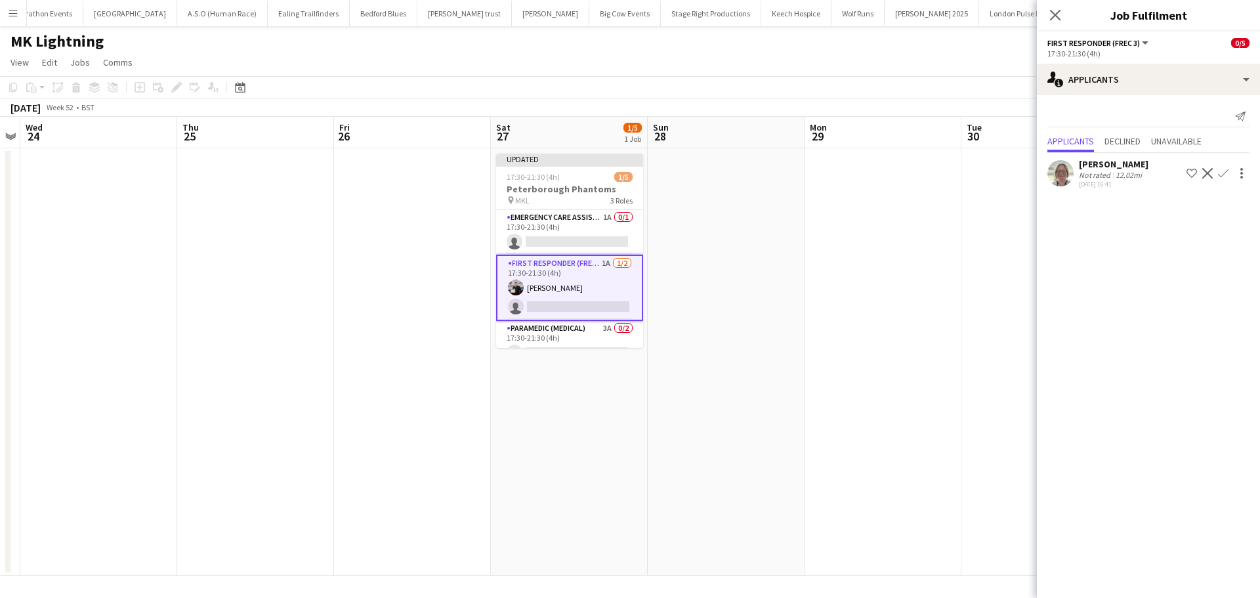
click at [1227, 165] on button "Confirm" at bounding box center [1223, 173] width 16 height 16
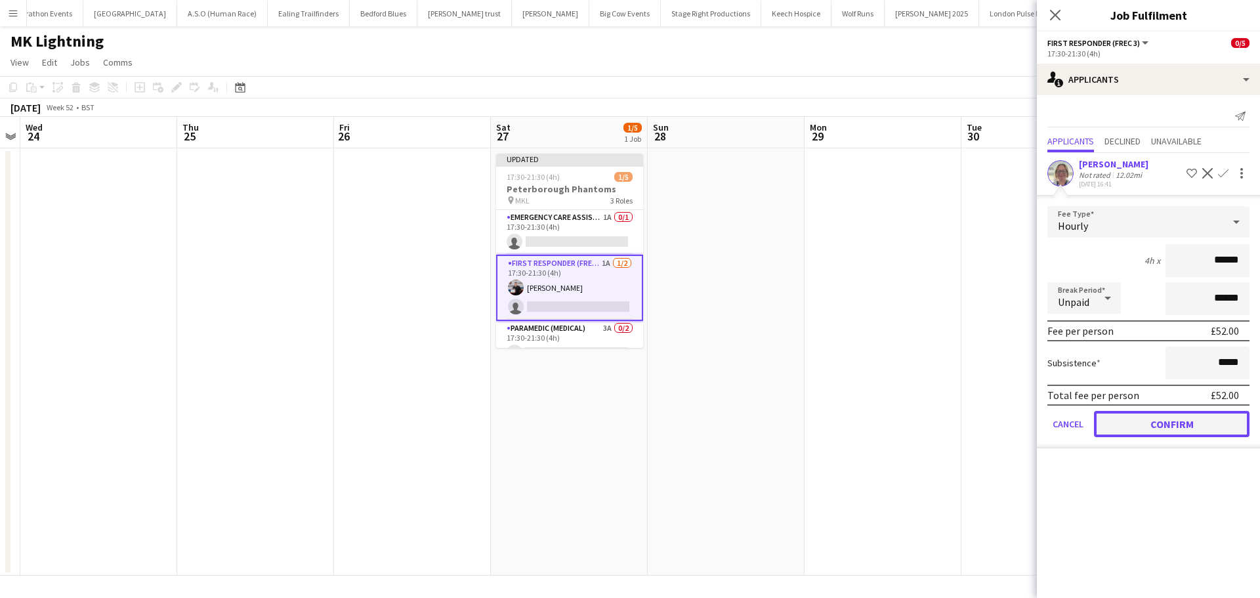
drag, startPoint x: 1142, startPoint y: 430, endPoint x: 1105, endPoint y: 422, distance: 36.9
click at [1141, 428] on button "Confirm" at bounding box center [1171, 424] width 155 height 26
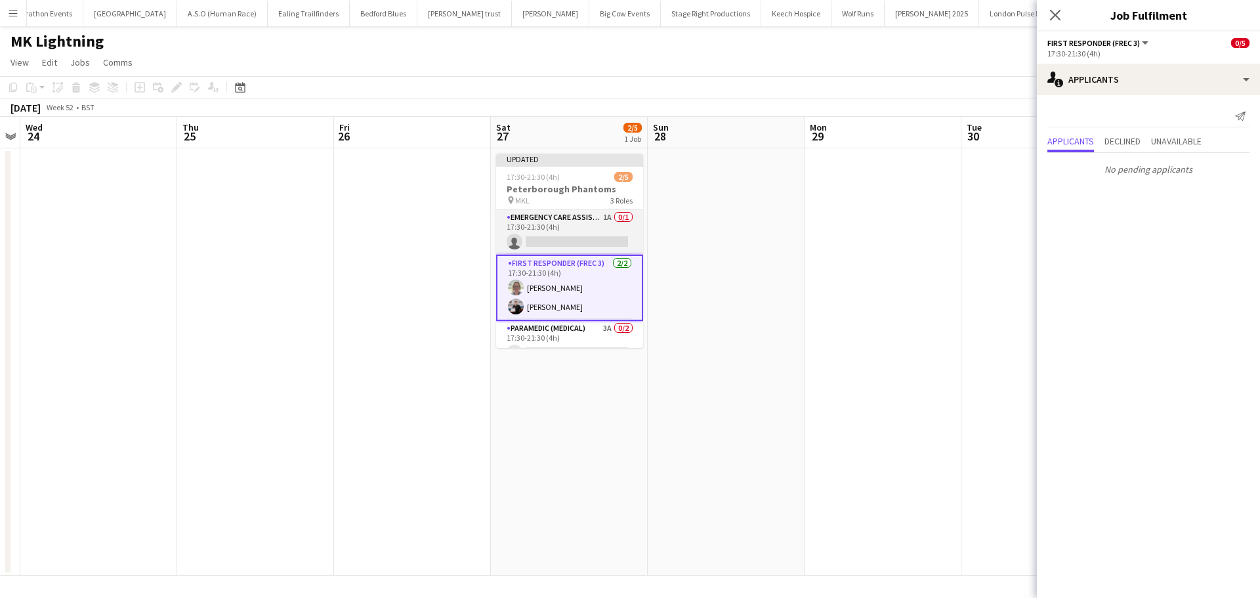
click at [584, 220] on app-card-role "Emergency Care Assistant (Medical) 1A 0/1 17:30-21:30 (4h) single-neutral-actio…" at bounding box center [569, 232] width 147 height 45
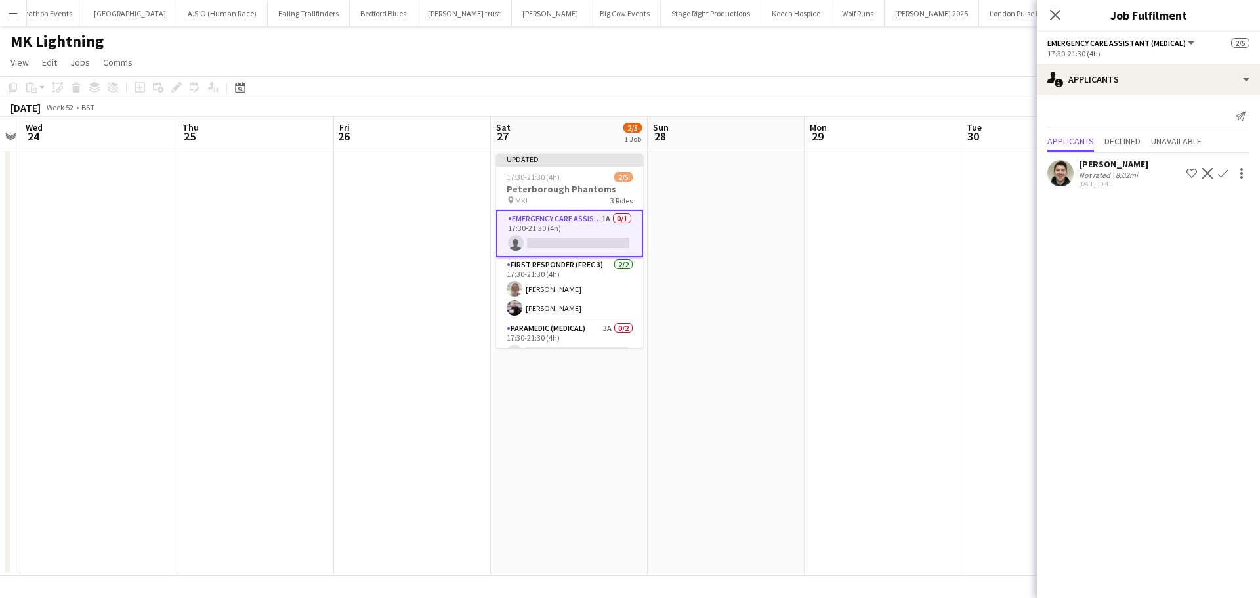
click at [1223, 170] on app-icon "Confirm" at bounding box center [1223, 173] width 10 height 10
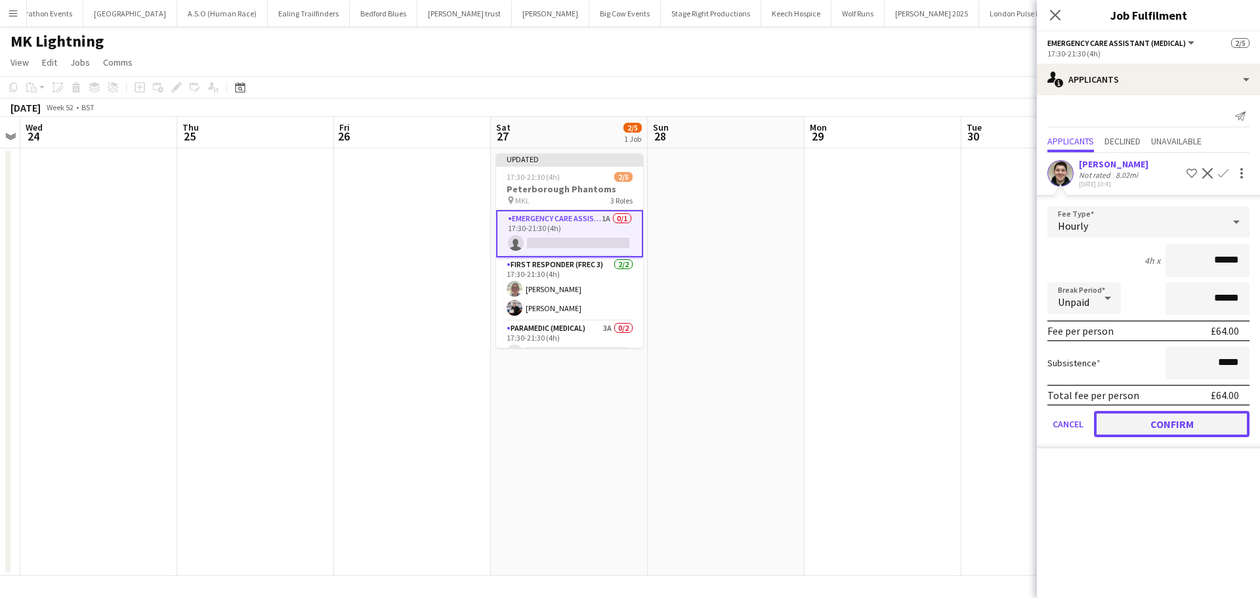
click at [1142, 426] on button "Confirm" at bounding box center [1171, 424] width 155 height 26
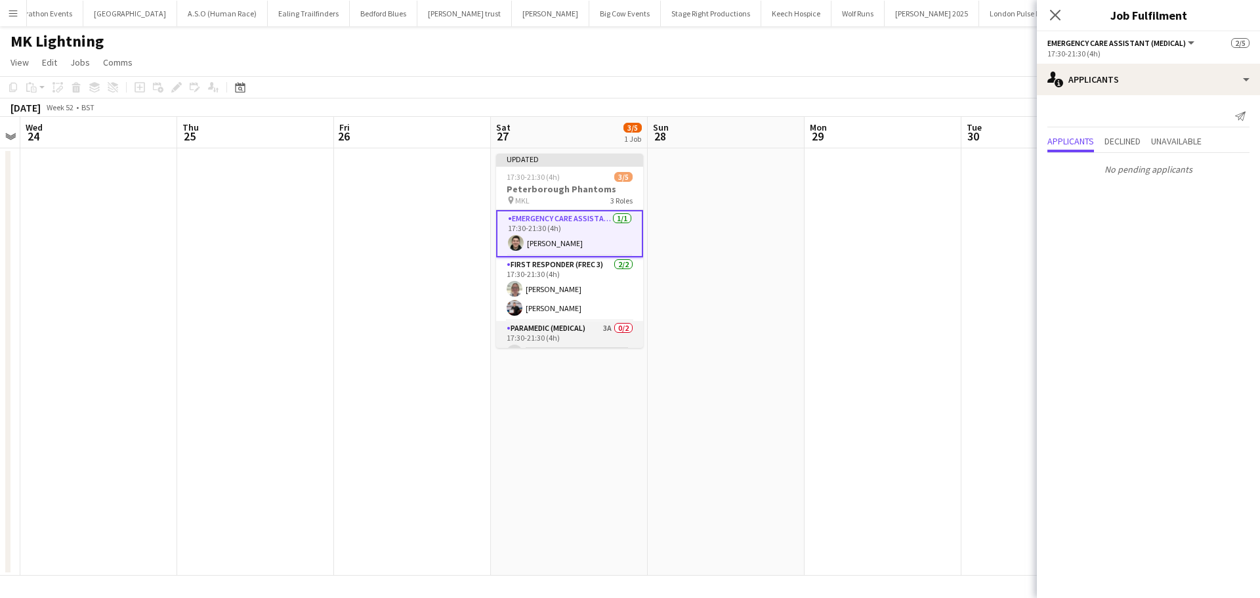
click at [579, 341] on app-card-role "Paramedic (Medical) 3A 0/2 17:30-21:30 (4h) single-neutral-actions single-neutr…" at bounding box center [569, 353] width 147 height 64
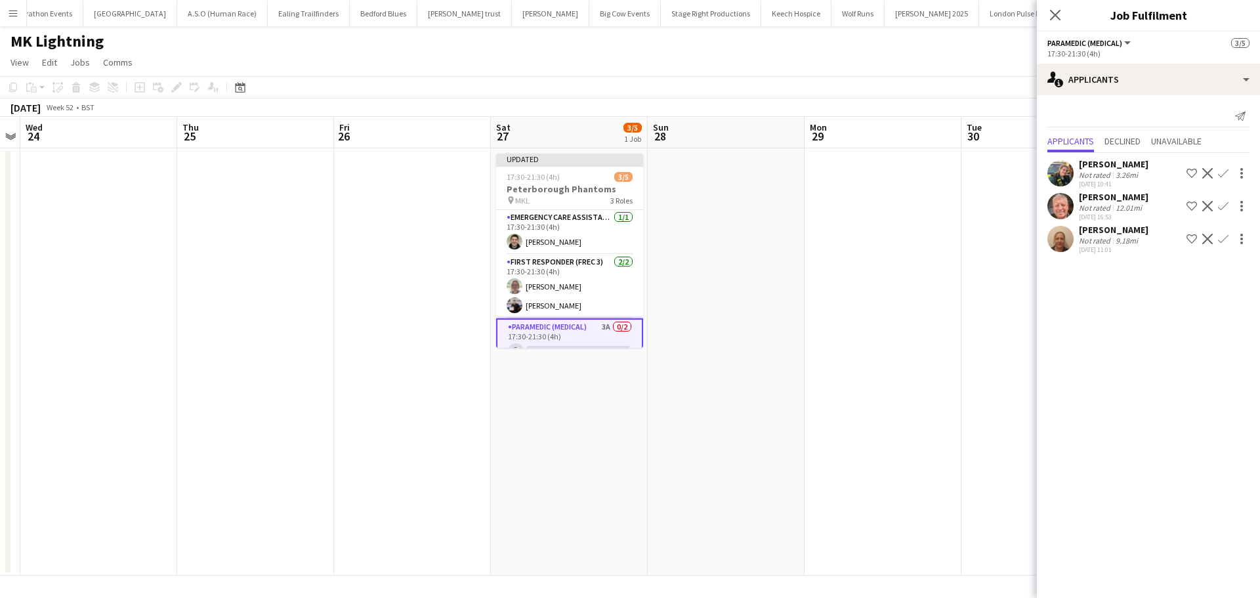
click at [1220, 211] on app-icon "Confirm" at bounding box center [1223, 206] width 10 height 10
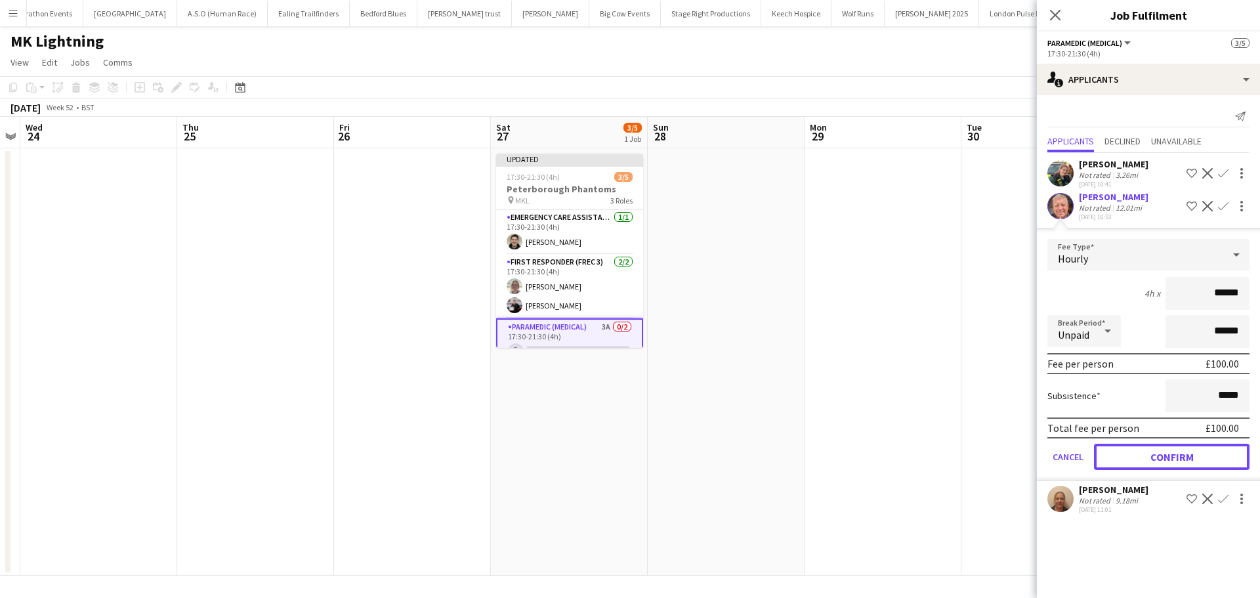
click at [1139, 457] on button "Confirm" at bounding box center [1171, 456] width 155 height 26
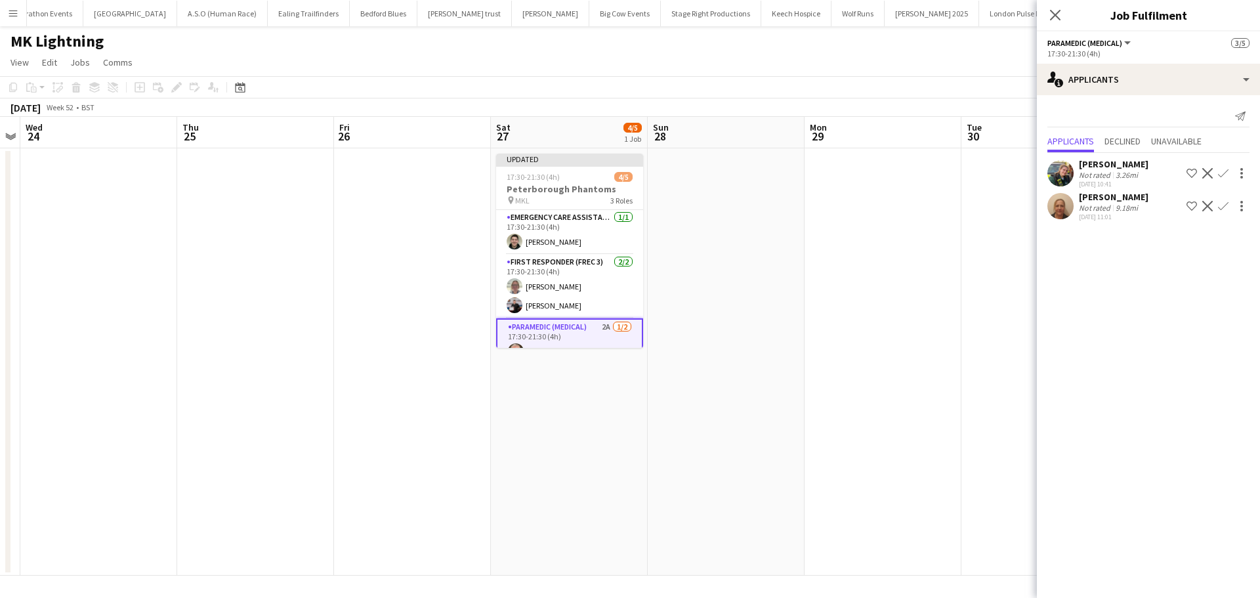
drag, startPoint x: 1225, startPoint y: 208, endPoint x: 1217, endPoint y: 215, distance: 10.2
click at [1223, 208] on app-icon "Confirm" at bounding box center [1223, 206] width 10 height 10
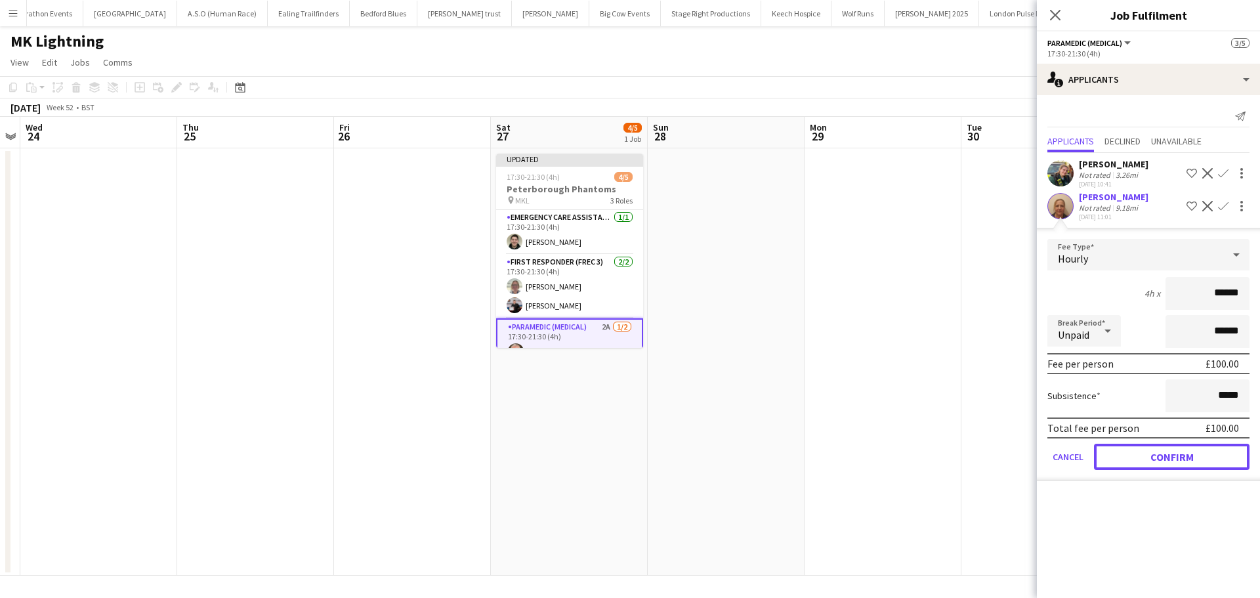
click at [1126, 455] on button "Confirm" at bounding box center [1171, 456] width 155 height 26
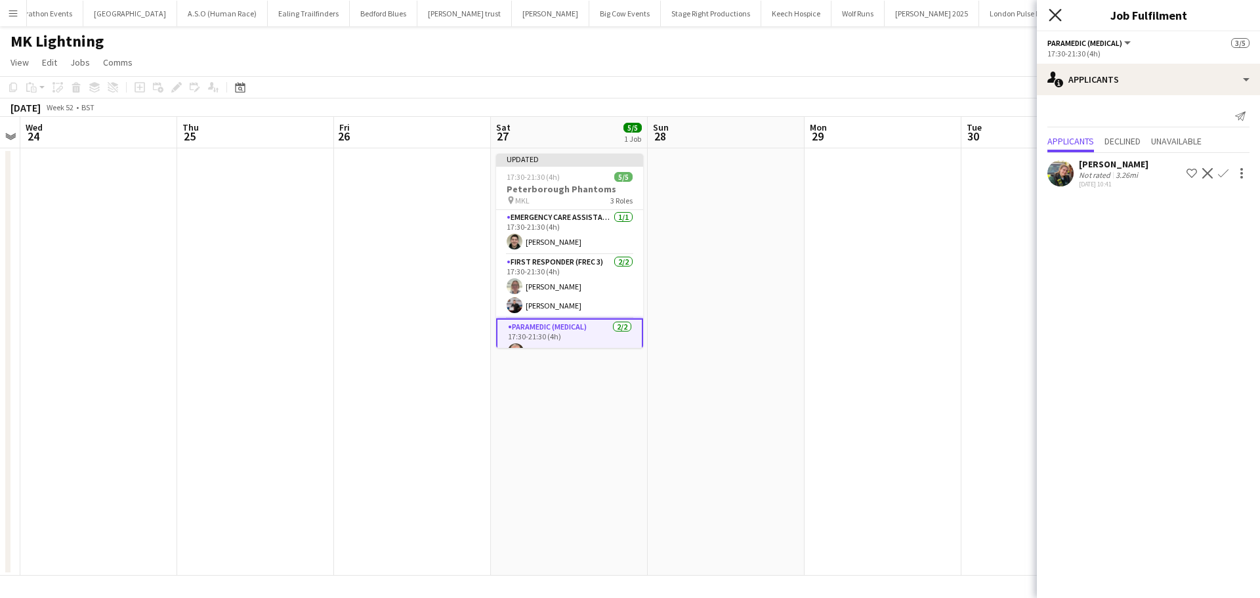
click at [1056, 15] on icon at bounding box center [1054, 15] width 12 height 12
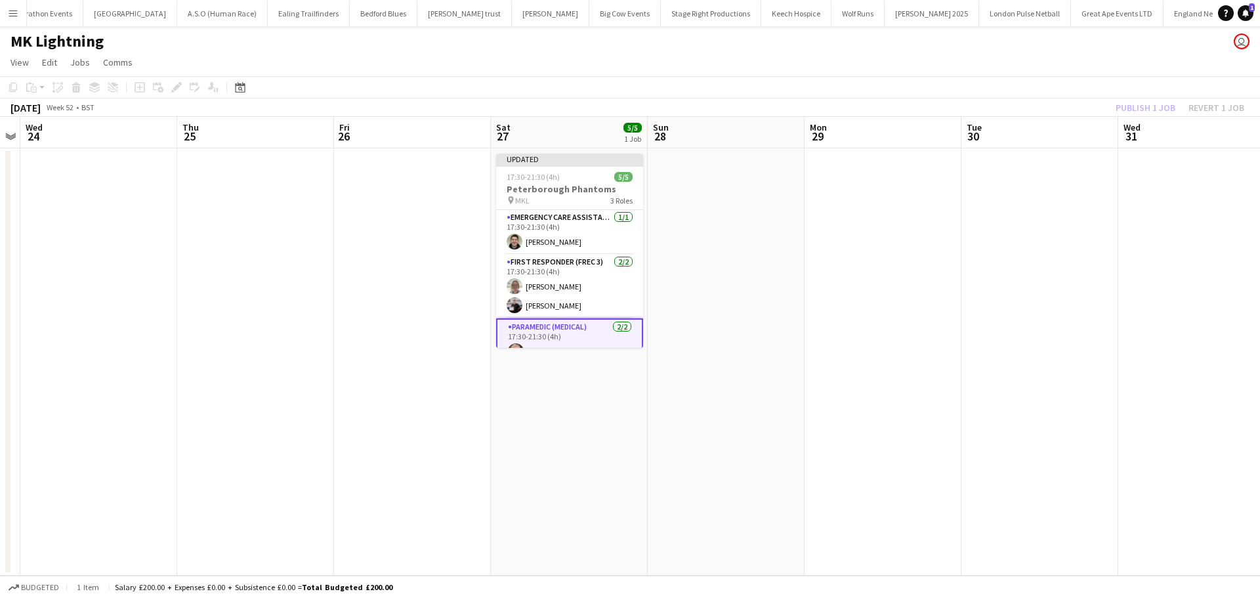
click at [615, 245] on app-card-role "Emergency Care Assistant (Medical) [DATE] 17:30-21:30 (4h) [PERSON_NAME]" at bounding box center [569, 232] width 147 height 45
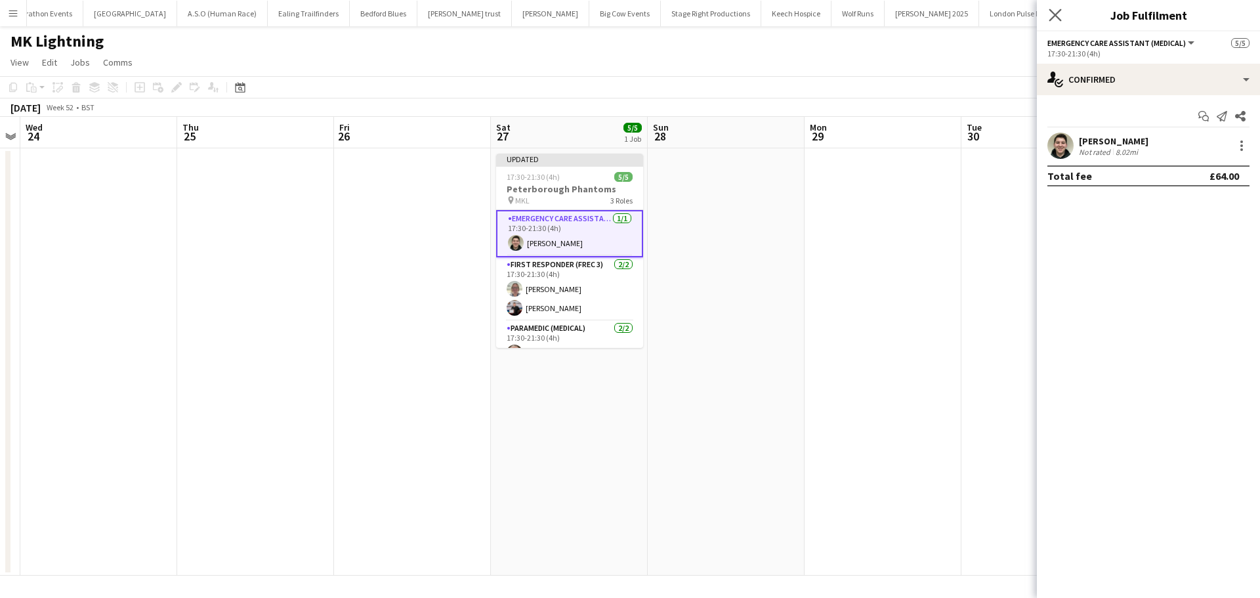
click at [1054, 8] on app-icon "Close pop-in" at bounding box center [1055, 15] width 19 height 19
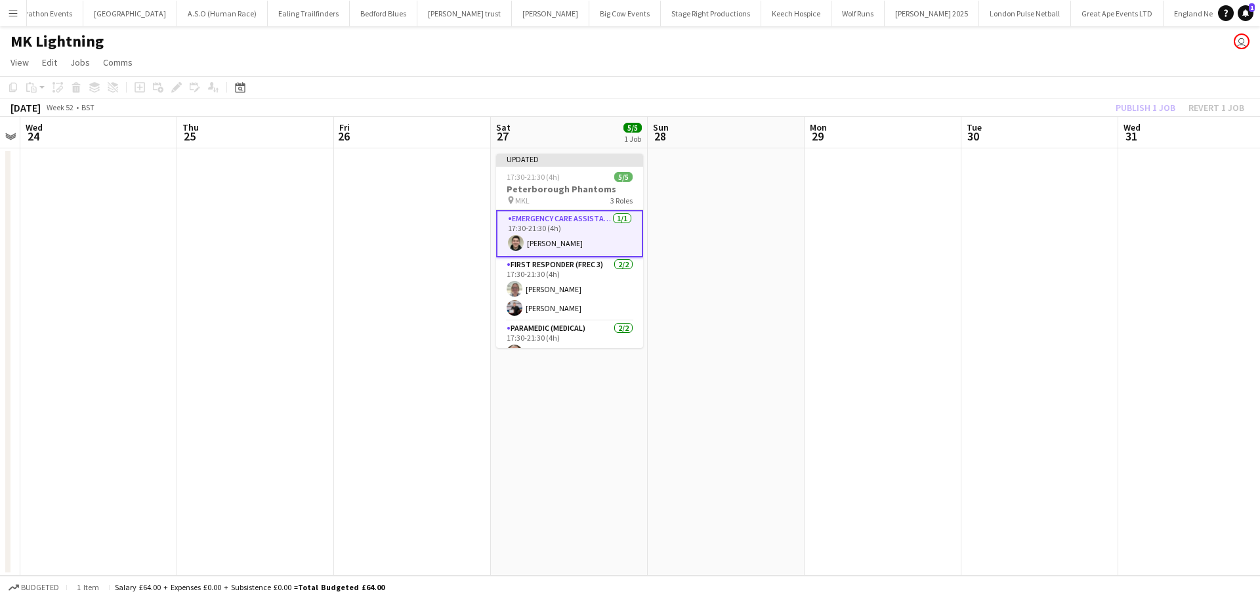
click at [1072, 134] on app-board-header-date "Tue 30" at bounding box center [1039, 132] width 157 height 31
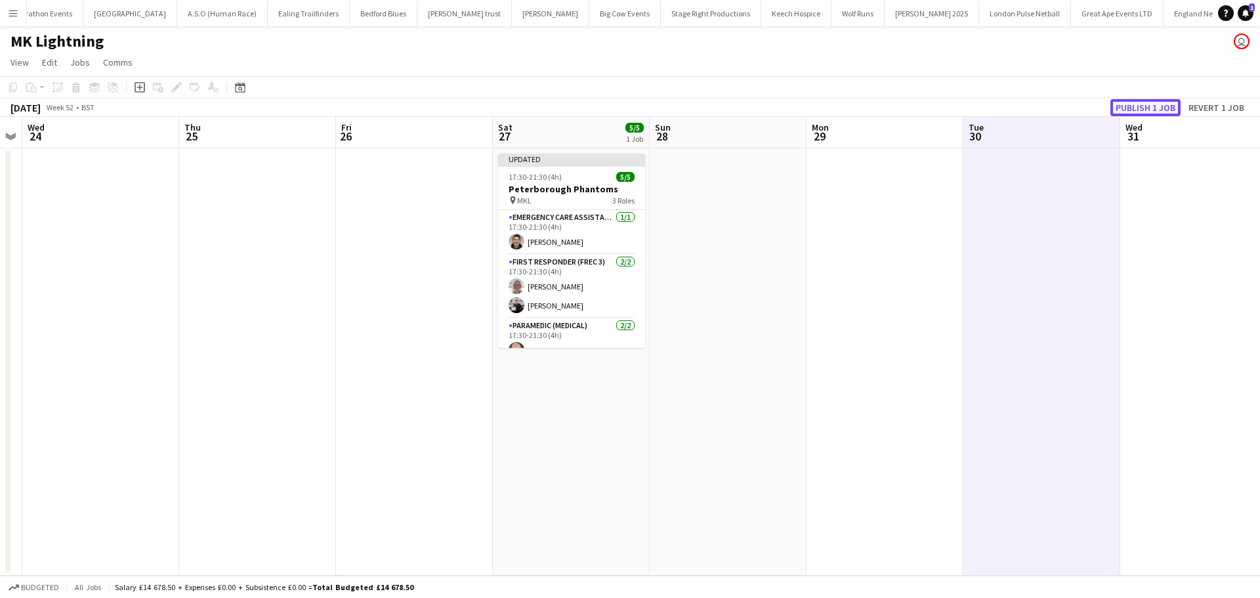
click at [1121, 104] on button "Publish 1 job" at bounding box center [1145, 107] width 70 height 17
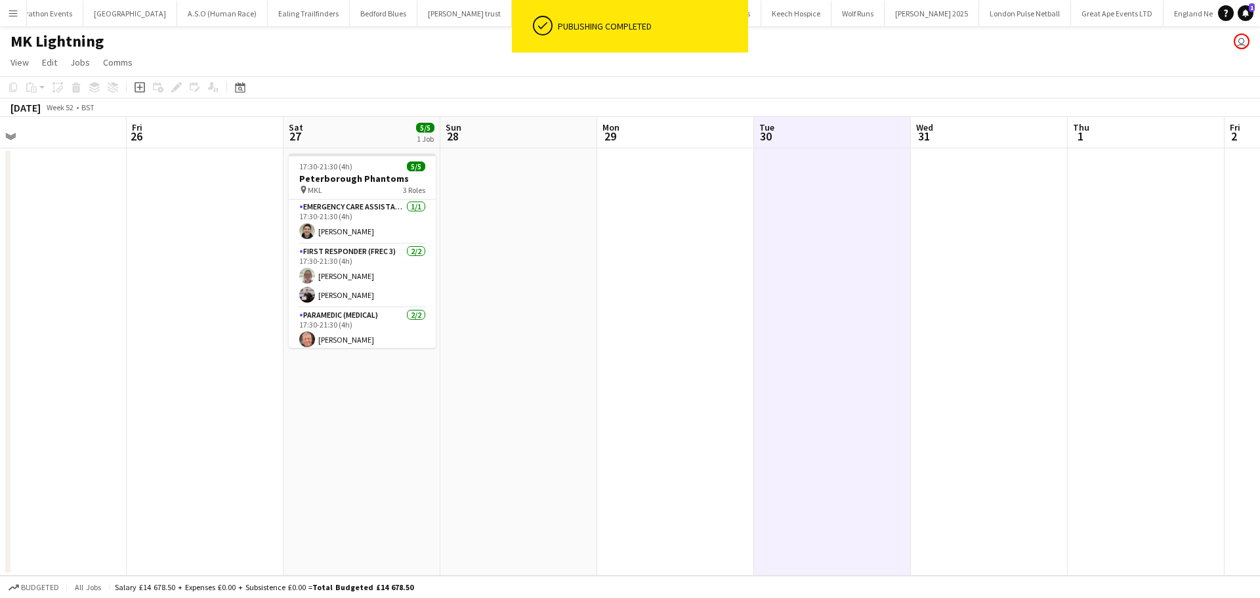
drag, startPoint x: 764, startPoint y: 323, endPoint x: 338, endPoint y: 350, distance: 426.6
click at [338, 350] on app-calendar-viewport "Sun 21 4/5 1 Job Mon 22 Tue 23 Wed 24 Thu 25 Fri 26 Sat 27 5/5 1 Job Sun 28 Mon…" at bounding box center [630, 346] width 1260 height 459
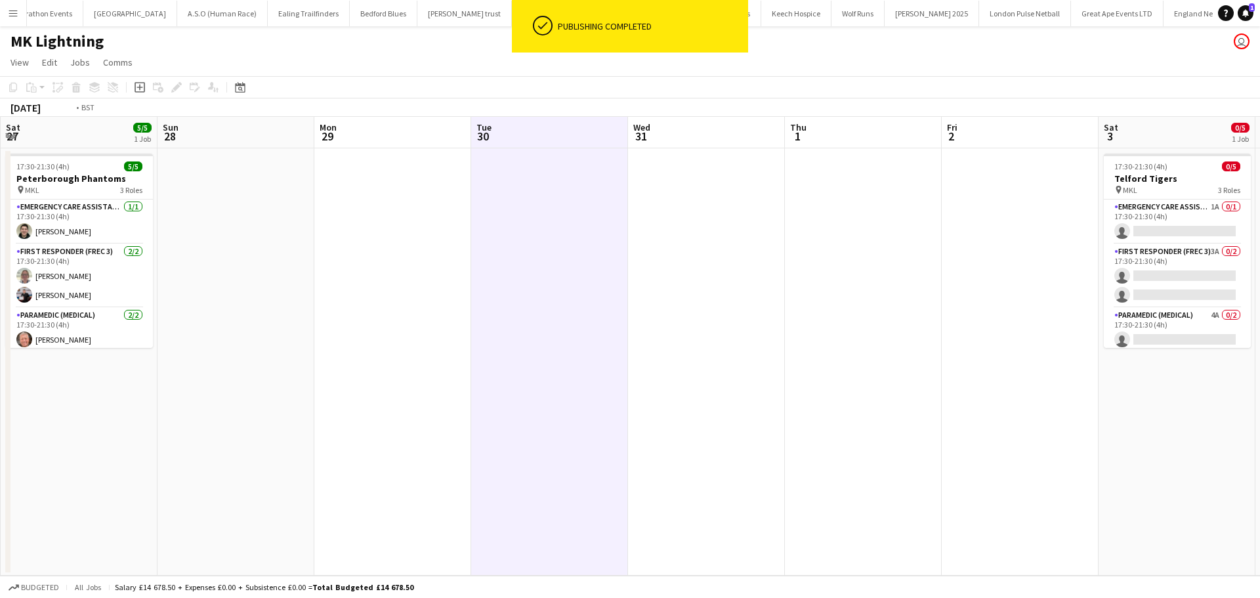
drag, startPoint x: 850, startPoint y: 367, endPoint x: 660, endPoint y: 381, distance: 190.8
click at [456, 391] on app-calendar-viewport "Tue 23 Wed 24 Thu 25 Fri 26 Sat 27 5/5 1 Job Sun 28 Mon 29 Tue 30 Wed 31 Thu 1 …" at bounding box center [630, 346] width 1260 height 459
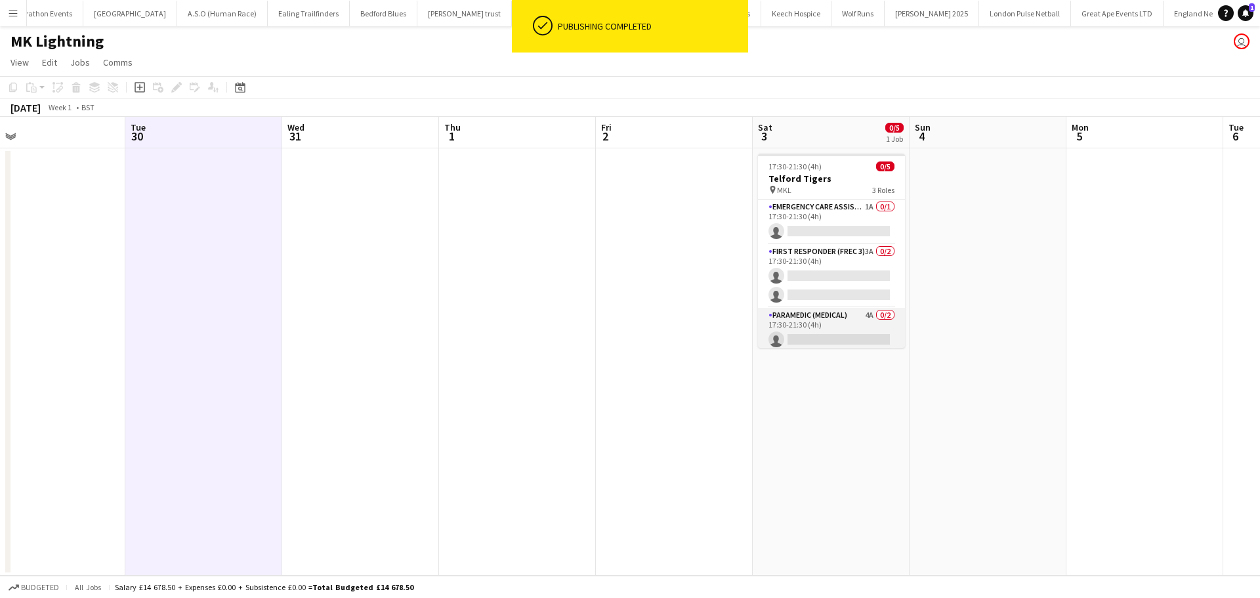
click at [852, 320] on app-card-role "Paramedic (Medical) 4A 0/2 17:30-21:30 (4h) single-neutral-actions single-neutr…" at bounding box center [831, 340] width 147 height 64
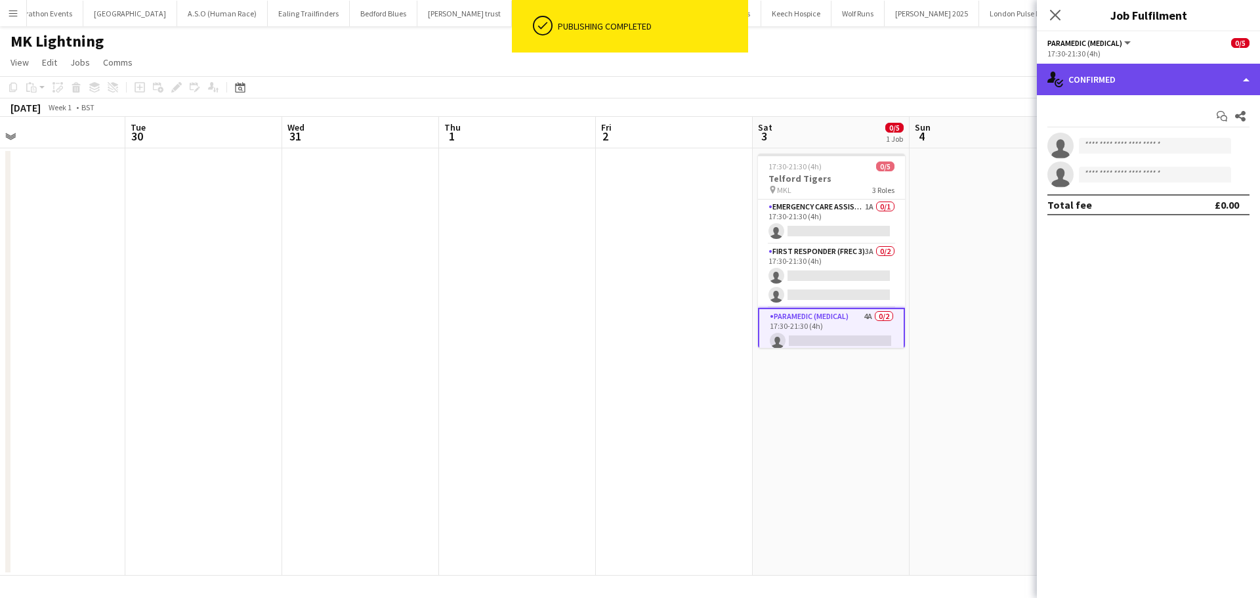
click at [1153, 78] on div "single-neutral-actions-check-2 Confirmed" at bounding box center [1148, 79] width 223 height 31
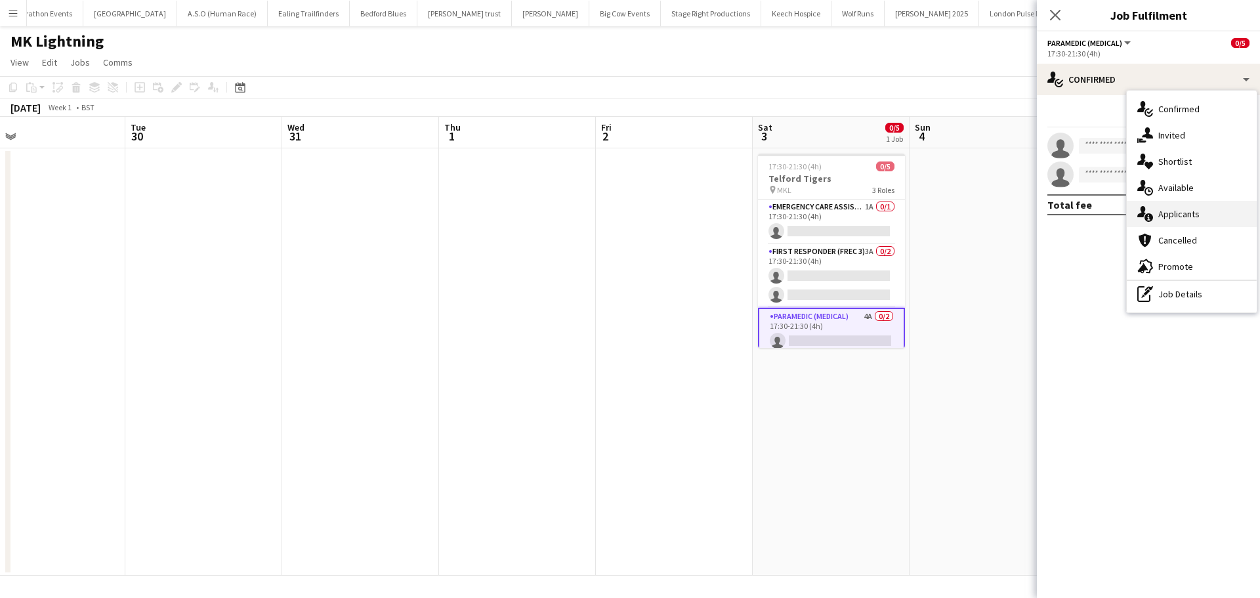
click at [1178, 220] on div "single-neutral-actions-information Applicants" at bounding box center [1191, 214] width 130 height 26
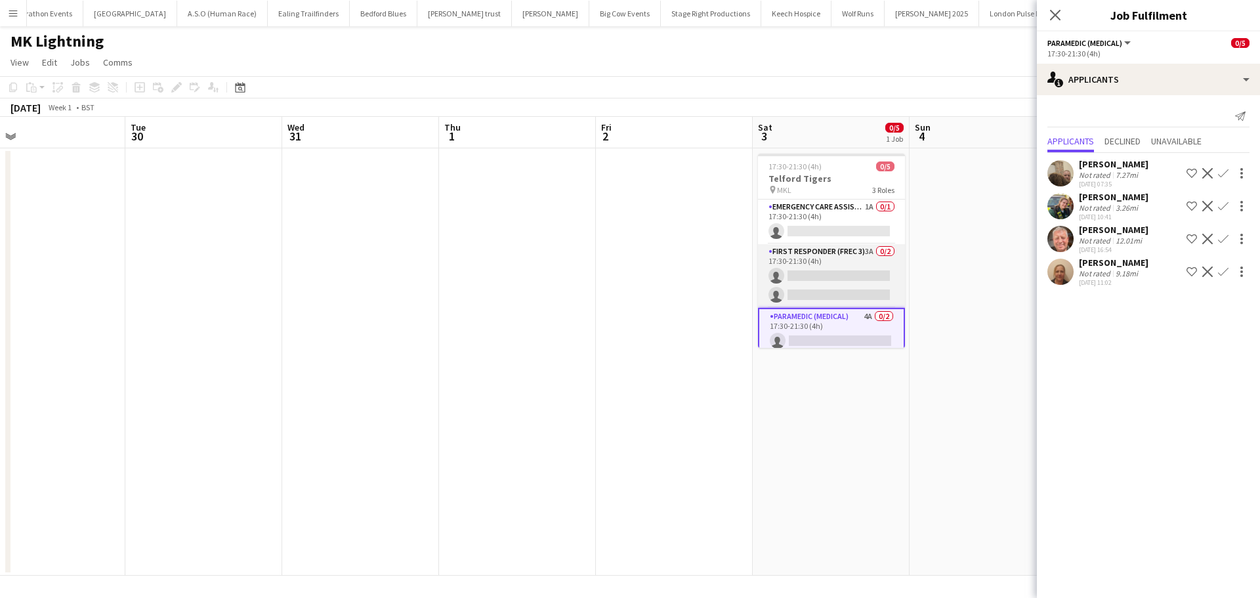
click at [835, 256] on app-card-role "First Responder (FREC 3) 3A 0/2 17:30-21:30 (4h) single-neutral-actions single-…" at bounding box center [831, 276] width 147 height 64
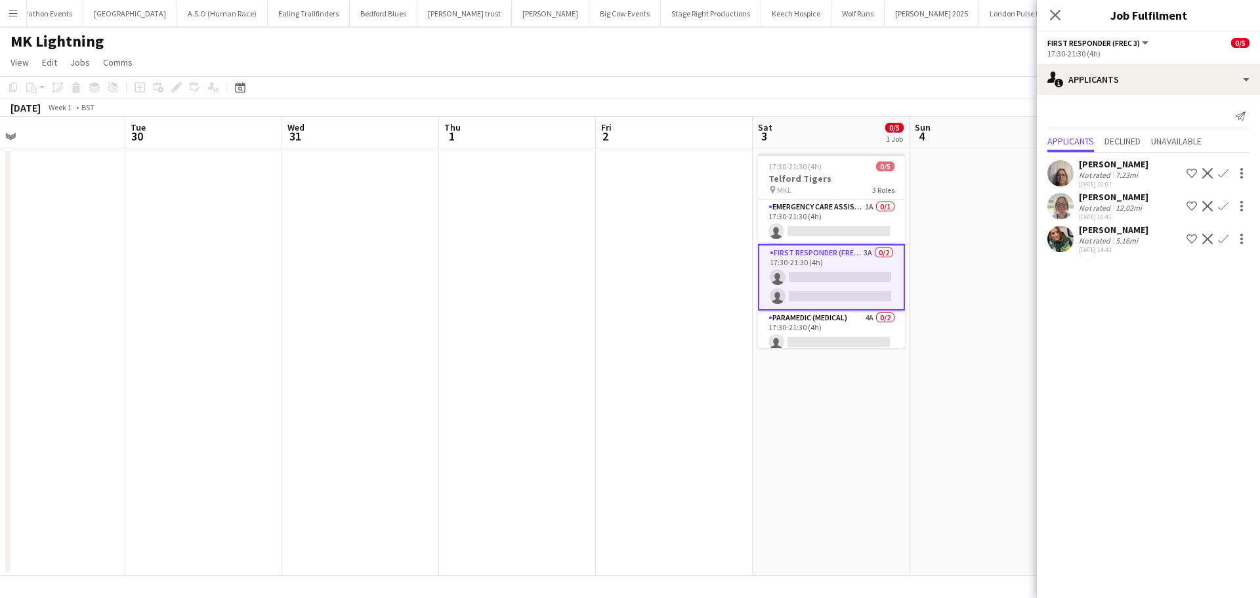
click at [1226, 237] on app-icon "Confirm" at bounding box center [1223, 239] width 10 height 10
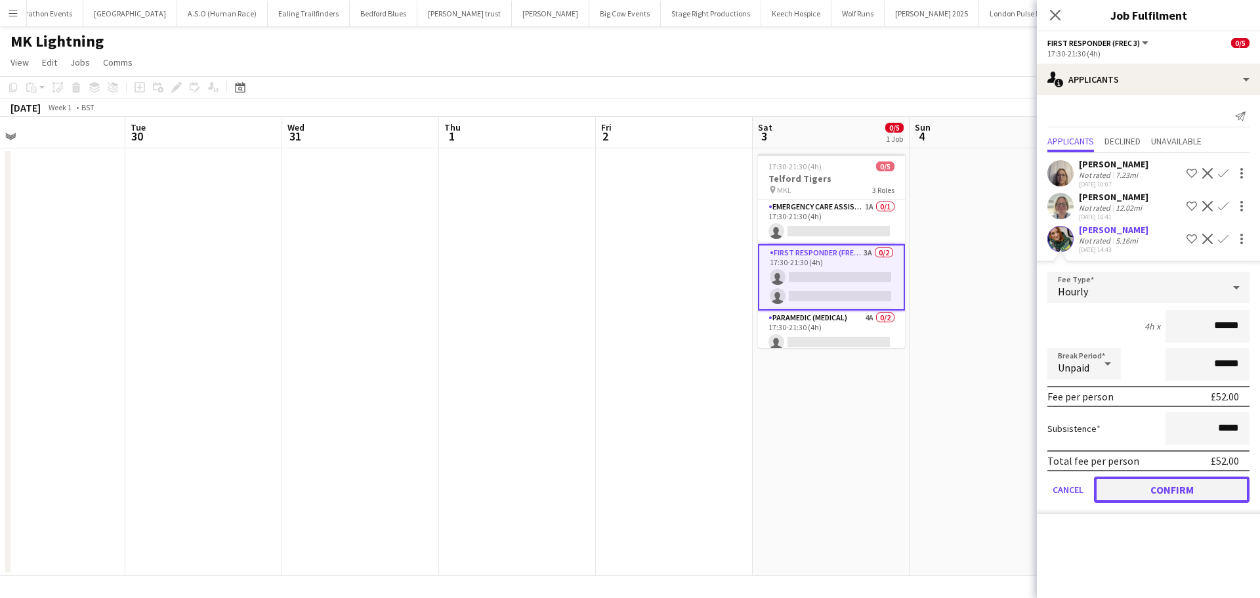
click at [1173, 497] on button "Confirm" at bounding box center [1171, 489] width 155 height 26
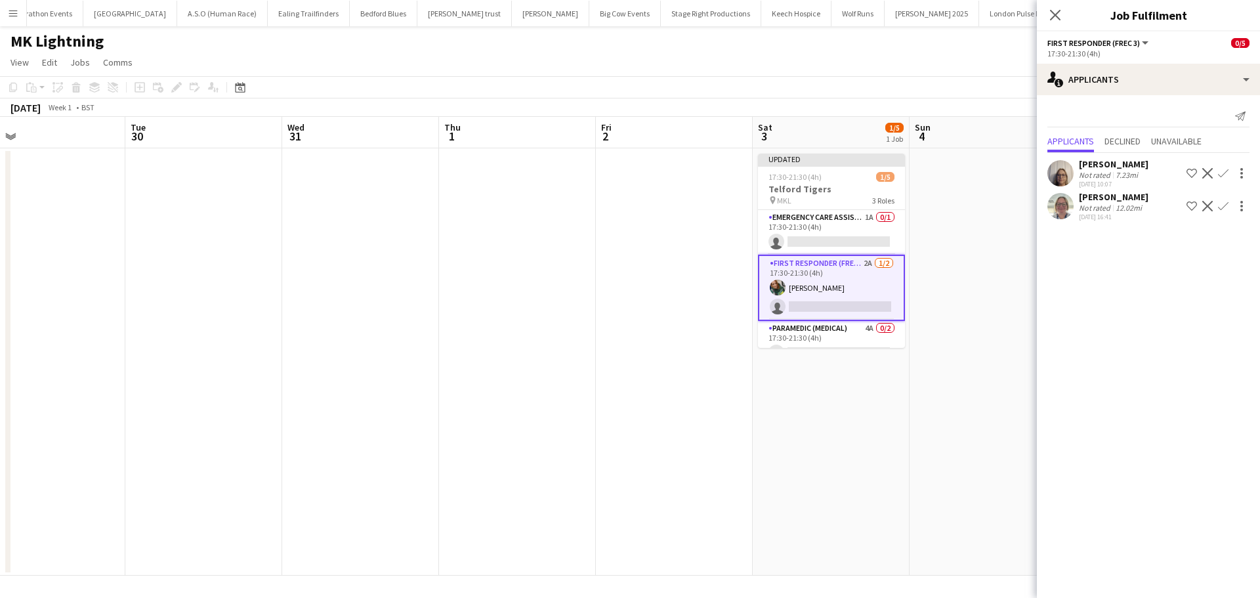
click at [1223, 171] on app-icon "Confirm" at bounding box center [1223, 173] width 10 height 10
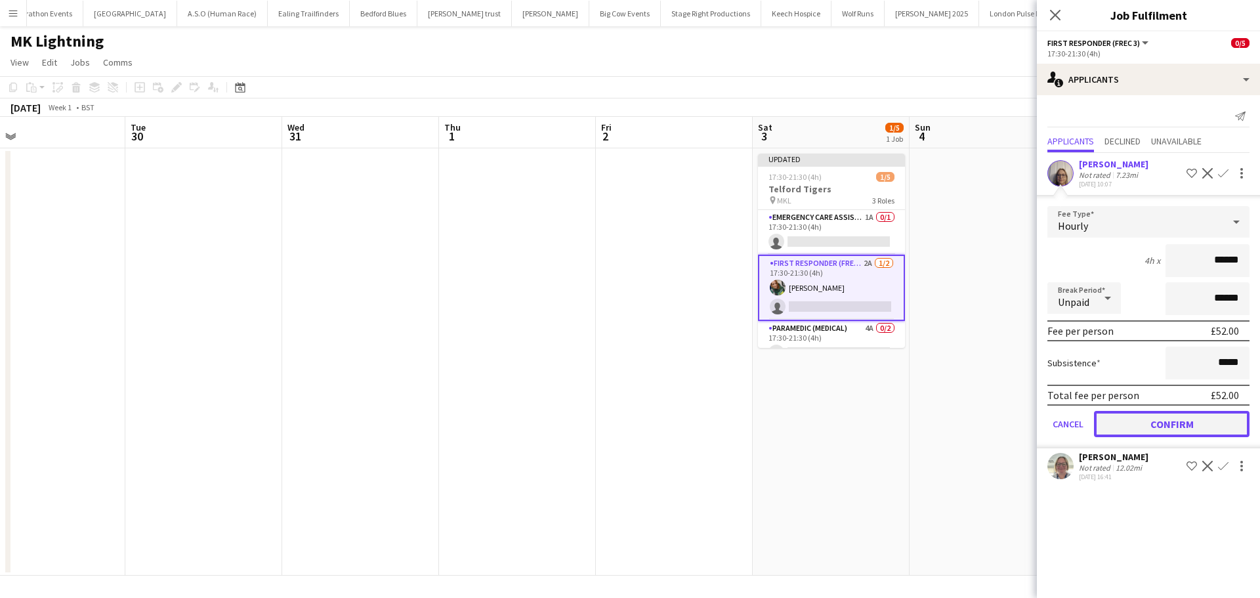
click at [1159, 433] on button "Confirm" at bounding box center [1171, 424] width 155 height 26
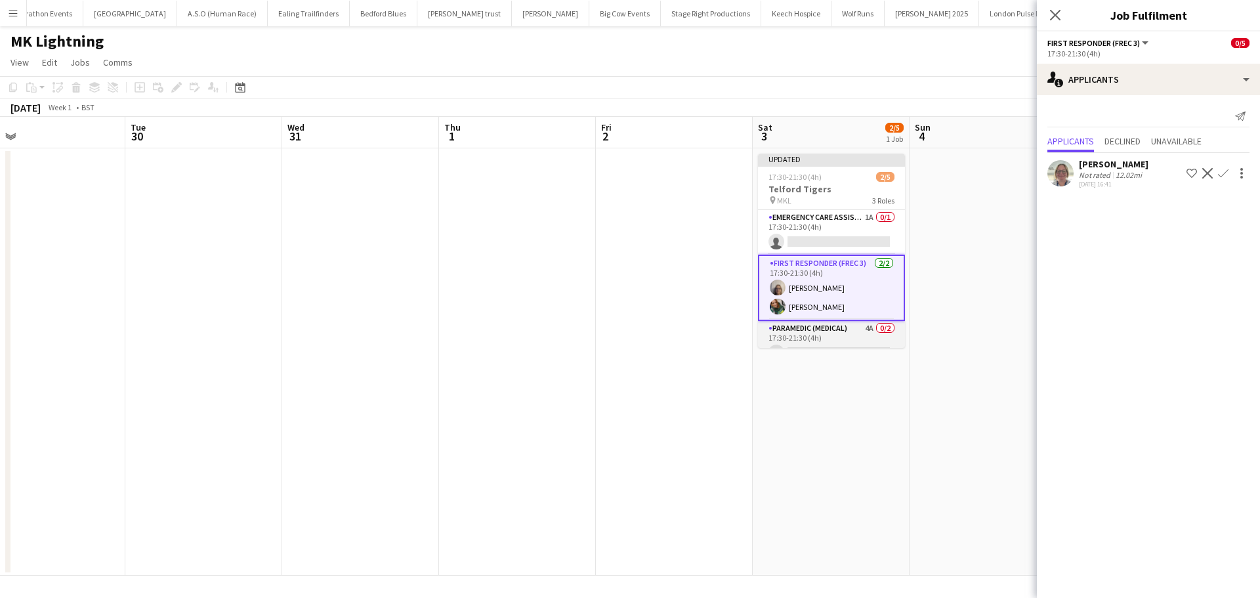
click at [855, 333] on app-card-role "Paramedic (Medical) 4A 0/2 17:30-21:30 (4h) single-neutral-actions single-neutr…" at bounding box center [831, 353] width 147 height 64
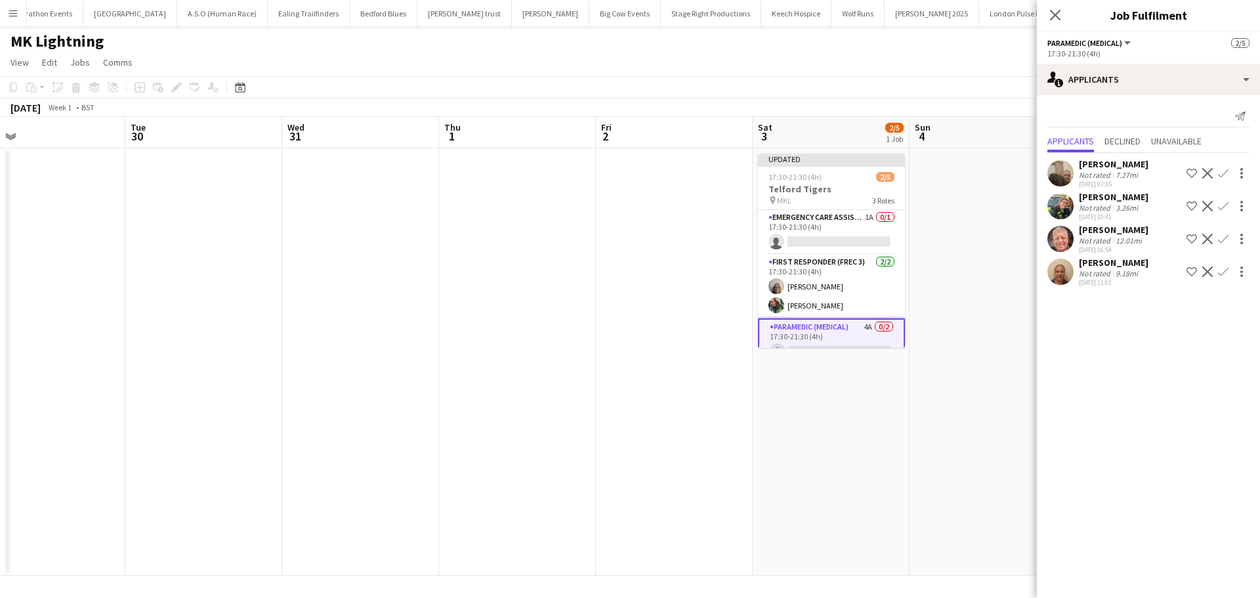
click at [1219, 175] on app-icon "Confirm" at bounding box center [1223, 173] width 10 height 10
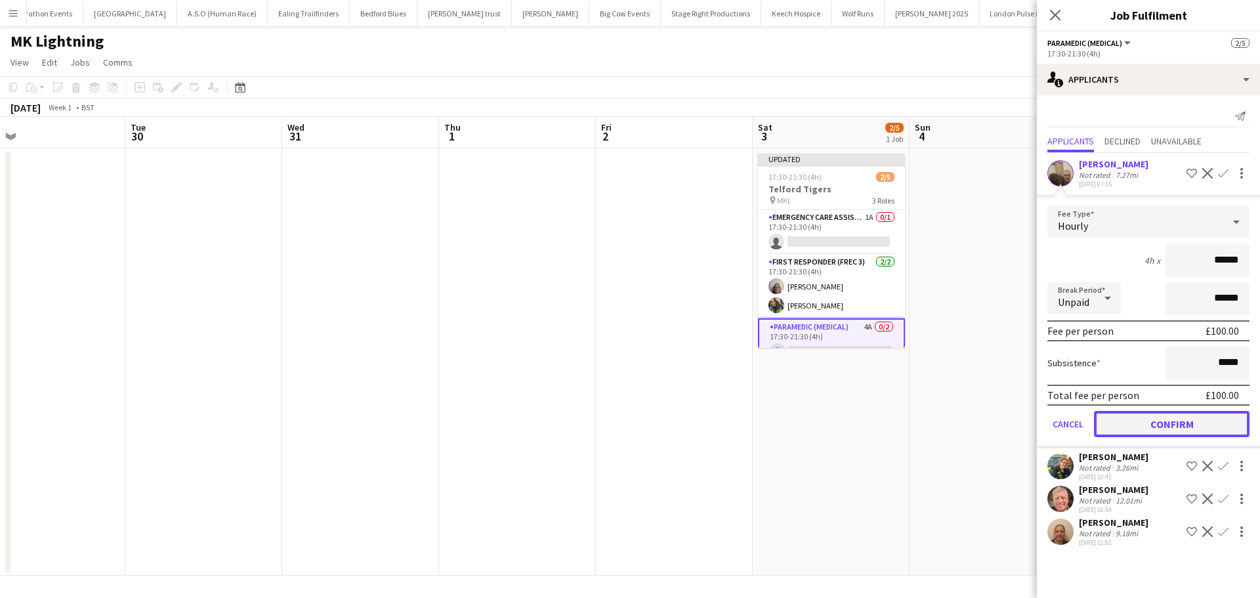
click at [1162, 420] on button "Confirm" at bounding box center [1171, 424] width 155 height 26
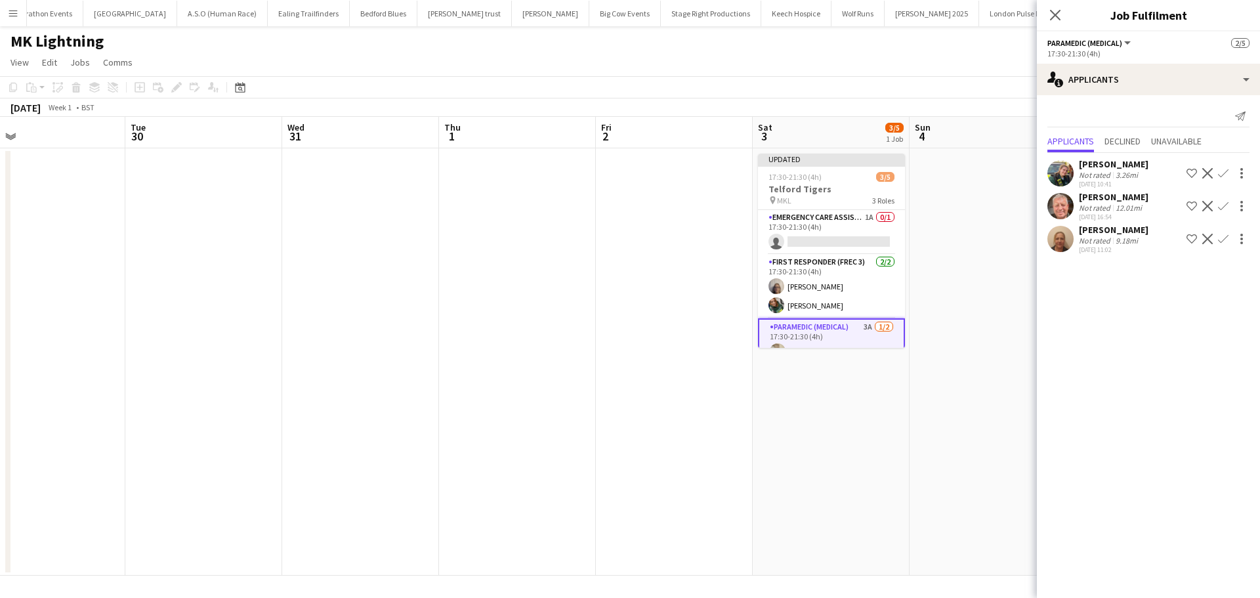
click at [1221, 238] on app-icon "Confirm" at bounding box center [1223, 239] width 10 height 10
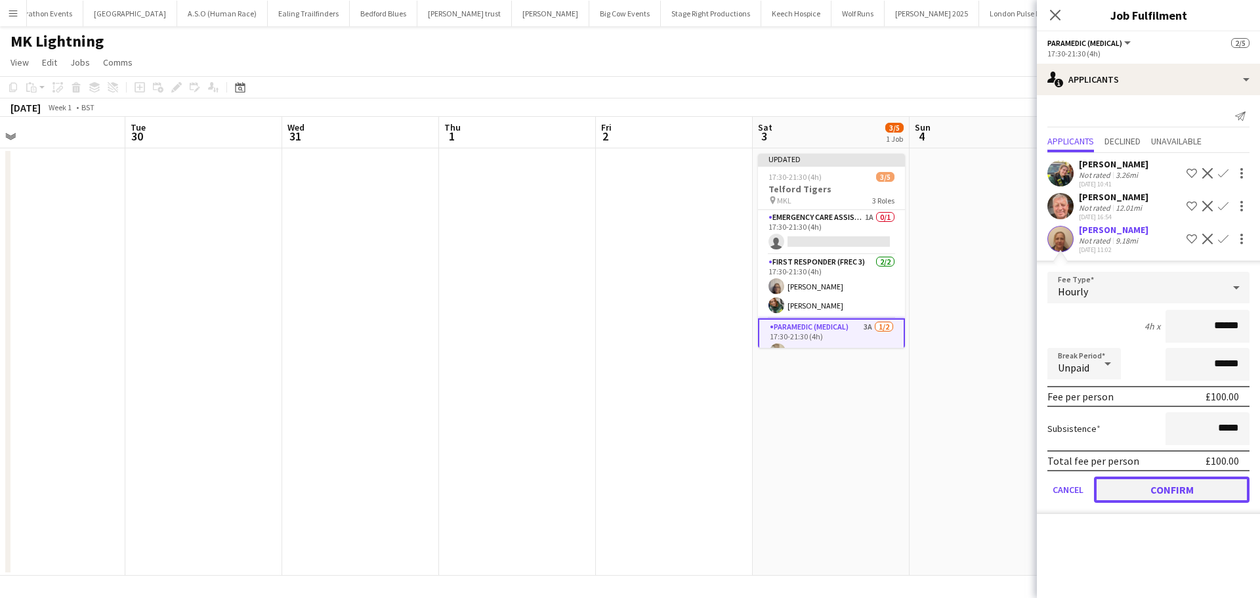
click at [1148, 491] on button "Confirm" at bounding box center [1171, 489] width 155 height 26
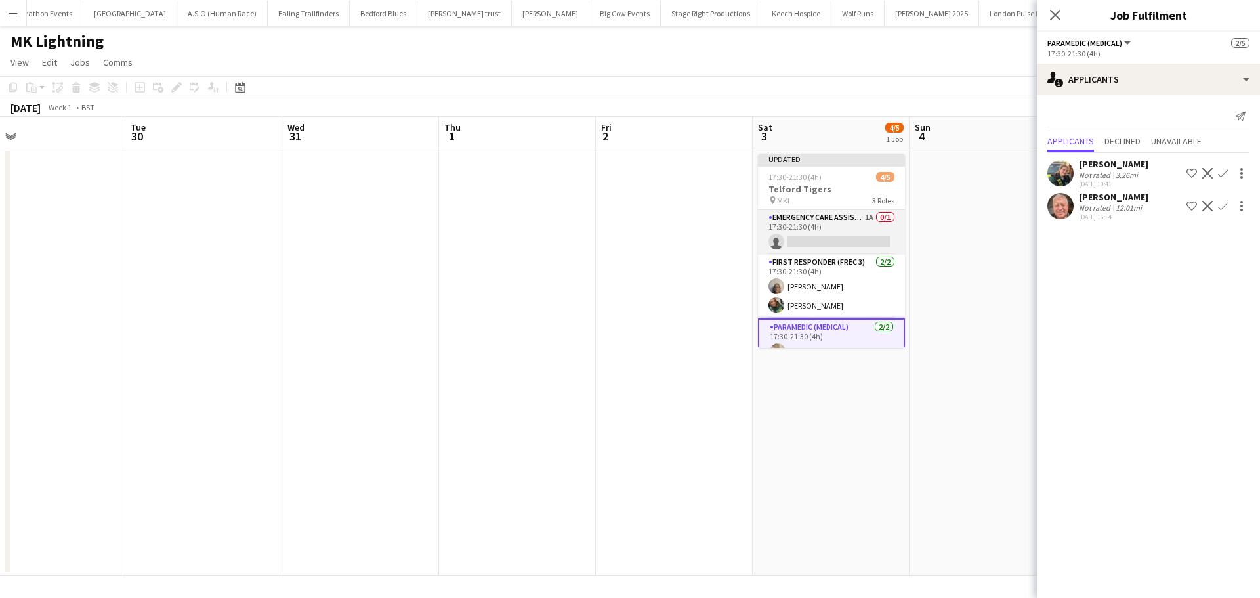
click at [846, 216] on app-card-role "Emergency Care Assistant (Medical) 1A 0/1 17:30-21:30 (4h) single-neutral-actio…" at bounding box center [831, 232] width 147 height 45
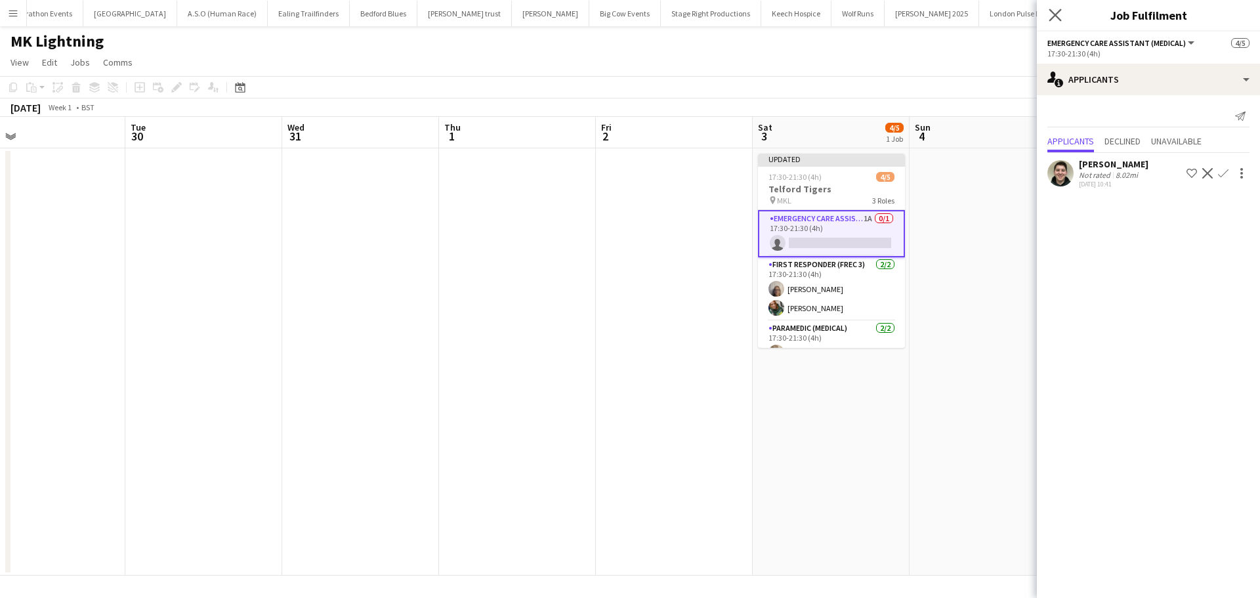
click at [1058, 8] on app-icon "Close pop-in" at bounding box center [1055, 15] width 19 height 19
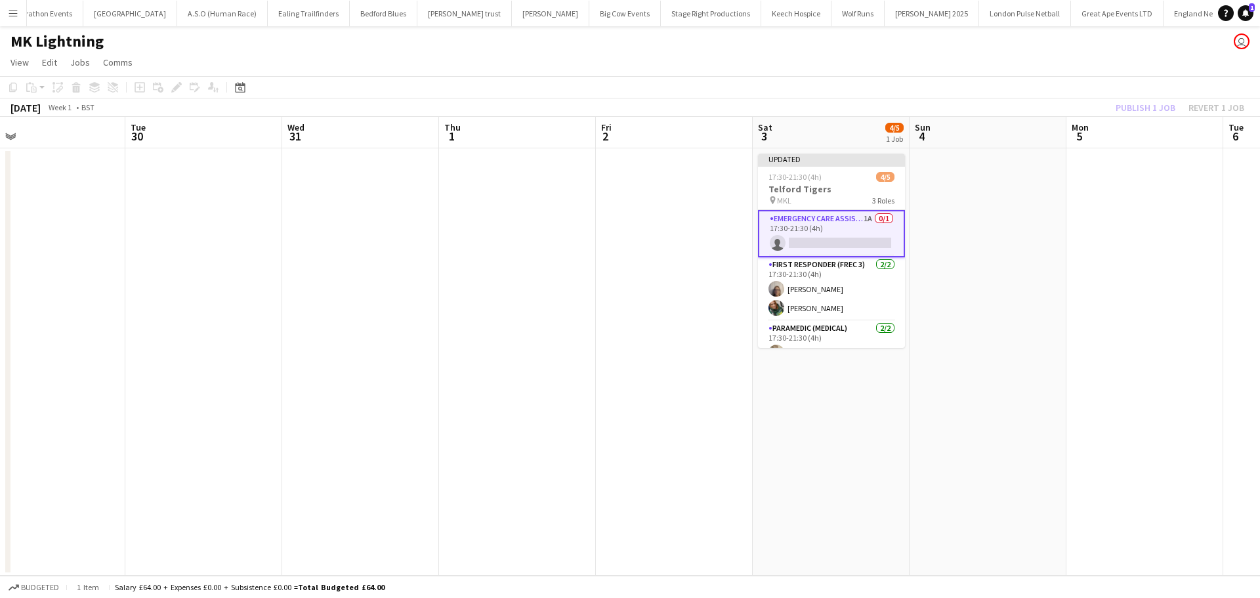
drag, startPoint x: 1044, startPoint y: 133, endPoint x: 1069, endPoint y: 113, distance: 31.4
click at [1043, 133] on app-board-header-date "Sun 4" at bounding box center [987, 132] width 157 height 31
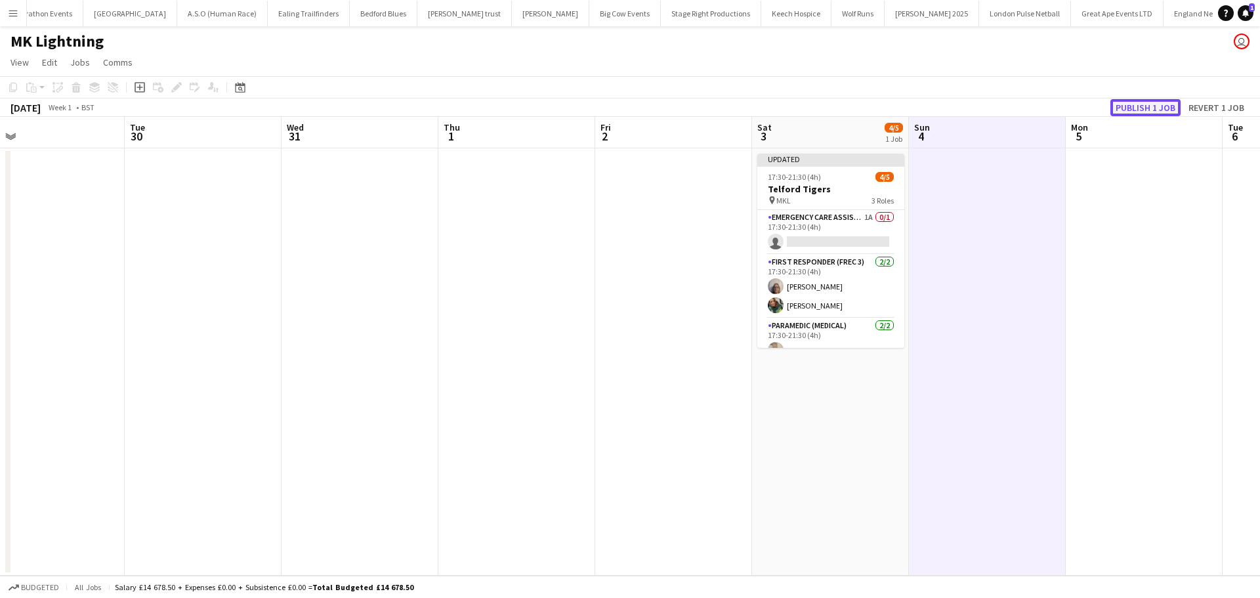
click at [1138, 104] on button "Publish 1 job" at bounding box center [1145, 107] width 70 height 17
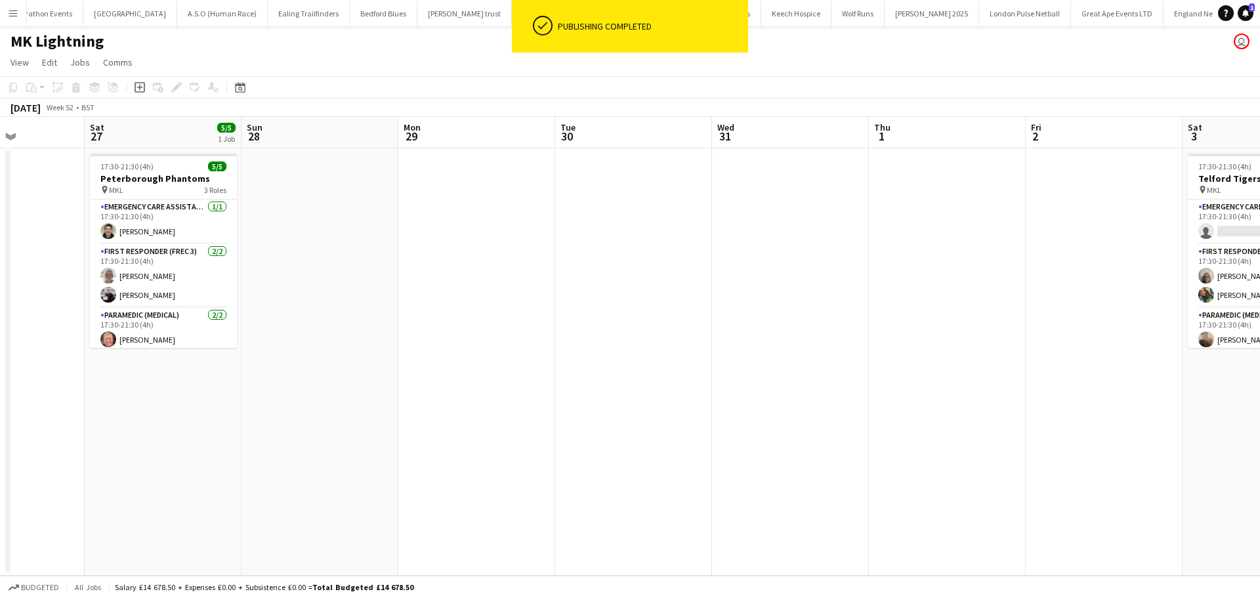
drag, startPoint x: 394, startPoint y: 260, endPoint x: 890, endPoint y: 283, distance: 496.5
click at [940, 264] on app-calendar-viewport "Wed 24 Thu 25 Fri 26 Sat 27 5/5 1 Job Sun 28 Mon 29 Tue 30 Wed 31 Thu 1 Fri 2 S…" at bounding box center [630, 346] width 1260 height 459
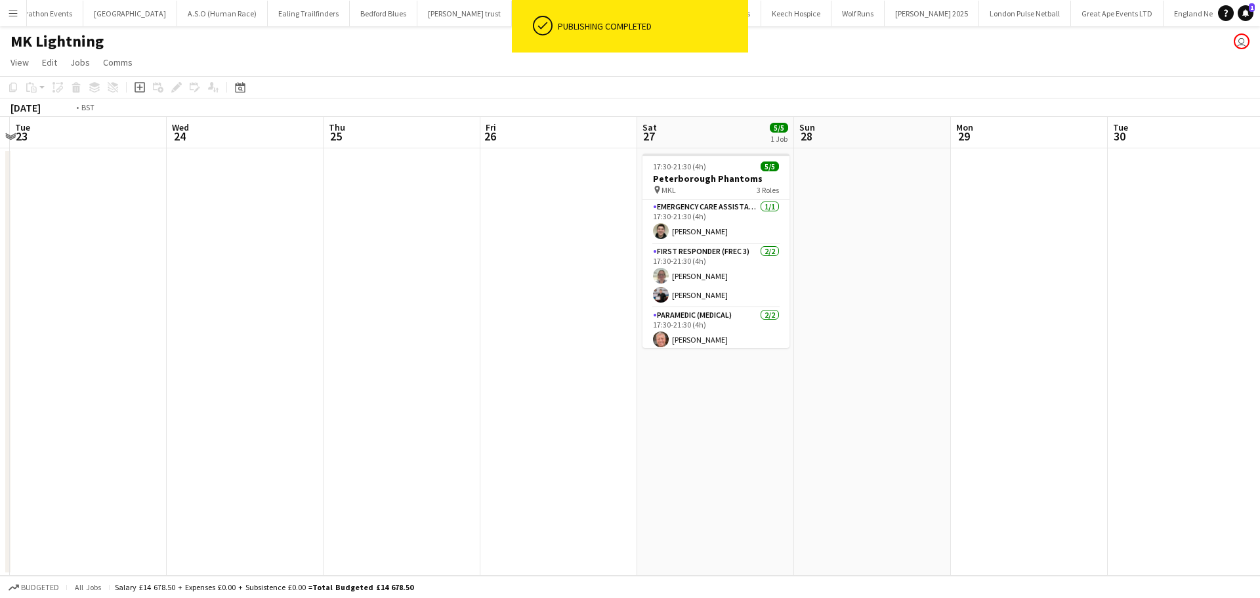
drag, startPoint x: 332, startPoint y: 345, endPoint x: 747, endPoint y: 339, distance: 414.7
click at [999, 343] on app-calendar-viewport "Sun 21 4/5 1 Job Mon 22 Tue 23 Wed 24 Thu 25 Fri 26 Sat 27 5/5 1 Job Sun 28 Mon…" at bounding box center [630, 346] width 1260 height 459
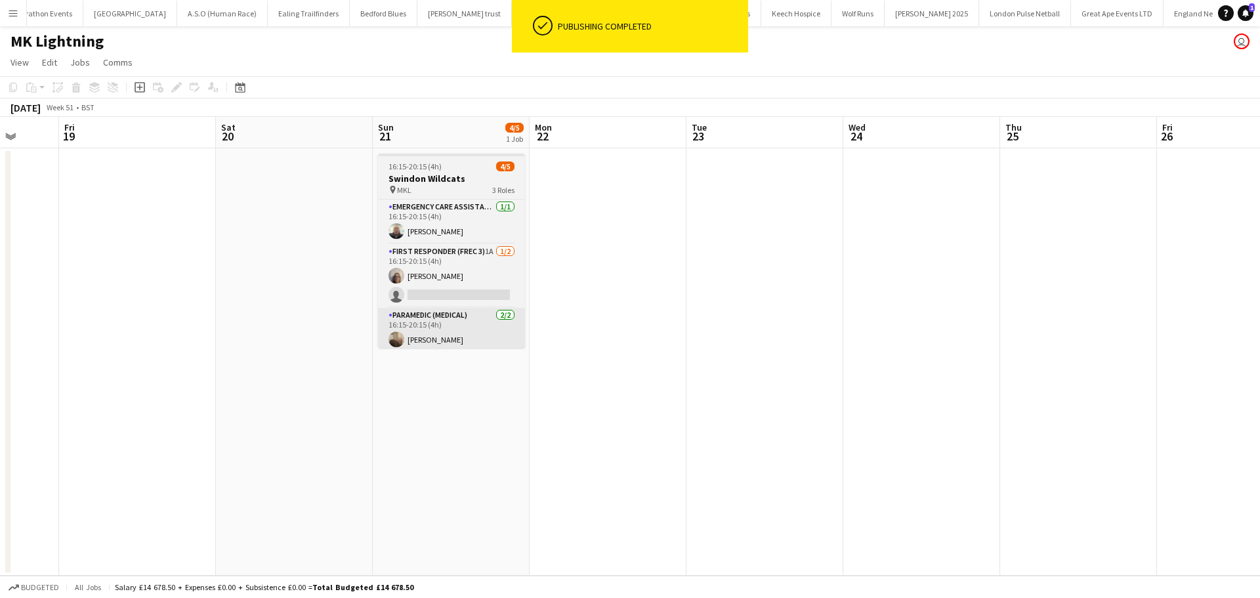
drag, startPoint x: 560, startPoint y: 321, endPoint x: 609, endPoint y: 337, distance: 51.9
click at [821, 316] on app-calendar-viewport "Wed 17 Thu 18 Fri 19 Sat 20 Sun 21 4/5 1 Job Mon 22 Tue 23 Wed 24 Thu 25 Fri 26…" at bounding box center [630, 346] width 1260 height 459
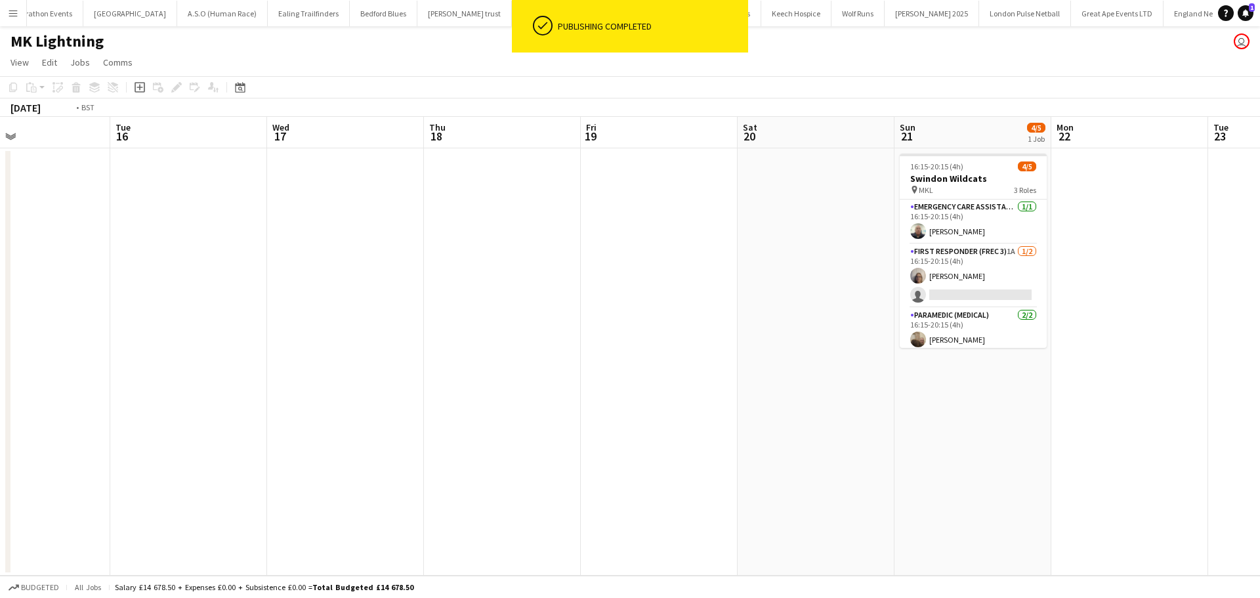
drag, startPoint x: 532, startPoint y: 339, endPoint x: 555, endPoint y: 356, distance: 28.6
click at [769, 339] on app-calendar-viewport "Sat 13 Sun 14 Mon 15 Tue 16 Wed 17 Thu 18 Fri 19 Sat 20 Sun 21 4/5 1 Job Mon 22…" at bounding box center [630, 346] width 1260 height 459
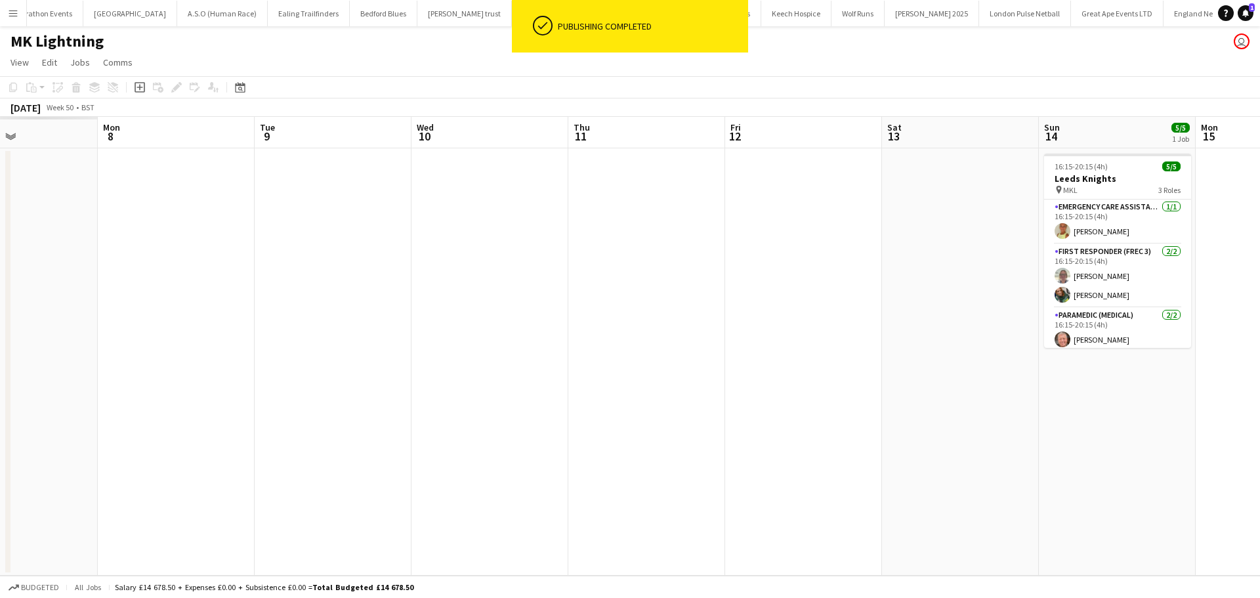
drag, startPoint x: 831, startPoint y: 329, endPoint x: 585, endPoint y: 319, distance: 246.9
click at [925, 329] on app-calendar-viewport "Sat 6 Sun 7 Mon 8 Tue 9 Wed 10 Thu 11 Fri 12 Sat 13 Sun 14 5/5 1 Job Mon 15 Tue…" at bounding box center [630, 346] width 1260 height 459
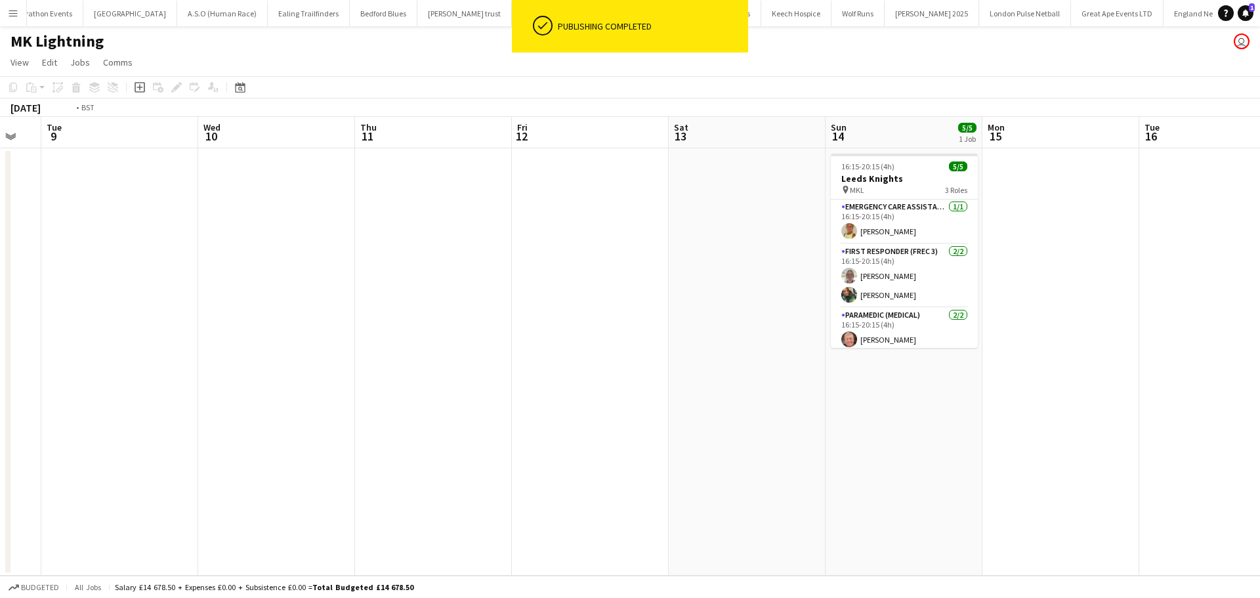
drag, startPoint x: 318, startPoint y: 297, endPoint x: 926, endPoint y: 297, distance: 608.2
click at [926, 297] on app-calendar-viewport "Sat 6 Sun 7 0/5 1 Job Mon 8 Tue 9 Wed 10 Thu 11 Fri 12 Sat 13 Sun 14 5/5 1 Job …" at bounding box center [630, 346] width 1260 height 459
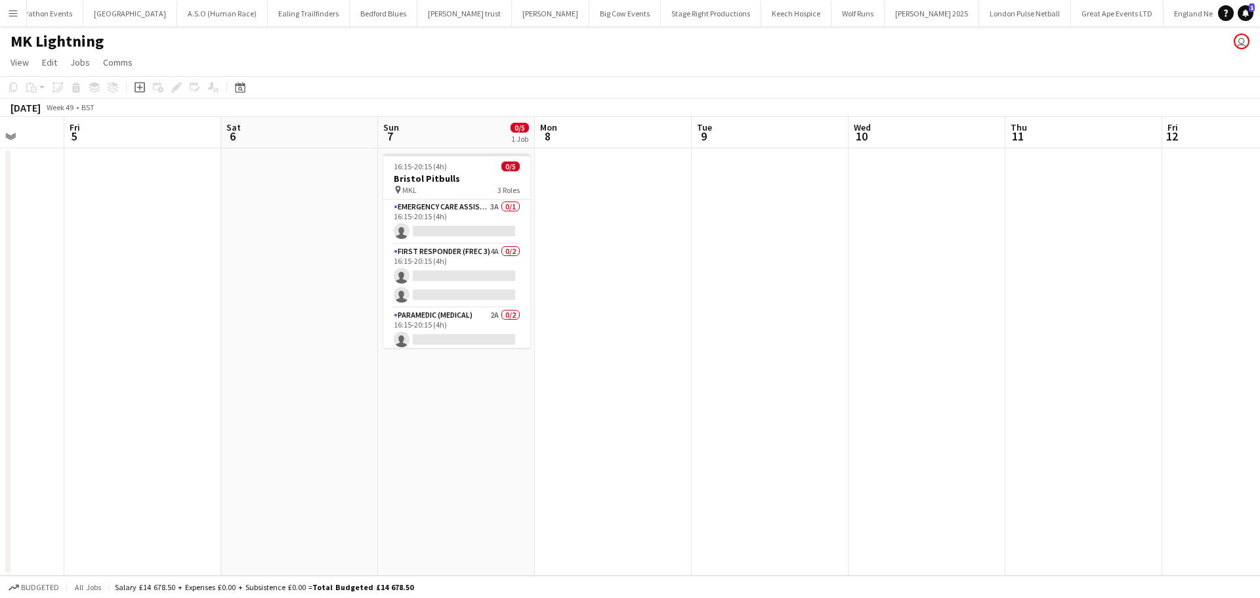
drag, startPoint x: 439, startPoint y: 317, endPoint x: 796, endPoint y: 242, distance: 365.3
click at [439, 316] on app-card-role "Paramedic (Medical) 2A 0/2 16:15-20:15 (4h) single-neutral-actions single-neutr…" at bounding box center [456, 340] width 147 height 64
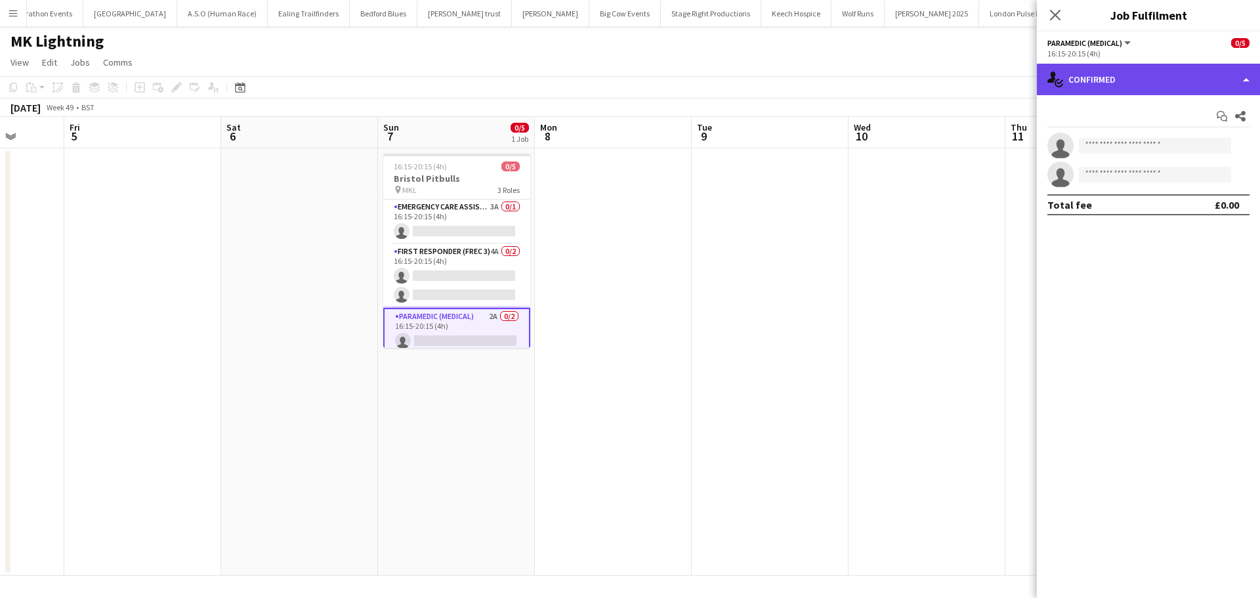
click at [1203, 83] on div "single-neutral-actions-check-2 Confirmed" at bounding box center [1148, 79] width 223 height 31
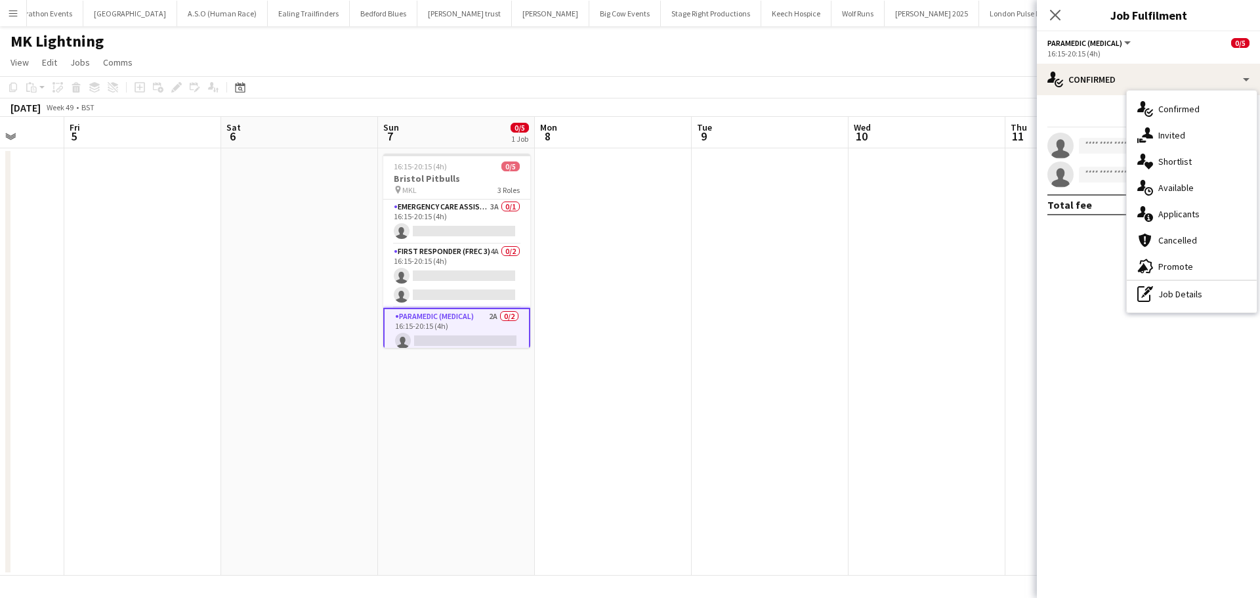
click at [1203, 214] on div "single-neutral-actions-information Applicants" at bounding box center [1191, 214] width 130 height 26
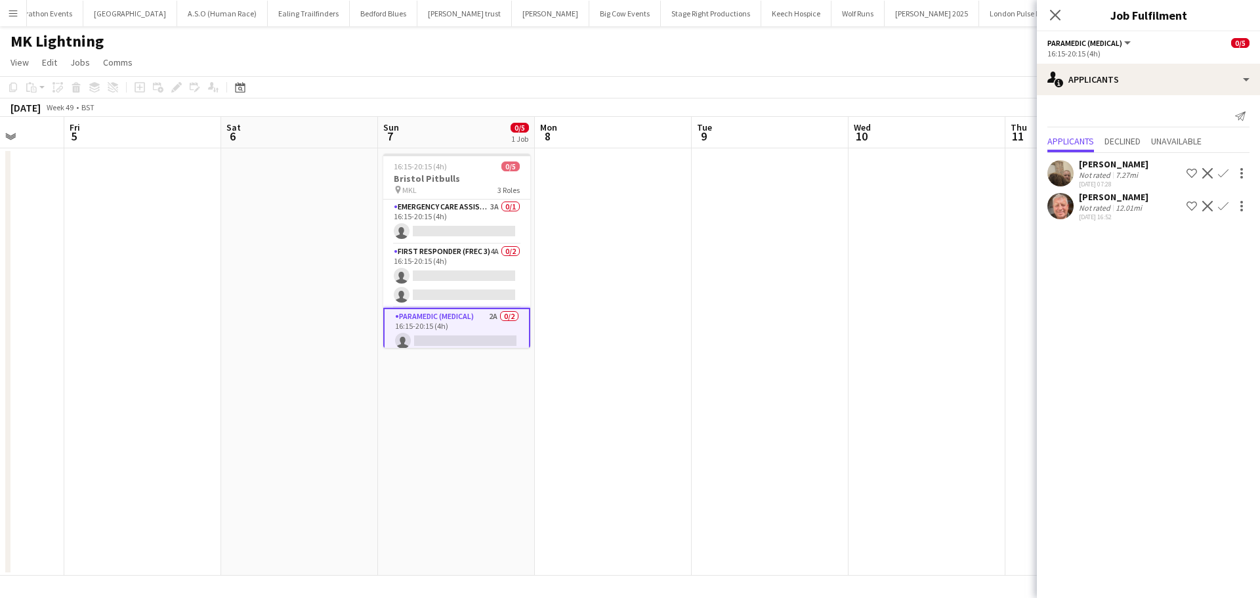
click at [1220, 207] on app-icon "Confirm" at bounding box center [1223, 206] width 10 height 10
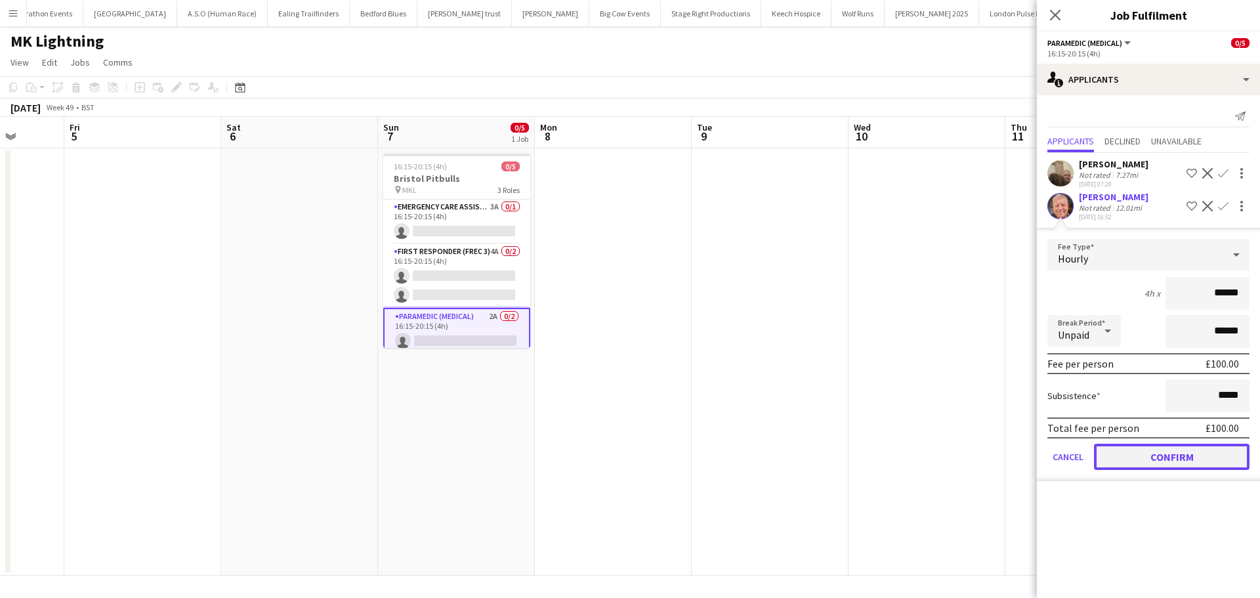
click at [1145, 453] on button "Confirm" at bounding box center [1171, 456] width 155 height 26
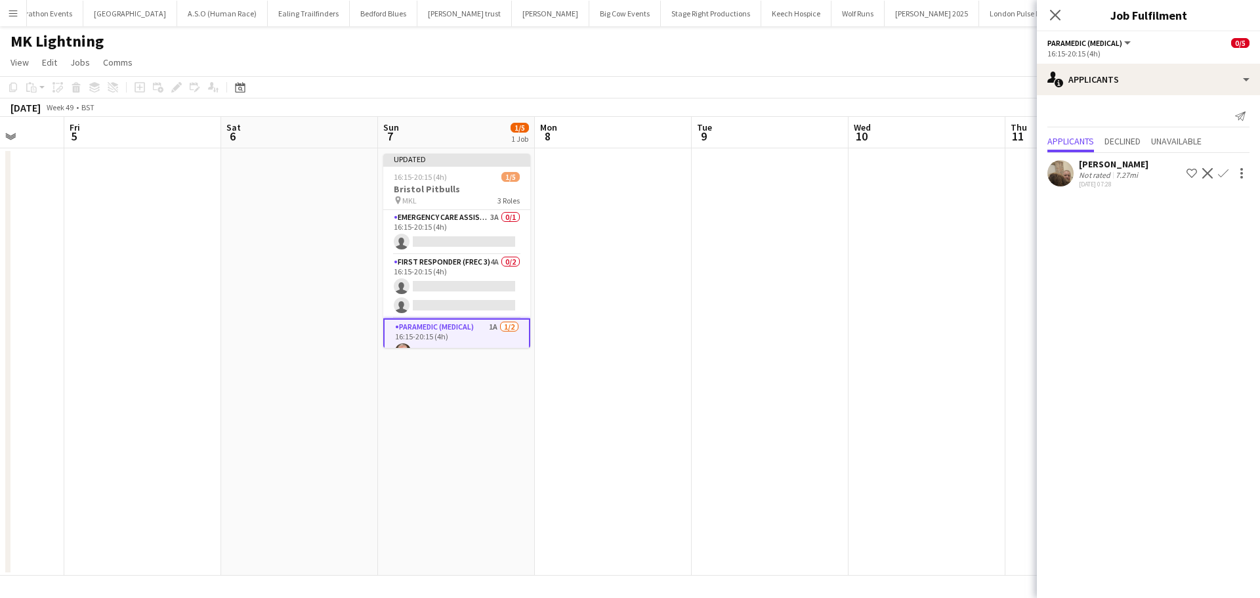
click at [1217, 173] on button "Confirm" at bounding box center [1223, 173] width 16 height 16
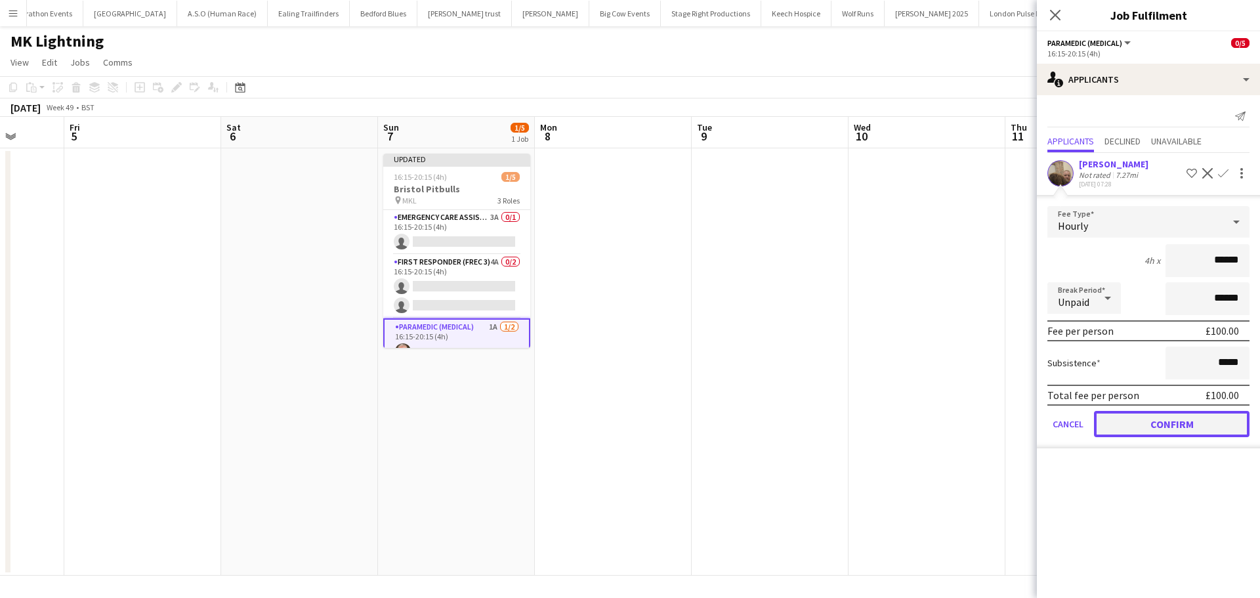
drag, startPoint x: 1175, startPoint y: 421, endPoint x: 1161, endPoint y: 419, distance: 14.5
click at [1174, 421] on button "Confirm" at bounding box center [1171, 424] width 155 height 26
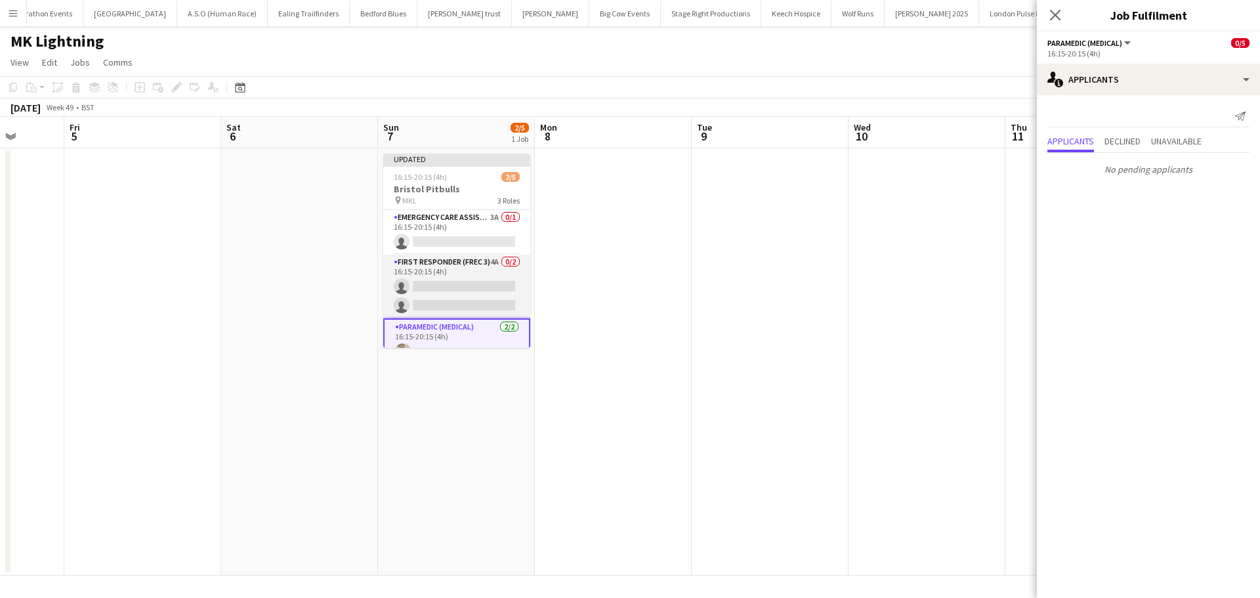
click at [451, 268] on app-card-role "First Responder (FREC 3) 4A 0/2 16:15-20:15 (4h) single-neutral-actions single-…" at bounding box center [456, 287] width 147 height 64
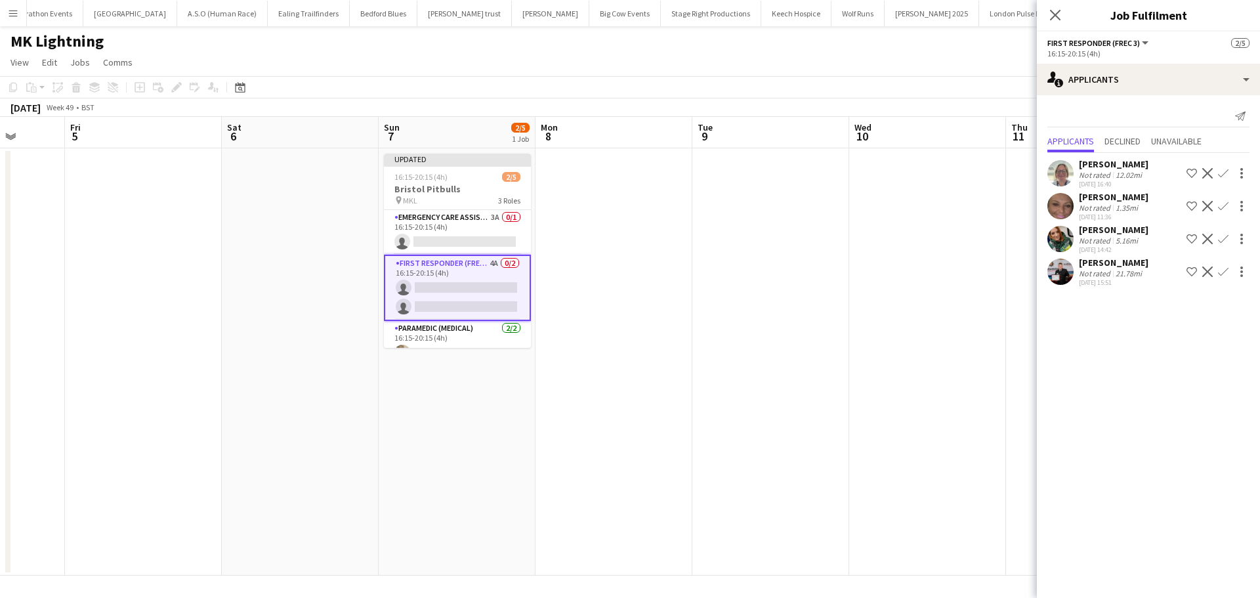
click at [1221, 172] on app-icon "Confirm" at bounding box center [1223, 173] width 10 height 10
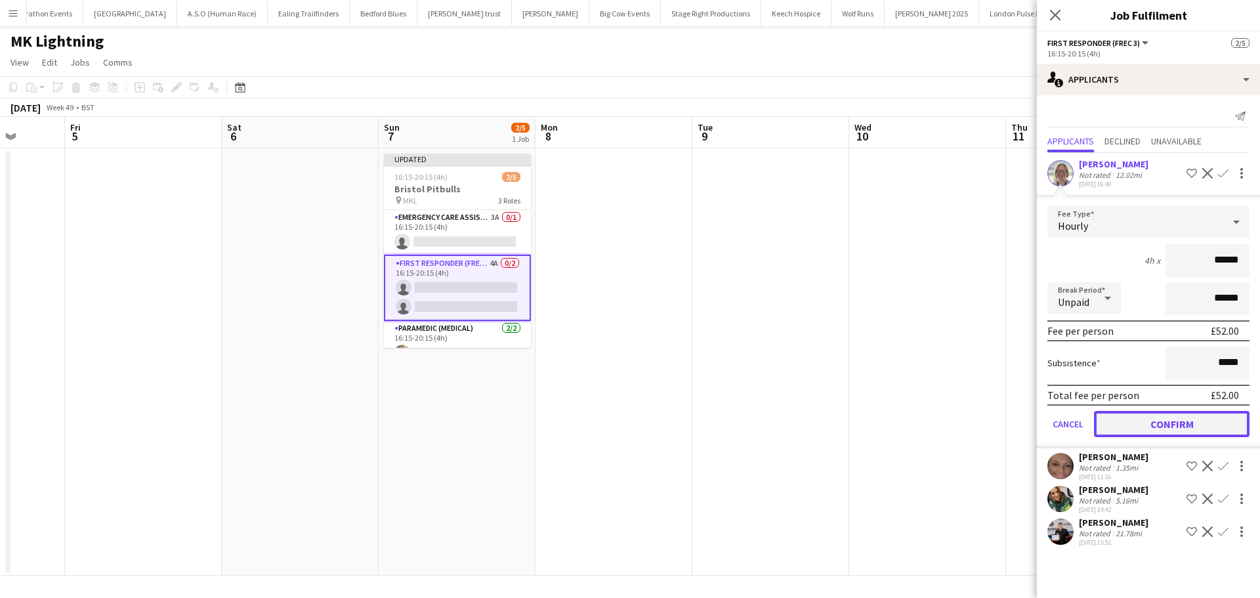
click at [1168, 428] on button "Confirm" at bounding box center [1171, 424] width 155 height 26
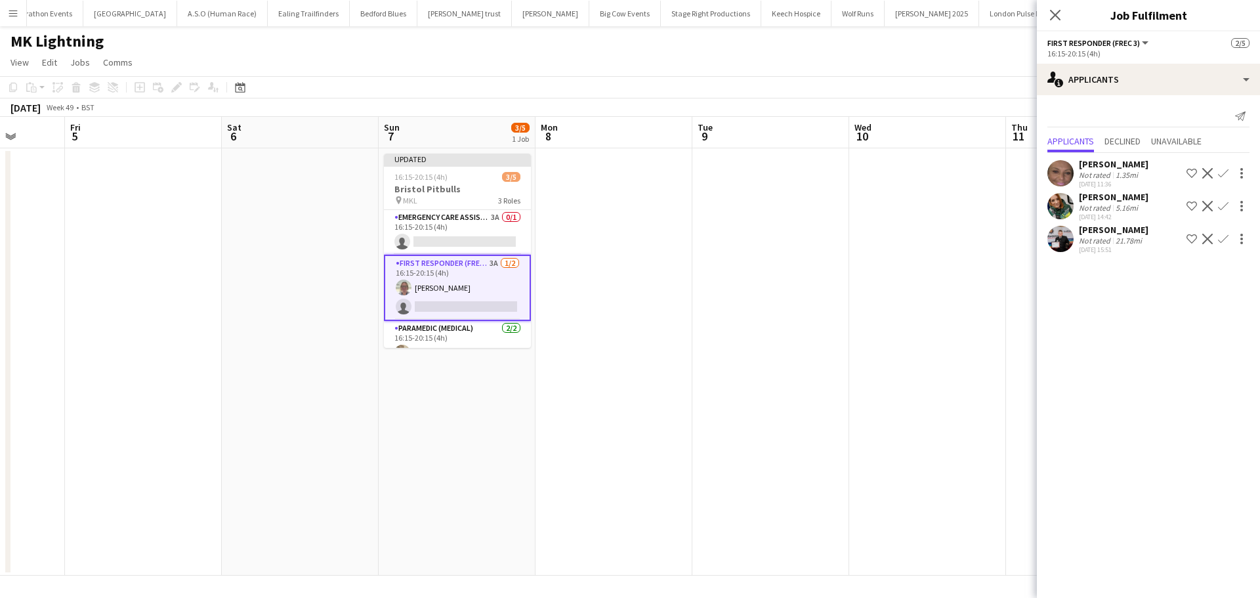
click at [1222, 240] on app-icon "Confirm" at bounding box center [1223, 239] width 10 height 10
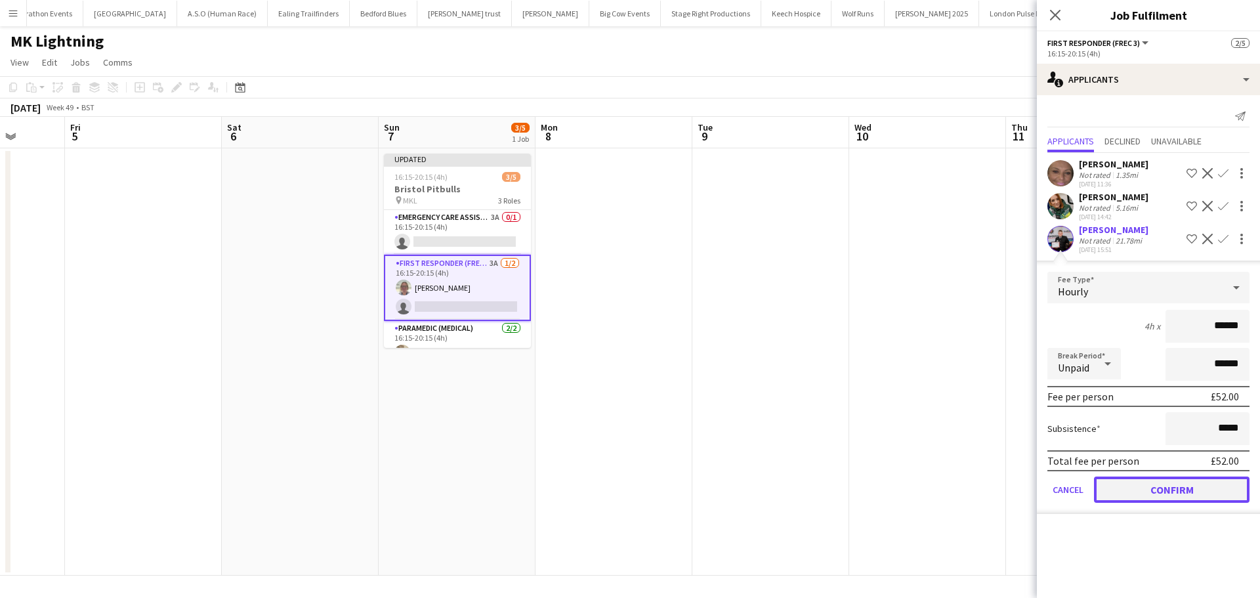
click at [1117, 485] on button "Confirm" at bounding box center [1171, 489] width 155 height 26
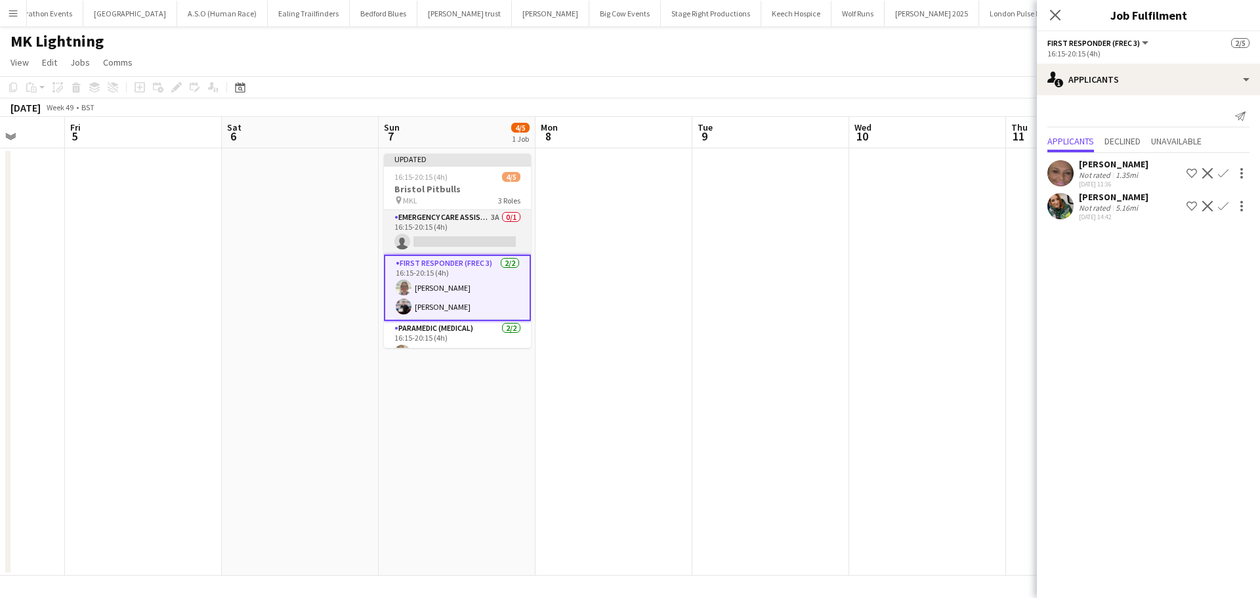
click at [433, 218] on app-card-role "Emergency Care Assistant (Medical) 3A 0/1 16:15-20:15 (4h) single-neutral-actio…" at bounding box center [457, 232] width 147 height 45
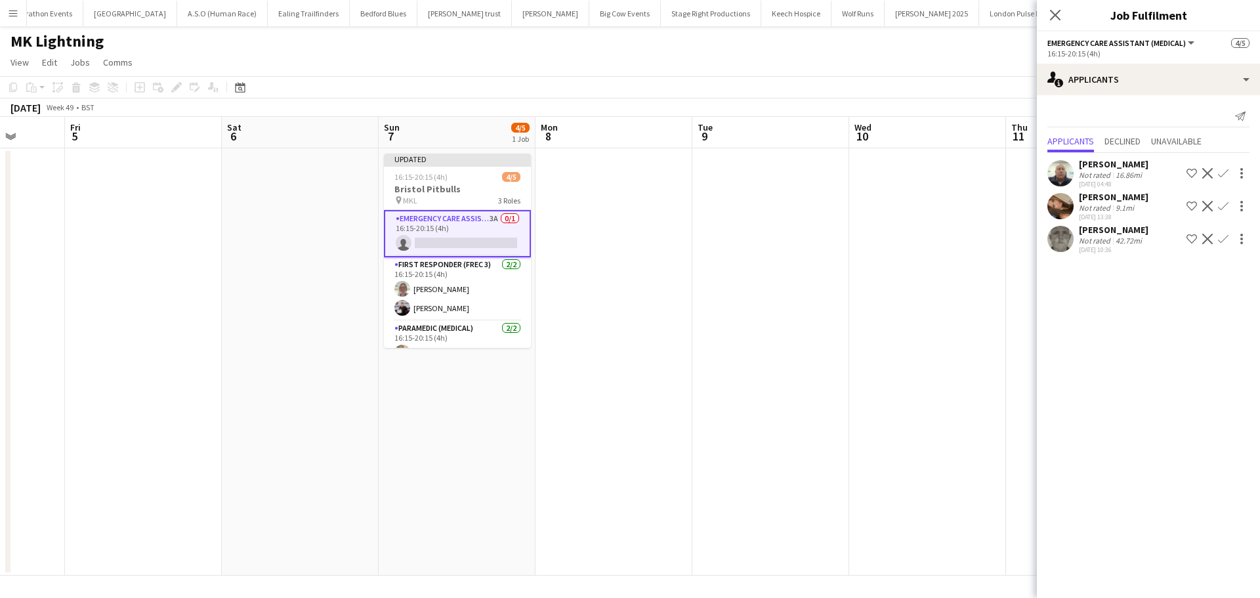
click at [1226, 237] on app-icon "Confirm" at bounding box center [1223, 239] width 10 height 10
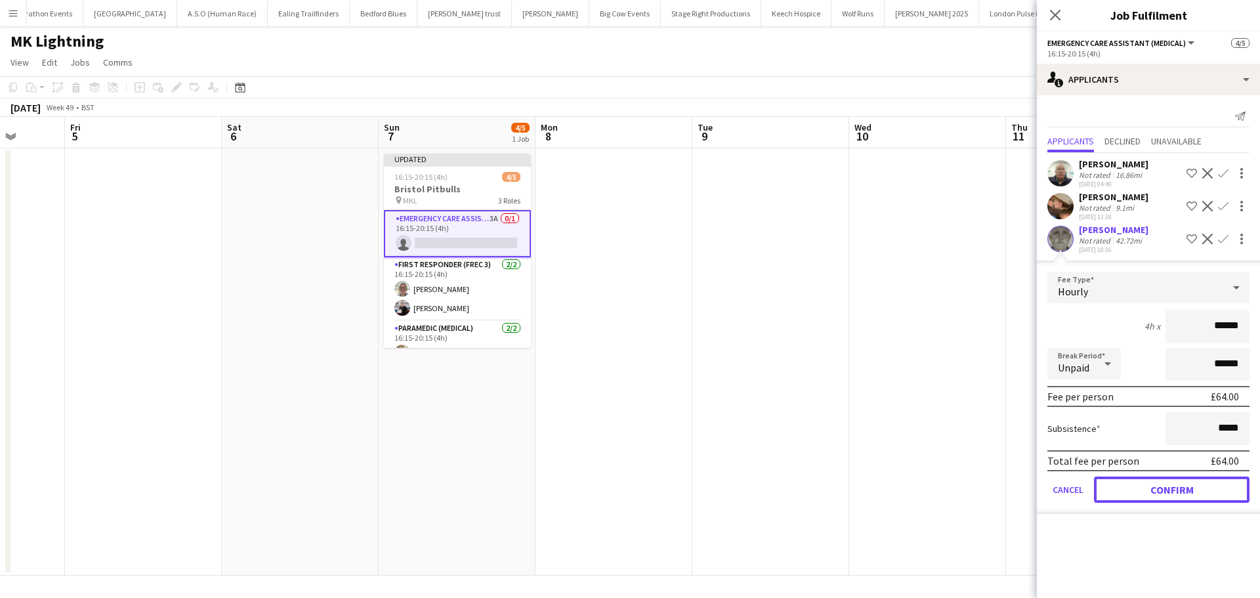
drag, startPoint x: 1107, startPoint y: 485, endPoint x: 1107, endPoint y: 475, distance: 10.5
click at [1107, 486] on button "Confirm" at bounding box center [1171, 489] width 155 height 26
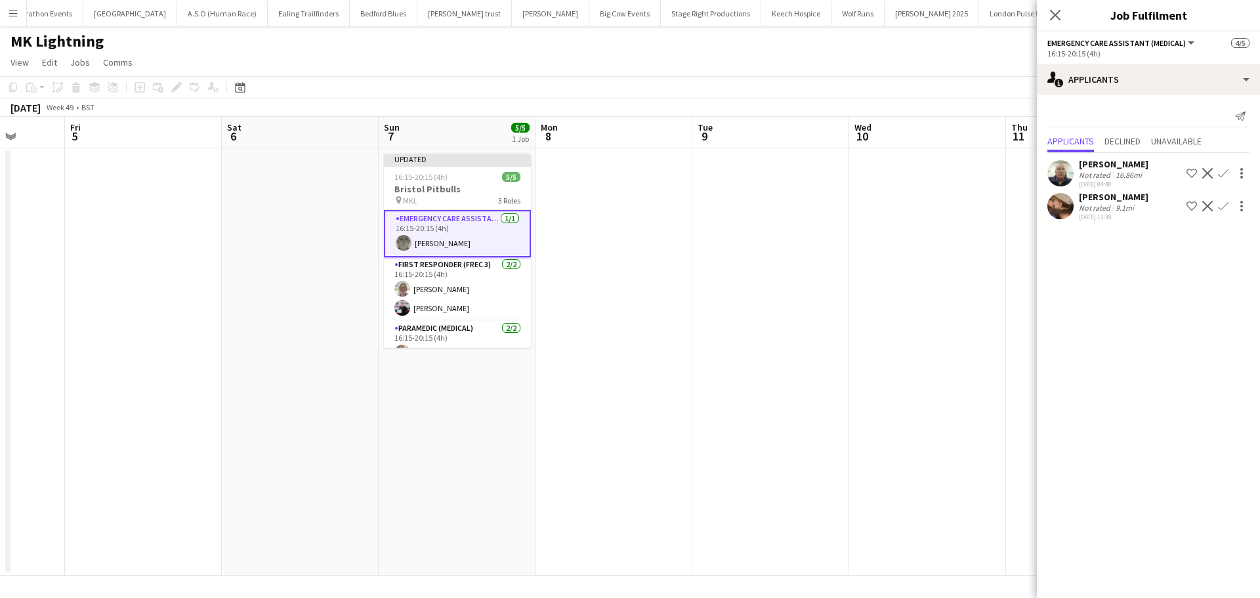
click at [1046, 12] on div "Close pop-in" at bounding box center [1055, 15] width 37 height 30
drag, startPoint x: 1045, startPoint y: 16, endPoint x: 1067, endPoint y: 24, distance: 23.7
click at [1046, 16] on div "Close pop-in" at bounding box center [1055, 15] width 37 height 30
drag, startPoint x: 1056, startPoint y: 12, endPoint x: 1064, endPoint y: 22, distance: 13.0
click at [1057, 14] on icon "Close pop-in" at bounding box center [1055, 15] width 10 height 10
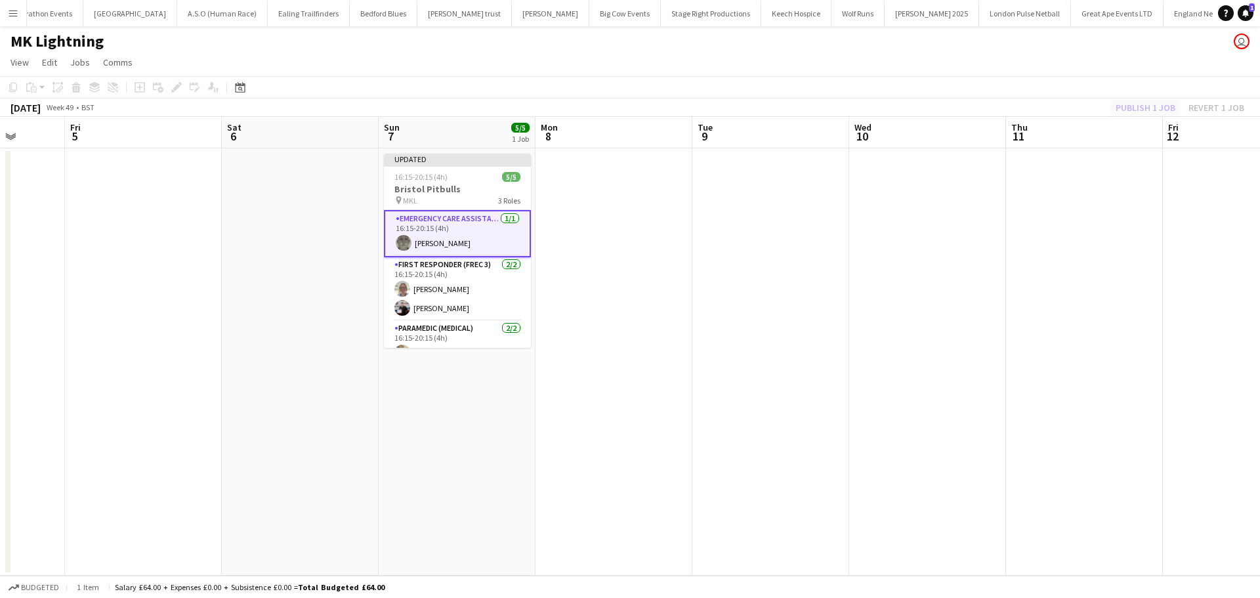
drag, startPoint x: 1109, startPoint y: 104, endPoint x: 1121, endPoint y: 107, distance: 12.1
click at [1111, 105] on div "Publish 1 job Revert 1 job" at bounding box center [1180, 107] width 160 height 17
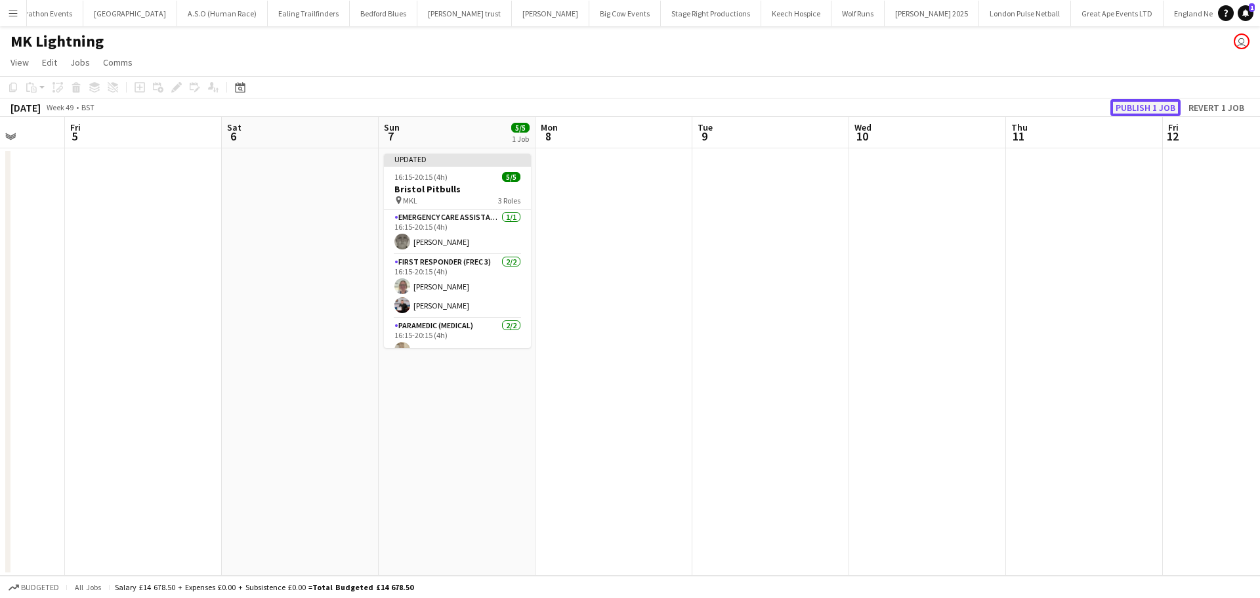
click at [1121, 107] on button "Publish 1 job" at bounding box center [1145, 107] width 70 height 17
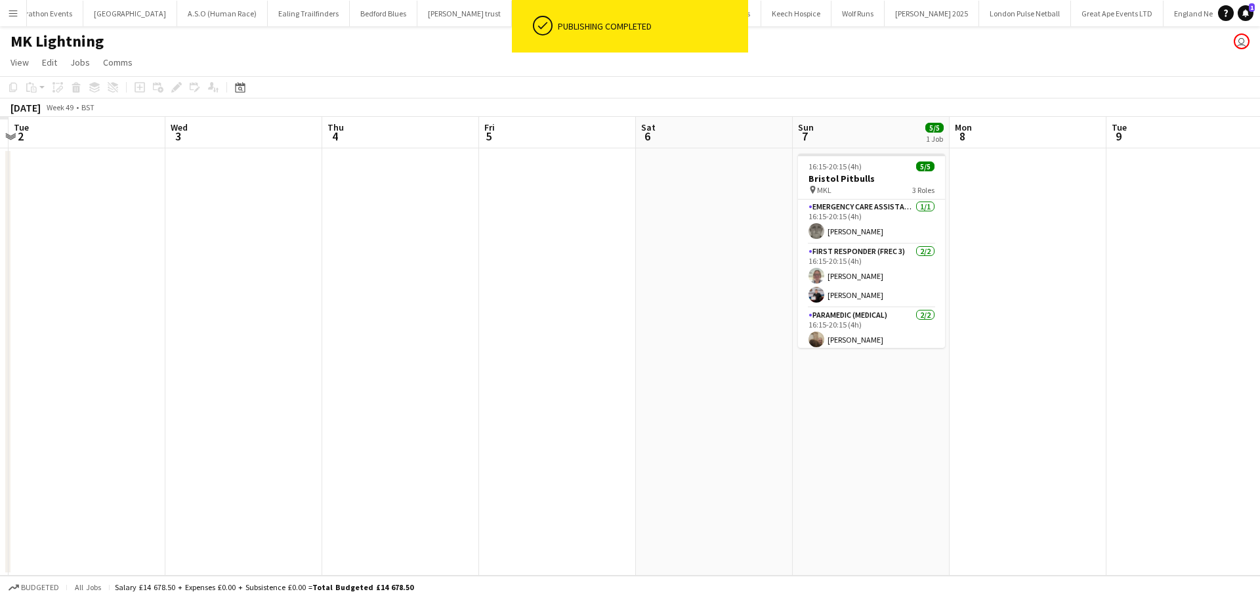
drag, startPoint x: 463, startPoint y: 226, endPoint x: 539, endPoint y: 226, distance: 76.1
click at [762, 225] on app-calendar-viewport "Sun 30 Mon 1 Tue 2 Wed 3 Thu 4 Fri 5 Sat 6 Sun 7 5/5 1 Job Mon 8 Tue 9 Wed 10 T…" at bounding box center [630, 346] width 1260 height 459
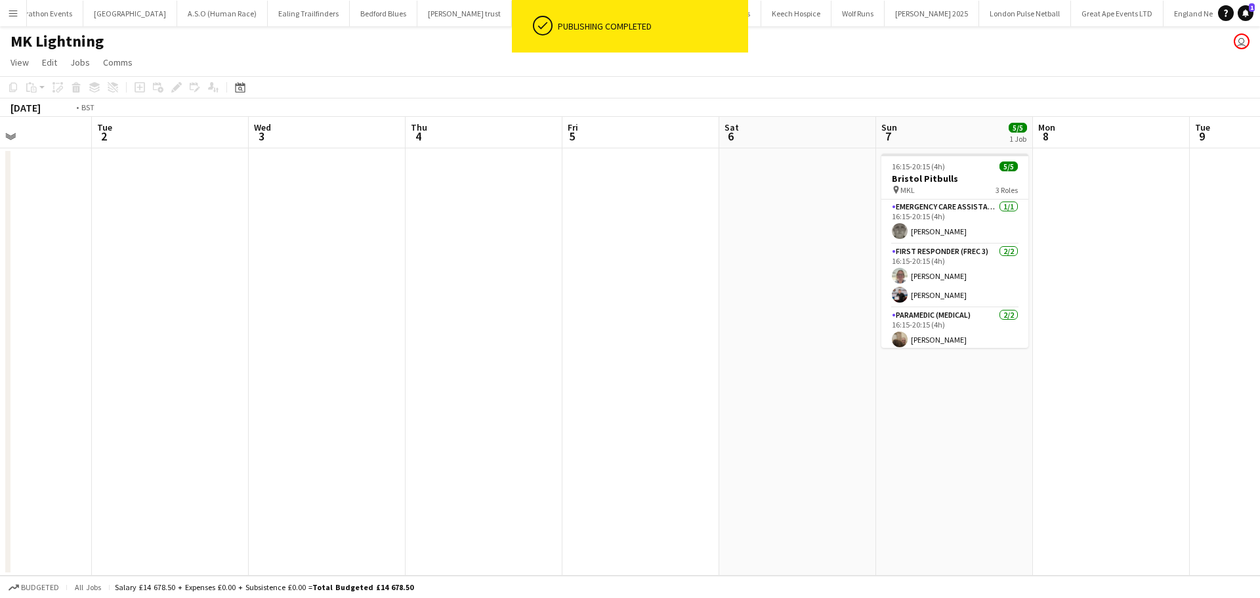
drag, startPoint x: 758, startPoint y: 241, endPoint x: 775, endPoint y: 241, distance: 17.1
click at [779, 241] on app-calendar-viewport "Sat 29 0/5 1 Job Sun 30 Mon 1 Tue 2 Wed 3 Thu 4 Fri 5 Sat 6 Sun 7 5/5 1 Job Mon…" at bounding box center [630, 346] width 1260 height 459
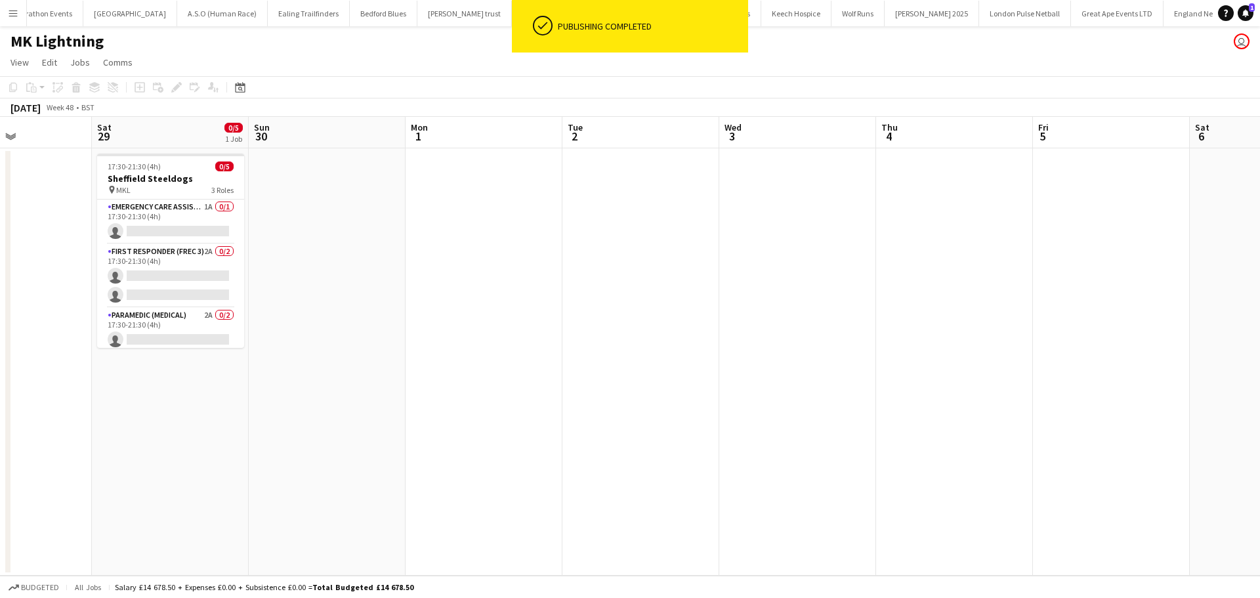
scroll to position [0, 358]
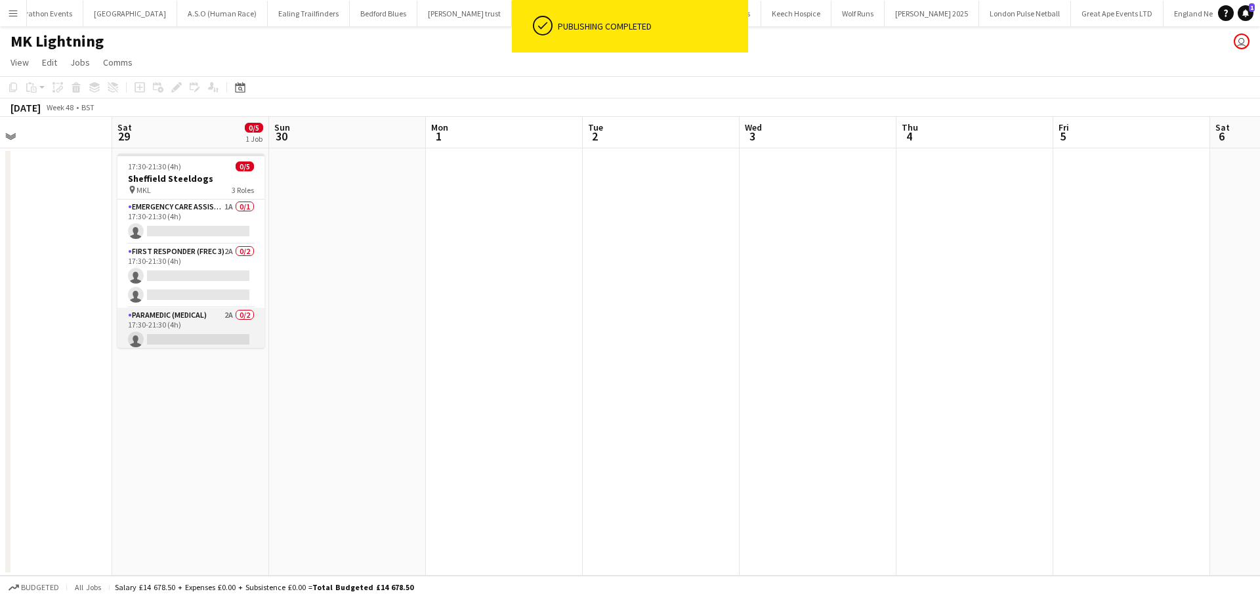
click at [205, 318] on app-card-role "Paramedic (Medical) 2A 0/2 17:30-21:30 (4h) single-neutral-actions single-neutr…" at bounding box center [190, 340] width 147 height 64
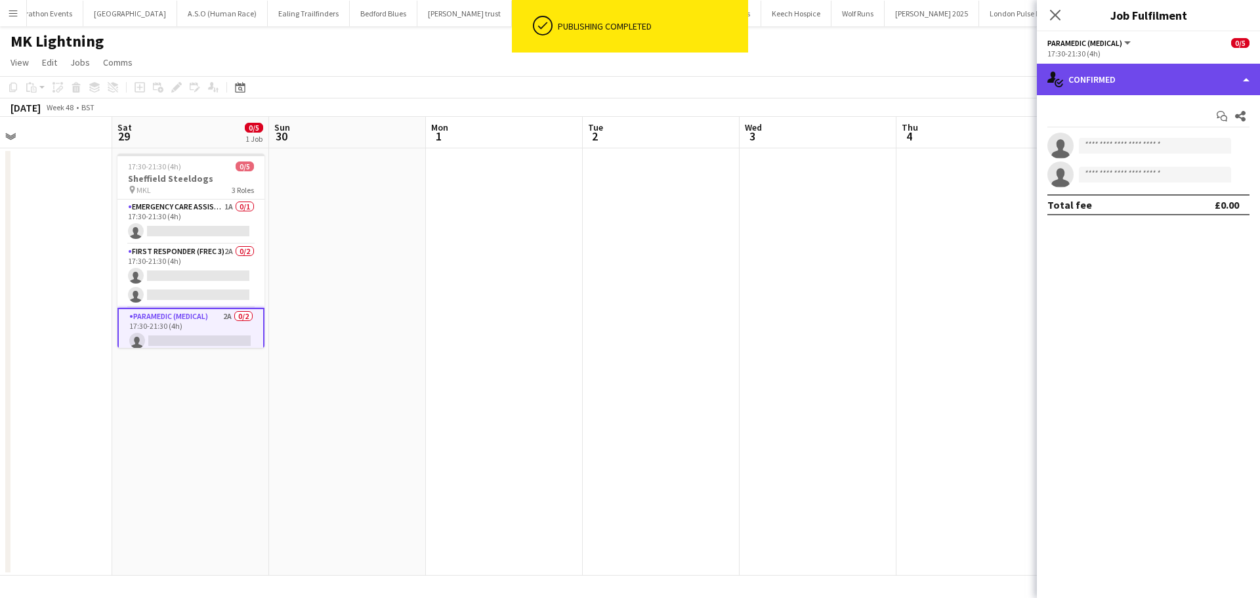
click at [1130, 72] on div "single-neutral-actions-check-2 Confirmed" at bounding box center [1148, 79] width 223 height 31
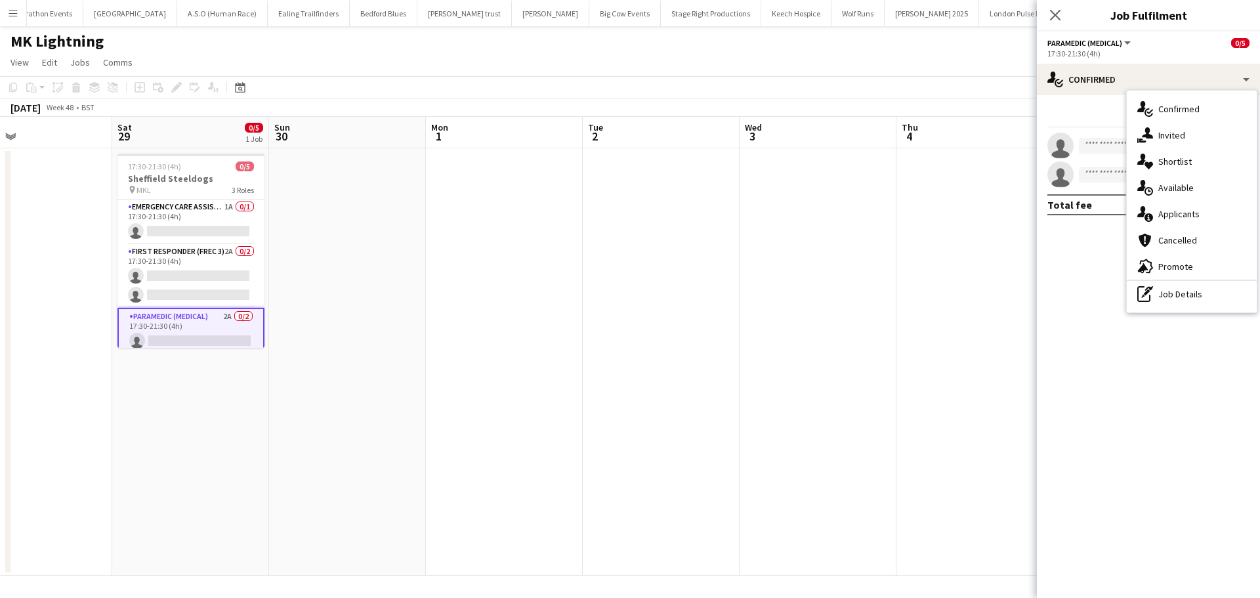
click at [1158, 208] on div "single-neutral-actions-information Applicants" at bounding box center [1191, 214] width 130 height 26
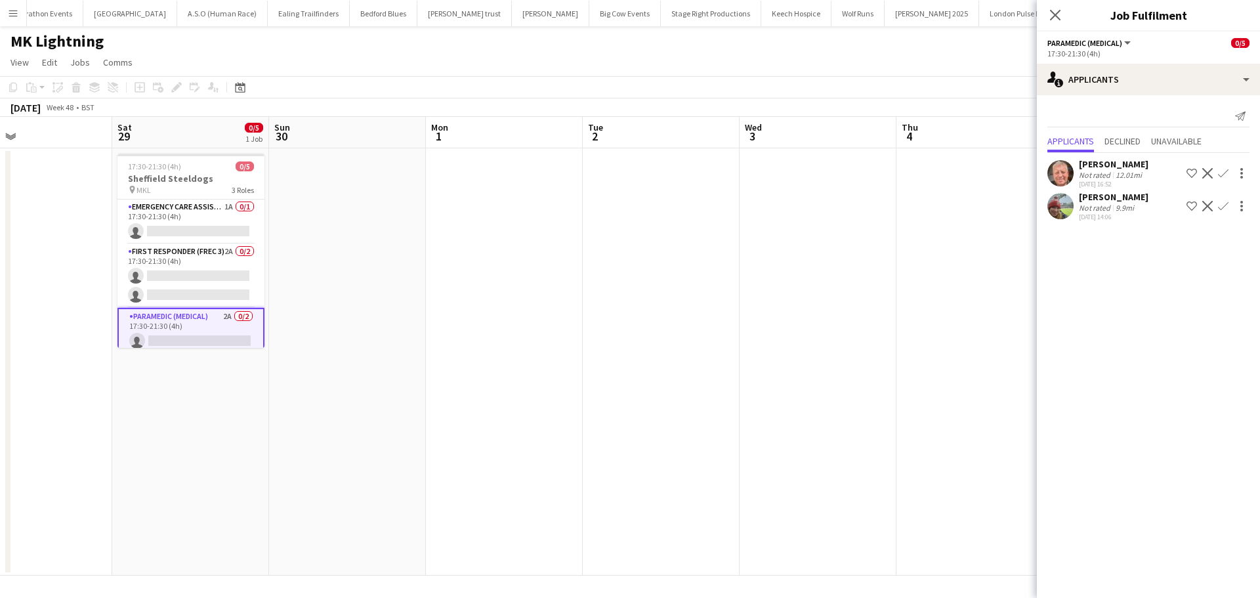
click at [1220, 174] on app-icon "Confirm" at bounding box center [1223, 173] width 10 height 10
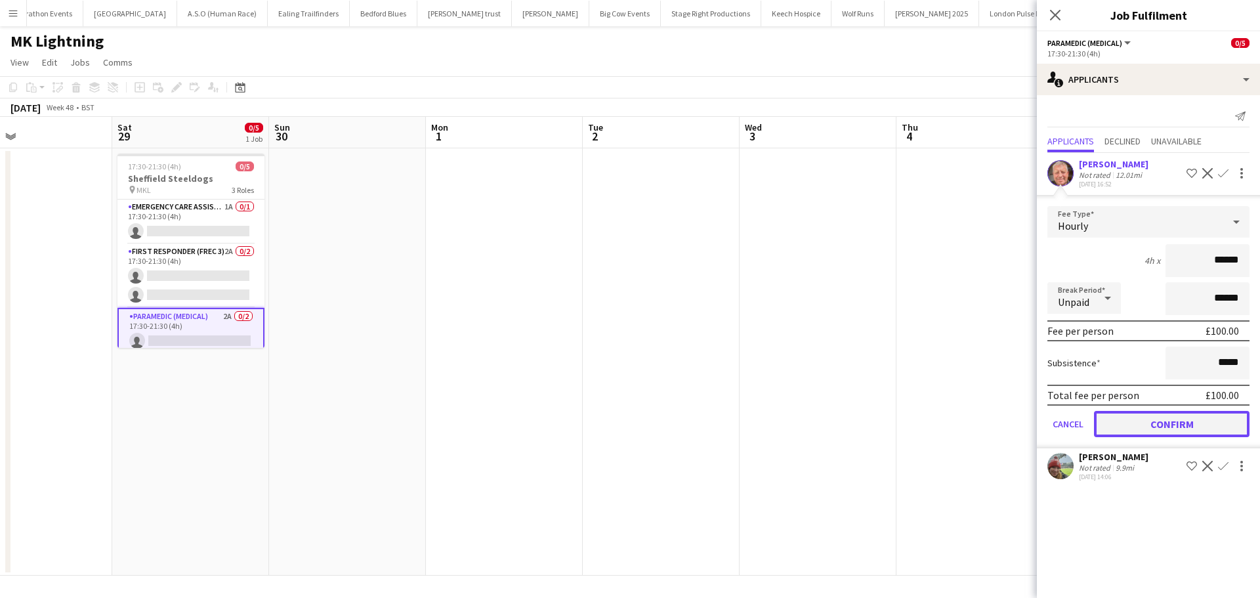
click at [1123, 421] on button "Confirm" at bounding box center [1171, 424] width 155 height 26
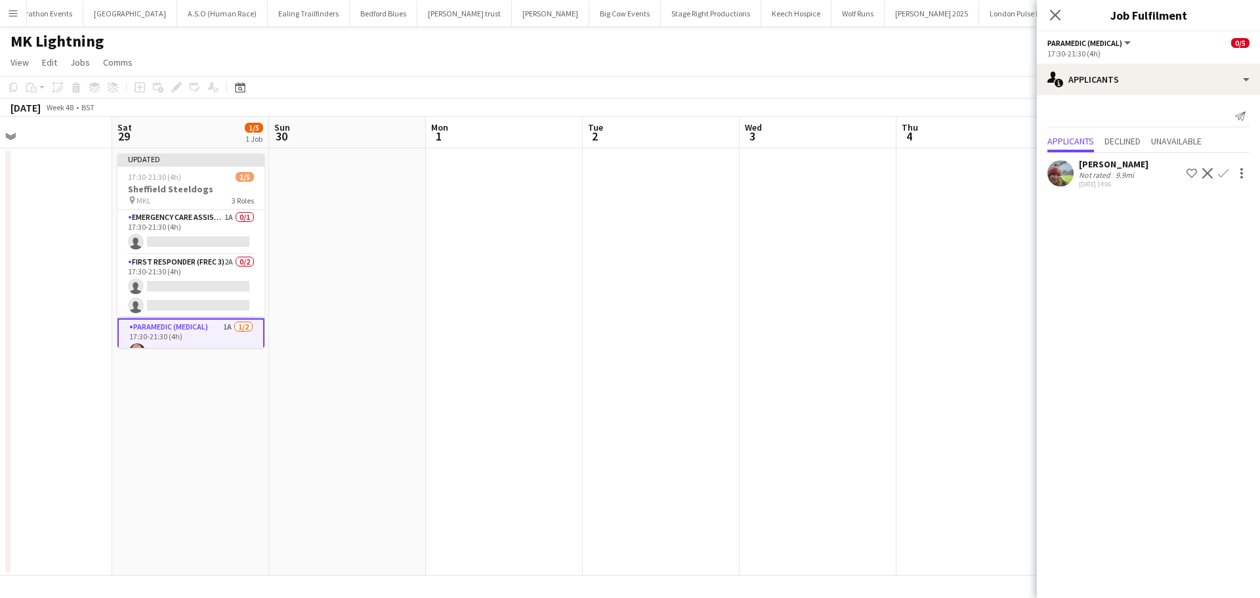
click at [1220, 174] on app-icon "Confirm" at bounding box center [1223, 173] width 10 height 10
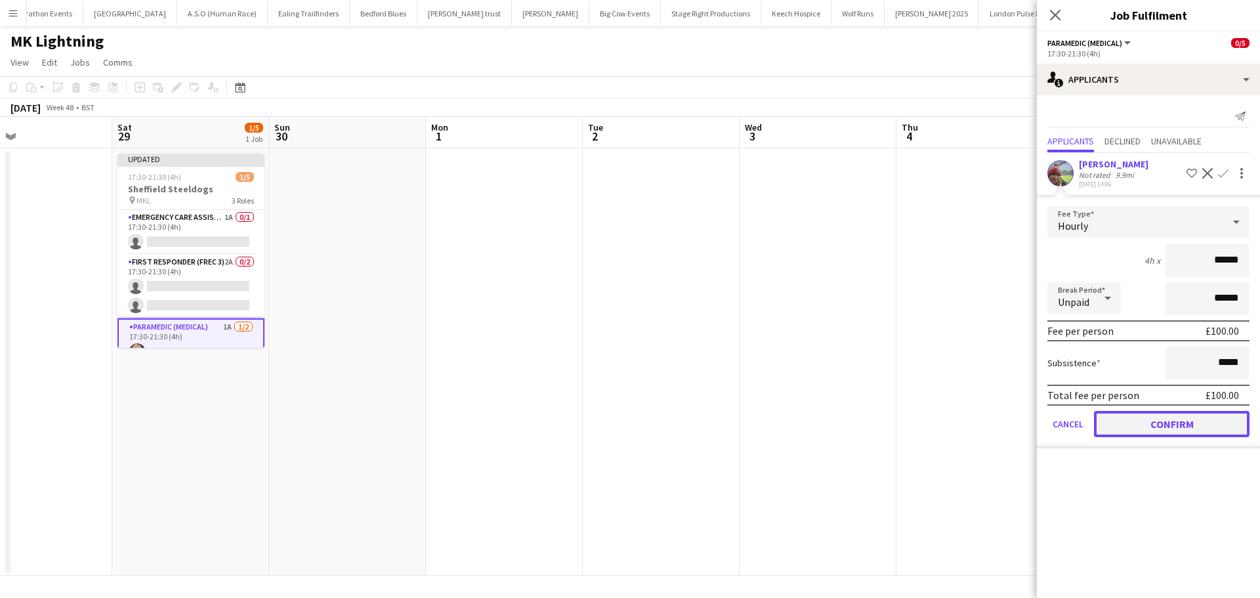
click at [1148, 415] on button "Confirm" at bounding box center [1171, 424] width 155 height 26
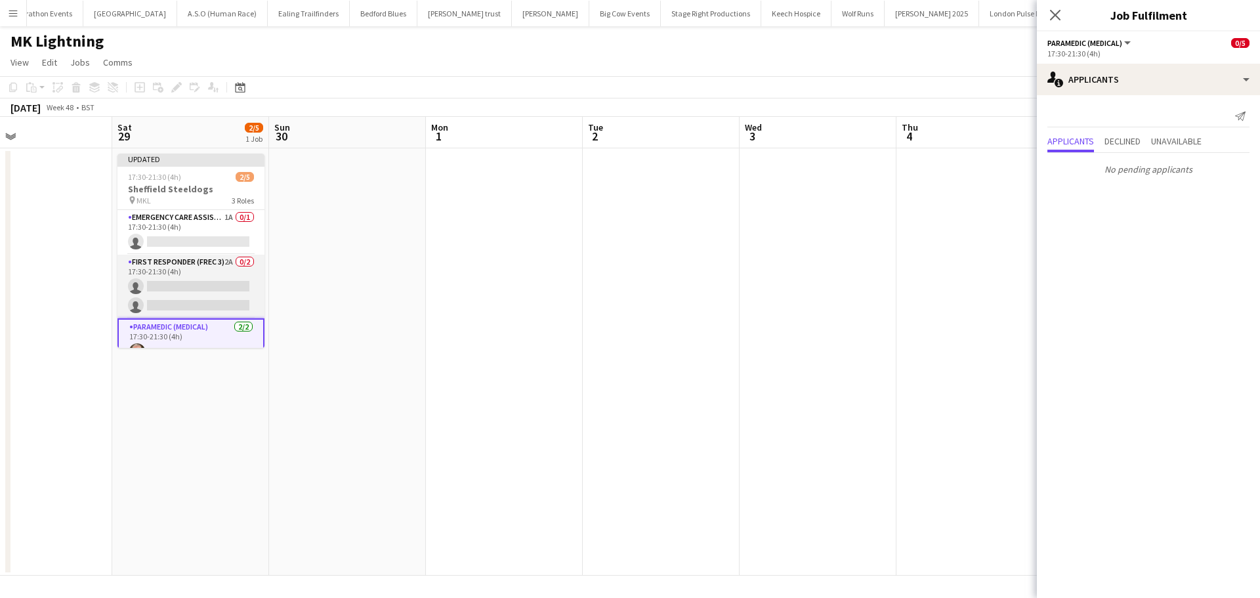
click at [224, 268] on app-card-role "First Responder (FREC 3) 2A 0/2 17:30-21:30 (4h) single-neutral-actions single-…" at bounding box center [190, 287] width 147 height 64
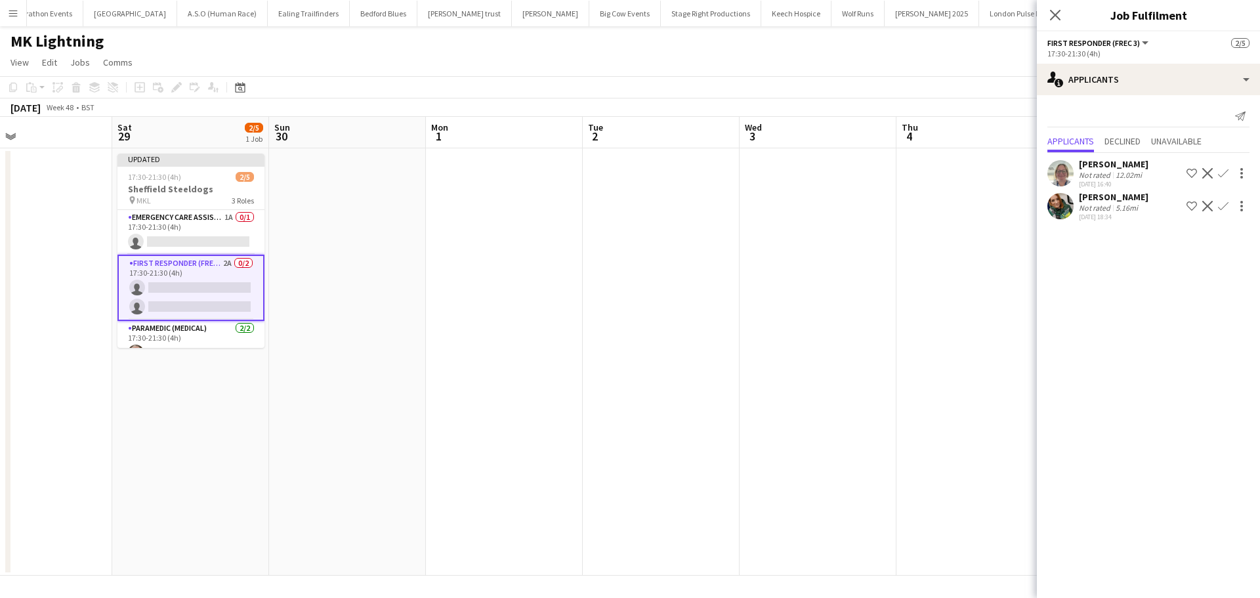
click at [1222, 173] on app-icon "Confirm" at bounding box center [1223, 173] width 10 height 10
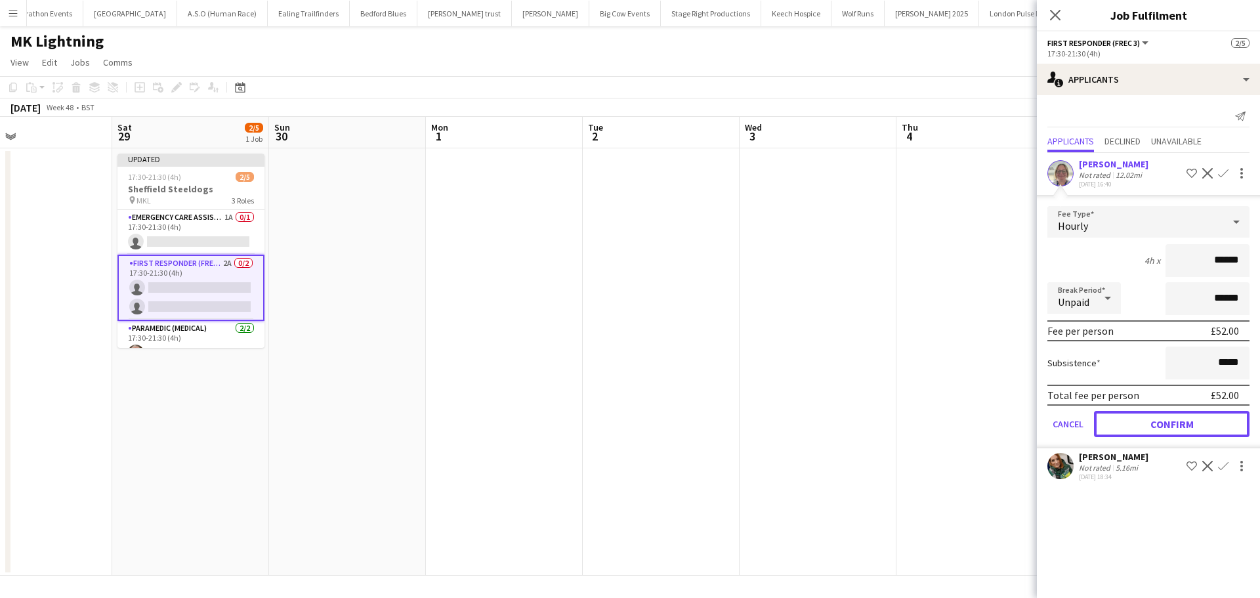
click at [1111, 419] on button "Confirm" at bounding box center [1171, 424] width 155 height 26
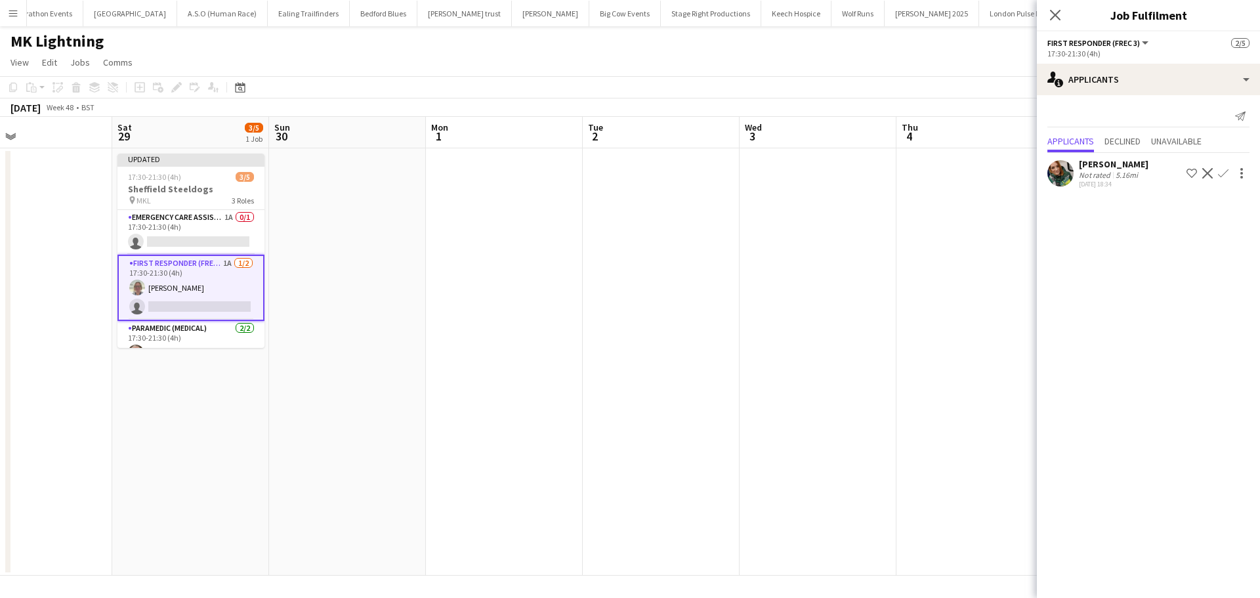
click at [1220, 173] on app-icon "Confirm" at bounding box center [1223, 173] width 10 height 10
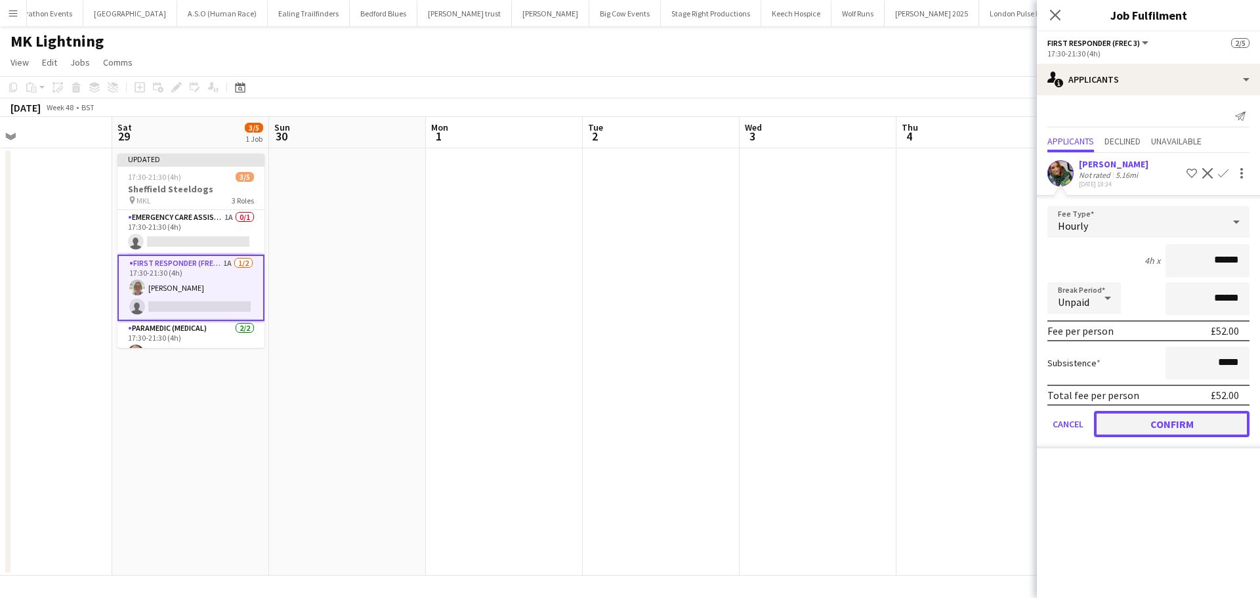
click at [1135, 417] on button "Confirm" at bounding box center [1171, 424] width 155 height 26
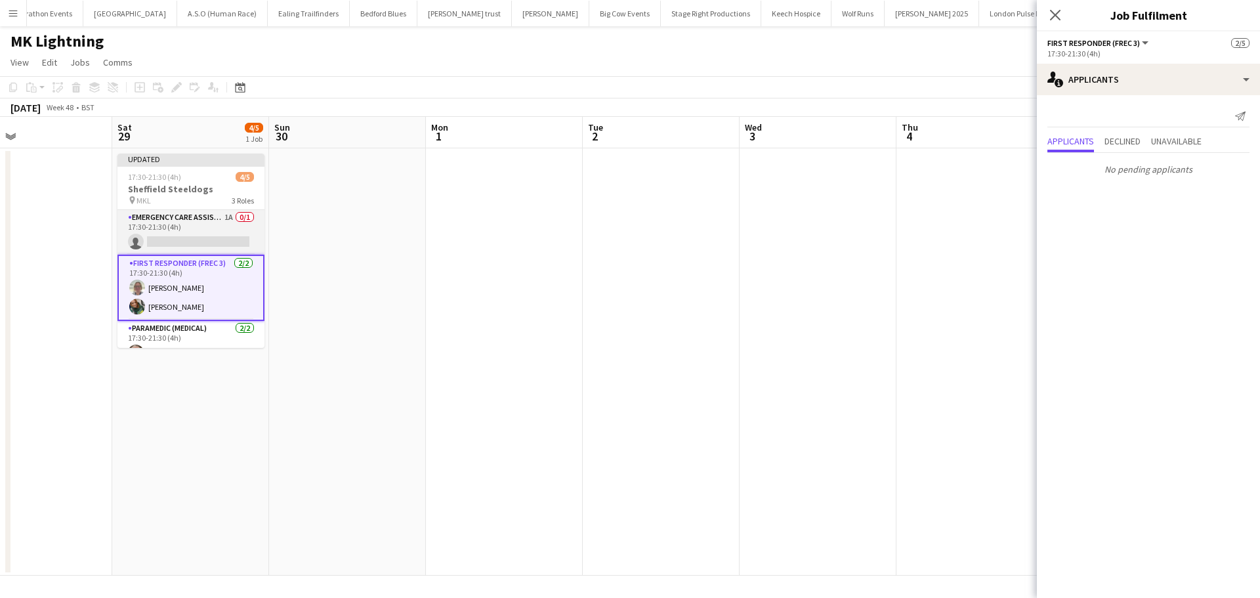
click at [173, 226] on app-card-role "Emergency Care Assistant (Medical) 1A 0/1 17:30-21:30 (4h) single-neutral-actio…" at bounding box center [190, 232] width 147 height 45
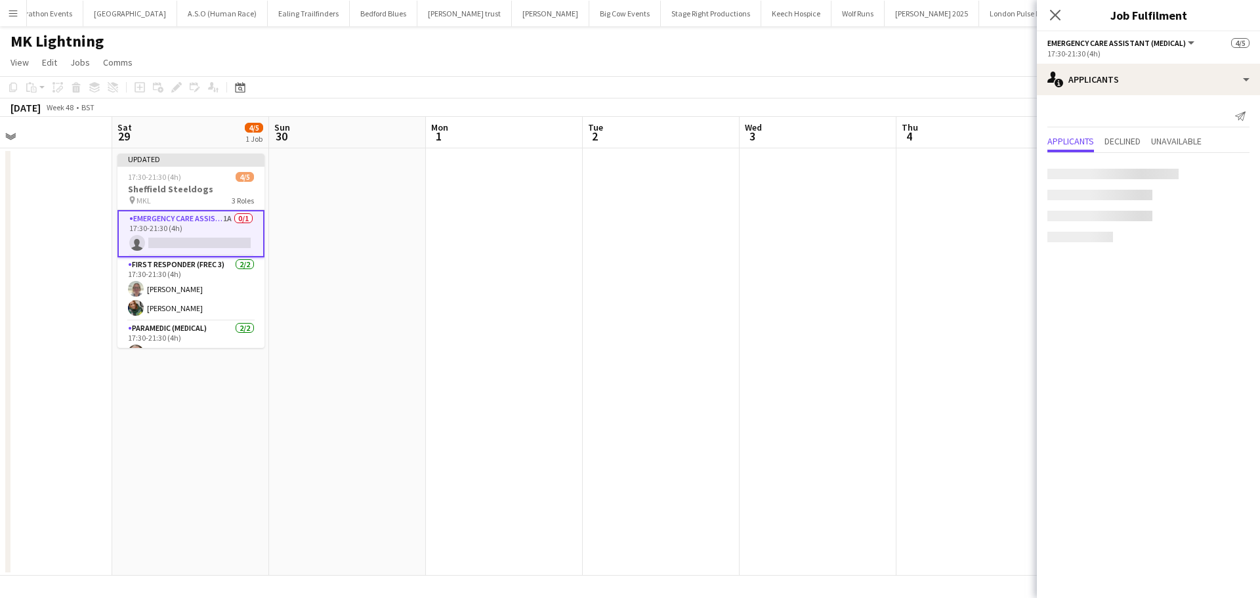
scroll to position [0, 358]
click at [1222, 176] on app-icon "Confirm" at bounding box center [1223, 173] width 10 height 10
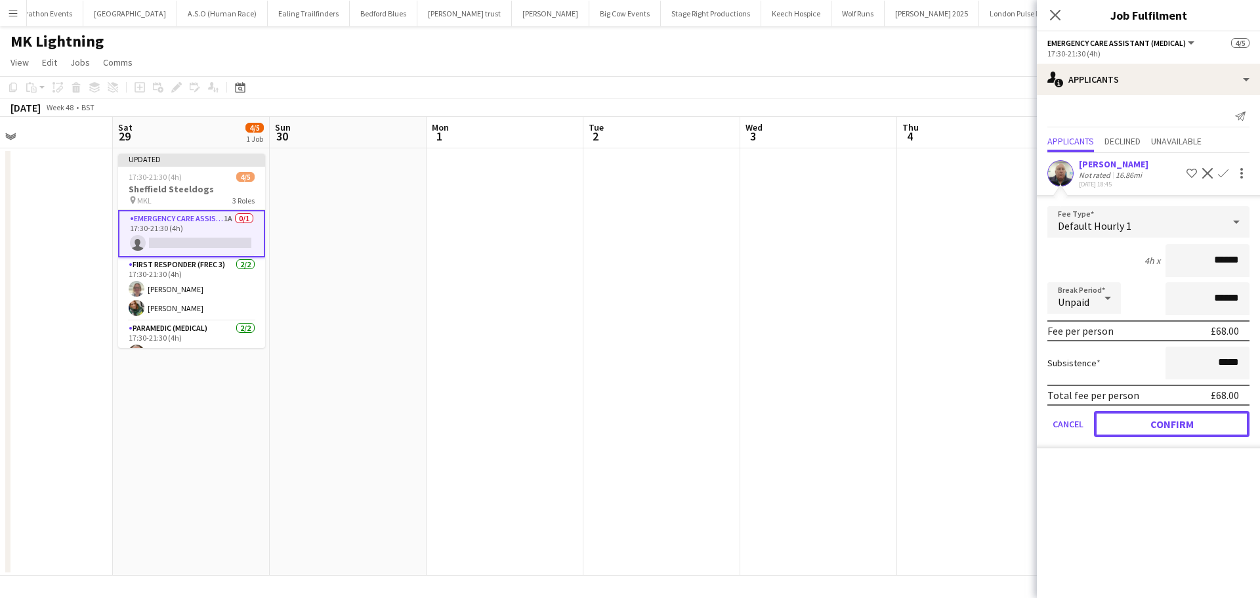
drag, startPoint x: 1148, startPoint y: 422, endPoint x: 1136, endPoint y: 314, distance: 108.9
click at [1147, 422] on button "Confirm" at bounding box center [1171, 424] width 155 height 26
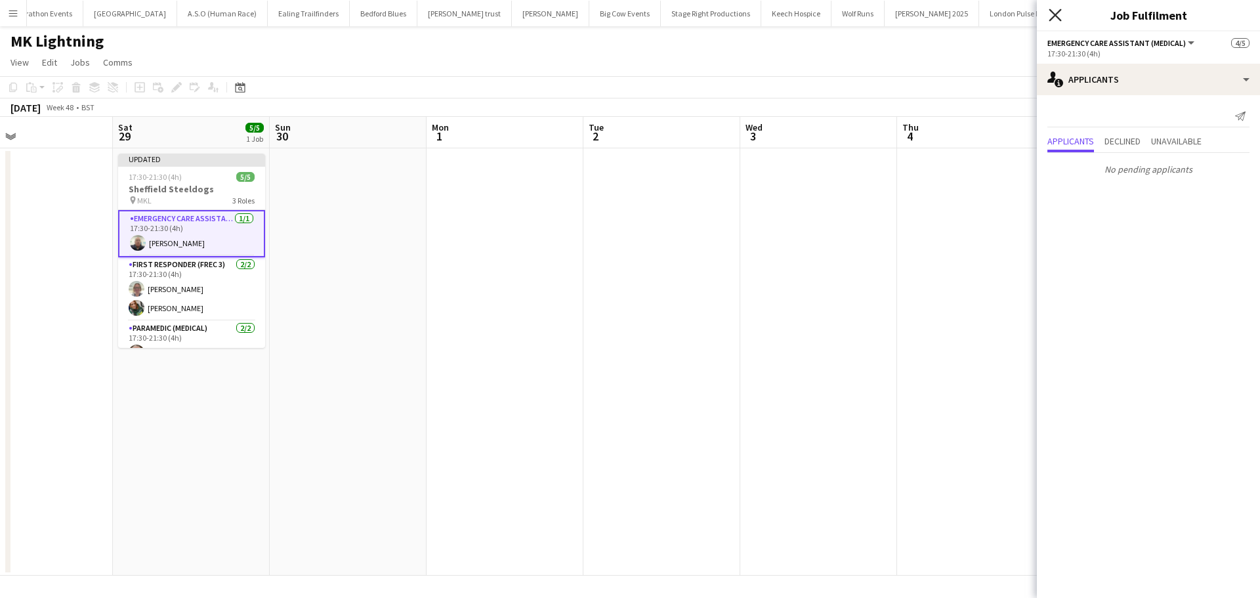
click at [1051, 12] on icon at bounding box center [1054, 15] width 12 height 12
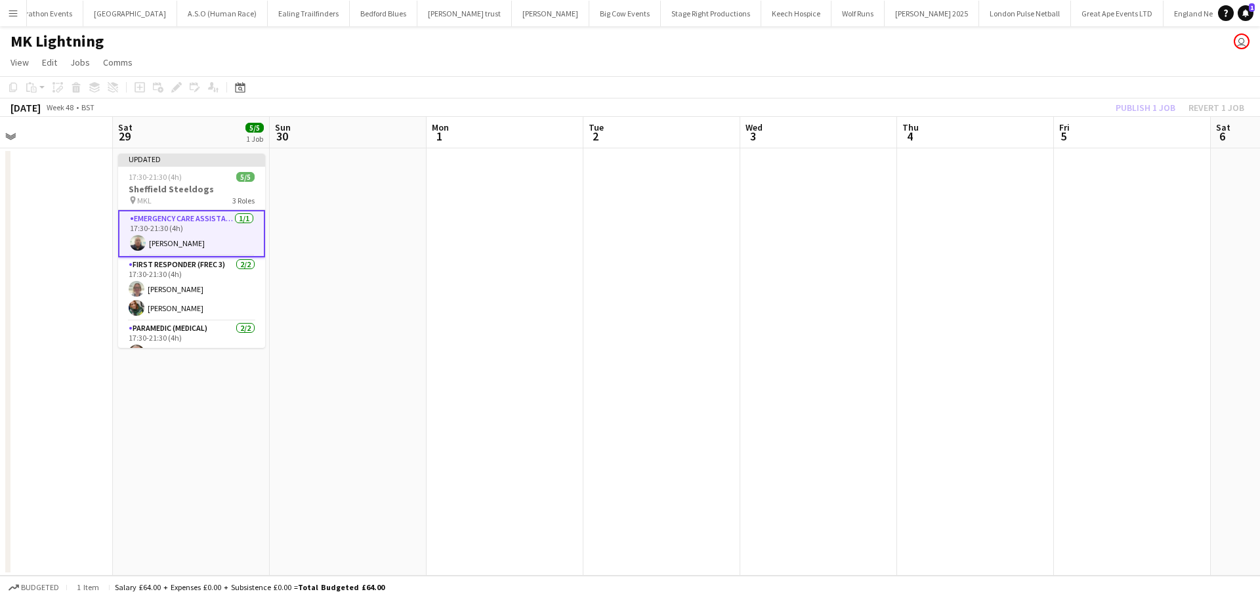
click at [1142, 110] on div "Publish 1 job Revert 1 job" at bounding box center [1180, 107] width 160 height 17
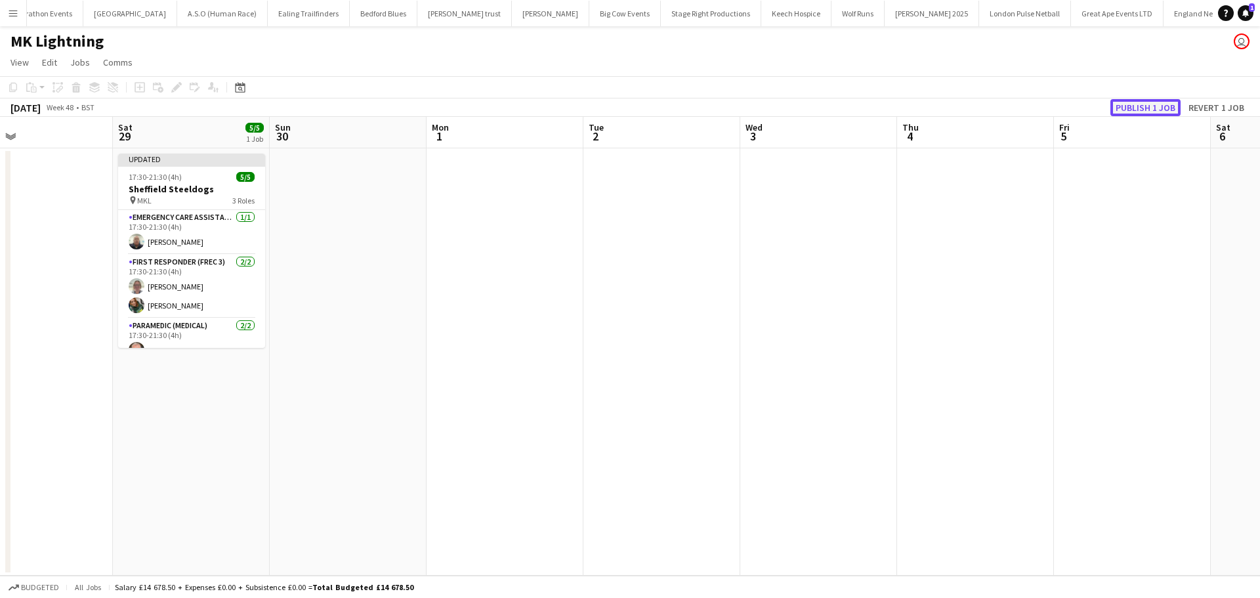
click at [1143, 109] on button "Publish 1 job" at bounding box center [1145, 107] width 70 height 17
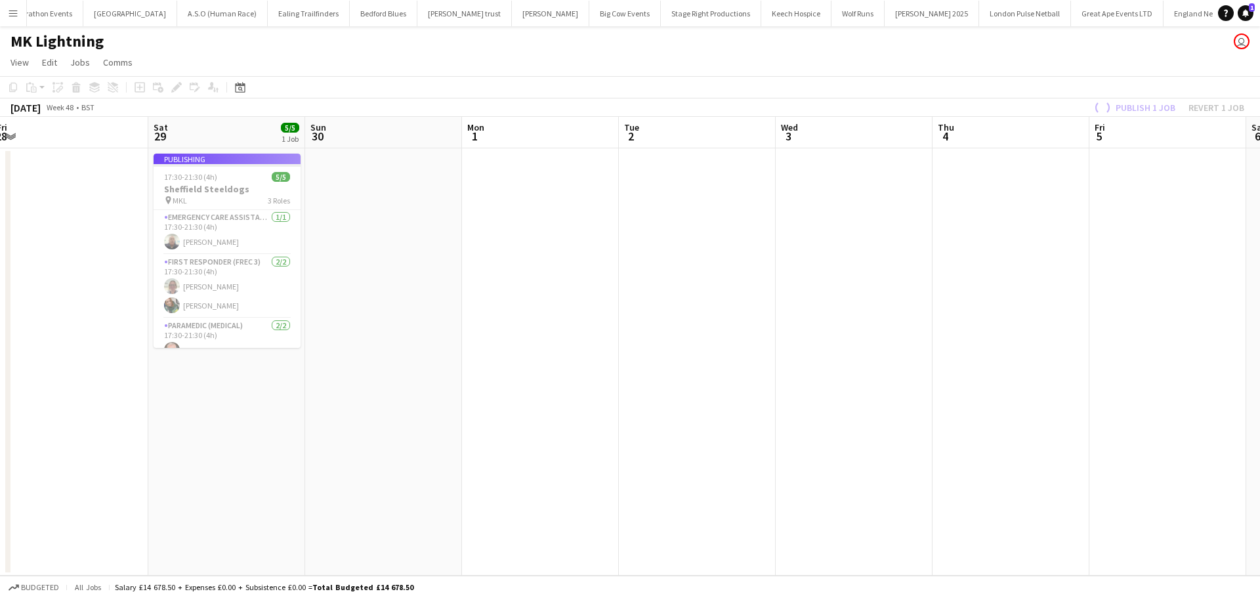
drag, startPoint x: 488, startPoint y: 251, endPoint x: 882, endPoint y: 267, distance: 394.6
click at [882, 267] on app-calendar-viewport "Wed 26 Thu 27 Fri 28 Sat 29 5/5 1 Job Sun 30 Mon 1 Tue 2 Wed 3 Thu 4 Fri 5 Sat …" at bounding box center [630, 346] width 1260 height 459
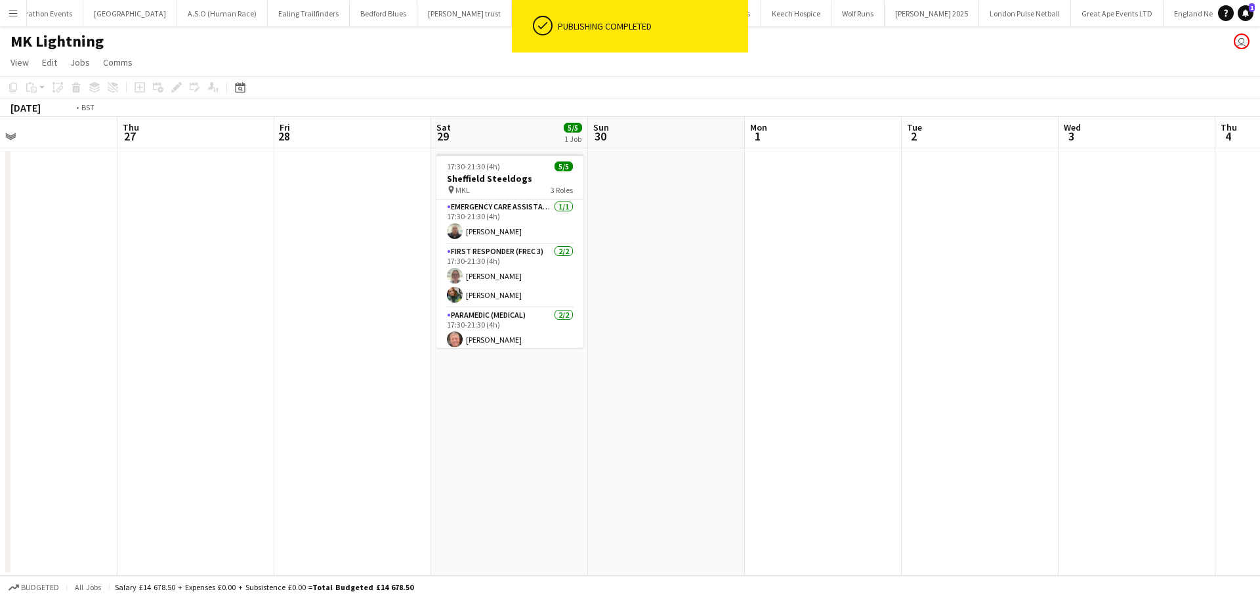
drag, startPoint x: 423, startPoint y: 264, endPoint x: 721, endPoint y: 267, distance: 297.9
click at [802, 268] on app-calendar-viewport "Mon 24 Tue 25 Wed 26 Thu 27 Fri 28 Sat 29 5/5 1 Job Sun 30 Mon 1 Tue 2 Wed 3 Th…" at bounding box center [630, 346] width 1260 height 459
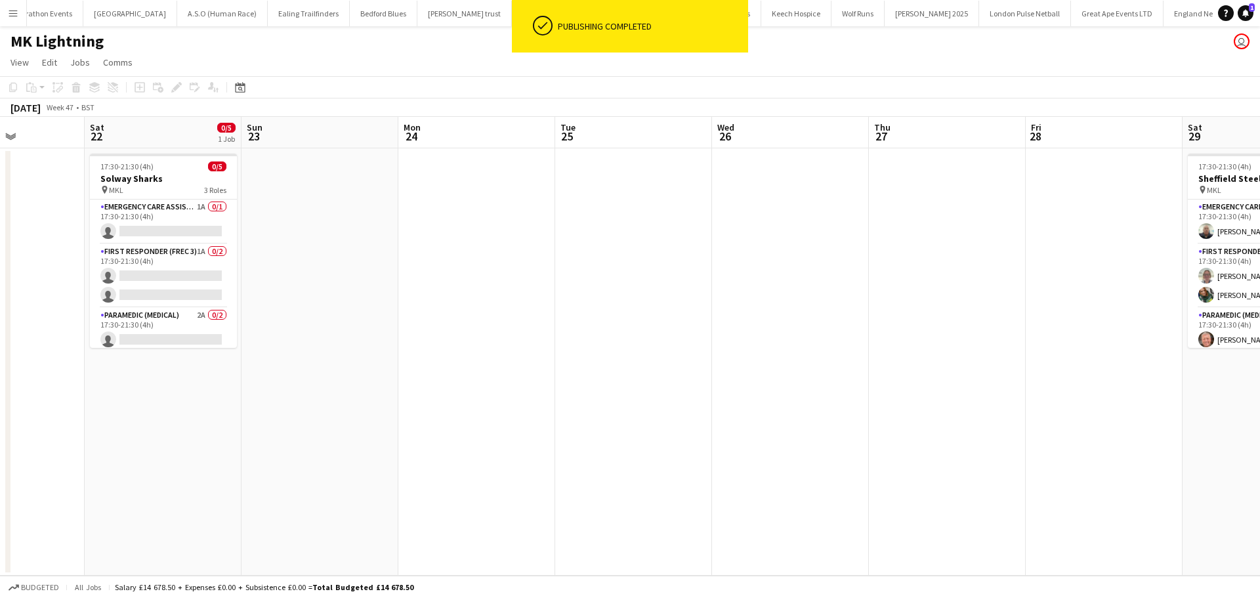
drag, startPoint x: 673, startPoint y: 268, endPoint x: 429, endPoint y: 265, distance: 244.1
click at [769, 267] on app-calendar-viewport "Wed 19 Thu 20 Fri 21 Sat 22 0/5 1 Job Sun 23 Mon 24 Tue 25 Wed 26 Thu 27 Fri 28…" at bounding box center [630, 346] width 1260 height 459
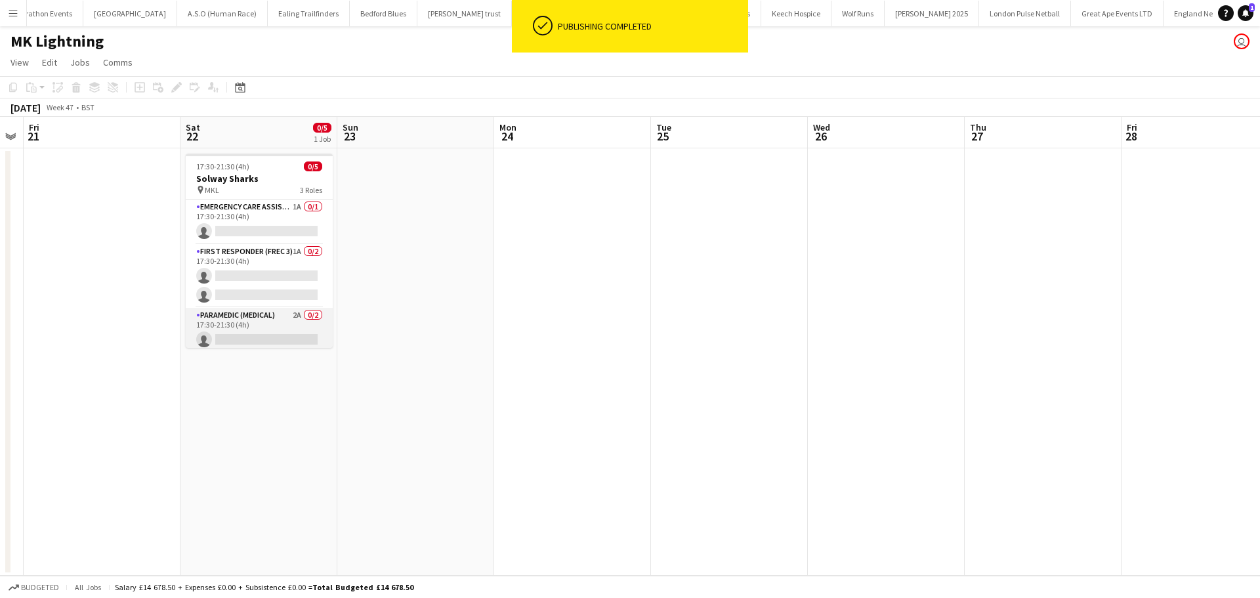
click at [262, 319] on app-card-role "Paramedic (Medical) 2A 0/2 17:30-21:30 (4h) single-neutral-actions single-neutr…" at bounding box center [259, 340] width 147 height 64
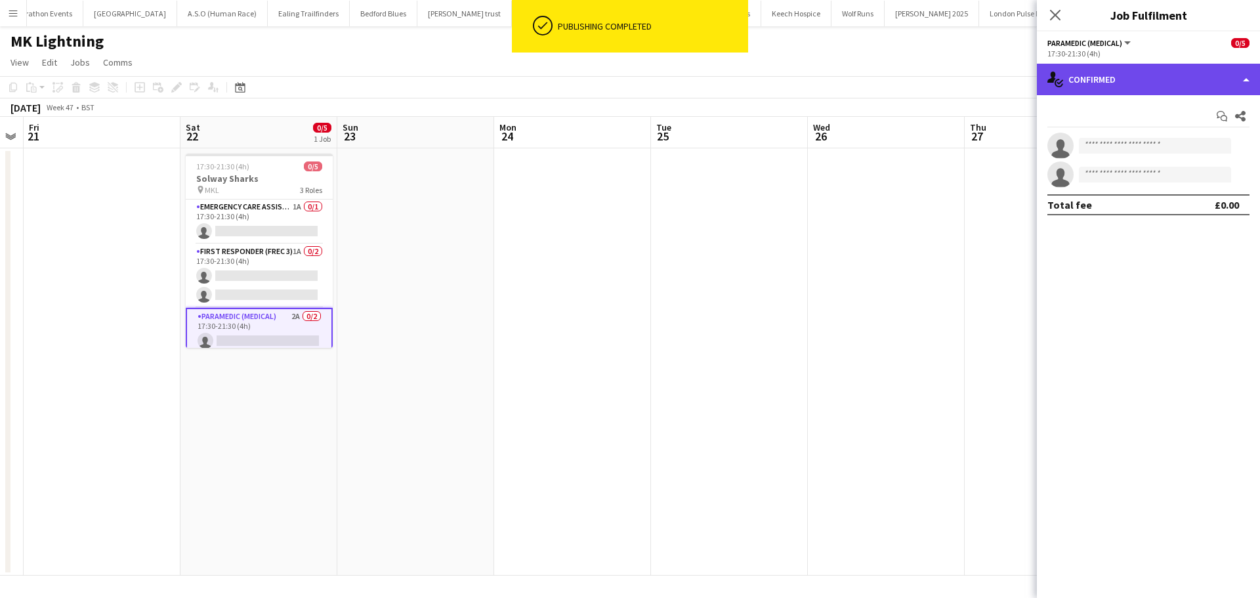
click at [1110, 86] on div "single-neutral-actions-check-2 Confirmed" at bounding box center [1148, 79] width 223 height 31
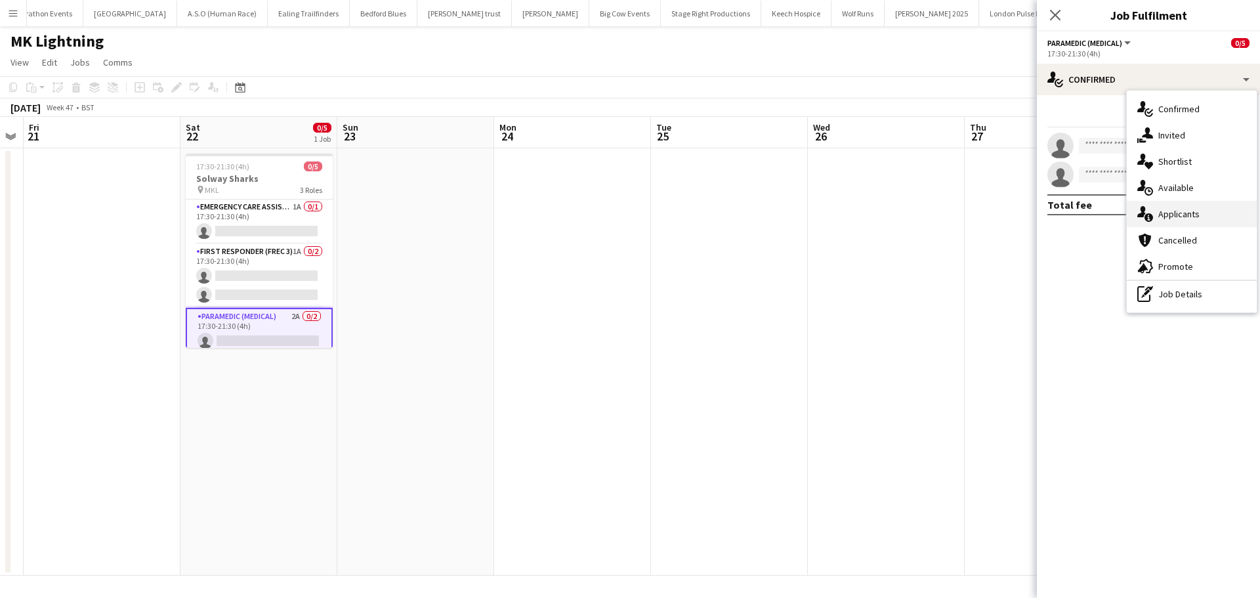
click at [1170, 213] on div "single-neutral-actions-information Applicants" at bounding box center [1191, 214] width 130 height 26
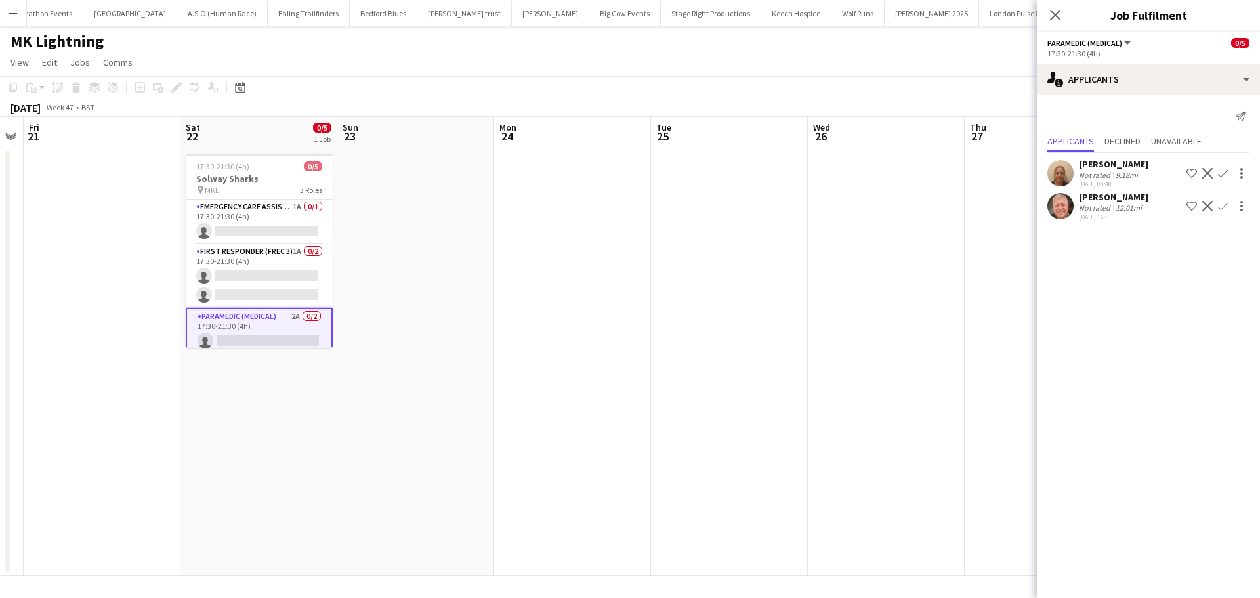
click at [1222, 207] on app-icon "Confirm" at bounding box center [1223, 206] width 10 height 10
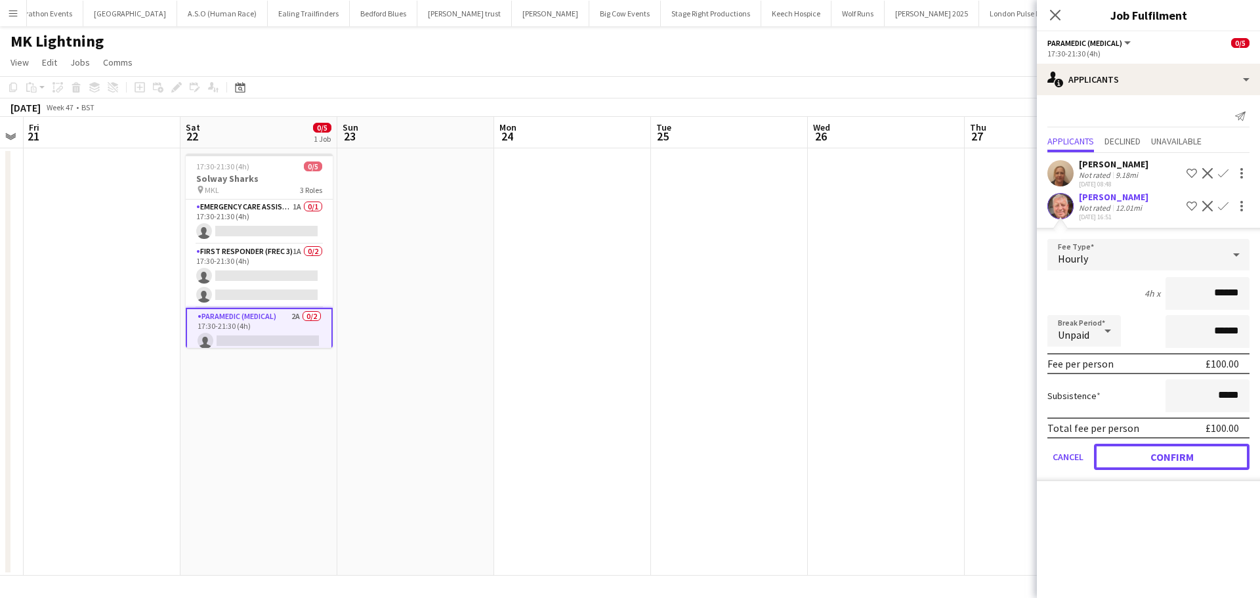
click at [1149, 452] on button "Confirm" at bounding box center [1171, 456] width 155 height 26
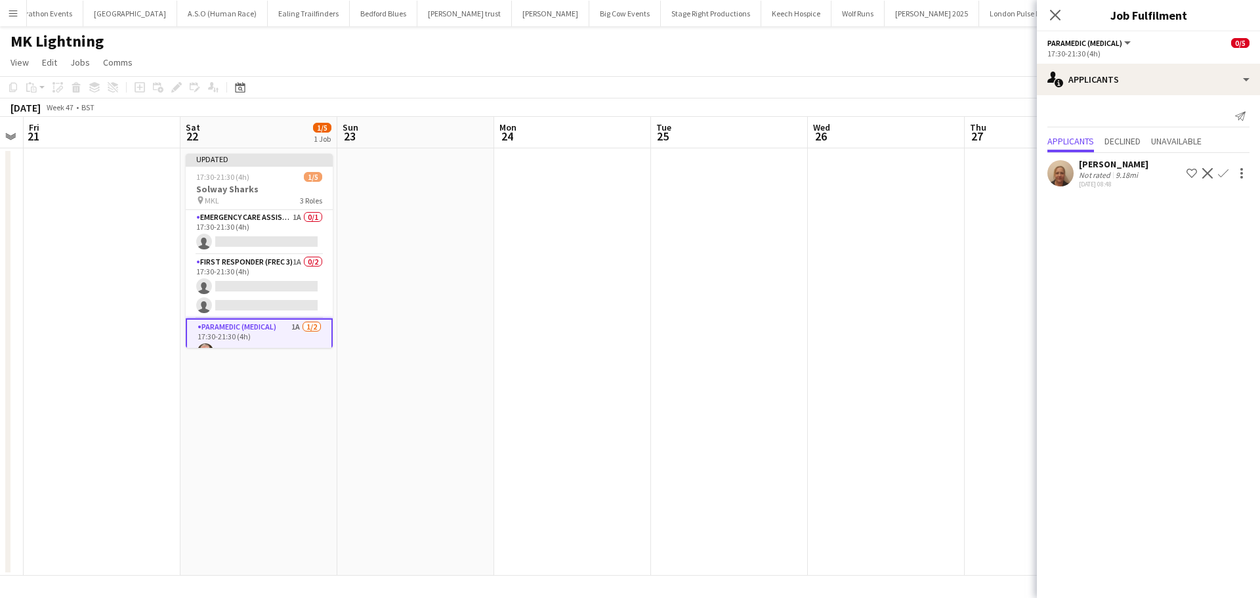
click at [1226, 175] on app-icon "Confirm" at bounding box center [1223, 173] width 10 height 10
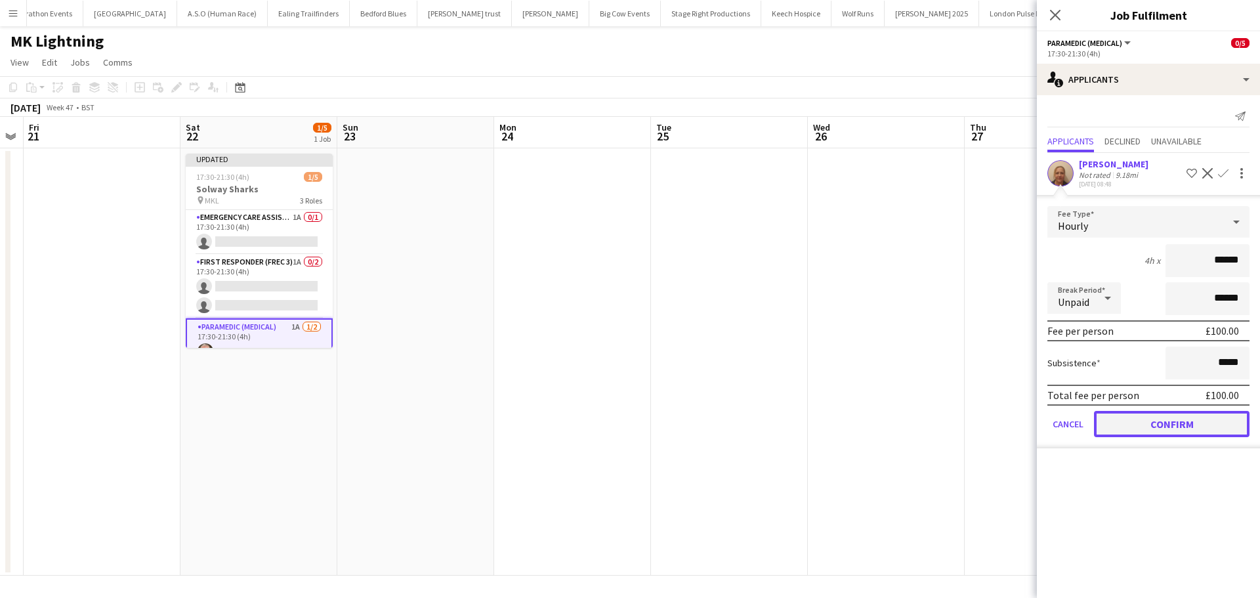
click at [1147, 427] on button "Confirm" at bounding box center [1171, 424] width 155 height 26
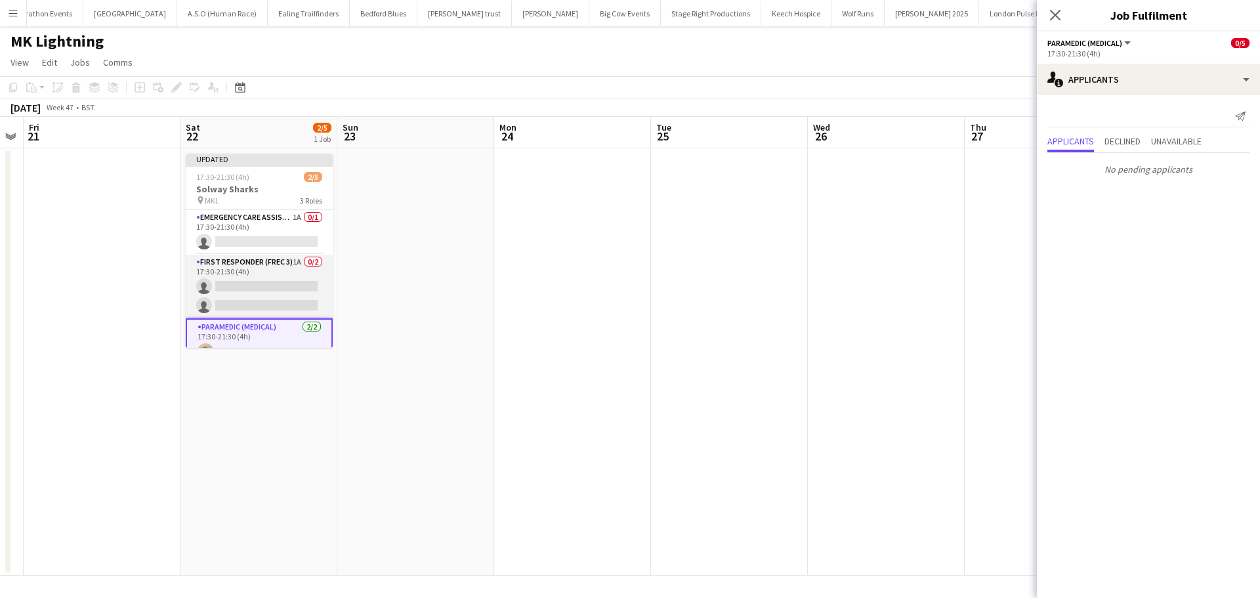
click at [260, 257] on app-card-role "First Responder (FREC 3) 1A 0/2 17:30-21:30 (4h) single-neutral-actions single-…" at bounding box center [259, 287] width 147 height 64
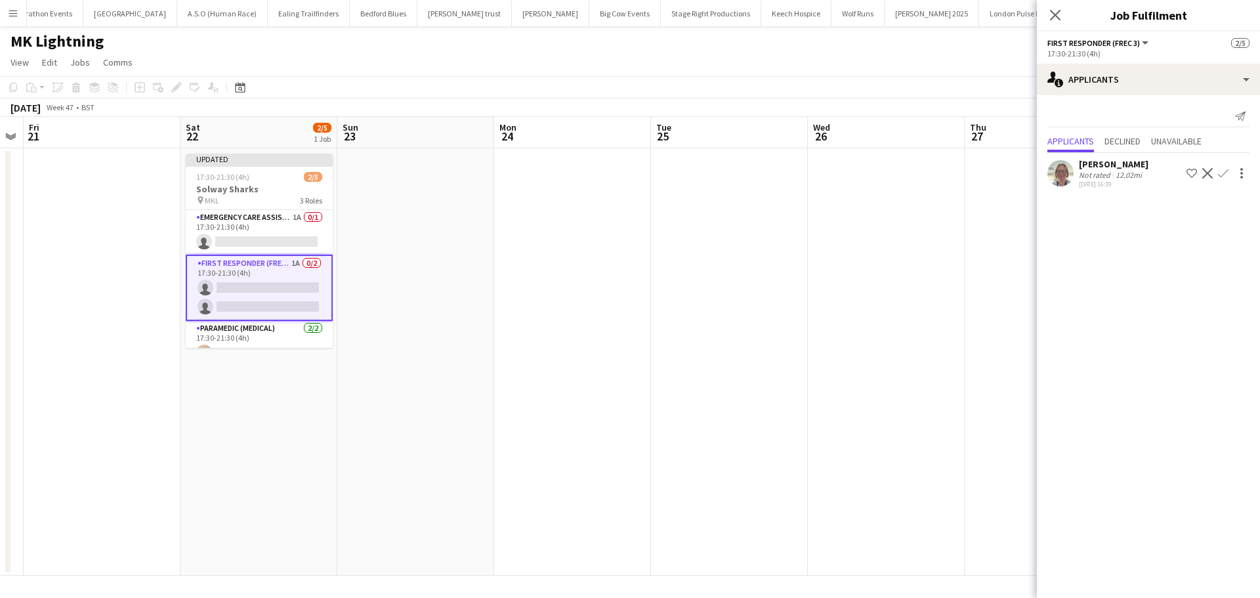
drag, startPoint x: 1219, startPoint y: 171, endPoint x: 1212, endPoint y: 192, distance: 22.0
click at [1219, 172] on app-icon "Confirm" at bounding box center [1223, 173] width 10 height 10
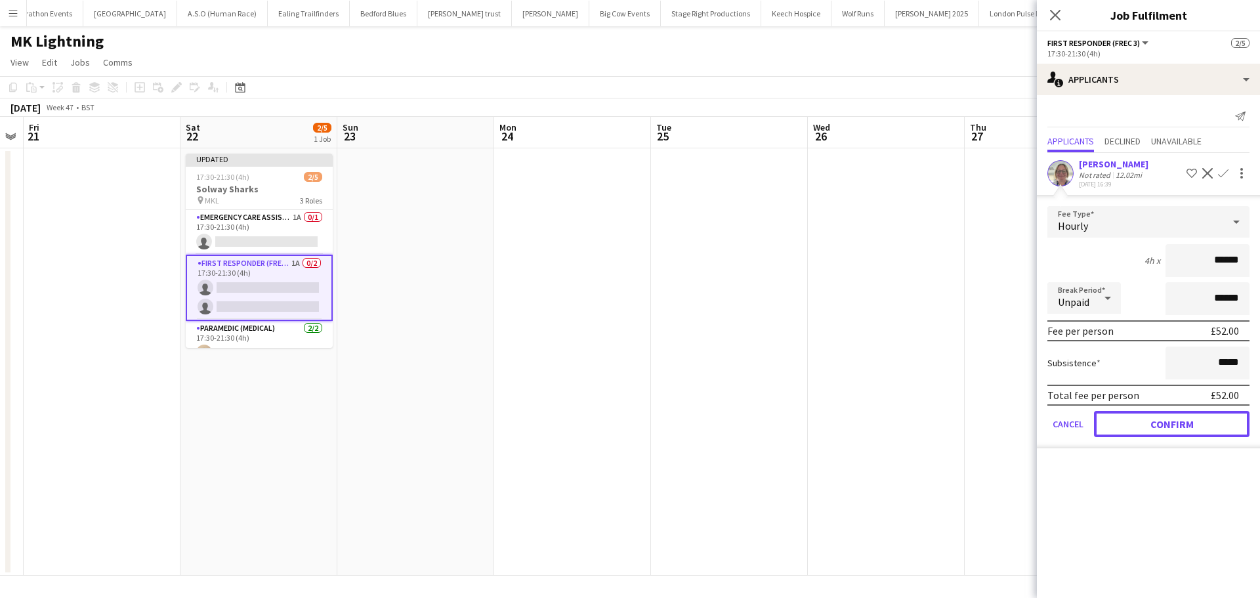
click at [1131, 425] on button "Confirm" at bounding box center [1171, 424] width 155 height 26
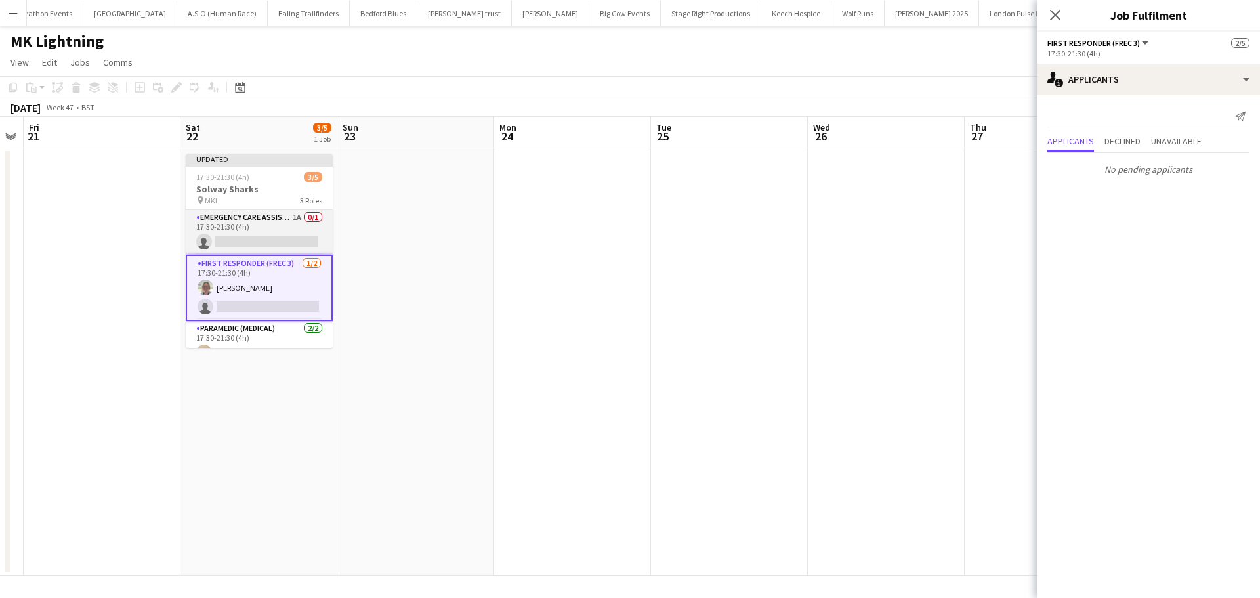
click at [260, 228] on app-card-role "Emergency Care Assistant (Medical) 1A 0/1 17:30-21:30 (4h) single-neutral-actio…" at bounding box center [259, 232] width 147 height 45
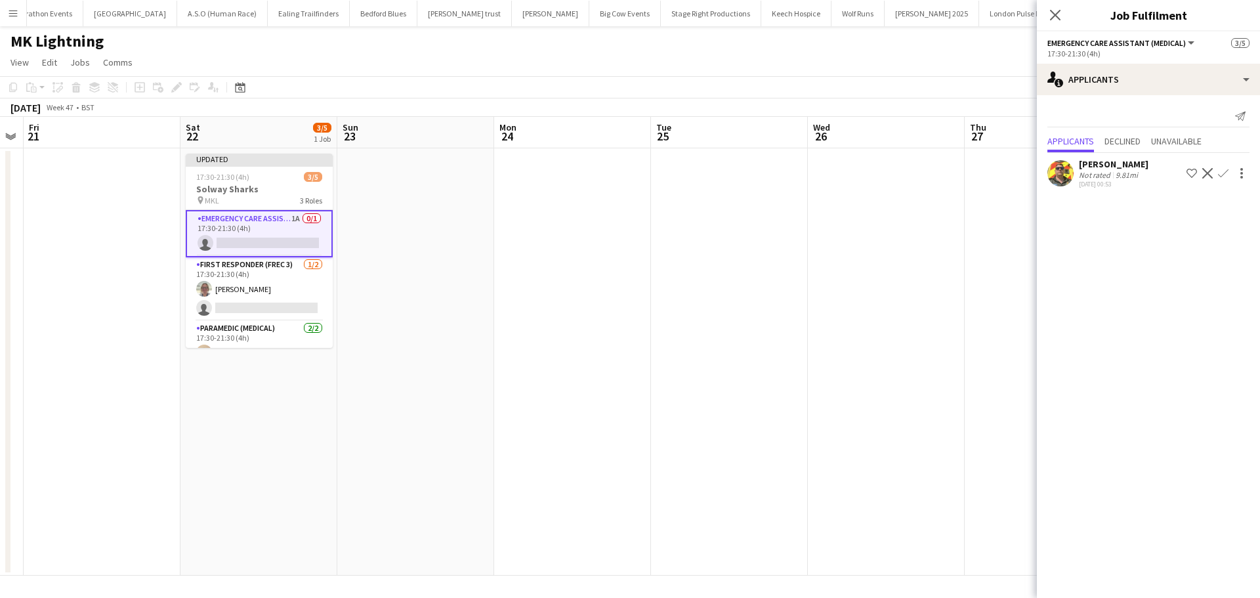
click at [1220, 173] on app-icon "Confirm" at bounding box center [1223, 173] width 10 height 10
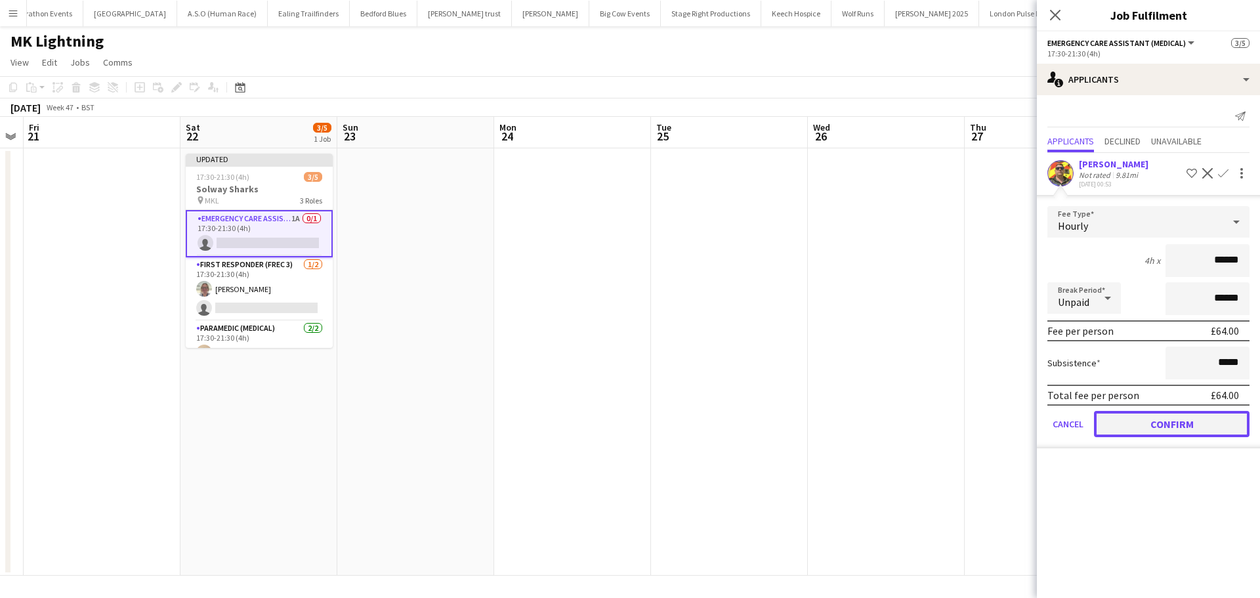
click at [1119, 421] on button "Confirm" at bounding box center [1171, 424] width 155 height 26
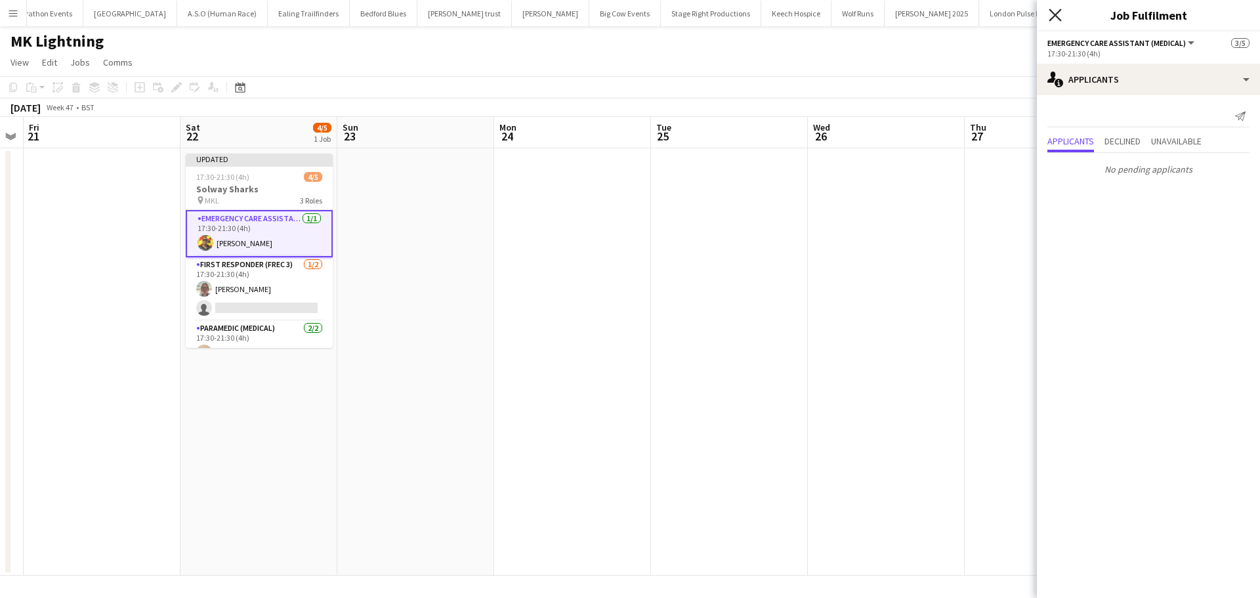
click at [1055, 18] on icon "Close pop-in" at bounding box center [1054, 15] width 12 height 12
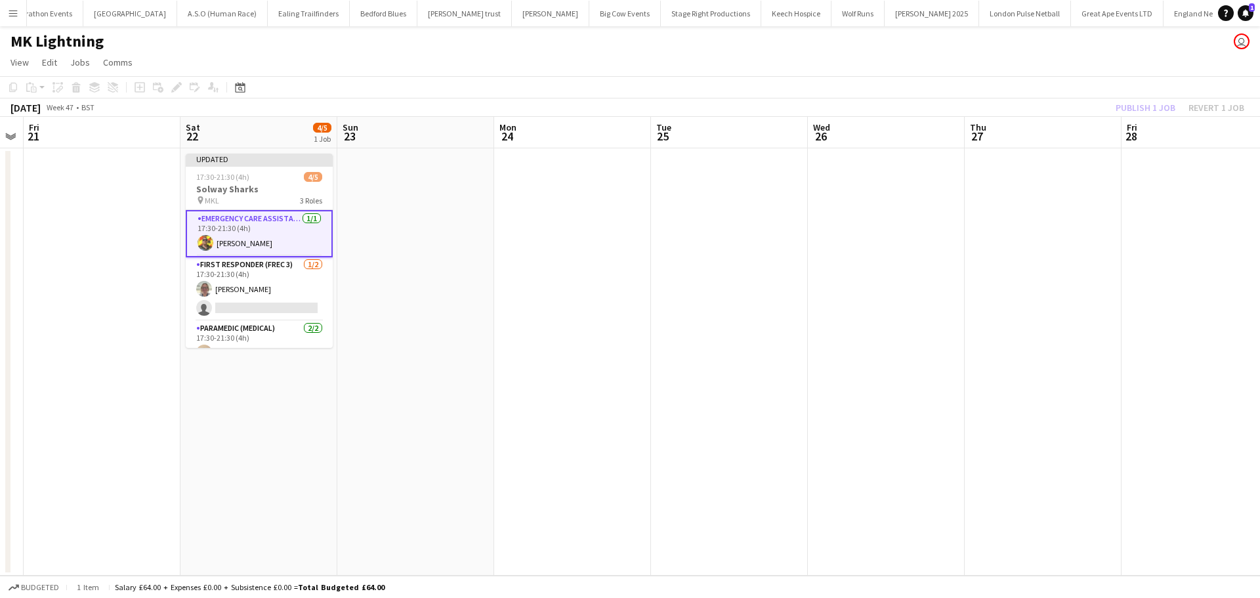
click at [1130, 115] on div "Publish 1 job Revert 1 job" at bounding box center [1180, 107] width 160 height 17
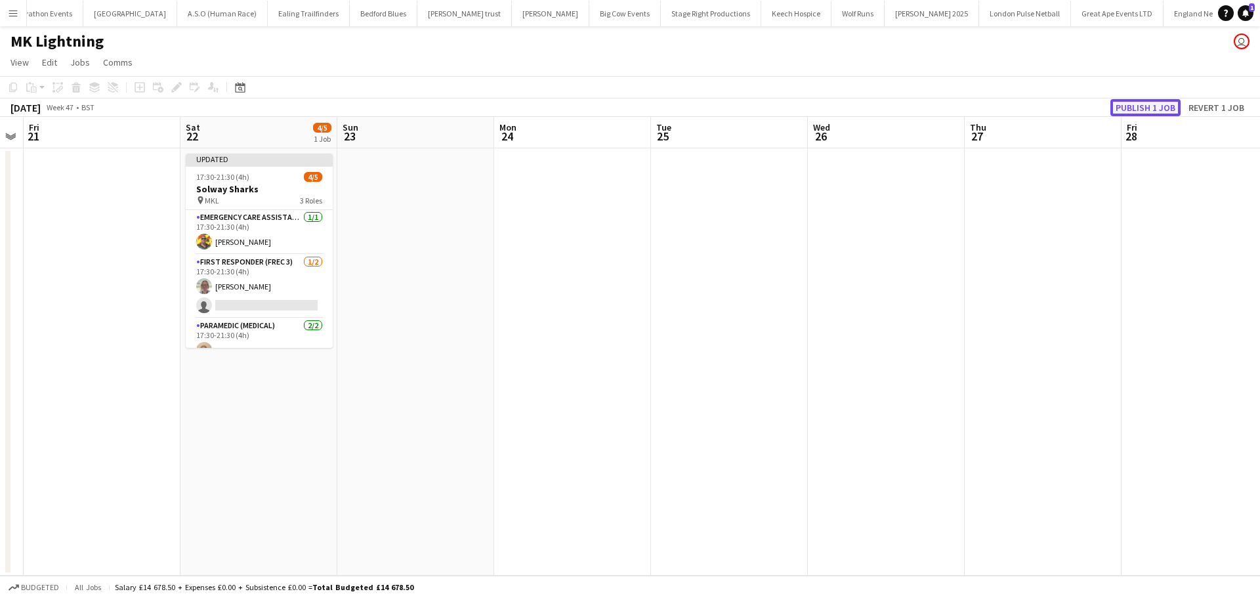
click at [1136, 107] on button "Publish 1 job" at bounding box center [1145, 107] width 70 height 17
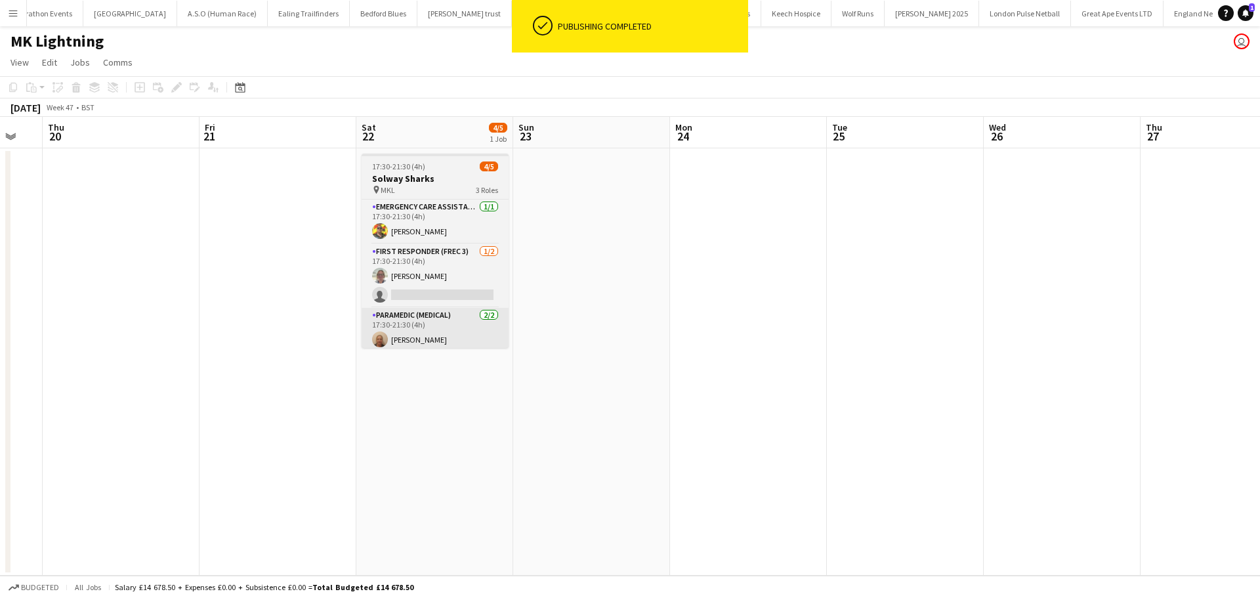
drag, startPoint x: 622, startPoint y: 337, endPoint x: 800, endPoint y: 338, distance: 177.8
click at [894, 338] on app-calendar-viewport "Mon 17 Tue 18 Wed 19 Thu 20 Fri 21 Sat 22 4/5 1 Job Sun 23 Mon 24 Tue 25 Wed 26…" at bounding box center [630, 346] width 1260 height 459
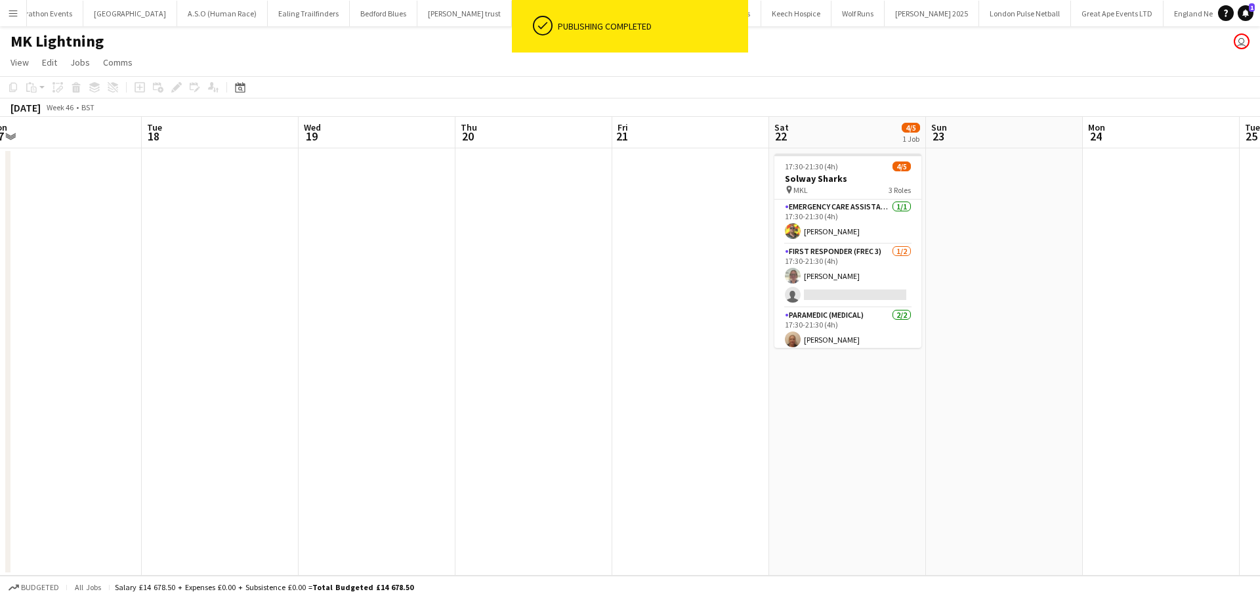
drag, startPoint x: 611, startPoint y: 329, endPoint x: 474, endPoint y: 327, distance: 136.5
click at [812, 329] on app-calendar-viewport "Sat 15 0/5 1 Job Sun 16 Mon 17 Tue 18 Wed 19 Thu 20 Fri 21 Sat 22 4/5 1 Job Sun…" at bounding box center [630, 346] width 1260 height 459
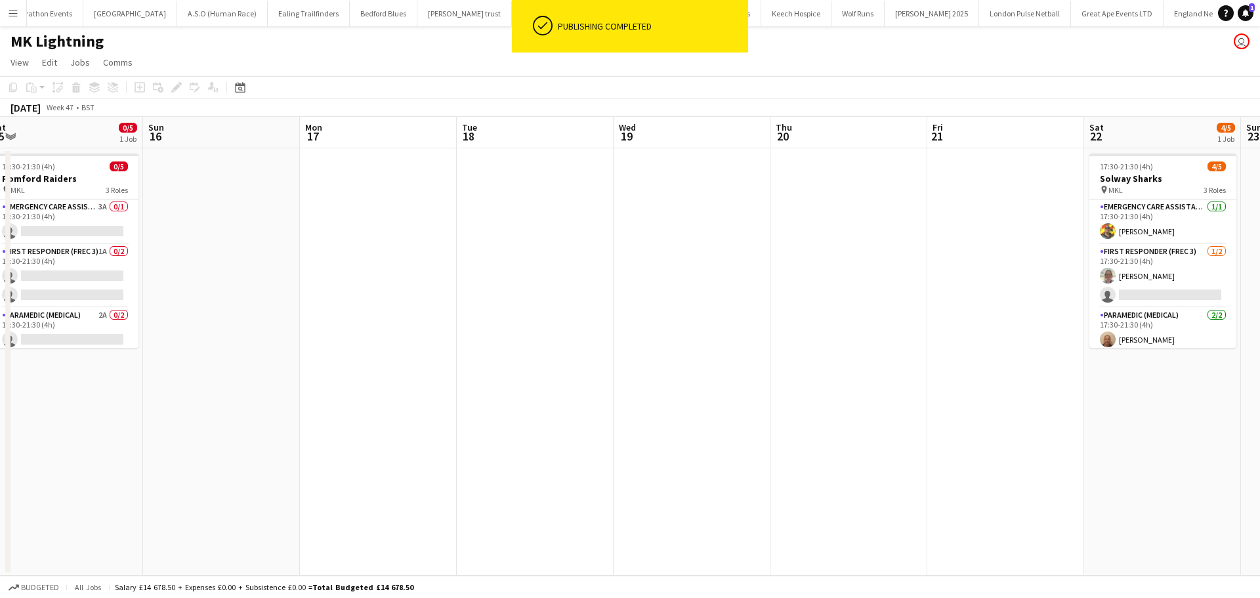
drag, startPoint x: 706, startPoint y: 329, endPoint x: 714, endPoint y: 329, distance: 8.5
click at [714, 329] on app-calendar-viewport "Thu 13 Fri 14 Sat 15 0/5 1 Job Sun 16 Mon 17 Tue 18 Wed 19 Thu 20 Fri 21 Sat 22…" at bounding box center [630, 346] width 1260 height 459
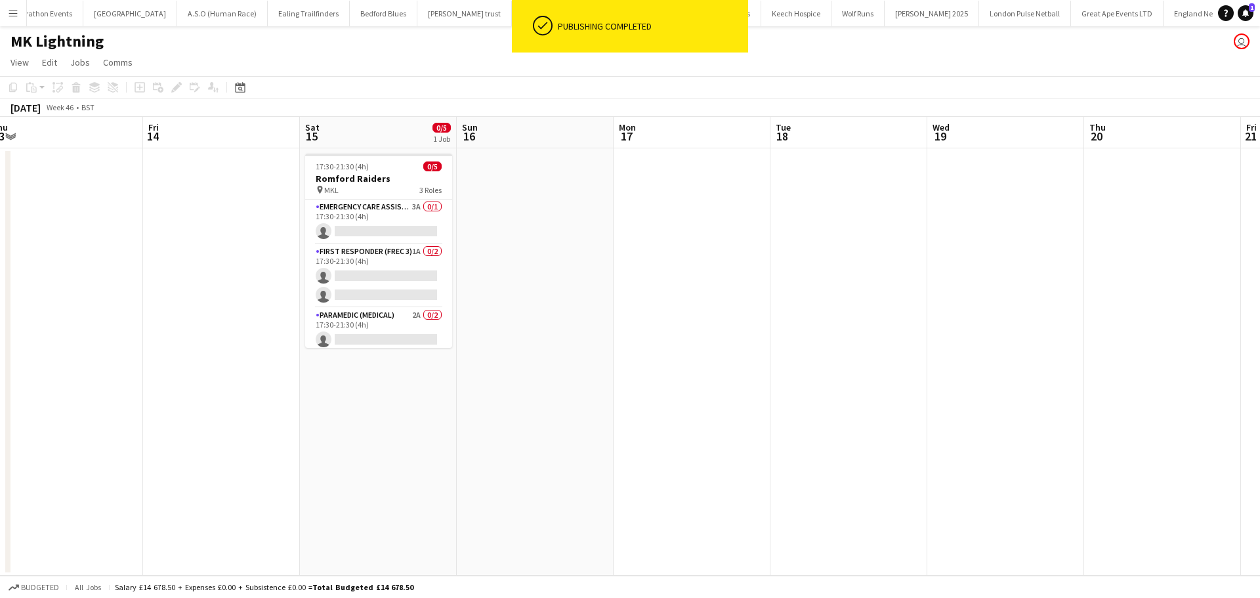
scroll to position [0, 319]
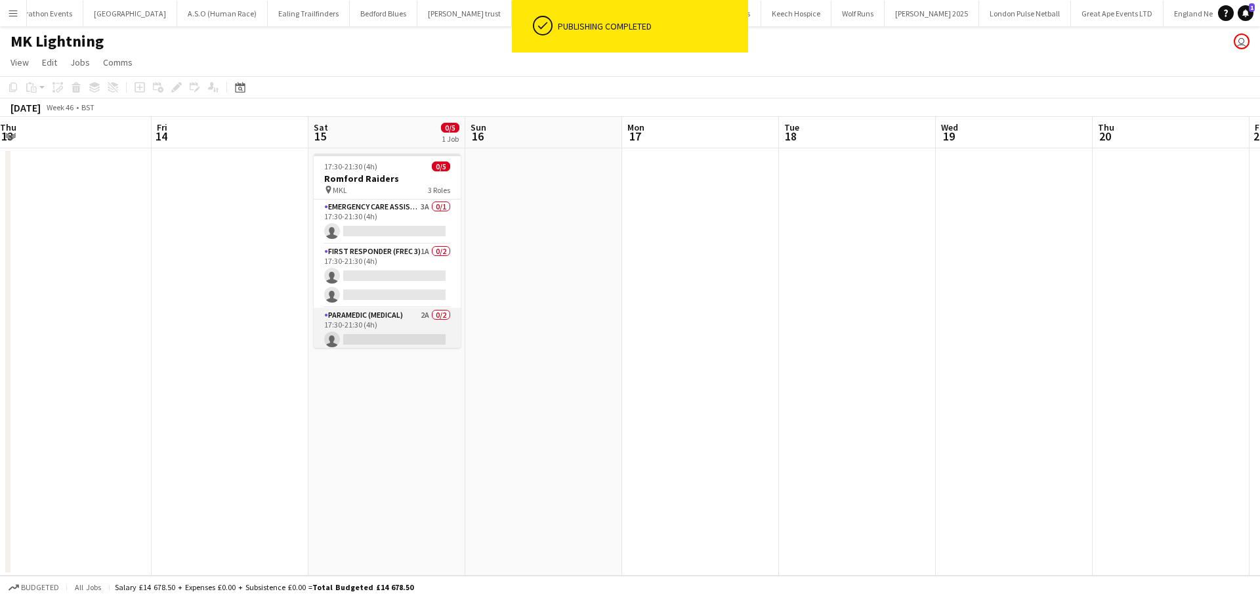
click at [396, 313] on app-card-role "Paramedic (Medical) 2A 0/2 17:30-21:30 (4h) single-neutral-actions single-neutr…" at bounding box center [387, 340] width 147 height 64
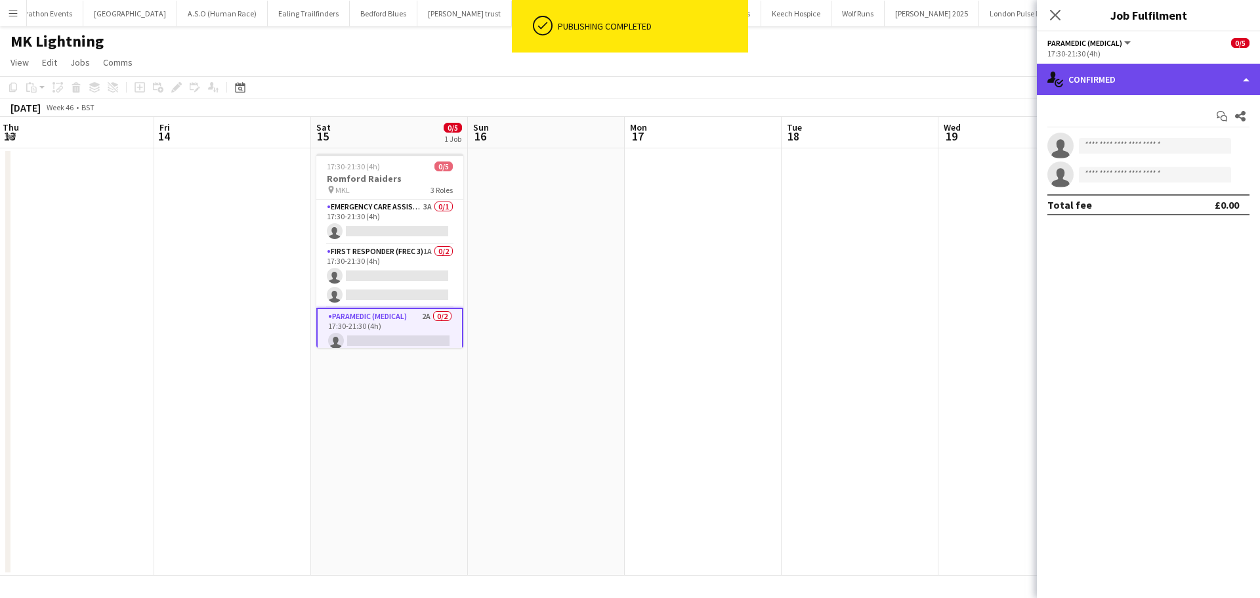
click at [1184, 64] on div "single-neutral-actions-check-2 Confirmed" at bounding box center [1148, 79] width 223 height 31
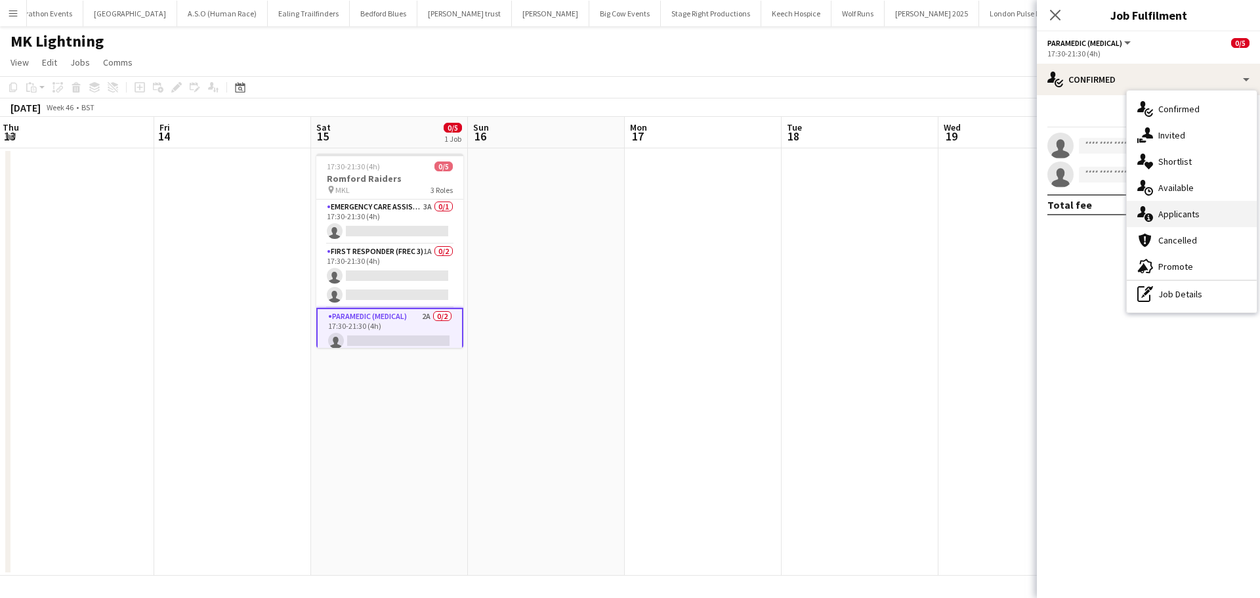
click at [1202, 213] on div "single-neutral-actions-information Applicants" at bounding box center [1191, 214] width 130 height 26
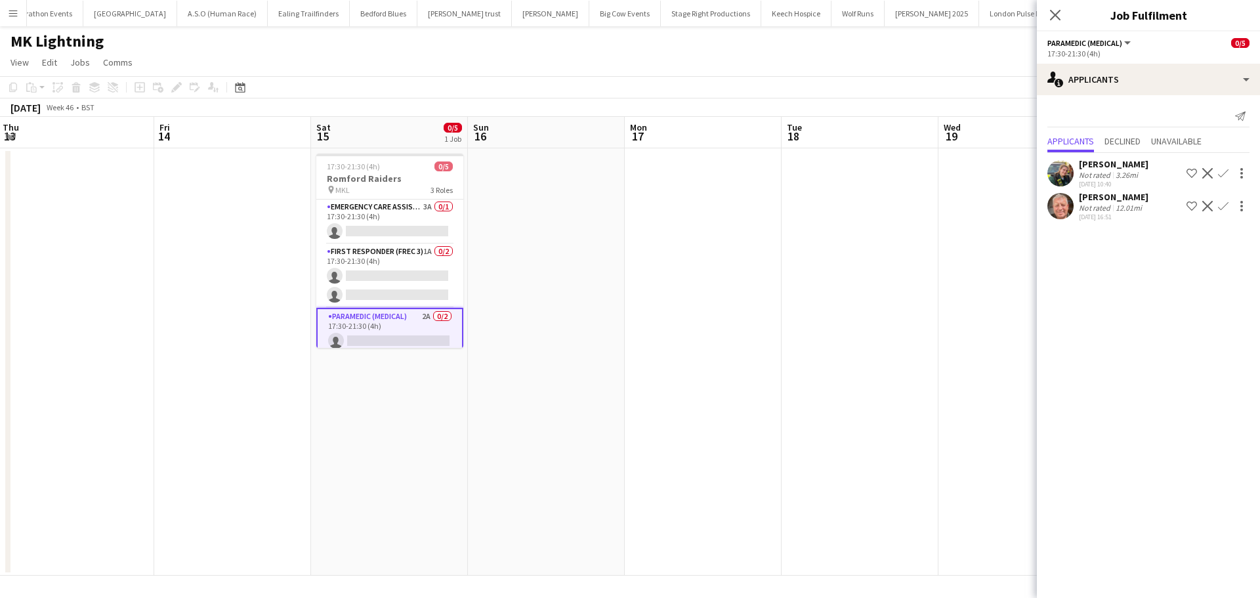
click at [1223, 209] on app-icon "Confirm" at bounding box center [1223, 206] width 10 height 10
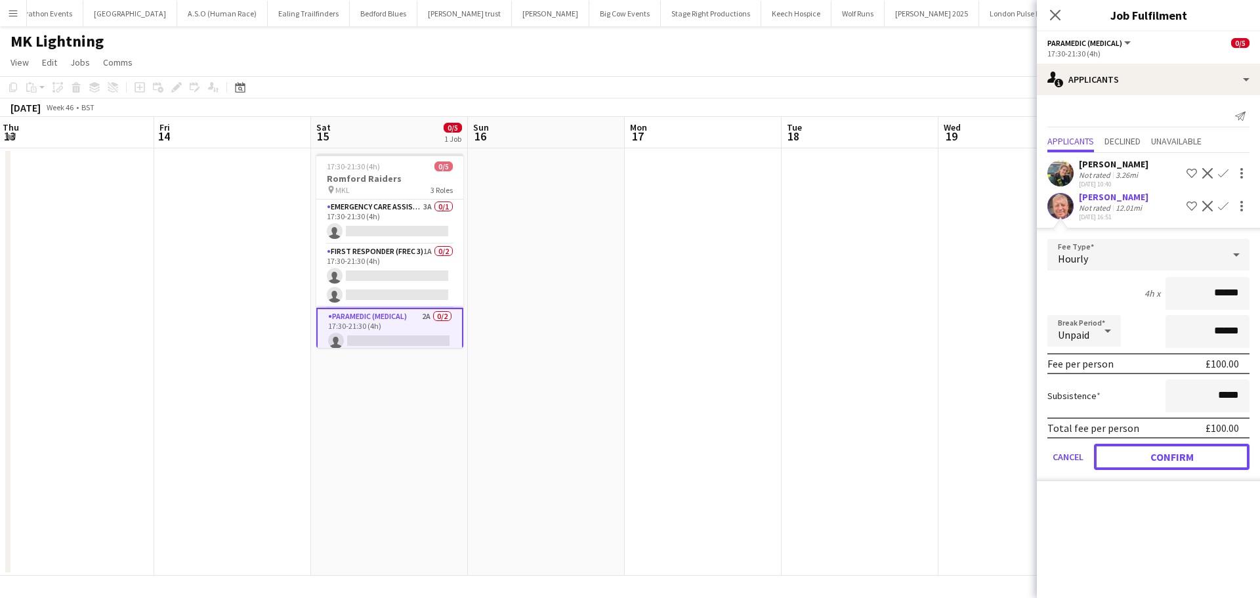
click at [1152, 462] on button "Confirm" at bounding box center [1171, 456] width 155 height 26
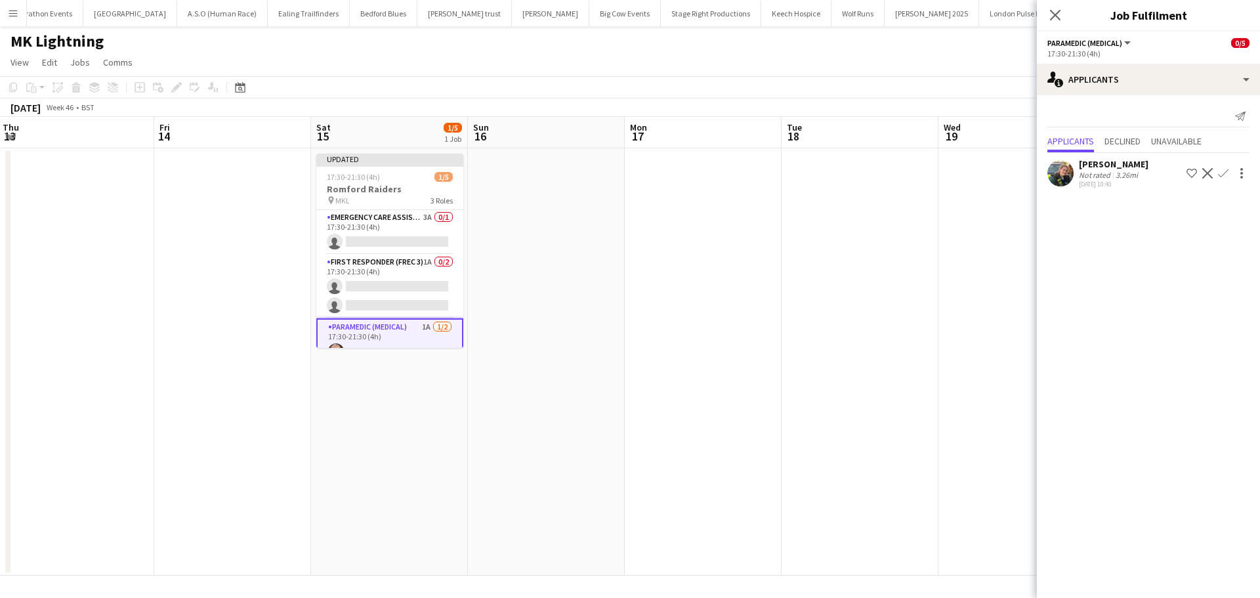
click at [1222, 173] on app-icon "Confirm" at bounding box center [1223, 173] width 10 height 10
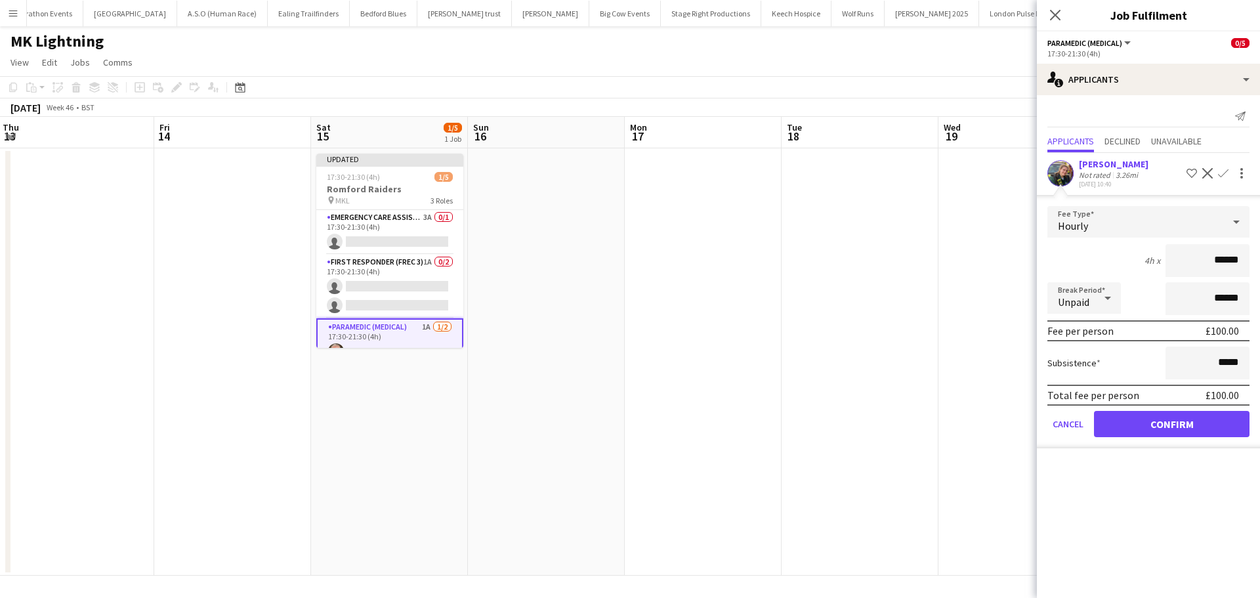
click at [1178, 412] on form "Fee Type Hourly 4h x ****** Break Period Unpaid ****** Fee per person £100.00 S…" at bounding box center [1148, 327] width 223 height 242
drag, startPoint x: 1168, startPoint y: 419, endPoint x: 1134, endPoint y: 418, distance: 34.1
click at [1168, 418] on button "Confirm" at bounding box center [1171, 424] width 155 height 26
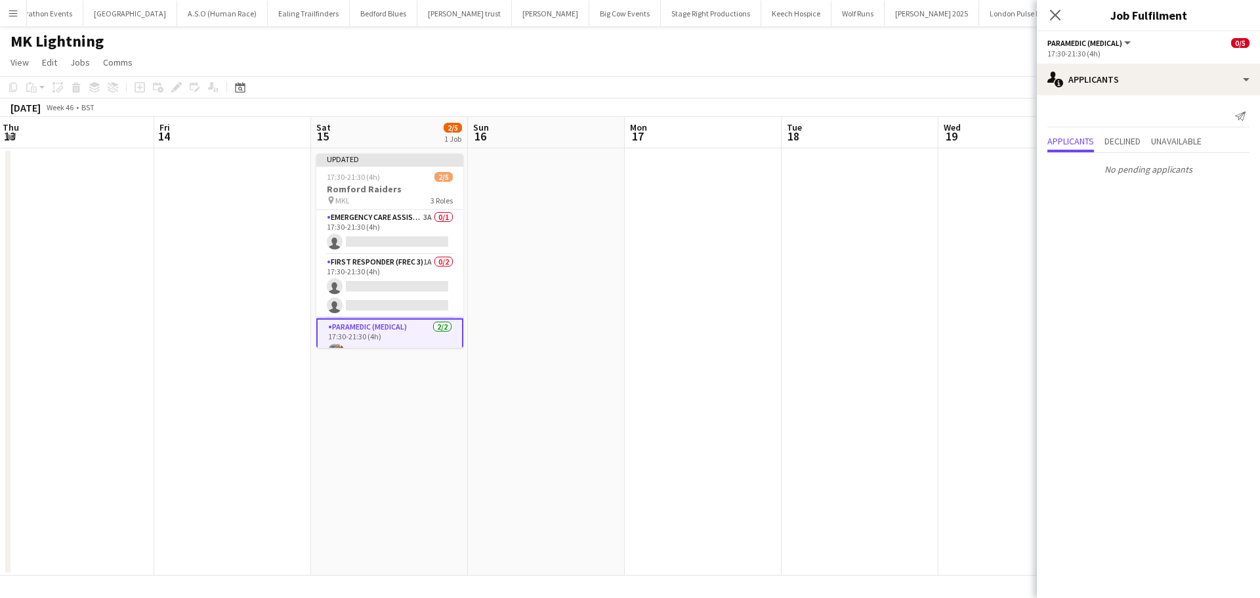
drag, startPoint x: 386, startPoint y: 262, endPoint x: 455, endPoint y: 267, distance: 69.1
click at [388, 261] on app-card-role "First Responder (FREC 3) 1A 0/2 17:30-21:30 (4h) single-neutral-actions single-…" at bounding box center [389, 287] width 147 height 64
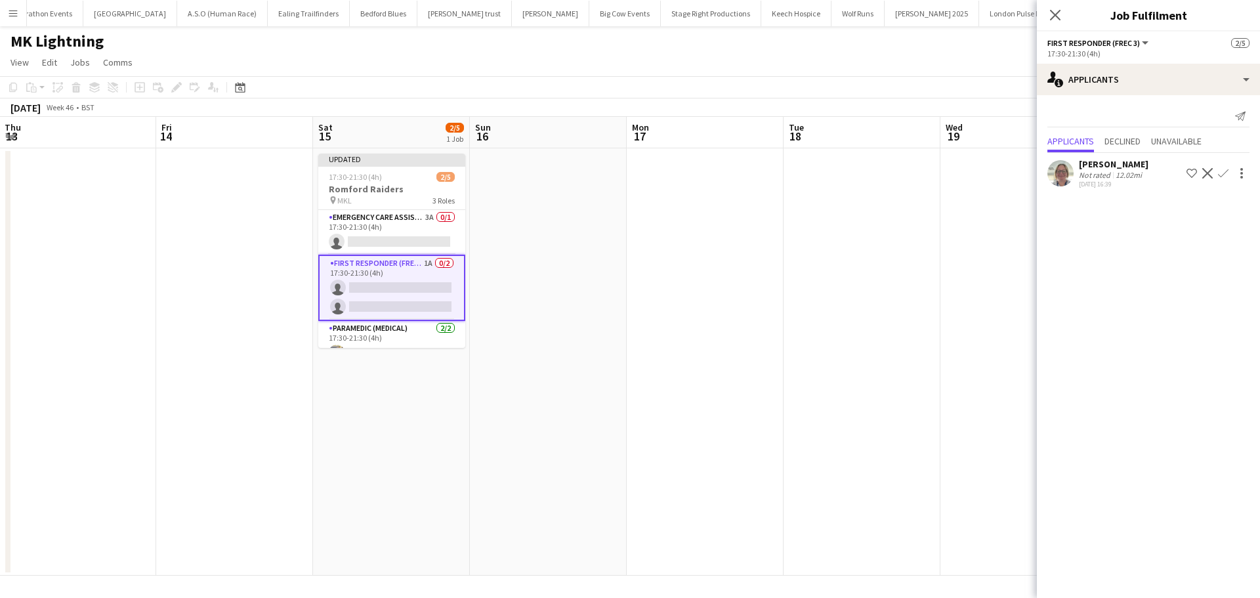
click at [1218, 173] on app-icon "Confirm" at bounding box center [1223, 173] width 10 height 10
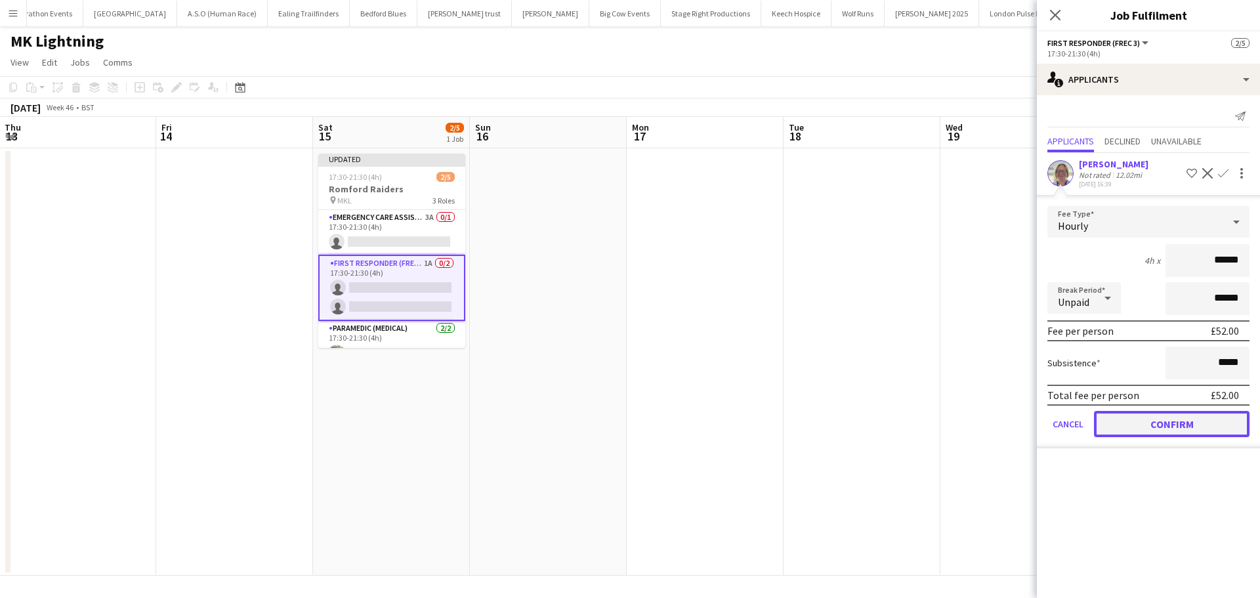
click at [1119, 429] on button "Confirm" at bounding box center [1171, 424] width 155 height 26
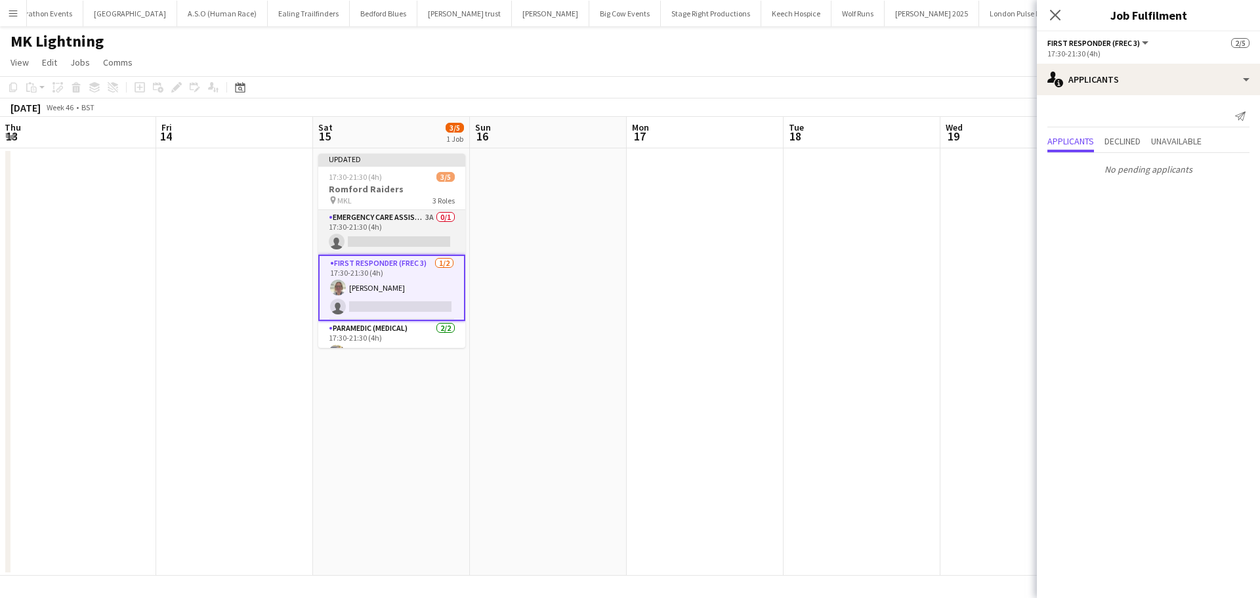
click at [399, 217] on app-card-role "Emergency Care Assistant (Medical) 3A 0/1 17:30-21:30 (4h) single-neutral-actio…" at bounding box center [391, 232] width 147 height 45
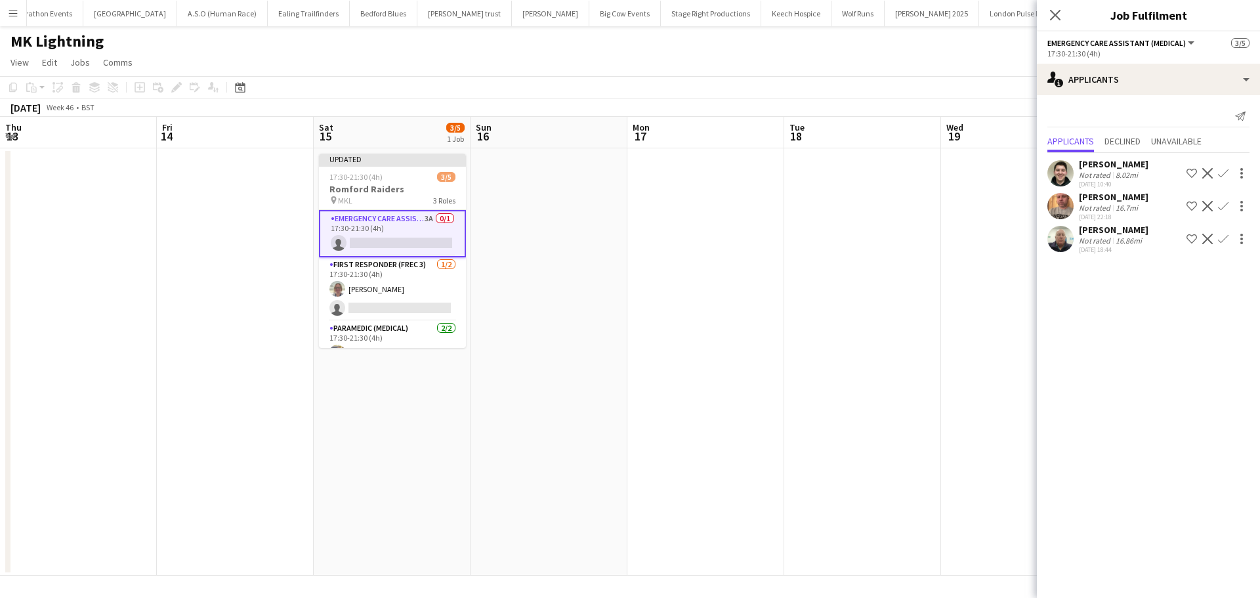
click at [1224, 206] on app-icon "Confirm" at bounding box center [1223, 206] width 10 height 10
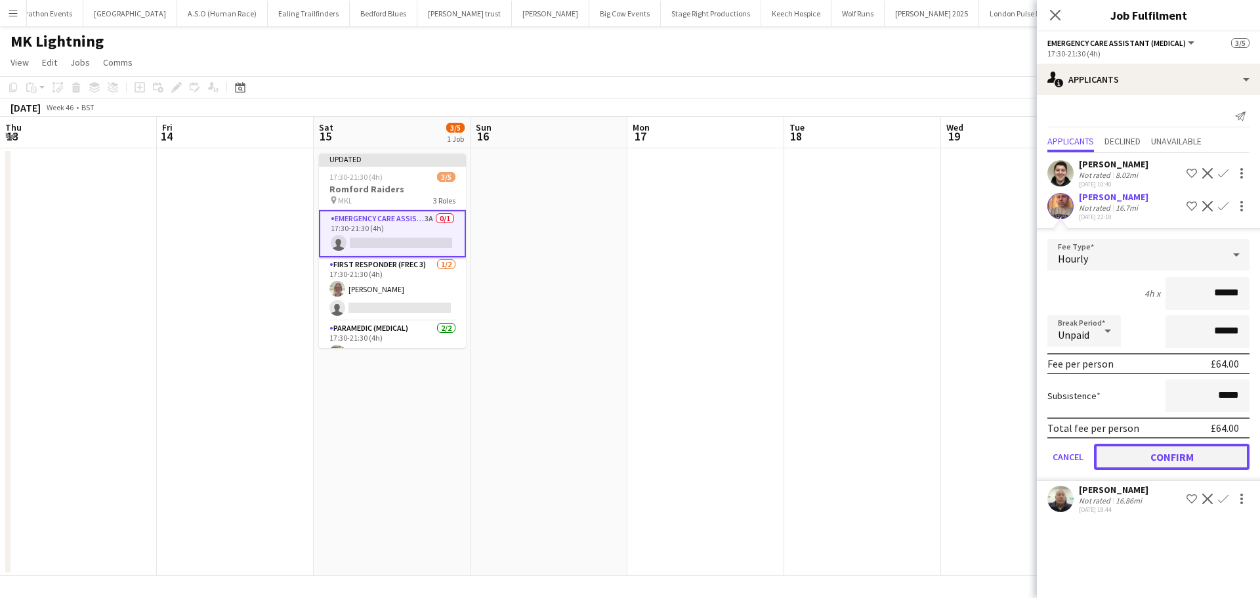
click at [1140, 461] on button "Confirm" at bounding box center [1171, 456] width 155 height 26
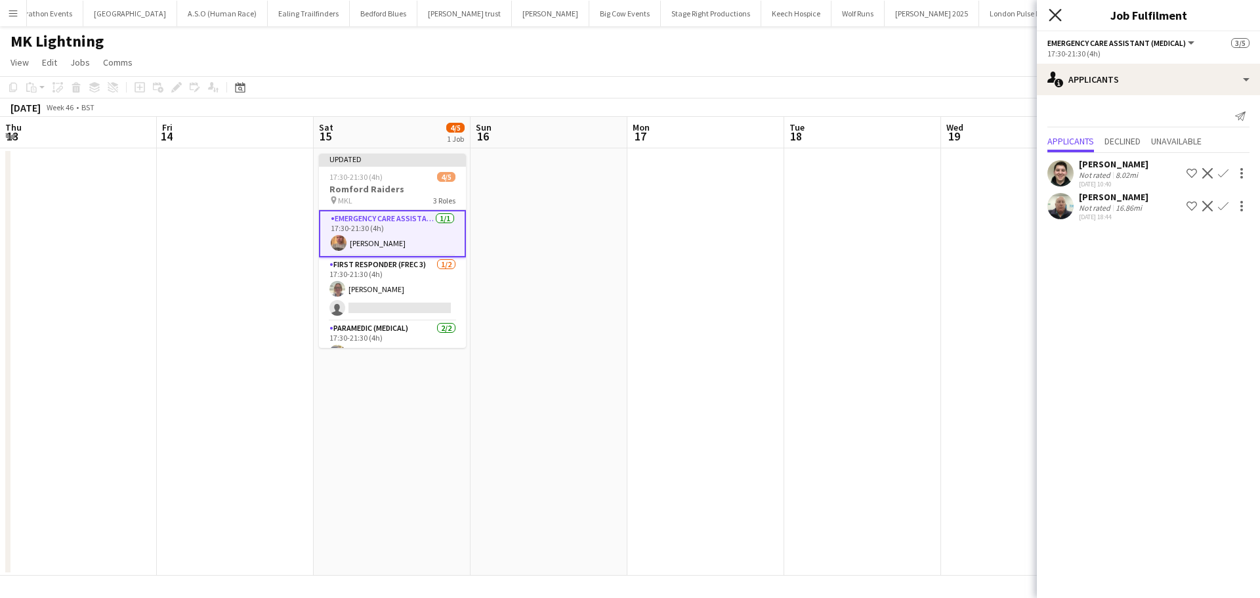
click at [1054, 13] on icon "Close pop-in" at bounding box center [1054, 15] width 12 height 12
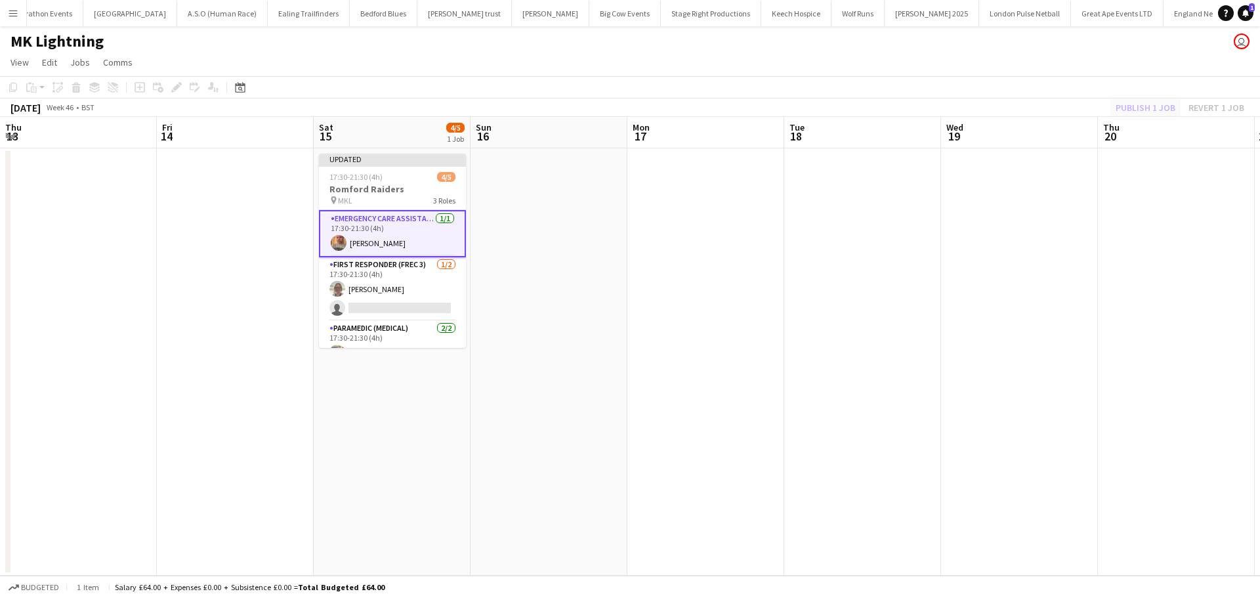
click at [1153, 114] on div "Publish 1 job Revert 1 job" at bounding box center [1180, 107] width 160 height 17
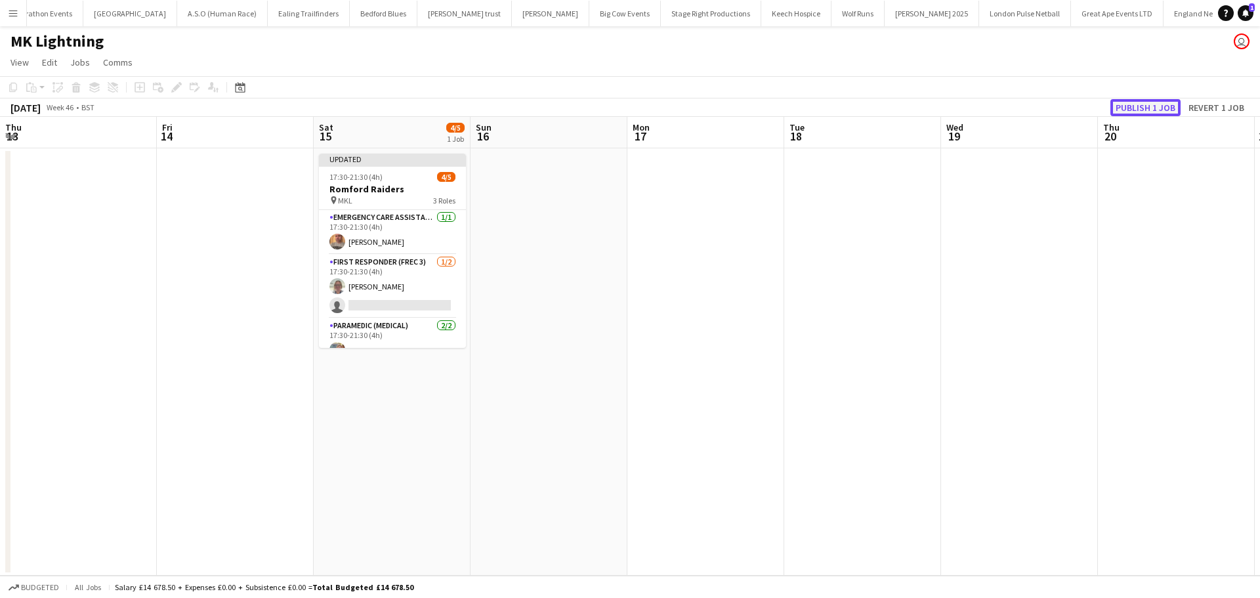
click at [1153, 108] on button "Publish 1 job" at bounding box center [1145, 107] width 70 height 17
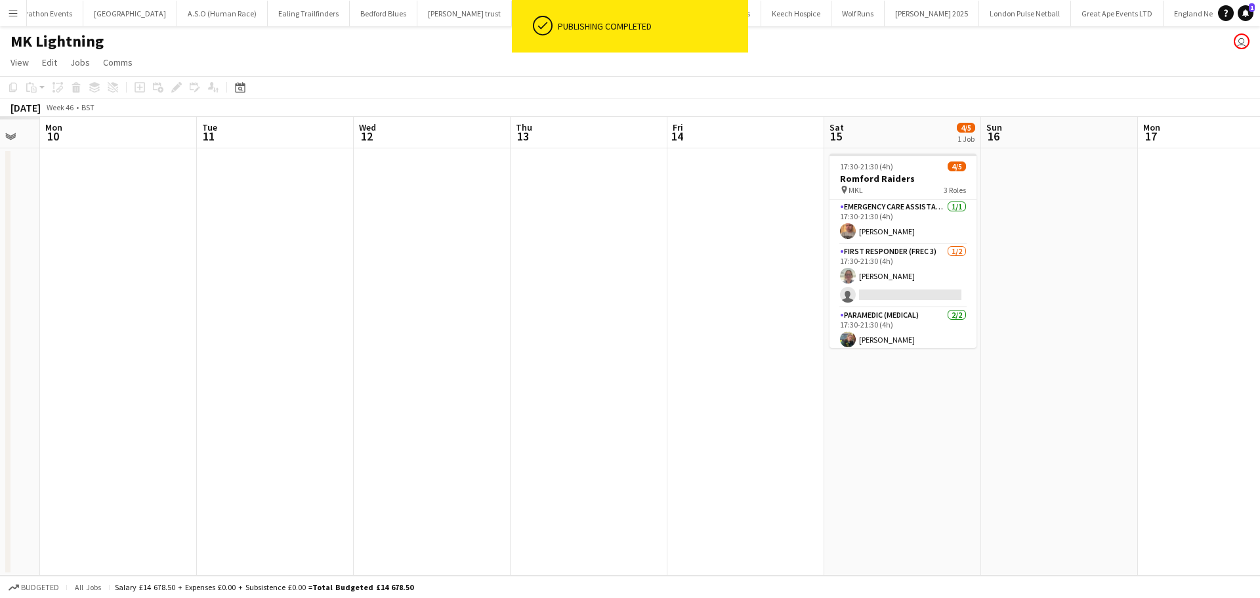
drag, startPoint x: 317, startPoint y: 228, endPoint x: 709, endPoint y: 230, distance: 392.3
click at [705, 227] on app-calendar-viewport "Sat 8 Sun 9 Mon 10 Tue 11 Wed 12 Thu 13 Fri 14 Sat 15 4/5 1 Job Sun 16 Mon 17 T…" at bounding box center [630, 346] width 1260 height 459
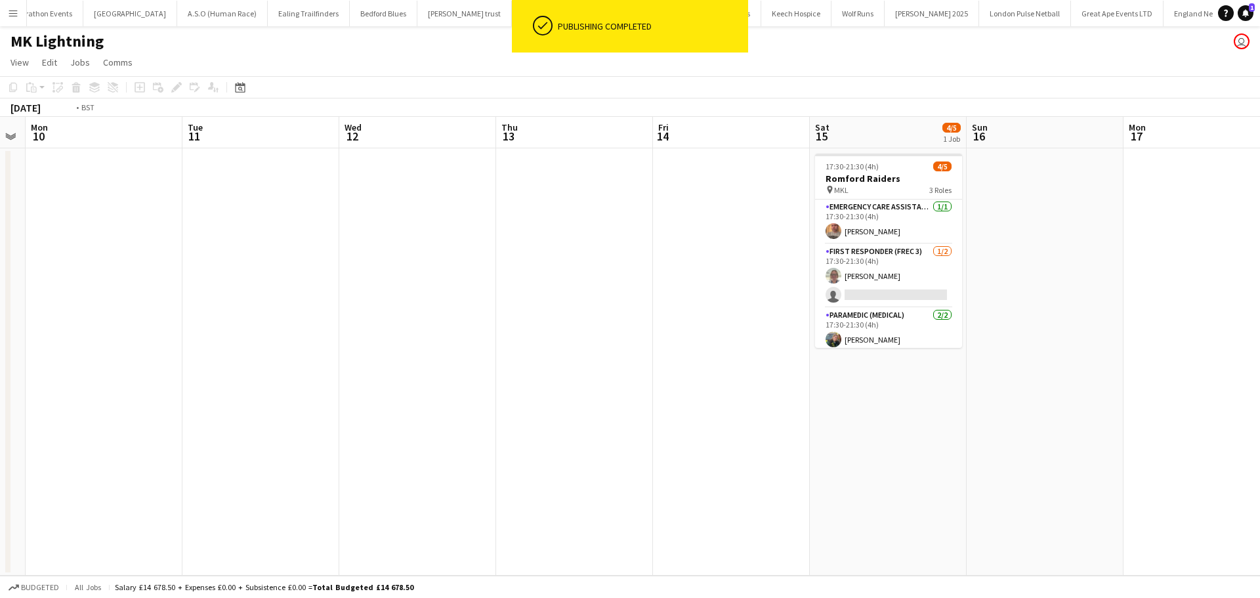
drag, startPoint x: 726, startPoint y: 228, endPoint x: 720, endPoint y: 243, distance: 16.2
click at [759, 226] on app-calendar-viewport "Sat 8 1/5 1 Job Sun 9 Mon 10 Tue 11 Wed 12 Thu 13 Fri 14 Sat 15 4/5 1 Job Sun 1…" at bounding box center [630, 346] width 1260 height 459
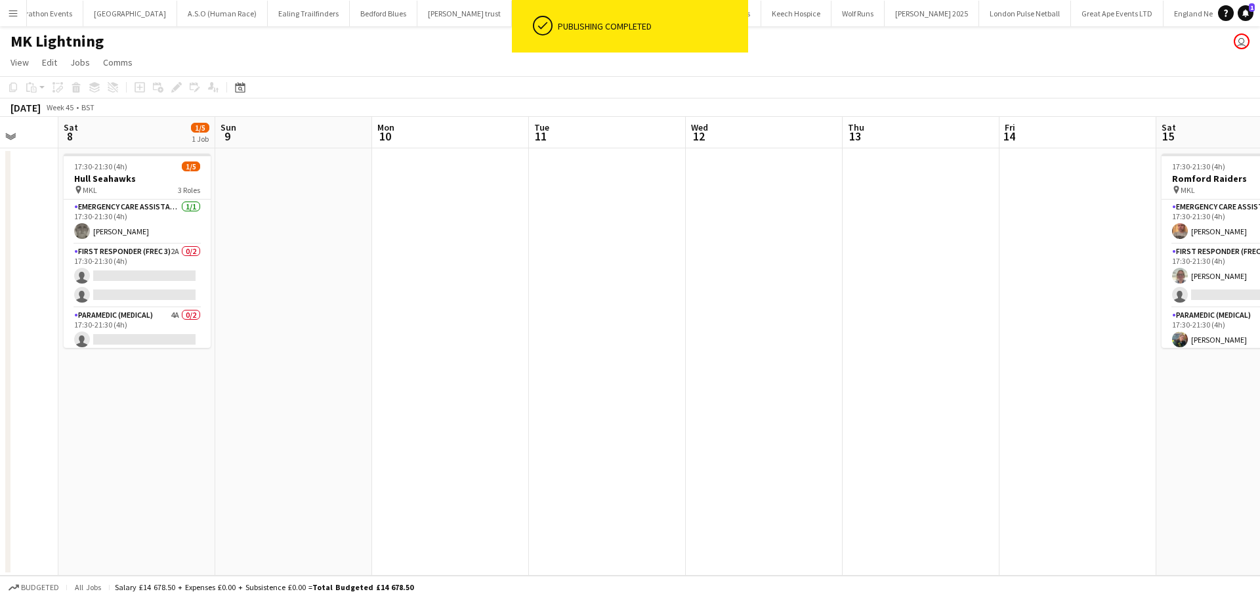
scroll to position [0, 274]
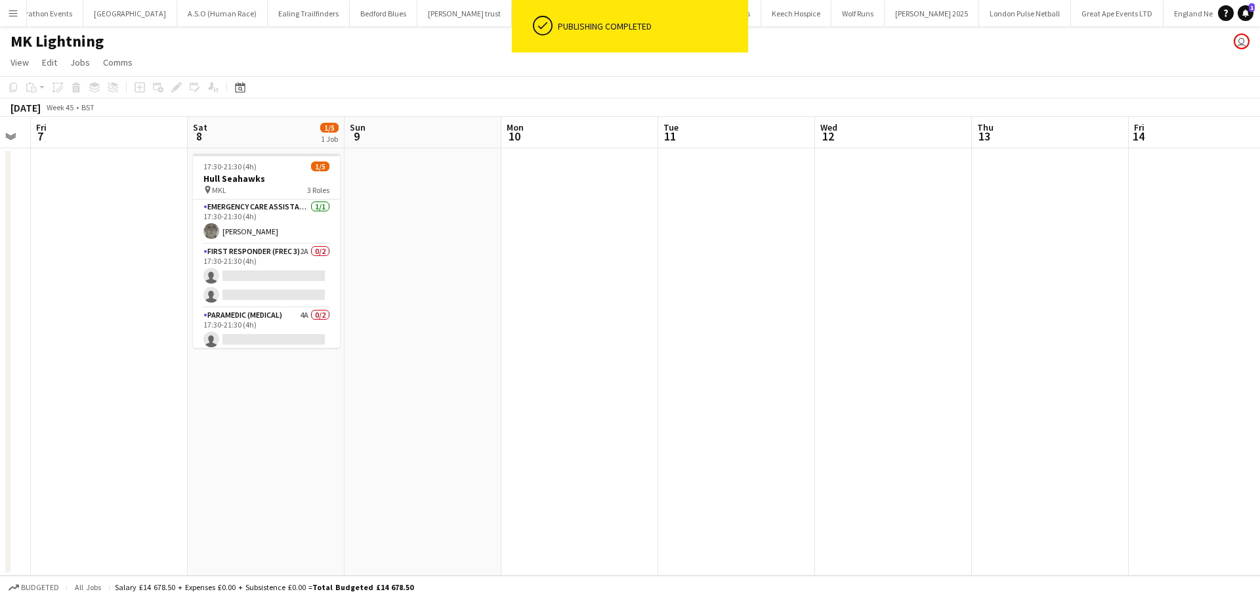
drag, startPoint x: 402, startPoint y: 278, endPoint x: 478, endPoint y: 264, distance: 76.6
click at [478, 264] on app-calendar-viewport "Wed 5 Thu 6 Fri 7 Sat 8 1/5 1 Job Sun 9 Mon 10 Tue 11 Wed 12 Thu 13 Fri 14 Sat …" at bounding box center [630, 346] width 1260 height 459
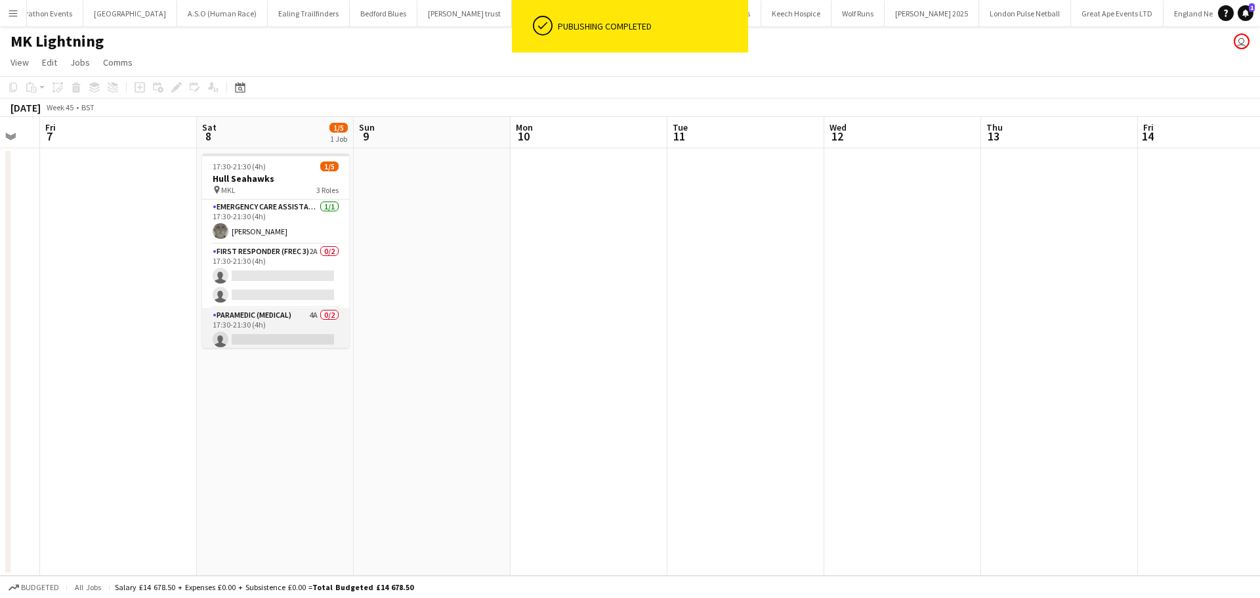
click at [265, 324] on app-card-role "Paramedic (Medical) 4A 0/2 17:30-21:30 (4h) single-neutral-actions single-neutr…" at bounding box center [275, 340] width 147 height 64
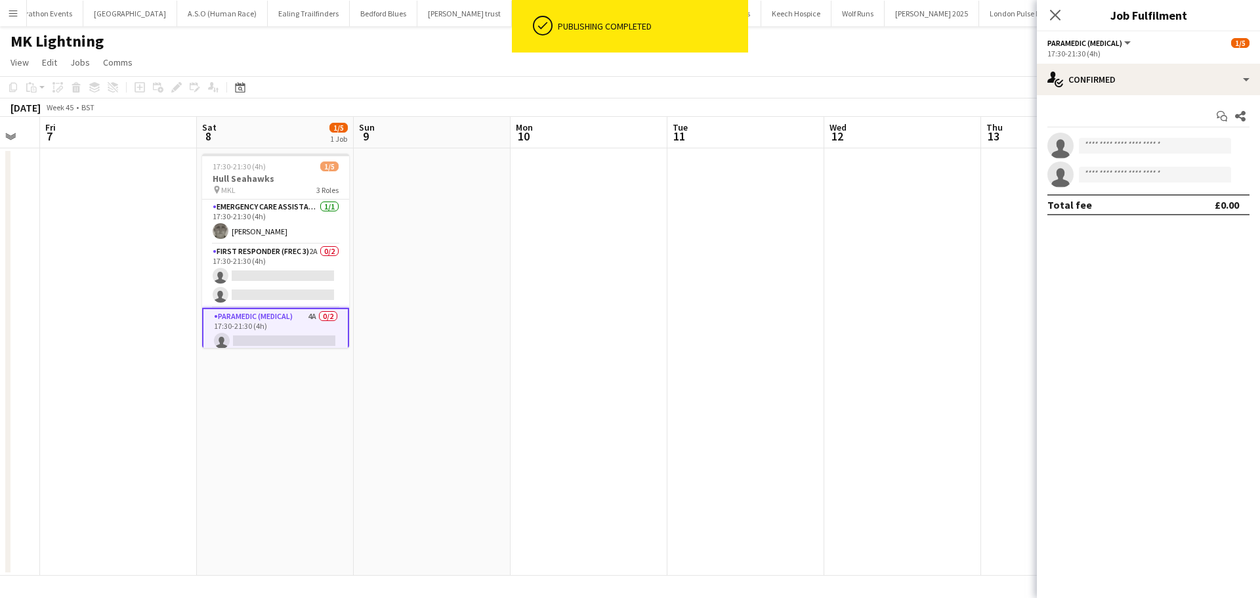
click at [1138, 100] on div "Start chat Share single-neutral-actions single-neutral-actions Total fee £0.00" at bounding box center [1148, 160] width 223 height 131
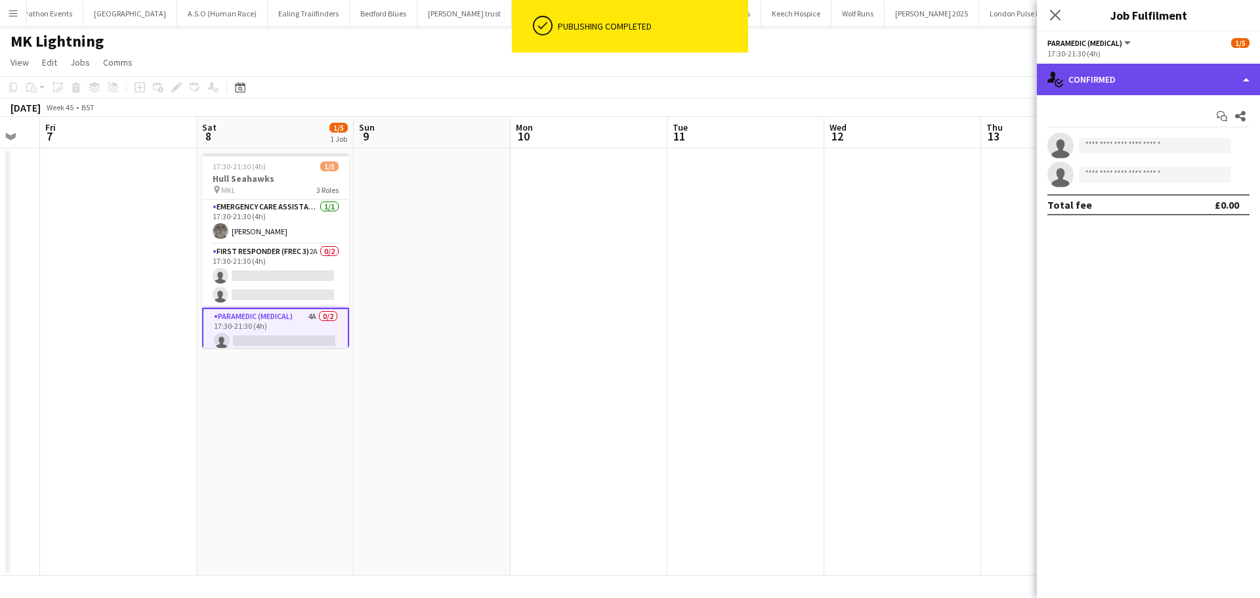
click at [1147, 88] on div "single-neutral-actions-check-2 Confirmed" at bounding box center [1148, 79] width 223 height 31
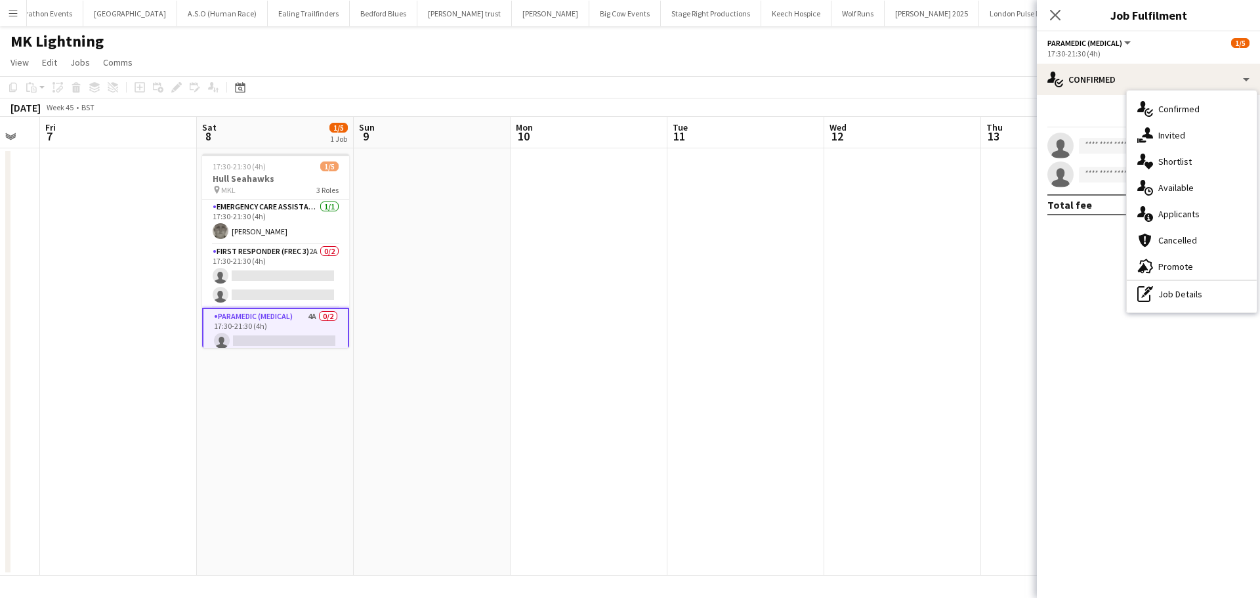
click at [1182, 216] on div "single-neutral-actions-information Applicants" at bounding box center [1191, 214] width 130 height 26
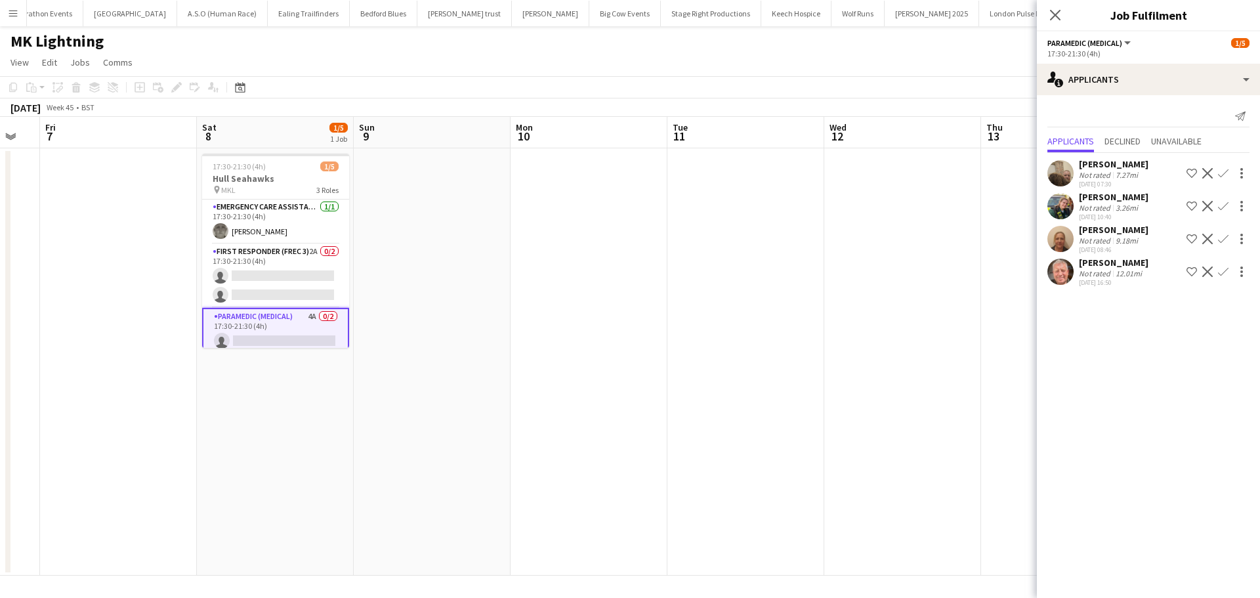
click at [1223, 171] on app-icon "Confirm" at bounding box center [1223, 173] width 10 height 10
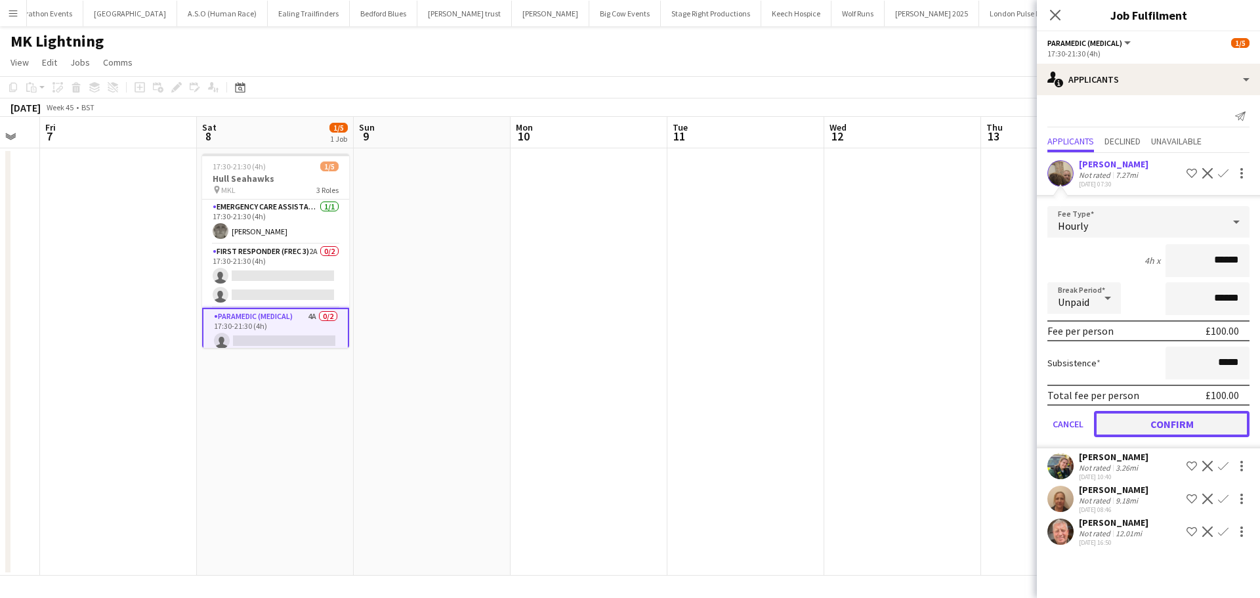
click at [1176, 427] on button "Confirm" at bounding box center [1171, 424] width 155 height 26
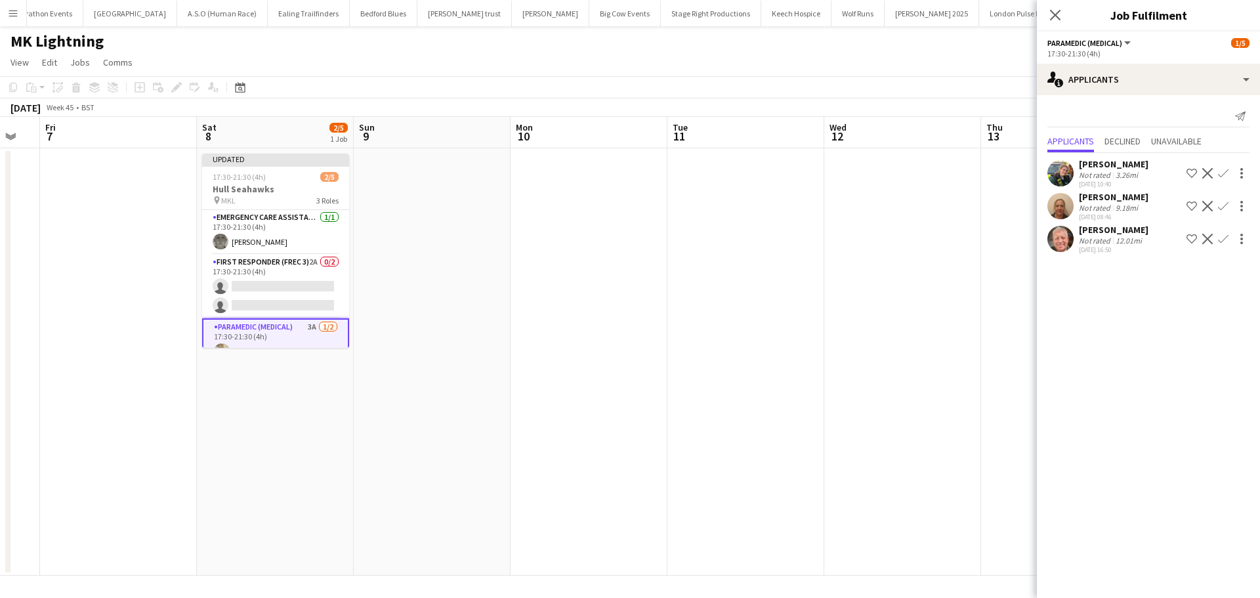
click at [1225, 209] on app-icon "Confirm" at bounding box center [1223, 206] width 10 height 10
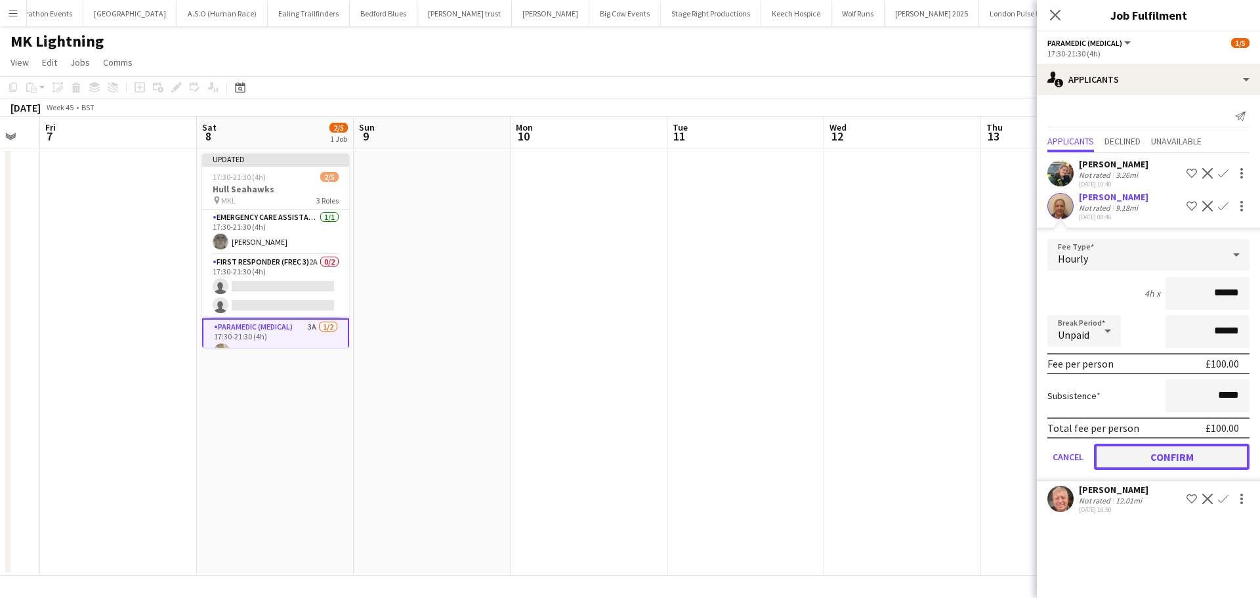
click at [1158, 453] on button "Confirm" at bounding box center [1171, 456] width 155 height 26
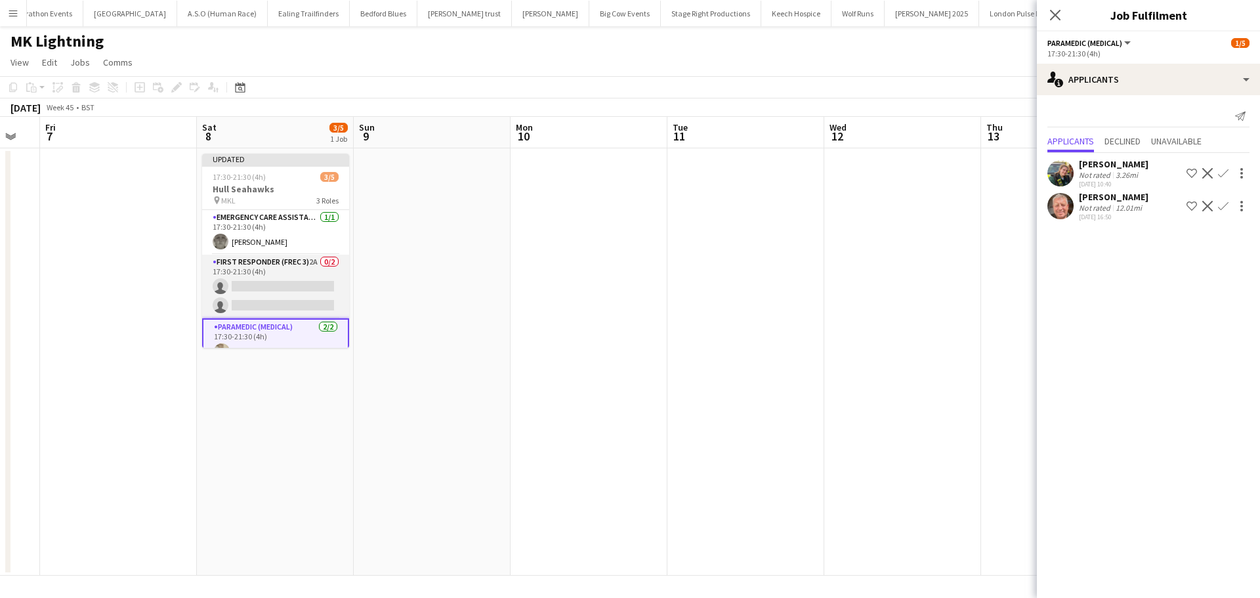
click at [265, 269] on app-card-role "First Responder (FREC 3) 2A 0/2 17:30-21:30 (4h) single-neutral-actions single-…" at bounding box center [275, 287] width 147 height 64
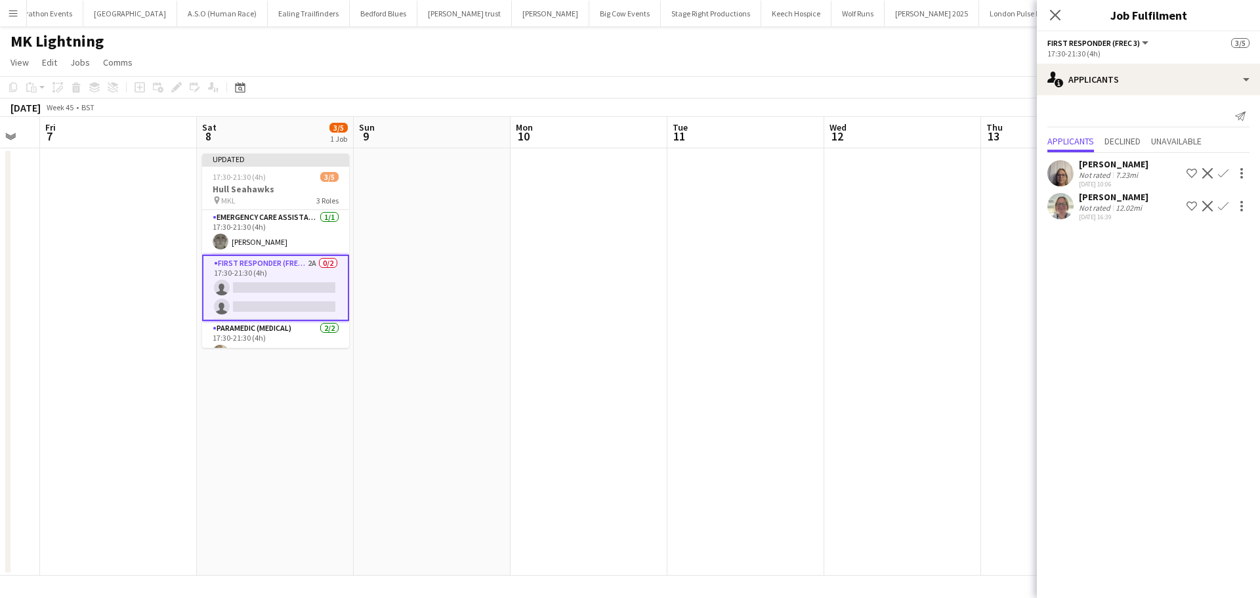
click at [1221, 175] on app-icon "Confirm" at bounding box center [1223, 173] width 10 height 10
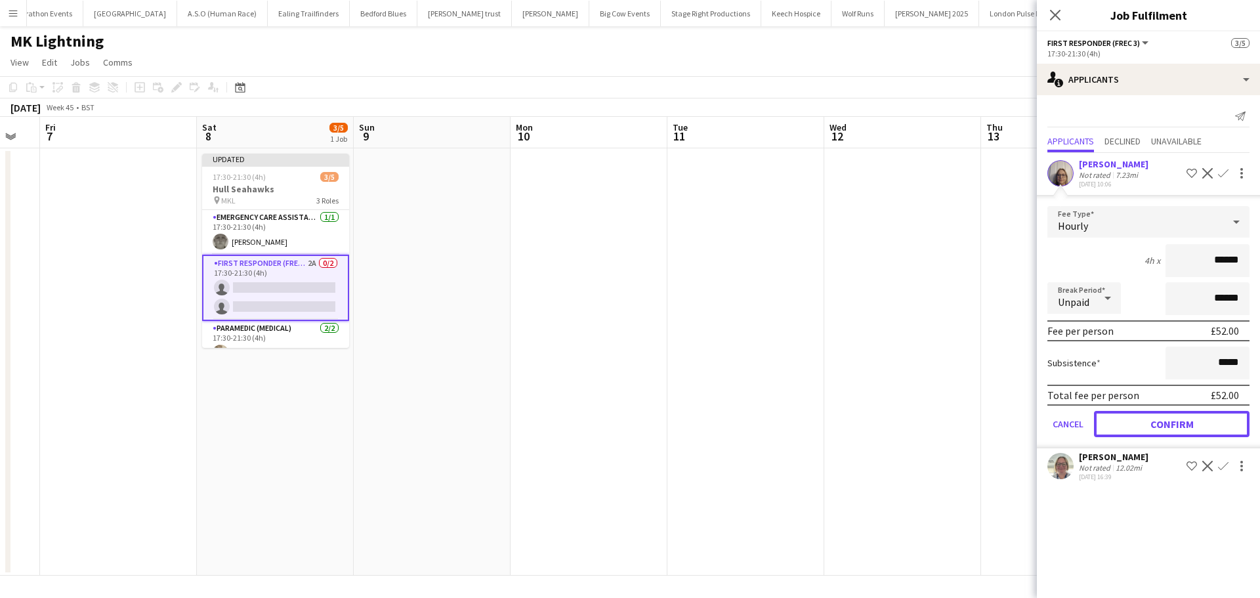
click at [1134, 428] on button "Confirm" at bounding box center [1171, 424] width 155 height 26
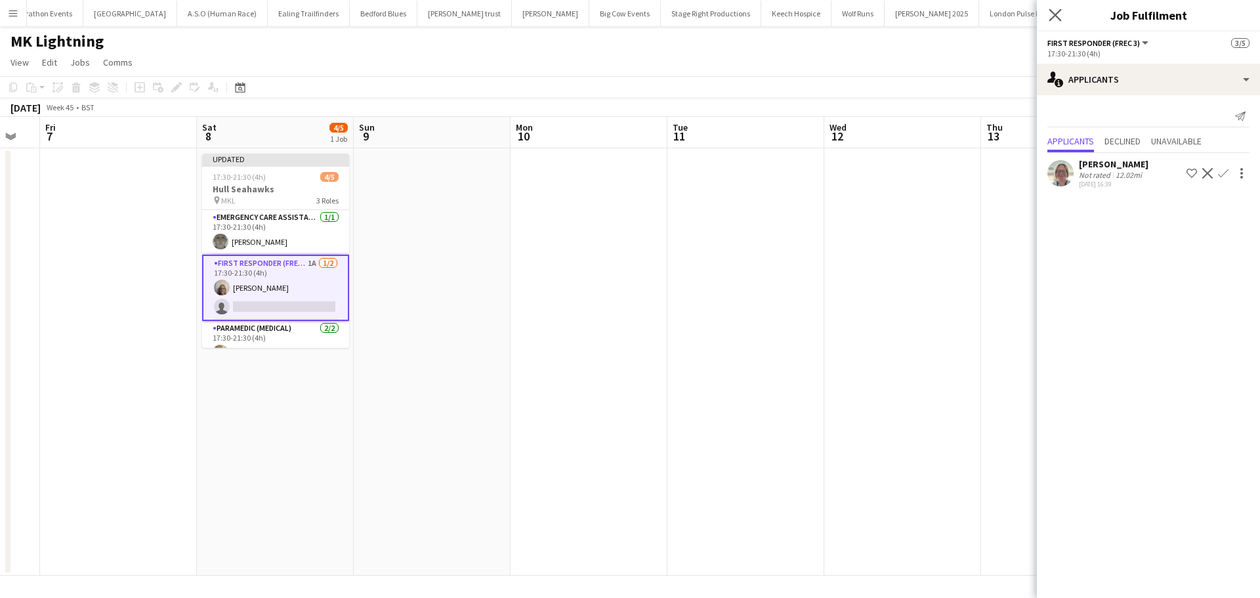
drag, startPoint x: 1054, startPoint y: 8, endPoint x: 1084, endPoint y: 59, distance: 59.4
click at [1054, 9] on app-icon "Close pop-in" at bounding box center [1055, 15] width 16 height 16
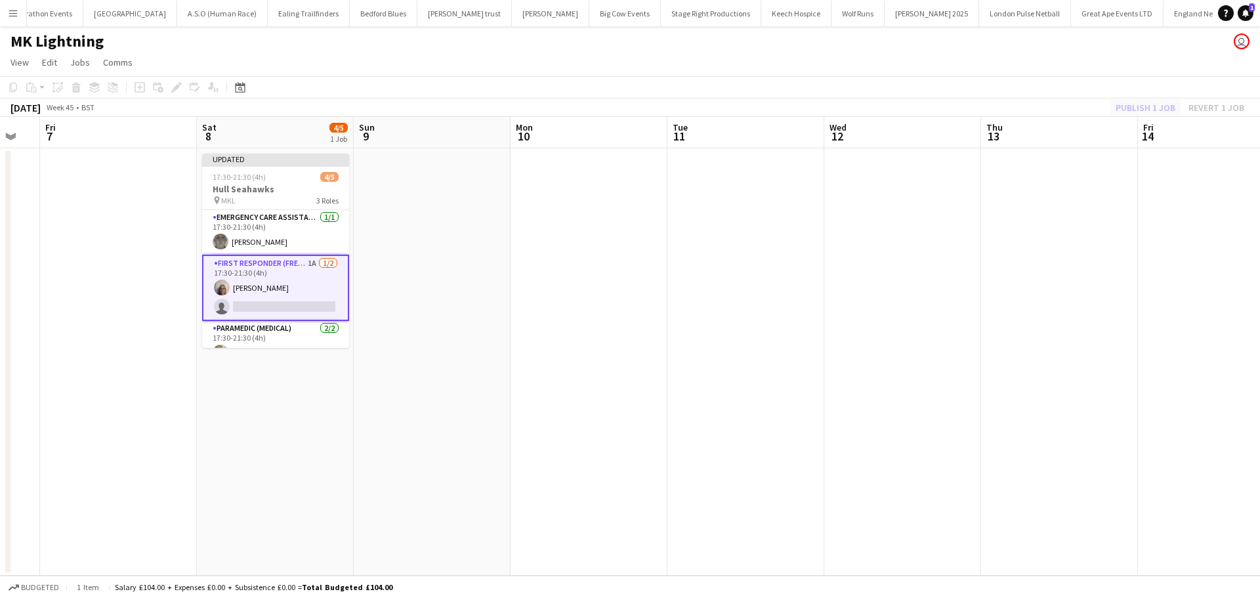
click at [1134, 105] on div "Publish 1 job Revert 1 job" at bounding box center [1180, 107] width 160 height 17
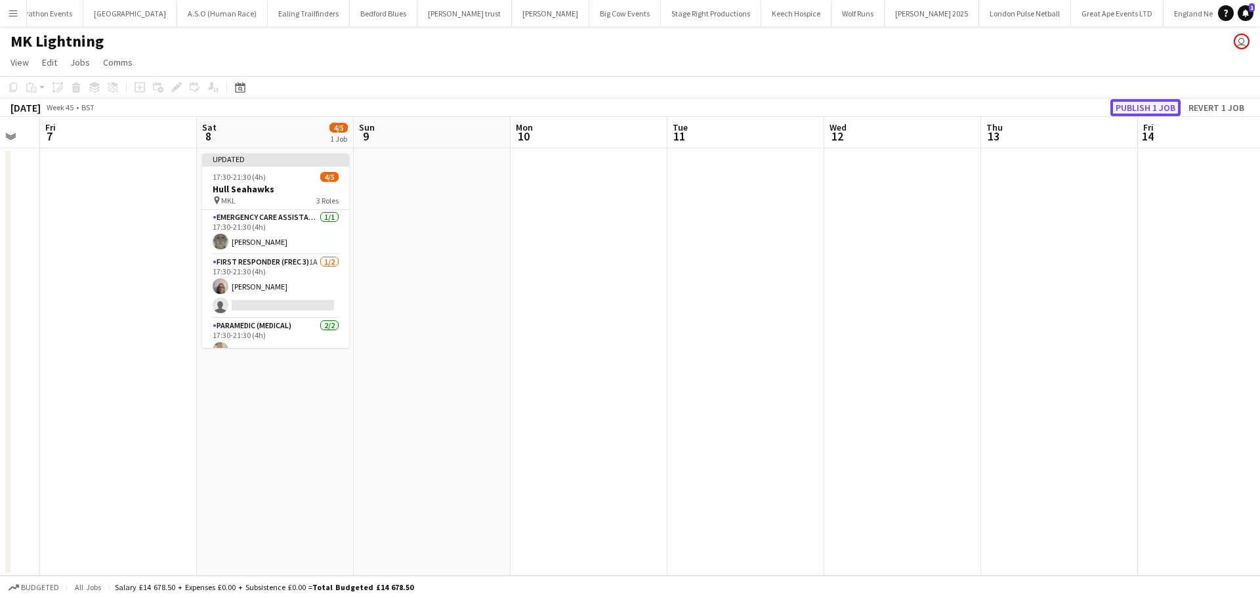
click at [1134, 107] on button "Publish 1 job" at bounding box center [1145, 107] width 70 height 17
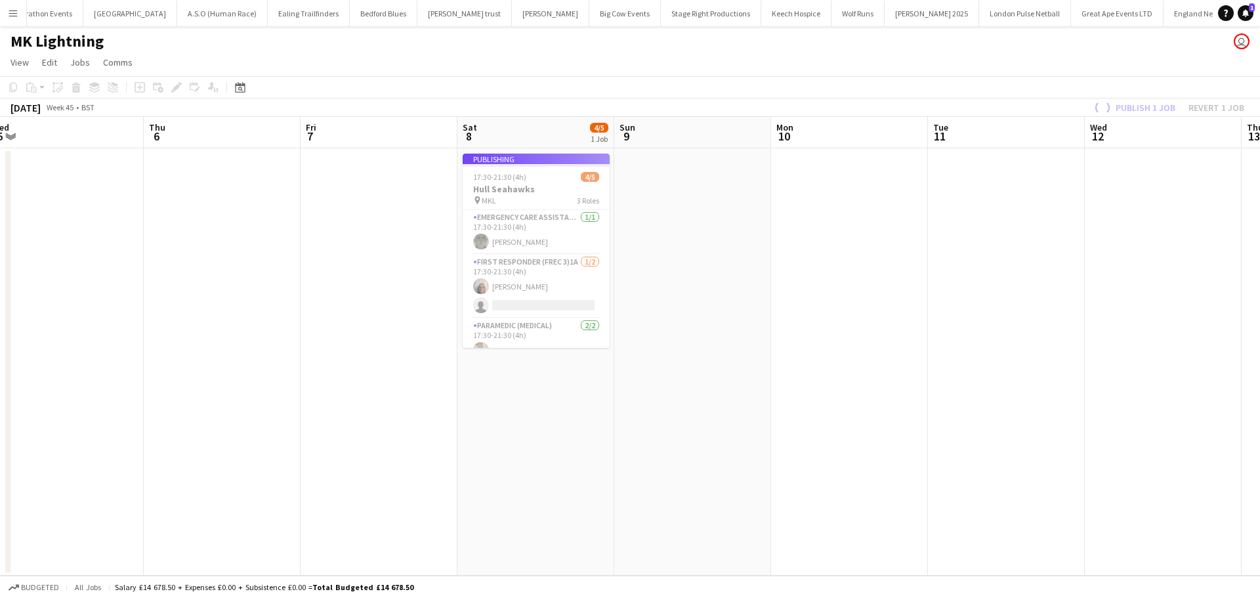
drag, startPoint x: 645, startPoint y: 285, endPoint x: 875, endPoint y: 308, distance: 231.5
click at [987, 290] on app-calendar-viewport "Mon 3 Tue 4 Wed 5 Thu 6 Fri 7 Sat 8 4/5 1 Job Sun 9 Mon 10 Tue 11 Wed 12 Thu 13…" at bounding box center [630, 346] width 1260 height 459
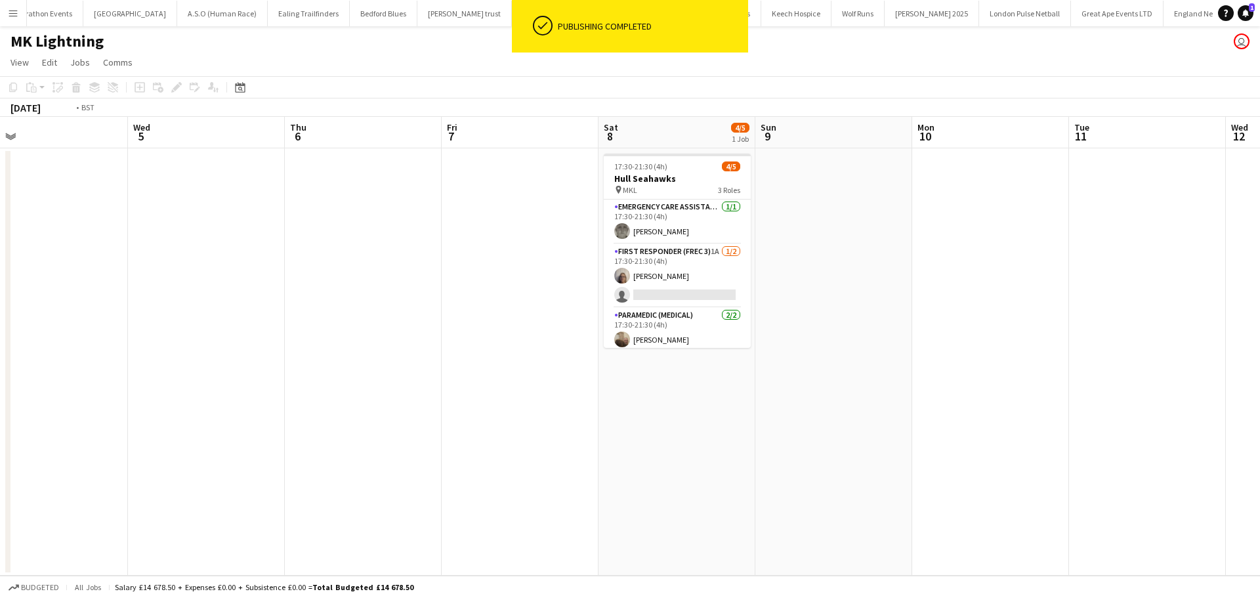
drag, startPoint x: 644, startPoint y: 249, endPoint x: 678, endPoint y: 249, distance: 34.1
click at [676, 249] on app-calendar-viewport "Sun 2 5/5 1 Job Mon 3 Tue 4 Wed 5 Thu 6 Fri 7 Sat 8 4/5 1 Job Sun 9 Mon 10 Tue …" at bounding box center [630, 346] width 1260 height 459
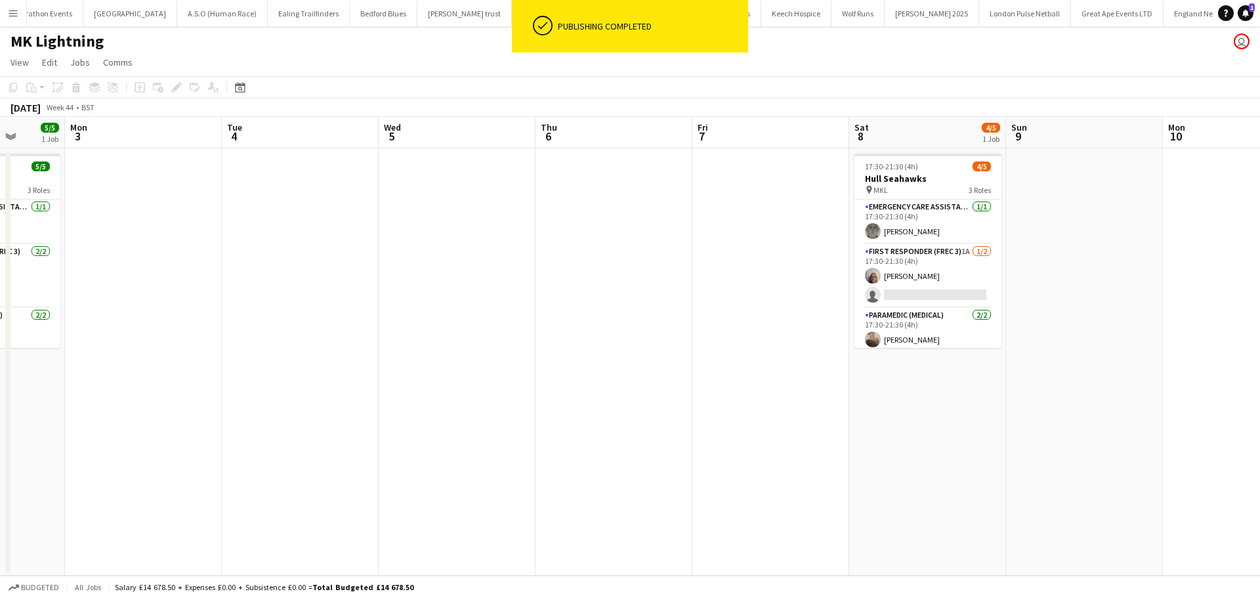
drag, startPoint x: 295, startPoint y: 270, endPoint x: 571, endPoint y: 271, distance: 276.9
click at [569, 270] on app-calendar-viewport "Fri 31 Sat 1 Sun 2 5/5 1 Job Mon 3 Tue 4 Wed 5 Thu 6 Fri 7 Sat 8 4/5 1 Job Sun …" at bounding box center [630, 346] width 1260 height 459
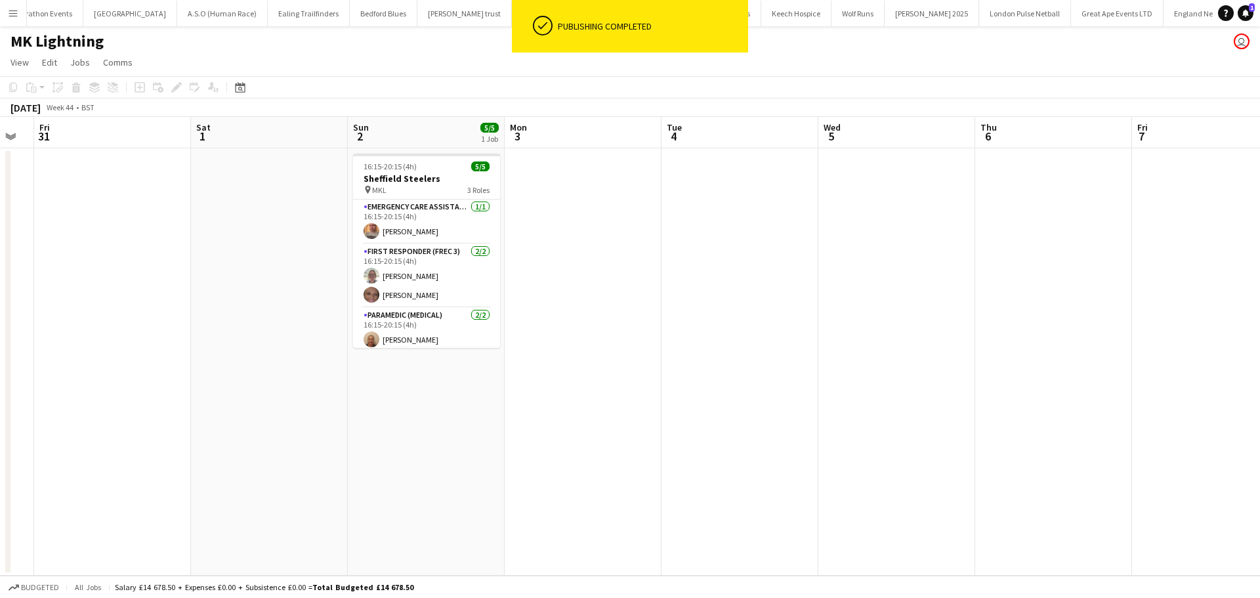
drag, startPoint x: 270, startPoint y: 273, endPoint x: 527, endPoint y: 272, distance: 257.2
click at [531, 268] on app-calendar-viewport "Wed 29 5/5 1 Job Thu 30 Fri 31 Sat 1 Sun 2 5/5 1 Job Mon 3 Tue 4 Wed 5 Thu 6 Fr…" at bounding box center [630, 346] width 1260 height 459
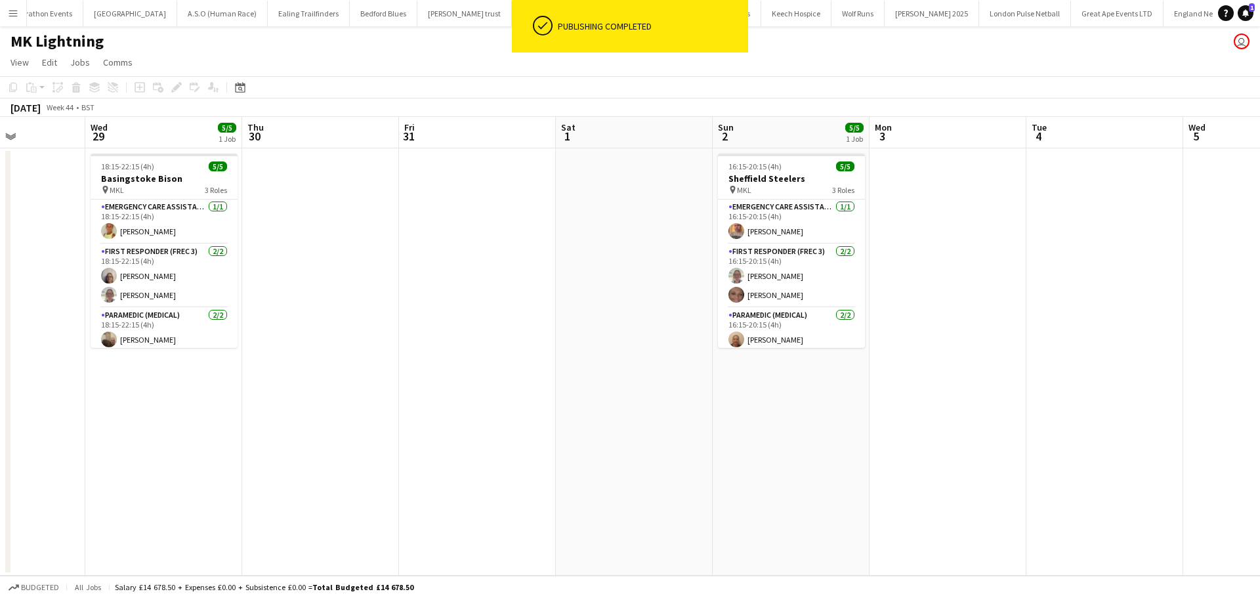
drag, startPoint x: 577, startPoint y: 291, endPoint x: 590, endPoint y: 291, distance: 13.1
click at [586, 291] on app-calendar-viewport "Mon 27 Tue 28 Wed 29 5/5 1 Job Thu 30 Fri 31 Sat 1 Sun 2 5/5 1 Job Mon 3 Tue 4 …" at bounding box center [630, 346] width 1260 height 459
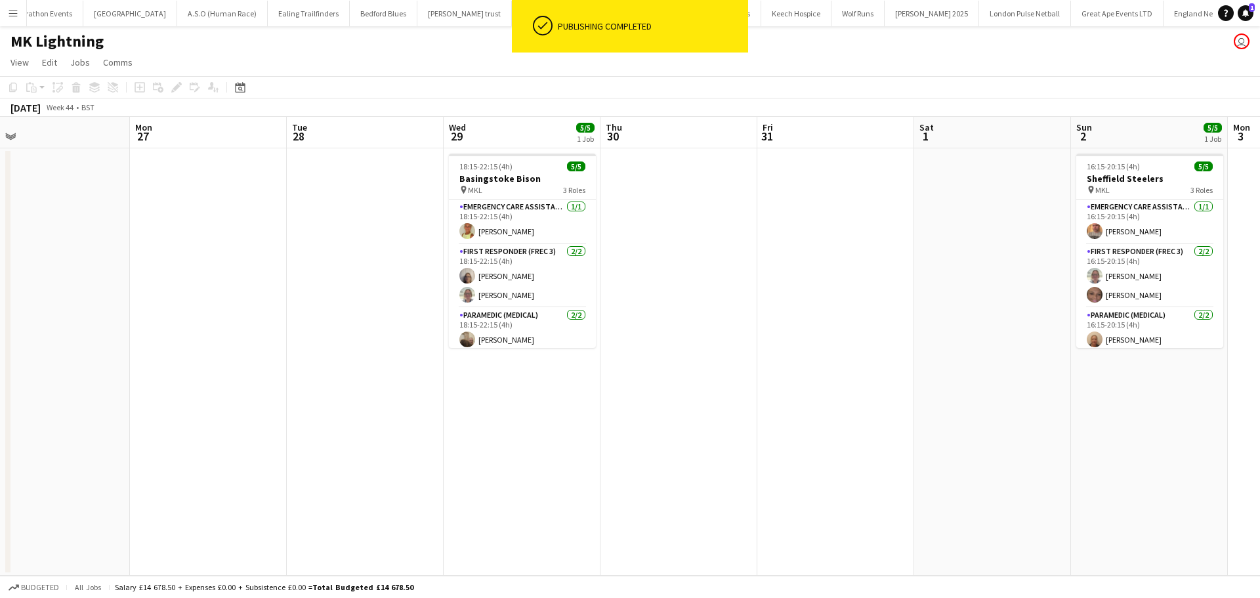
drag, startPoint x: 153, startPoint y: 291, endPoint x: 536, endPoint y: 300, distance: 383.3
click at [552, 295] on app-calendar-viewport "Fri 24 Sat 25 2/5 1 Job Sun 26 Mon 27 Tue 28 Wed 29 5/5 1 Job Thu 30 Fri 31 Sat…" at bounding box center [630, 346] width 1260 height 459
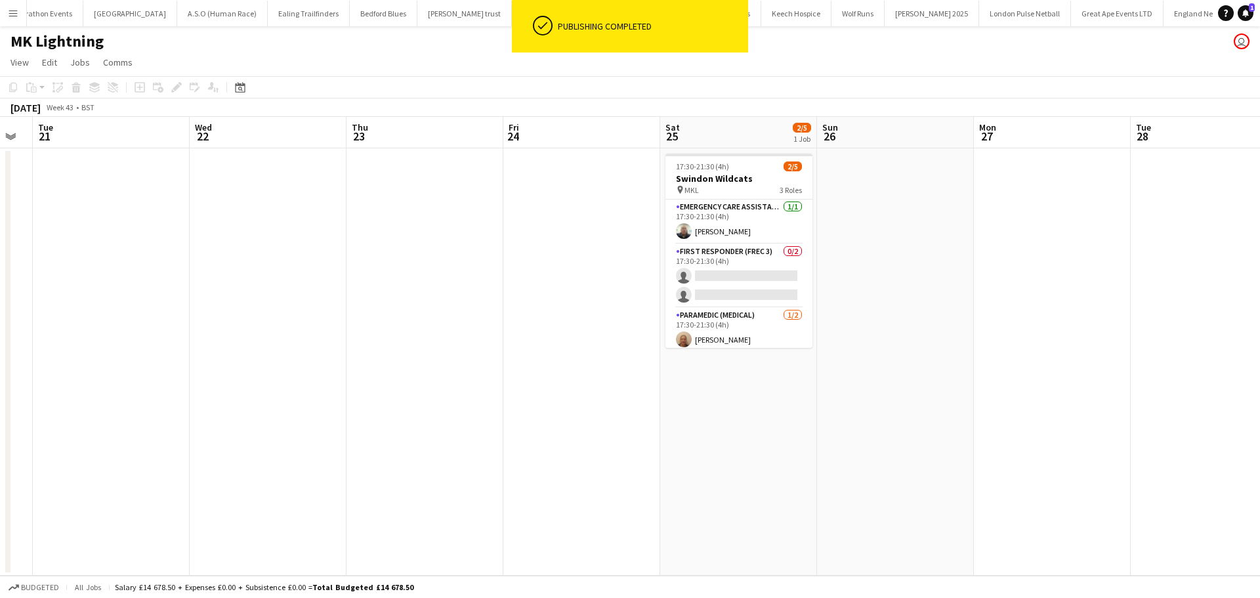
scroll to position [0, 329]
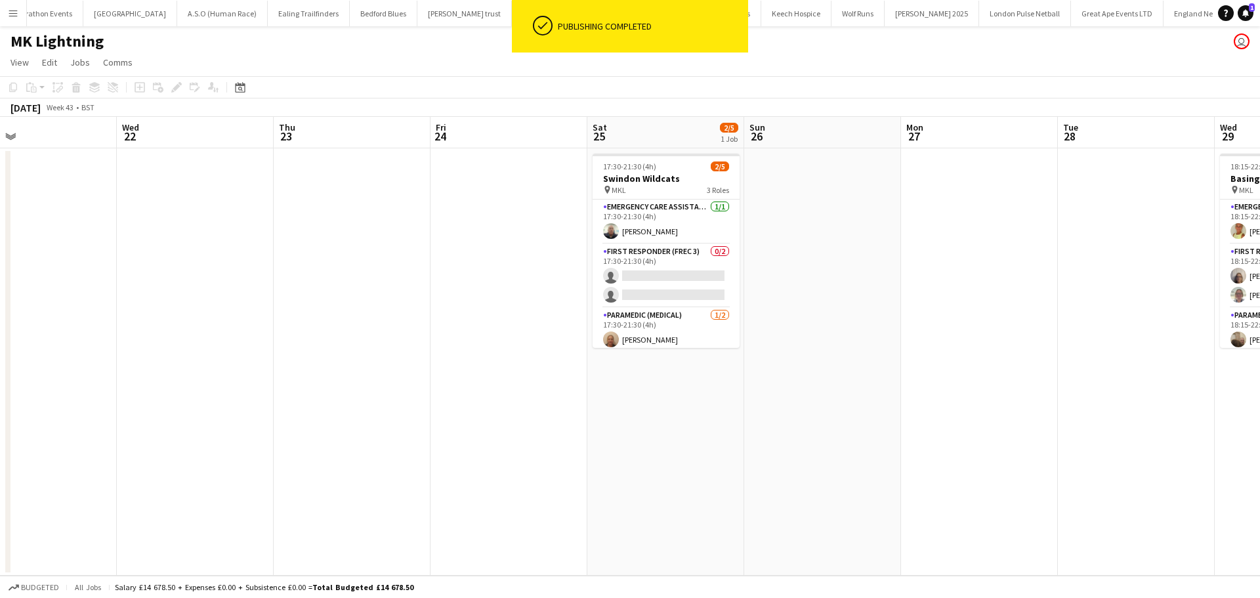
drag, startPoint x: 469, startPoint y: 309, endPoint x: 528, endPoint y: 308, distance: 59.1
click at [537, 308] on app-calendar-viewport "Sun 19 Mon 20 Tue 21 Wed 22 Thu 23 Fri 24 Sat 25 2/5 1 Job Sun 26 Mon 27 Tue 28…" at bounding box center [630, 346] width 1260 height 459
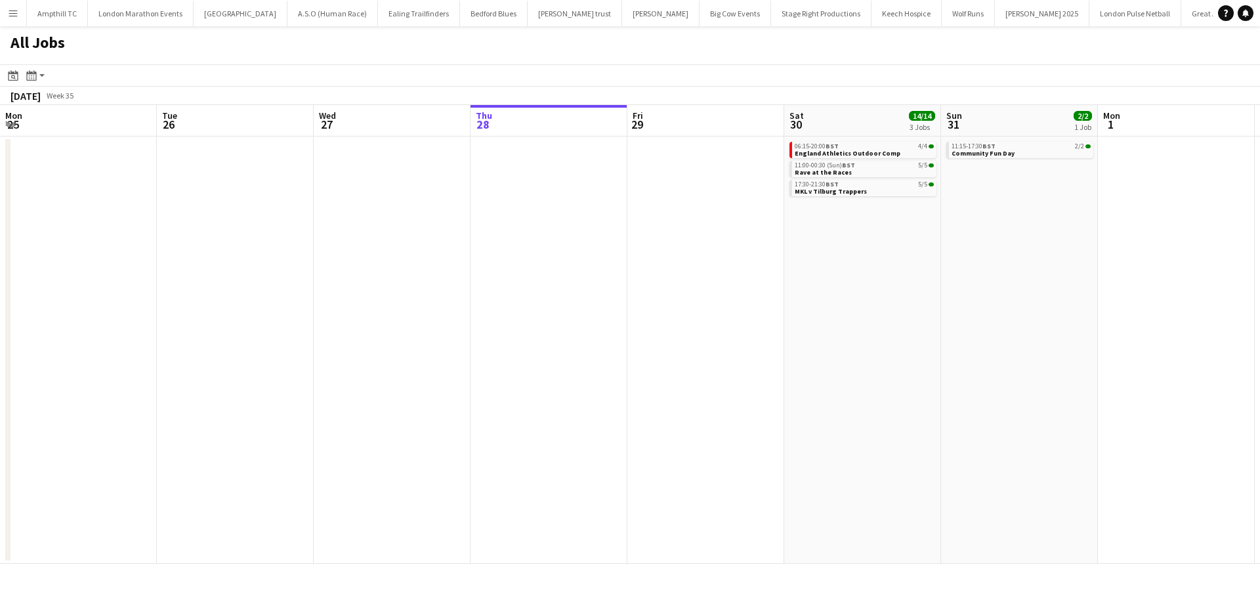
scroll to position [0, 314]
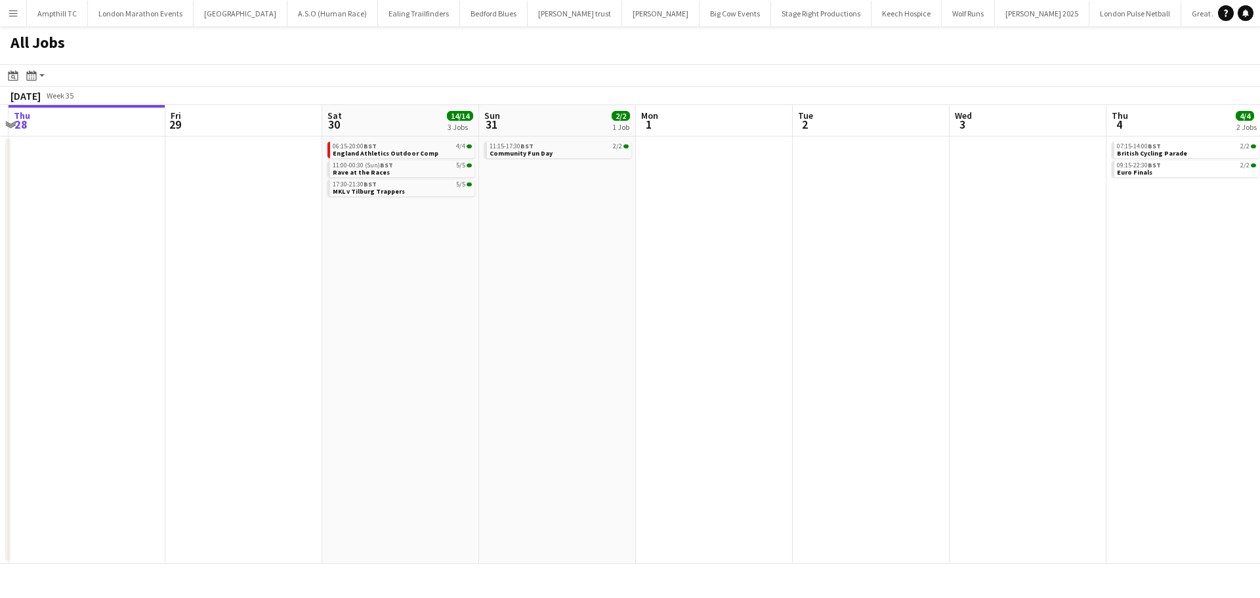
drag, startPoint x: 920, startPoint y: 230, endPoint x: 426, endPoint y: 249, distance: 494.4
click at [426, 249] on app-calendar-viewport "Mon 25 Tue 26 Wed 27 Thu 28 Fri 29 Sat 30 14/14 3 Jobs Sun 31 2/2 1 Job Mon 1 T…" at bounding box center [630, 334] width 1260 height 459
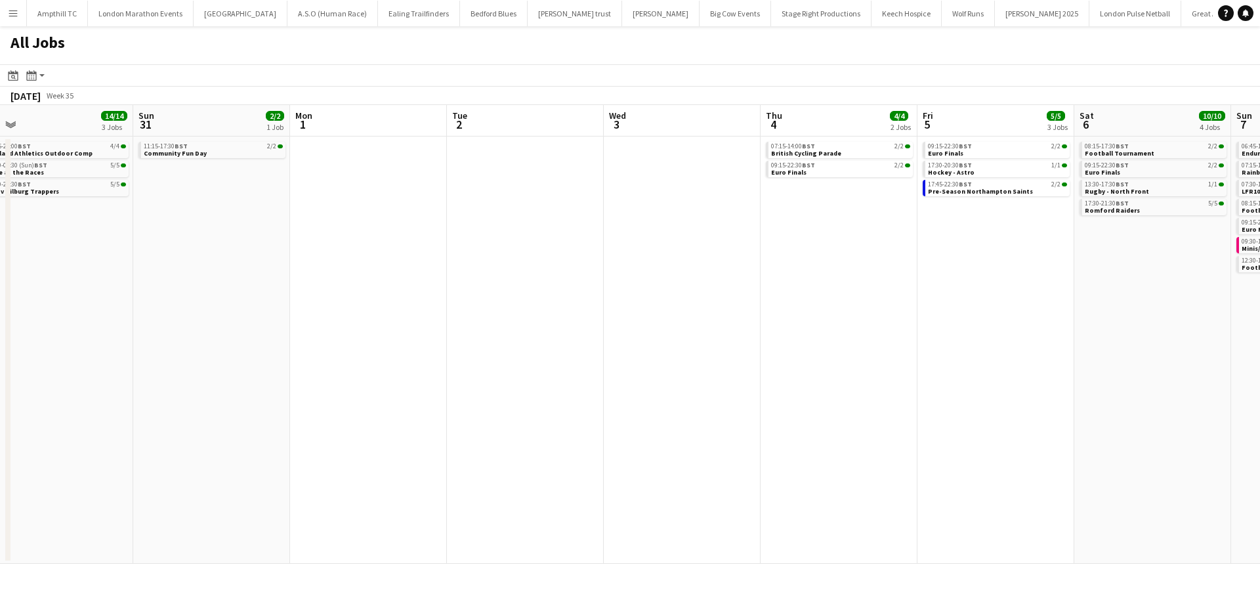
scroll to position [0, 419]
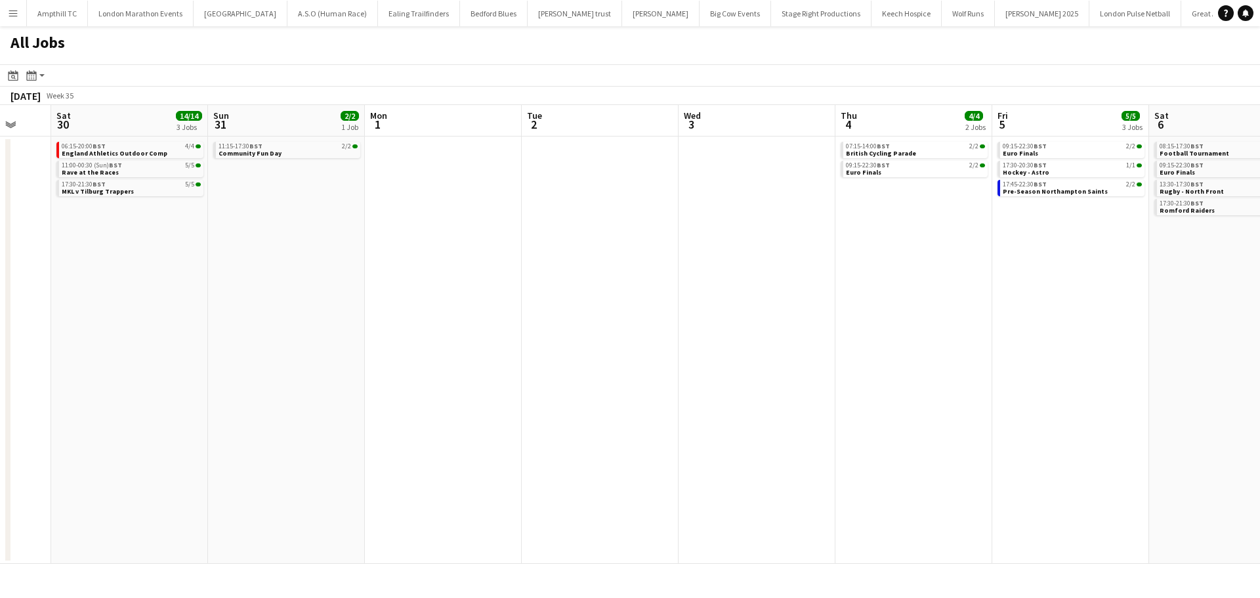
click at [421, 251] on app-all-jobs "All Jobs Date picker [DATE] [DATE] [DATE] M [DATE] T [DATE] W [DATE] T [DATE] F…" at bounding box center [630, 294] width 1260 height 537
